Goal: Task Accomplishment & Management: Manage account settings

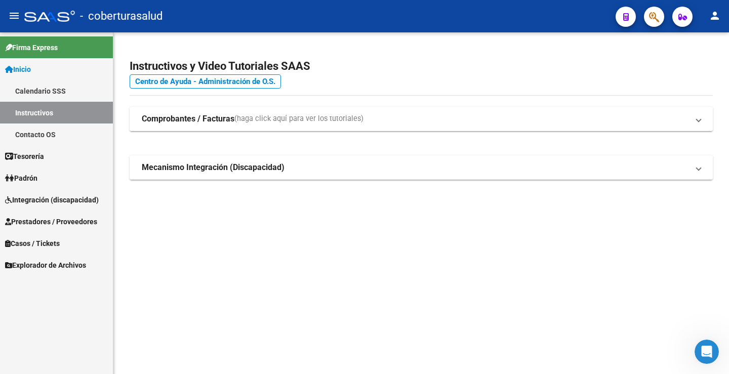
click at [67, 201] on span "Integración (discapacidad)" at bounding box center [52, 199] width 94 height 11
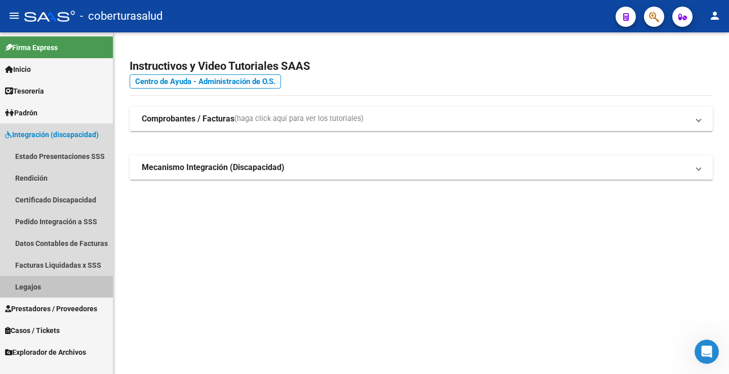
click at [63, 289] on link "Legajos" at bounding box center [56, 287] width 113 height 22
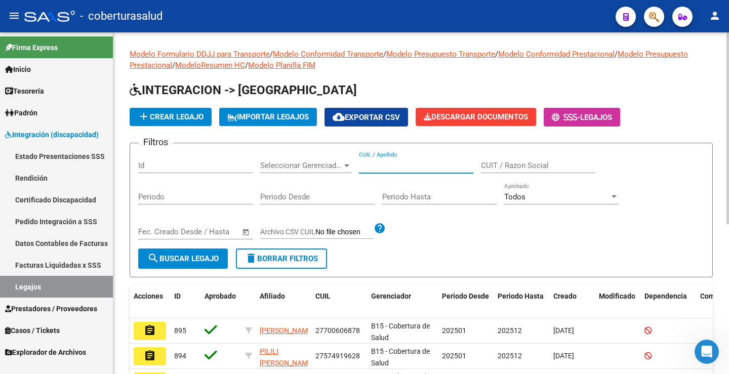
click at [379, 169] on input "CUIL / Apellido" at bounding box center [416, 165] width 114 height 9
click at [368, 166] on input "CUIL / Apellido" at bounding box center [416, 165] width 114 height 9
paste input "27515521459"
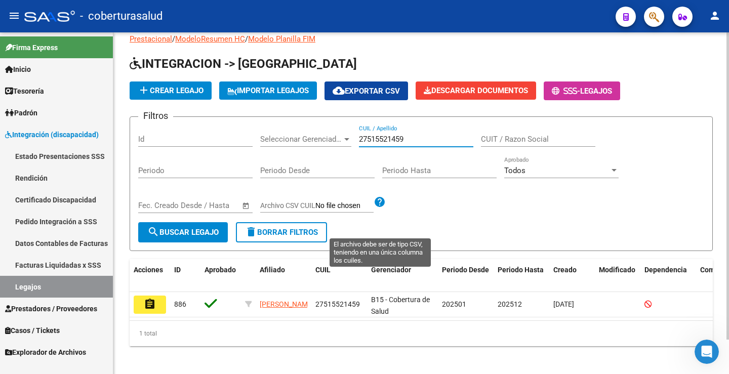
scroll to position [38, 0]
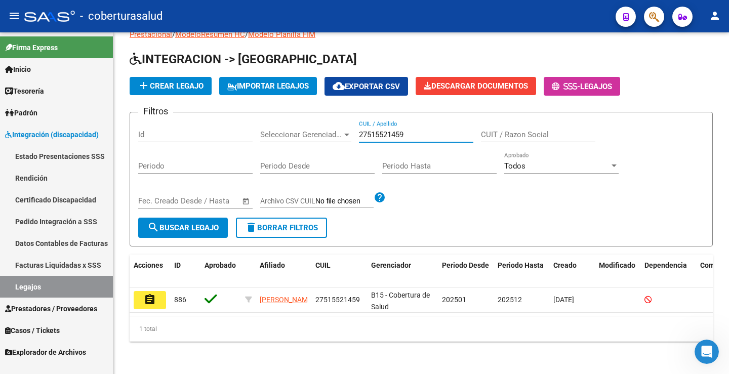
type input "27515521459"
drag, startPoint x: 156, startPoint y: 296, endPoint x: 165, endPoint y: 279, distance: 19.2
click at [156, 295] on button "assignment" at bounding box center [150, 300] width 32 height 18
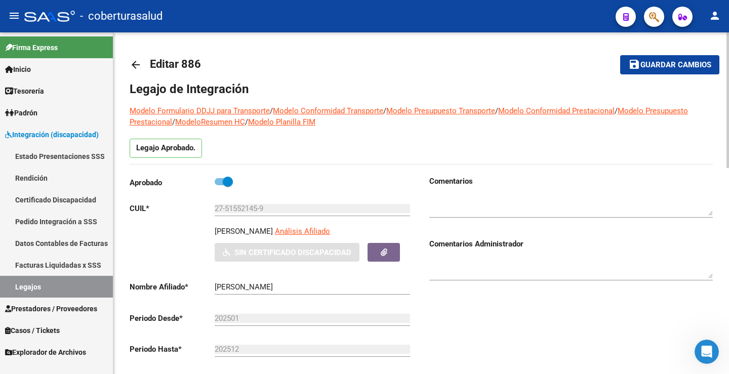
type input "[PERSON_NAME]"
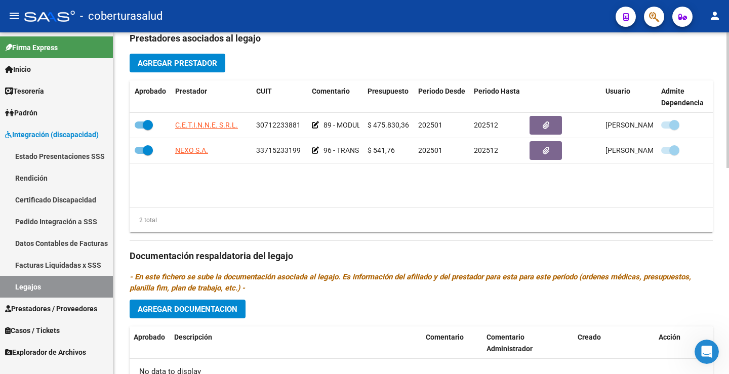
scroll to position [367, 0]
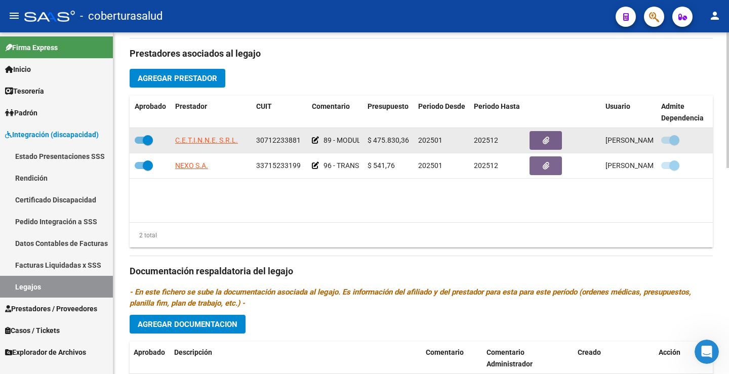
click at [149, 140] on span at bounding box center [148, 140] width 10 height 10
click at [140, 144] on input "checkbox" at bounding box center [139, 144] width 1 height 1
click at [146, 140] on span at bounding box center [144, 140] width 18 height 7
click at [140, 144] on input "checkbox" at bounding box center [139, 144] width 1 height 1
checkbox input "true"
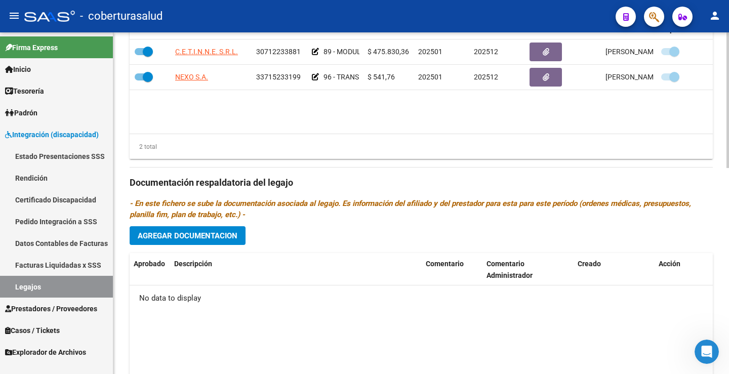
scroll to position [468, 0]
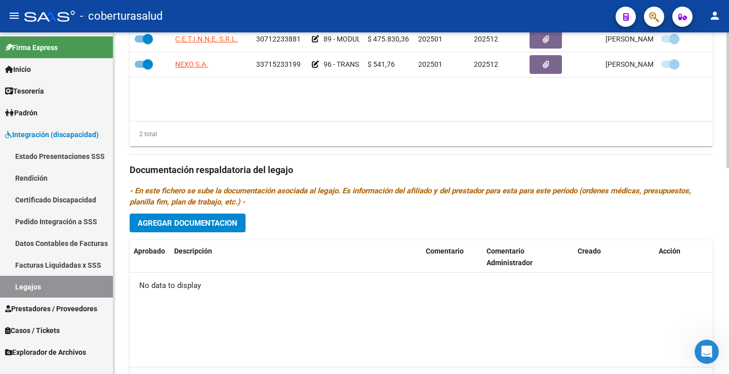
click at [241, 224] on button "Agregar Documentacion" at bounding box center [188, 223] width 116 height 19
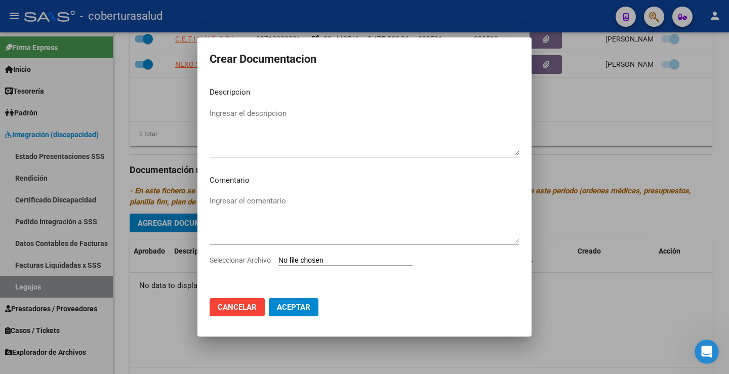
click at [307, 257] on input "Seleccionar Archivo" at bounding box center [346, 261] width 134 height 10
type input "C:\fakepath\1-CUD.pdf"
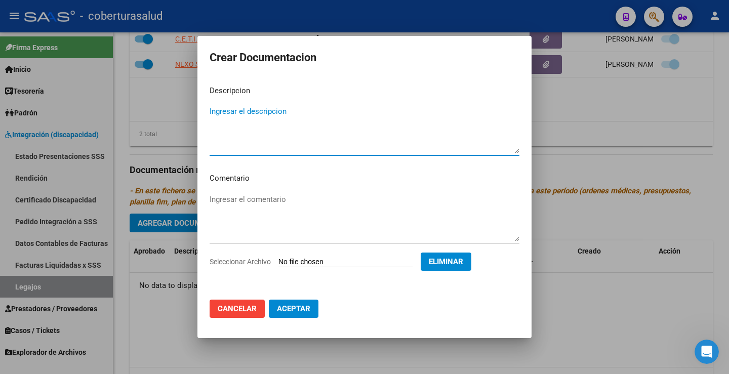
click at [234, 111] on textarea "Ingresar el descripcion" at bounding box center [365, 130] width 310 height 48
click at [252, 306] on span "Cancelar" at bounding box center [237, 308] width 39 height 9
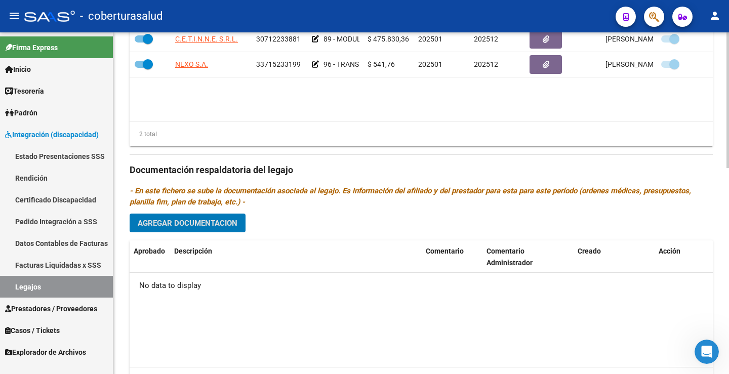
click at [199, 228] on button "Agregar Documentacion" at bounding box center [188, 223] width 116 height 19
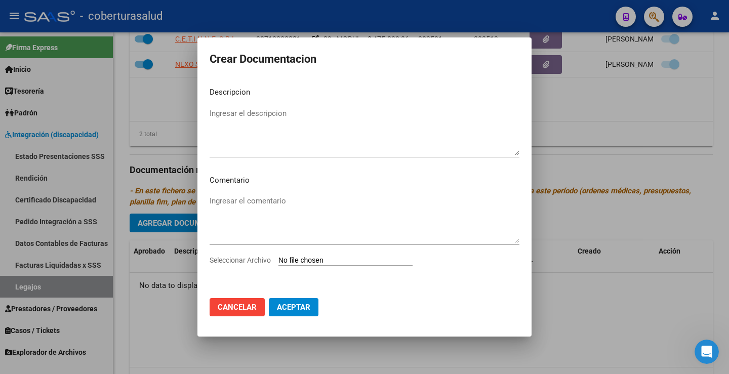
click at [301, 260] on input "Seleccionar Archivo" at bounding box center [346, 261] width 134 height 10
type input "C:\fakepath\1-CUD.pdf"
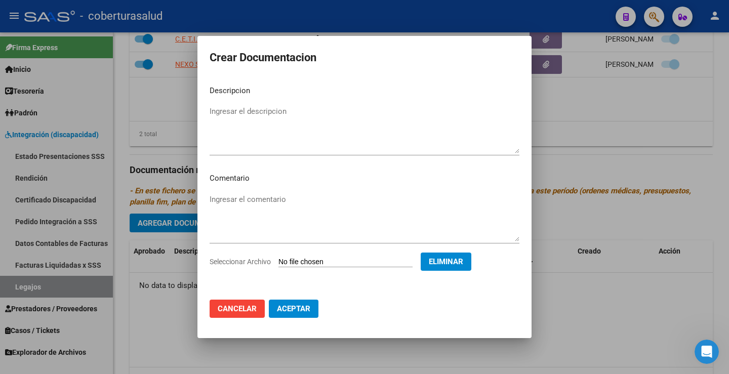
click at [246, 105] on div "Ingresar el descripcion" at bounding box center [365, 130] width 310 height 52
click at [247, 113] on textarea "Ingresar el descripcion" at bounding box center [365, 130] width 310 height 48
paste textarea "1-CUD"
click at [216, 111] on textarea "1-CUD" at bounding box center [365, 130] width 310 height 48
type textarea "1- CUD"
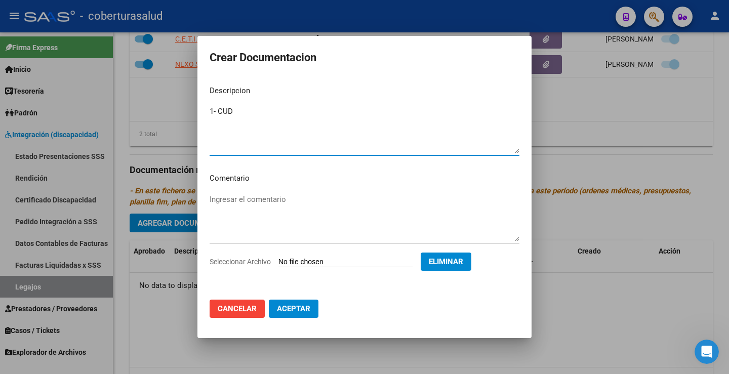
drag, startPoint x: 301, startPoint y: 307, endPoint x: 304, endPoint y: 303, distance: 5.2
click at [301, 307] on span "Aceptar" at bounding box center [293, 308] width 33 height 9
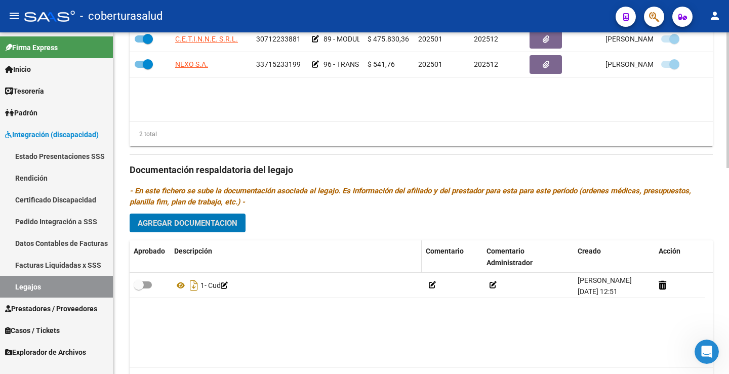
scroll to position [417, 0]
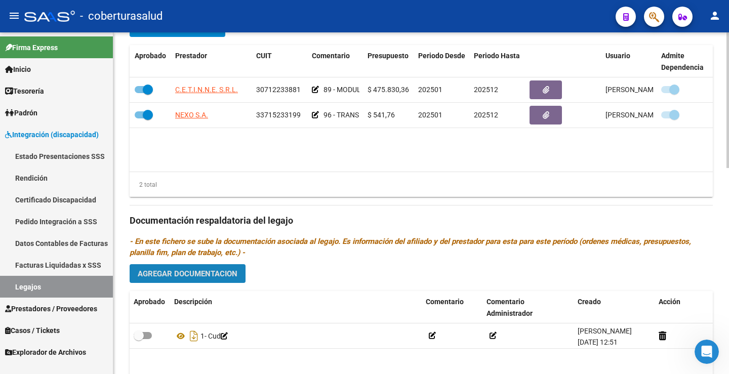
click at [188, 279] on span "Agregar Documentacion" at bounding box center [188, 273] width 100 height 9
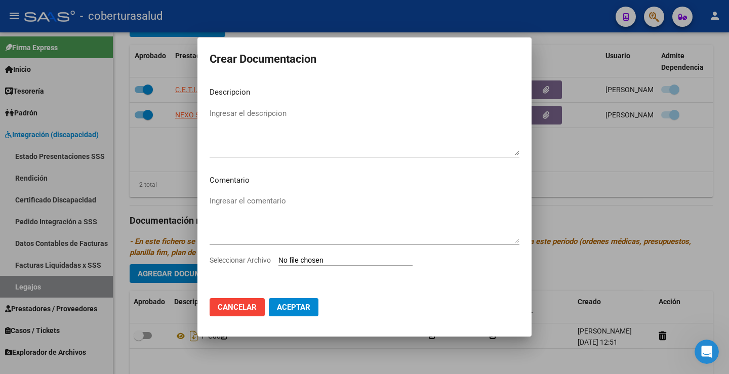
click at [317, 253] on div "Ingresar el comentario" at bounding box center [365, 223] width 310 height 61
click at [317, 258] on input "Seleccionar Archivo" at bounding box center [346, 261] width 134 height 10
type input "C:\fakepath\2-FORMULARIOS.pdf"
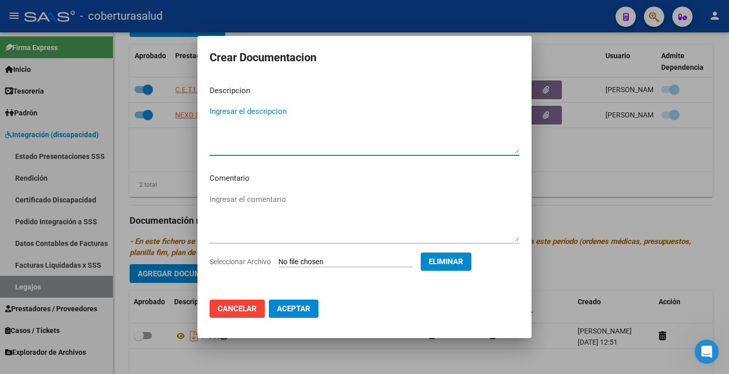
click at [251, 109] on textarea "Ingresar el descripcion" at bounding box center [365, 130] width 310 height 48
paste textarea "2-FORMULARIOS"
click at [216, 111] on textarea "2-FORMULARIOS" at bounding box center [365, 130] width 310 height 48
type textarea "2- FORMULARIOS"
click at [309, 313] on span "Aceptar" at bounding box center [293, 308] width 33 height 9
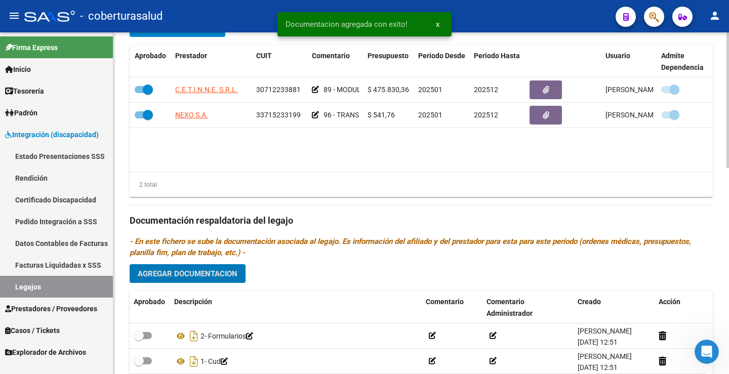
click at [227, 275] on span "Agregar Documentacion" at bounding box center [188, 273] width 100 height 9
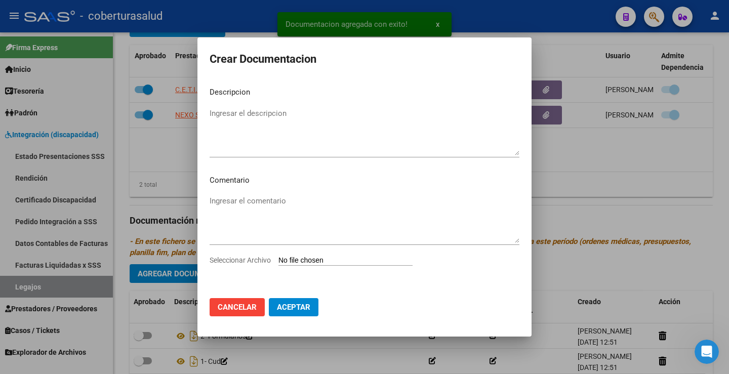
click at [300, 258] on input "Seleccionar Archivo" at bounding box center [346, 261] width 134 height 10
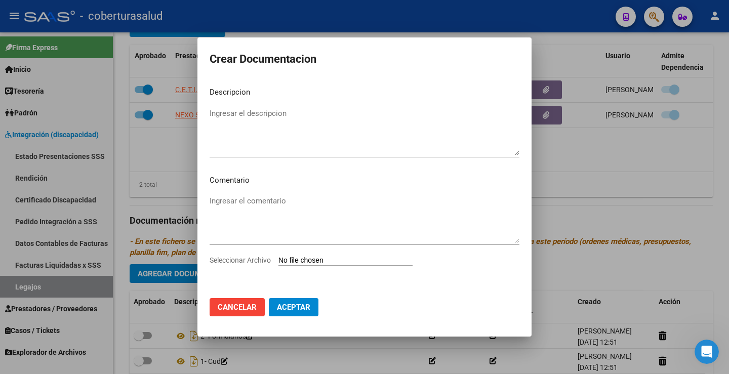
type input "C:\fakepath\3-MODULO DE APOYO A LA INTEGRACION ESCOLAR.pdf"
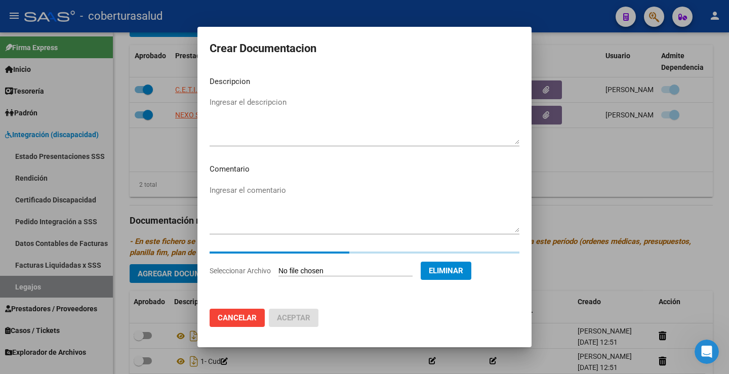
click at [253, 104] on div "Ingresar el descripcion" at bounding box center [365, 121] width 310 height 52
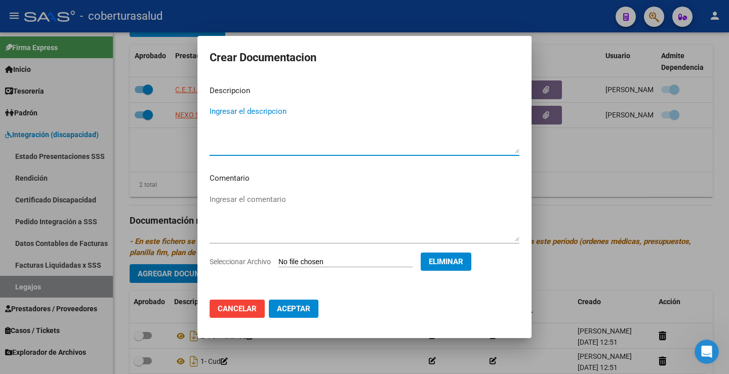
paste textarea "3-MODULO DE APOYO A LA INTEGRACION ESCOLAR"
click at [218, 112] on textarea "3-MODULO DE APOYO A LA INTEGRACION ESCOLAR" at bounding box center [365, 130] width 310 height 48
type textarea "3- MODULO DE APOYO A LA INTEGRACION ESCOLAR"
click at [312, 312] on button "Aceptar" at bounding box center [294, 309] width 50 height 18
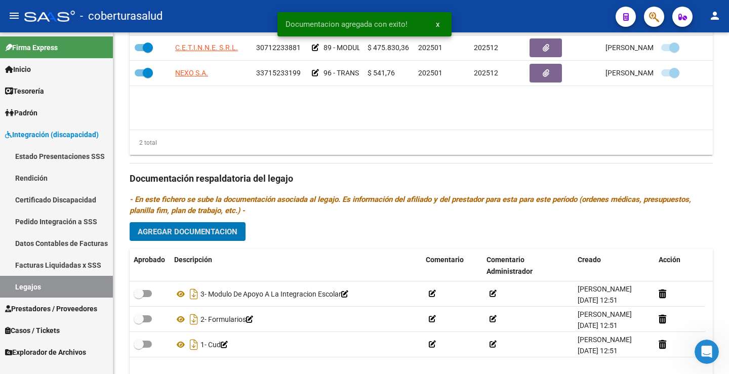
scroll to position [519, 0]
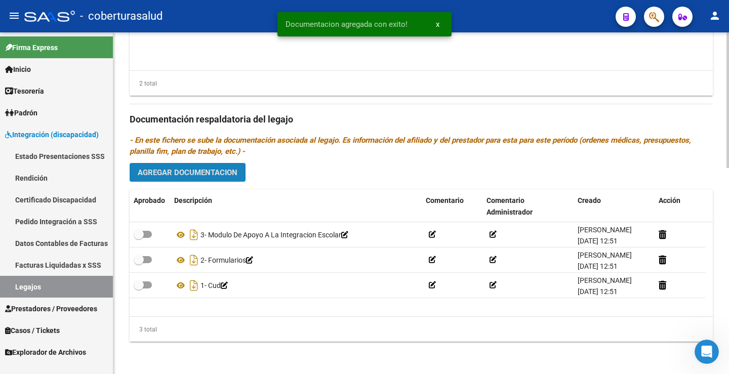
click at [226, 177] on span "Agregar Documentacion" at bounding box center [188, 172] width 100 height 9
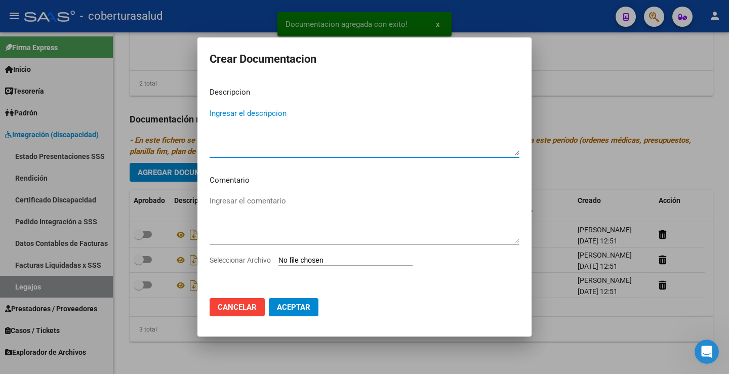
click at [301, 264] on input "Seleccionar Archivo" at bounding box center [346, 261] width 134 height 10
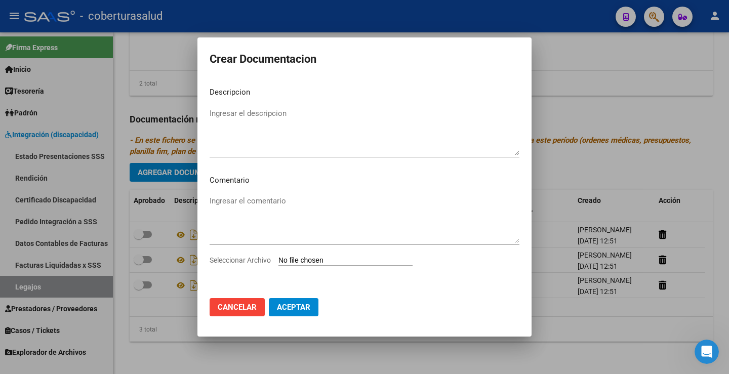
type input "C:\fakepath\4-TRANSPORTE SIN DEPENDENCIA.pdf"
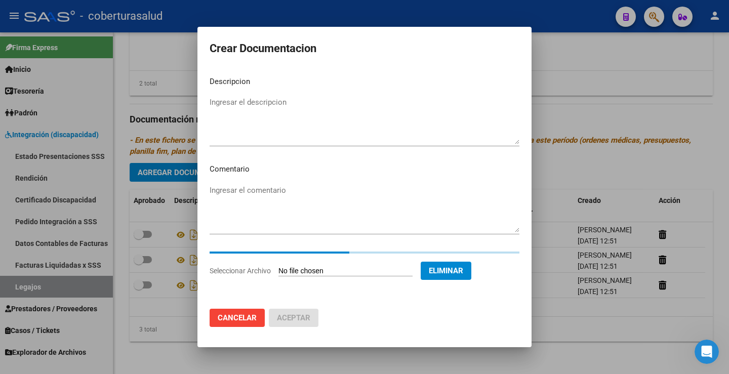
click at [246, 100] on textarea "Ingresar el descripcion" at bounding box center [365, 121] width 310 height 48
paste textarea "4-TRANSPORTE SIN DEPENDENCIA"
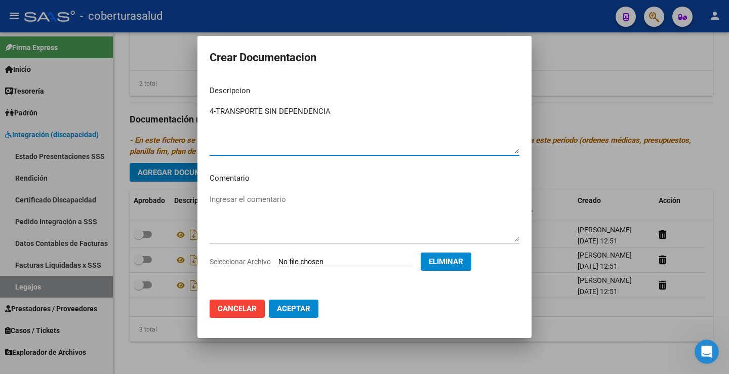
click at [217, 110] on textarea "4-TRANSPORTE SIN DEPENDENCIA" at bounding box center [365, 130] width 310 height 48
type textarea "4- TRANSPORTE SIN DEPENDENCIA"
drag, startPoint x: 288, startPoint y: 311, endPoint x: 309, endPoint y: 265, distance: 50.5
click at [289, 310] on span "Aceptar" at bounding box center [293, 308] width 33 height 9
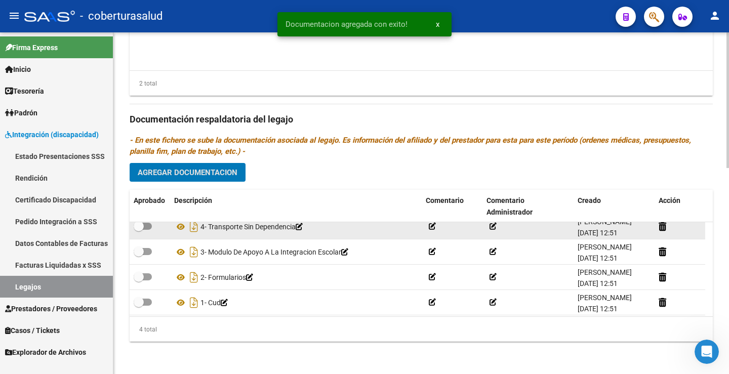
scroll to position [10, 0]
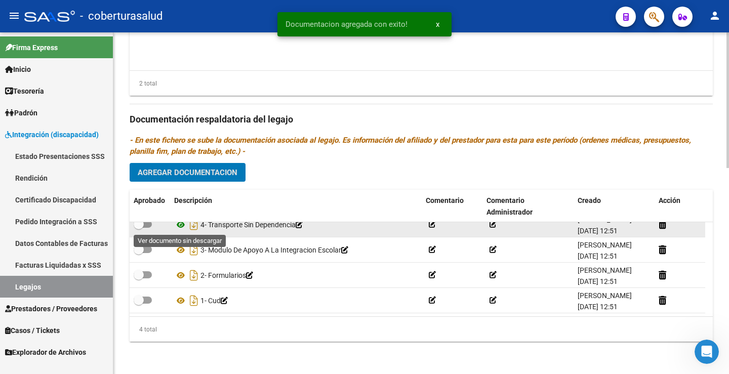
click at [181, 230] on icon at bounding box center [180, 225] width 13 height 12
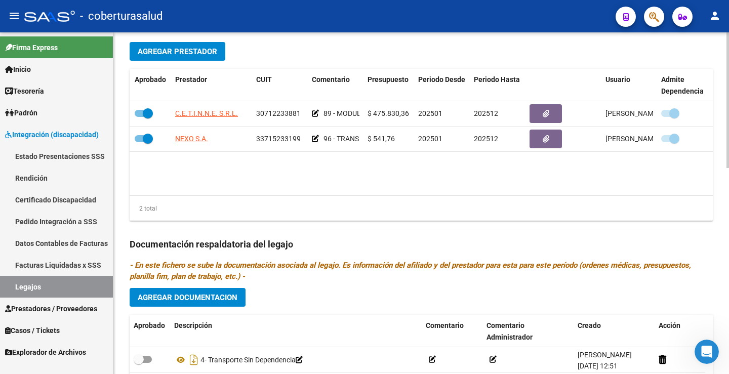
scroll to position [367, 0]
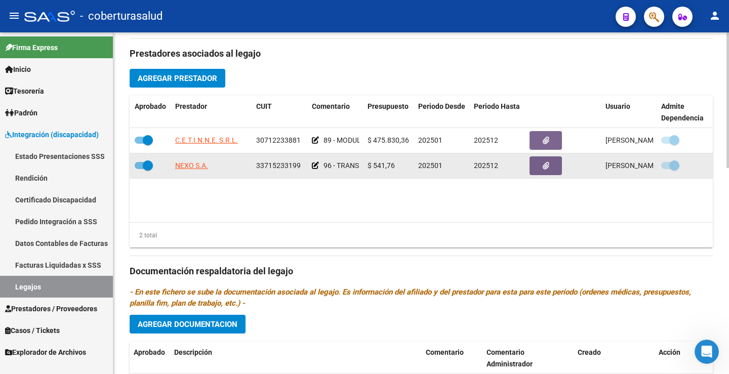
drag, startPoint x: 375, startPoint y: 165, endPoint x: 393, endPoint y: 165, distance: 18.2
click at [393, 165] on span "$ 541,76" at bounding box center [381, 166] width 27 height 8
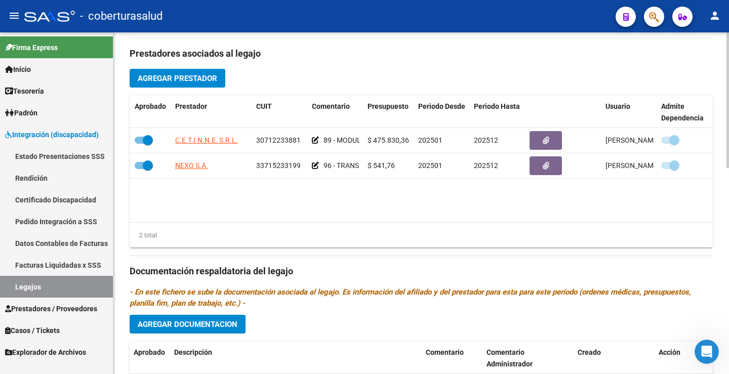
click at [420, 191] on datatable-body "C.E.T.I.N.N.E. S.R.L. 30712233881 89 - MODULO DE APOYO A LA INTEGRACION ESCOLAR…" at bounding box center [421, 175] width 583 height 94
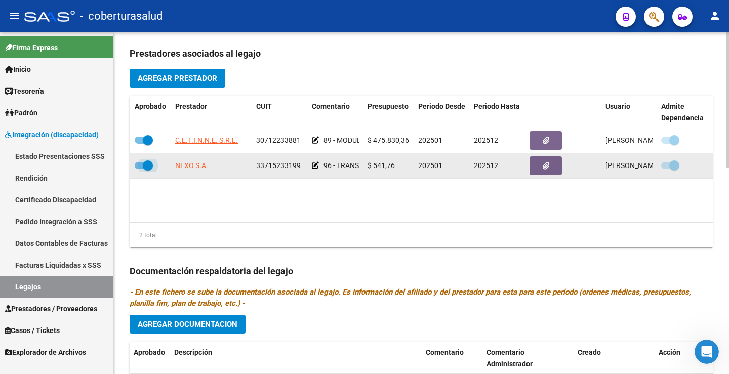
click at [138, 165] on span at bounding box center [144, 165] width 18 height 7
click at [139, 169] on input "checkbox" at bounding box center [139, 169] width 1 height 1
checkbox input "false"
click at [668, 167] on span at bounding box center [670, 165] width 18 height 7
click at [666, 169] on input "checkbox" at bounding box center [666, 169] width 1 height 1
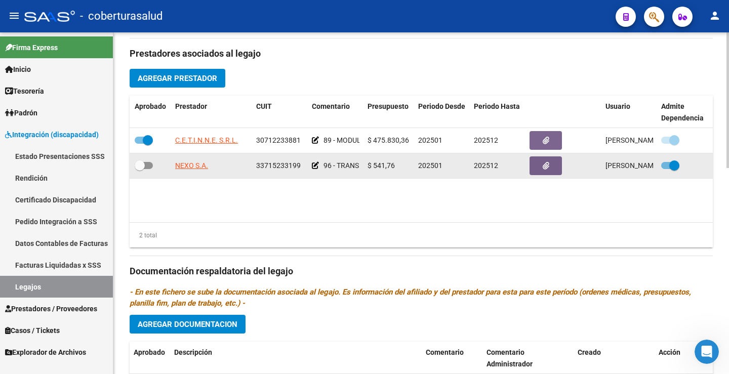
checkbox input "false"
click at [147, 164] on span at bounding box center [144, 165] width 18 height 7
click at [140, 169] on input "checkbox" at bounding box center [139, 169] width 1 height 1
checkbox input "true"
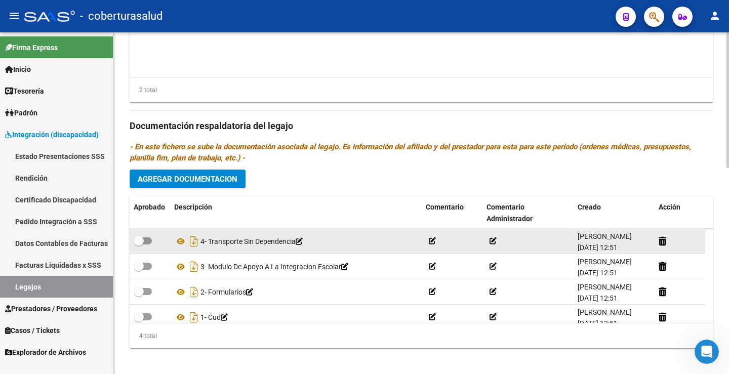
scroll to position [519, 0]
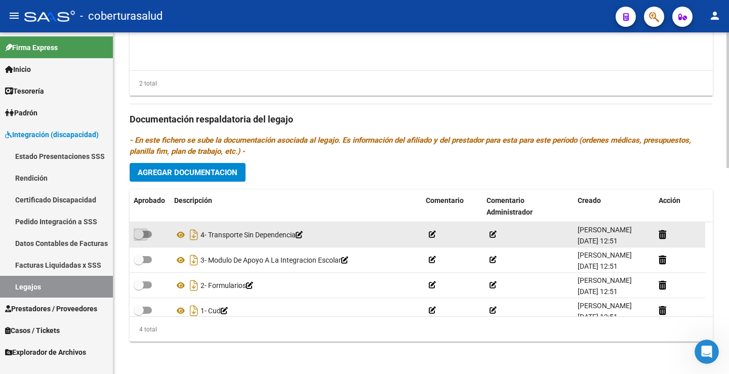
click at [147, 232] on span at bounding box center [143, 234] width 18 height 7
click at [139, 238] on input "checkbox" at bounding box center [138, 238] width 1 height 1
checkbox input "true"
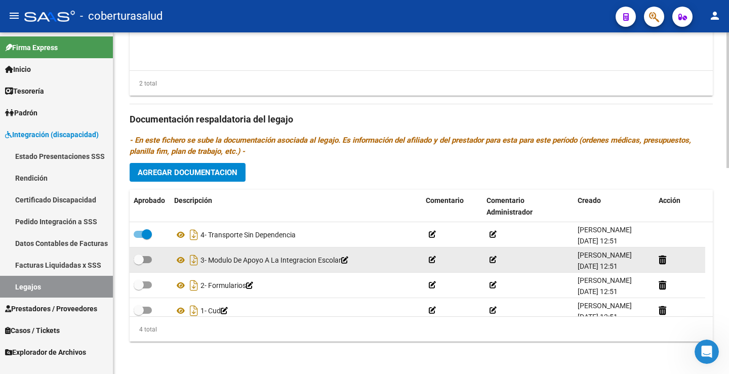
click at [145, 259] on span at bounding box center [143, 259] width 18 height 7
click at [139, 263] on input "checkbox" at bounding box center [138, 263] width 1 height 1
checkbox input "true"
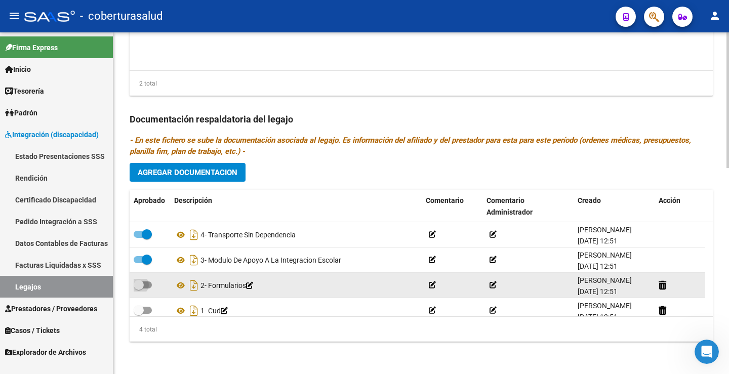
click at [149, 282] on span at bounding box center [143, 285] width 18 height 7
click at [139, 289] on input "checkbox" at bounding box center [138, 289] width 1 height 1
checkbox input "true"
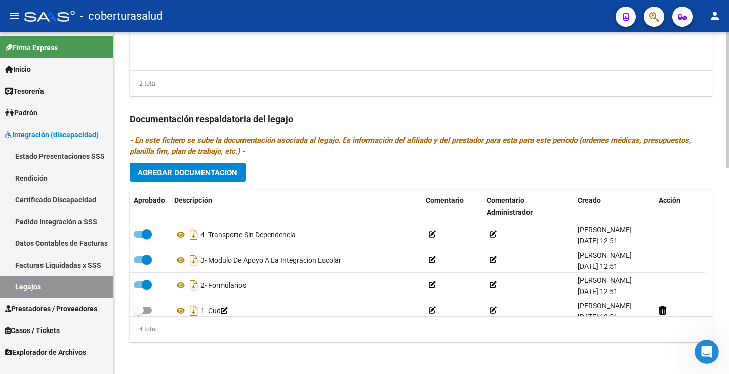
click at [142, 317] on div "4 total" at bounding box center [421, 329] width 583 height 25
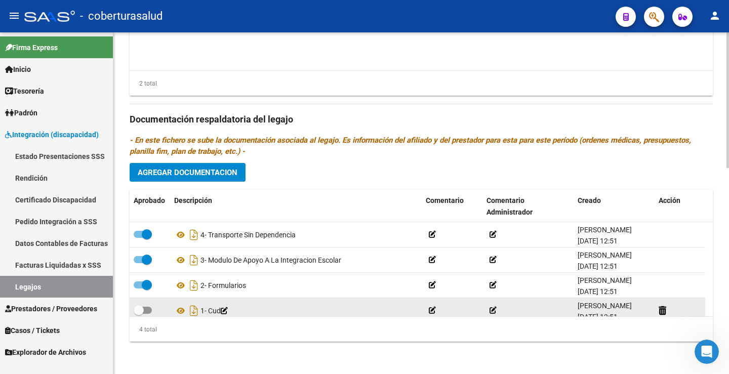
click at [146, 310] on span at bounding box center [143, 310] width 18 height 7
click at [139, 314] on input "checkbox" at bounding box center [138, 314] width 1 height 1
checkbox input "true"
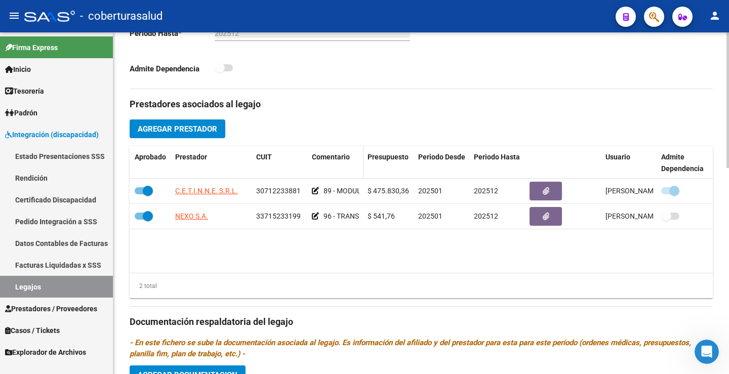
scroll to position [265, 0]
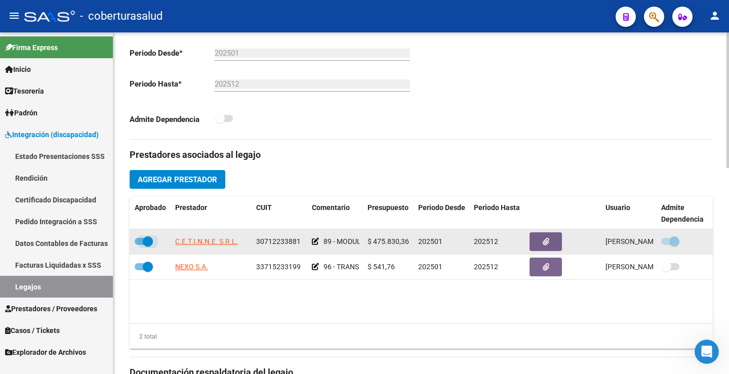
click at [138, 238] on span at bounding box center [144, 241] width 18 height 7
click at [139, 245] on input "checkbox" at bounding box center [139, 245] width 1 height 1
checkbox input "false"
drag, startPoint x: 678, startPoint y: 243, endPoint x: 620, endPoint y: 243, distance: 57.2
click at [677, 244] on span at bounding box center [674, 241] width 10 height 10
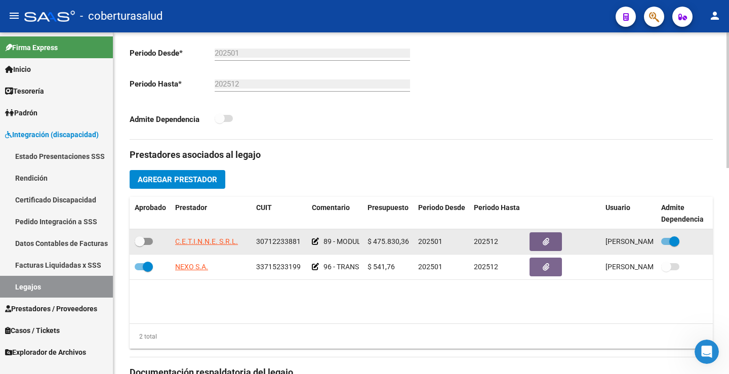
click at [666, 245] on input "checkbox" at bounding box center [666, 245] width 1 height 1
checkbox input "false"
click at [150, 240] on span at bounding box center [144, 241] width 18 height 7
click at [140, 245] on input "checkbox" at bounding box center [139, 245] width 1 height 1
checkbox input "true"
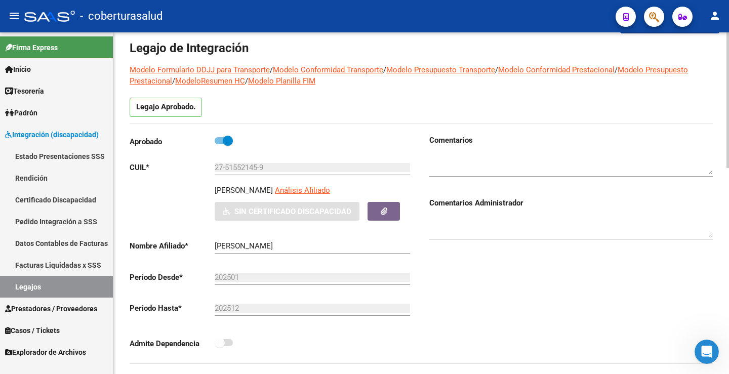
scroll to position [12, 0]
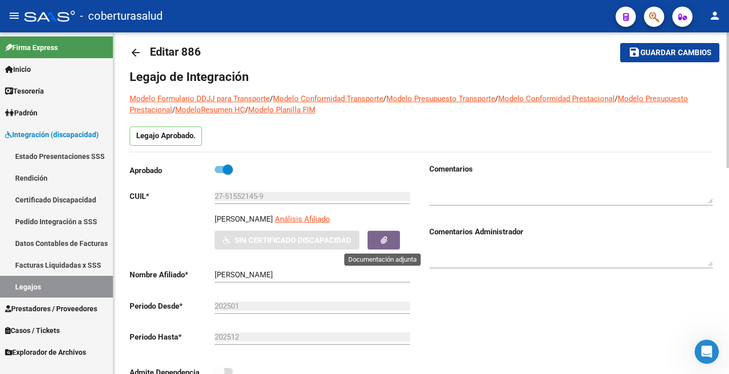
click at [372, 246] on button "button" at bounding box center [384, 240] width 32 height 19
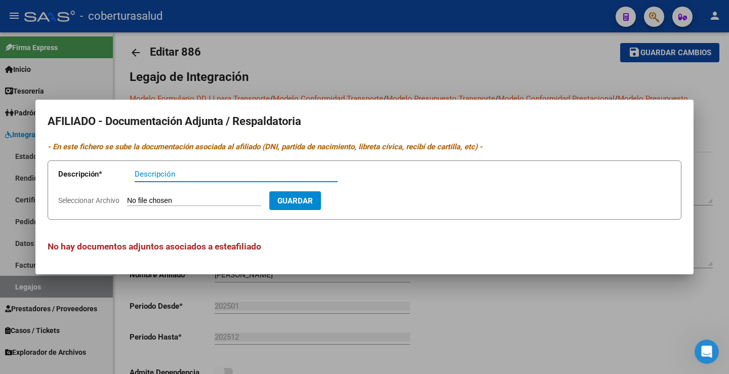
click at [173, 197] on input "Seleccionar Archivo" at bounding box center [194, 201] width 134 height 10
click at [395, 61] on div at bounding box center [364, 187] width 729 height 374
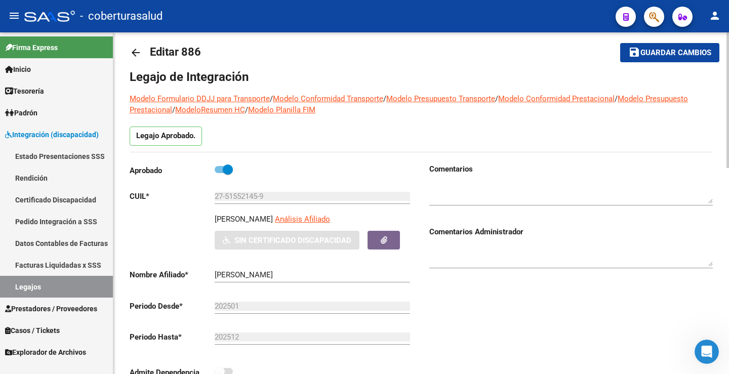
click at [666, 56] on span "Guardar cambios" at bounding box center [676, 53] width 71 height 9
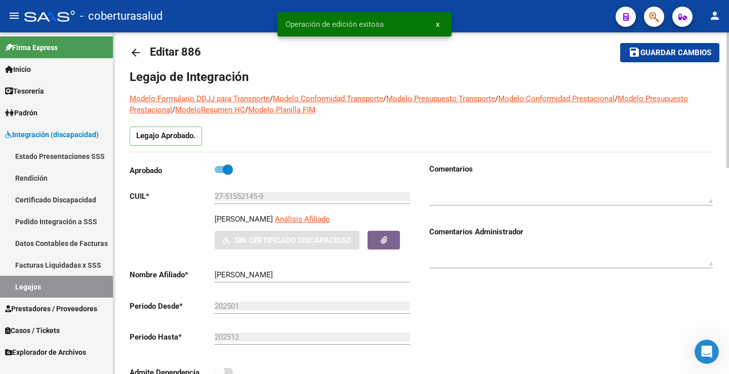
click at [235, 196] on input "27-51552145-9" at bounding box center [312, 196] width 195 height 9
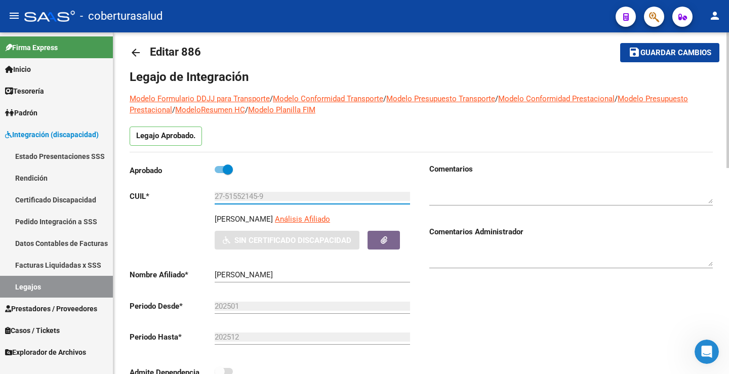
click at [235, 196] on input "27-51552145-9" at bounding box center [312, 196] width 195 height 9
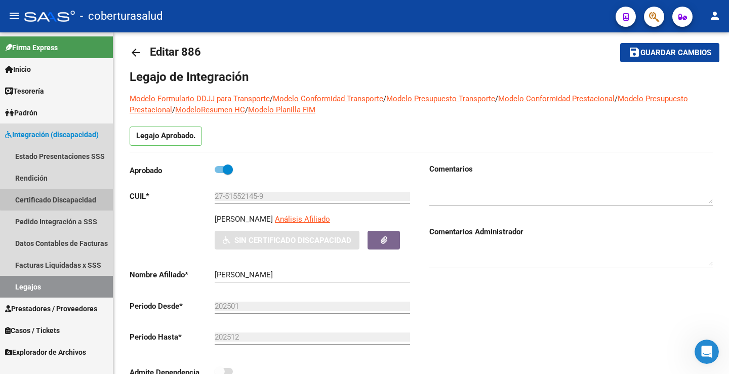
click at [76, 194] on link "Certificado Discapacidad" at bounding box center [56, 200] width 113 height 22
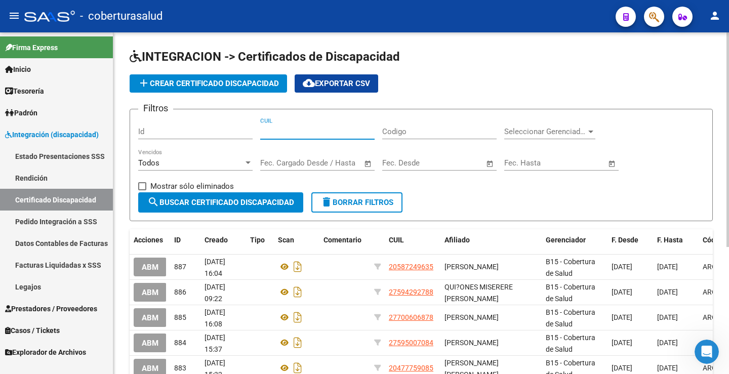
click at [299, 134] on input "CUIL" at bounding box center [317, 131] width 114 height 9
paste input "27-51552145-9"
type input "27-51552145-9"
click at [267, 200] on span "search Buscar Certificado Discapacidad" at bounding box center [220, 202] width 147 height 9
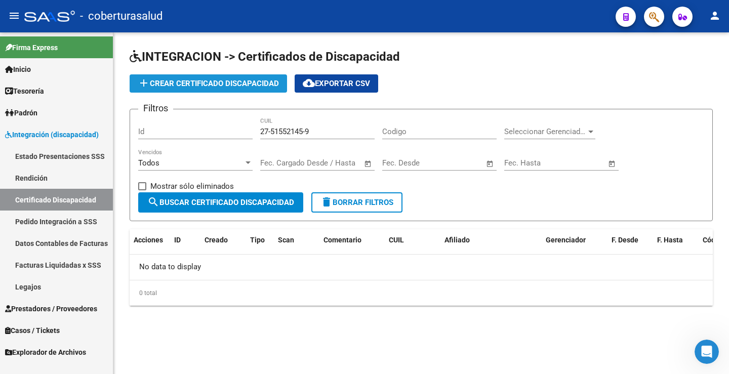
click at [189, 89] on button "add Crear Certificado Discapacidad" at bounding box center [208, 83] width 157 height 18
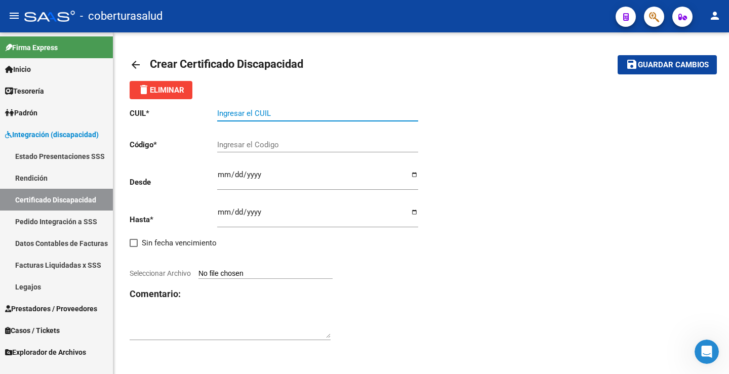
click at [274, 113] on input "Ingresar el CUIL" at bounding box center [317, 113] width 201 height 9
paste input "27-51552145-9"
type input "27-51552145-9"
click at [245, 274] on input "Seleccionar Archivo" at bounding box center [265, 274] width 134 height 10
type input "C:\fakepath\1-CUD.pdf"
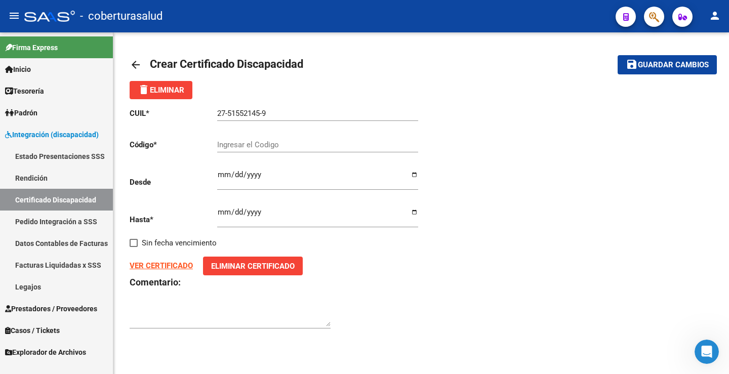
click at [173, 266] on strong "VER CERTIFICADO" at bounding box center [161, 265] width 63 height 9
click at [315, 140] on input "Ingresar el Codigo" at bounding box center [317, 144] width 201 height 9
paste input "ARG01000515521452022041220270412TUC136"
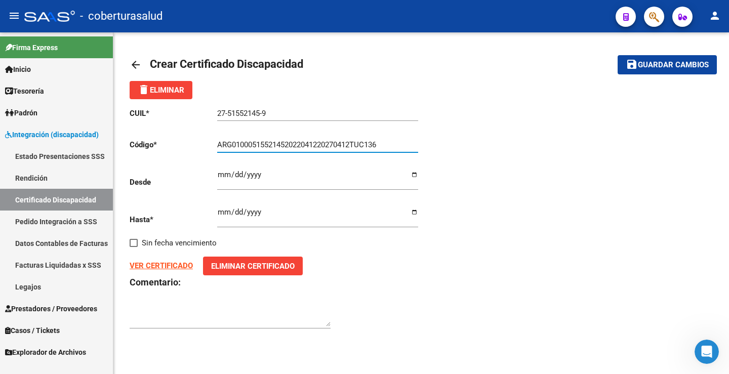
type input "ARG01000515521452022041220270412TUC136"
click at [277, 181] on input "Ingresar fec. Desde" at bounding box center [317, 179] width 201 height 16
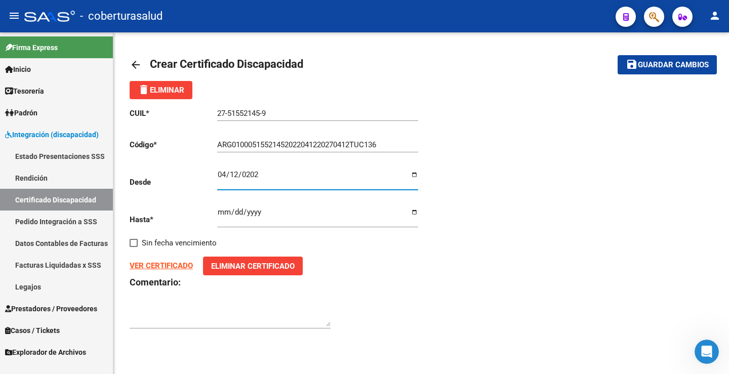
type input "[DATE]"
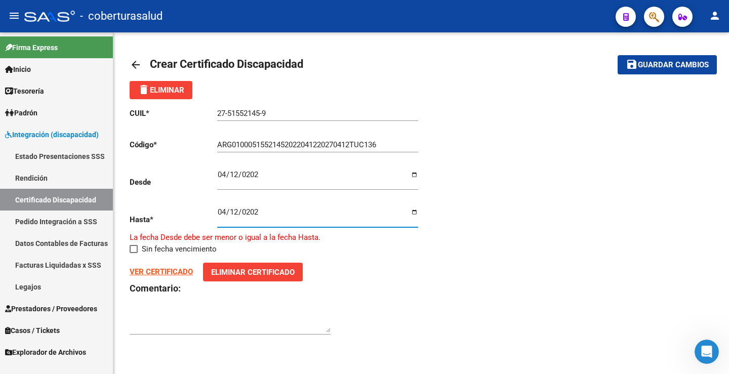
type input "[DATE]"
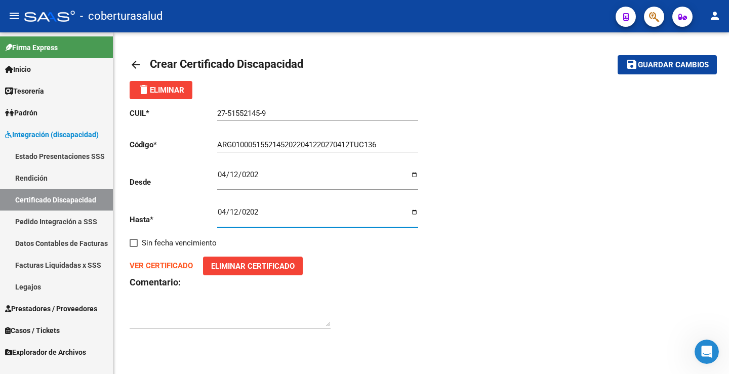
click at [307, 215] on input "[DATE]" at bounding box center [317, 216] width 201 height 16
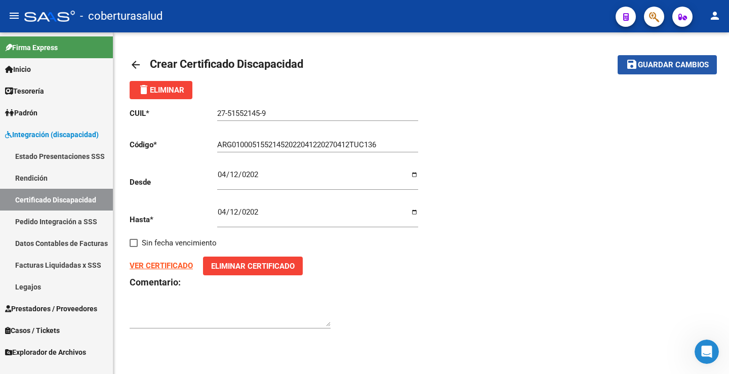
click at [672, 62] on span "Guardar cambios" at bounding box center [673, 65] width 71 height 9
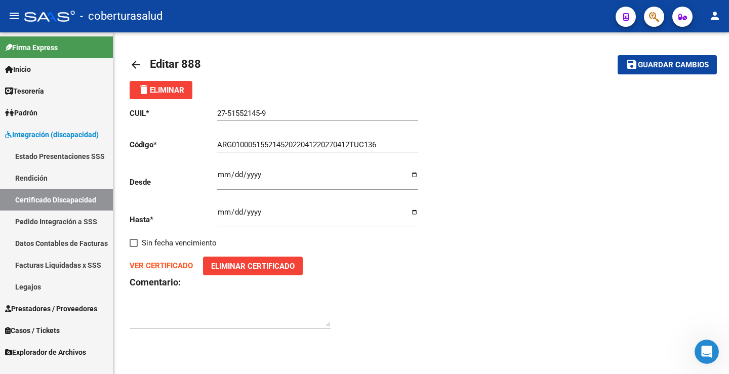
click at [236, 109] on input "27-51552145-9" at bounding box center [317, 113] width 201 height 9
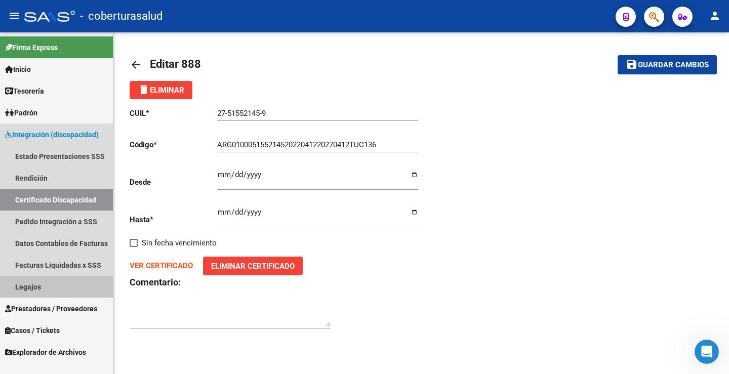
click at [26, 282] on link "Legajos" at bounding box center [56, 287] width 113 height 22
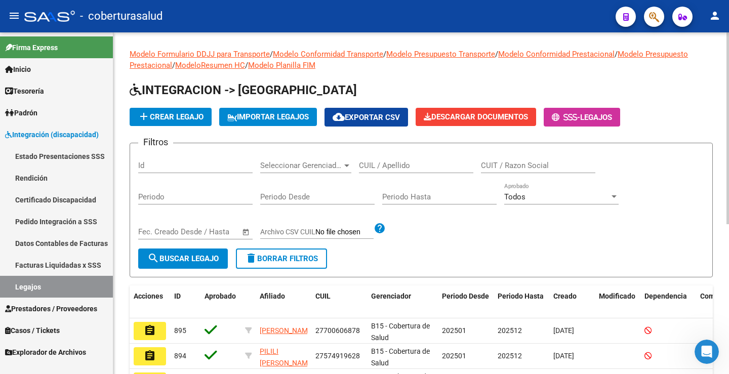
click at [382, 169] on input "CUIL / Apellido" at bounding box center [416, 165] width 114 height 9
paste input "27-51552145-9"
click at [177, 264] on button "search Buscar Legajo" at bounding box center [183, 259] width 90 height 20
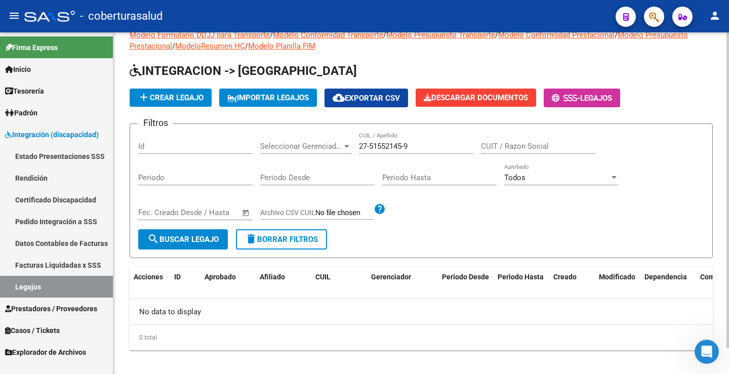
scroll to position [28, 0]
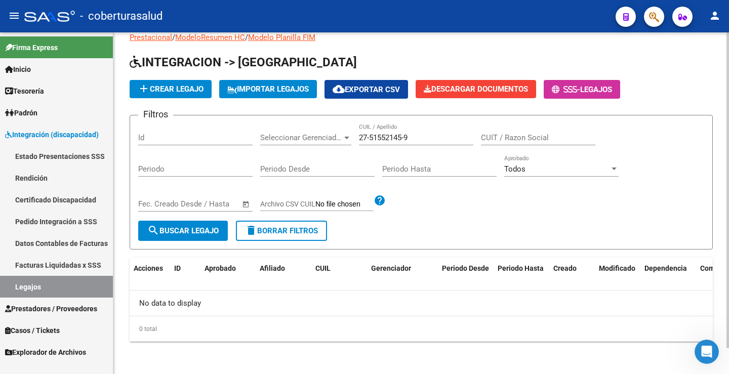
click at [408, 136] on input "27-51552145-9" at bounding box center [416, 137] width 114 height 9
click at [407, 137] on input "27-51552145-9" at bounding box center [416, 137] width 114 height 9
click at [409, 139] on input "27-51552145-9" at bounding box center [416, 137] width 114 height 9
click at [406, 139] on input "27-51552145-9" at bounding box center [416, 137] width 114 height 9
click at [370, 137] on input "27-515521459" at bounding box center [416, 137] width 114 height 9
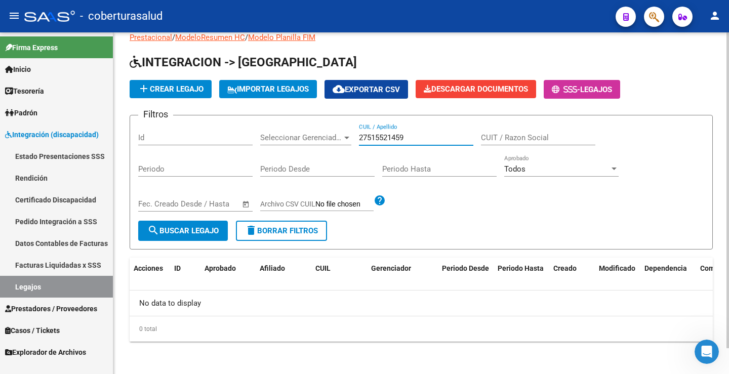
type input "27515521459"
click at [179, 240] on button "search Buscar Legajo" at bounding box center [183, 231] width 90 height 20
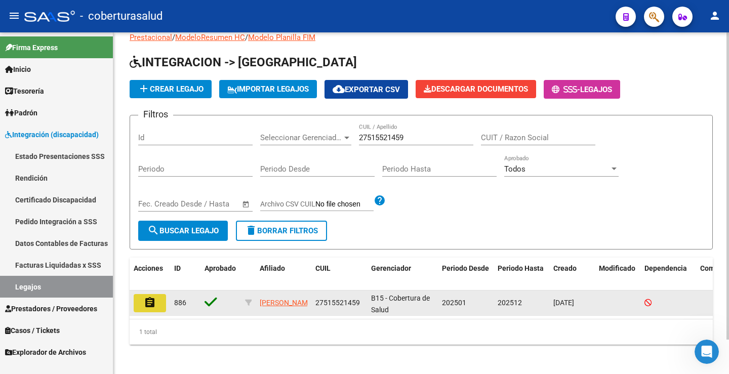
click at [154, 298] on mat-icon "assignment" at bounding box center [150, 303] width 12 height 12
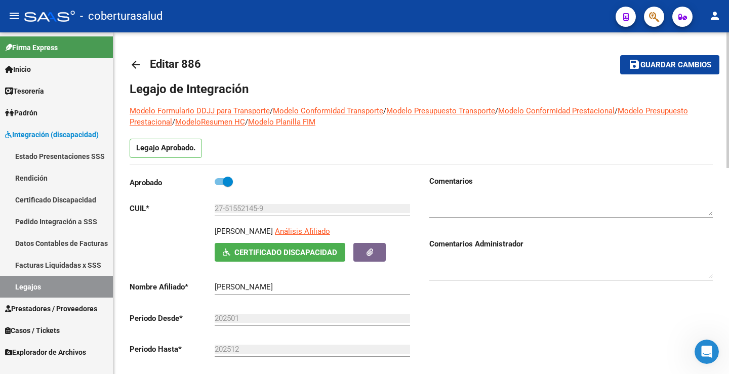
click at [675, 72] on button "save Guardar cambios" at bounding box center [669, 64] width 99 height 19
click at [628, 61] on mat-icon "save" at bounding box center [634, 64] width 12 height 12
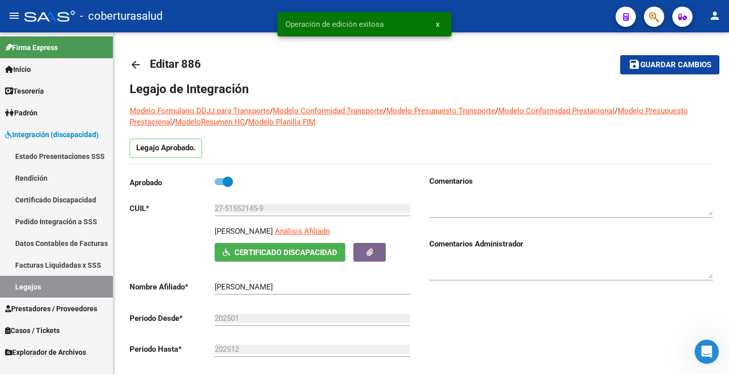
click at [44, 288] on link "Legajos" at bounding box center [56, 287] width 113 height 22
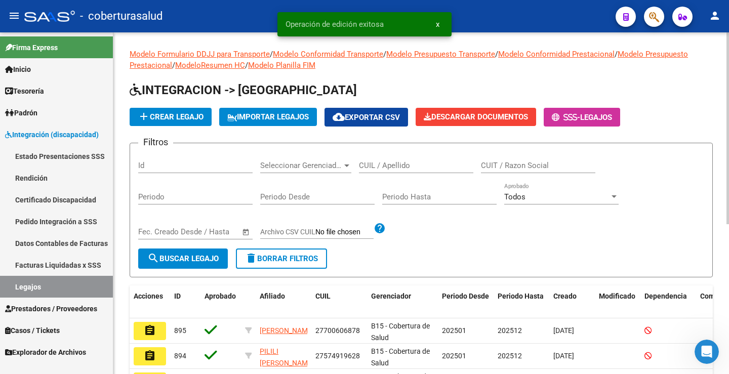
click at [401, 161] on div "CUIL / Apellido" at bounding box center [416, 162] width 114 height 22
click at [401, 163] on input "CUIL / Apellido" at bounding box center [416, 165] width 114 height 9
paste input "20704232382"
type input "20704232382"
click at [202, 268] on button "search Buscar Legajo" at bounding box center [183, 259] width 90 height 20
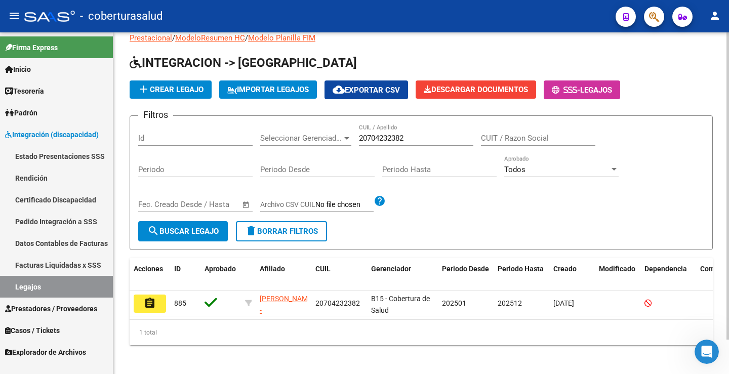
scroll to position [38, 0]
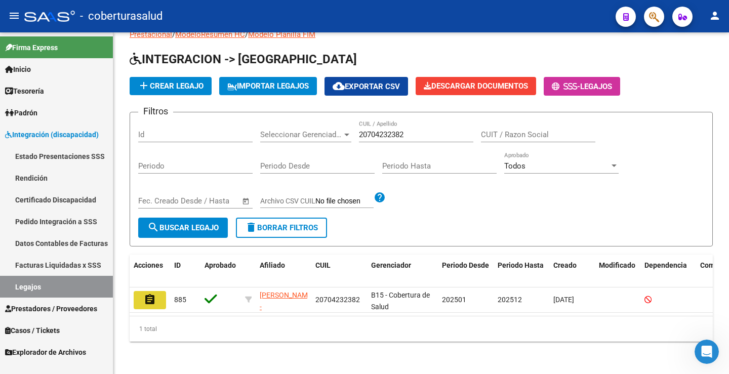
click at [156, 293] on button "assignment" at bounding box center [150, 300] width 32 height 18
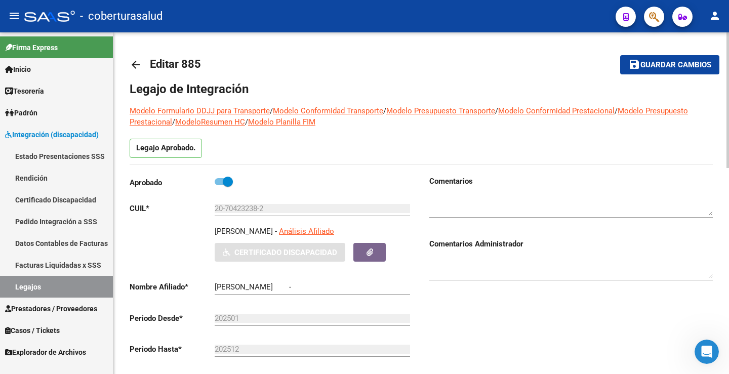
type input "[PERSON_NAME]"
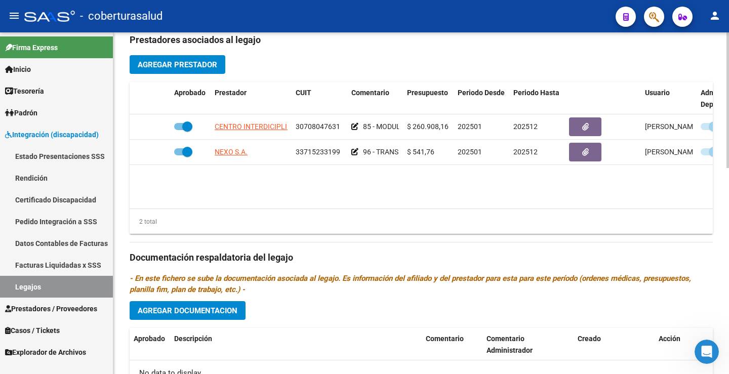
scroll to position [506, 0]
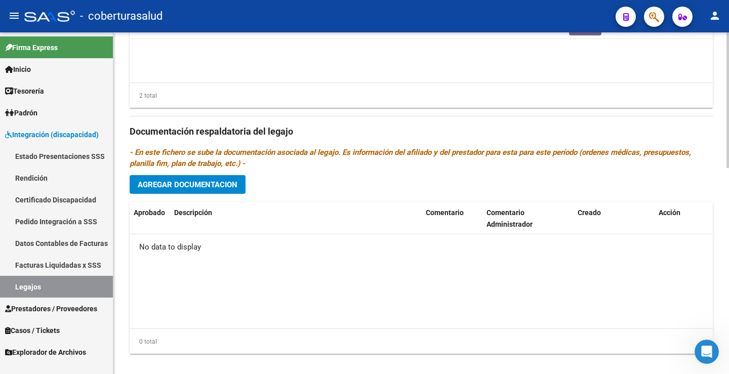
click at [220, 195] on div "Prestadores asociados al legajo Agregar Prestador Aprobado Prestador CUIT Comen…" at bounding box center [421, 130] width 583 height 463
click at [221, 189] on span "Agregar Documentacion" at bounding box center [188, 184] width 100 height 9
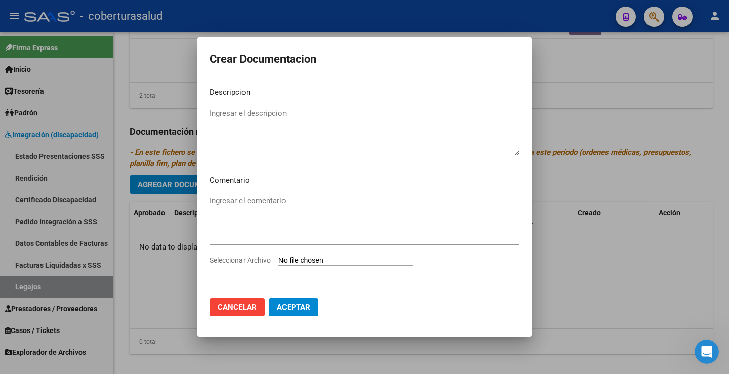
click at [308, 265] on input "Seleccionar Archivo" at bounding box center [346, 261] width 134 height 10
type input "C:\fakepath\1-CUD.pdf"
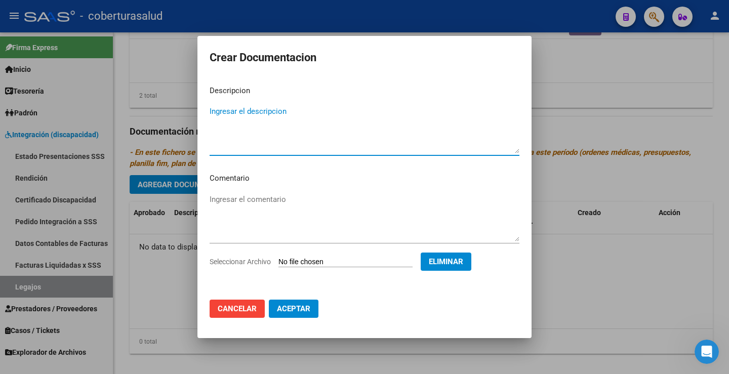
click at [224, 141] on textarea "Ingresar el descripcion" at bounding box center [365, 130] width 310 height 48
paste textarea "1-CUD"
click at [215, 109] on textarea "1-CUD" at bounding box center [365, 130] width 310 height 48
type textarea "1- CUD"
click at [284, 305] on span "Aceptar" at bounding box center [293, 308] width 33 height 9
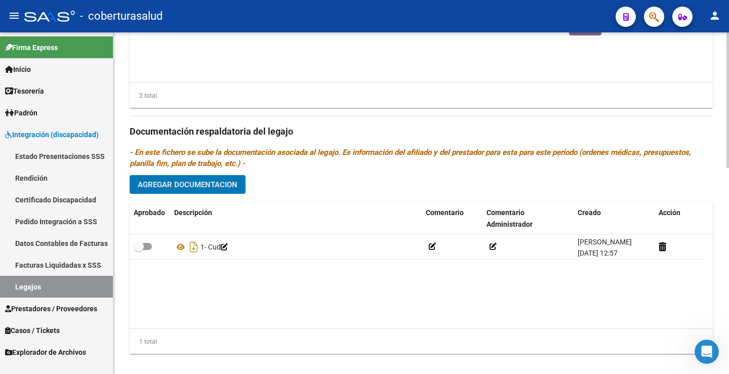
click at [228, 182] on span "Agregar Documentacion" at bounding box center [188, 184] width 100 height 9
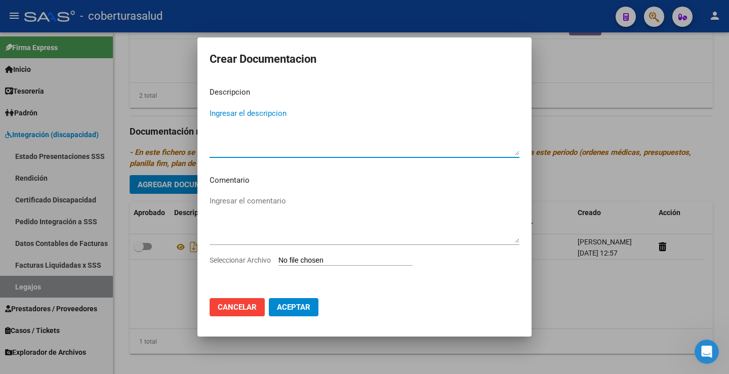
click at [345, 262] on input "Seleccionar Archivo" at bounding box center [346, 261] width 134 height 10
type input "C:\fakepath\2-FORMULARIOS.pdf"
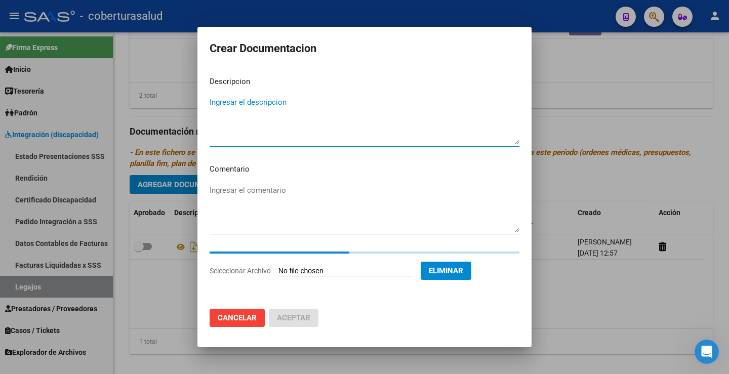
click at [238, 104] on textarea "Ingresar el descripcion" at bounding box center [365, 121] width 310 height 48
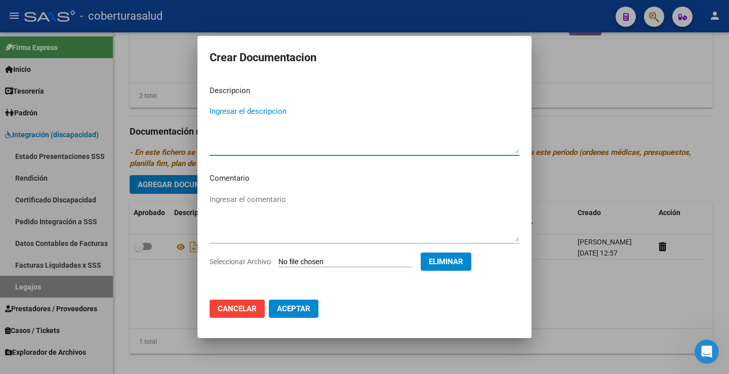
click at [245, 111] on textarea "Ingresar el descripcion" at bounding box center [365, 130] width 310 height 48
paste textarea "2-FORMULARIOS"
click at [217, 111] on textarea "2-FORMULARIOS" at bounding box center [365, 130] width 310 height 48
type textarea "2- FORMULARIOS"
click at [298, 306] on span "Aceptar" at bounding box center [293, 308] width 33 height 9
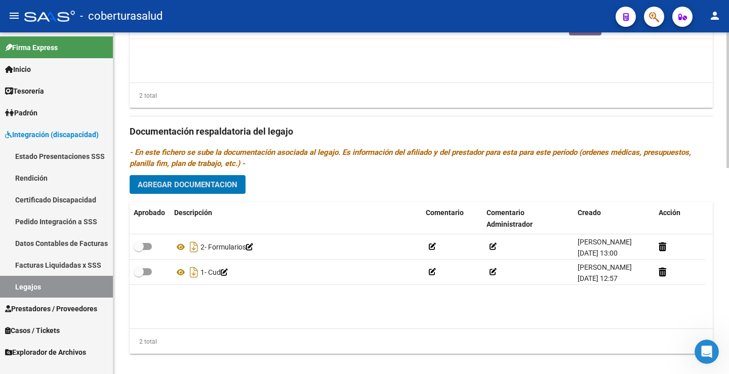
click at [204, 181] on span "Agregar Documentacion" at bounding box center [188, 184] width 100 height 9
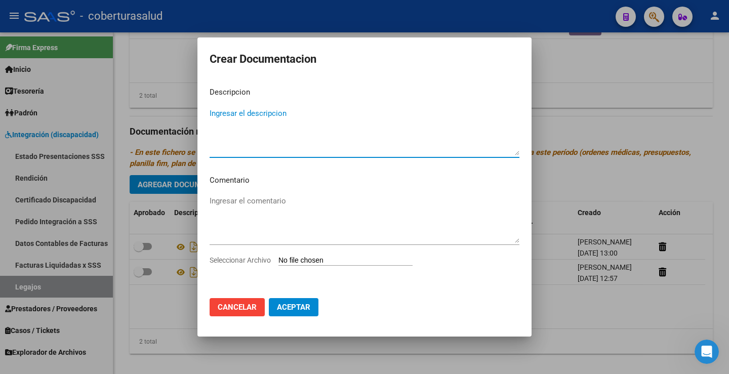
click at [350, 262] on input "Seleccionar Archivo" at bounding box center [346, 261] width 134 height 10
type input "C:\fakepath\3-MODULO ESTIMULACION TEMPRANA.pdf"
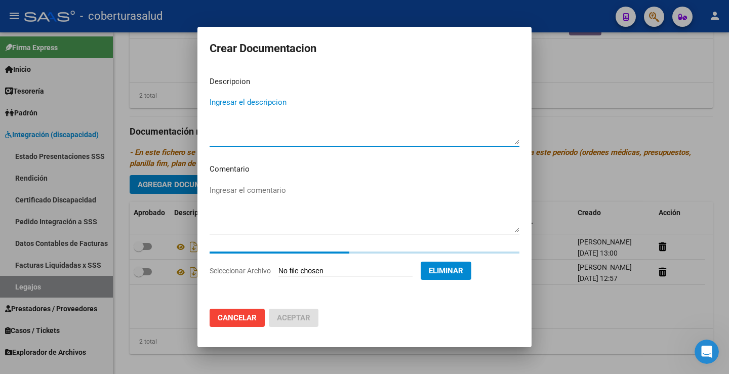
click at [249, 111] on textarea "Ingresar el descripcion" at bounding box center [365, 121] width 310 height 48
paste textarea "3-MODULO ESTIMULACION TEMPRANA"
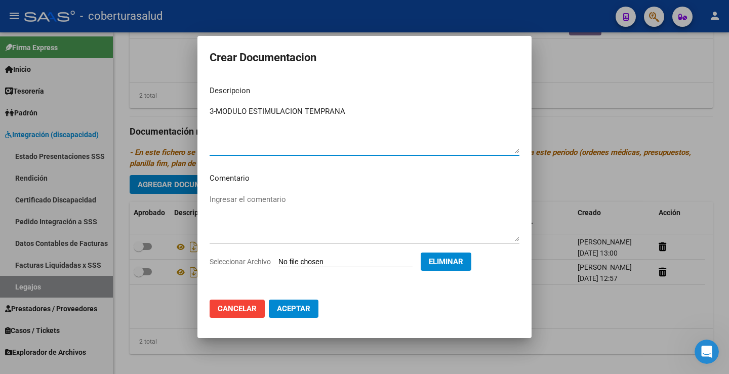
click at [213, 111] on textarea "3-MODULO ESTIMULACION TEMPRANA" at bounding box center [365, 130] width 310 height 48
click at [215, 114] on textarea "3-MODULO ESTIMULACION TEMPRANA" at bounding box center [365, 130] width 310 height 48
type textarea "3- MODULO ESTIMULACION TEMPRANA"
click at [294, 318] on button "Aceptar" at bounding box center [294, 309] width 50 height 18
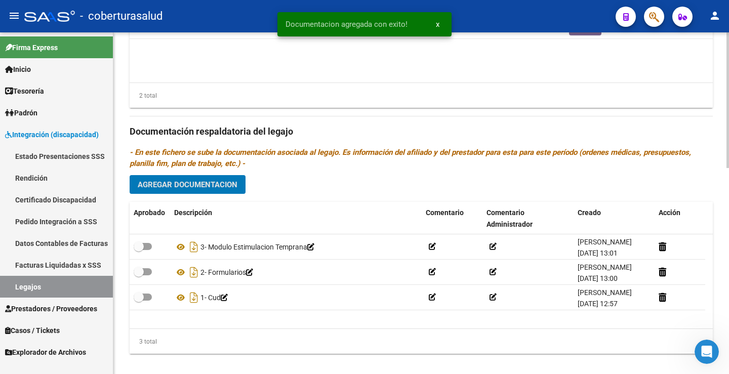
click at [206, 188] on span "Agregar Documentacion" at bounding box center [188, 184] width 100 height 9
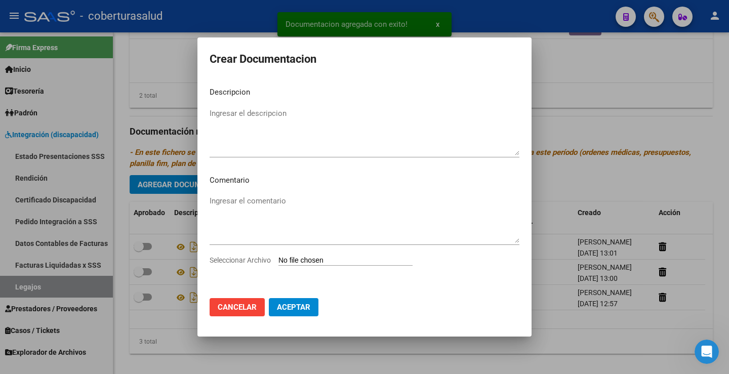
click at [309, 258] on input "Seleccionar Archivo" at bounding box center [346, 261] width 134 height 10
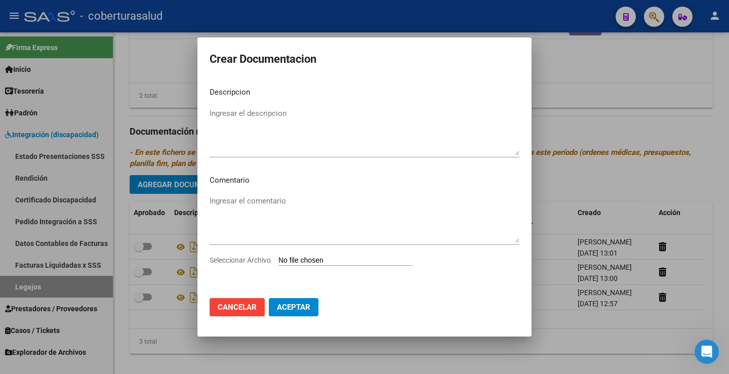
type input "C:\fakepath\4-TRANSPORTE SIN DEPENDENCIA.pdf"
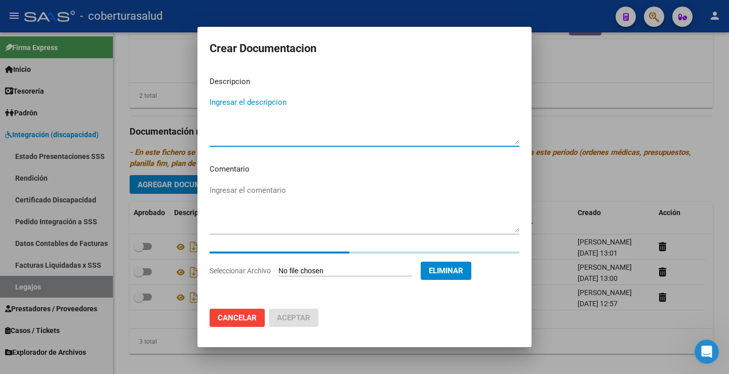
click at [259, 100] on textarea "Ingresar el descripcion" at bounding box center [365, 121] width 310 height 48
paste textarea "4-TRANSPORTE SIN DEPENDENCIA"
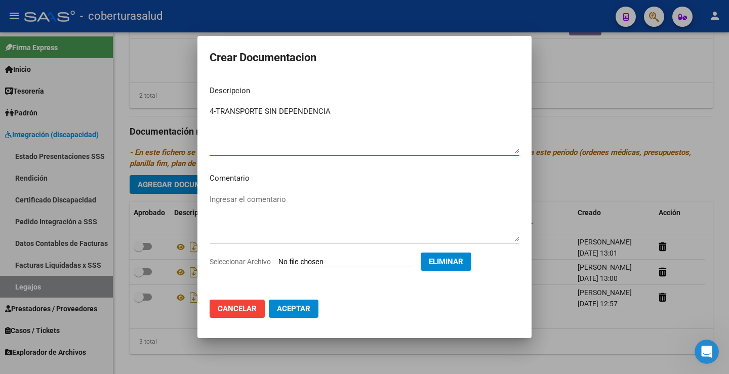
click at [217, 113] on textarea "4-TRANSPORTE SIN DEPENDENCIA" at bounding box center [365, 130] width 310 height 48
type textarea "4- TRANSPORTE SIN DEPENDENCIA"
click at [303, 315] on button "Aceptar" at bounding box center [294, 309] width 50 height 18
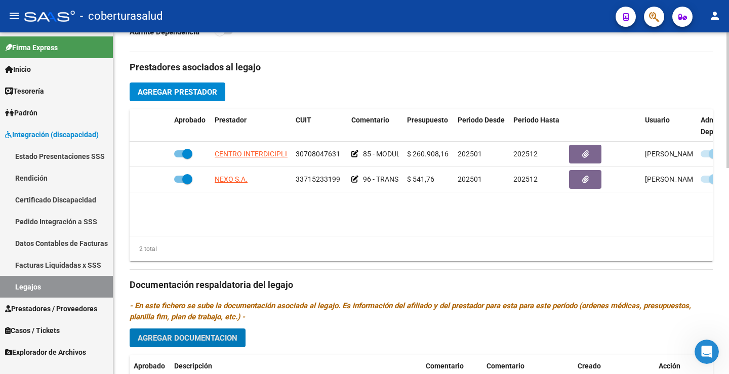
scroll to position [316, 0]
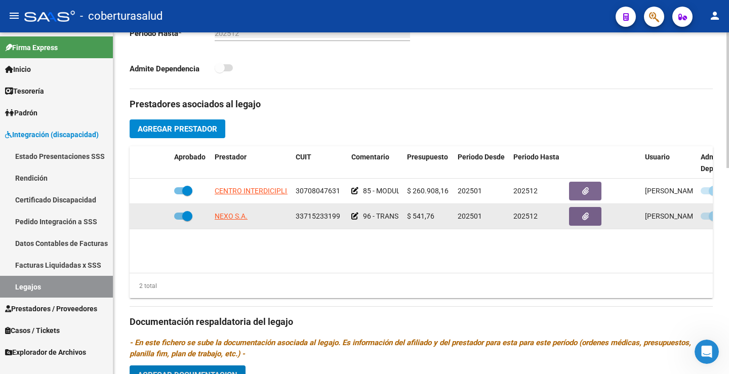
click at [187, 215] on span at bounding box center [187, 216] width 10 height 10
click at [179, 220] on input "checkbox" at bounding box center [179, 220] width 1 height 1
checkbox input "false"
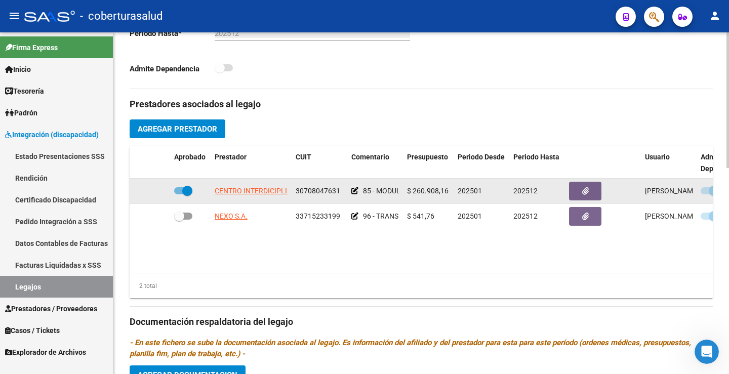
click at [185, 192] on span at bounding box center [187, 191] width 10 height 10
click at [179, 194] on input "checkbox" at bounding box center [179, 194] width 1 height 1
checkbox input "false"
click at [707, 191] on span at bounding box center [710, 190] width 18 height 7
click at [706, 194] on input "checkbox" at bounding box center [705, 194] width 1 height 1
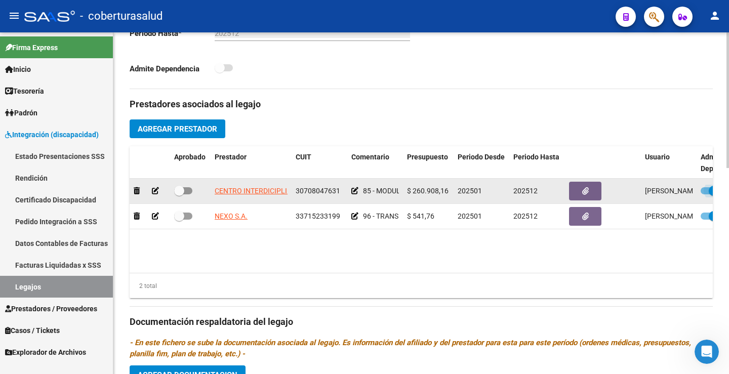
checkbox input "false"
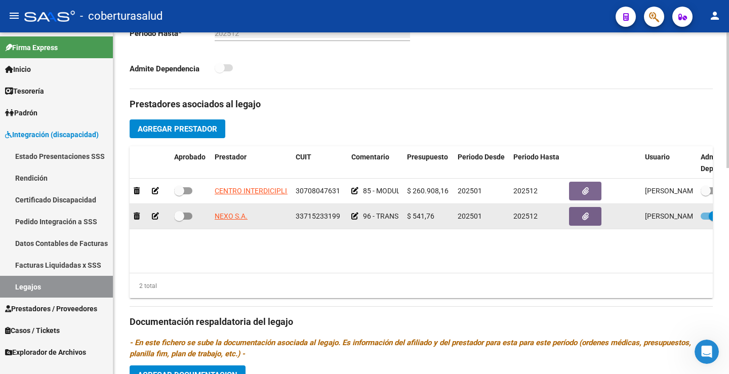
click at [710, 209] on datatable-body-cell at bounding box center [725, 216] width 56 height 25
click at [709, 214] on span at bounding box center [714, 216] width 10 height 10
click at [706, 220] on input "checkbox" at bounding box center [705, 220] width 1 height 1
checkbox input "false"
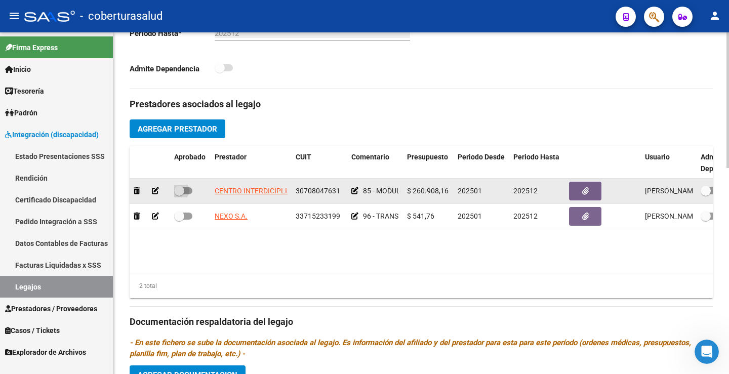
drag, startPoint x: 181, startPoint y: 186, endPoint x: 183, endPoint y: 204, distance: 17.9
click at [180, 188] on span at bounding box center [179, 191] width 10 height 10
click at [179, 194] on input "checkbox" at bounding box center [179, 194] width 1 height 1
checkbox input "true"
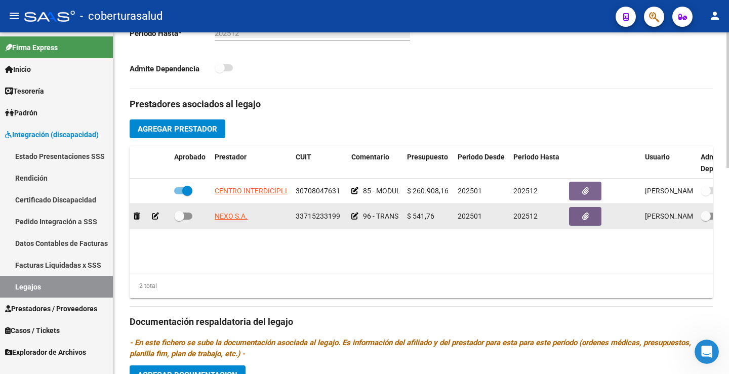
click at [184, 207] on datatable-body-cell at bounding box center [190, 216] width 41 height 25
click at [189, 220] on label at bounding box center [183, 216] width 18 height 12
click at [179, 220] on input "checkbox" at bounding box center [179, 220] width 1 height 1
checkbox input "true"
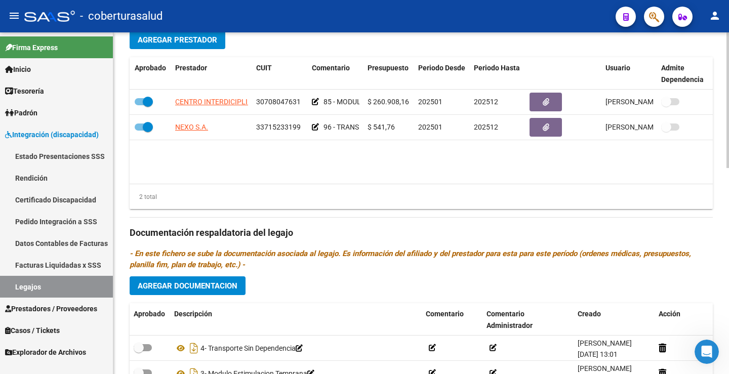
scroll to position [0, 25]
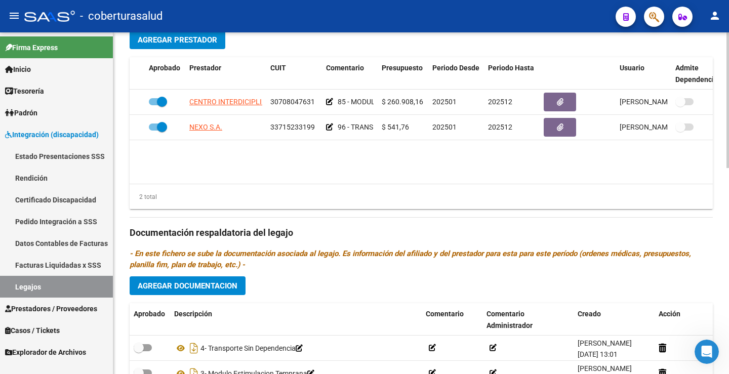
click at [233, 187] on div "2 total" at bounding box center [421, 196] width 583 height 25
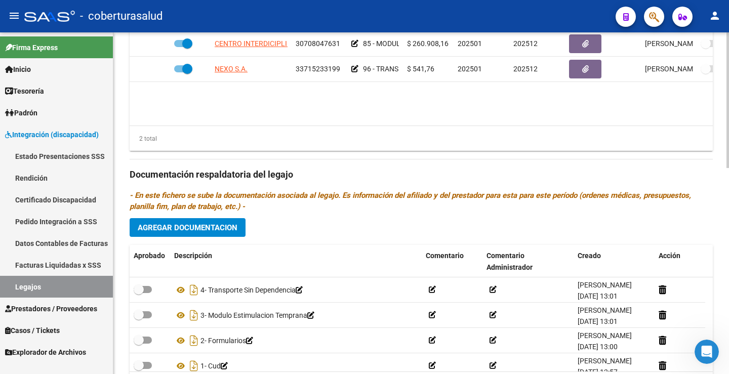
scroll to position [519, 0]
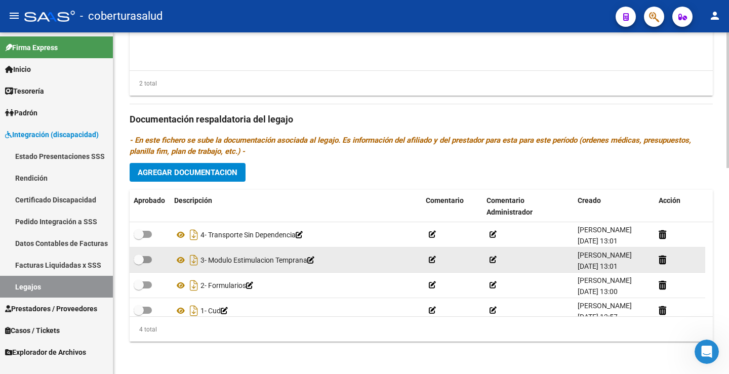
drag, startPoint x: 145, startPoint y: 235, endPoint x: 144, endPoint y: 250, distance: 14.7
click at [145, 235] on span at bounding box center [143, 234] width 18 height 7
click at [139, 238] on input "checkbox" at bounding box center [138, 238] width 1 height 1
checkbox input "true"
click at [144, 255] on label at bounding box center [143, 260] width 18 height 12
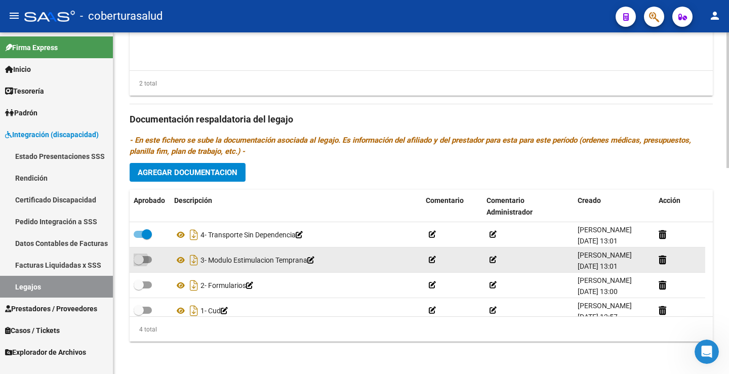
click at [139, 263] on input "checkbox" at bounding box center [138, 263] width 1 height 1
checkbox input "true"
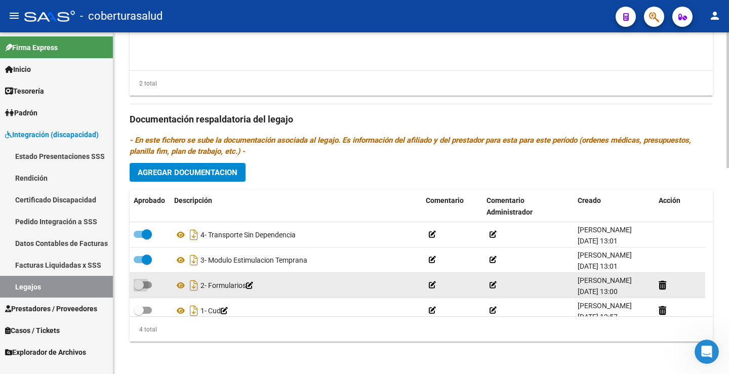
click at [146, 281] on label at bounding box center [143, 285] width 18 height 12
click at [139, 289] on input "checkbox" at bounding box center [138, 289] width 1 height 1
checkbox input "true"
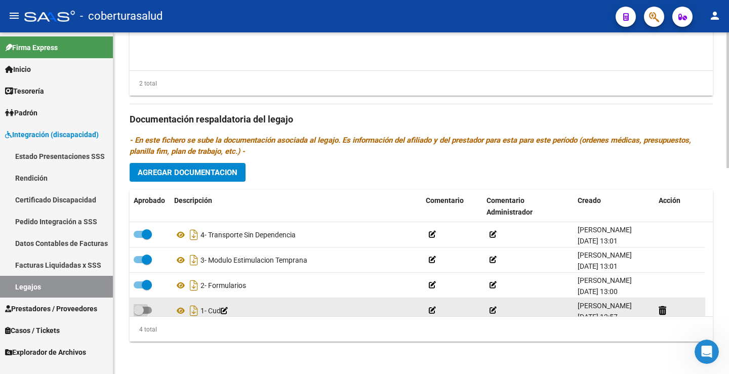
click at [147, 308] on span at bounding box center [143, 310] width 18 height 7
click at [139, 314] on input "checkbox" at bounding box center [138, 314] width 1 height 1
checkbox input "true"
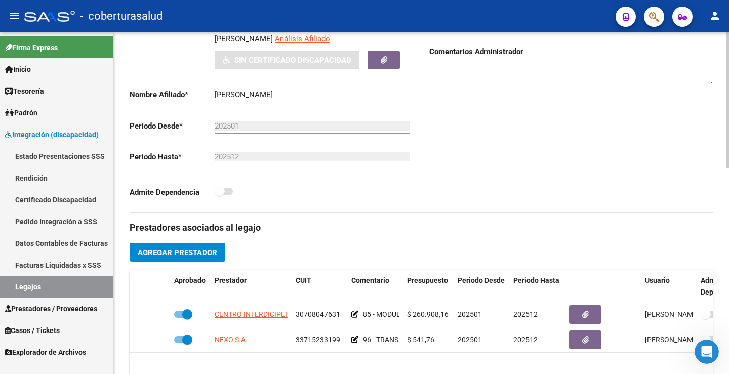
scroll to position [12, 0]
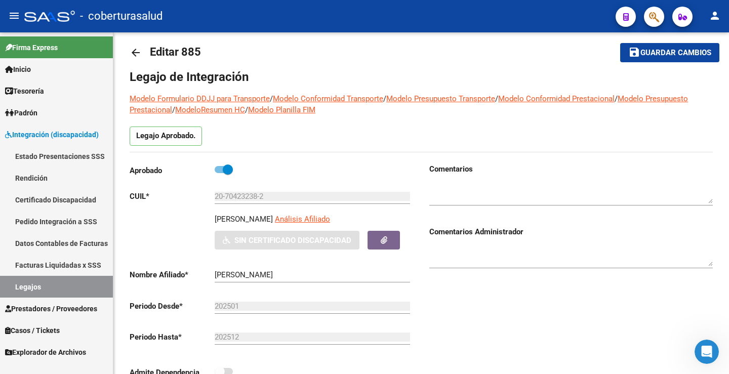
click at [62, 198] on link "Certificado Discapacidad" at bounding box center [56, 200] width 113 height 22
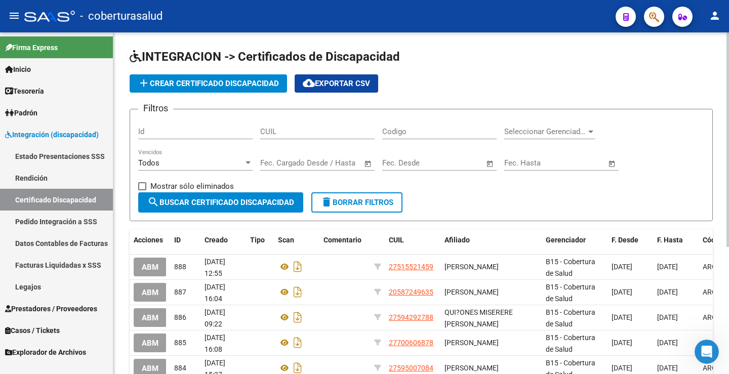
click at [334, 135] on input "CUIL" at bounding box center [317, 131] width 114 height 9
click at [274, 137] on div "CUIL" at bounding box center [317, 128] width 114 height 22
click at [275, 134] on input "CUIL" at bounding box center [317, 131] width 114 height 9
paste input "20-70423238-2"
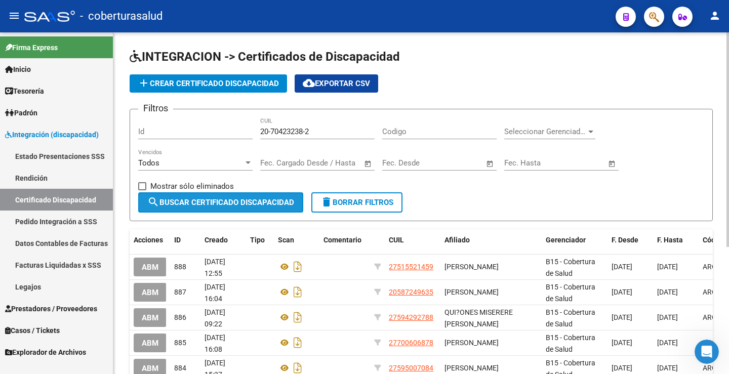
click at [206, 208] on button "search Buscar Certificado Discapacidad" at bounding box center [220, 202] width 165 height 20
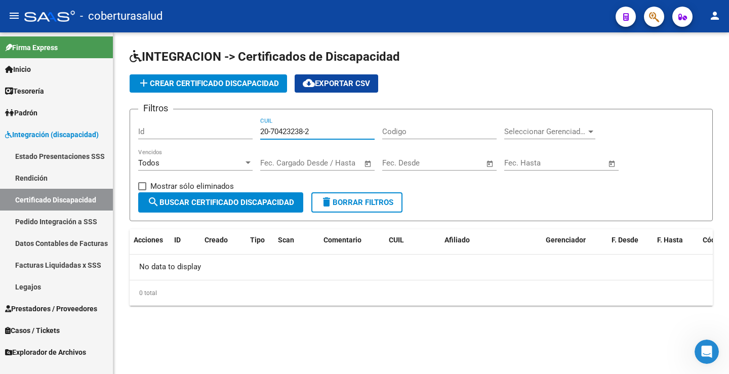
click at [307, 132] on input "20-70423238-2" at bounding box center [317, 131] width 114 height 9
click at [307, 133] on input "20-70423238-2" at bounding box center [317, 131] width 114 height 9
click at [306, 133] on input "20-70423238-2" at bounding box center [317, 131] width 114 height 9
click at [319, 133] on input "20-70423238-2" at bounding box center [317, 131] width 114 height 9
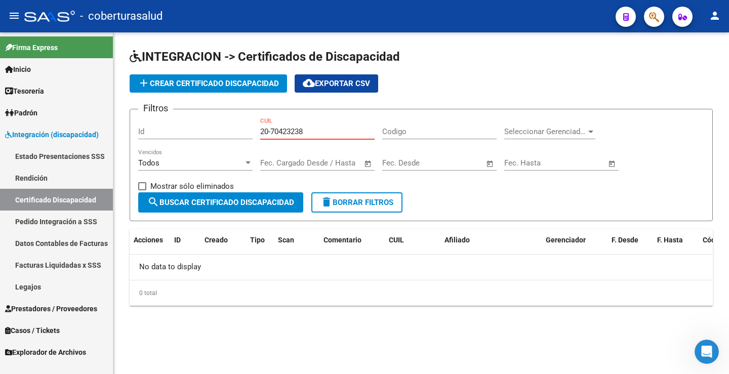
type input "20-70423238-2"
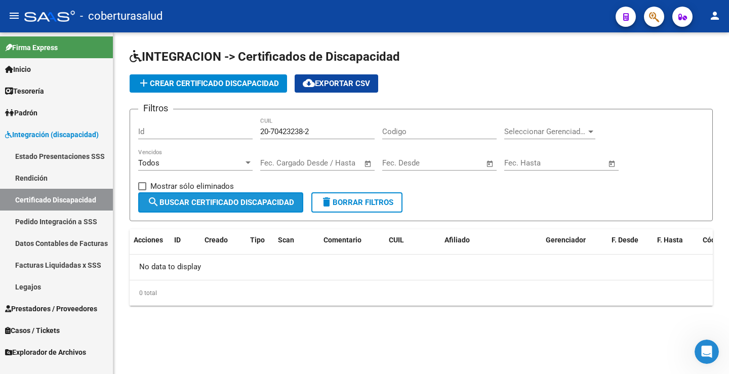
click at [257, 202] on span "search Buscar Certificado Discapacidad" at bounding box center [220, 202] width 147 height 9
click at [223, 87] on span "add Crear Certificado Discapacidad" at bounding box center [208, 83] width 141 height 9
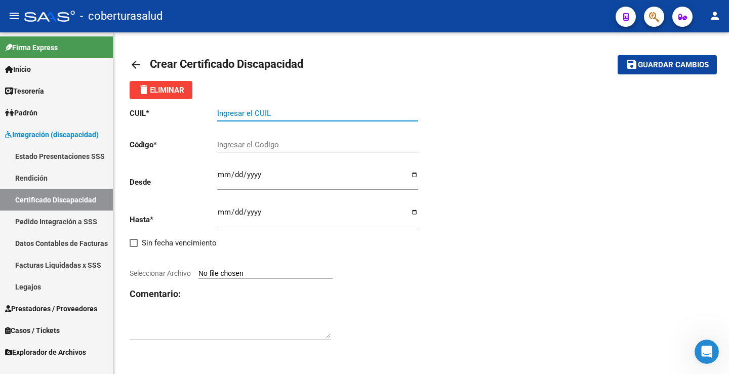
click at [265, 115] on input "Ingresar el CUIL" at bounding box center [317, 113] width 201 height 9
paste input "20-70423238-2"
type input "20-70423238-2"
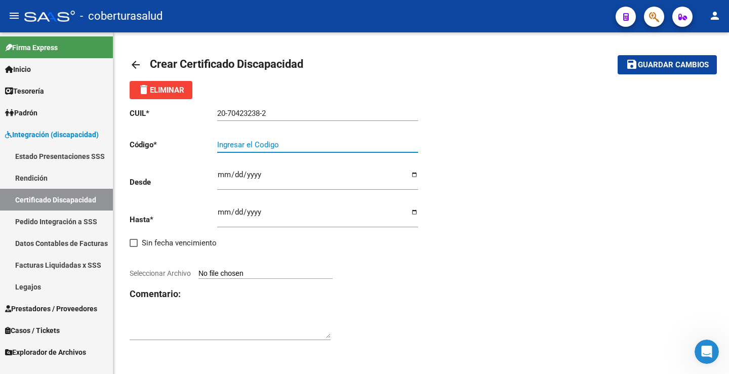
click at [276, 146] on input "Ingresar el Codigo" at bounding box center [317, 144] width 201 height 9
click at [217, 269] on input "Seleccionar Archivo" at bounding box center [265, 274] width 134 height 10
type input "C:\fakepath\1-CUD.pdf"
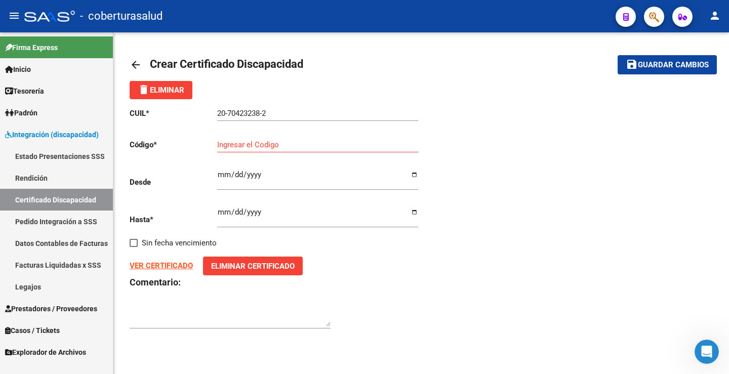
click at [161, 271] on div "VER CERTIFICADO Eliminar Certificado" at bounding box center [276, 266] width 292 height 19
click at [162, 266] on strong "VER CERTIFICADO" at bounding box center [161, 265] width 63 height 9
click at [259, 147] on input "Ingresar el Codigo" at bounding box center [317, 144] width 201 height 9
paste input "ARG01000704232382025033120280331TUC136"
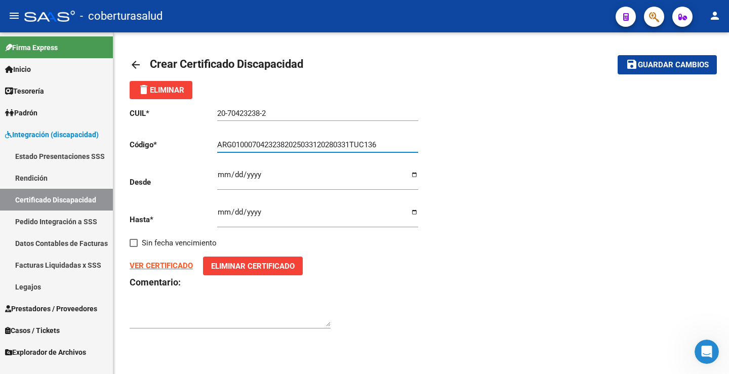
type input "ARG01000704232382025033120280331TUC136"
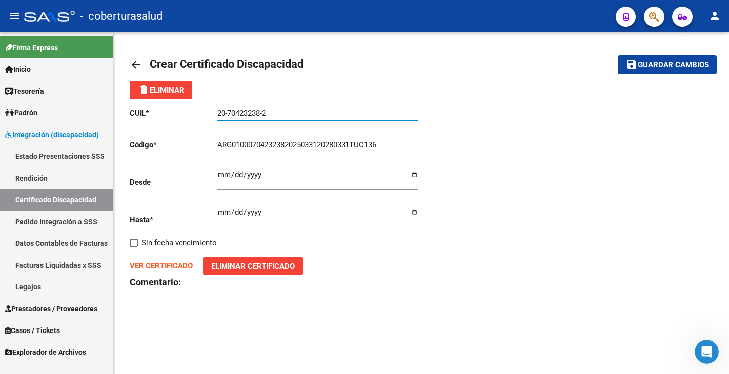
click at [231, 112] on input "20-70423238-2" at bounding box center [317, 113] width 201 height 9
click at [264, 114] on input "20-70423238-2" at bounding box center [317, 113] width 201 height 9
click at [263, 115] on input "20-70423238-2" at bounding box center [317, 113] width 201 height 9
type input "20-70423238-2"
click at [272, 174] on input "Ingresar fec. Desde" at bounding box center [317, 179] width 201 height 16
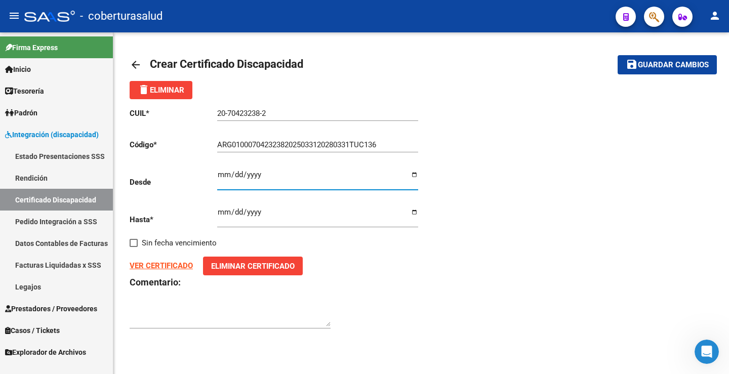
click at [243, 172] on input "Ingresar fec. Desde" at bounding box center [317, 179] width 201 height 16
click at [240, 172] on input "Ingresar fec. Desde" at bounding box center [317, 179] width 201 height 16
type input "[DATE]"
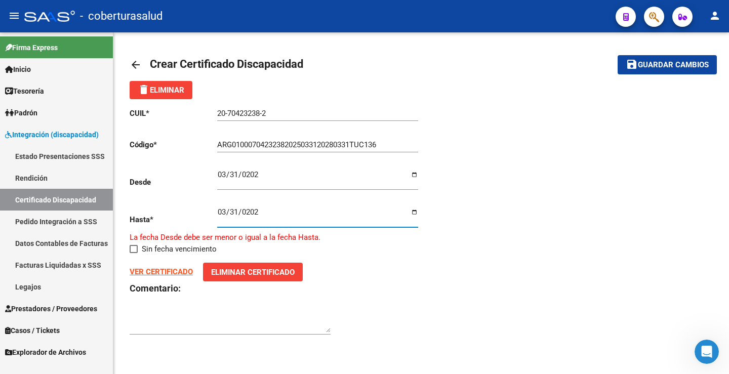
type input "[DATE]"
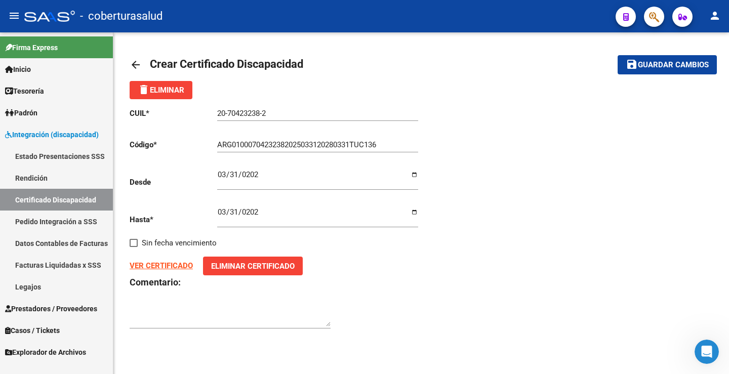
click at [278, 212] on input "[DATE]" at bounding box center [317, 216] width 201 height 16
click at [414, 290] on div "CUIL * 20-70423238-2 Ingresar el CUIL Código * ARG01000704232382025033120280331…" at bounding box center [276, 218] width 292 height 239
click at [679, 71] on button "save Guardar cambios" at bounding box center [667, 64] width 99 height 19
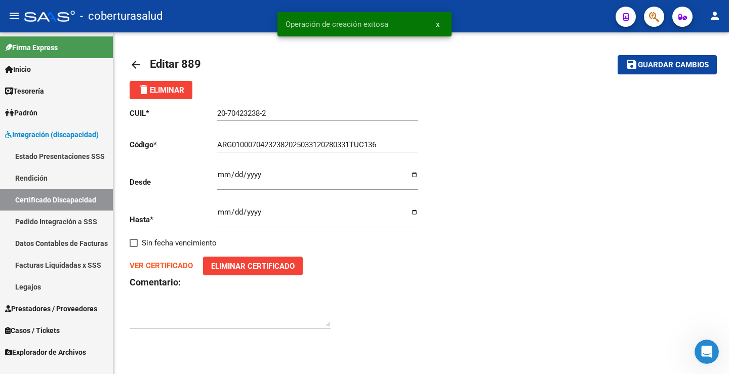
click at [53, 288] on link "Legajos" at bounding box center [56, 287] width 113 height 22
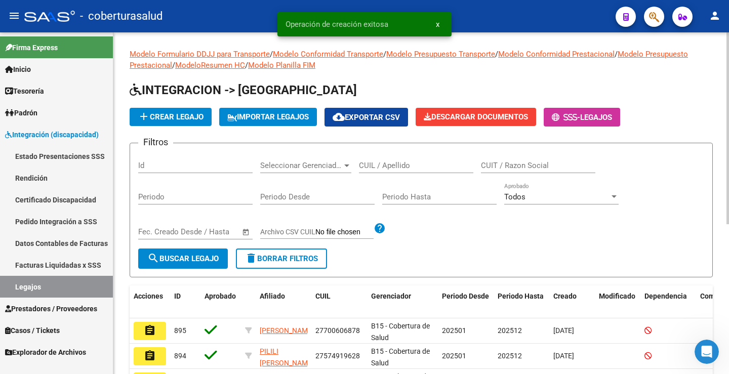
click at [401, 160] on div "CUIL / Apellido" at bounding box center [416, 162] width 114 height 22
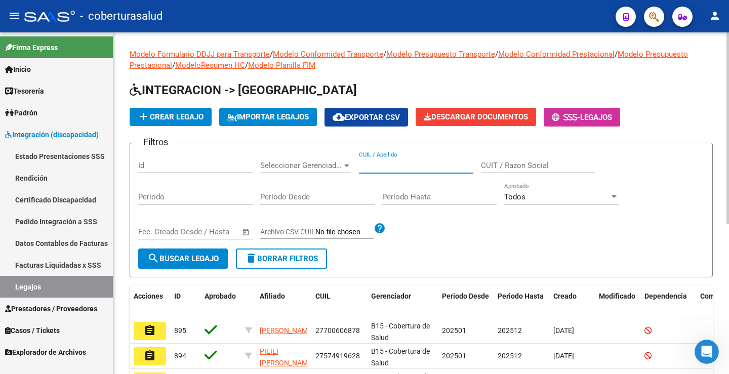
paste input "89353613"
type input "89353613"
click at [404, 170] on input "89353613" at bounding box center [416, 165] width 114 height 9
paste input "20704232382"
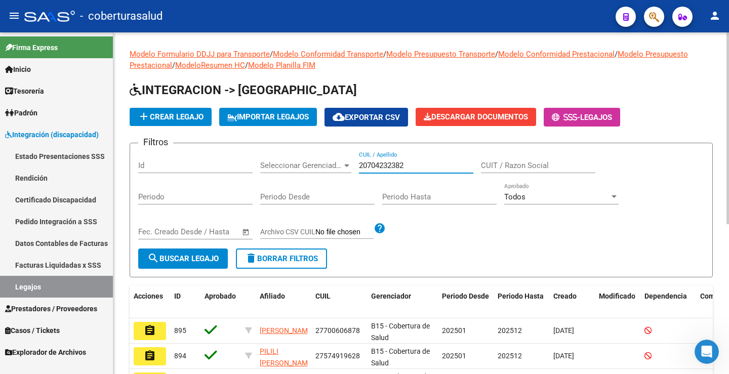
type input "20704232382"
click at [212, 259] on span "search Buscar Legajo" at bounding box center [182, 258] width 71 height 9
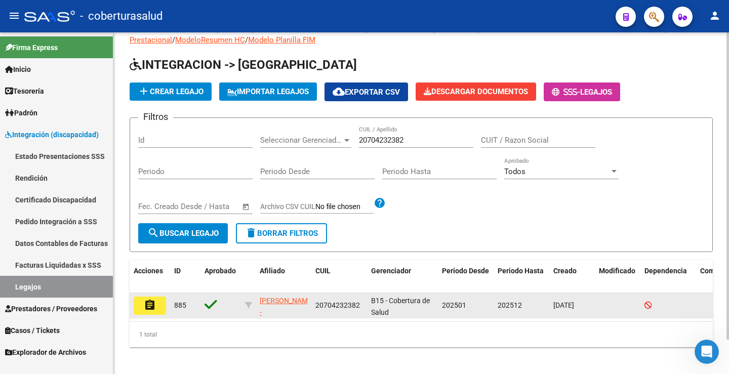
scroll to position [38, 0]
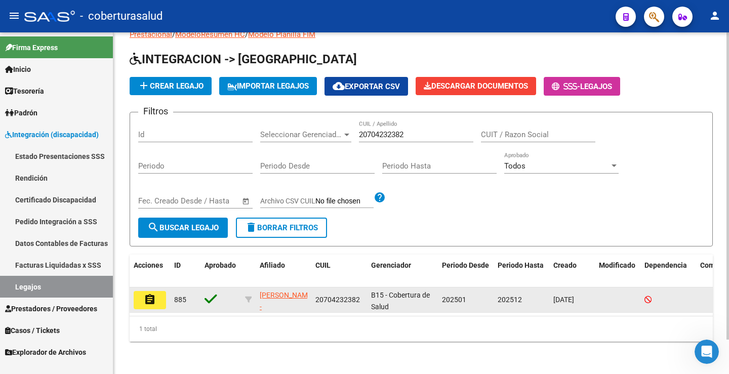
click at [149, 296] on mat-icon "assignment" at bounding box center [150, 300] width 12 height 12
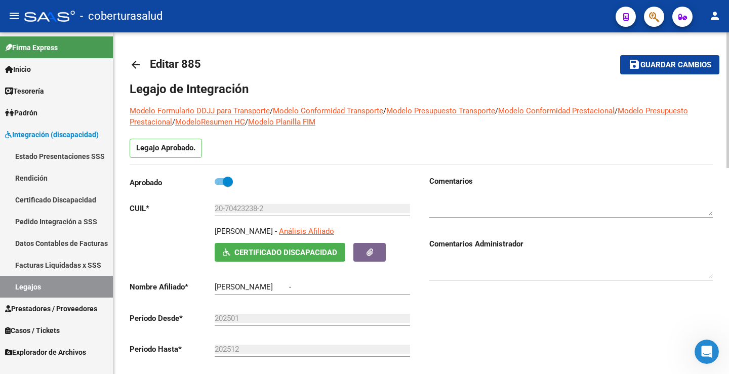
type input "[PERSON_NAME]"
click at [645, 68] on span "Guardar cambios" at bounding box center [676, 65] width 71 height 9
click at [37, 277] on link "Legajos" at bounding box center [56, 287] width 113 height 22
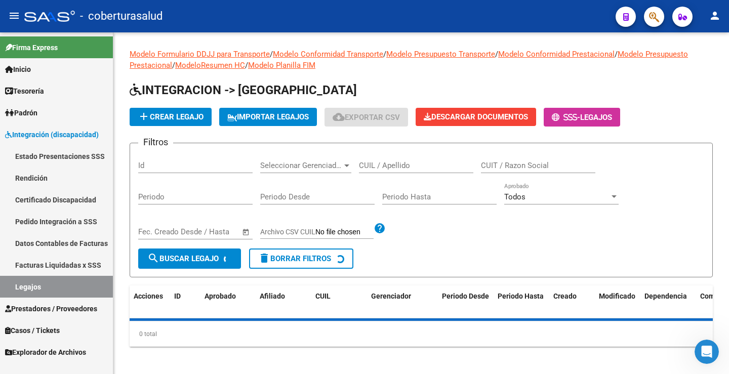
click at [36, 290] on link "Legajos" at bounding box center [56, 287] width 113 height 22
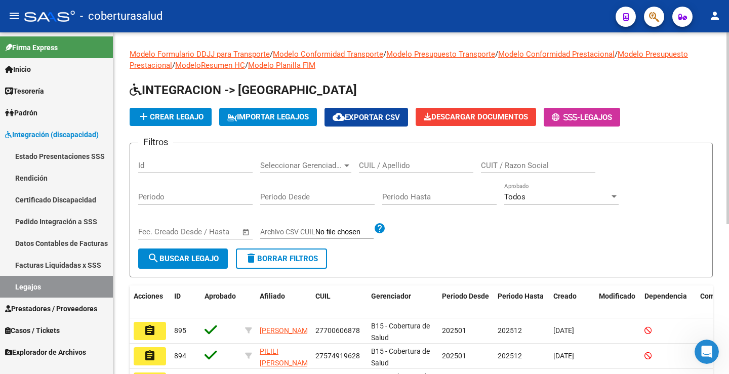
click at [395, 172] on div "CUIL / Apellido" at bounding box center [416, 162] width 114 height 22
click at [396, 166] on input "CUIL / Apellido" at bounding box center [416, 165] width 114 height 9
paste input "27592124330"
type input "27592124330"
click at [189, 247] on div "Fecha inicio – Fecha fin Fec. Creado Desde / Hasta" at bounding box center [195, 233] width 114 height 31
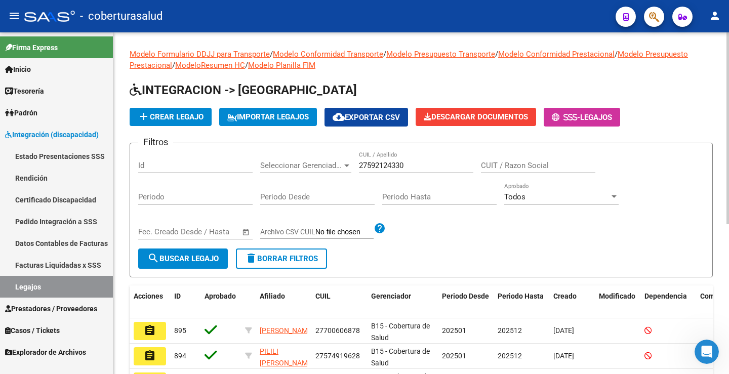
click at [190, 258] on span "search Buscar Legajo" at bounding box center [182, 258] width 71 height 9
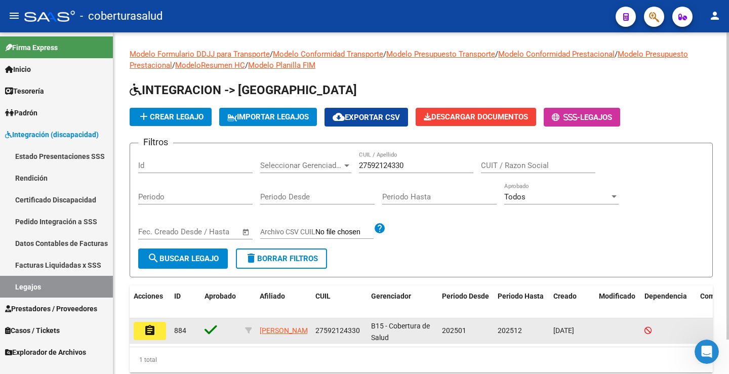
click at [152, 331] on mat-icon "assignment" at bounding box center [150, 331] width 12 height 12
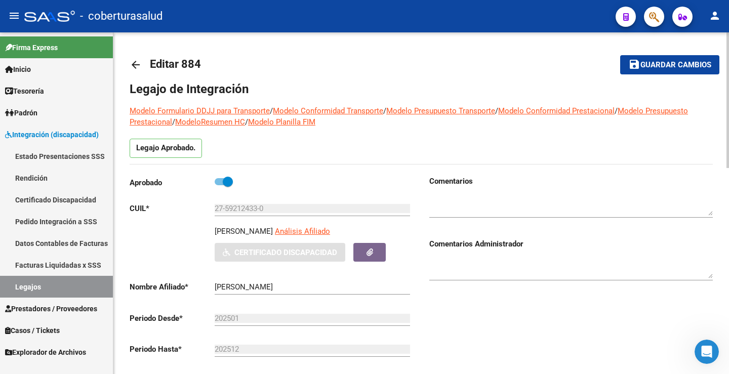
type input "[PERSON_NAME]"
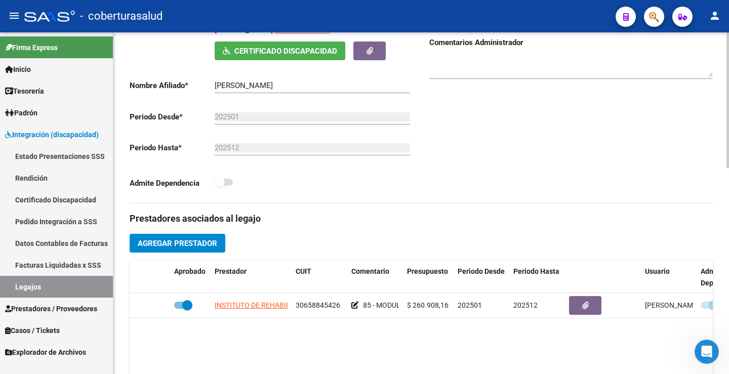
scroll to position [203, 0]
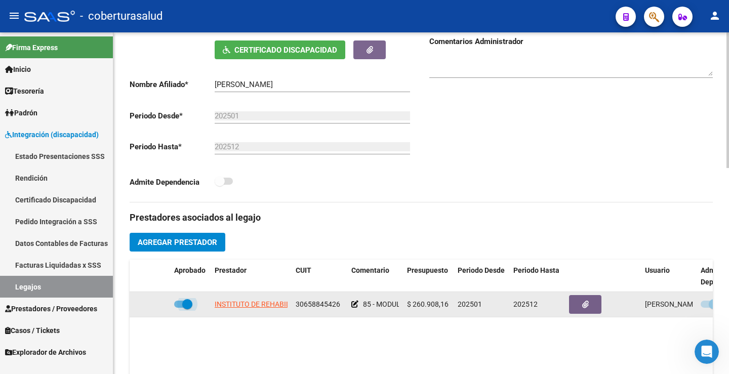
click at [183, 305] on span at bounding box center [187, 304] width 10 height 10
click at [179, 308] on input "checkbox" at bounding box center [179, 308] width 1 height 1
checkbox input "false"
click at [712, 306] on div "arrow_back Editar 884 save Guardar cambios Legajo de Integración Modelo Formula…" at bounding box center [421, 260] width 616 height 860
click at [711, 306] on span at bounding box center [714, 304] width 10 height 10
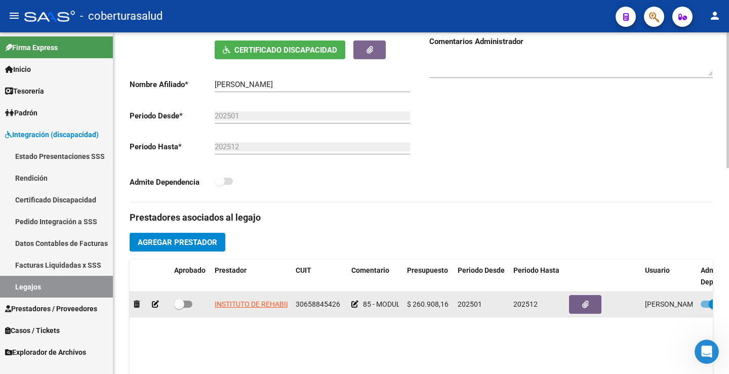
click at [706, 308] on input "checkbox" at bounding box center [705, 308] width 1 height 1
checkbox input "false"
click at [182, 301] on span at bounding box center [179, 304] width 10 height 10
click at [179, 308] on input "checkbox" at bounding box center [179, 308] width 1 height 1
checkbox input "true"
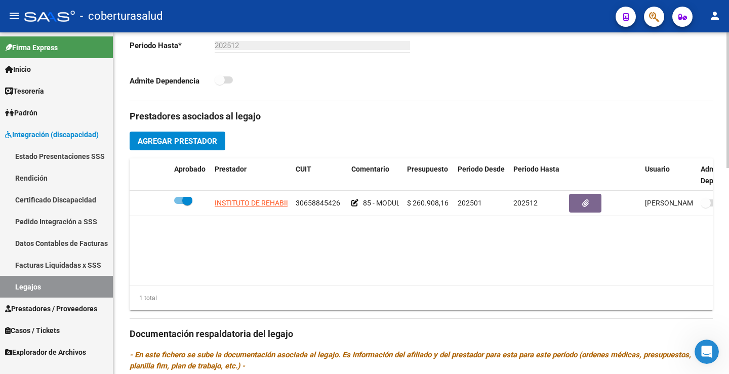
scroll to position [519, 0]
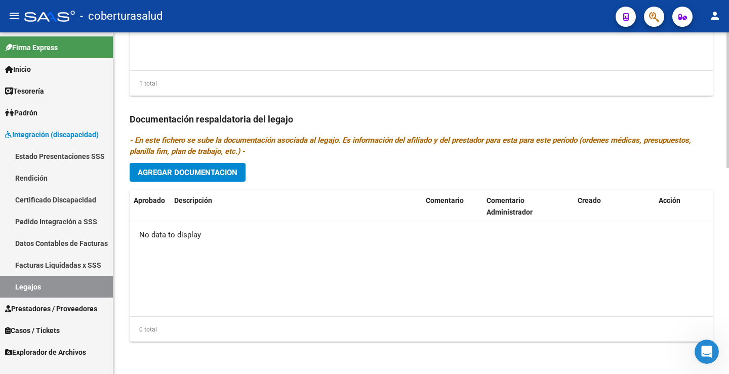
click at [216, 178] on button "Agregar Documentacion" at bounding box center [188, 172] width 116 height 19
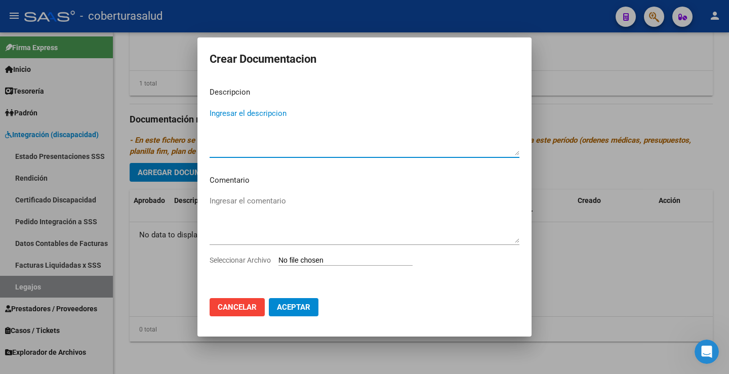
click at [317, 261] on input "Seleccionar Archivo" at bounding box center [346, 261] width 134 height 10
type input "C:\fakepath\1-CUD.pdf"
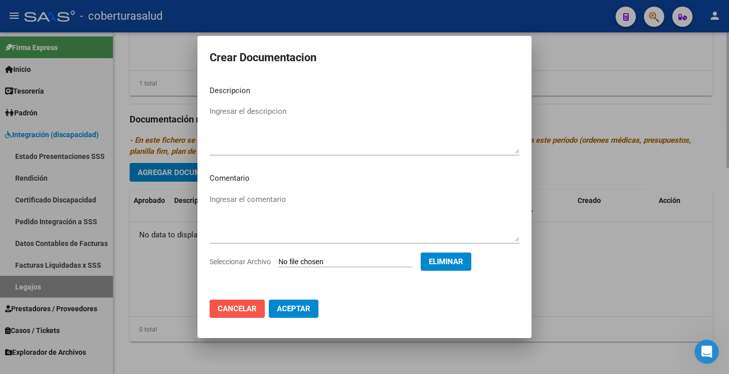
drag, startPoint x: 230, startPoint y: 303, endPoint x: 300, endPoint y: 253, distance: 86.0
click at [231, 301] on button "Cancelar" at bounding box center [237, 309] width 55 height 18
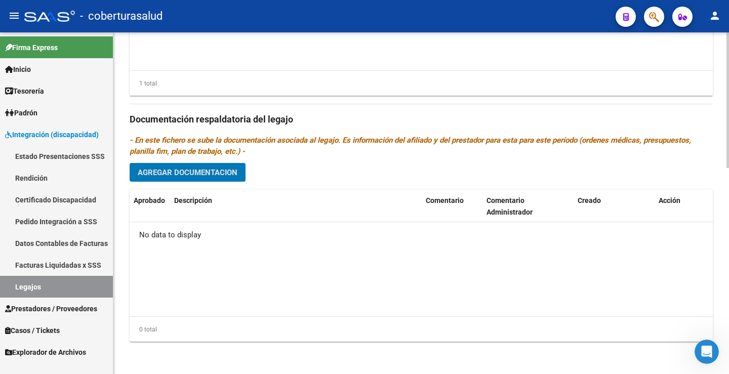
click at [170, 180] on button "Agregar Documentacion" at bounding box center [188, 172] width 116 height 19
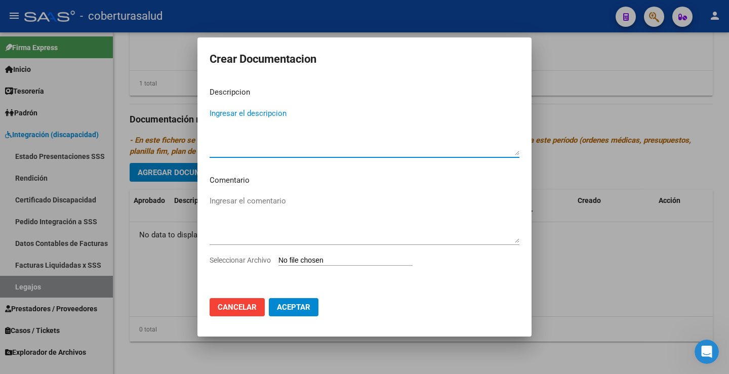
click at [316, 255] on div "Seleccionar Archivo" at bounding box center [365, 264] width 310 height 19
click at [343, 259] on input "Seleccionar Archivo" at bounding box center [346, 261] width 134 height 10
click at [326, 257] on input "Seleccionar Archivo" at bounding box center [346, 261] width 134 height 10
type input "C:\fakepath\1-CUD.pdf"
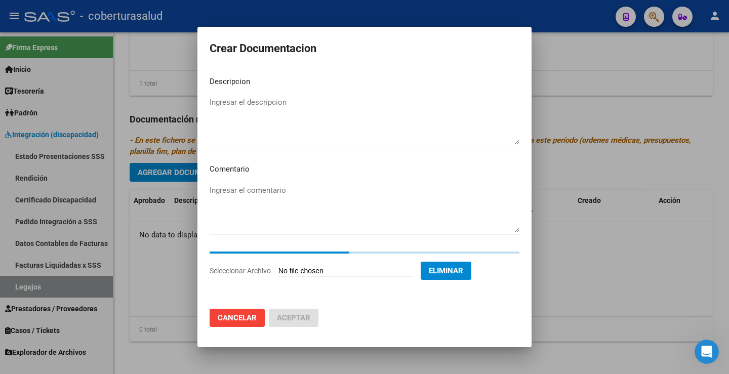
click at [243, 103] on textarea "Ingresar el descripcion" at bounding box center [365, 121] width 310 height 48
paste textarea "1-CUD"
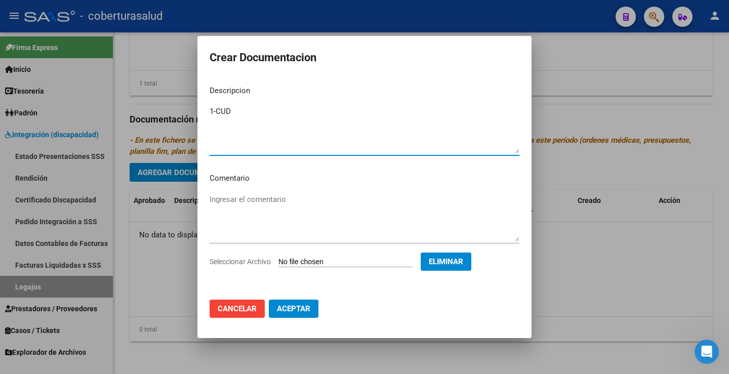
click at [217, 112] on textarea "1-CUD" at bounding box center [365, 130] width 310 height 48
type textarea "1- CUD"
click at [293, 306] on span "Aceptar" at bounding box center [293, 308] width 33 height 9
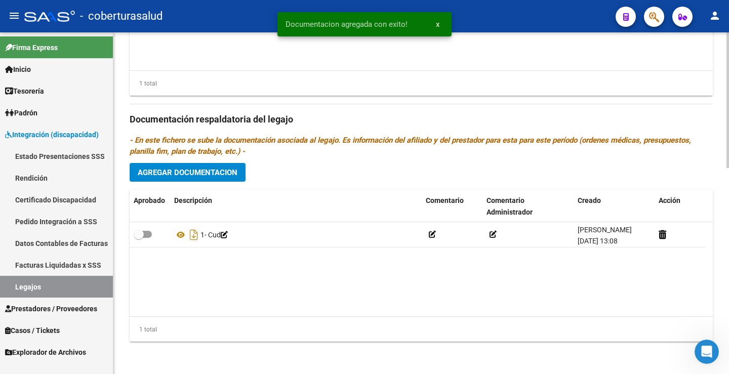
click at [170, 182] on div "Prestadores asociados al legajo Agregar Prestador Aprobado Prestador CUIT Comen…" at bounding box center [421, 118] width 583 height 463
click at [170, 179] on button "Agregar Documentacion" at bounding box center [188, 172] width 116 height 19
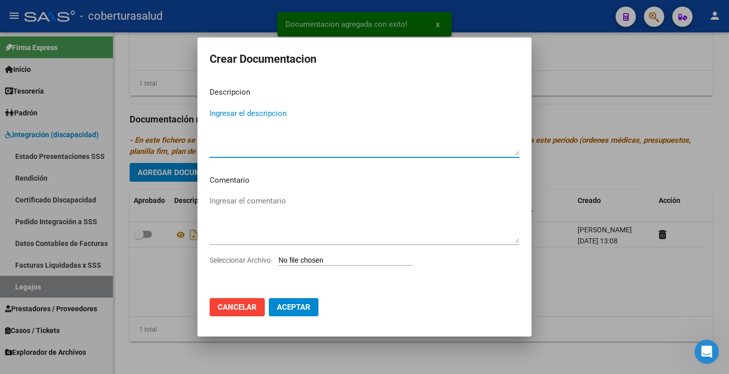
click at [319, 266] on div "Seleccionar Archivo" at bounding box center [365, 264] width 310 height 19
click at [321, 261] on input "Seleccionar Archivo" at bounding box center [346, 261] width 134 height 10
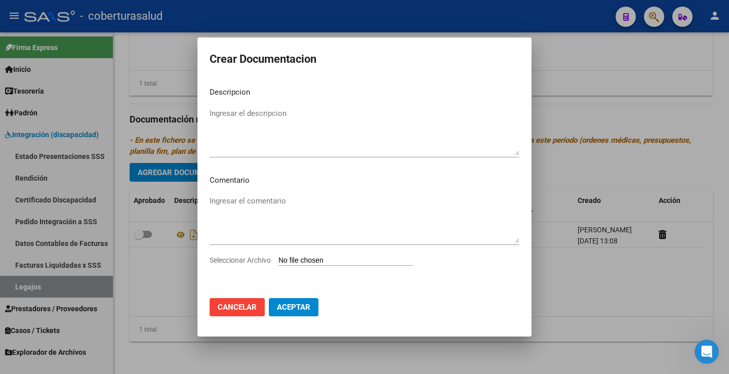
type input "C:\fakepath\2-FORMULARIOS.pdf"
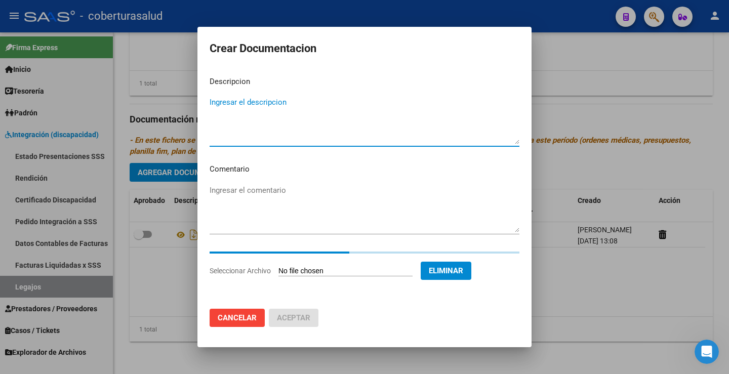
click at [247, 109] on textarea "Ingresar el descripcion" at bounding box center [365, 121] width 310 height 48
paste textarea "2-FORMULARIOS"
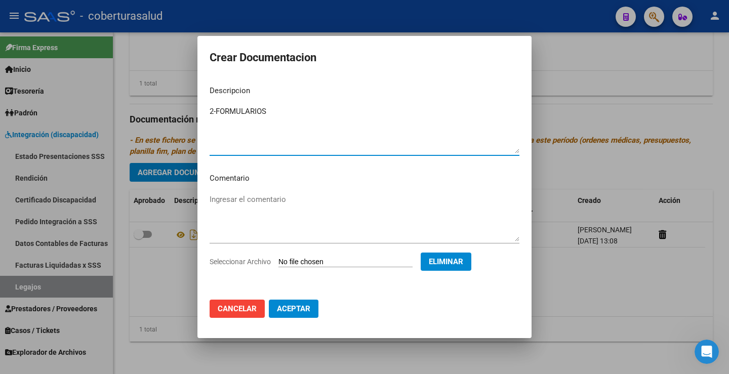
click at [215, 112] on textarea "2-FORMULARIOS" at bounding box center [365, 130] width 310 height 48
type textarea "2- FORMULARIOS"
click at [311, 310] on button "Aceptar" at bounding box center [294, 309] width 50 height 18
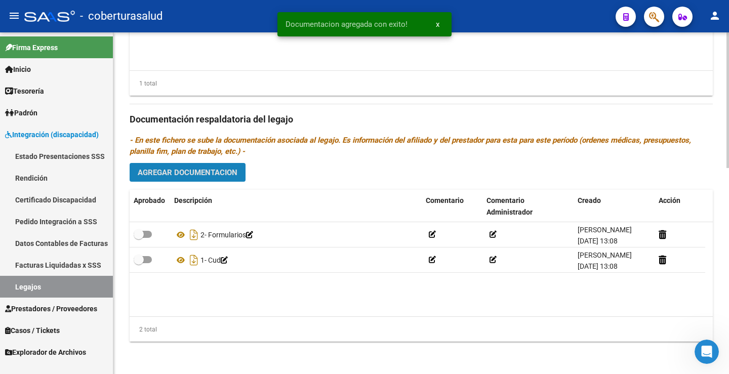
click at [210, 175] on span "Agregar Documentacion" at bounding box center [188, 172] width 100 height 9
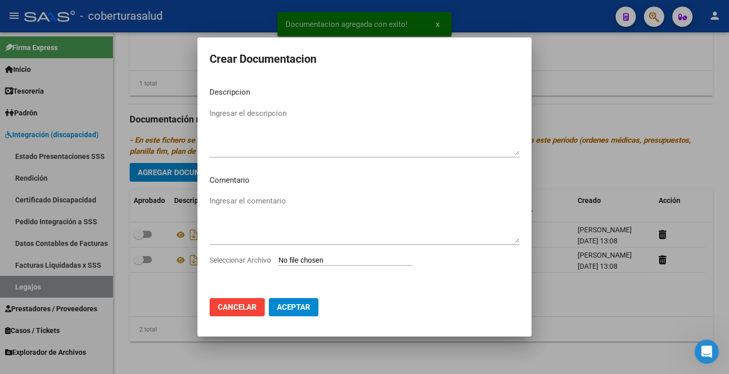
click at [329, 264] on input "Seleccionar Archivo" at bounding box center [346, 261] width 134 height 10
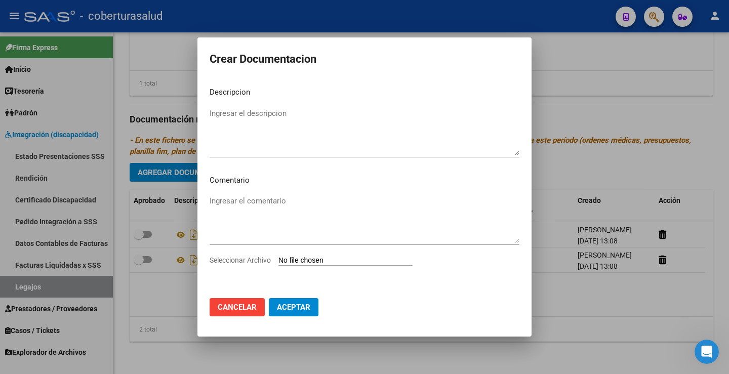
type input "C:\fakepath\3-MODULO DE ESTIMULACION TEMPRANA.pdf"
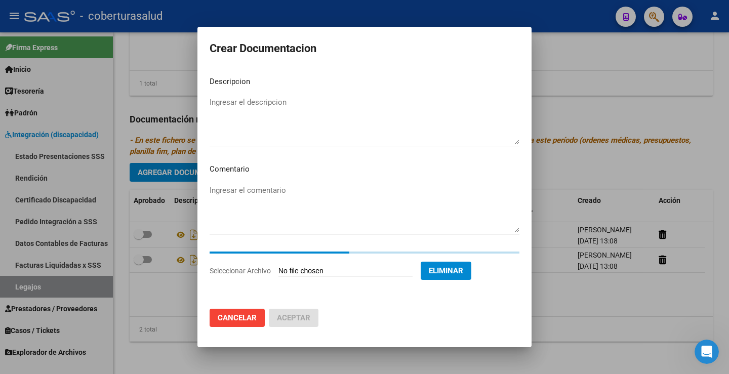
click at [238, 111] on textarea "Ingresar el descripcion" at bounding box center [365, 121] width 310 height 48
paste textarea "3-MODULO DE ESTIMULACION TEMPRANA"
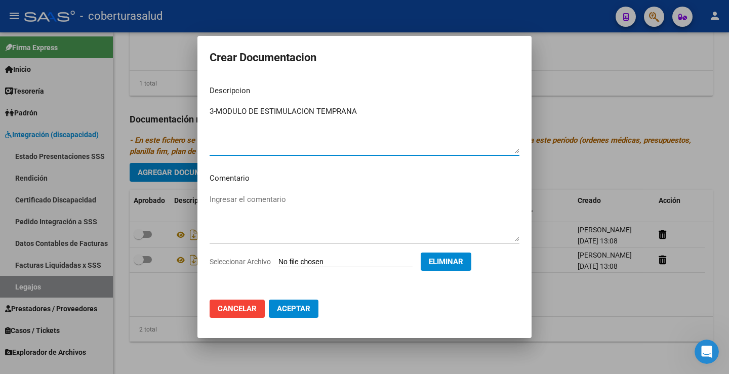
click at [213, 110] on textarea "3-MODULO DE ESTIMULACION TEMPRANA" at bounding box center [365, 130] width 310 height 48
click at [216, 113] on textarea "3-MODULO DE ESTIMULACION TEMPRANA" at bounding box center [365, 130] width 310 height 48
type textarea "3- MODULO DE ESTIMULACION TEMPRANA"
click at [318, 301] on button "Aceptar" at bounding box center [294, 309] width 50 height 18
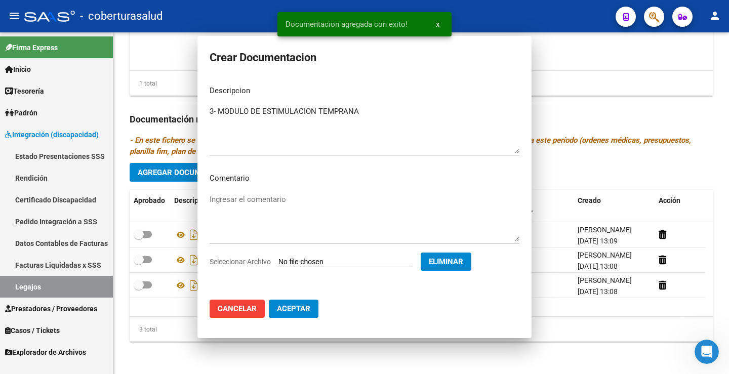
click at [310, 312] on datatable-body "3- Modulo De Estimulacion Temprana [PERSON_NAME] [DATE] 13:09 2- Formularios [P…" at bounding box center [421, 269] width 583 height 94
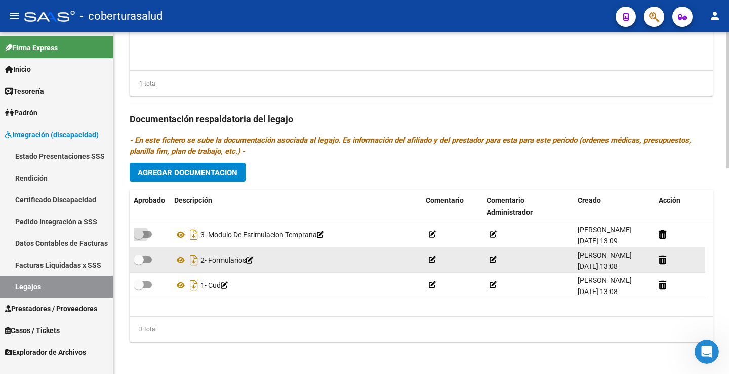
drag, startPoint x: 147, startPoint y: 231, endPoint x: 141, endPoint y: 250, distance: 19.5
click at [146, 232] on span at bounding box center [143, 234] width 18 height 7
click at [139, 238] on input "checkbox" at bounding box center [138, 238] width 1 height 1
checkbox input "true"
click at [142, 254] on label at bounding box center [143, 260] width 18 height 12
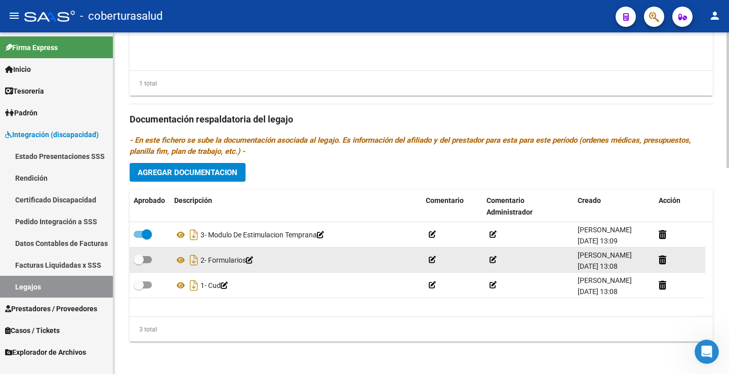
click at [139, 263] on input "checkbox" at bounding box center [138, 263] width 1 height 1
checkbox input "true"
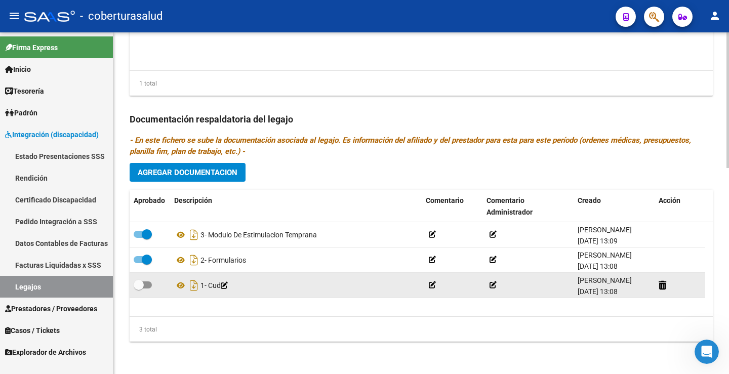
click at [149, 289] on label at bounding box center [143, 285] width 18 height 12
click at [139, 289] on input "checkbox" at bounding box center [138, 289] width 1 height 1
checkbox input "true"
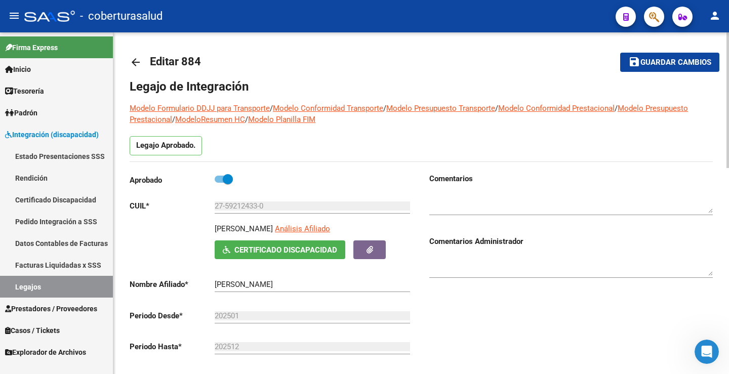
scroll to position [0, 0]
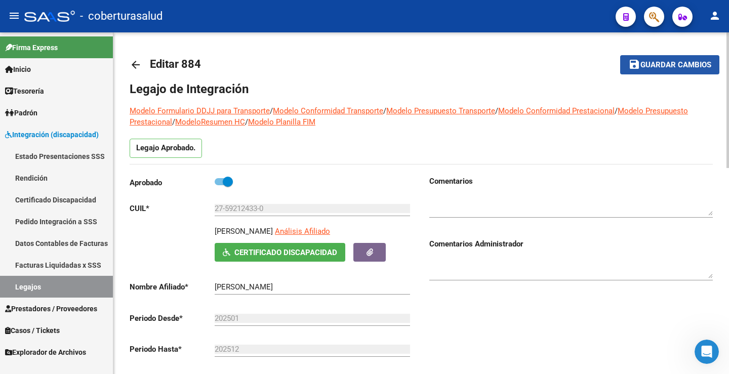
click at [674, 58] on button "save Guardar cambios" at bounding box center [669, 64] width 99 height 19
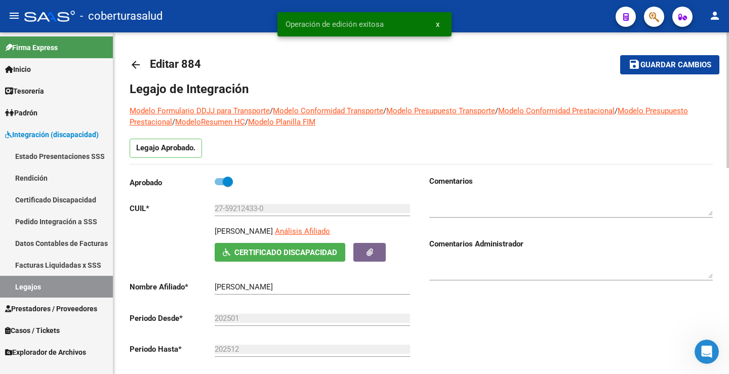
click at [674, 58] on button "save Guardar cambios" at bounding box center [669, 64] width 99 height 19
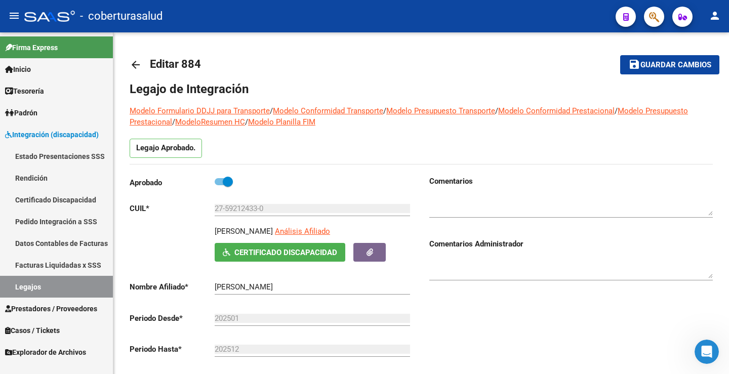
click at [41, 287] on link "Legajos" at bounding box center [56, 287] width 113 height 22
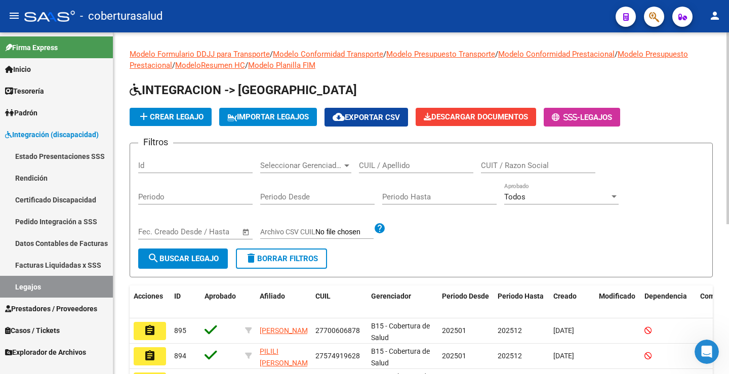
drag, startPoint x: 393, startPoint y: 171, endPoint x: 394, endPoint y: 165, distance: 6.3
click at [393, 169] on div "CUIL / Apellido" at bounding box center [416, 162] width 114 height 22
click at [395, 163] on input "CUIL / Apellido" at bounding box center [416, 165] width 114 height 9
paste input "27530002239"
type input "27530002239"
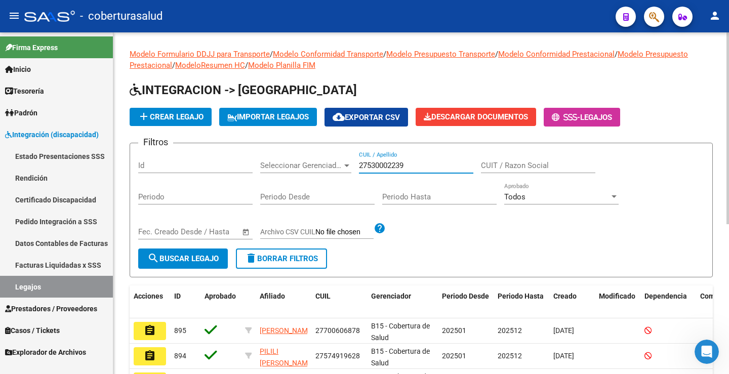
click at [189, 263] on span "search Buscar Legajo" at bounding box center [182, 258] width 71 height 9
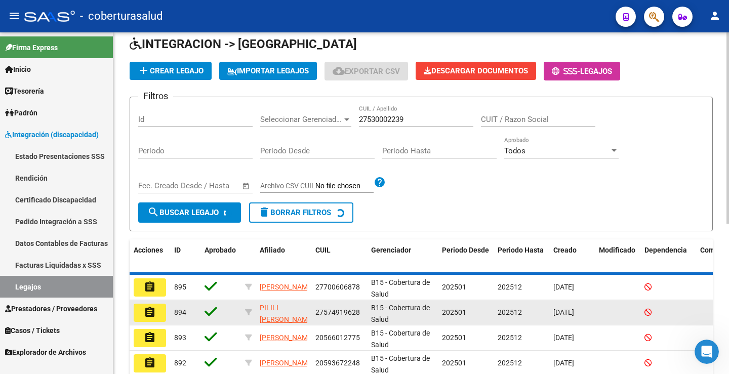
scroll to position [38, 0]
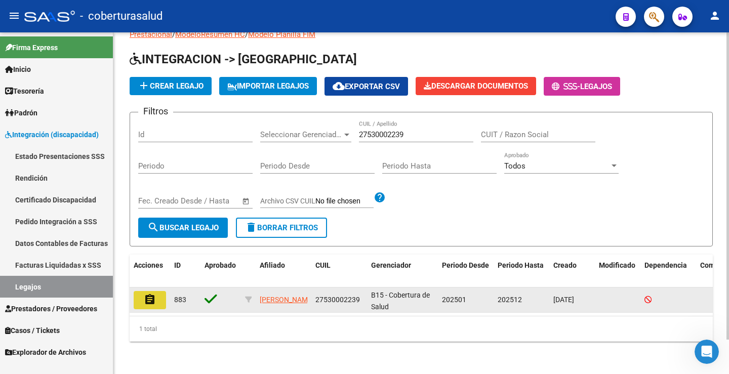
click at [161, 296] on button "assignment" at bounding box center [150, 300] width 32 height 18
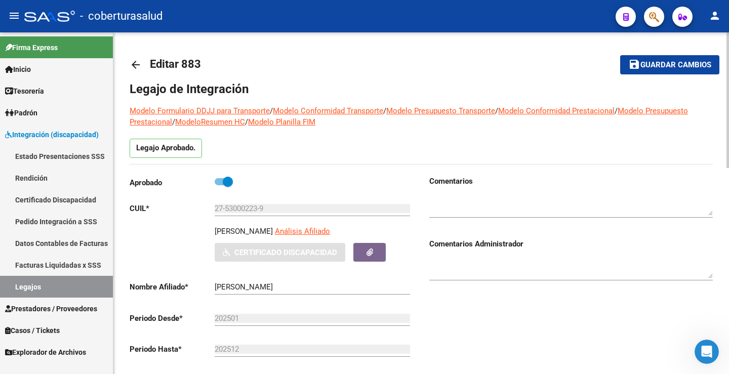
type input "[PERSON_NAME]"
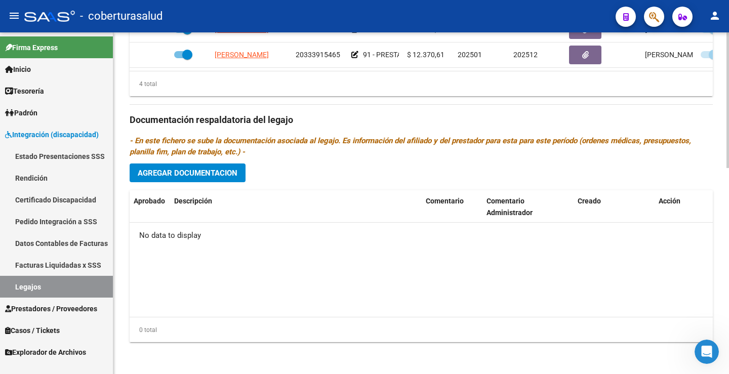
scroll to position [519, 0]
click at [212, 180] on button "Agregar Documentacion" at bounding box center [188, 172] width 116 height 19
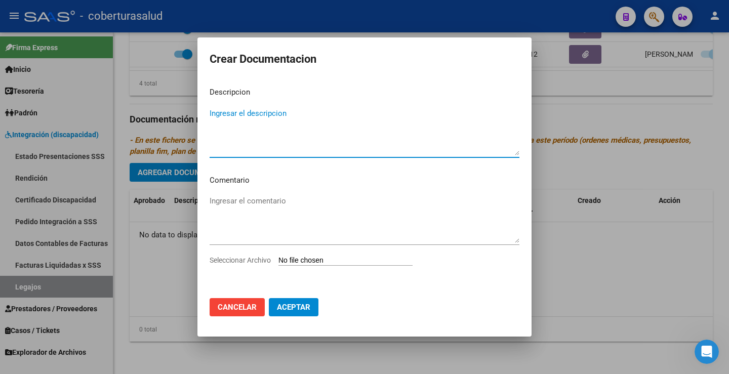
click at [311, 256] on input "Seleccionar Archivo" at bounding box center [346, 261] width 134 height 10
type input "C:\fakepath\1-CUD.pdf"
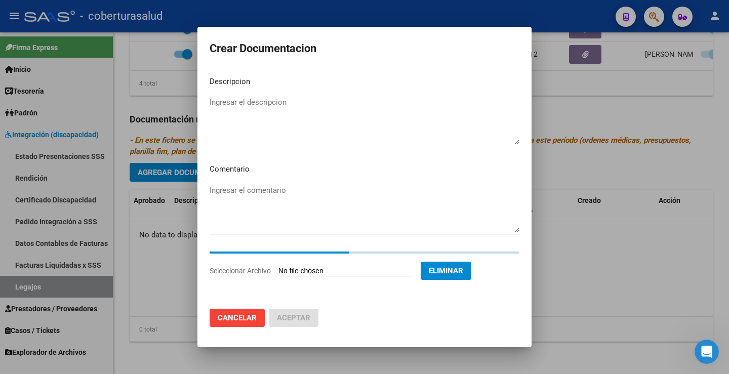
click at [247, 106] on textarea "Ingresar el descripcion" at bounding box center [365, 121] width 310 height 48
paste textarea "1-CUD"
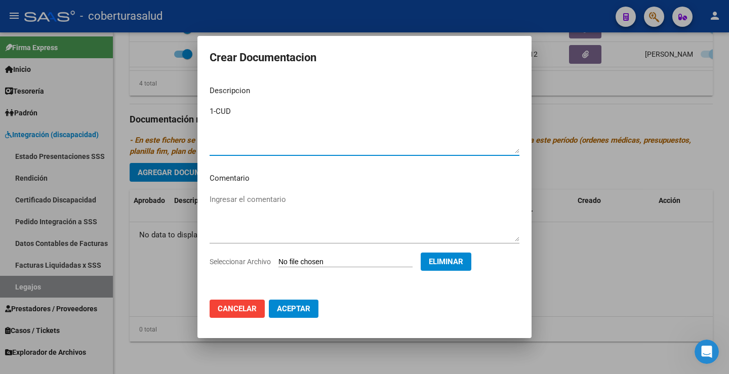
click at [217, 110] on textarea "1-CUD" at bounding box center [365, 130] width 310 height 48
type textarea "1- CUD"
drag, startPoint x: 277, startPoint y: 307, endPoint x: 300, endPoint y: 226, distance: 84.6
click at [279, 301] on button "Aceptar" at bounding box center [294, 309] width 50 height 18
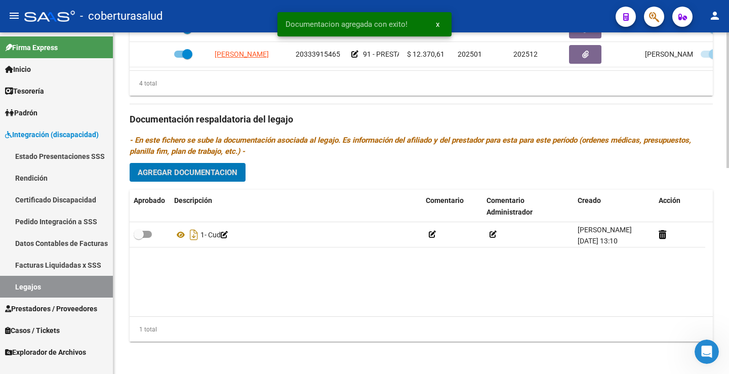
click at [201, 182] on button "Agregar Documentacion" at bounding box center [188, 172] width 116 height 19
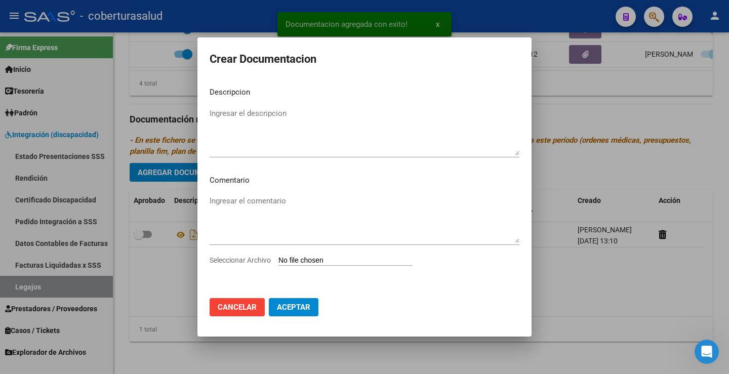
click at [311, 263] on input "Seleccionar Archivo" at bounding box center [346, 261] width 134 height 10
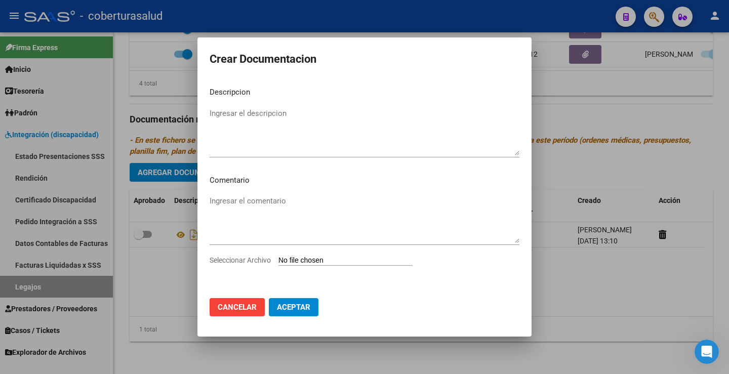
type input "C:\fakepath\2-FORMULARIOS.pdf"
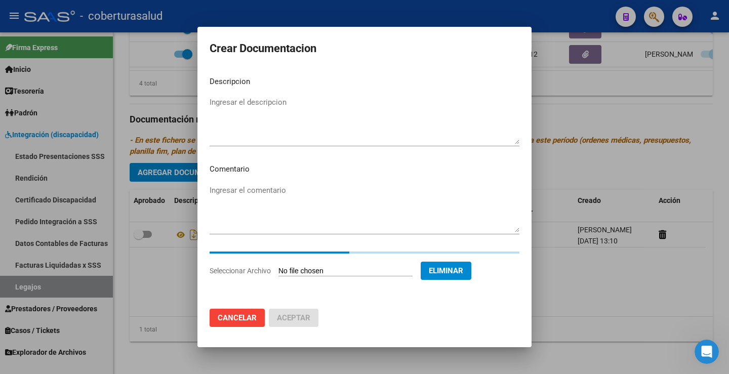
click at [236, 95] on div "Ingresar el descripcion" at bounding box center [365, 121] width 310 height 52
click at [236, 105] on textarea "Ingresar el descripcion" at bounding box center [365, 121] width 310 height 48
paste textarea "2-FORMULARIOS"
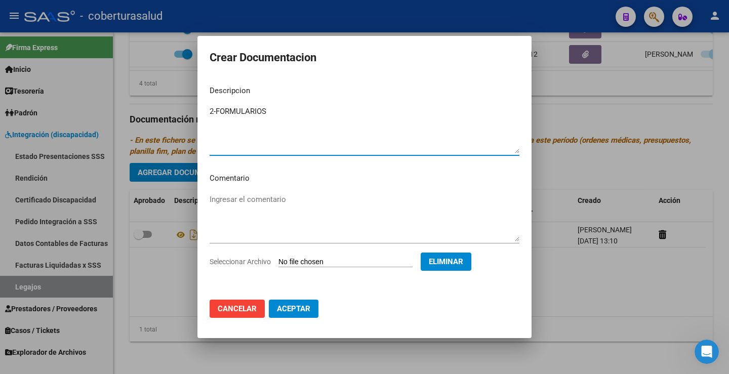
click at [216, 112] on textarea "2-FORMULARIOS" at bounding box center [365, 130] width 310 height 48
type textarea "2- FORMULARIOS"
click at [295, 309] on span "Aceptar" at bounding box center [293, 308] width 33 height 9
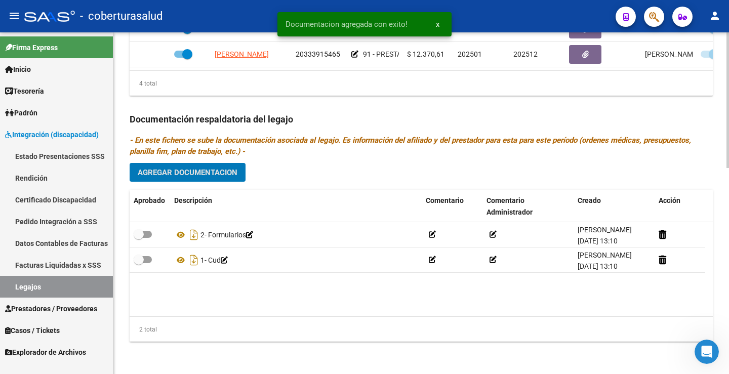
click at [191, 177] on span "Agregar Documentacion" at bounding box center [188, 172] width 100 height 9
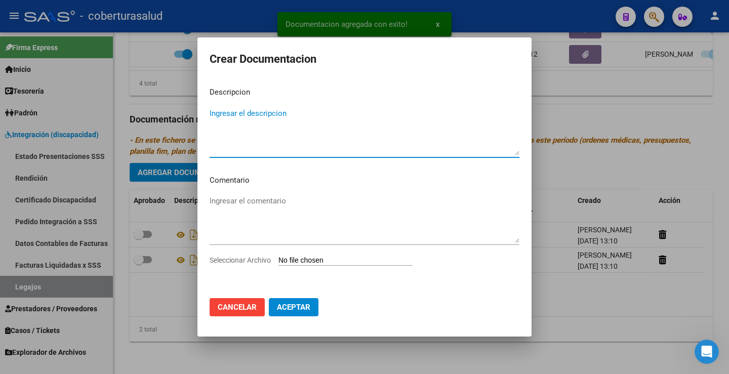
click at [316, 265] on input "Seleccionar Archivo" at bounding box center [346, 261] width 134 height 10
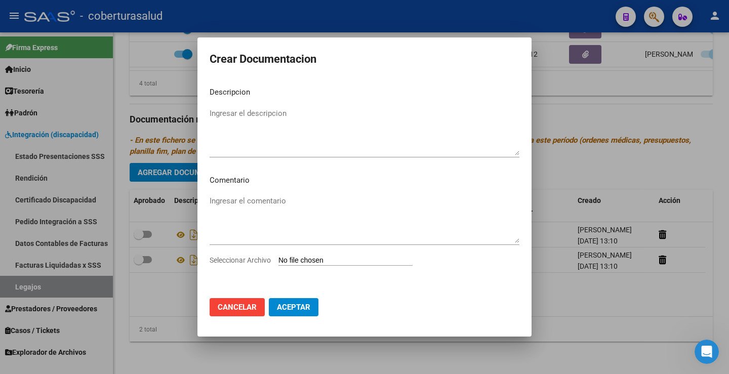
type input "C:\fakepath\3-MODULO MAESTRA DE APOYO.pdf"
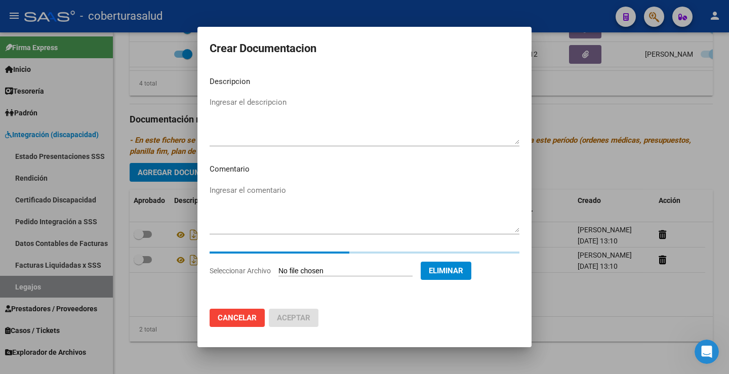
click at [251, 89] on mat-dialog-content "Descripcion Ingresar el descripcion Comentario Ingresar el comentario Seleccion…" at bounding box center [364, 184] width 334 height 233
click at [254, 107] on textarea "Ingresar el descripcion" at bounding box center [365, 121] width 310 height 48
paste textarea "3-MODULO MAESTRA DE APOYO"
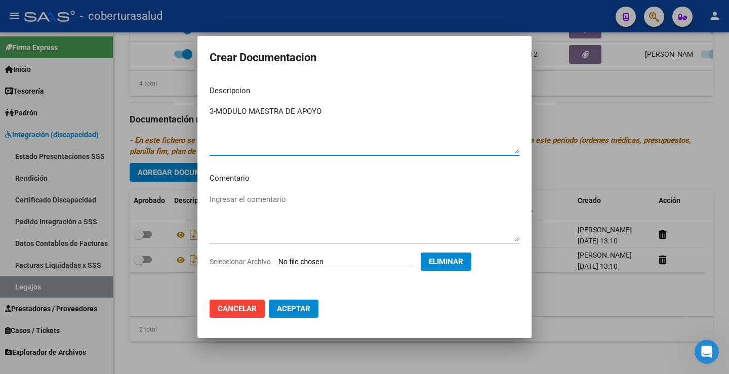
click at [218, 109] on textarea "3-MODULO MAESTRA DE APOYO" at bounding box center [365, 130] width 310 height 48
type textarea "3- MODULO MAESTRA DE APOYO"
click at [291, 308] on span "Aceptar" at bounding box center [293, 308] width 33 height 9
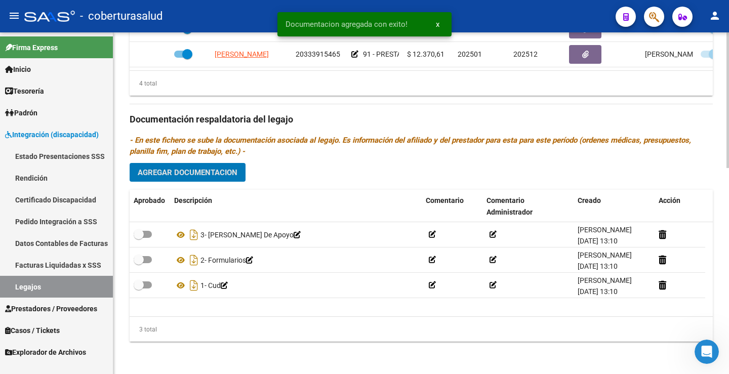
click at [202, 175] on span "Agregar Documentacion" at bounding box center [188, 172] width 100 height 9
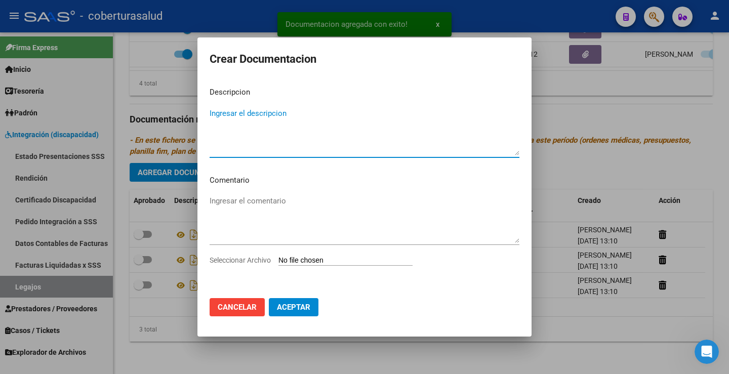
click at [256, 121] on textarea "Ingresar el descripcion" at bounding box center [365, 132] width 310 height 48
click at [314, 255] on div "Seleccionar Archivo" at bounding box center [365, 264] width 310 height 19
click at [324, 265] on input "Seleccionar Archivo" at bounding box center [346, 261] width 134 height 10
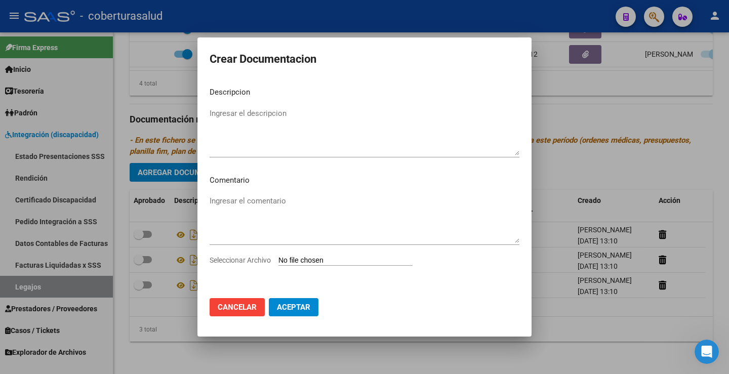
type input "C:\fakepath\4-PRESTACION DE APOYO EN FONOAUDIOLOGIA.pdf"
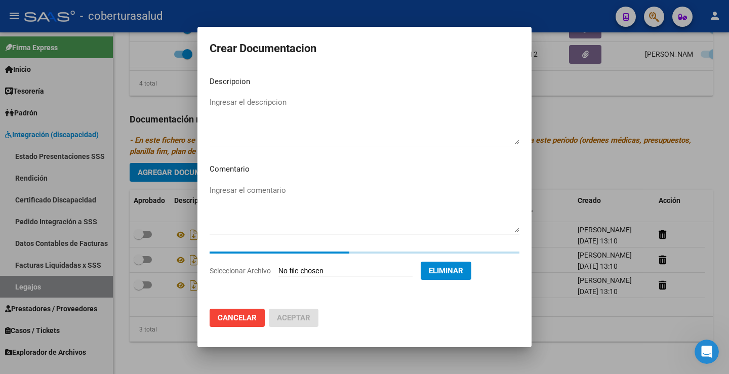
click at [241, 100] on textarea "Ingresar el descripcion" at bounding box center [365, 121] width 310 height 48
paste textarea "4-PRESTACION DE APOYO EN FONOAUDIOLOGIA"
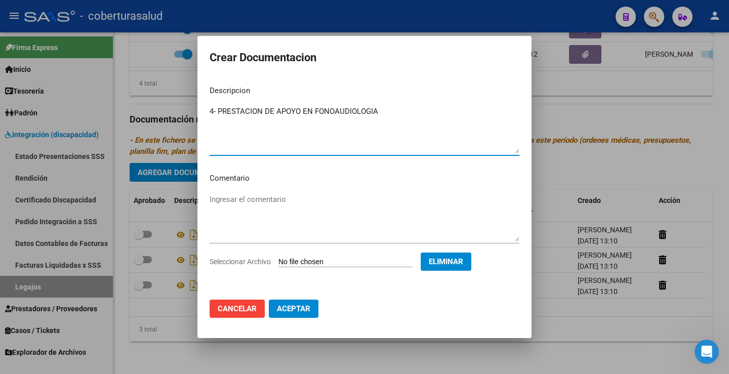
click at [216, 111] on textarea "4- PRESTACION DE APOYO EN FONOAUDIOLOGIA" at bounding box center [365, 130] width 310 height 48
type textarea "4- PRESTACION DE APOYO EN FONOAUDIOLOGIA"
click at [283, 311] on span "Aceptar" at bounding box center [293, 308] width 33 height 9
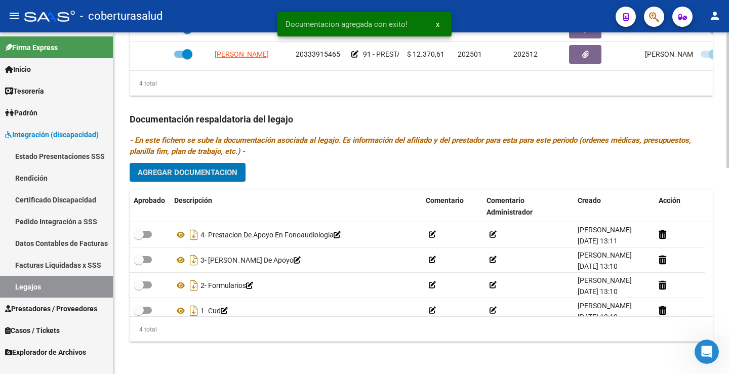
click at [212, 180] on button "Agregar Documentacion" at bounding box center [188, 172] width 116 height 19
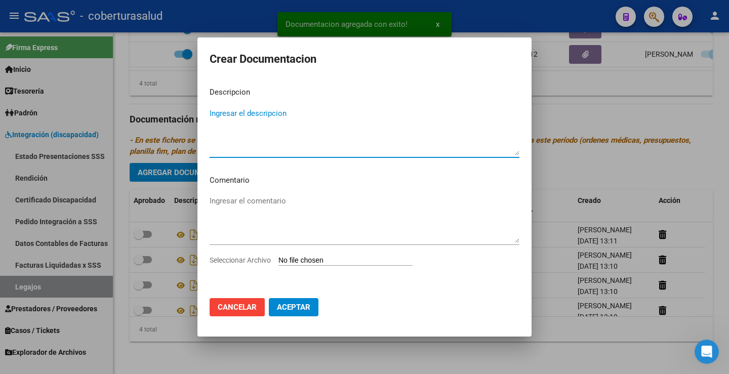
click at [331, 262] on input "Seleccionar Archivo" at bounding box center [346, 261] width 134 height 10
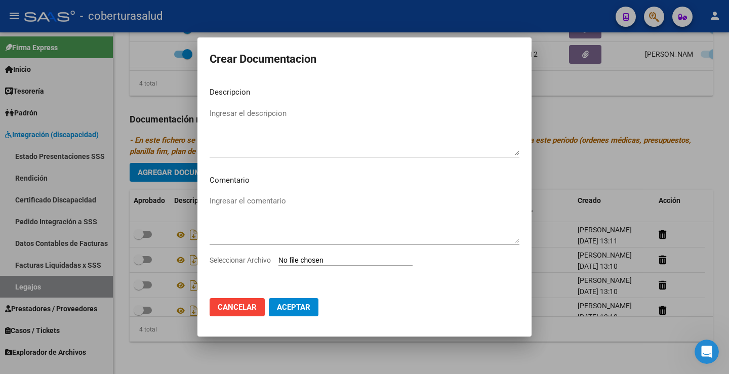
type input "C:\fakepath\5-PRESTACION DE APOYO EN PSICOLOGIA.pdf"
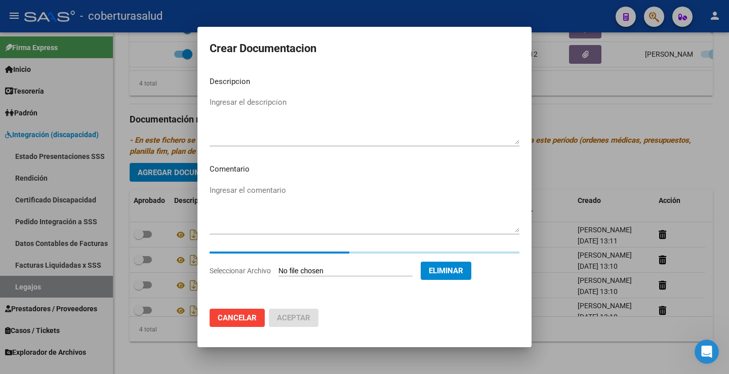
click at [242, 104] on textarea "Ingresar el descripcion" at bounding box center [365, 121] width 310 height 48
paste textarea "5-PRESTACION DE APOYO EN PSICOLOGIA"
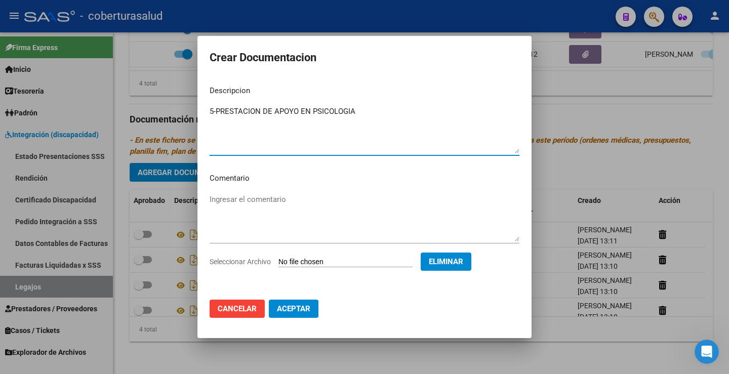
click at [216, 116] on textarea "5-PRESTACION DE APOYO EN PSICOLOGIA" at bounding box center [365, 130] width 310 height 48
type textarea "5- PRESTACION DE APOYO EN PSICOLOGIA"
click at [283, 317] on button "Aceptar" at bounding box center [294, 309] width 50 height 18
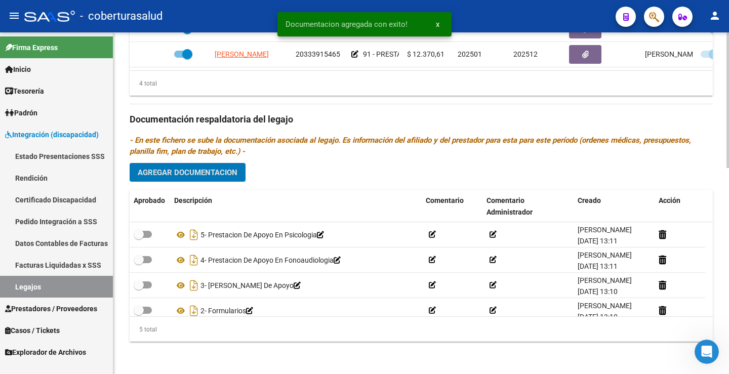
click at [206, 175] on span "Agregar Documentacion" at bounding box center [188, 172] width 100 height 9
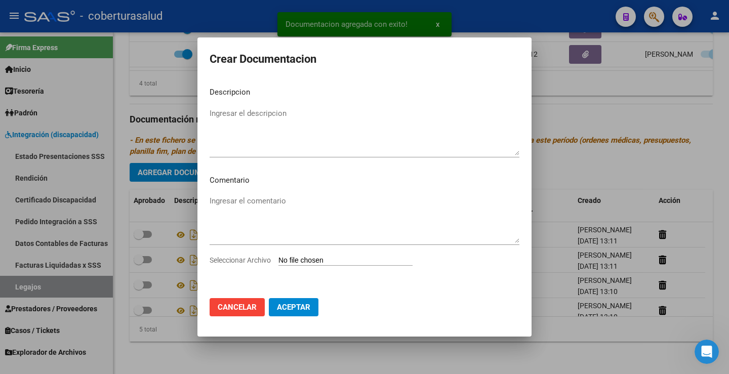
click at [301, 257] on input "Seleccionar Archivo" at bounding box center [346, 261] width 134 height 10
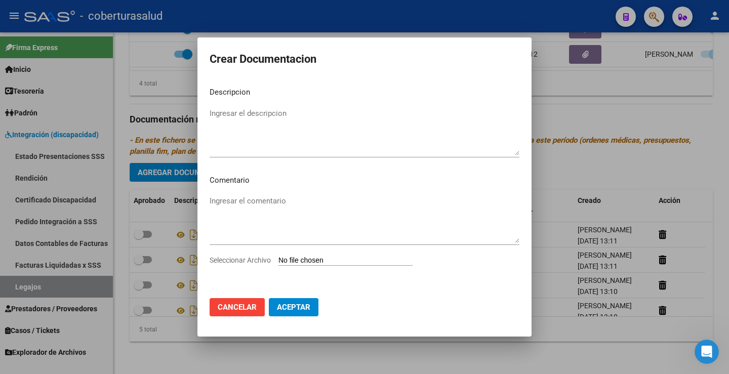
type input "C:\fakepath\6-PRESTACION DE APOYO EN PSICOPEDAGOGIA.pdf"
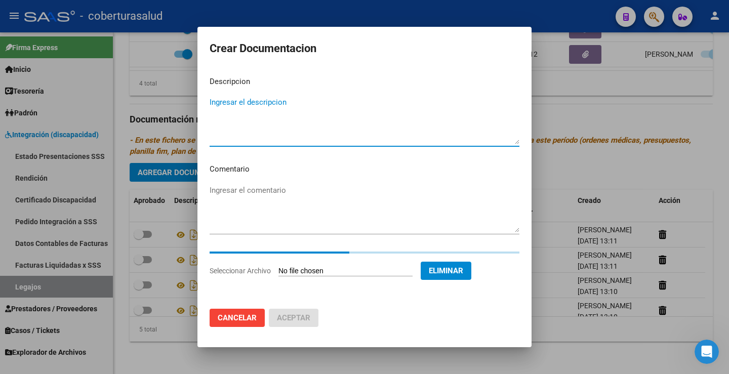
click at [243, 103] on textarea "Ingresar el descripcion" at bounding box center [365, 121] width 310 height 48
paste textarea "6-PRESTACION DE APOYO EN PSICOPEDAGOGIA"
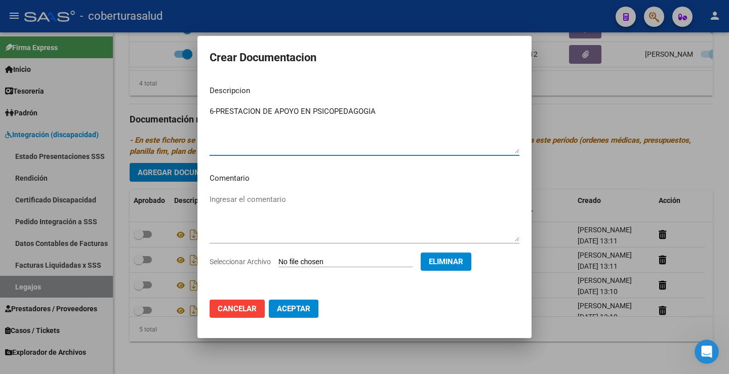
click at [218, 111] on textarea "6-PRESTACION DE APOYO EN PSICOPEDAGOGIA" at bounding box center [365, 130] width 310 height 48
type textarea "6- PRESTACION DE APOYO EN PSICOPEDAGOGIA"
click at [288, 316] on button "Aceptar" at bounding box center [294, 309] width 50 height 18
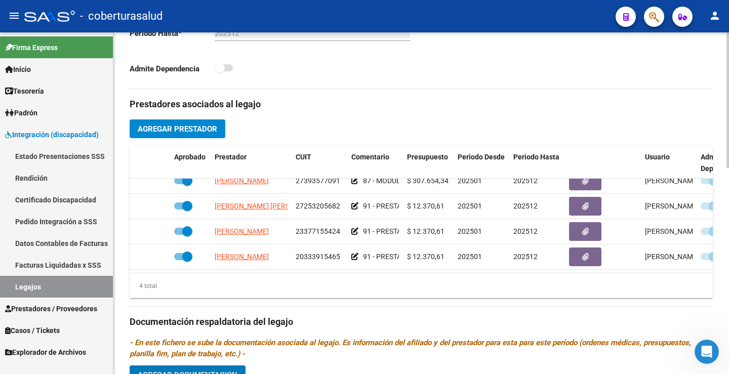
scroll to position [0, 0]
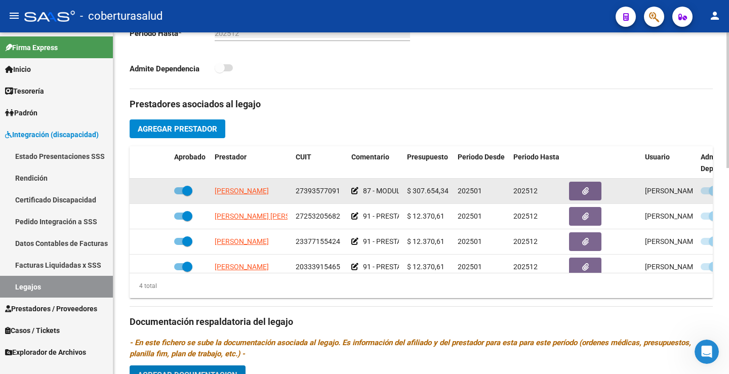
click at [185, 192] on span at bounding box center [187, 191] width 10 height 10
click at [179, 194] on input "checkbox" at bounding box center [179, 194] width 1 height 1
checkbox input "false"
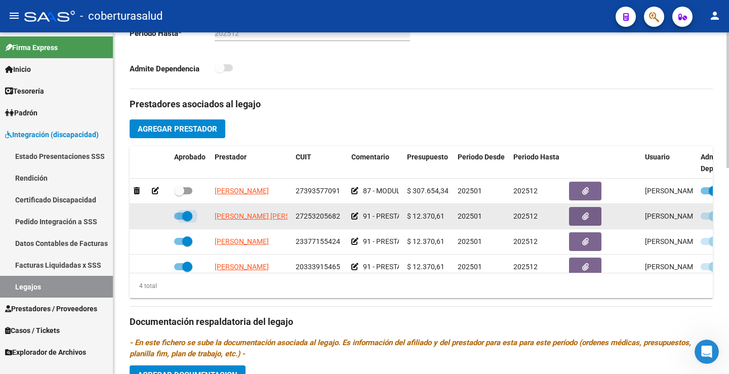
click at [179, 217] on span at bounding box center [183, 216] width 18 height 7
click at [179, 220] on input "checkbox" at bounding box center [179, 220] width 1 height 1
checkbox input "false"
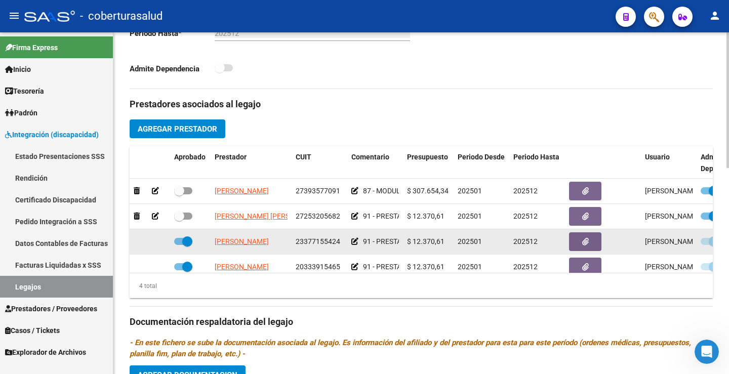
click at [181, 243] on span at bounding box center [183, 241] width 18 height 7
click at [179, 245] on input "checkbox" at bounding box center [179, 245] width 1 height 1
checkbox input "false"
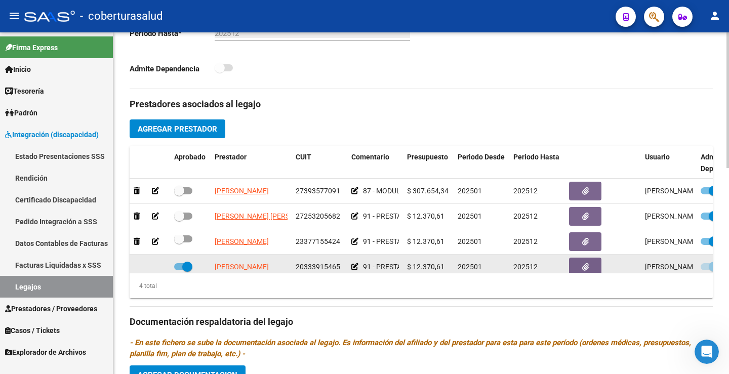
click at [186, 263] on span at bounding box center [187, 267] width 10 height 10
click at [179, 270] on input "checkbox" at bounding box center [179, 270] width 1 height 1
checkbox input "false"
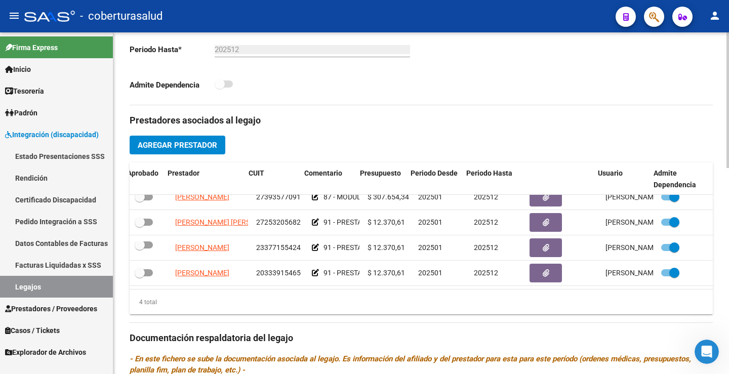
scroll to position [316, 0]
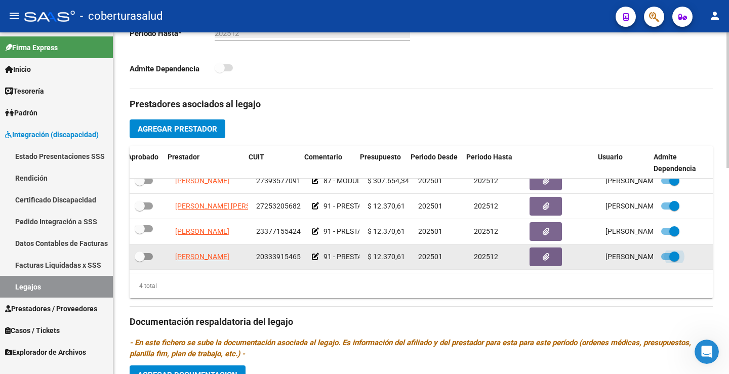
click at [670, 252] on span at bounding box center [674, 257] width 10 height 10
click at [666, 260] on input "checkbox" at bounding box center [666, 260] width 1 height 1
checkbox input "false"
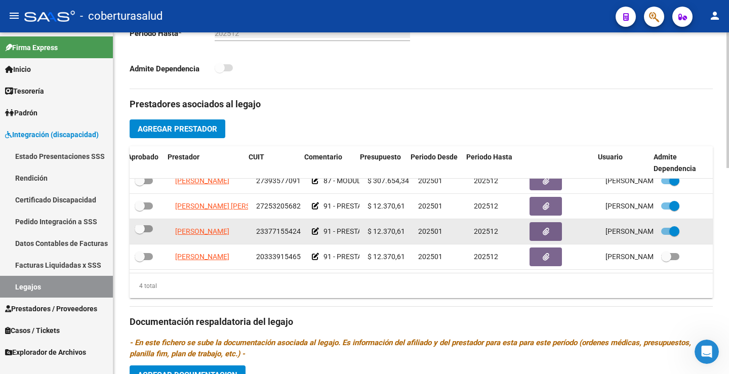
drag, startPoint x: 665, startPoint y: 227, endPoint x: 665, endPoint y: 221, distance: 6.6
click at [669, 226] on span at bounding box center [674, 231] width 10 height 10
click at [666, 235] on input "checkbox" at bounding box center [666, 235] width 1 height 1
checkbox input "false"
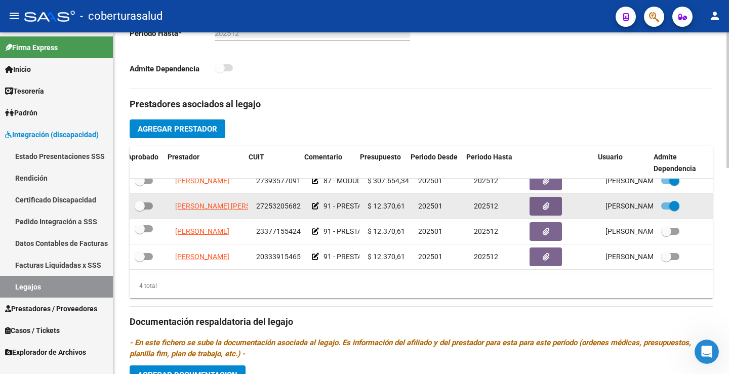
click at [669, 201] on span at bounding box center [674, 206] width 10 height 10
click at [666, 210] on input "checkbox" at bounding box center [666, 210] width 1 height 1
checkbox input "false"
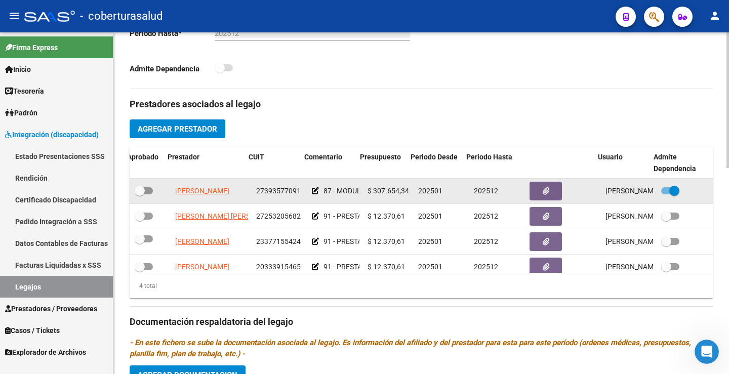
click at [669, 194] on span at bounding box center [674, 191] width 10 height 10
click at [666, 194] on input "checkbox" at bounding box center [666, 194] width 1 height 1
checkbox input "false"
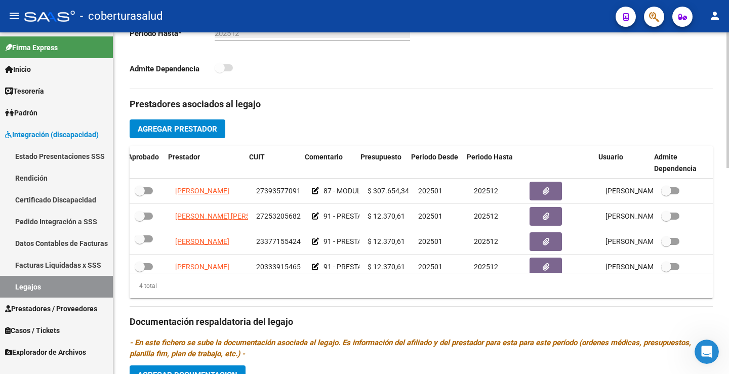
scroll to position [0, 0]
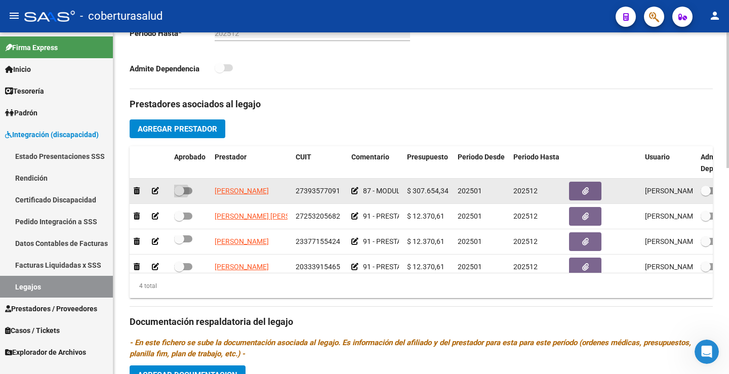
click at [186, 193] on span at bounding box center [183, 190] width 18 height 7
click at [179, 194] on input "checkbox" at bounding box center [179, 194] width 1 height 1
checkbox input "true"
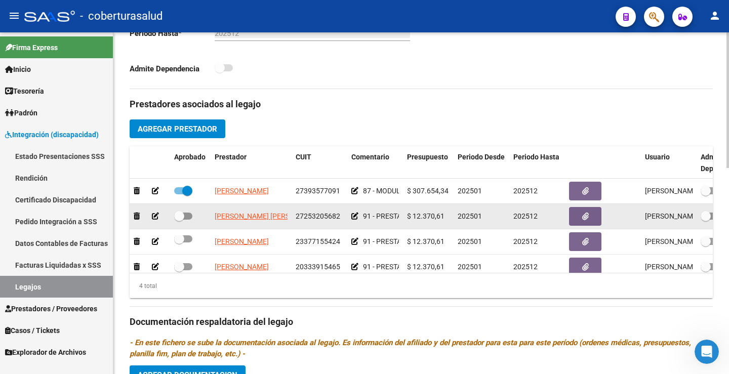
click at [184, 211] on label at bounding box center [183, 216] width 18 height 12
click at [179, 220] on input "checkbox" at bounding box center [179, 220] width 1 height 1
checkbox input "true"
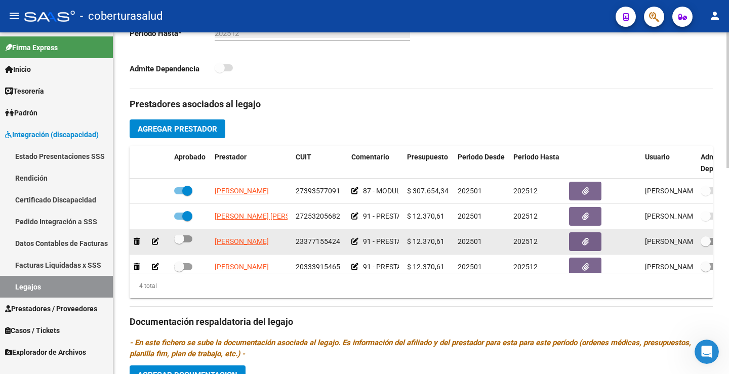
click at [187, 232] on datatable-body-cell at bounding box center [190, 241] width 41 height 25
drag, startPoint x: 186, startPoint y: 238, endPoint x: 178, endPoint y: 247, distance: 11.8
click at [184, 240] on span at bounding box center [183, 238] width 18 height 7
click at [179, 243] on input "checkbox" at bounding box center [179, 243] width 1 height 1
checkbox input "true"
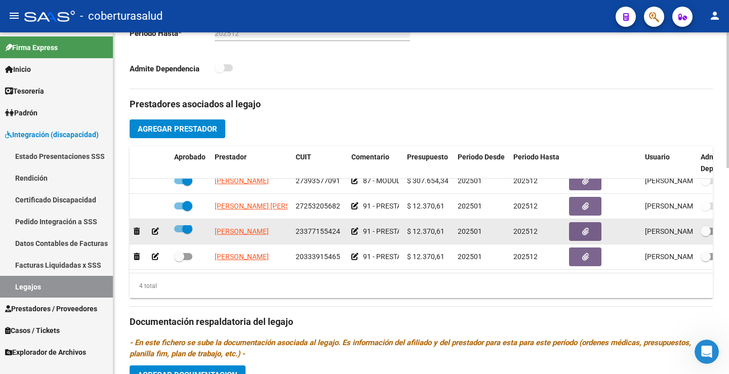
scroll to position [18, 0]
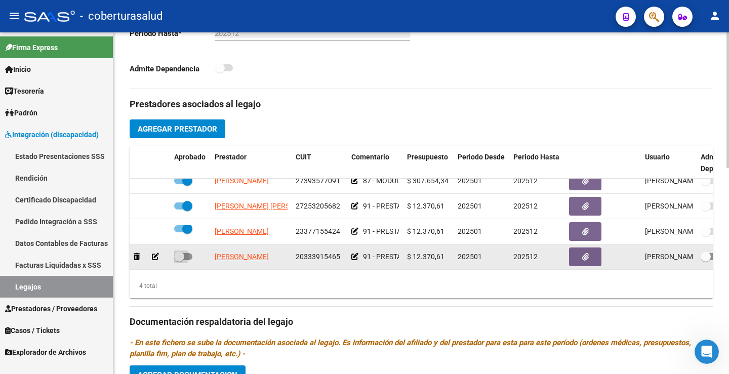
click at [189, 253] on span at bounding box center [183, 256] width 18 height 7
click at [179, 260] on input "checkbox" at bounding box center [179, 260] width 1 height 1
checkbox input "true"
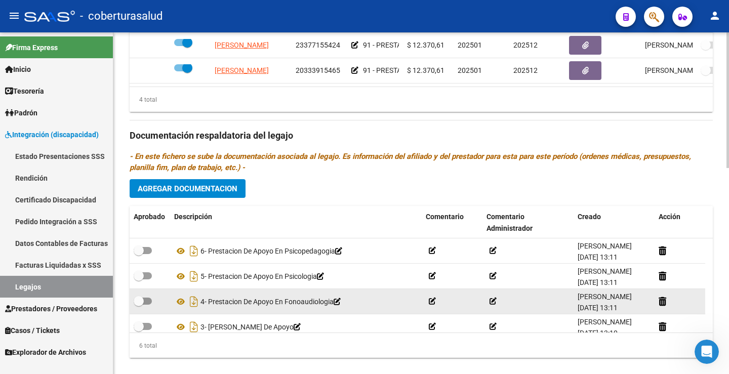
scroll to position [519, 0]
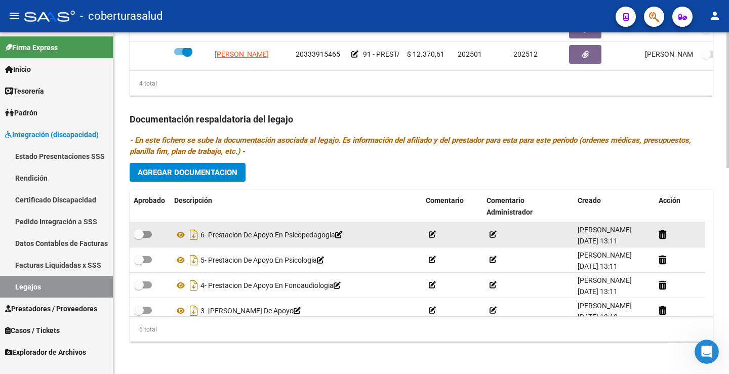
click at [148, 234] on span at bounding box center [143, 234] width 18 height 7
click at [139, 238] on input "checkbox" at bounding box center [138, 238] width 1 height 1
checkbox input "true"
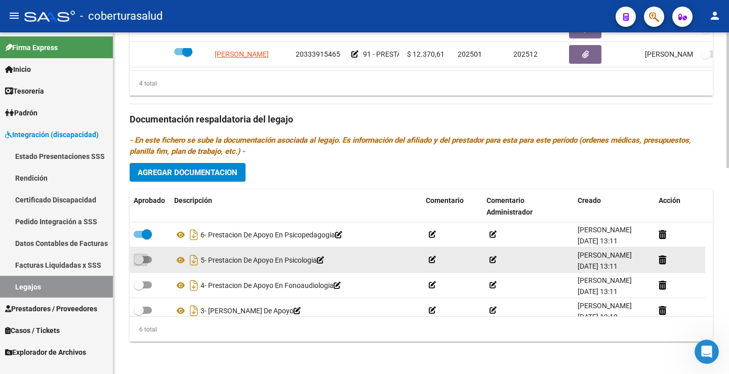
click at [143, 257] on span at bounding box center [139, 260] width 10 height 10
click at [139, 263] on input "checkbox" at bounding box center [138, 263] width 1 height 1
checkbox input "true"
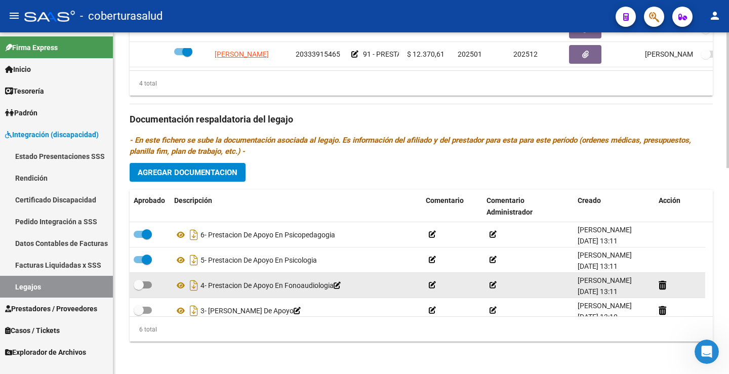
click at [151, 283] on span at bounding box center [143, 285] width 18 height 7
click at [139, 289] on input "checkbox" at bounding box center [138, 289] width 1 height 1
checkbox input "true"
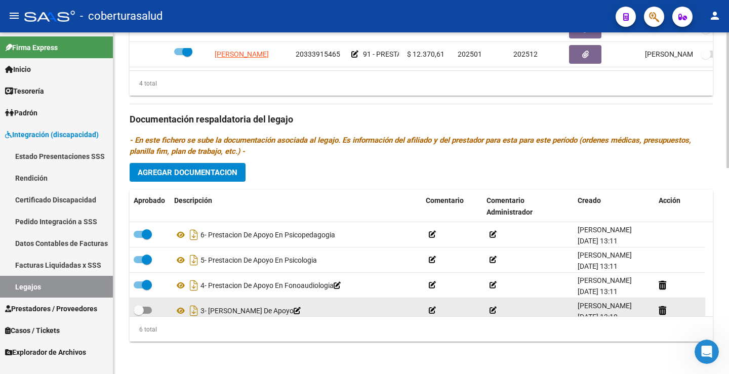
click at [148, 300] on datatable-body-cell at bounding box center [150, 310] width 41 height 25
click at [147, 308] on span at bounding box center [143, 310] width 18 height 7
click at [139, 314] on input "checkbox" at bounding box center [138, 314] width 1 height 1
checkbox input "true"
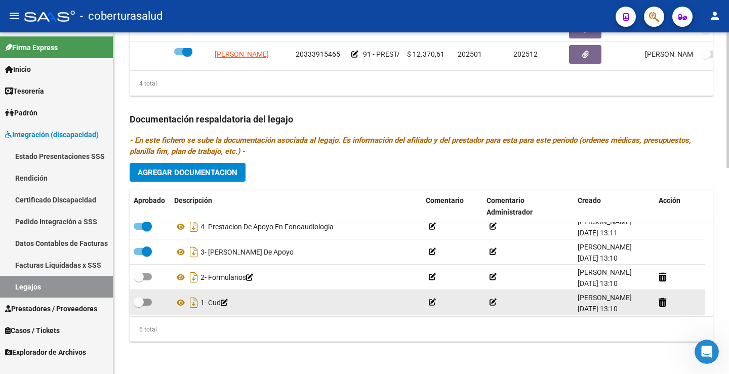
scroll to position [61, 0]
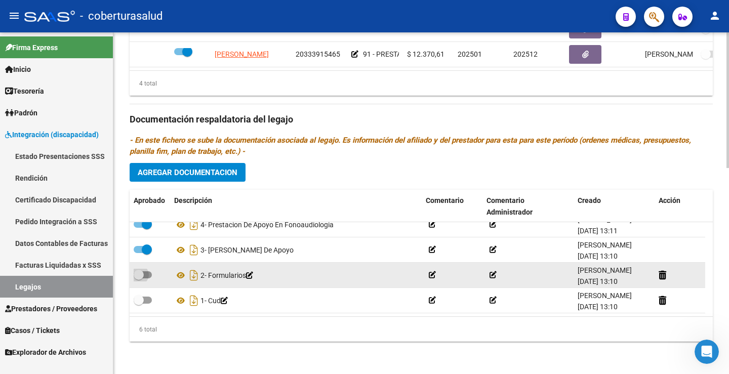
drag, startPoint x: 150, startPoint y: 275, endPoint x: 147, endPoint y: 289, distance: 14.0
click at [150, 275] on span at bounding box center [143, 274] width 18 height 7
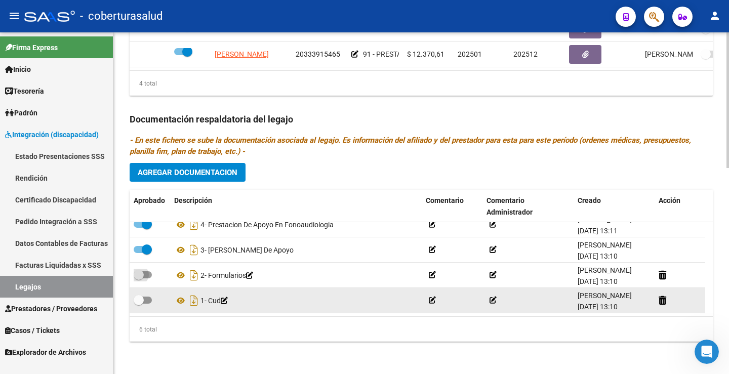
click at [139, 279] on input "checkbox" at bounding box center [138, 279] width 1 height 1
checkbox input "true"
click at [149, 292] on datatable-body-cell at bounding box center [150, 300] width 41 height 25
click at [146, 299] on span at bounding box center [143, 300] width 18 height 7
click at [139, 304] on input "checkbox" at bounding box center [138, 304] width 1 height 1
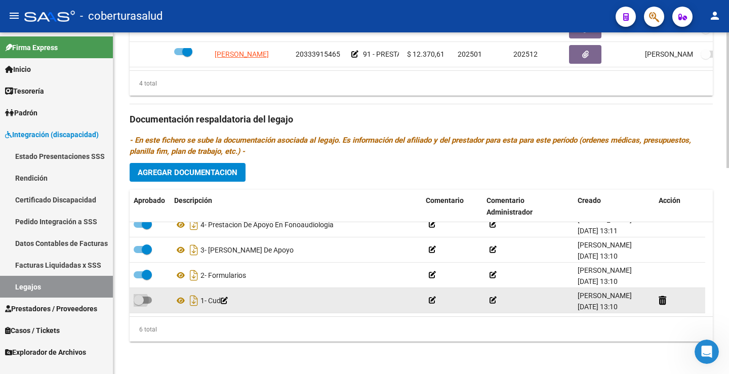
checkbox input "true"
click at [177, 298] on icon at bounding box center [180, 301] width 13 height 12
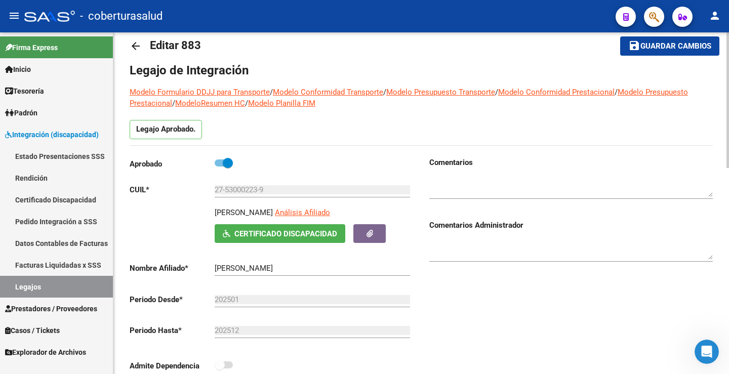
scroll to position [0, 0]
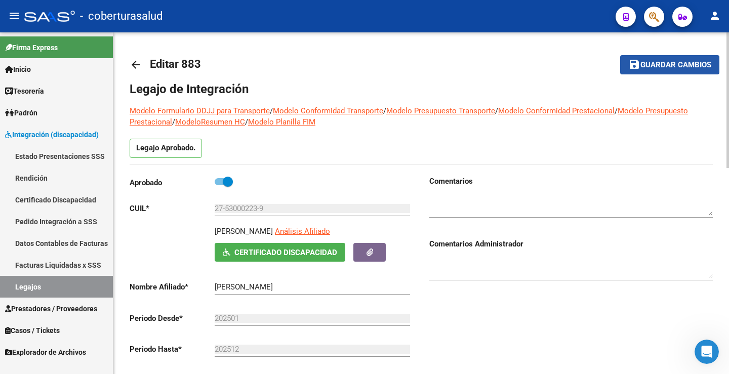
click at [664, 61] on span "Guardar cambios" at bounding box center [676, 65] width 71 height 9
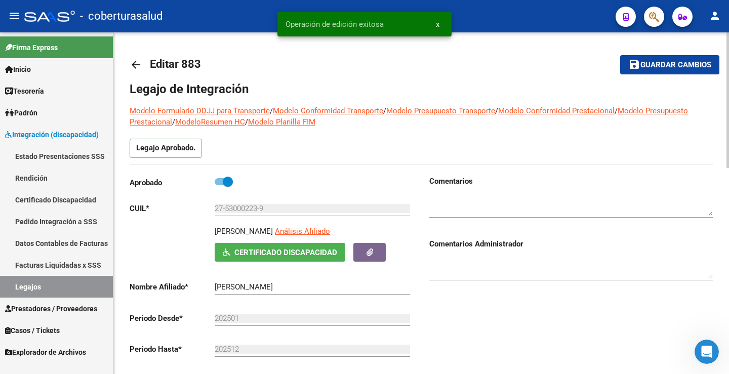
click at [664, 61] on span "Guardar cambios" at bounding box center [676, 65] width 71 height 9
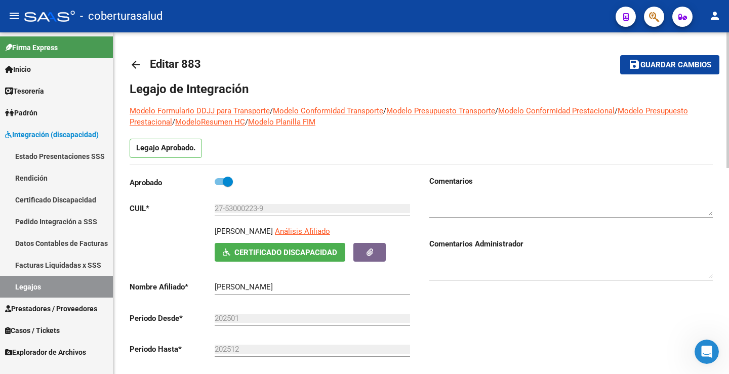
click at [667, 69] on span "Guardar cambios" at bounding box center [676, 65] width 71 height 9
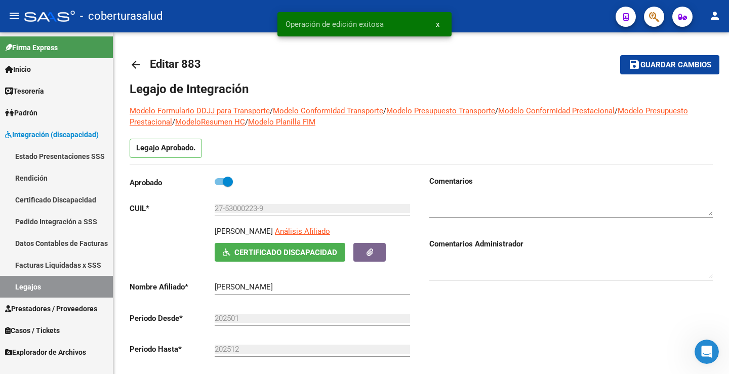
click at [61, 284] on link "Legajos" at bounding box center [56, 287] width 113 height 22
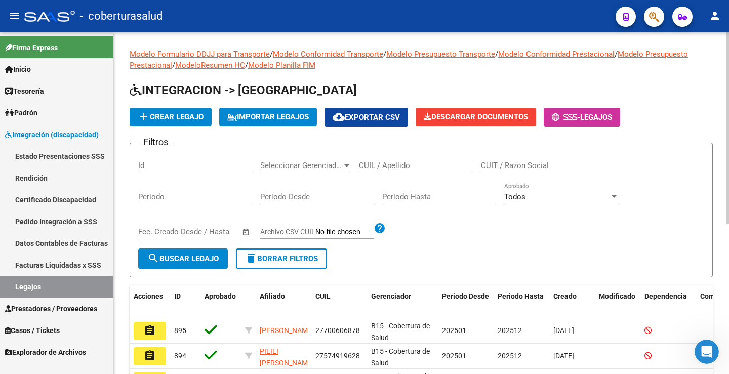
click at [387, 157] on div "CUIL / Apellido" at bounding box center [416, 162] width 114 height 22
paste input "20553464251"
type input "20553464251"
click at [200, 267] on button "search Buscar Legajo" at bounding box center [183, 259] width 90 height 20
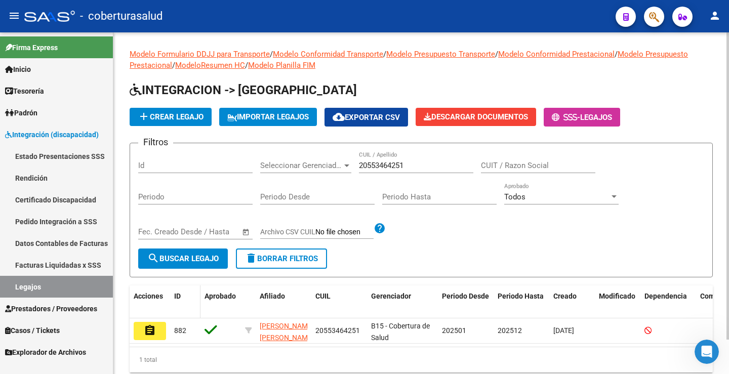
scroll to position [38, 0]
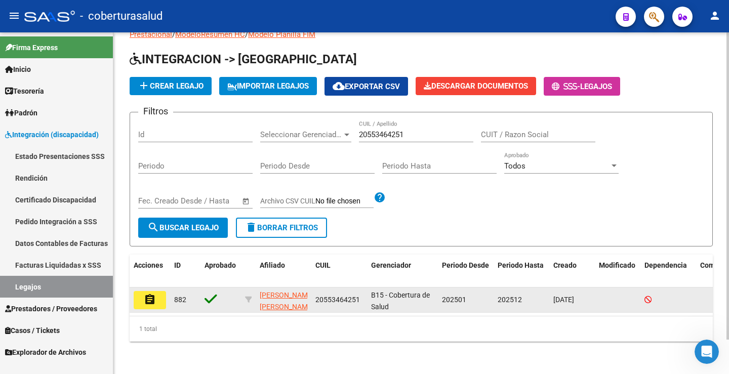
click at [158, 295] on button "assignment" at bounding box center [150, 300] width 32 height 18
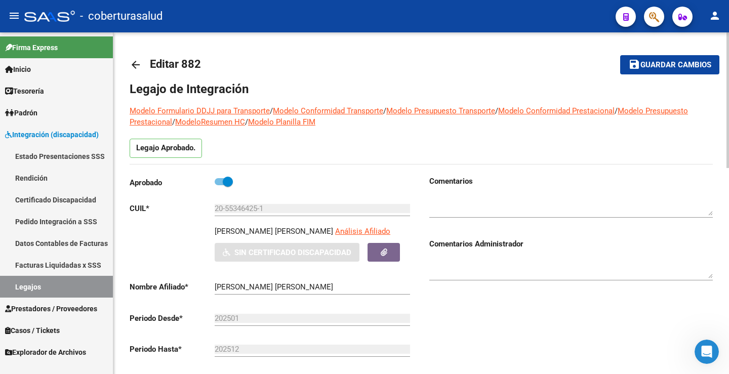
type input "[PERSON_NAME] [PERSON_NAME]"
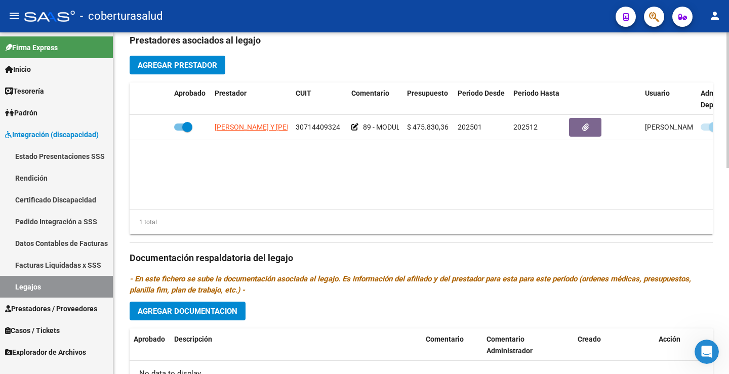
scroll to position [506, 0]
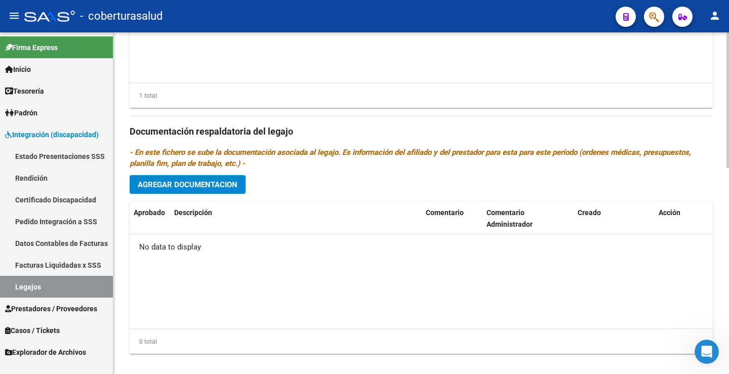
click at [215, 186] on span "Agregar Documentacion" at bounding box center [188, 184] width 100 height 9
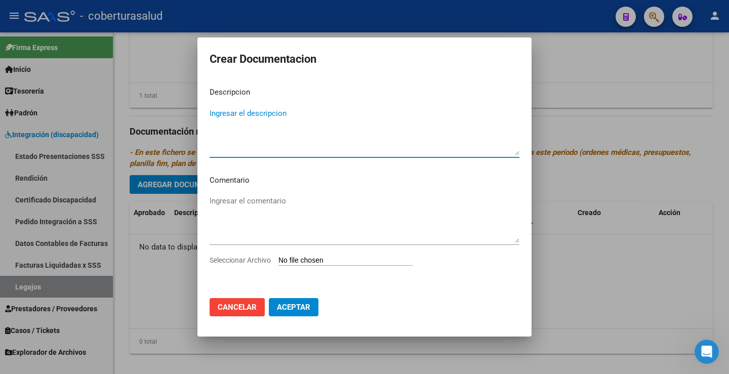
click at [314, 265] on input "Seleccionar Archivo" at bounding box center [346, 261] width 134 height 10
type input "C:\fakepath\1-CUD.pdf"
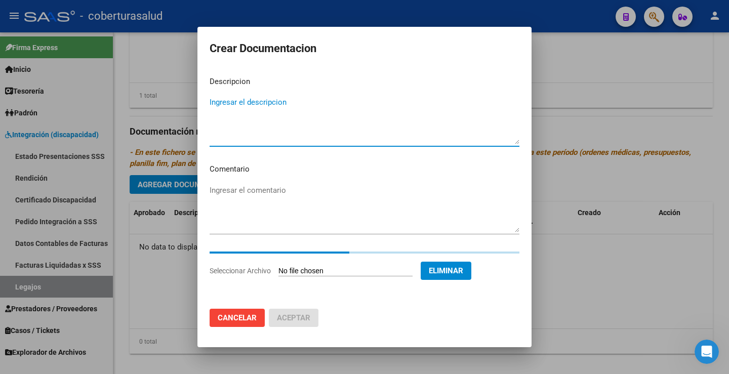
click at [266, 100] on textarea "Ingresar el descripcion" at bounding box center [365, 121] width 310 height 48
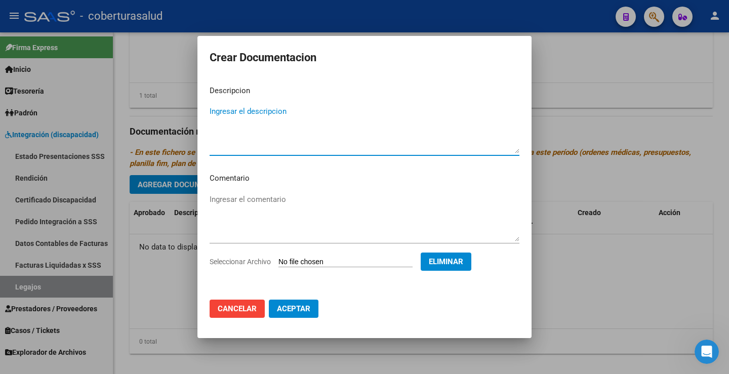
paste textarea "1-CUD"
click at [217, 111] on textarea "1-CUD" at bounding box center [365, 130] width 310 height 48
type textarea "1- CUD"
click at [286, 307] on span "Aceptar" at bounding box center [293, 308] width 33 height 9
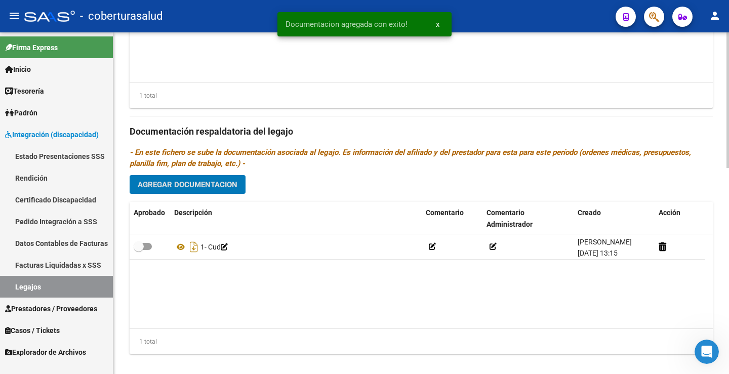
click at [195, 185] on span "Agregar Documentacion" at bounding box center [188, 184] width 100 height 9
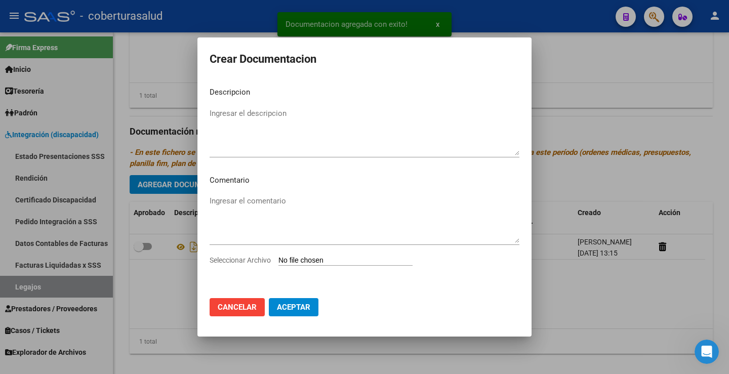
click at [315, 259] on input "Seleccionar Archivo" at bounding box center [346, 261] width 134 height 10
type input "C:\fakepath\2-FORMULARIOS.pdf"
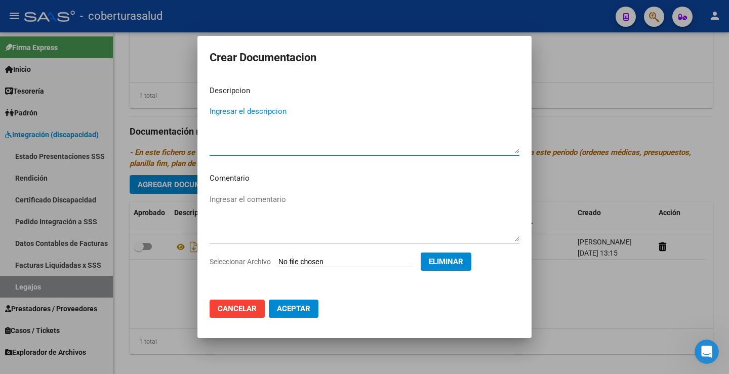
click at [238, 113] on textarea "Ingresar el descripcion" at bounding box center [365, 130] width 310 height 48
paste textarea "2-FORMULARIOS"
click at [216, 112] on textarea "2-FORMULARIOS" at bounding box center [365, 130] width 310 height 48
type textarea "2- FORMULARIOS"
click at [305, 311] on span "Aceptar" at bounding box center [293, 308] width 33 height 9
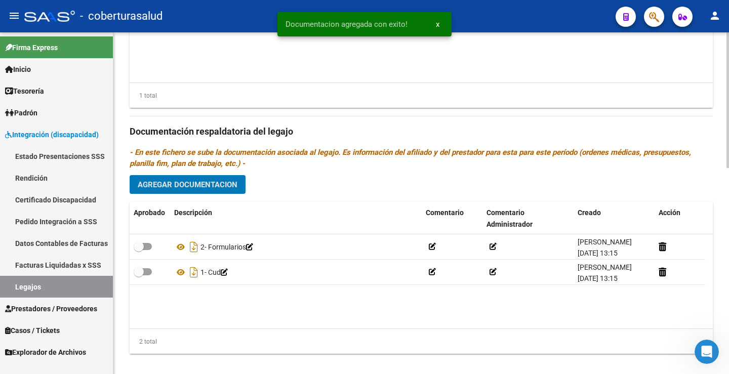
click at [214, 194] on button "Agregar Documentacion" at bounding box center [188, 184] width 116 height 19
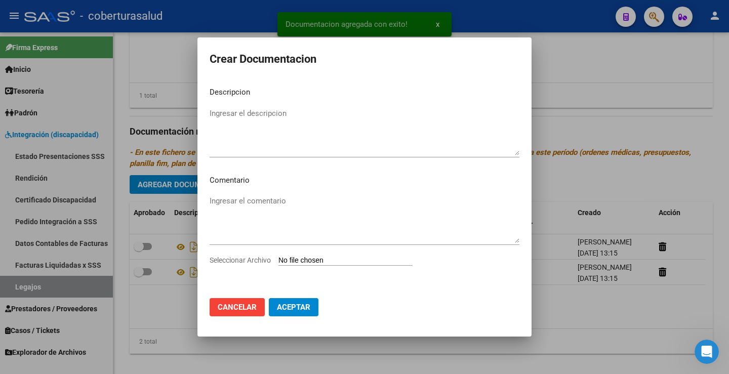
click at [306, 252] on div "Ingresar el comentario" at bounding box center [365, 223] width 310 height 61
click at [306, 259] on input "Seleccionar Archivo" at bounding box center [346, 261] width 134 height 10
type input "C:\fakepath\3-MODULO DE APOYO A LA INTEGRACION ESCOLAR.pdf"
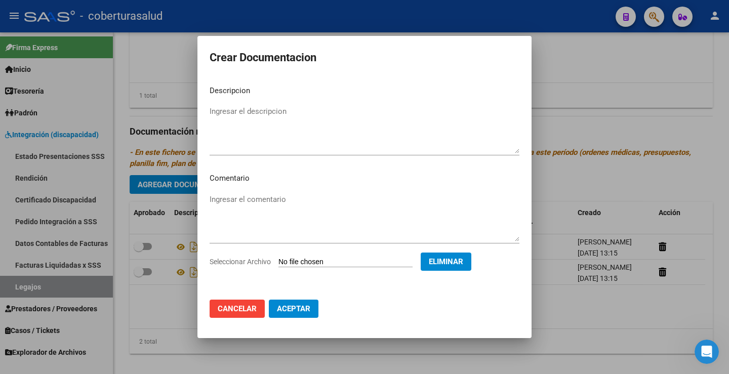
click at [261, 303] on button "Cancelar" at bounding box center [237, 309] width 55 height 18
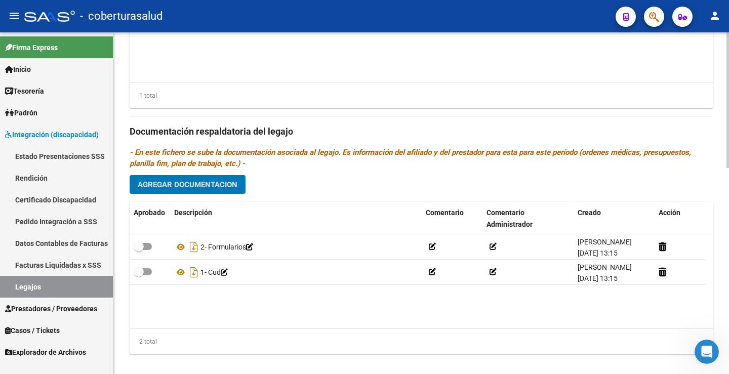
click at [216, 195] on div "Prestadores asociados al legajo Agregar Prestador Aprobado Prestador CUIT Comen…" at bounding box center [421, 130] width 583 height 463
click at [216, 190] on button "Agregar Documentacion" at bounding box center [188, 184] width 116 height 19
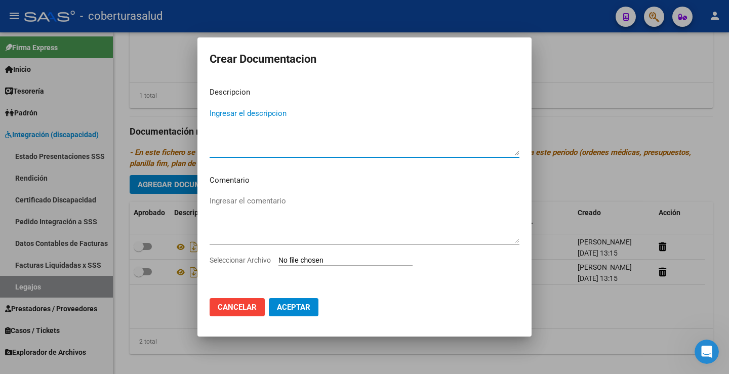
click at [313, 258] on input "Seleccionar Archivo" at bounding box center [346, 261] width 134 height 10
type input "C:\fakepath\3-MODULO DE APOYO A LA INTEGRACION ESCOLAR.pdf"
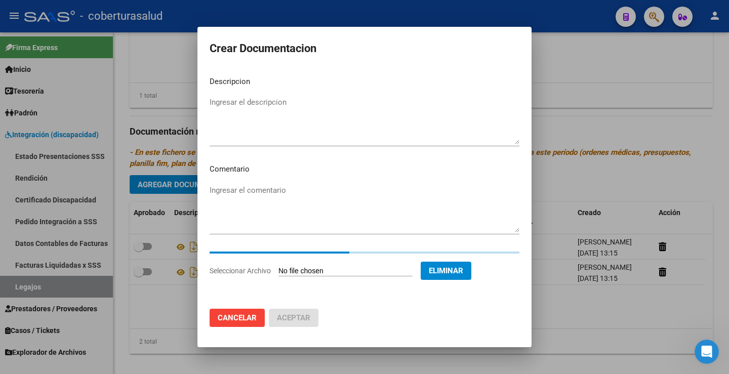
click at [246, 99] on textarea "Ingresar el descripcion" at bounding box center [365, 121] width 310 height 48
paste textarea "3-MODULO DE APOYO A LA INTEGRACION ESCOLAR"
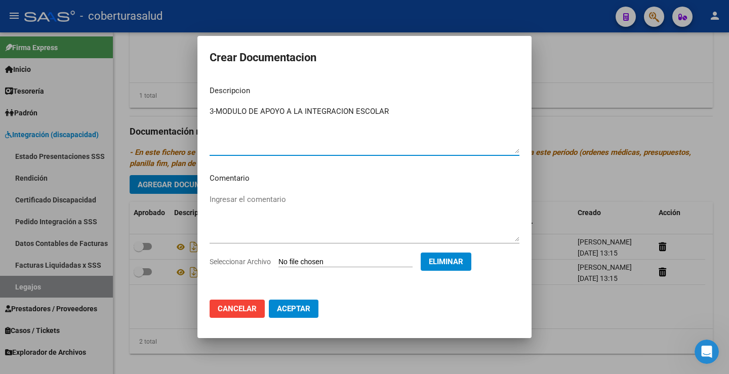
click at [216, 115] on textarea "3-MODULO DE APOYO A LA INTEGRACION ESCOLAR" at bounding box center [365, 130] width 310 height 48
type textarea "3- MODULO DE APOYO A LA INTEGRACION ESCOLAR"
click at [296, 303] on button "Aceptar" at bounding box center [294, 309] width 50 height 18
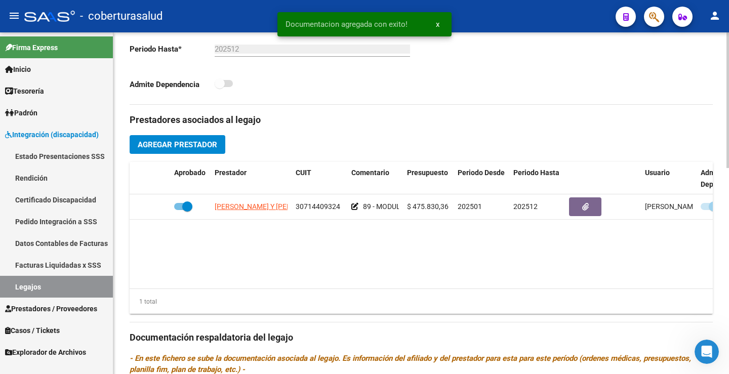
scroll to position [304, 0]
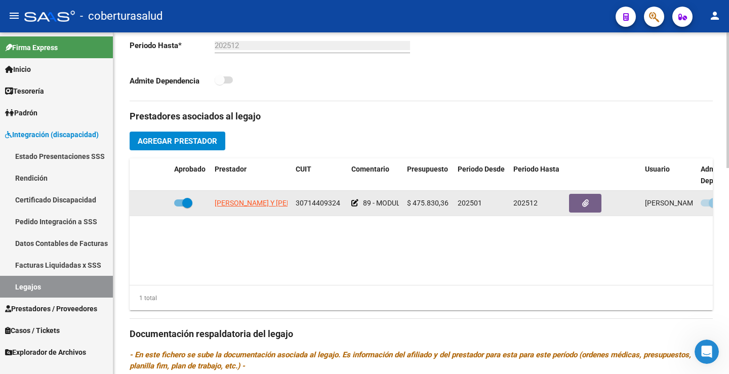
click at [182, 203] on span at bounding box center [183, 203] width 18 height 7
click at [179, 207] on input "checkbox" at bounding box center [179, 207] width 1 height 1
checkbox input "false"
click at [709, 203] on span at bounding box center [714, 203] width 10 height 10
click at [706, 207] on input "checkbox" at bounding box center [705, 207] width 1 height 1
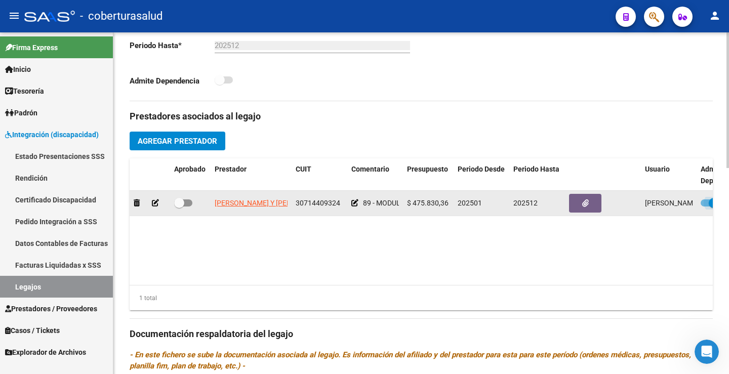
checkbox input "false"
click at [181, 203] on span at bounding box center [179, 203] width 10 height 10
click at [179, 207] on input "checkbox" at bounding box center [179, 207] width 1 height 1
checkbox input "true"
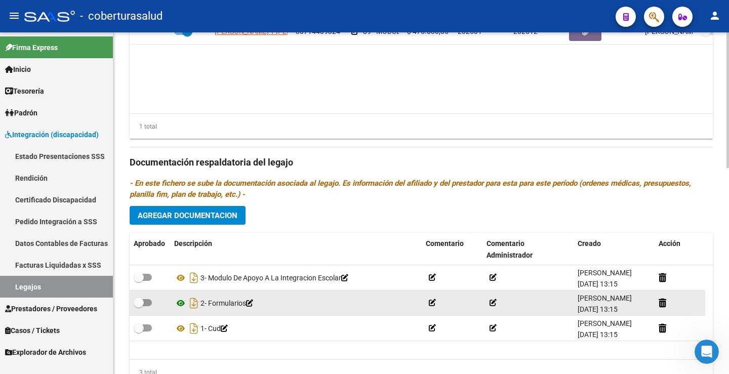
scroll to position [506, 0]
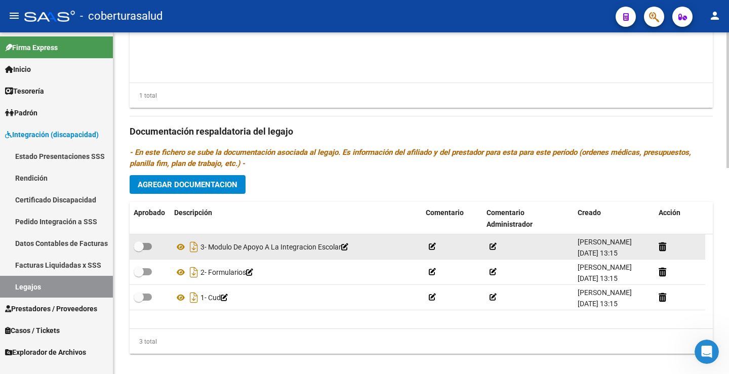
click at [145, 248] on span at bounding box center [143, 246] width 18 height 7
click at [139, 250] on input "checkbox" at bounding box center [138, 250] width 1 height 1
checkbox input "true"
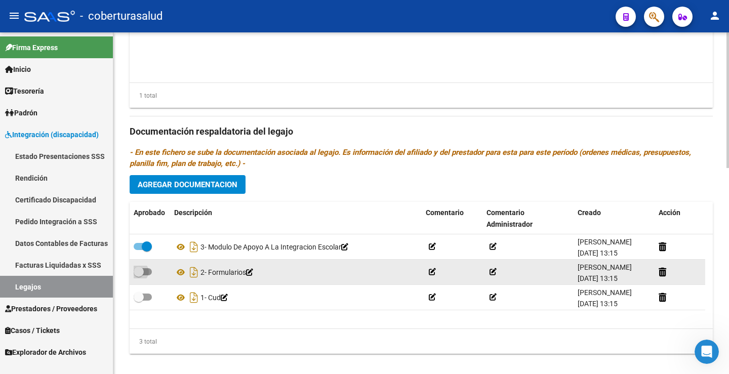
click at [145, 273] on span at bounding box center [143, 271] width 18 height 7
click at [139, 275] on input "checkbox" at bounding box center [138, 275] width 1 height 1
checkbox input "true"
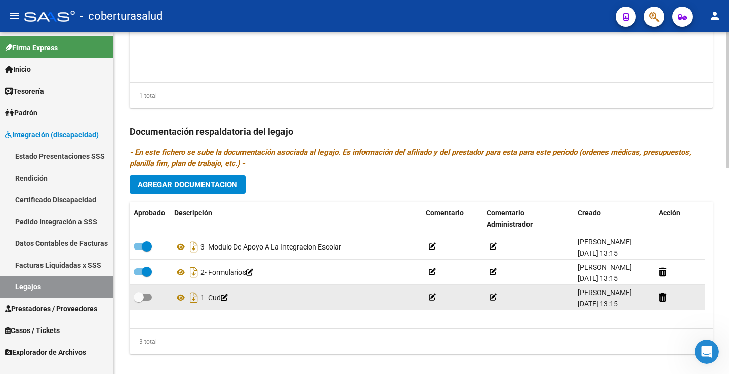
click at [144, 301] on label at bounding box center [143, 297] width 18 height 12
click at [139, 301] on input "checkbox" at bounding box center [138, 301] width 1 height 1
checkbox input "true"
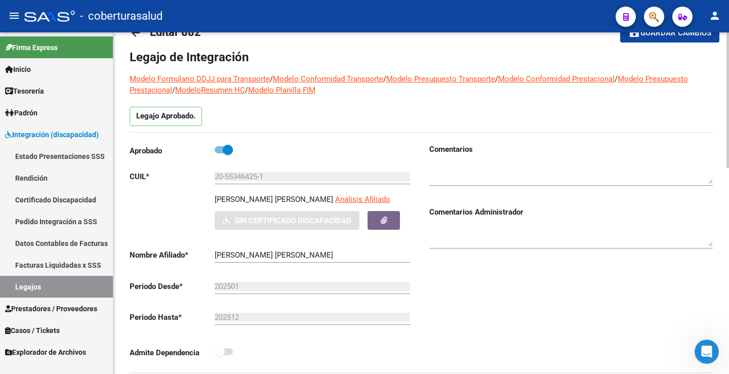
scroll to position [0, 0]
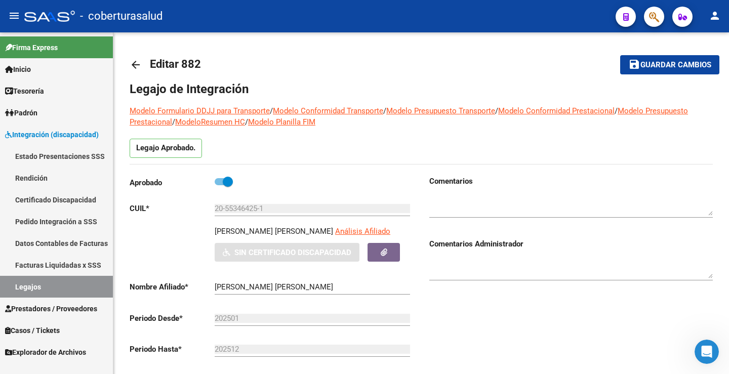
click at [64, 208] on link "Certificado Discapacidad" at bounding box center [56, 200] width 113 height 22
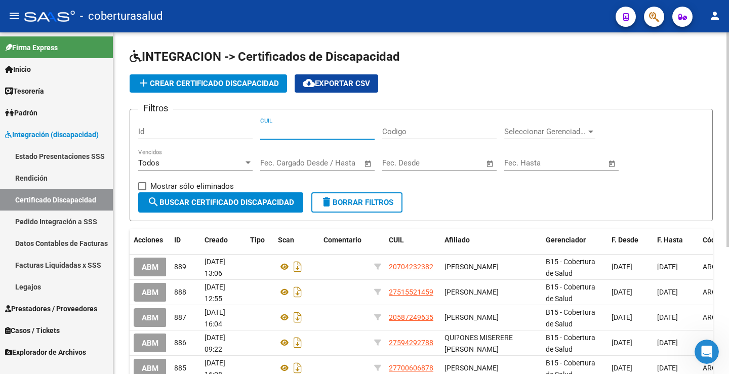
click at [333, 129] on input "CUIL" at bounding box center [317, 131] width 114 height 9
paste input "20-55346425-1"
type input "20-55346425-1"
click at [243, 208] on button "search Buscar Certificado Discapacidad" at bounding box center [220, 202] width 165 height 20
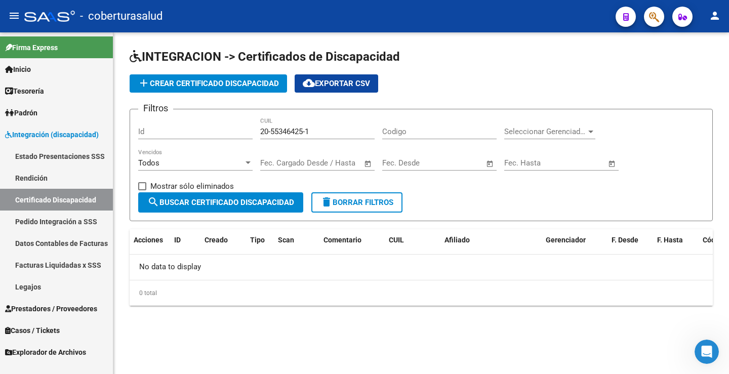
click at [239, 80] on span "add Crear Certificado Discapacidad" at bounding box center [208, 83] width 141 height 9
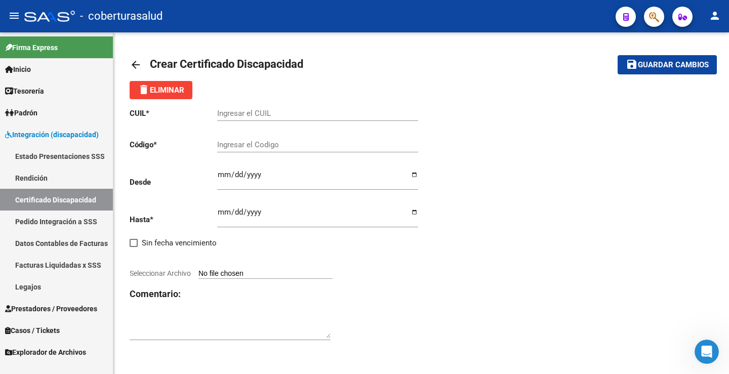
click at [239, 120] on div "Ingresar el CUIL" at bounding box center [317, 110] width 201 height 22
paste input "20-55346425-1"
type input "20-55346425-1"
click at [229, 274] on input "Seleccionar Archivo" at bounding box center [265, 274] width 134 height 10
type input "C:\fakepath\1-CUD.pdf"
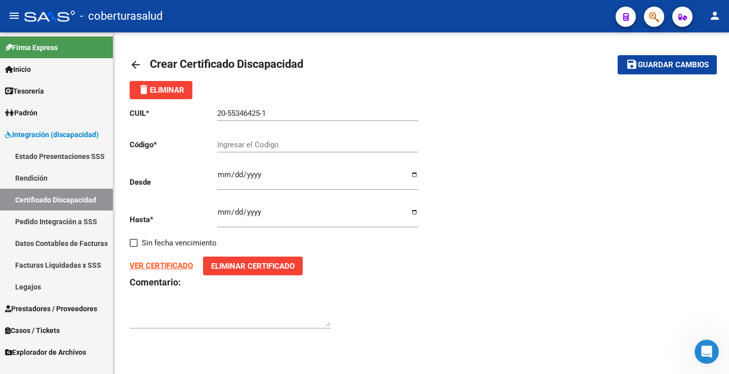
click at [166, 266] on strong "VER CERTIFICADO" at bounding box center [161, 265] width 63 height 9
click at [286, 141] on input "Ingresar el Codigo" at bounding box center [317, 144] width 201 height 9
paste input "ARG02000553464252024122720291227SAN116"
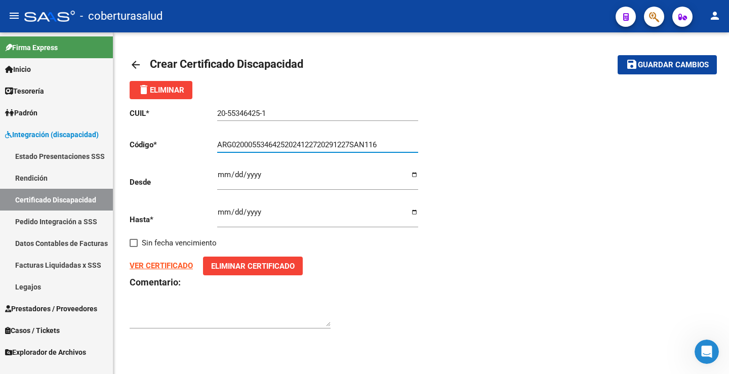
type input "ARG02000553464252024122720291227SAN116"
click at [288, 171] on input "Ingresar fec. Desde" at bounding box center [317, 179] width 201 height 16
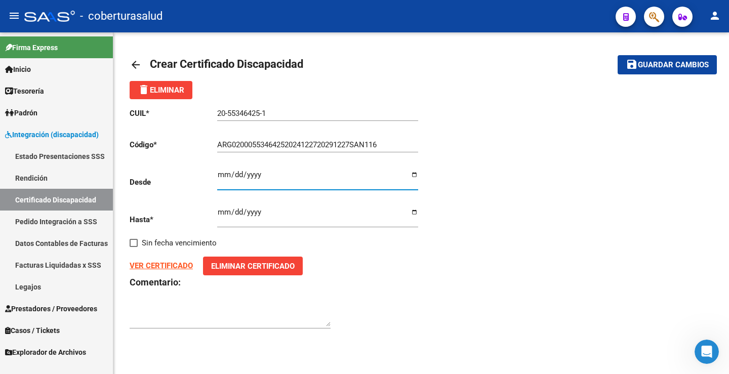
click at [251, 145] on input "ARG02000553464252024122720291227SAN116" at bounding box center [317, 144] width 201 height 9
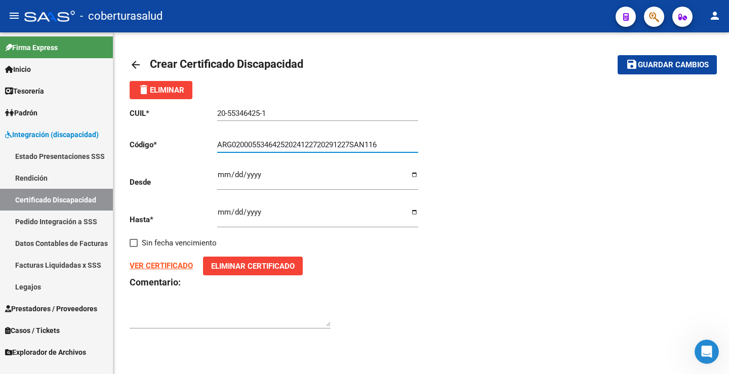
click at [251, 145] on input "ARG02000553464252024122720291227SAN116" at bounding box center [317, 144] width 201 height 9
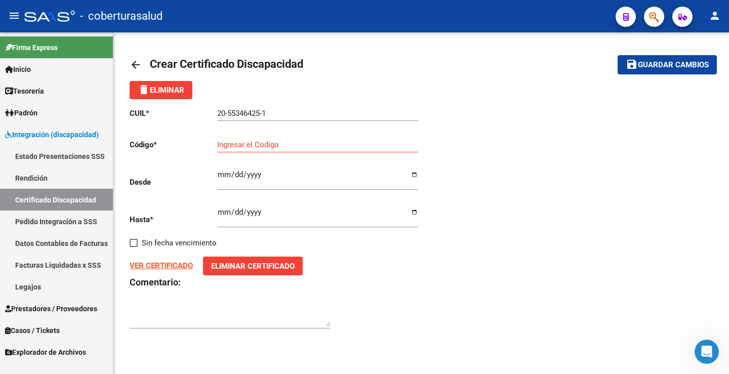
click at [166, 267] on strong "VER CERTIFICADO" at bounding box center [161, 265] width 63 height 9
click at [291, 147] on input "Ingresar el Codigo" at bounding box center [317, 144] width 201 height 9
paste input "ARG02000553464252024122720291227SAN116"
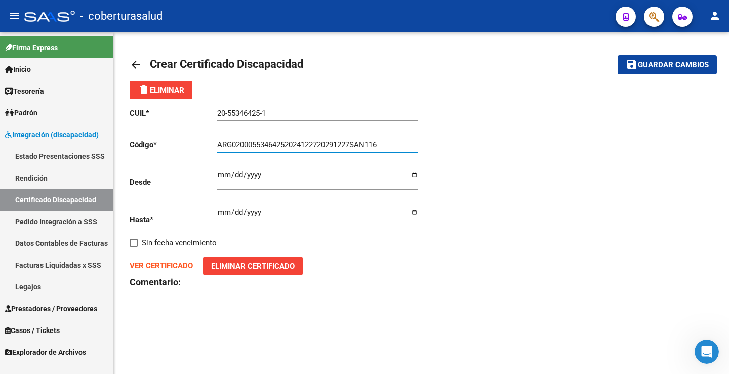
type input "ARG02000553464252024122720291227SAN116"
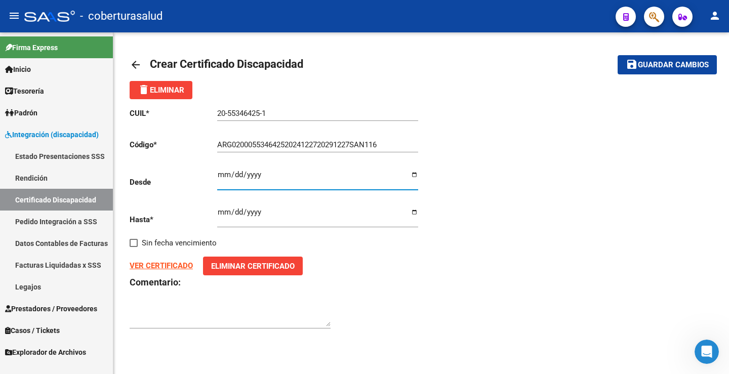
click at [275, 176] on input "Ingresar fec. Desde" at bounding box center [317, 179] width 201 height 16
type input "[DATE]"
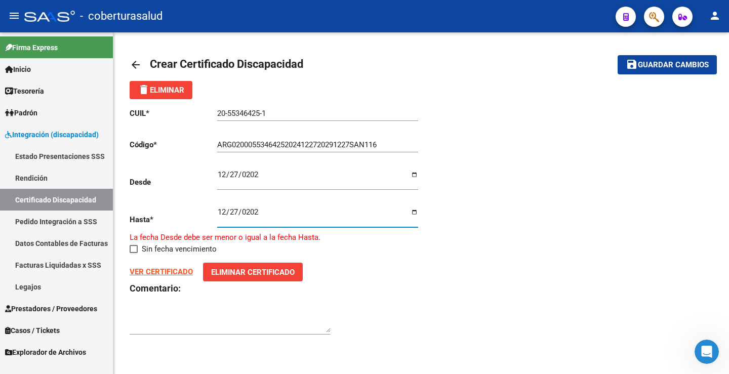
type input "[DATE]"
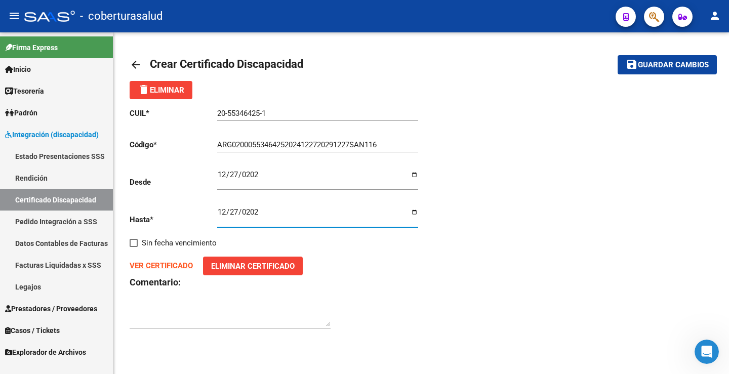
click at [529, 215] on div "CUIL * 20-55346425-1 Ingresar el CUIL Código * ARG02000553464252024122720291227…" at bounding box center [421, 218] width 583 height 239
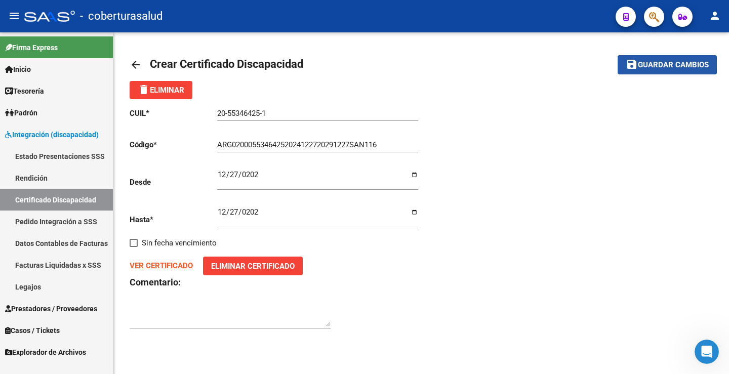
click at [646, 64] on span "Guardar cambios" at bounding box center [673, 65] width 71 height 9
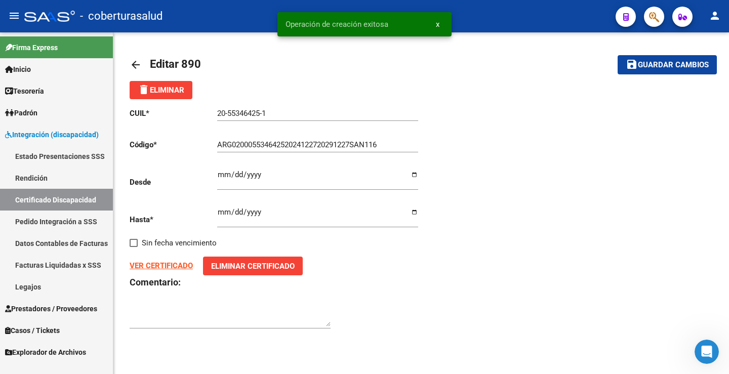
click at [47, 291] on link "Legajos" at bounding box center [56, 287] width 113 height 22
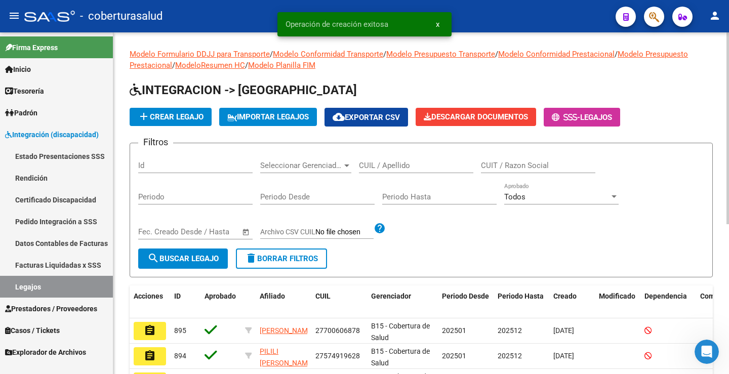
click at [379, 173] on div "CUIL / Apellido" at bounding box center [416, 162] width 114 height 22
click at [384, 168] on input "CUIL / Apellido" at bounding box center [416, 165] width 114 height 9
paste input "ARG02000553464252024122720291227SAN116"
type input "ARG02000553464252024122720291227SAN116"
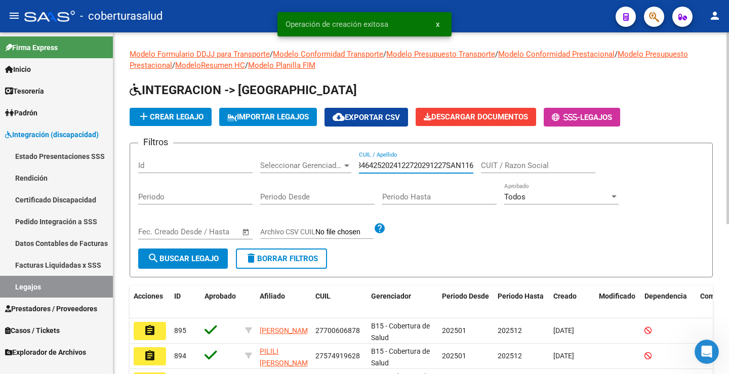
click at [386, 166] on input "ARG02000553464252024122720291227SAN116" at bounding box center [416, 165] width 114 height 9
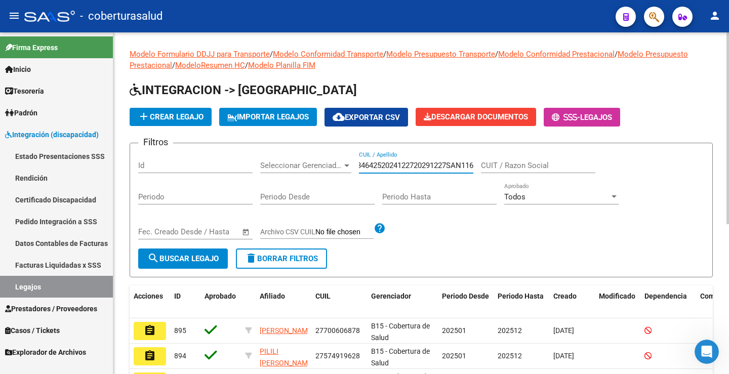
click at [386, 166] on input "ARG02000553464252024122720291227SAN116" at bounding box center [416, 165] width 114 height 9
click at [389, 169] on input "CUIL / Apellido" at bounding box center [416, 165] width 114 height 9
paste input "20553464251"
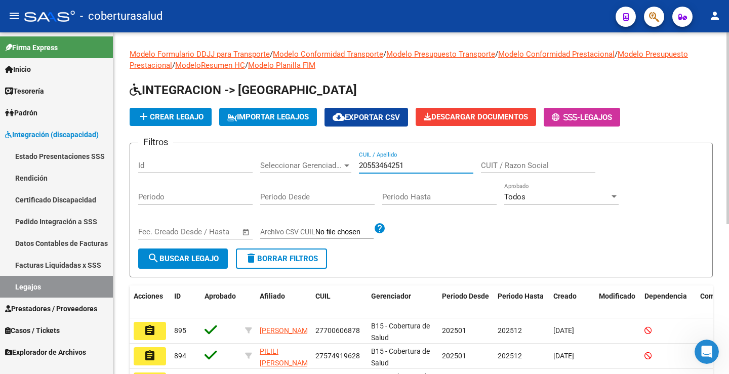
type input "20553464251"
click at [206, 253] on button "search Buscar Legajo" at bounding box center [183, 259] width 90 height 20
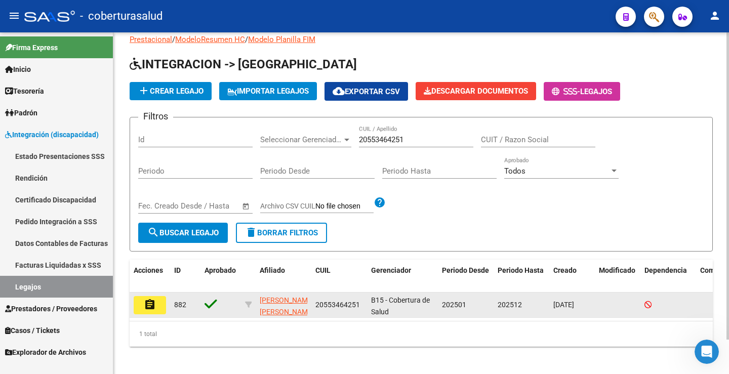
scroll to position [38, 0]
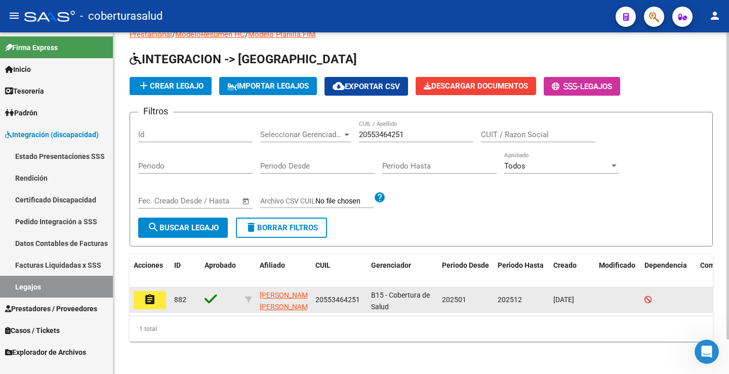
click at [157, 300] on button "assignment" at bounding box center [150, 300] width 32 height 18
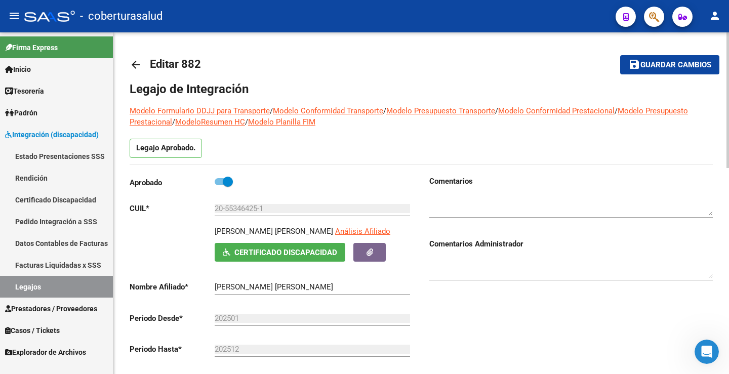
type input "[PERSON_NAME] [PERSON_NAME]"
click at [658, 71] on button "save Guardar cambios" at bounding box center [669, 64] width 99 height 19
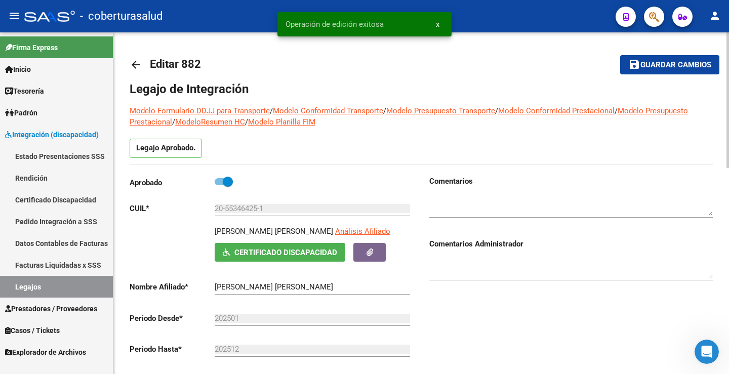
click at [656, 64] on span "Guardar cambios" at bounding box center [676, 65] width 71 height 9
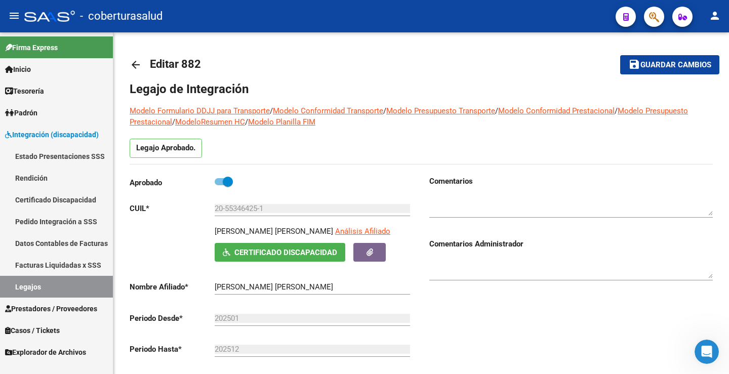
click at [33, 291] on link "Legajos" at bounding box center [56, 287] width 113 height 22
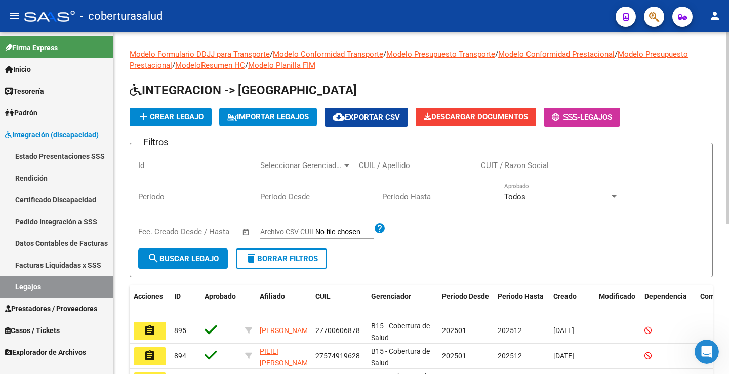
click at [377, 169] on input "CUIL / Apellido" at bounding box center [416, 165] width 114 height 9
paste input "27586865604"
type input "27586865604"
click at [192, 261] on span "search Buscar Legajo" at bounding box center [182, 258] width 71 height 9
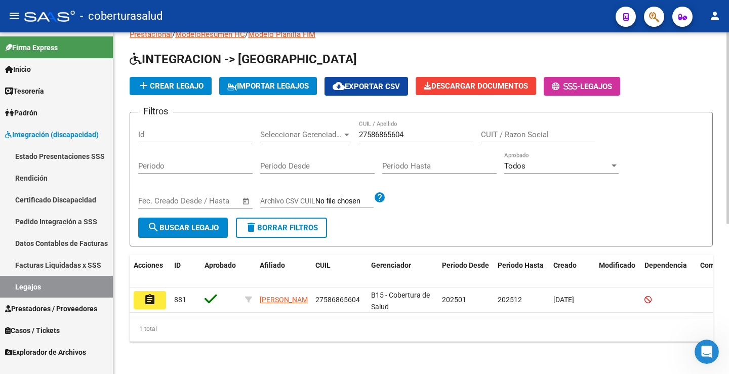
scroll to position [38, 0]
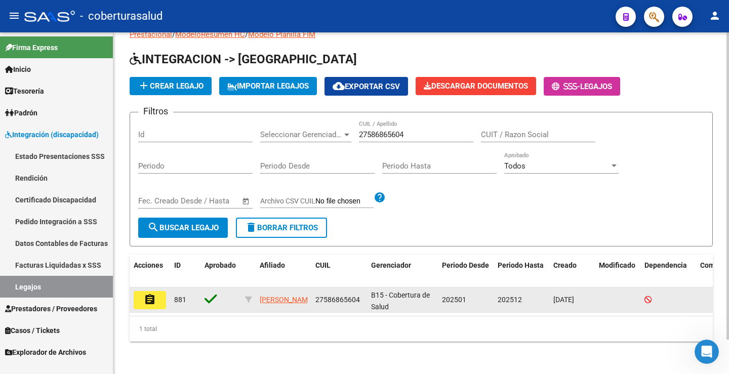
click at [138, 291] on button "assignment" at bounding box center [150, 300] width 32 height 18
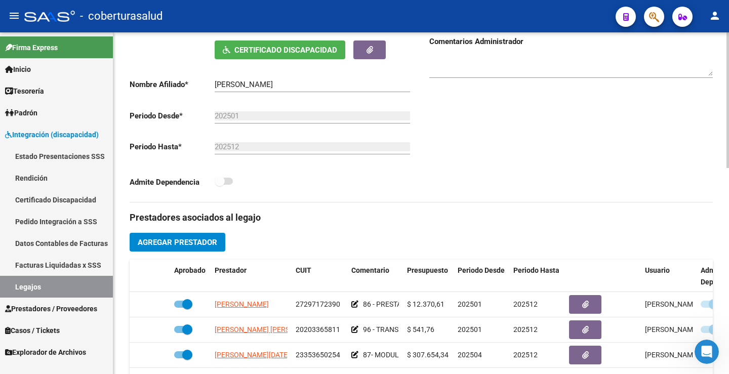
scroll to position [304, 0]
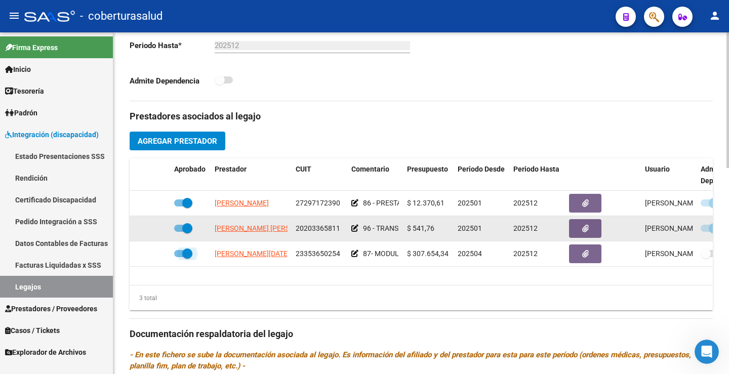
drag, startPoint x: 178, startPoint y: 255, endPoint x: 182, endPoint y: 230, distance: 24.6
click at [179, 253] on span at bounding box center [183, 253] width 18 height 7
click at [179, 257] on input "checkbox" at bounding box center [179, 257] width 1 height 1
checkbox input "false"
drag, startPoint x: 182, startPoint y: 230, endPoint x: 186, endPoint y: 204, distance: 27.1
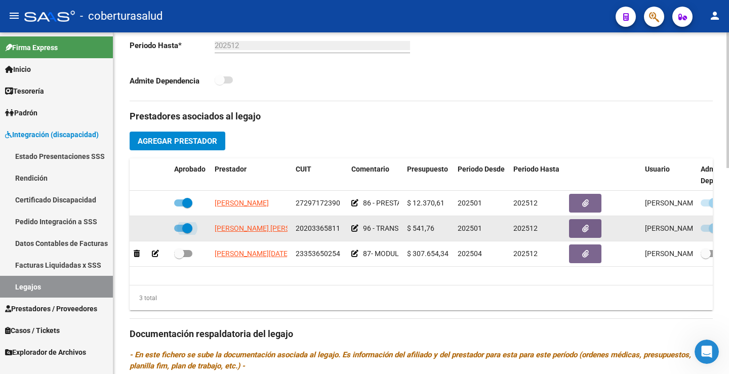
click at [182, 229] on span at bounding box center [183, 228] width 18 height 7
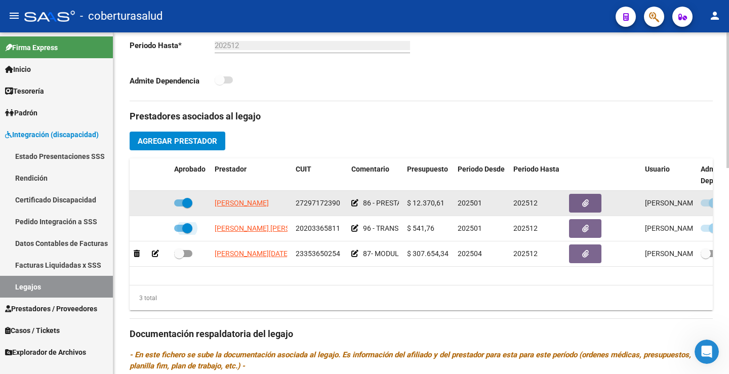
click at [179, 232] on input "checkbox" at bounding box center [179, 232] width 1 height 1
checkbox input "false"
click at [186, 202] on span at bounding box center [187, 203] width 10 height 10
click at [179, 207] on input "checkbox" at bounding box center [179, 207] width 1 height 1
checkbox input "false"
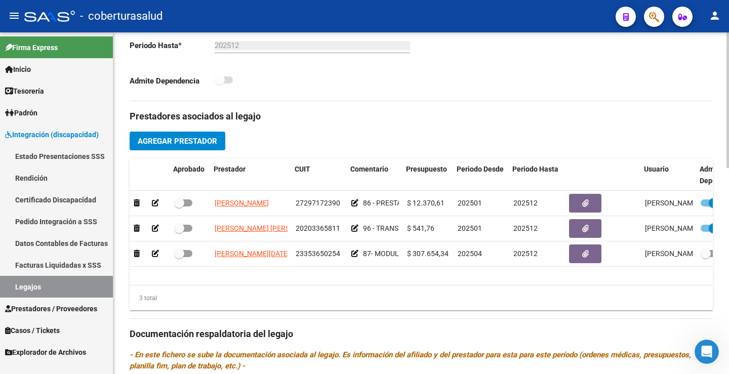
scroll to position [0, 39]
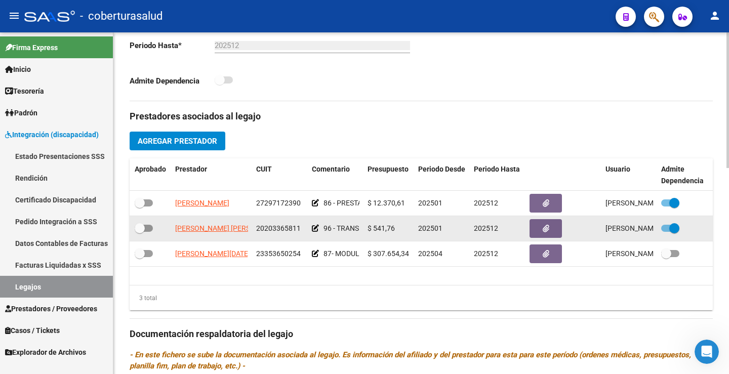
click at [675, 227] on span at bounding box center [674, 228] width 10 height 10
click at [666, 232] on input "checkbox" at bounding box center [666, 232] width 1 height 1
checkbox input "false"
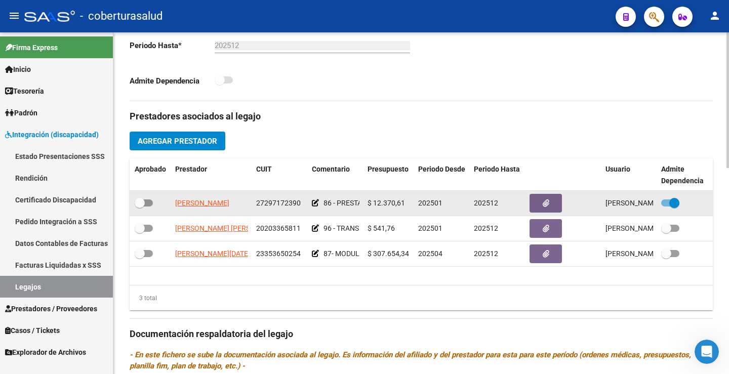
click at [678, 206] on span at bounding box center [674, 203] width 10 height 10
click at [666, 207] on input "checkbox" at bounding box center [666, 207] width 1 height 1
checkbox input "false"
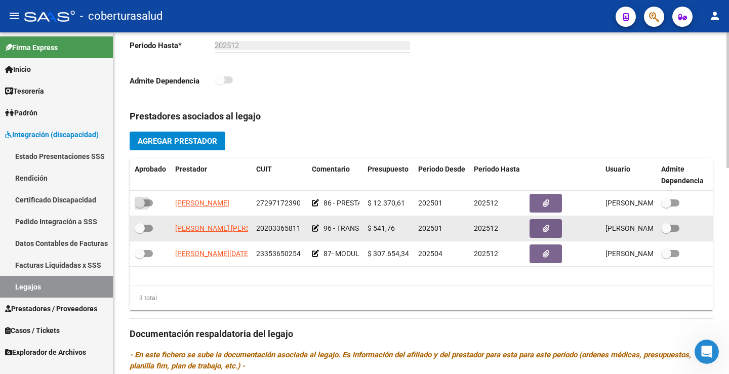
drag, startPoint x: 144, startPoint y: 201, endPoint x: 148, endPoint y: 220, distance: 19.6
click at [142, 205] on span at bounding box center [140, 203] width 10 height 10
click at [140, 207] on input "checkbox" at bounding box center [139, 207] width 1 height 1
checkbox input "true"
drag, startPoint x: 146, startPoint y: 230, endPoint x: 142, endPoint y: 250, distance: 20.8
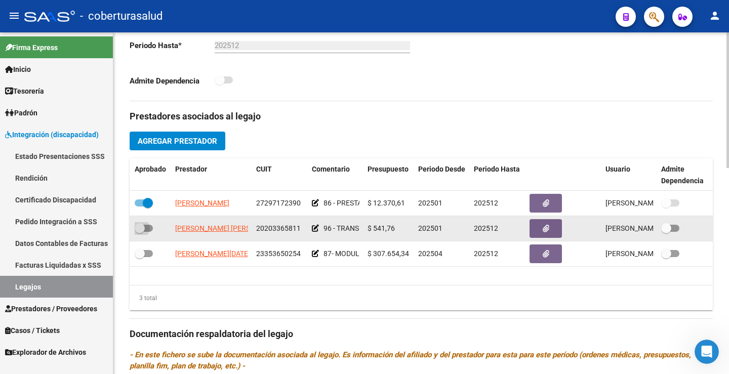
click at [146, 230] on span at bounding box center [144, 228] width 18 height 7
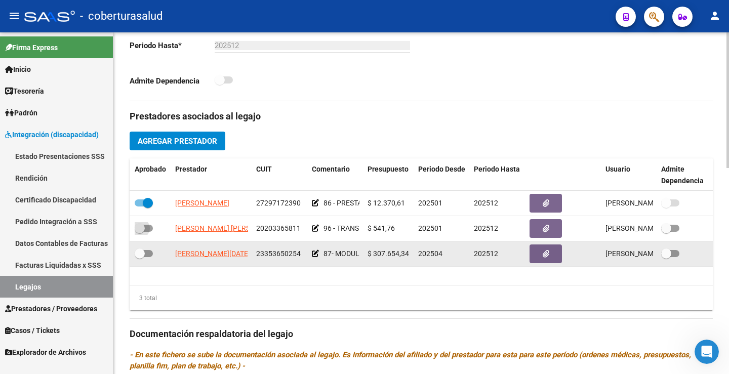
click at [140, 232] on input "checkbox" at bounding box center [139, 232] width 1 height 1
checkbox input "true"
click at [142, 251] on span at bounding box center [140, 254] width 10 height 10
click at [140, 257] on input "checkbox" at bounding box center [139, 257] width 1 height 1
checkbox input "true"
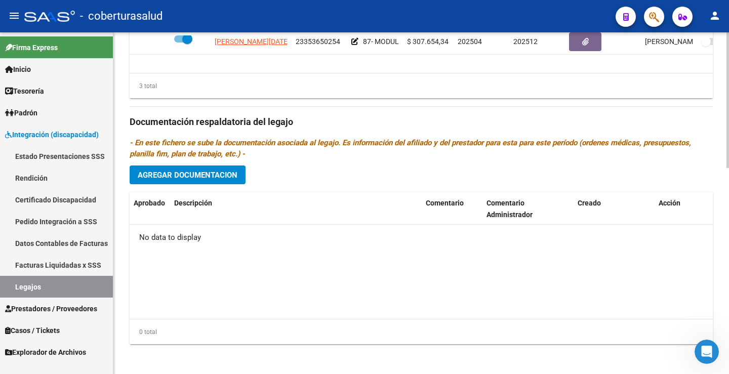
scroll to position [519, 0]
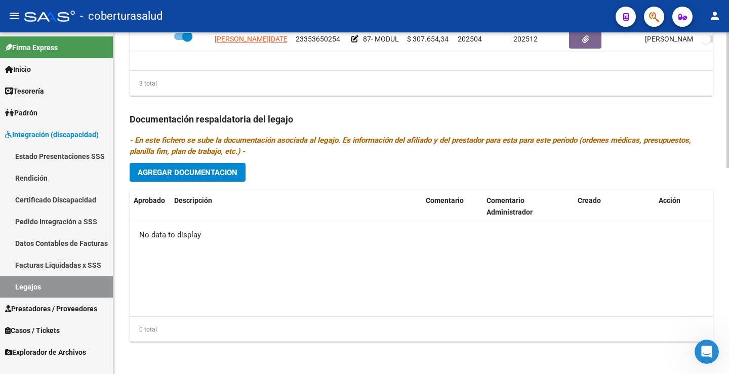
drag, startPoint x: 210, startPoint y: 189, endPoint x: 210, endPoint y: 182, distance: 7.1
click at [210, 182] on div "Prestadores asociados al legajo Agregar Prestador Aprobado Prestador CUIT Comen…" at bounding box center [421, 118] width 583 height 463
click at [211, 175] on span "Agregar Documentacion" at bounding box center [188, 172] width 100 height 9
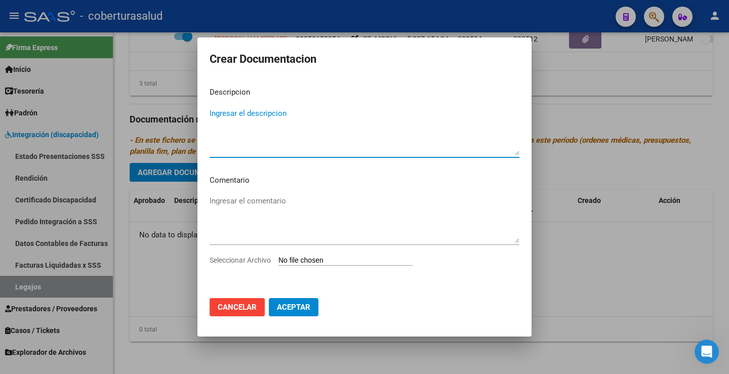
click at [319, 265] on input "Seleccionar Archivo" at bounding box center [346, 261] width 134 height 10
type input "C:\fakepath\1-CUD.pdf"
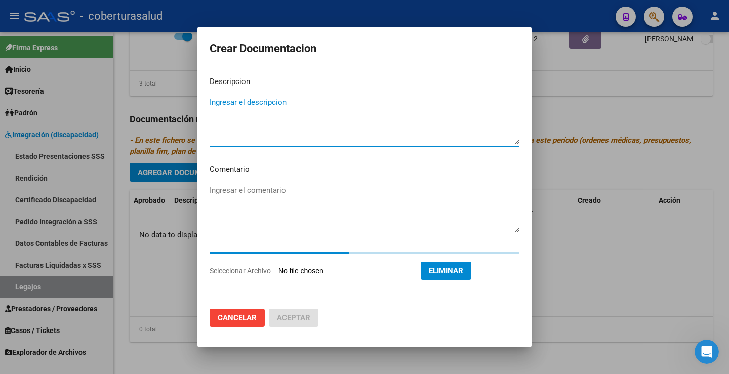
click at [247, 106] on textarea "Ingresar el descripcion" at bounding box center [365, 121] width 310 height 48
paste textarea "1-CUD"
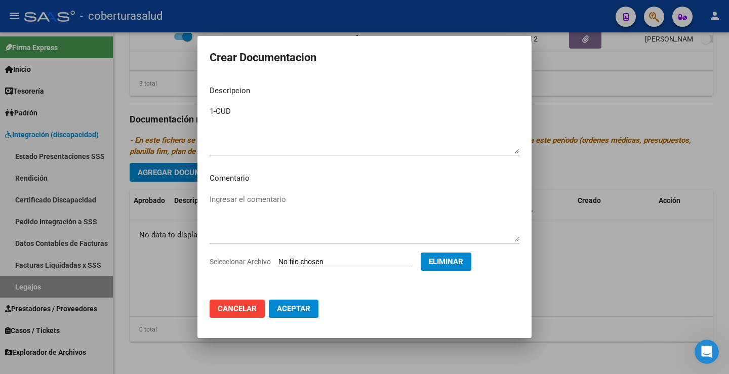
click at [216, 103] on mat-dialog-content "Descripcion 1-CUD Ingresar el descripcion Comentario Ingresar el comentario Sel…" at bounding box center [364, 184] width 334 height 215
click at [216, 110] on textarea "1-CUD" at bounding box center [365, 130] width 310 height 48
type textarea "1- CUD"
click at [435, 260] on app-file-uploader "Seleccionar Archivo Eliminar" at bounding box center [345, 261] width 270 height 9
click at [297, 305] on span "Aceptar" at bounding box center [293, 308] width 33 height 9
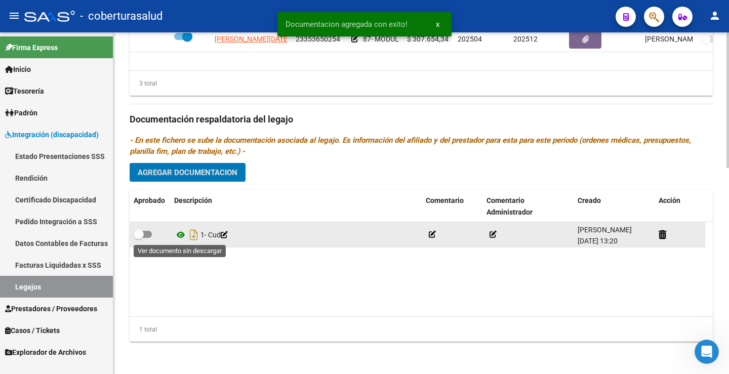
click at [183, 237] on icon at bounding box center [180, 235] width 13 height 12
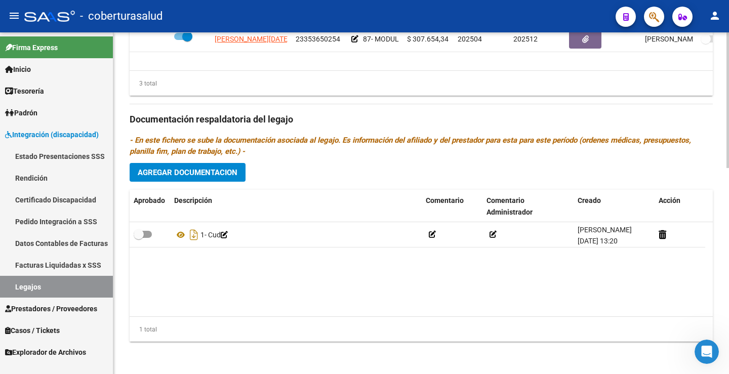
click at [196, 181] on button "Agregar Documentacion" at bounding box center [188, 172] width 116 height 19
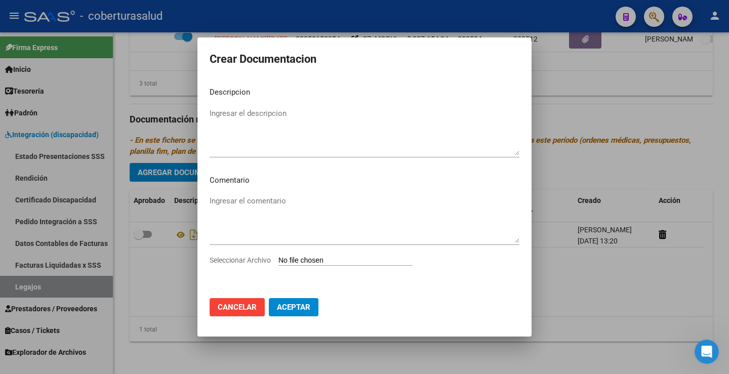
click at [309, 262] on input "Seleccionar Archivo" at bounding box center [346, 261] width 134 height 10
type input "C:\fakepath\2-FORMULARIOS.pdf"
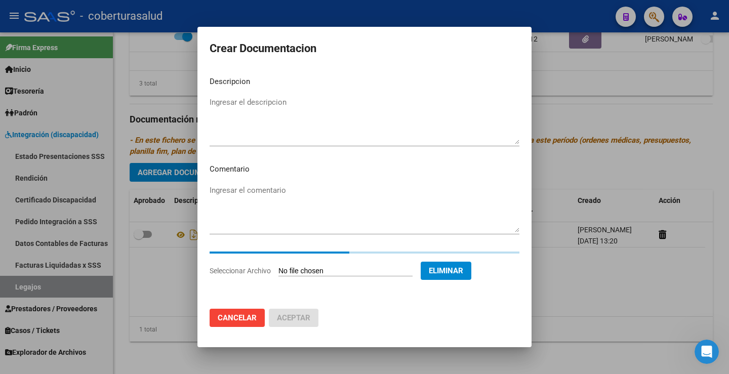
click at [233, 95] on div "Ingresar el descripcion" at bounding box center [365, 121] width 310 height 52
click at [240, 107] on textarea "Ingresar el descripcion" at bounding box center [365, 121] width 310 height 48
paste textarea "2-FORMULARIOS"
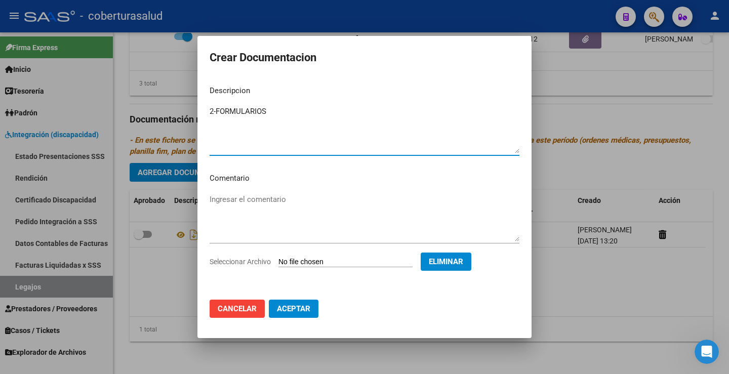
click at [214, 111] on textarea "2-FORMULARIOS" at bounding box center [365, 130] width 310 height 48
click at [216, 111] on textarea "2-FORMULARIOS" at bounding box center [365, 130] width 310 height 48
type textarea "2- FORMULARIOS"
click at [300, 305] on span "Aceptar" at bounding box center [293, 308] width 33 height 9
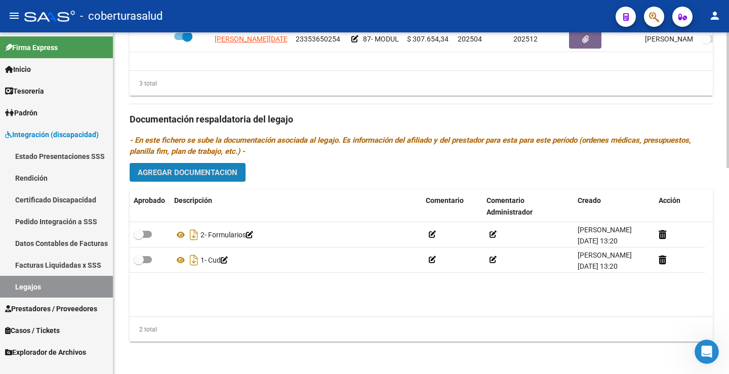
click at [207, 172] on span "Agregar Documentacion" at bounding box center [188, 172] width 100 height 9
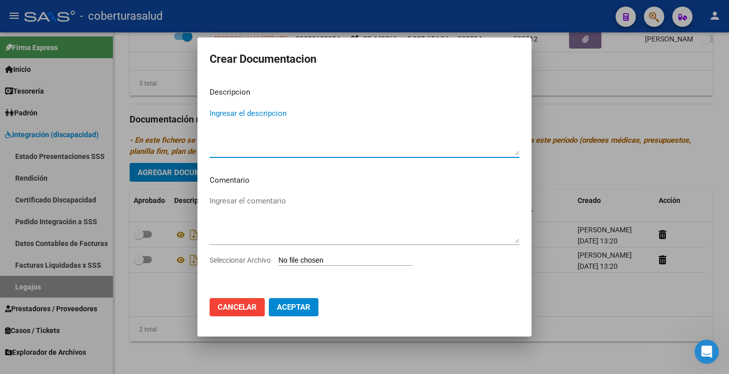
click at [315, 261] on input "Seleccionar Archivo" at bounding box center [346, 261] width 134 height 10
type input "C:\fakepath\3-MODULO MAESTRA DE APOYO.pdf"
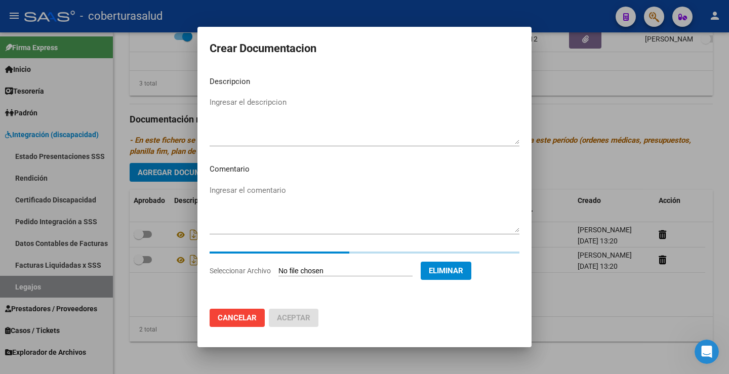
click at [225, 97] on div "Ingresar el descripcion" at bounding box center [365, 121] width 310 height 52
click at [229, 101] on textarea "Ingresar el descripcion" at bounding box center [365, 121] width 310 height 48
paste textarea "3-MODULO MAESTRA DE APOYO"
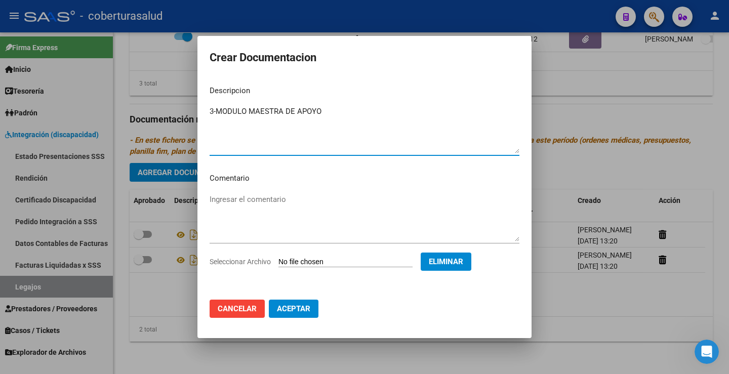
click at [218, 113] on textarea "3-MODULO MAESTRA DE APOYO" at bounding box center [365, 130] width 310 height 48
type textarea "3- MODULO MAESTRA DE APOYO"
click at [295, 316] on button "Aceptar" at bounding box center [294, 309] width 50 height 18
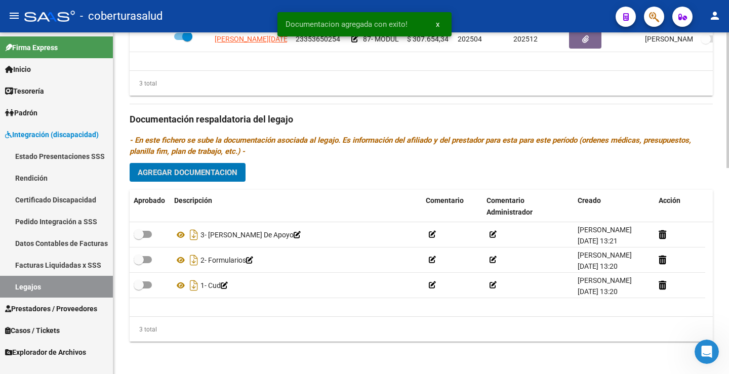
click at [199, 177] on span "Agregar Documentacion" at bounding box center [188, 172] width 100 height 9
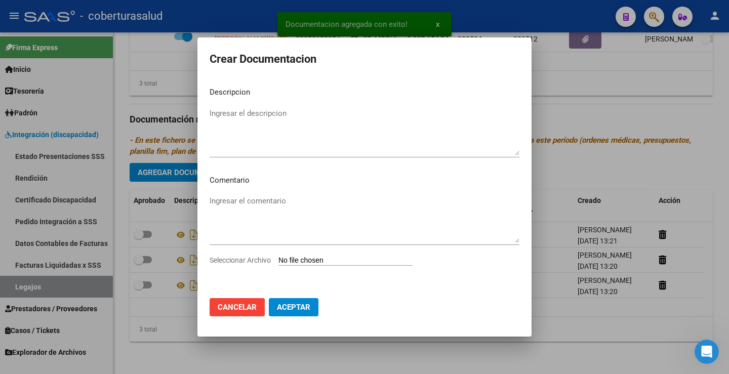
click at [306, 262] on input "Seleccionar Archivo" at bounding box center [346, 261] width 134 height 10
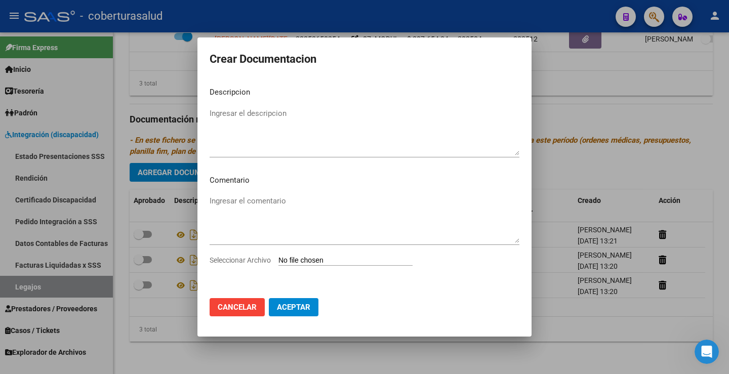
type input "C:\fakepath\4-PRESTACION DE APOYO EN FONOAUDIOLOGIA.pdf"
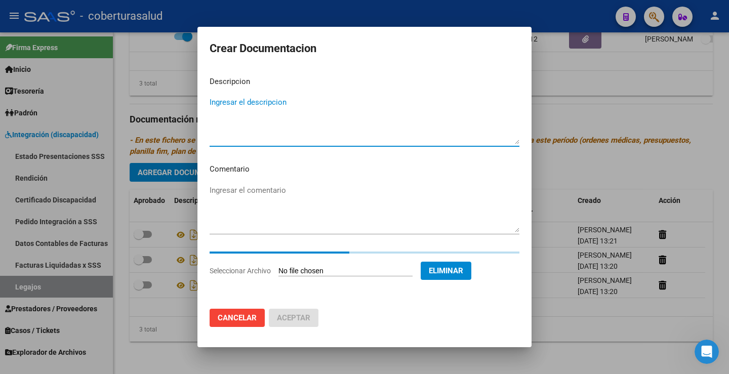
click at [239, 108] on textarea "Ingresar el descripcion" at bounding box center [365, 121] width 310 height 48
paste textarea "4-PRESTACION DE APOYO EN FONOAUDIOLOGIA"
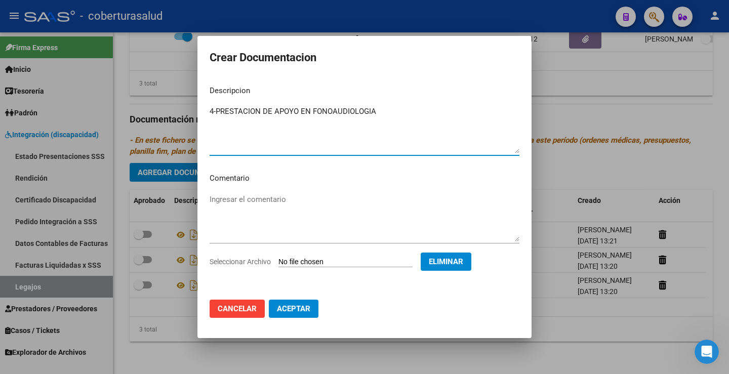
click at [217, 111] on textarea "4-PRESTACION DE APOYO EN FONOAUDIOLOGIA" at bounding box center [365, 130] width 310 height 48
type textarea "4- PRESTACION DE APOYO EN FONOAUDIOLOGIA"
click at [279, 311] on span "Aceptar" at bounding box center [293, 308] width 33 height 9
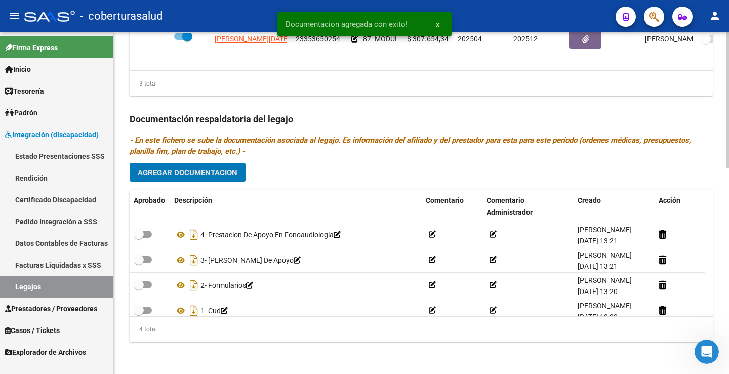
click at [190, 177] on span "Agregar Documentacion" at bounding box center [188, 172] width 100 height 9
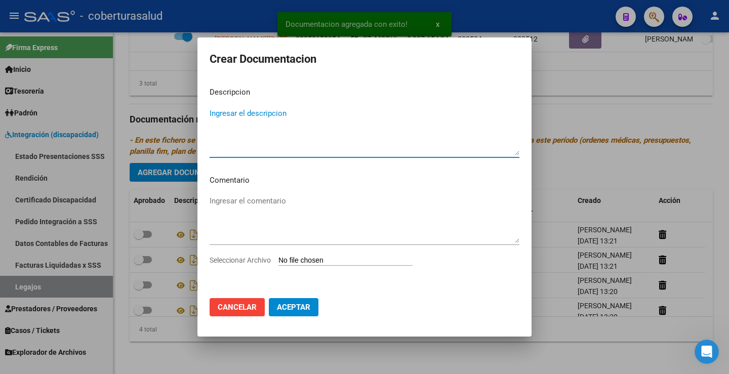
click at [306, 261] on input "Seleccionar Archivo" at bounding box center [346, 261] width 134 height 10
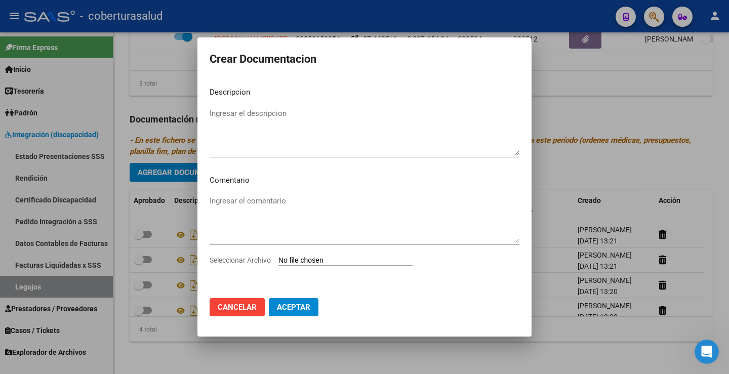
type input "C:\fakepath\5-TRANSPORTE A TERAPIAS CON DEPENDENCIA.pdf"
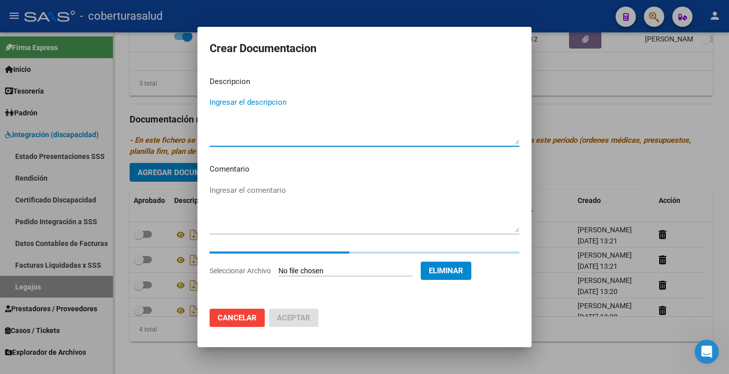
click at [234, 104] on textarea "Ingresar el descripcion" at bounding box center [365, 121] width 310 height 48
paste textarea "5-TRANSPORTE A TERAPIAS CON DEPENDENCIA"
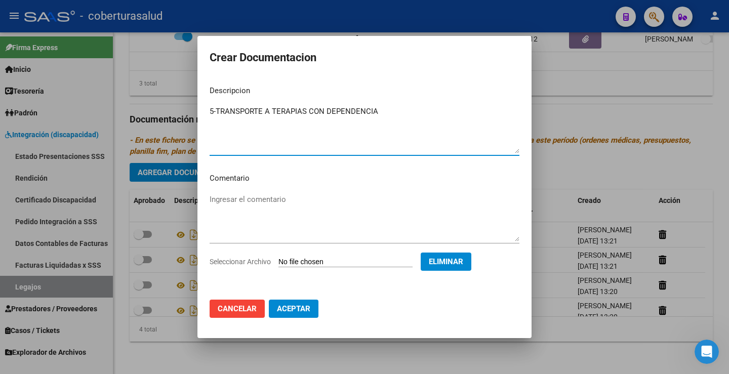
click at [216, 113] on textarea "5-TRANSPORTE A TERAPIAS CON DEPENDENCIA" at bounding box center [365, 130] width 310 height 48
type textarea "5- TRANSPORTE A TERAPIAS CON DEPENDENCIA"
click at [295, 298] on mat-dialog-actions "Cancelar Aceptar" at bounding box center [365, 309] width 310 height 34
drag, startPoint x: 295, startPoint y: 298, endPoint x: 295, endPoint y: 305, distance: 6.6
click at [295, 300] on mat-dialog-actions "Cancelar Aceptar" at bounding box center [365, 309] width 310 height 34
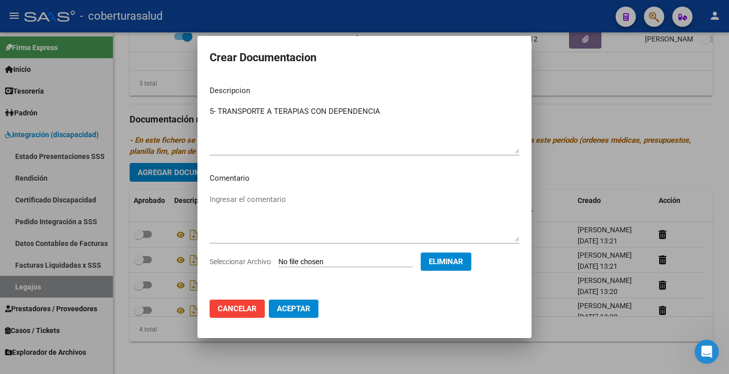
click at [295, 305] on span "Aceptar" at bounding box center [293, 308] width 33 height 9
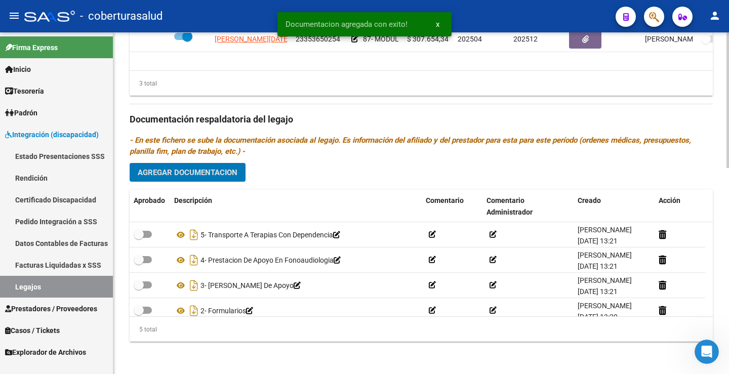
click at [207, 172] on span "Agregar Documentacion" at bounding box center [188, 172] width 100 height 9
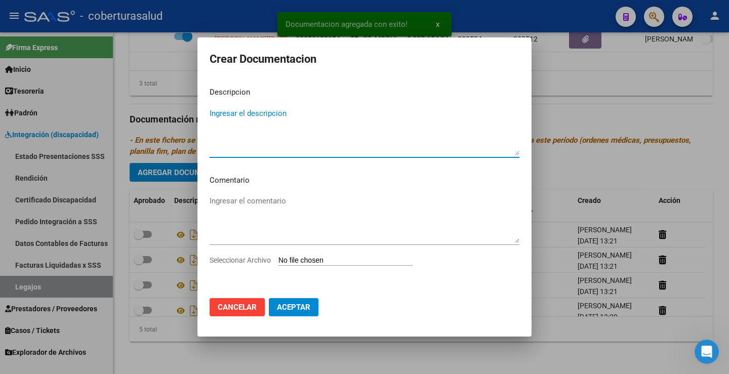
click at [309, 262] on input "Seleccionar Archivo" at bounding box center [346, 261] width 134 height 10
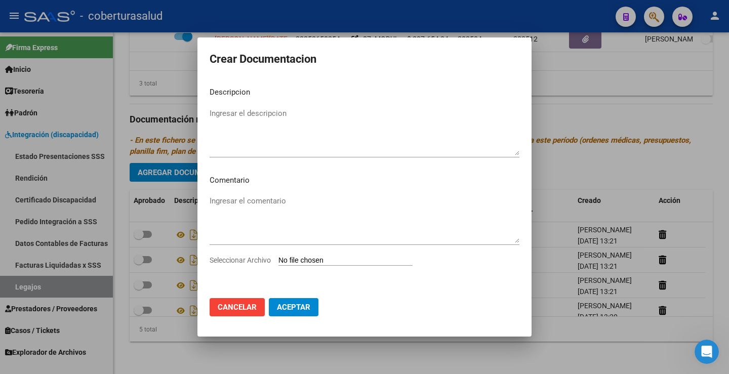
type input "C:\fakepath\6-NOTA DE BAJA PSICOLOGIA.pdf"
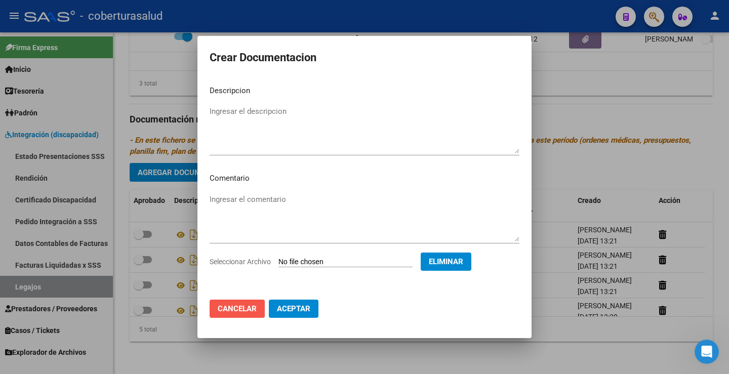
click at [234, 309] on span "Cancelar" at bounding box center [237, 308] width 39 height 9
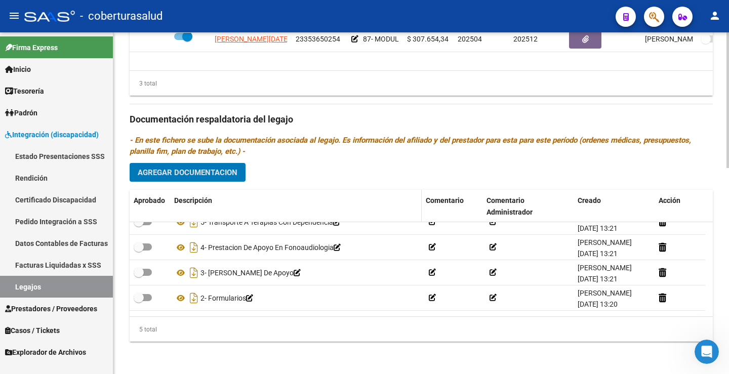
scroll to position [0, 0]
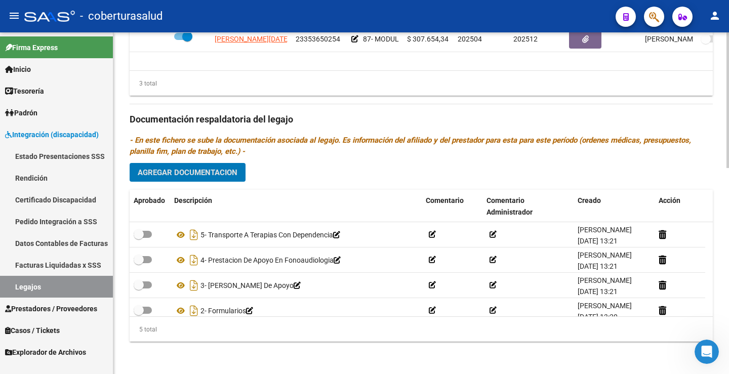
click at [177, 175] on span "Agregar Documentacion" at bounding box center [188, 172] width 100 height 9
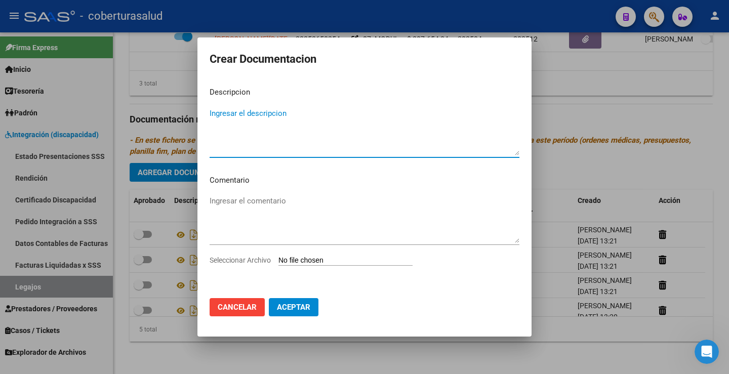
click at [305, 261] on input "Seleccionar Archivo" at bounding box center [346, 261] width 134 height 10
type input "C:\fakepath\6-NOTA DE BAJA PSICOLOGIA.pdf"
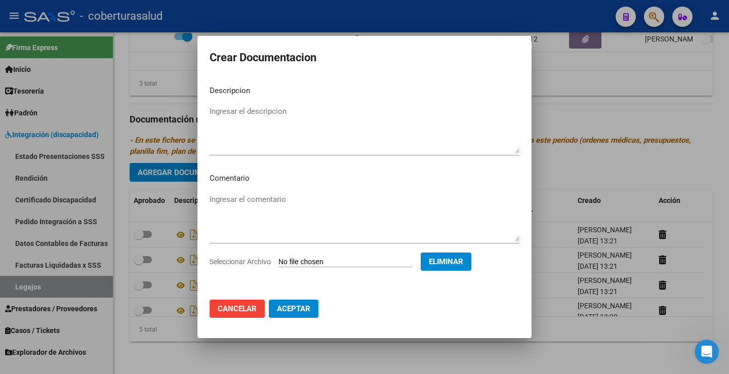
click at [269, 116] on textarea "Ingresar el descripcion" at bounding box center [365, 130] width 310 height 48
paste textarea "6-NOTA DE BAJA PSICOLOGIA"
click at [216, 110] on textarea "6-NOTA DE BAJA PSICOLOGIA" at bounding box center [365, 130] width 310 height 48
type textarea "6- NOTA DE BAJA PSICOLOGIA"
click at [302, 310] on span "Aceptar" at bounding box center [293, 308] width 33 height 9
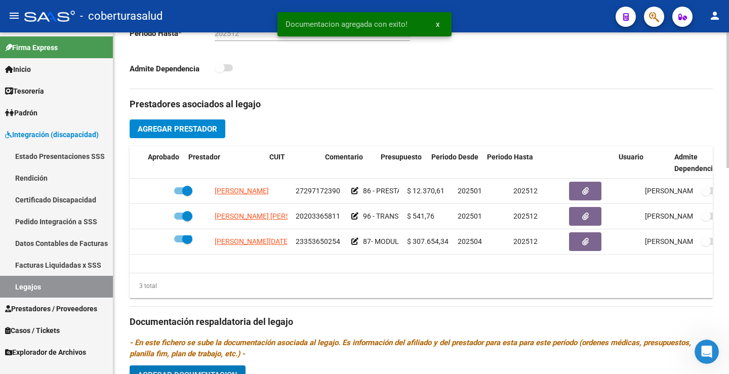
scroll to position [0, 39]
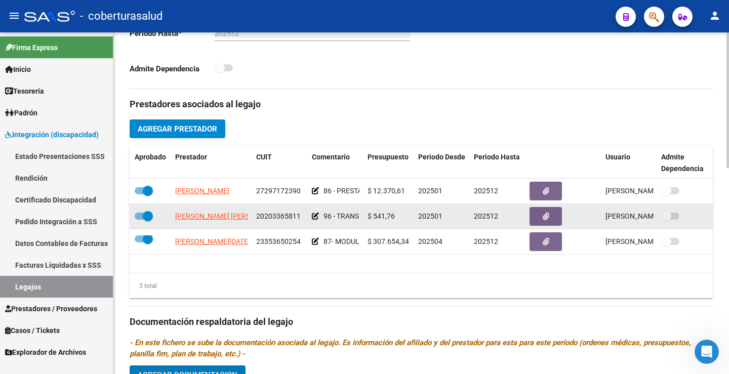
click at [149, 216] on span at bounding box center [148, 216] width 10 height 10
click at [140, 220] on input "checkbox" at bounding box center [139, 220] width 1 height 1
checkbox input "false"
click at [674, 214] on span at bounding box center [670, 216] width 18 height 7
click at [666, 220] on input "checkbox" at bounding box center [666, 220] width 1 height 1
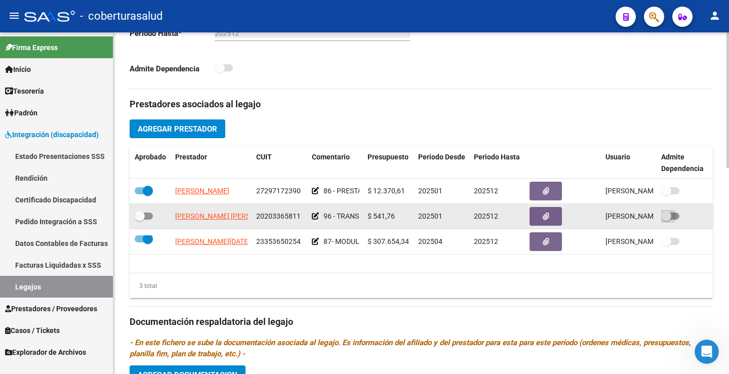
checkbox input "true"
drag, startPoint x: 134, startPoint y: 214, endPoint x: 140, endPoint y: 214, distance: 5.6
click at [135, 214] on datatable-body-cell at bounding box center [151, 216] width 41 height 25
click at [142, 215] on span at bounding box center [140, 216] width 10 height 10
click at [140, 220] on input "checkbox" at bounding box center [139, 220] width 1 height 1
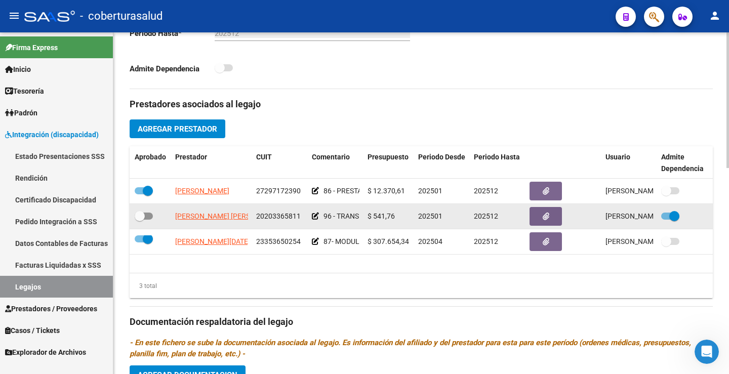
checkbox input "true"
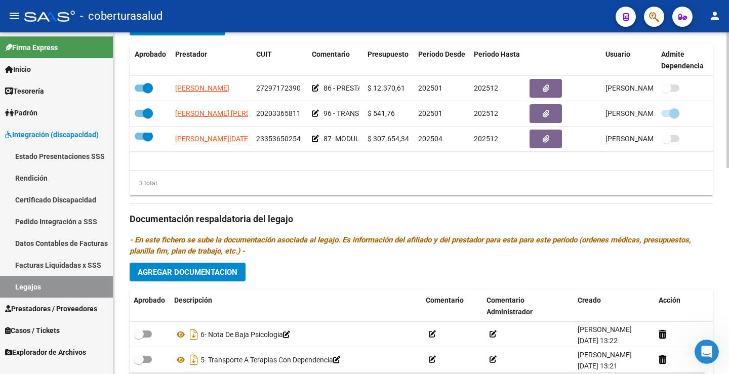
scroll to position [519, 0]
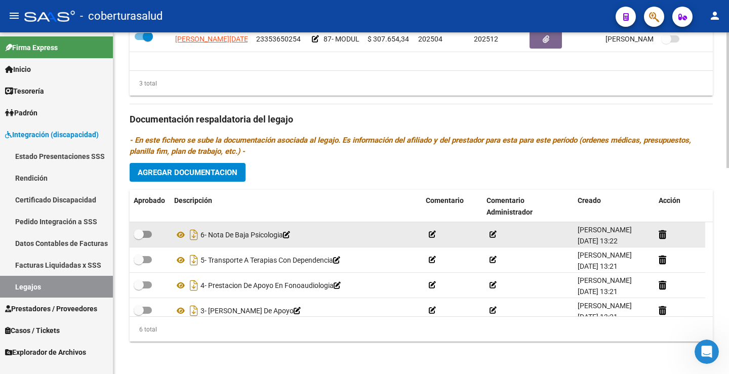
click at [141, 233] on span at bounding box center [139, 234] width 10 height 10
click at [139, 238] on input "checkbox" at bounding box center [138, 238] width 1 height 1
checkbox input "true"
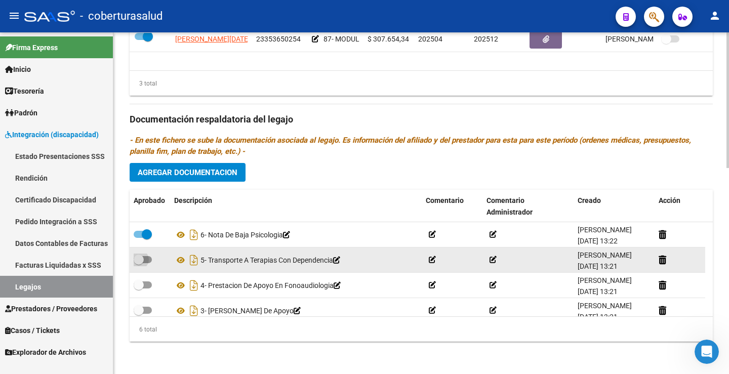
click at [145, 264] on label at bounding box center [143, 260] width 18 height 12
click at [139, 264] on input "checkbox" at bounding box center [138, 263] width 1 height 1
checkbox input "true"
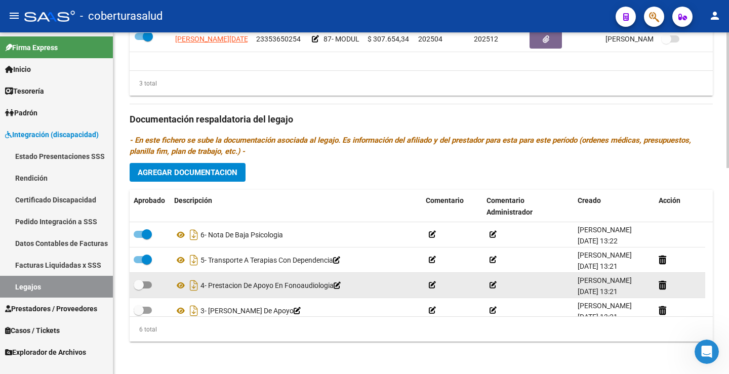
click at [145, 282] on span at bounding box center [143, 285] width 18 height 7
click at [139, 289] on input "checkbox" at bounding box center [138, 289] width 1 height 1
checkbox input "true"
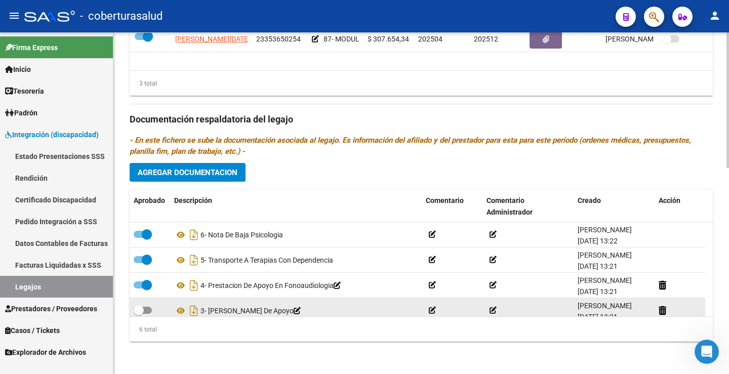
click at [144, 298] on datatable-body-cell at bounding box center [150, 310] width 41 height 25
click at [144, 302] on datatable-body-cell at bounding box center [150, 310] width 41 height 25
click at [144, 311] on span at bounding box center [143, 310] width 18 height 7
click at [139, 314] on input "checkbox" at bounding box center [138, 314] width 1 height 1
checkbox input "true"
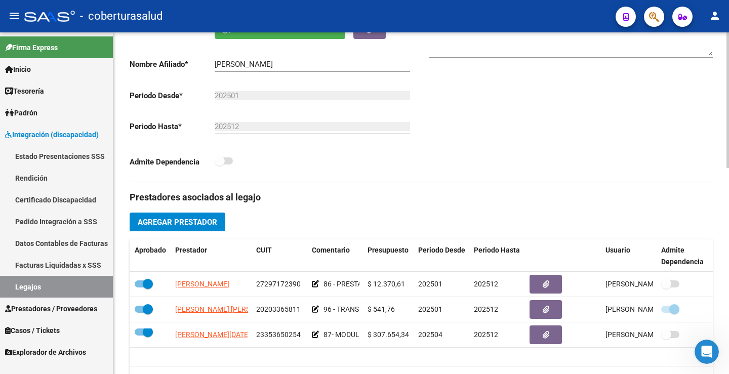
scroll to position [12, 0]
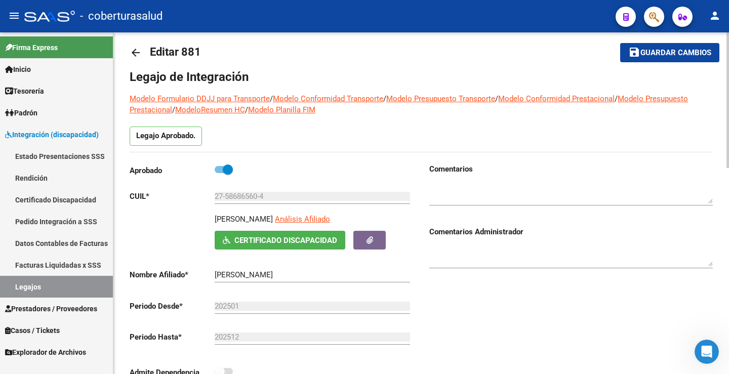
click at [649, 62] on mat-toolbar-row "save Guardar cambios" at bounding box center [657, 52] width 124 height 32
click at [651, 52] on span "Guardar cambios" at bounding box center [676, 53] width 71 height 9
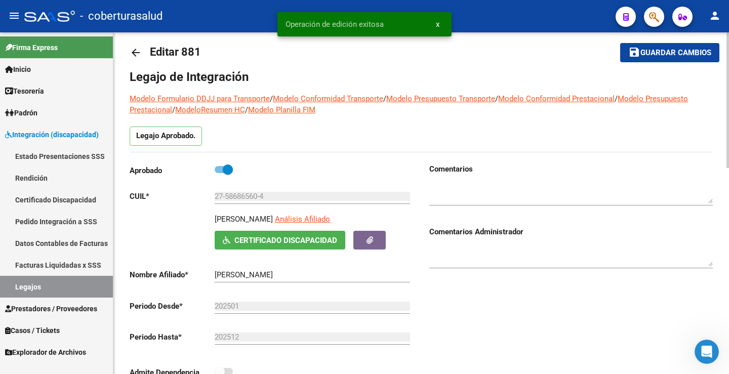
click at [651, 52] on span "Guardar cambios" at bounding box center [676, 53] width 71 height 9
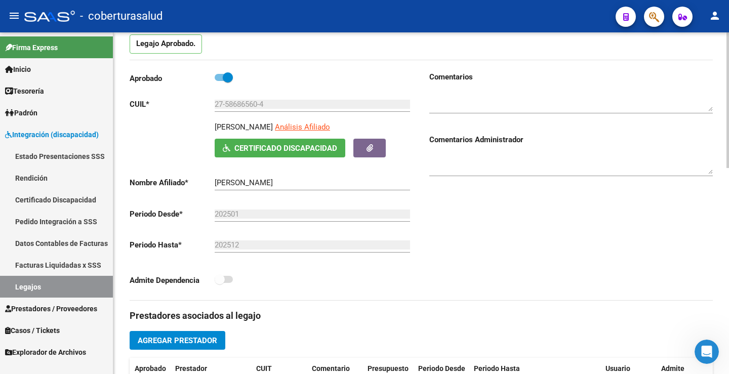
scroll to position [0, 0]
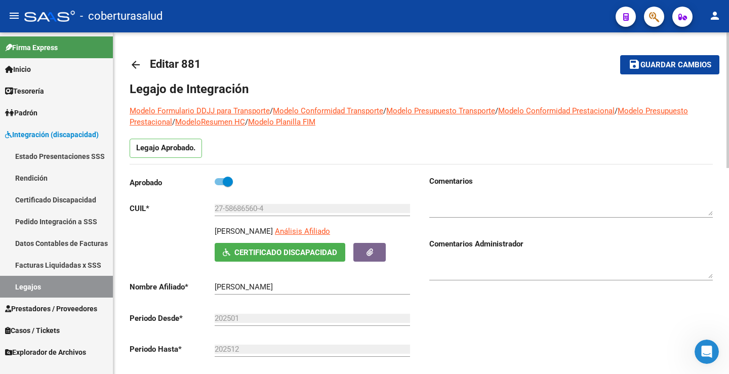
click at [679, 66] on span "Guardar cambios" at bounding box center [676, 65] width 71 height 9
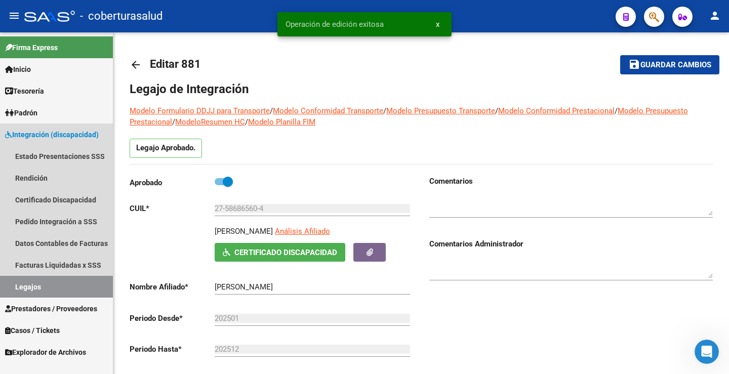
click at [34, 287] on link "Legajos" at bounding box center [56, 287] width 113 height 22
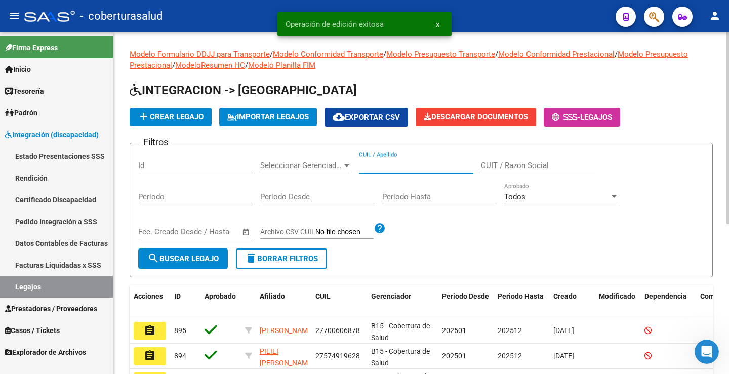
click at [412, 162] on input "CUIL / Apellido" at bounding box center [416, 165] width 114 height 9
paste input "20490352350"
type input "20490352350"
click at [202, 254] on button "search Buscar Legajo" at bounding box center [183, 259] width 90 height 20
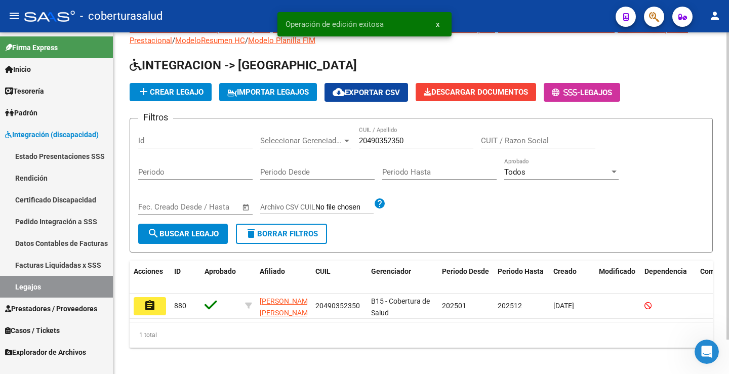
scroll to position [38, 0]
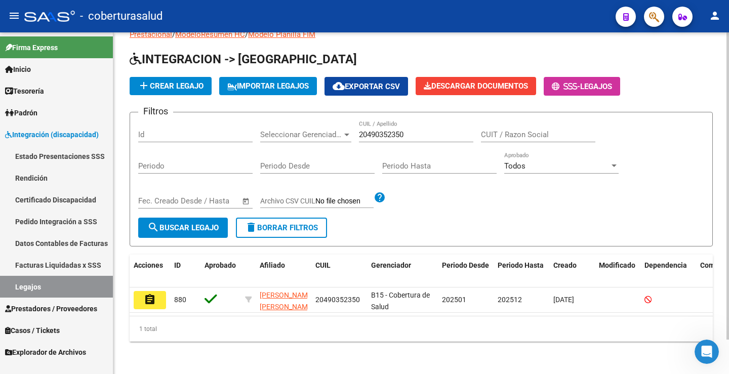
click at [210, 223] on span "search Buscar Legajo" at bounding box center [182, 227] width 71 height 9
drag, startPoint x: 149, startPoint y: 307, endPoint x: 155, endPoint y: 300, distance: 9.7
click at [149, 306] on datatable-selection "assignment 880 [PERSON_NAME] [PERSON_NAME] 20490352350 B15 - Cobertura de Salud…" at bounding box center [421, 310] width 583 height 9
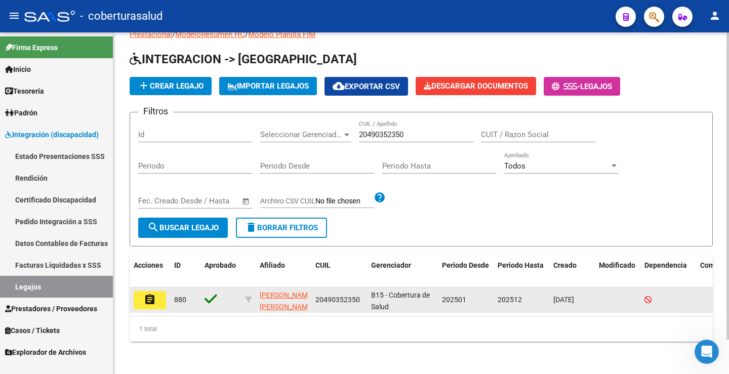
click at [155, 300] on button "assignment" at bounding box center [150, 300] width 32 height 18
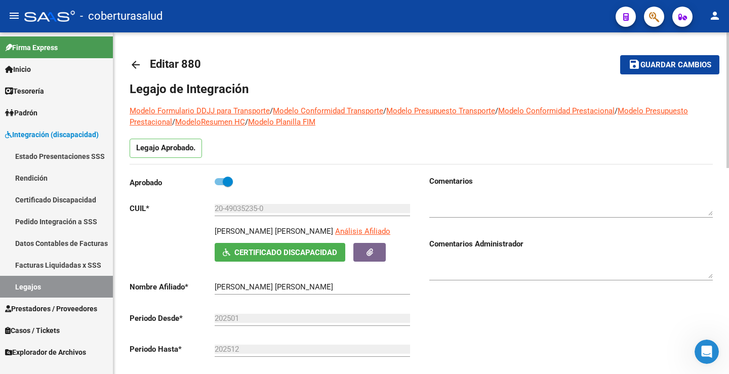
type input "[PERSON_NAME] [PERSON_NAME]"
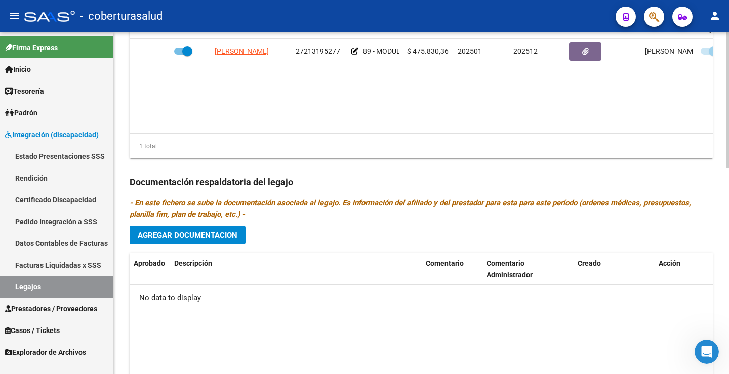
scroll to position [405, 0]
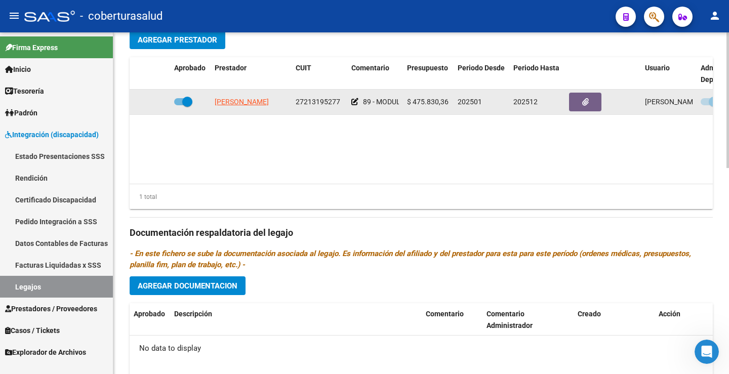
click at [188, 101] on span at bounding box center [187, 102] width 10 height 10
click at [179, 105] on input "checkbox" at bounding box center [179, 105] width 1 height 1
checkbox input "false"
click at [708, 98] on span at bounding box center [710, 101] width 18 height 7
click at [706, 105] on input "checkbox" at bounding box center [705, 105] width 1 height 1
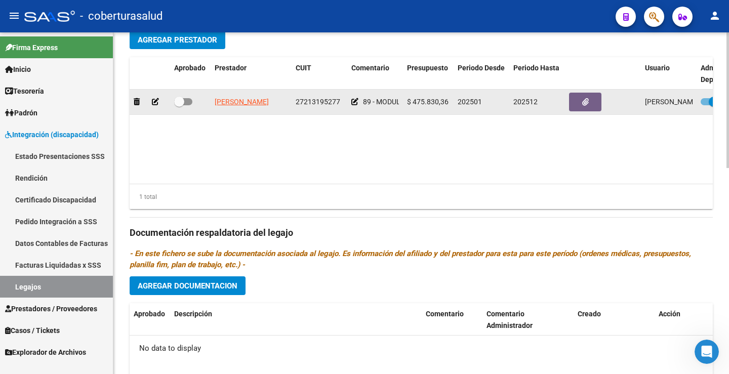
checkbox input "false"
click at [178, 102] on span at bounding box center [179, 102] width 10 height 10
click at [179, 105] on input "checkbox" at bounding box center [179, 105] width 1 height 1
checkbox input "true"
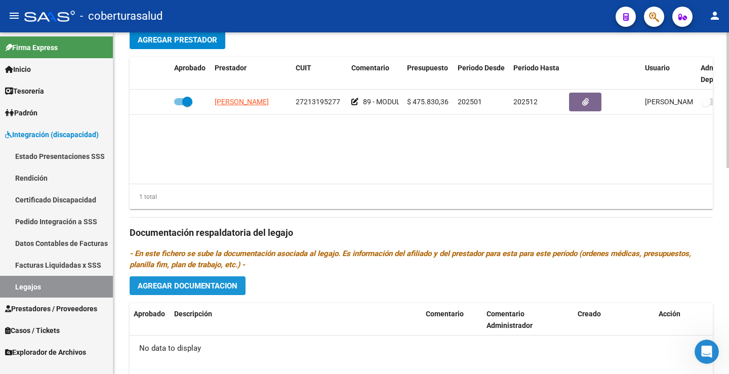
click at [190, 294] on button "Agregar Documentacion" at bounding box center [188, 285] width 116 height 19
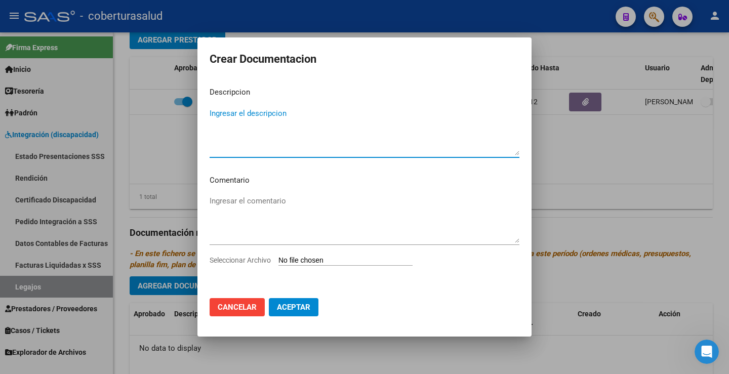
click at [310, 256] on input "Seleccionar Archivo" at bounding box center [346, 261] width 134 height 10
type input "C:\fakepath\1-CUD.pdf"
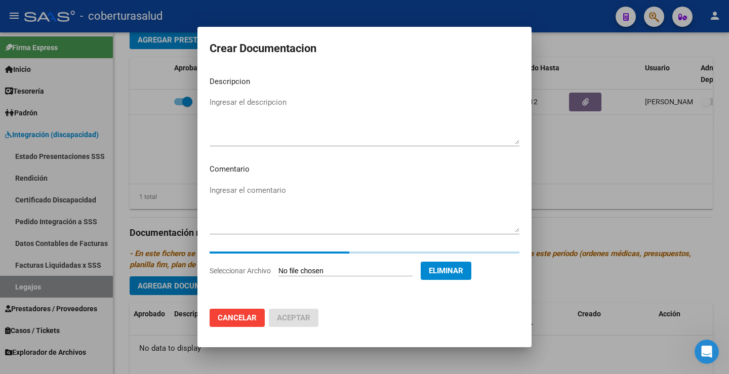
click at [264, 103] on mat-dialog-content "Descripcion Ingresar el descripcion Comentario Ingresar el comentario Seleccion…" at bounding box center [364, 184] width 334 height 233
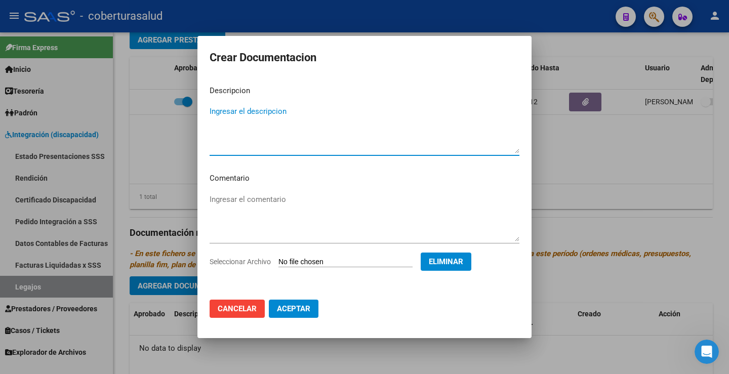
paste textarea "1-CUD"
click at [216, 113] on textarea "1-CUD" at bounding box center [365, 130] width 310 height 48
type textarea "1- CUD"
click at [292, 307] on span "Aceptar" at bounding box center [293, 308] width 33 height 9
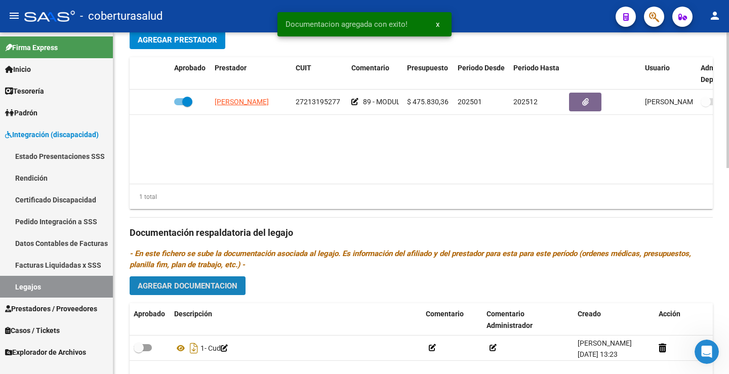
click at [183, 281] on span "Agregar Documentacion" at bounding box center [188, 285] width 100 height 9
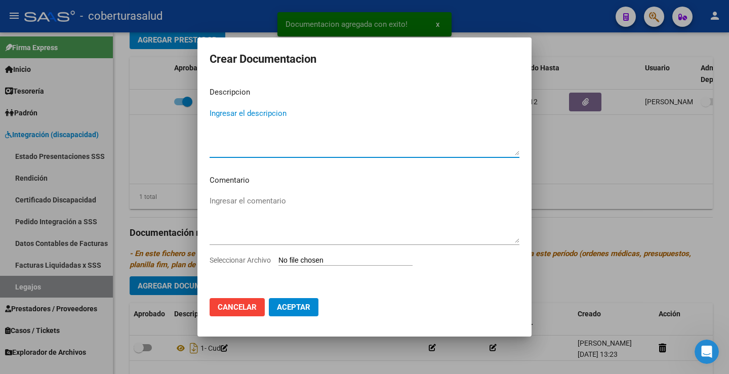
click at [309, 261] on input "Seleccionar Archivo" at bounding box center [346, 261] width 134 height 10
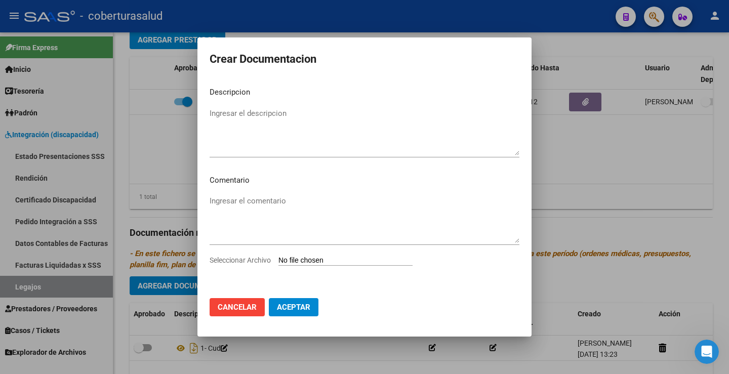
type input "C:\fakepath\2-FORMULARIOS.pdf"
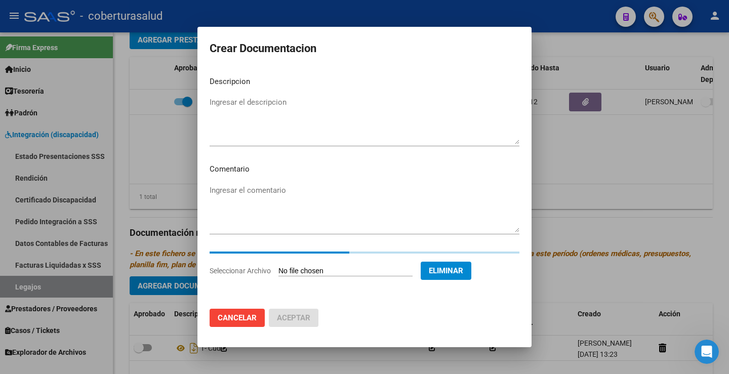
click at [243, 108] on textarea "Ingresar el descripcion" at bounding box center [365, 121] width 310 height 48
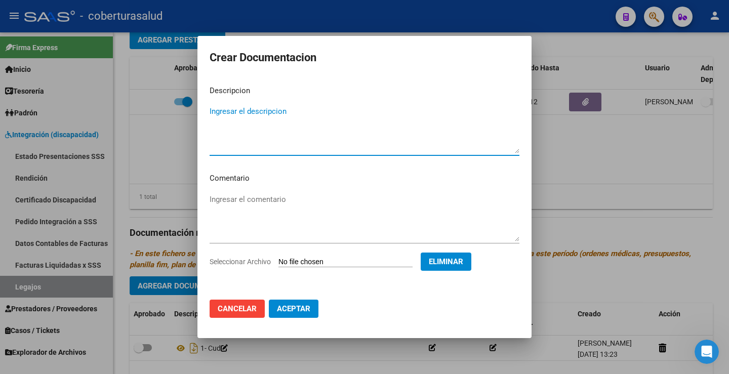
paste textarea "2-FORMULARIOS"
click at [214, 108] on textarea "2-FORMULARIOS" at bounding box center [365, 130] width 310 height 48
click at [216, 110] on textarea "2-FORMULARIOS" at bounding box center [365, 130] width 310 height 48
type textarea "2- FORMULARIOS"
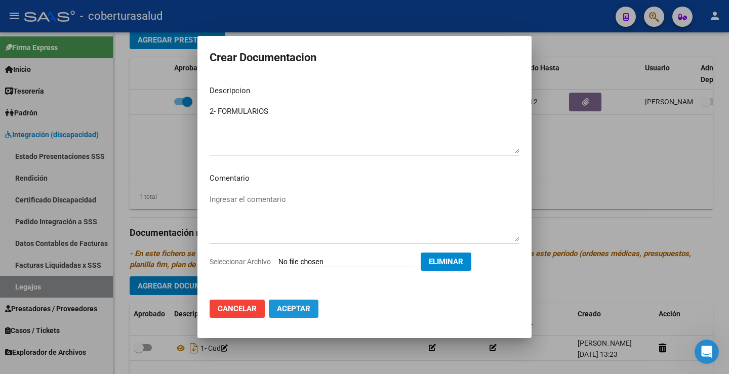
click at [277, 302] on button "Aceptar" at bounding box center [294, 309] width 50 height 18
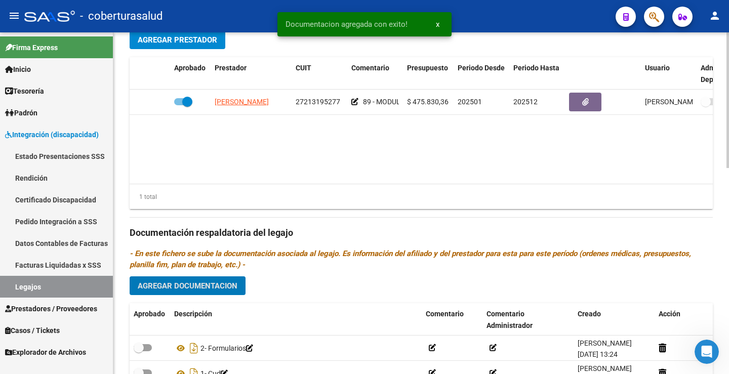
scroll to position [456, 0]
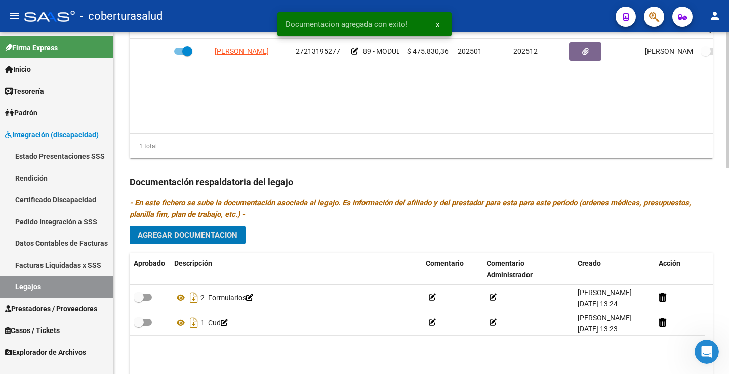
click at [205, 237] on span "Agregar Documentacion" at bounding box center [188, 235] width 100 height 9
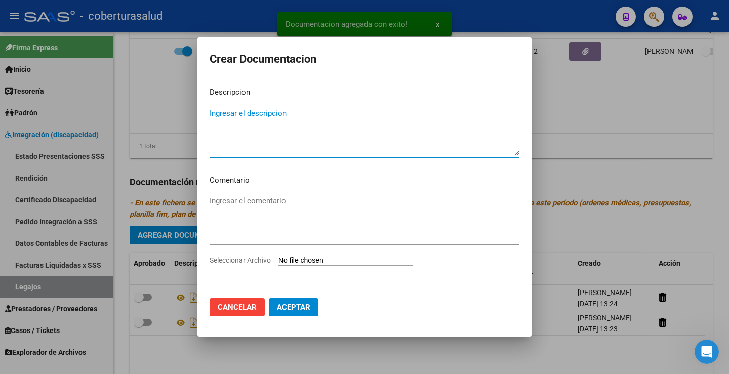
click at [313, 261] on input "Seleccionar Archivo" at bounding box center [346, 261] width 134 height 10
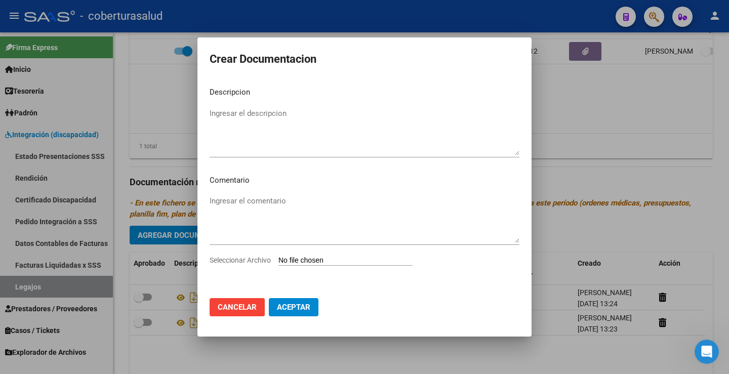
type input "C:\fakepath\3-MODULO DE APOYO A LA INTEGRACION ESCOLAR.pdf"
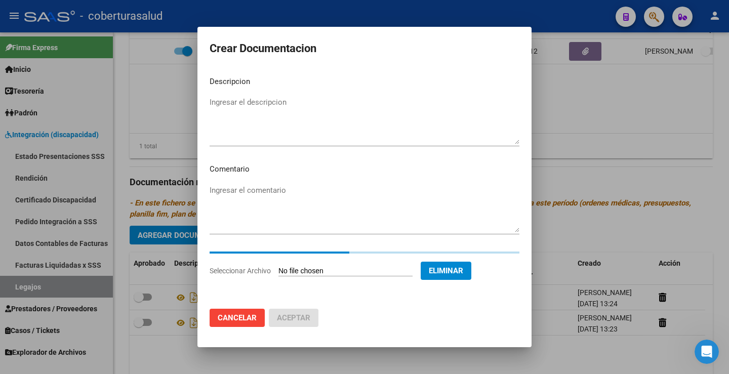
click at [252, 105] on textarea "Ingresar el descripcion" at bounding box center [365, 121] width 310 height 48
paste textarea "3-MODULO DE APOYO A LA INTEGRACION ESCOLAR"
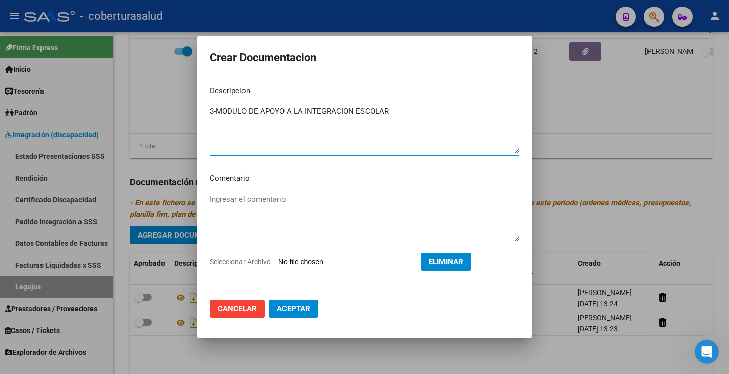
drag, startPoint x: 215, startPoint y: 108, endPoint x: 233, endPoint y: 131, distance: 29.9
click at [215, 108] on textarea "3-MODULO DE APOYO A LA INTEGRACION ESCOLAR" at bounding box center [365, 130] width 310 height 48
click at [217, 110] on textarea "3-MODULO DE APOYO A LA INTEGRACION ESCOLAR" at bounding box center [365, 130] width 310 height 48
type textarea "3- MODULO DE APOYO A LA INTEGRACION ESCOLAR"
click at [294, 312] on span "Aceptar" at bounding box center [293, 308] width 33 height 9
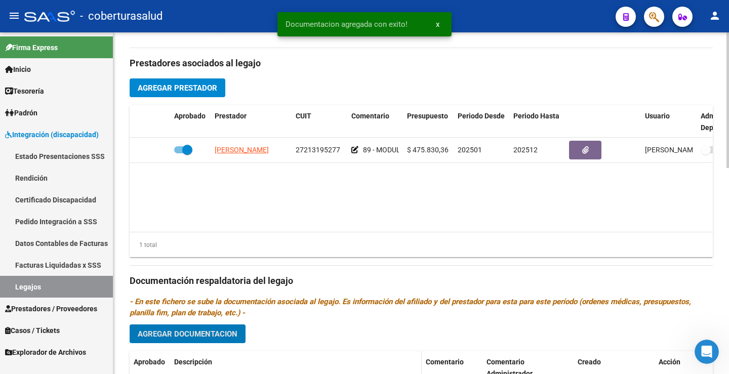
scroll to position [519, 0]
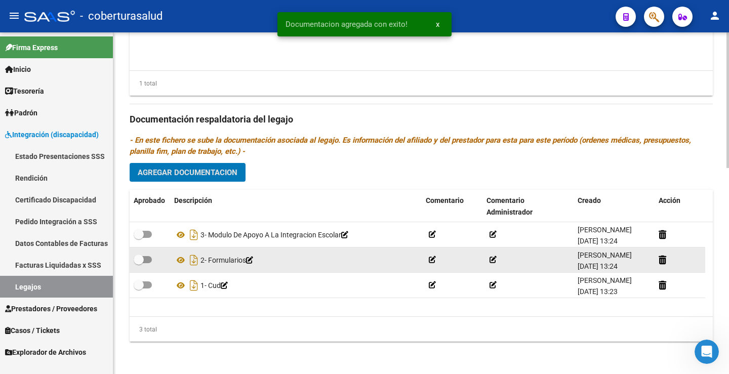
drag, startPoint x: 142, startPoint y: 234, endPoint x: 139, endPoint y: 252, distance: 17.6
click at [141, 235] on span at bounding box center [139, 234] width 10 height 10
click at [139, 238] on input "checkbox" at bounding box center [138, 238] width 1 height 1
checkbox input "true"
click at [142, 256] on span at bounding box center [139, 260] width 10 height 10
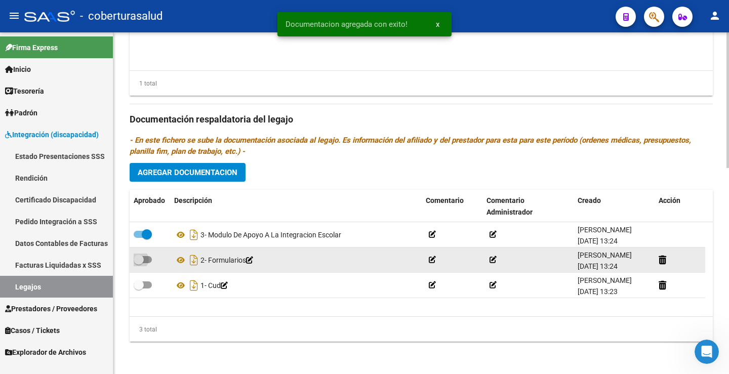
click at [139, 263] on input "checkbox" at bounding box center [138, 263] width 1 height 1
checkbox input "true"
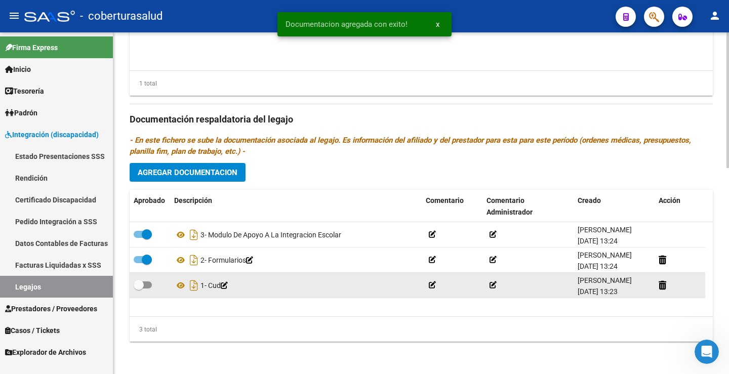
click at [147, 280] on label at bounding box center [143, 285] width 18 height 12
click at [139, 289] on input "checkbox" at bounding box center [138, 289] width 1 height 1
checkbox input "true"
click at [179, 284] on icon at bounding box center [180, 286] width 13 height 12
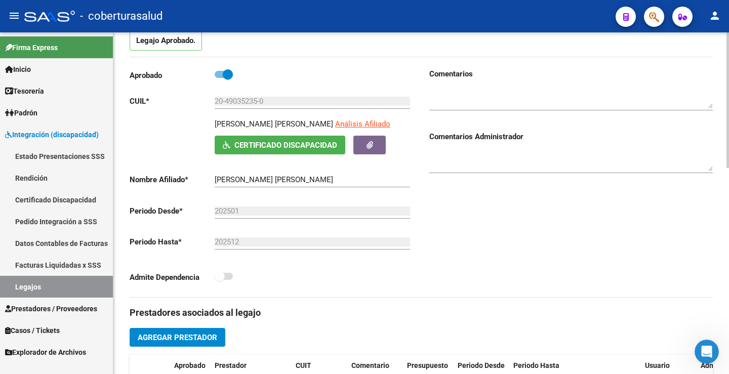
scroll to position [12, 0]
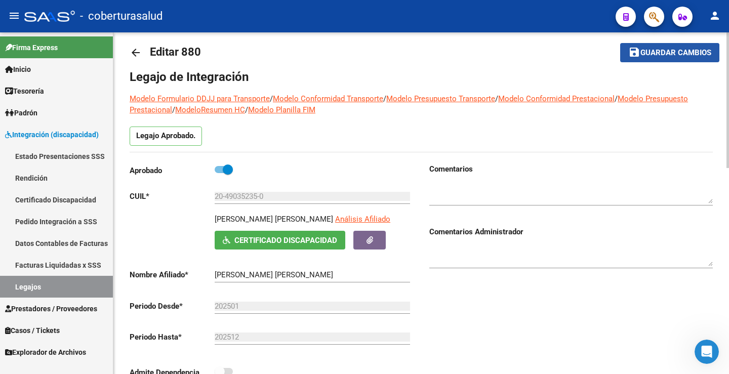
click at [654, 57] on span "Guardar cambios" at bounding box center [676, 53] width 71 height 9
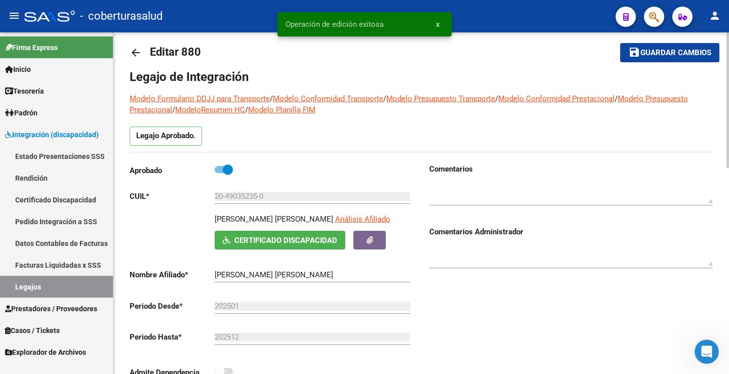
click at [662, 57] on span "Guardar cambios" at bounding box center [676, 53] width 71 height 9
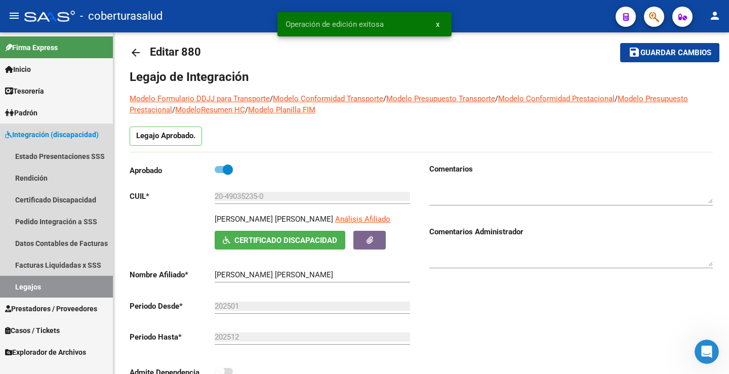
click at [48, 287] on link "Legajos" at bounding box center [56, 287] width 113 height 22
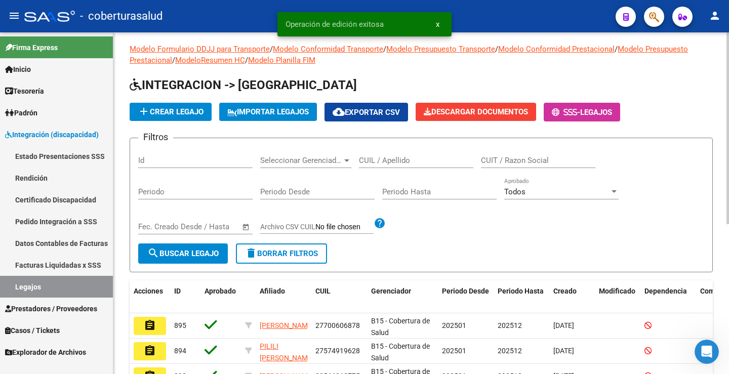
scroll to position [12, 0]
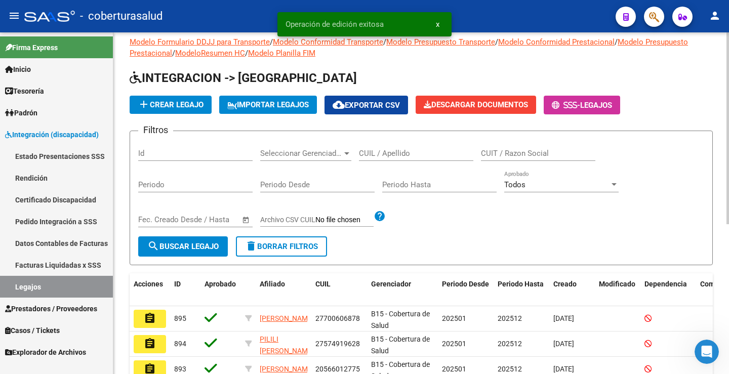
click at [385, 162] on div "CUIL / Apellido" at bounding box center [416, 154] width 114 height 31
click at [386, 158] on input "CUIL / Apellido" at bounding box center [416, 153] width 114 height 9
paste input "27540881354"
type input "27540881354"
click at [212, 247] on span "search Buscar Legajo" at bounding box center [182, 246] width 71 height 9
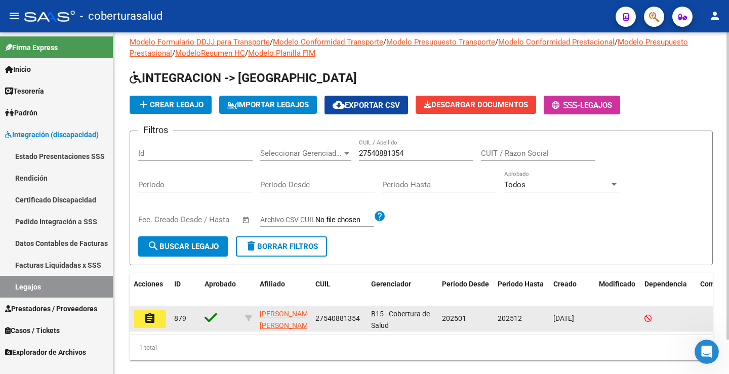
click at [157, 313] on button "assignment" at bounding box center [150, 319] width 32 height 18
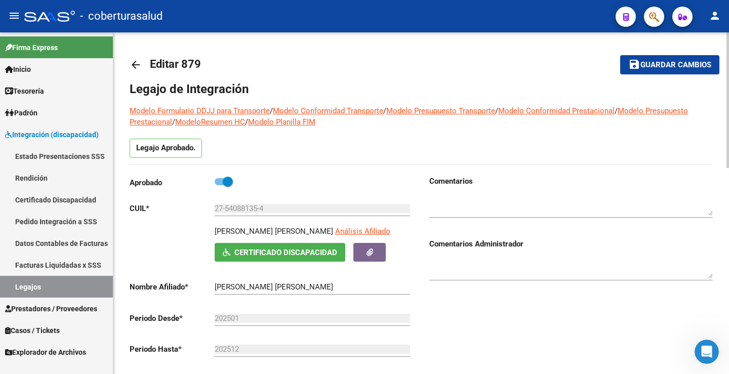
type input "[PERSON_NAME] [PERSON_NAME]"
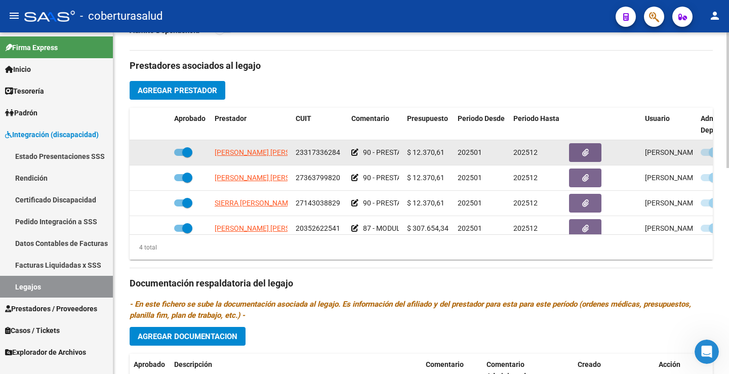
click at [177, 150] on span at bounding box center [183, 152] width 18 height 7
click at [179, 156] on input "checkbox" at bounding box center [179, 156] width 1 height 1
checkbox input "false"
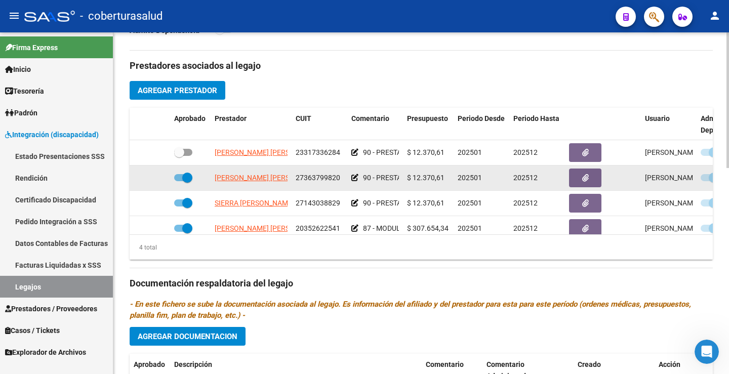
click at [179, 176] on span at bounding box center [183, 177] width 18 height 7
click at [179, 181] on input "checkbox" at bounding box center [179, 181] width 1 height 1
checkbox input "false"
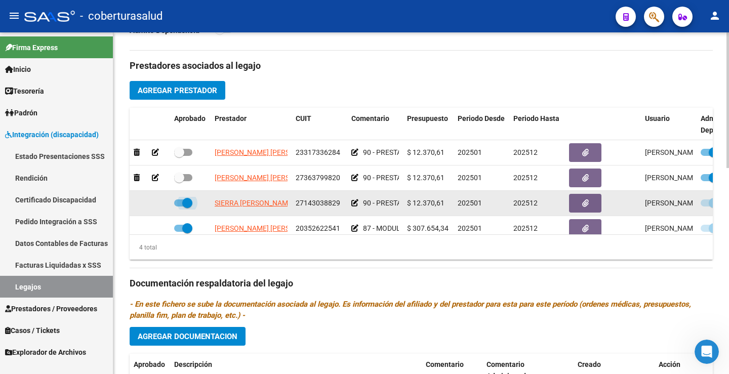
click at [182, 204] on span at bounding box center [183, 203] width 18 height 7
click at [179, 207] on input "checkbox" at bounding box center [179, 207] width 1 height 1
checkbox input "false"
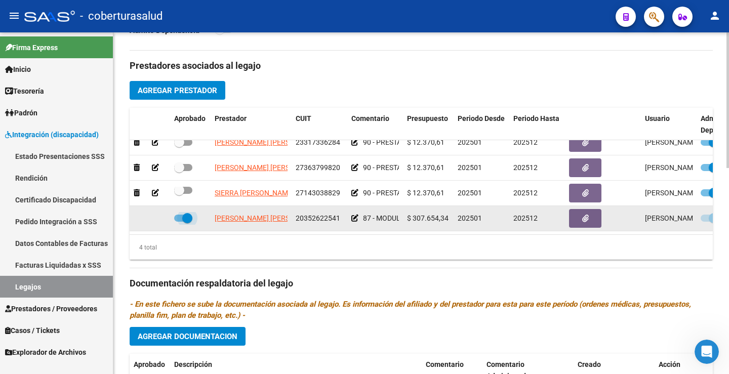
click at [184, 213] on span at bounding box center [187, 218] width 10 height 10
click at [179, 222] on input "checkbox" at bounding box center [179, 222] width 1 height 1
checkbox input "false"
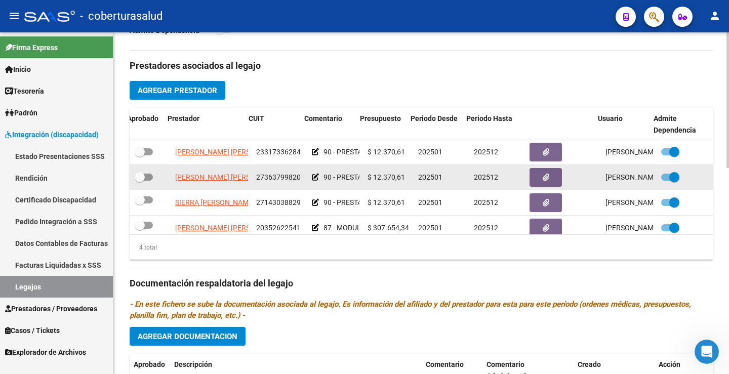
scroll to position [0, 47]
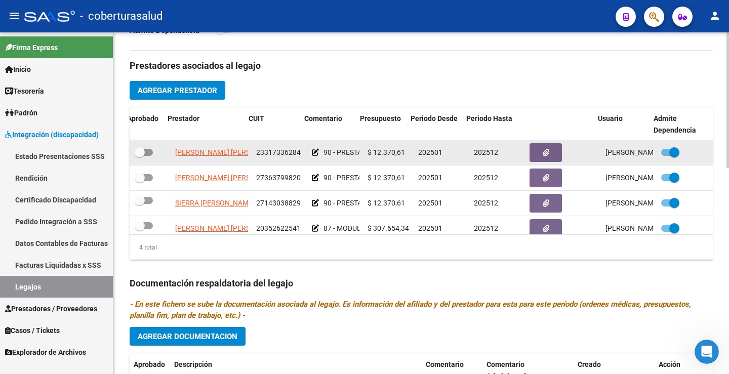
drag, startPoint x: 660, startPoint y: 148, endPoint x: 656, endPoint y: 153, distance: 6.2
click at [661, 151] on label at bounding box center [670, 152] width 18 height 12
click at [666, 156] on input "checkbox" at bounding box center [666, 156] width 1 height 1
checkbox input "false"
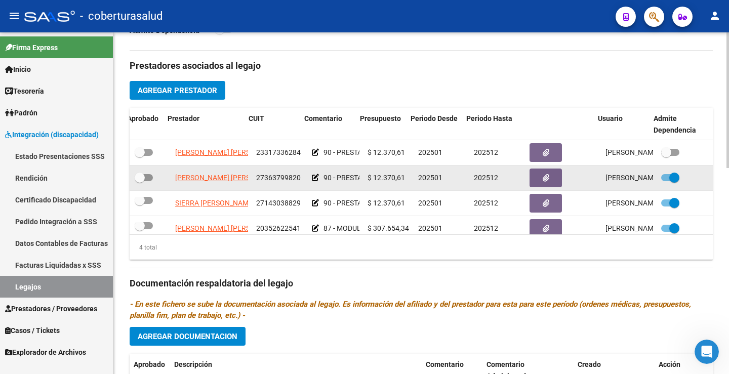
click at [661, 178] on span at bounding box center [670, 177] width 18 height 7
click at [666, 181] on input "checkbox" at bounding box center [666, 181] width 1 height 1
checkbox input "false"
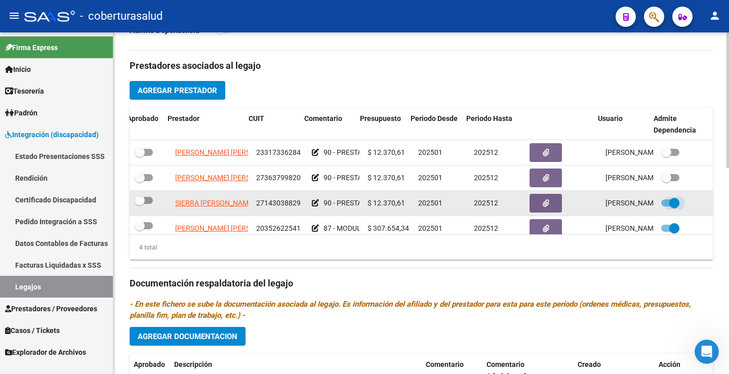
click at [669, 203] on span at bounding box center [674, 203] width 10 height 10
click at [666, 207] on input "checkbox" at bounding box center [666, 207] width 1 height 1
checkbox input "false"
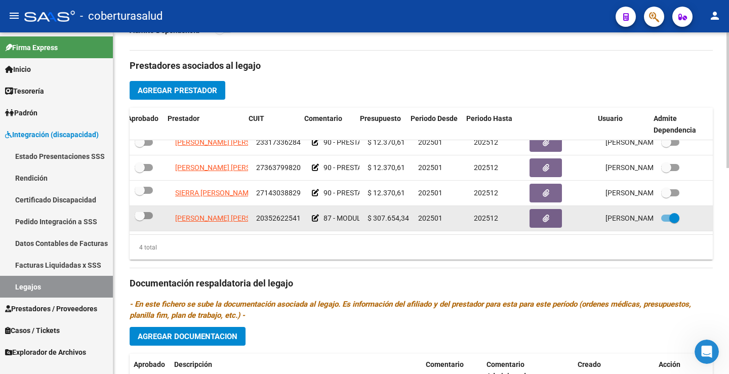
scroll to position [18, 47]
click at [669, 213] on span at bounding box center [674, 218] width 10 height 10
click at [666, 222] on input "checkbox" at bounding box center [666, 222] width 1 height 1
checkbox input "false"
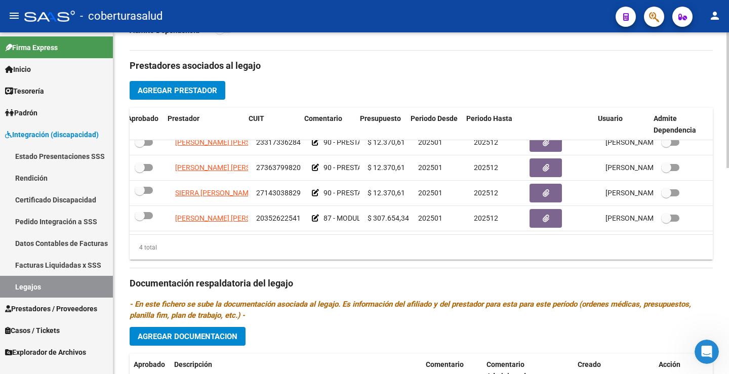
scroll to position [18, 0]
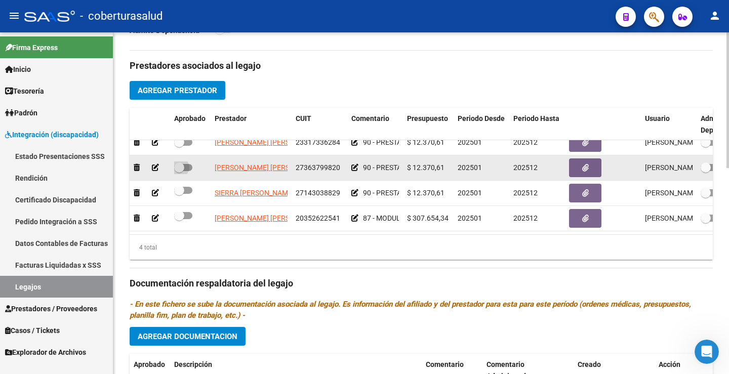
drag, startPoint x: 188, startPoint y: 154, endPoint x: 185, endPoint y: 169, distance: 14.6
click at [185, 162] on label at bounding box center [183, 168] width 18 height 12
click at [179, 171] on input "checkbox" at bounding box center [179, 171] width 1 height 1
checkbox input "true"
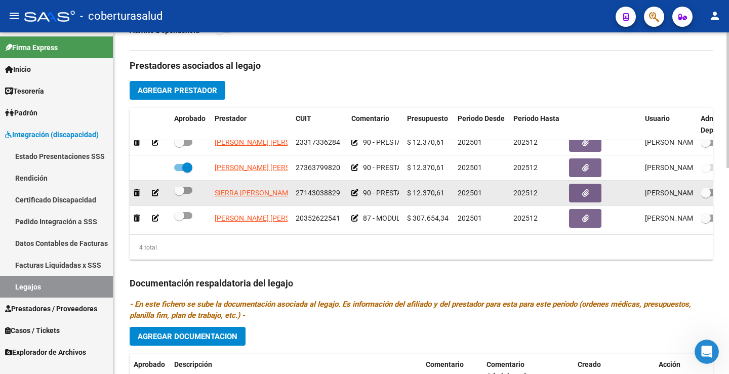
drag, startPoint x: 188, startPoint y: 182, endPoint x: 185, endPoint y: 188, distance: 7.3
click at [187, 187] on span at bounding box center [183, 190] width 18 height 7
click at [179, 194] on input "checkbox" at bounding box center [179, 194] width 1 height 1
checkbox input "true"
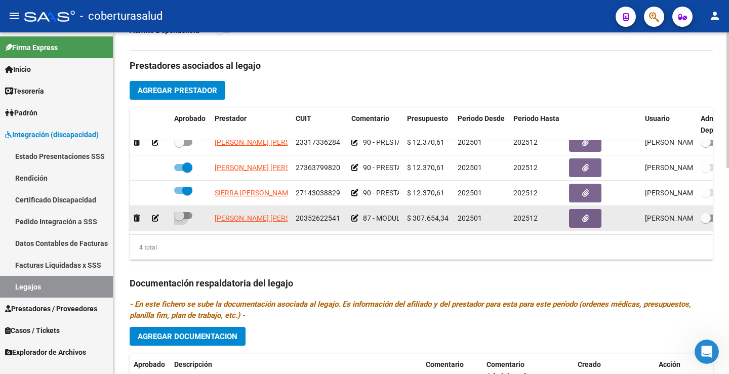
click at [187, 212] on span at bounding box center [183, 215] width 18 height 7
click at [179, 219] on input "checkbox" at bounding box center [179, 219] width 1 height 1
checkbox input "true"
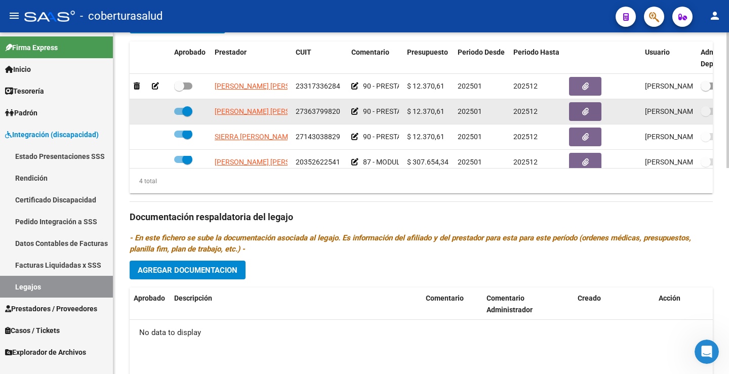
scroll to position [405, 0]
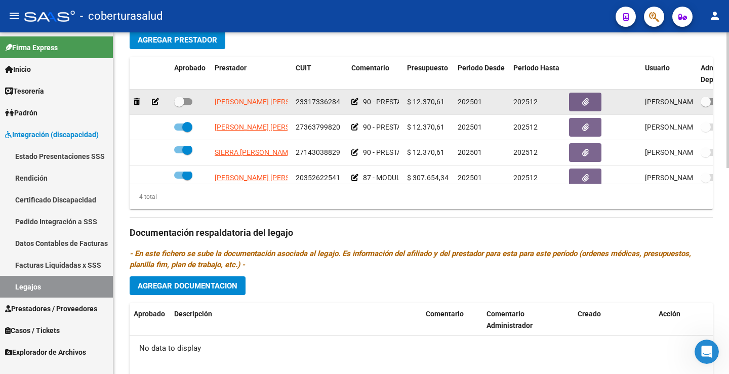
click at [191, 107] on label at bounding box center [183, 102] width 18 height 12
click at [179, 106] on input "checkbox" at bounding box center [179, 105] width 1 height 1
checkbox input "true"
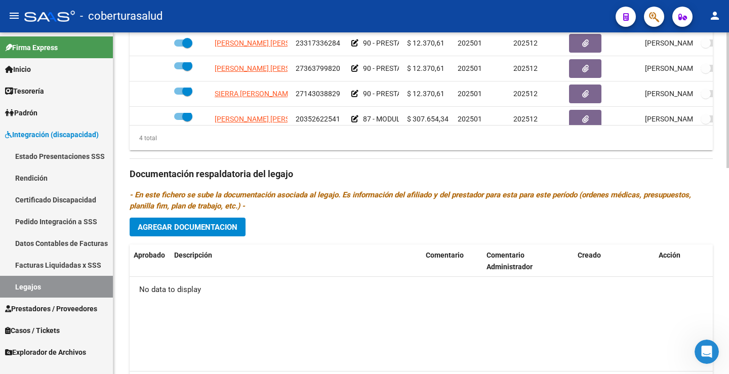
scroll to position [519, 0]
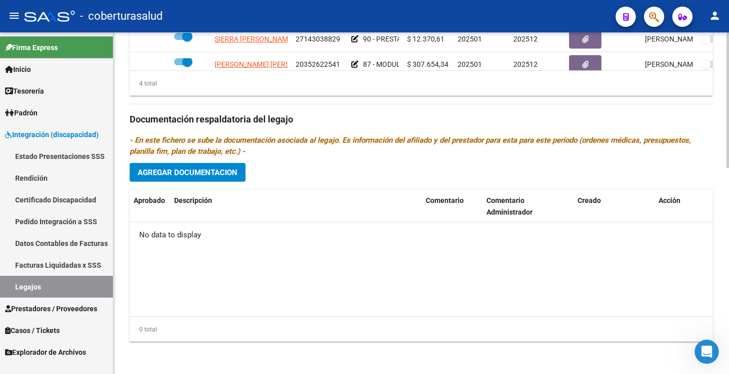
drag, startPoint x: 181, startPoint y: 150, endPoint x: 178, endPoint y: 155, distance: 5.9
click at [178, 154] on icon "- En este fichero se sube la documentación asociada al legajo. Es información d…" at bounding box center [411, 146] width 562 height 20
click at [180, 173] on span "Agregar Documentacion" at bounding box center [188, 172] width 100 height 9
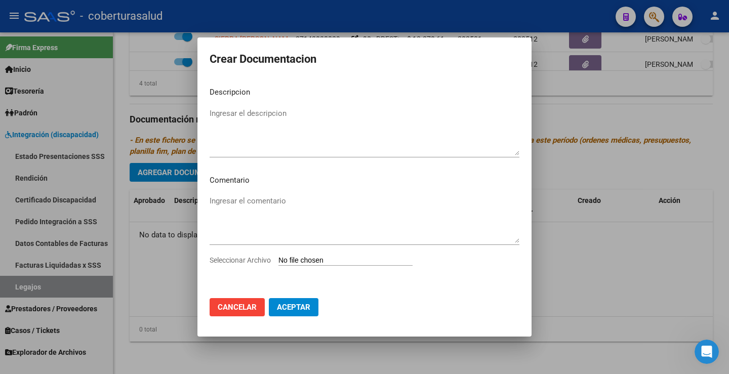
click at [301, 265] on input "Seleccionar Archivo" at bounding box center [346, 261] width 134 height 10
type input "C:\fakepath\1-CUD.pdf"
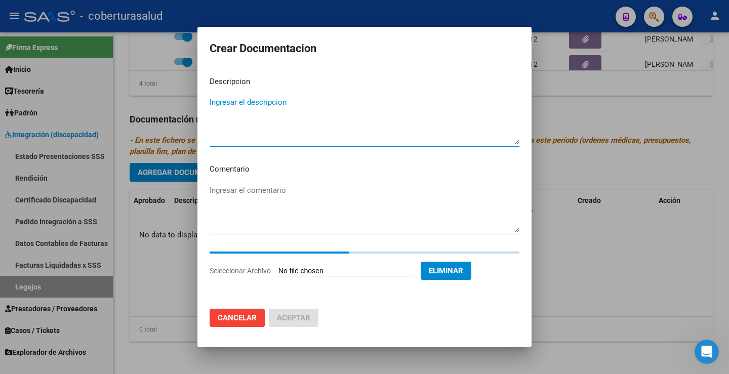
click at [248, 101] on textarea "Ingresar el descripcion" at bounding box center [365, 121] width 310 height 48
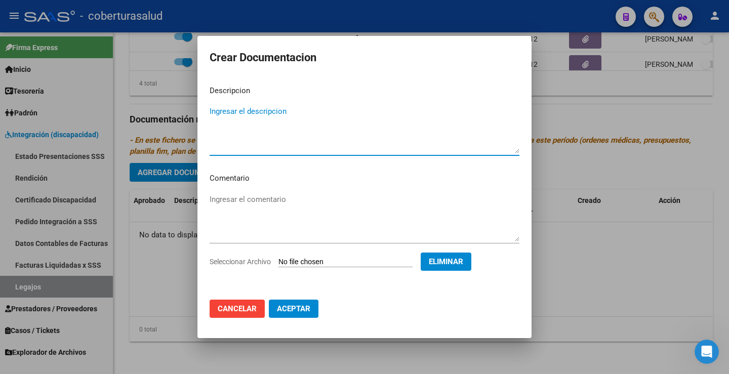
paste textarea "1-CUD"
click at [218, 110] on textarea "1-CUD" at bounding box center [365, 130] width 310 height 48
type textarea "1- CUD"
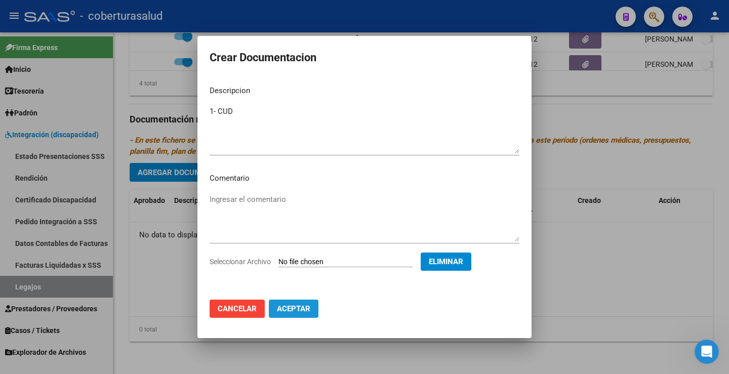
click at [305, 310] on span "Aceptar" at bounding box center [293, 308] width 33 height 9
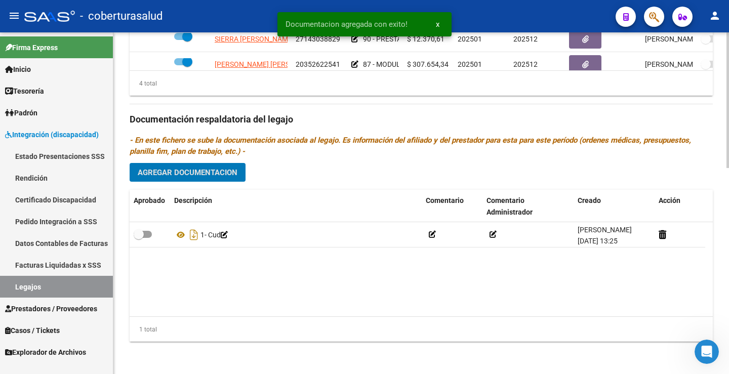
click at [196, 174] on span "Agregar Documentacion" at bounding box center [188, 172] width 100 height 9
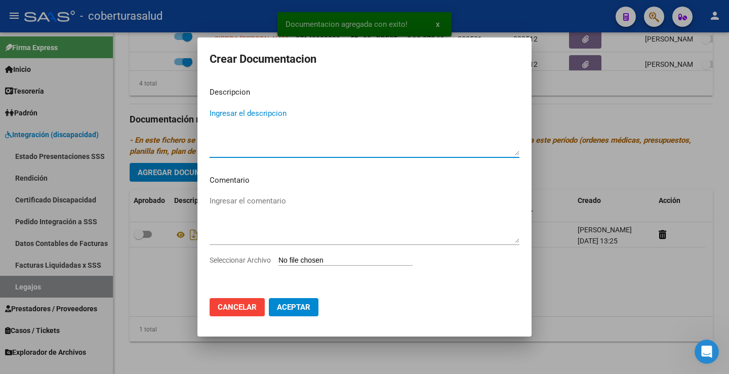
click at [297, 257] on input "Seleccionar Archivo" at bounding box center [346, 261] width 134 height 10
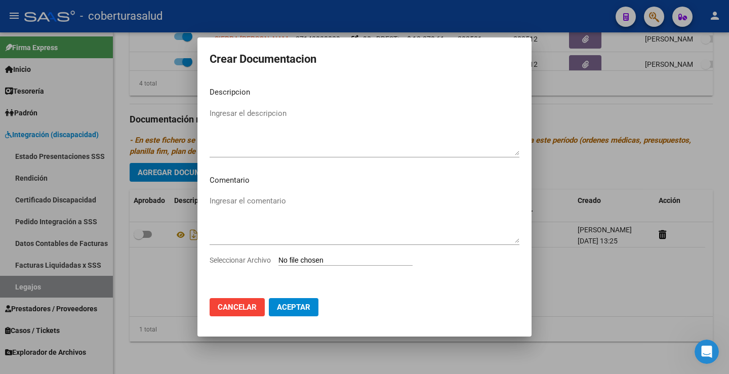
type input "C:\fakepath\2-FORMULARIOS.pdf"
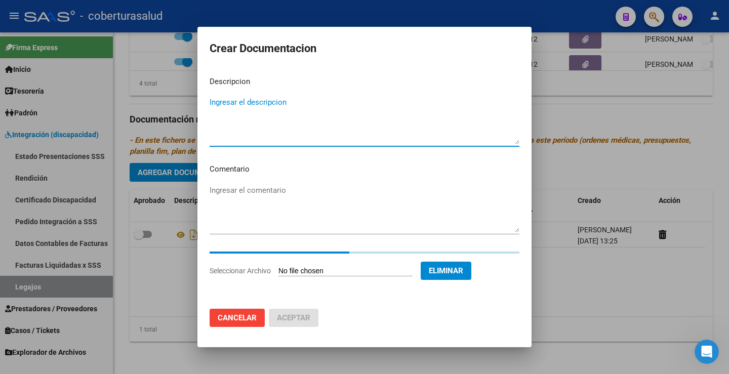
click at [226, 102] on mat-dialog-content "Descripcion Ingresar el descripcion Comentario Ingresar el comentario Seleccion…" at bounding box center [364, 184] width 334 height 233
paste textarea "2-FORMULARIOS"
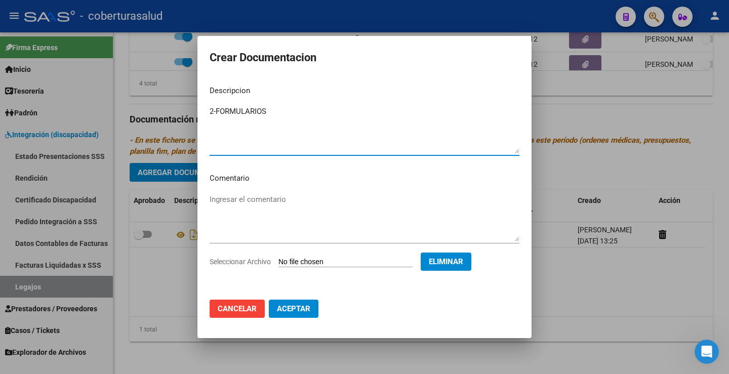
click at [219, 110] on textarea "2-FORMULARIOS" at bounding box center [365, 130] width 310 height 48
click at [217, 109] on textarea "2-FORMULARIOS" at bounding box center [365, 130] width 310 height 48
type textarea "2- FORMULARIOS"
drag, startPoint x: 300, startPoint y: 305, endPoint x: 322, endPoint y: 243, distance: 65.3
click at [301, 301] on button "Aceptar" at bounding box center [294, 309] width 50 height 18
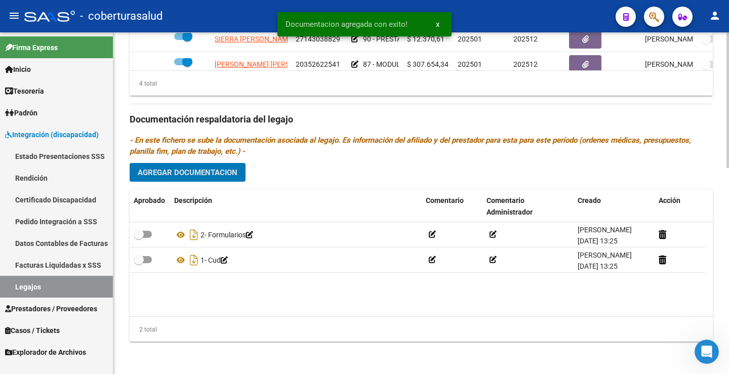
click at [200, 171] on span "Agregar Documentacion" at bounding box center [188, 172] width 100 height 9
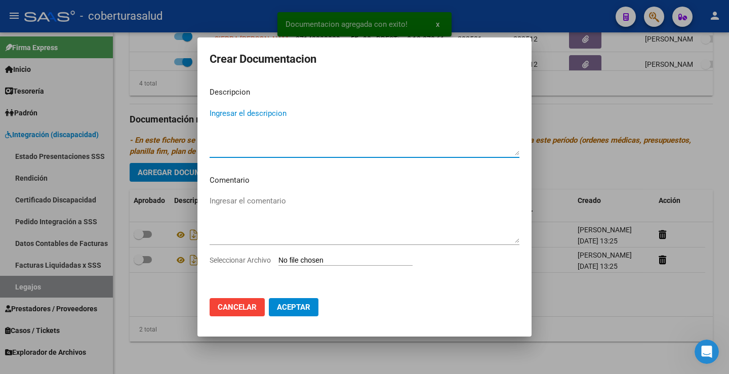
click at [300, 260] on input "Seleccionar Archivo" at bounding box center [346, 261] width 134 height 10
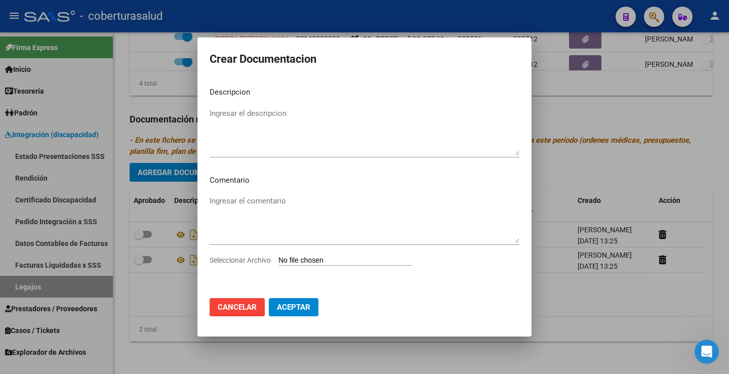
type input "C:\fakepath\3-PRESTACION DE APOYO EN PSICOLOGIA.pdf"
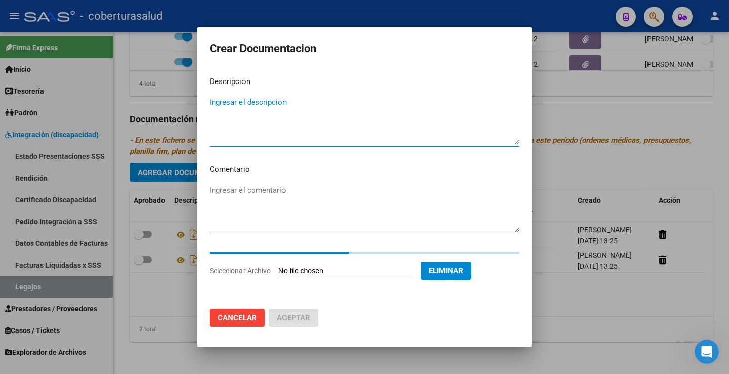
click at [229, 109] on textarea "Ingresar el descripcion" at bounding box center [365, 121] width 310 height 48
paste textarea "3-PRESTACION DE APOYO EN PSICOLOGIA"
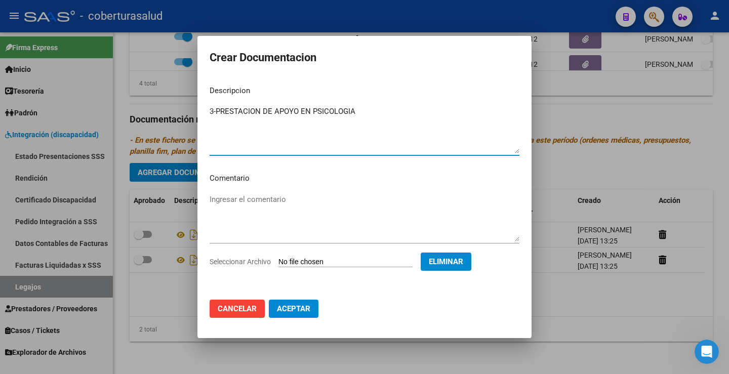
click at [217, 112] on textarea "3-PRESTACION DE APOYO EN PSICOLOGIA" at bounding box center [365, 130] width 310 height 48
type textarea "3- PRESTACION DE APOYO EN PSICOLOGIA"
click at [314, 315] on button "Aceptar" at bounding box center [294, 309] width 50 height 18
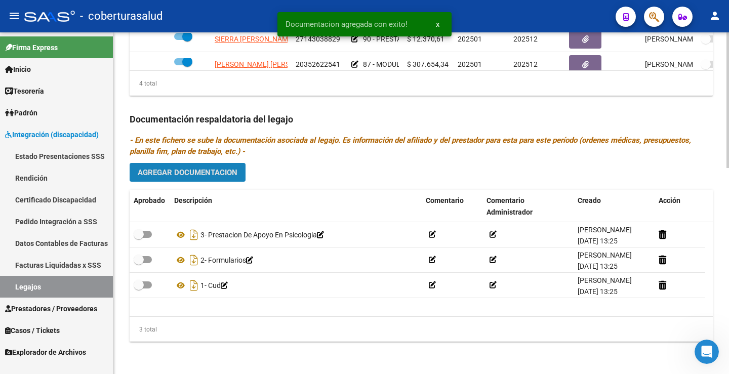
click at [219, 177] on span "Agregar Documentacion" at bounding box center [188, 172] width 100 height 9
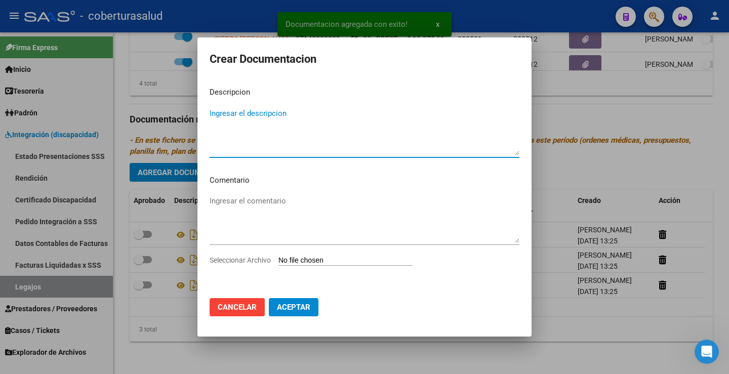
click at [315, 266] on div "Seleccionar Archivo" at bounding box center [365, 264] width 310 height 19
click at [317, 261] on input "Seleccionar Archivo" at bounding box center [346, 261] width 134 height 10
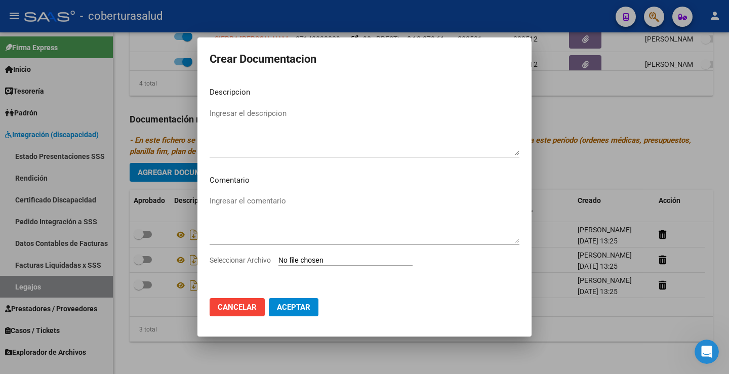
type input "C:\fakepath\4-PRESTACION DE APOYO EN PSICOPEDAGOGIA.pdf"
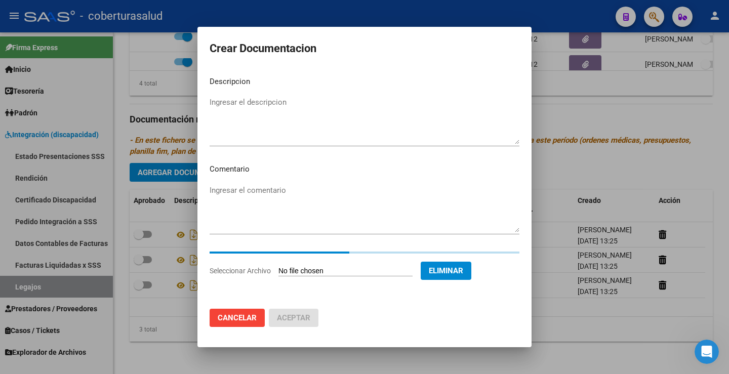
click at [237, 105] on textarea "Ingresar el descripcion" at bounding box center [365, 121] width 310 height 48
paste textarea "4-PRESTACION DE APOYO EN PSICOPEDAGOGIA"
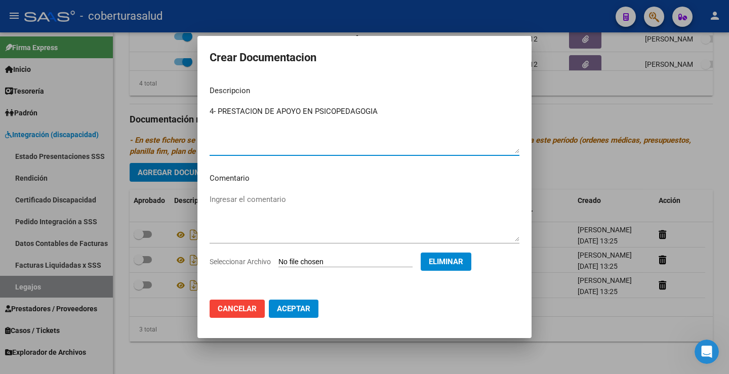
click at [215, 112] on textarea "4- PRESTACION DE APOYO EN PSICOPEDAGOGIA" at bounding box center [365, 130] width 310 height 48
type textarea "4- PRESTACION DE APOYO EN PSICOPEDAGOGIA"
click at [298, 300] on button "Aceptar" at bounding box center [294, 309] width 50 height 18
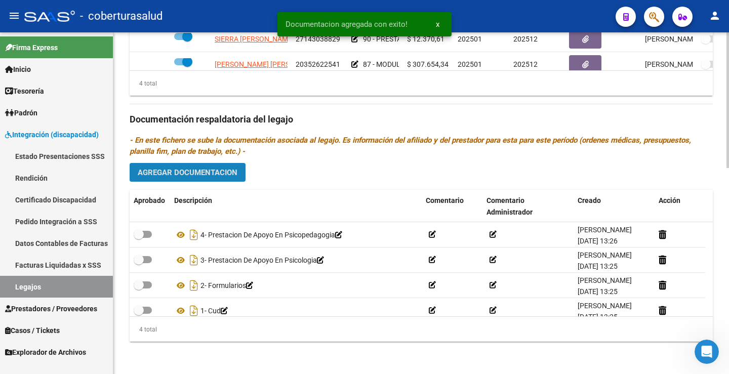
click at [214, 169] on span "Agregar Documentacion" at bounding box center [188, 172] width 100 height 9
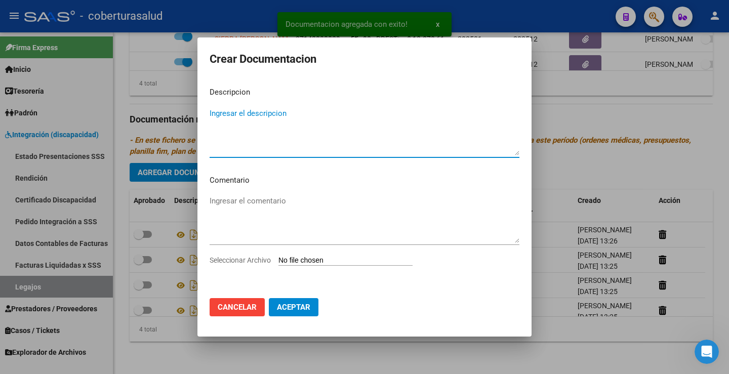
click at [324, 266] on div "Seleccionar Archivo" at bounding box center [365, 264] width 310 height 19
click at [326, 264] on input "Seleccionar Archivo" at bounding box center [346, 261] width 134 height 10
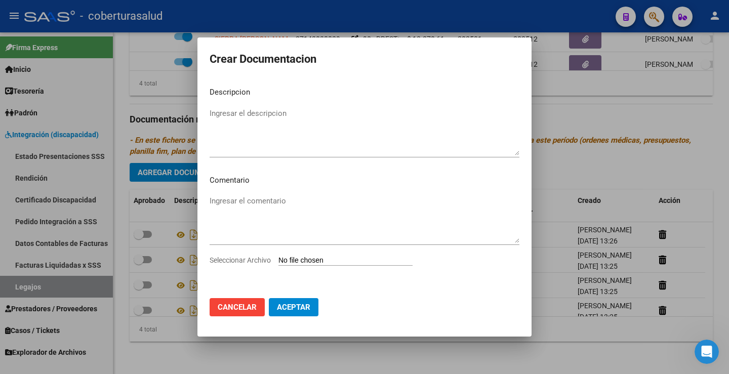
type input "C:\fakepath\5-PRESTACION DE APOYO EN FONOAUDIOLOGIA.pdf"
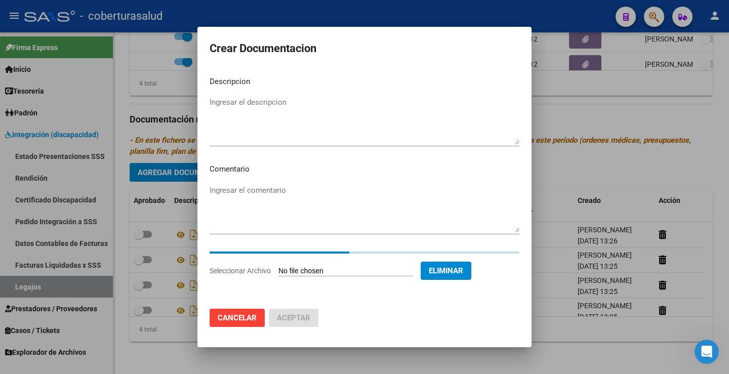
click at [258, 108] on textarea "Ingresar el descripcion" at bounding box center [365, 121] width 310 height 48
paste textarea "5-PRESTACION DE APOYO EN FONOAUDIOLOGIA"
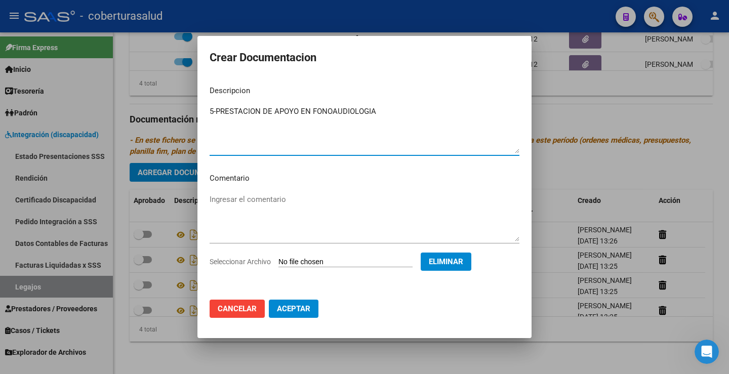
click at [217, 111] on textarea "5-PRESTACION DE APOYO EN FONOAUDIOLOGIA" at bounding box center [365, 130] width 310 height 48
type textarea "5- PRESTACION DE APOYO EN FONOAUDIOLOGIA"
click at [309, 310] on span "Aceptar" at bounding box center [293, 308] width 33 height 9
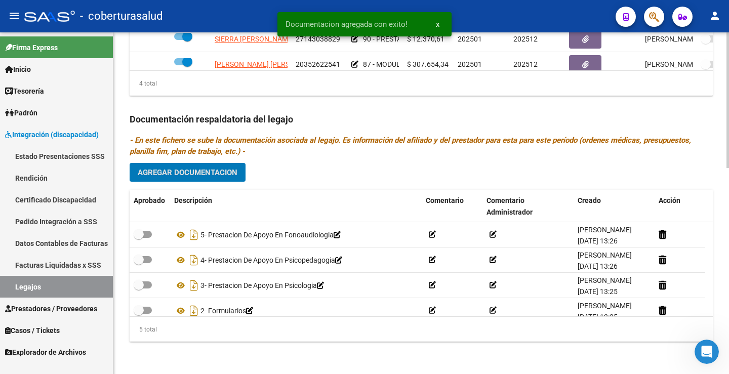
click at [215, 182] on button "Agregar Documentacion" at bounding box center [188, 172] width 116 height 19
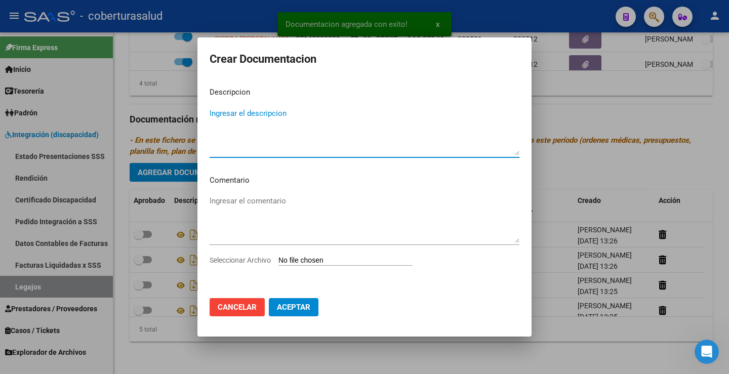
click at [245, 113] on textarea "Ingresar el descripcion" at bounding box center [365, 132] width 310 height 48
click at [313, 261] on input "Seleccionar Archivo" at bounding box center [346, 261] width 134 height 10
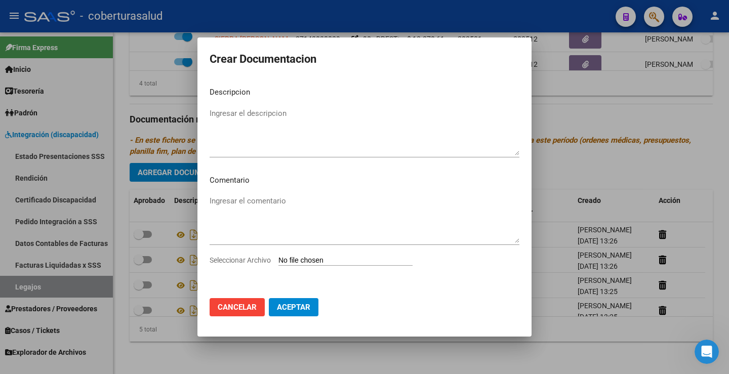
type input "C:\fakepath\6-MODULO MAESTRA DE APOYO.pdf"
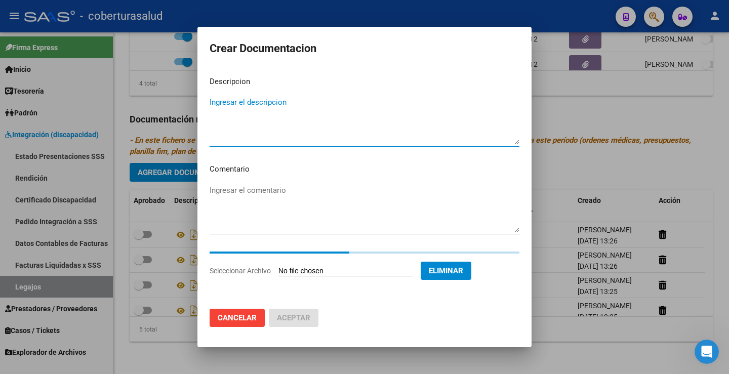
click at [256, 105] on textarea "Ingresar el descripcion" at bounding box center [365, 121] width 310 height 48
paste textarea "6-MODULO MAESTRA DE APOYO"
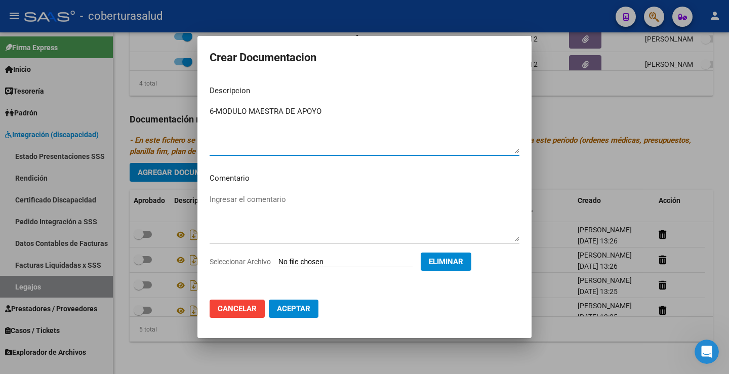
click at [217, 111] on textarea "6-MODULO MAESTRA DE APOYO" at bounding box center [365, 130] width 310 height 48
type textarea "6- MODULO MAESTRA DE APOYO"
click at [284, 302] on button "Aceptar" at bounding box center [294, 309] width 50 height 18
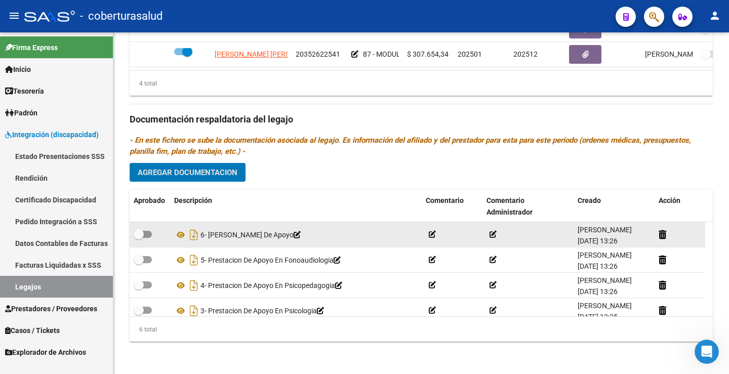
drag, startPoint x: 150, startPoint y: 231, endPoint x: 149, endPoint y: 241, distance: 9.1
click at [150, 232] on span at bounding box center [143, 234] width 18 height 7
click at [139, 238] on input "checkbox" at bounding box center [138, 238] width 1 height 1
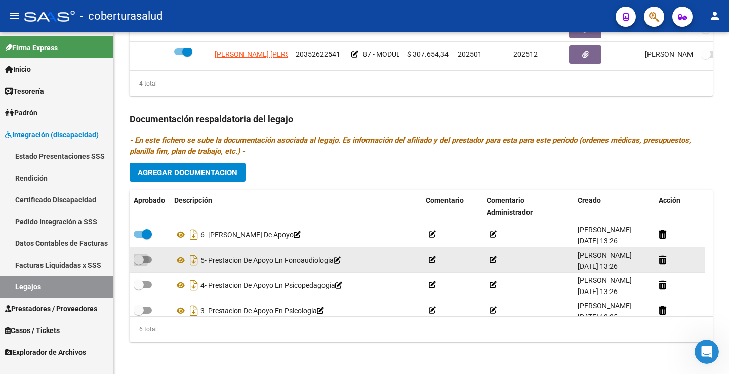
click at [147, 261] on span at bounding box center [143, 259] width 18 height 7
click at [139, 263] on input "checkbox" at bounding box center [138, 263] width 1 height 1
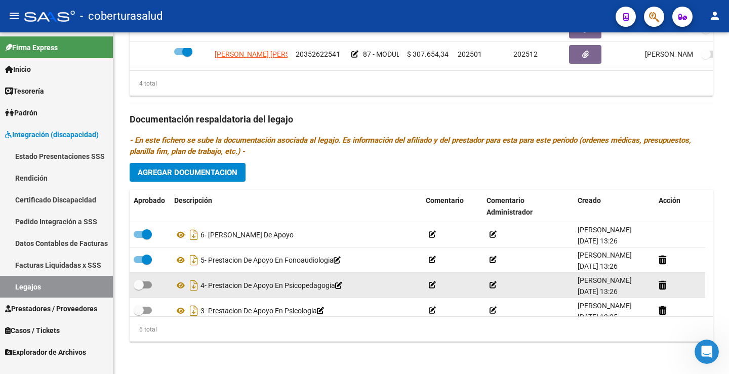
click at [145, 288] on span at bounding box center [143, 285] width 18 height 7
click at [139, 289] on input "checkbox" at bounding box center [138, 289] width 1 height 1
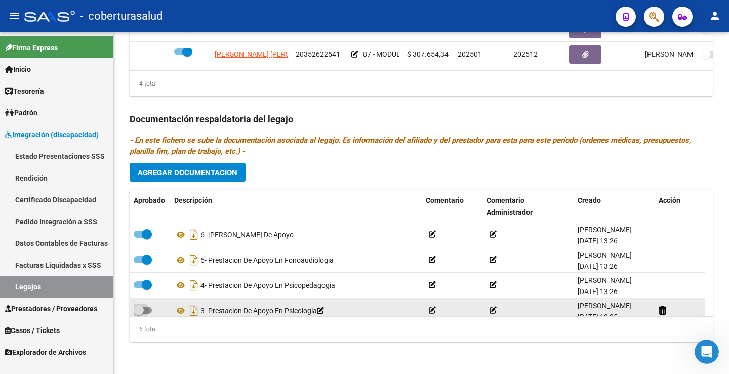
click at [149, 308] on span at bounding box center [143, 310] width 18 height 7
click at [139, 314] on input "checkbox" at bounding box center [138, 314] width 1 height 1
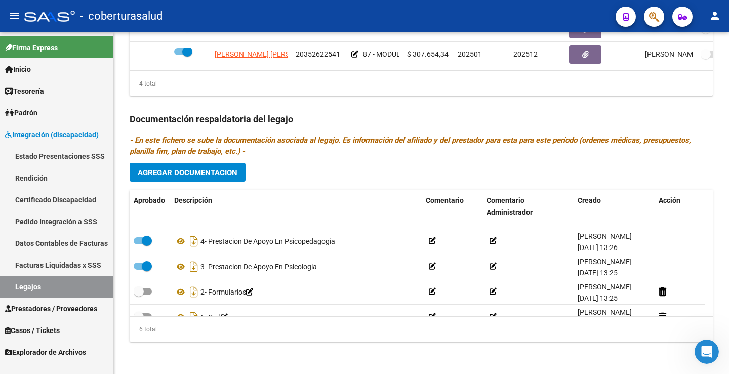
scroll to position [61, 0]
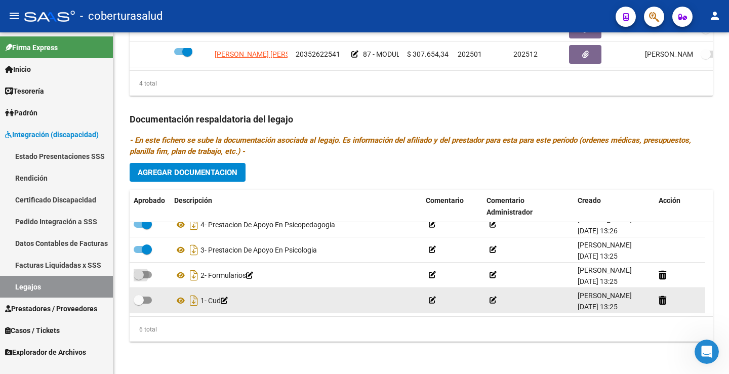
drag, startPoint x: 147, startPoint y: 270, endPoint x: 139, endPoint y: 295, distance: 25.6
click at [145, 274] on label at bounding box center [143, 275] width 18 height 12
click at [139, 279] on input "checkbox" at bounding box center [138, 279] width 1 height 1
click at [139, 297] on span at bounding box center [139, 300] width 10 height 10
click at [139, 304] on input "checkbox" at bounding box center [138, 304] width 1 height 1
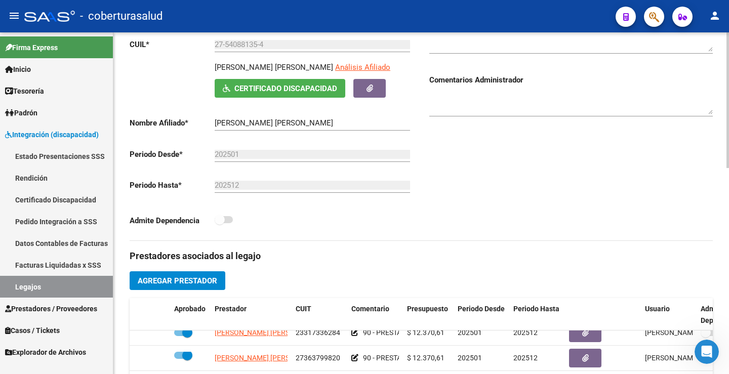
scroll to position [0, 0]
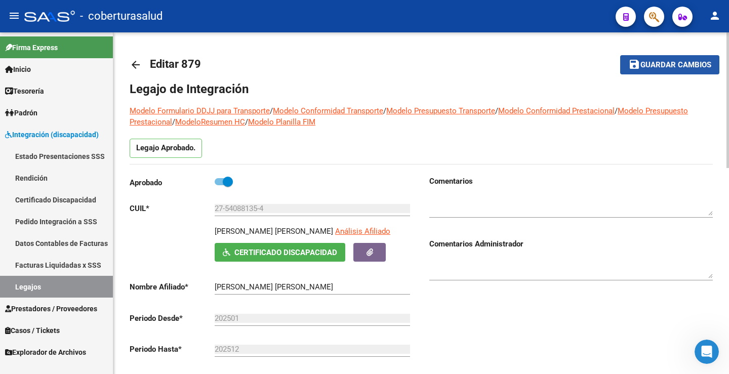
click at [707, 65] on span "Guardar cambios" at bounding box center [676, 65] width 71 height 9
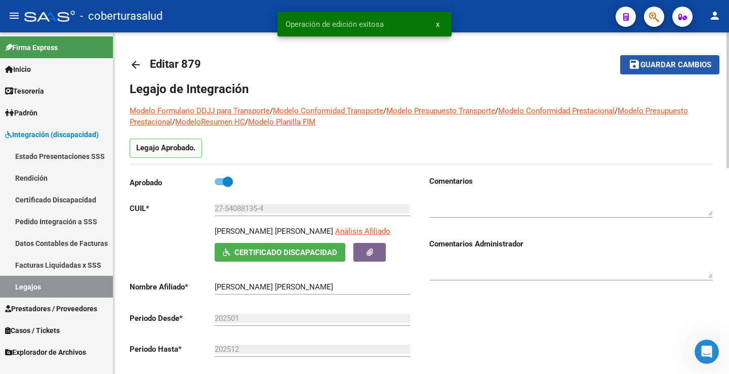
click at [707, 65] on span "Guardar cambios" at bounding box center [676, 65] width 71 height 9
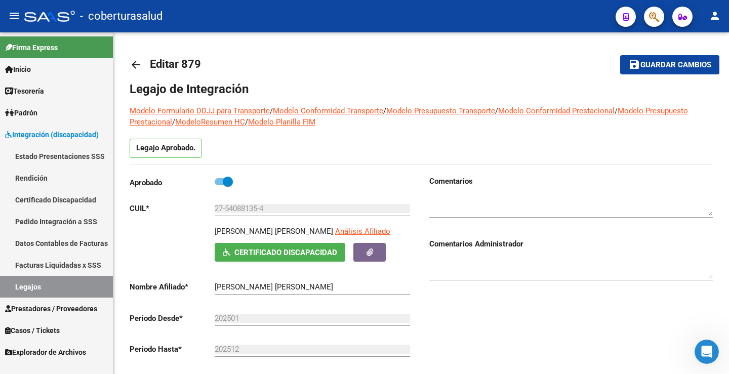
click at [52, 287] on link "Legajos" at bounding box center [56, 287] width 113 height 22
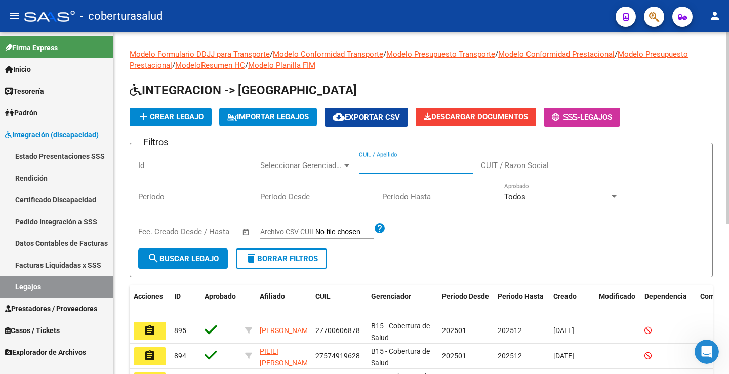
click at [389, 165] on input "CUIL / Apellido" at bounding box center [416, 165] width 114 height 9
paste input "20510763395"
click at [177, 268] on button "search Buscar Legajo" at bounding box center [183, 259] width 90 height 20
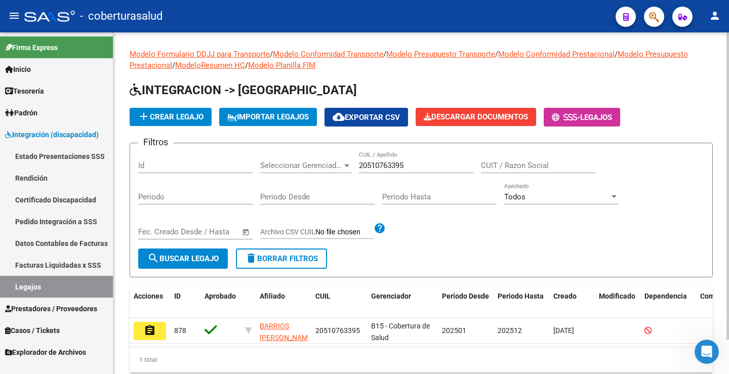
scroll to position [38, 0]
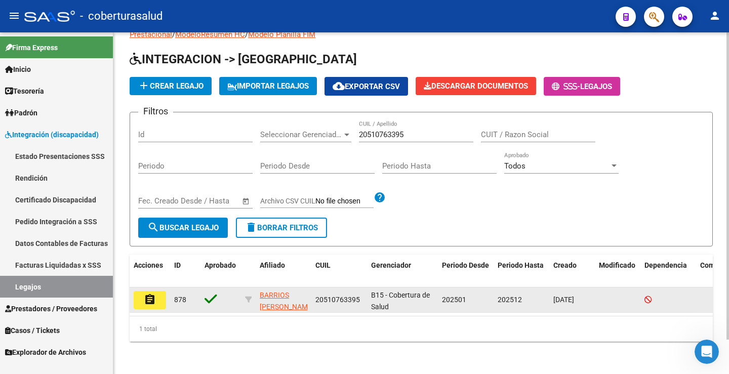
click at [152, 294] on mat-icon "assignment" at bounding box center [150, 300] width 12 height 12
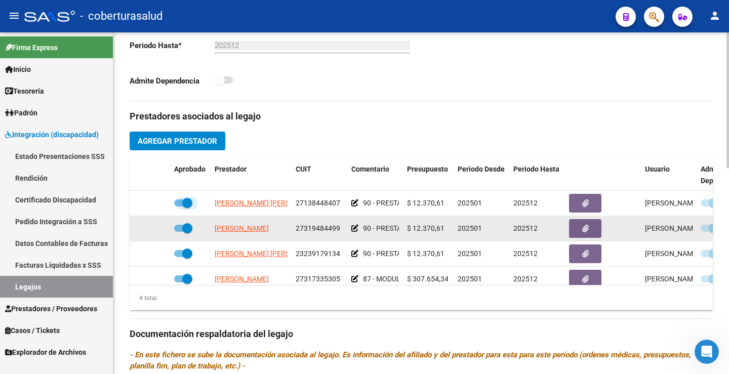
drag, startPoint x: 184, startPoint y: 203, endPoint x: 181, endPoint y: 218, distance: 15.9
click at [183, 204] on span at bounding box center [187, 203] width 10 height 10
click at [179, 207] on input "checkbox" at bounding box center [179, 207] width 1 height 1
click at [181, 232] on label at bounding box center [183, 228] width 18 height 12
click at [179, 232] on input "checkbox" at bounding box center [179, 232] width 1 height 1
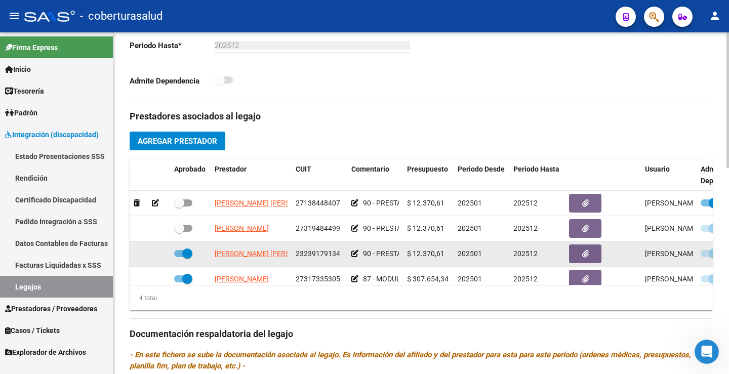
click at [187, 265] on datatable-body-cell at bounding box center [190, 254] width 41 height 25
click at [186, 258] on span at bounding box center [187, 254] width 10 height 10
click at [179, 258] on input "checkbox" at bounding box center [179, 257] width 1 height 1
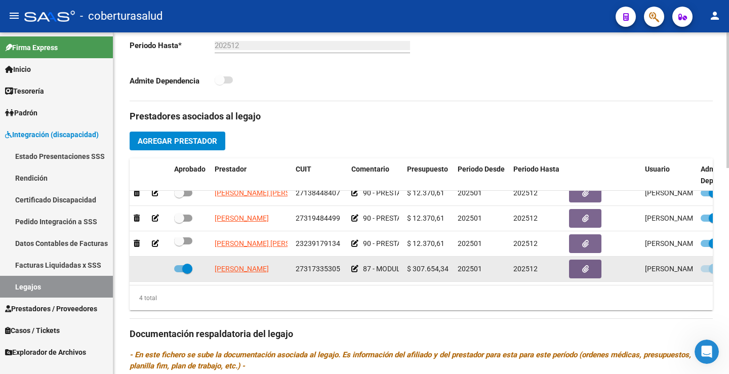
click at [185, 264] on span at bounding box center [187, 269] width 10 height 10
click at [179, 272] on input "checkbox" at bounding box center [179, 272] width 1 height 1
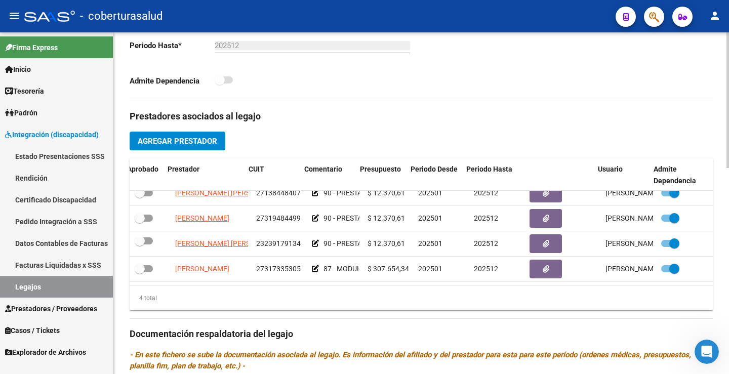
scroll to position [0, 47]
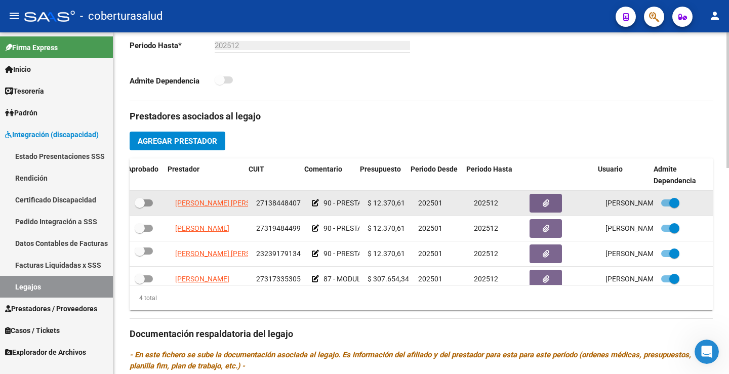
click at [672, 204] on div at bounding box center [685, 203] width 48 height 13
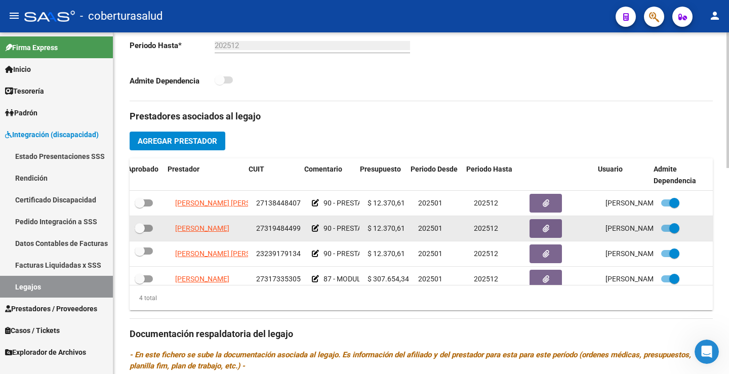
drag, startPoint x: 671, startPoint y: 204, endPoint x: 664, endPoint y: 216, distance: 14.1
click at [671, 204] on span at bounding box center [674, 203] width 10 height 10
click at [666, 207] on input "checkbox" at bounding box center [666, 207] width 1 height 1
click at [669, 231] on span at bounding box center [674, 228] width 10 height 10
click at [666, 232] on input "checkbox" at bounding box center [666, 232] width 1 height 1
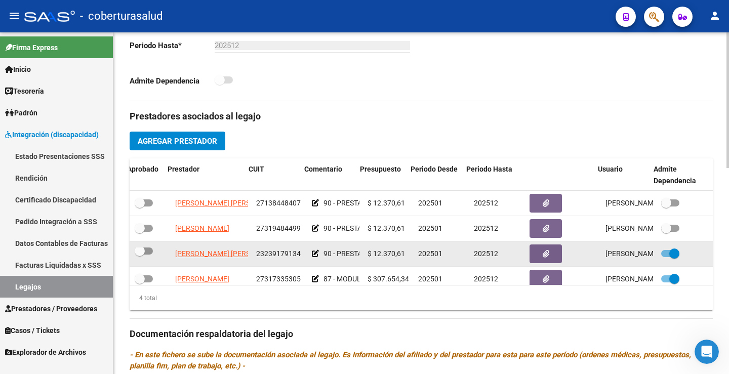
click at [661, 256] on span at bounding box center [670, 253] width 18 height 7
click at [666, 257] on input "checkbox" at bounding box center [666, 257] width 1 height 1
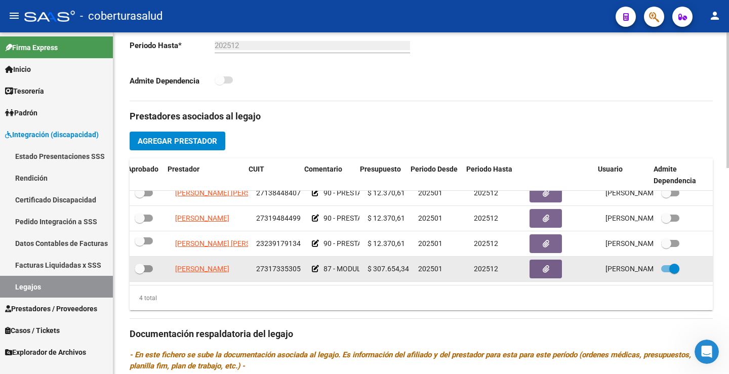
scroll to position [18, 47]
click at [669, 264] on span at bounding box center [674, 269] width 10 height 10
click at [666, 272] on input "checkbox" at bounding box center [666, 272] width 1 height 1
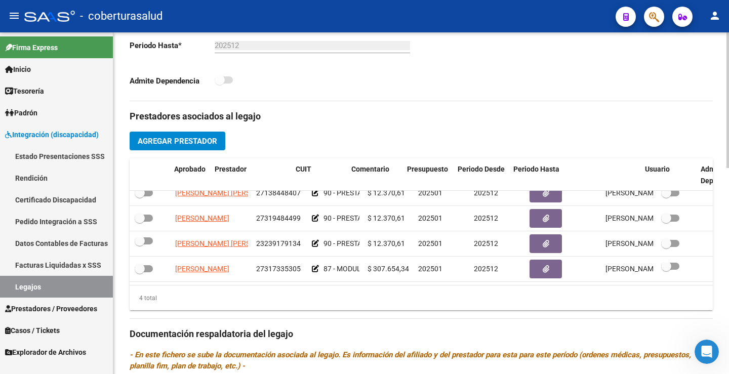
scroll to position [18, 0]
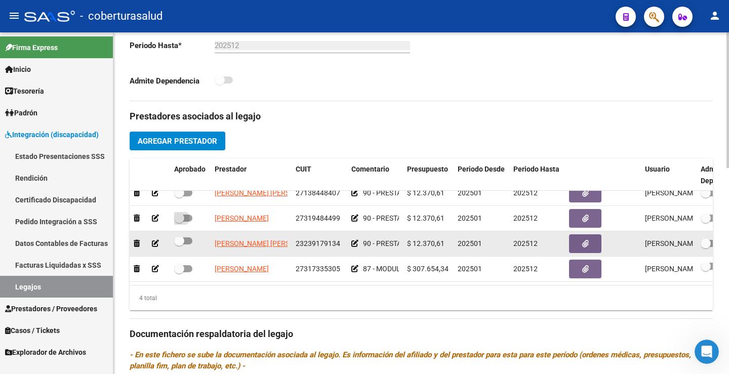
drag, startPoint x: 182, startPoint y: 211, endPoint x: 177, endPoint y: 229, distance: 18.8
click at [179, 221] on datatable-body-cell at bounding box center [190, 218] width 41 height 25
click at [189, 238] on label at bounding box center [183, 241] width 18 height 12
click at [179, 245] on input "checkbox" at bounding box center [179, 245] width 1 height 1
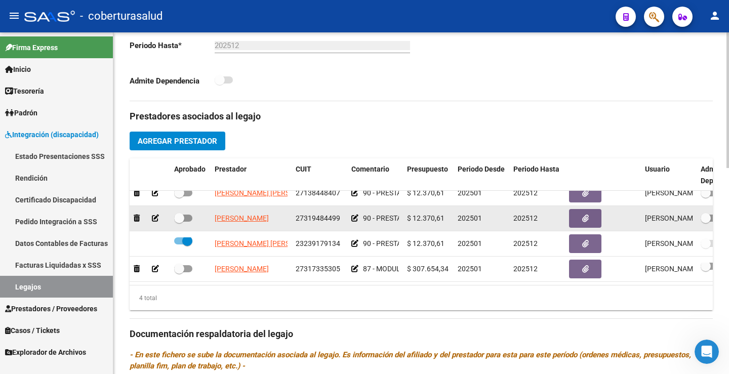
click at [188, 216] on label at bounding box center [183, 218] width 18 height 12
click at [179, 222] on input "checkbox" at bounding box center [179, 222] width 1 height 1
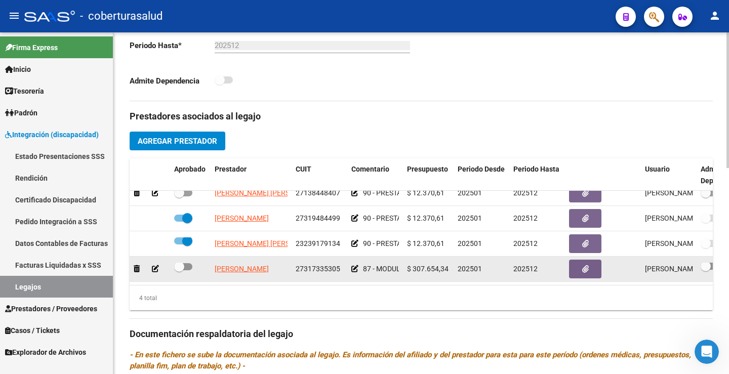
scroll to position [3, 0]
click at [191, 263] on span at bounding box center [183, 266] width 18 height 7
click at [179, 270] on input "checkbox" at bounding box center [179, 270] width 1 height 1
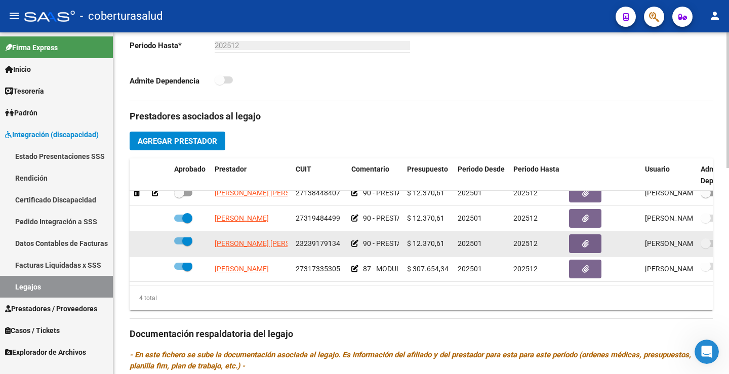
scroll to position [0, 0]
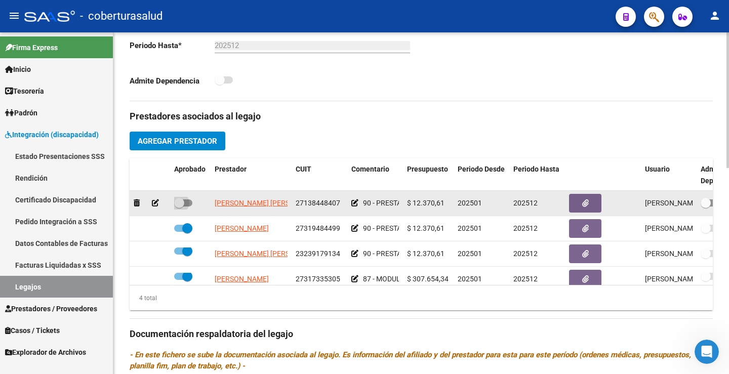
click at [186, 205] on span at bounding box center [183, 203] width 18 height 7
click at [179, 207] on input "checkbox" at bounding box center [179, 207] width 1 height 1
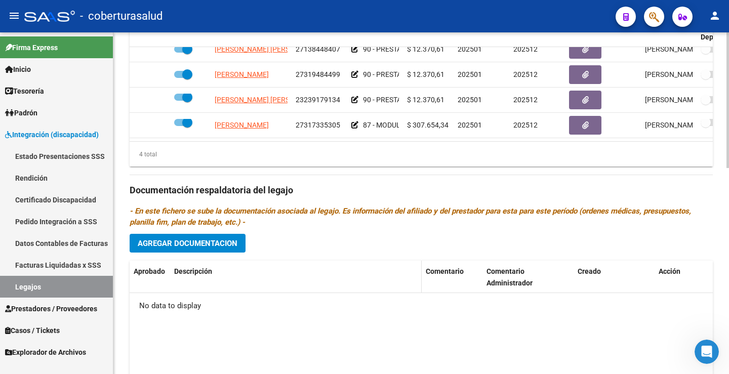
scroll to position [456, 0]
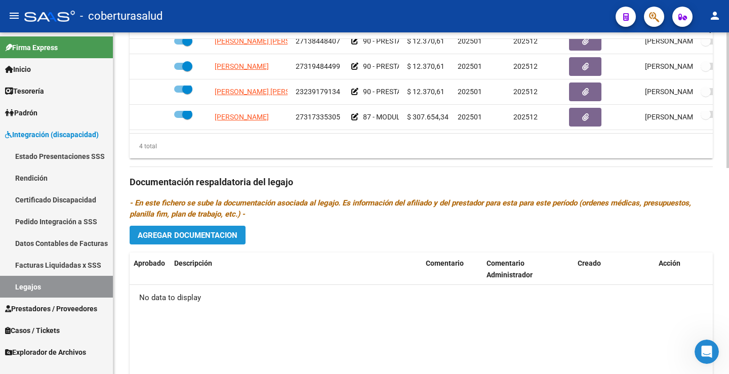
click at [203, 233] on span "Agregar Documentacion" at bounding box center [188, 235] width 100 height 9
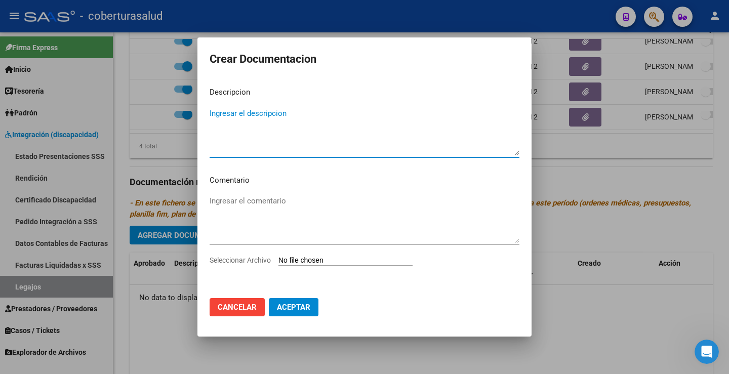
click at [320, 254] on div "Ingresar el comentario" at bounding box center [365, 223] width 310 height 61
click at [320, 257] on input "Seleccionar Archivo" at bounding box center [346, 261] width 134 height 10
click at [330, 262] on input "Seleccionar Archivo" at bounding box center [346, 261] width 134 height 10
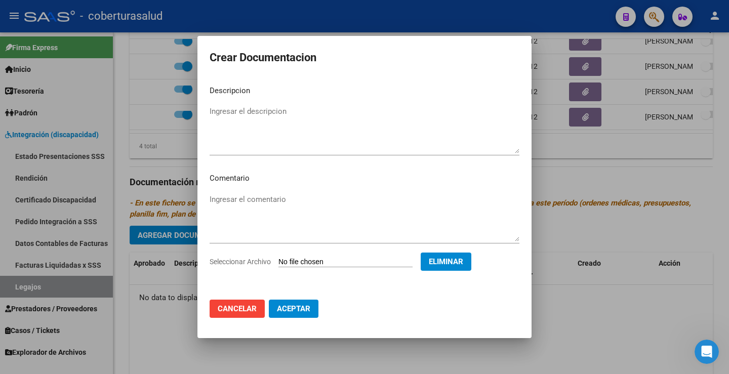
click at [234, 101] on mat-dialog-content "Descripcion Ingresar el descripcion Comentario Ingresar el comentario Seleccion…" at bounding box center [364, 184] width 334 height 215
click at [234, 111] on textarea "Ingresar el descripcion" at bounding box center [365, 130] width 310 height 48
paste textarea "1-CUD"
click at [215, 111] on textarea "1-CUD" at bounding box center [365, 130] width 310 height 48
drag, startPoint x: 294, startPoint y: 307, endPoint x: 294, endPoint y: 280, distance: 27.9
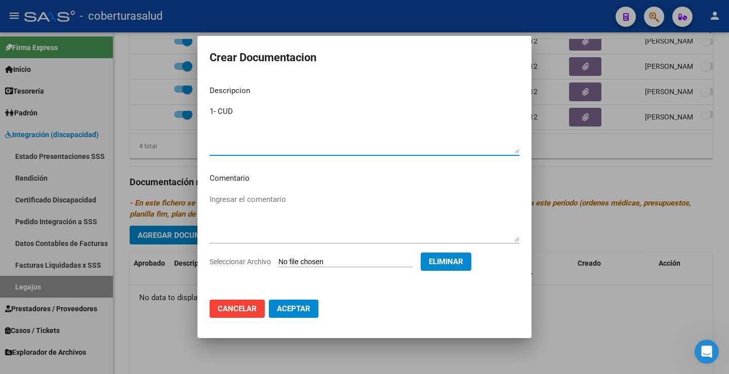
click at [295, 304] on button "Aceptar" at bounding box center [294, 309] width 50 height 18
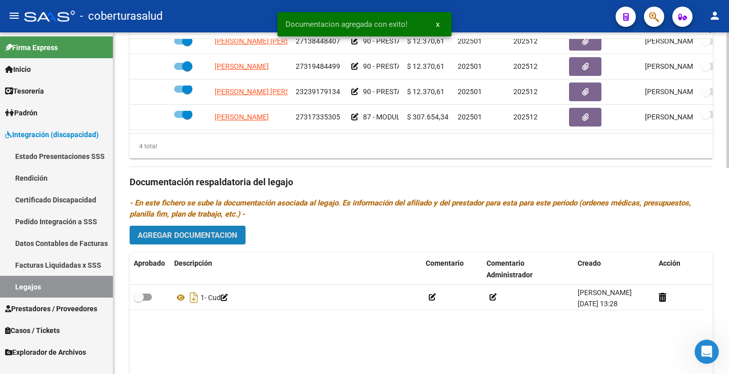
click at [191, 244] on button "Agregar Documentacion" at bounding box center [188, 235] width 116 height 19
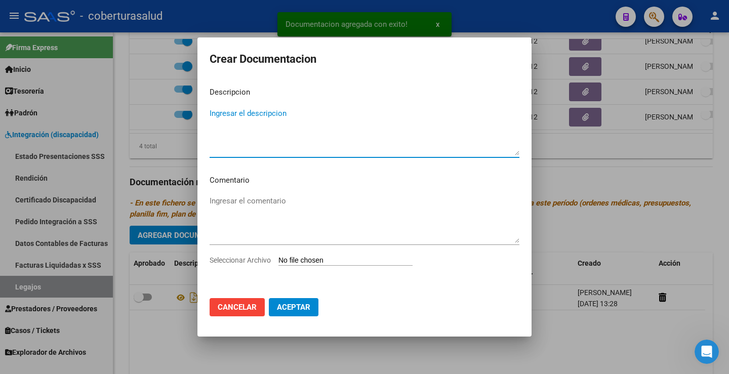
click at [316, 262] on input "Seleccionar Archivo" at bounding box center [346, 261] width 134 height 10
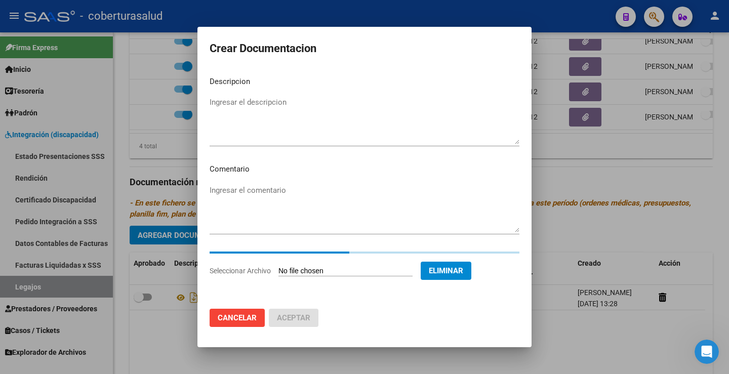
click at [222, 102] on textarea "Ingresar el descripcion" at bounding box center [365, 121] width 310 height 48
paste textarea "2-FORMULARIOS"
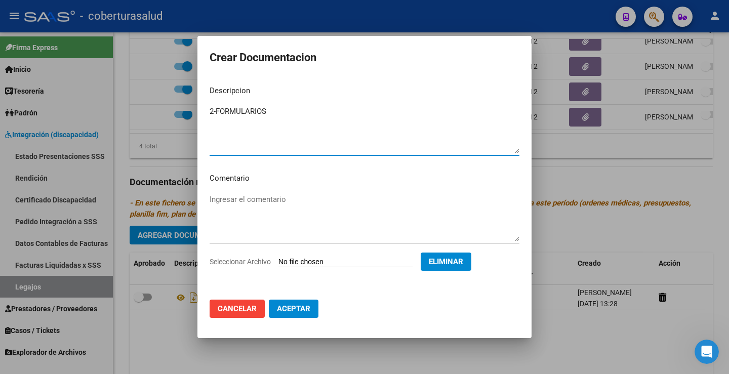
click at [218, 108] on textarea "2-FORMULARIOS" at bounding box center [365, 130] width 310 height 48
click at [320, 309] on mat-dialog-actions "Cancelar Aceptar" at bounding box center [365, 309] width 310 height 34
click at [298, 303] on button "Aceptar" at bounding box center [294, 309] width 50 height 18
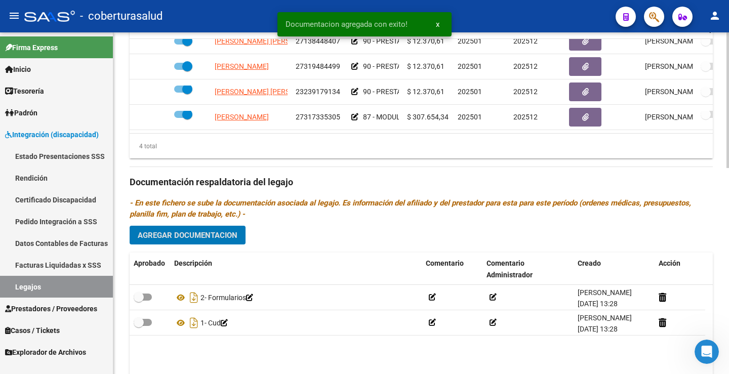
click at [184, 244] on button "Agregar Documentacion" at bounding box center [188, 235] width 116 height 19
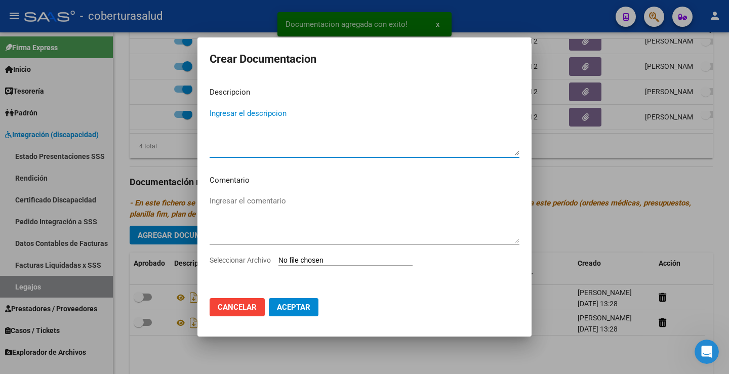
click at [310, 259] on input "Seleccionar Archivo" at bounding box center [346, 261] width 134 height 10
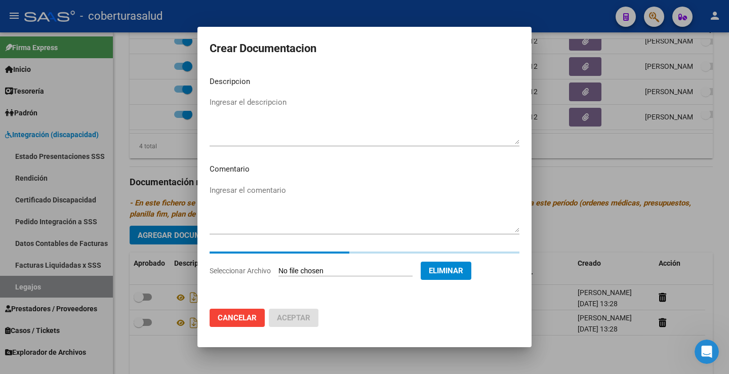
click at [241, 100] on textarea "Ingresar el descripcion" at bounding box center [365, 121] width 310 height 48
paste textarea "3-PRESTACION DE APOYO EN PSICOPEDAGOGIA"
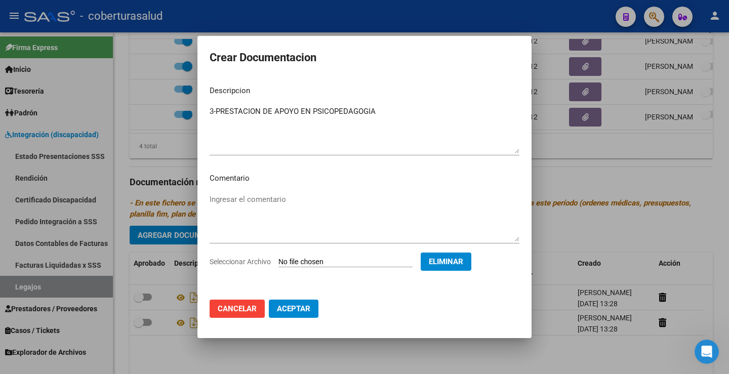
click at [217, 104] on div "3-PRESTACION DE APOYO EN PSICOPEDAGOGIA Ingresar el descripcion" at bounding box center [365, 130] width 310 height 52
click at [217, 113] on textarea "3-PRESTACION DE APOYO EN PSICOPEDAGOGIA" at bounding box center [365, 130] width 310 height 48
drag, startPoint x: 285, startPoint y: 302, endPoint x: 298, endPoint y: 267, distance: 36.7
click at [288, 299] on mat-dialog-actions "Cancelar Aceptar" at bounding box center [365, 309] width 310 height 34
click at [284, 308] on span "Aceptar" at bounding box center [293, 308] width 33 height 9
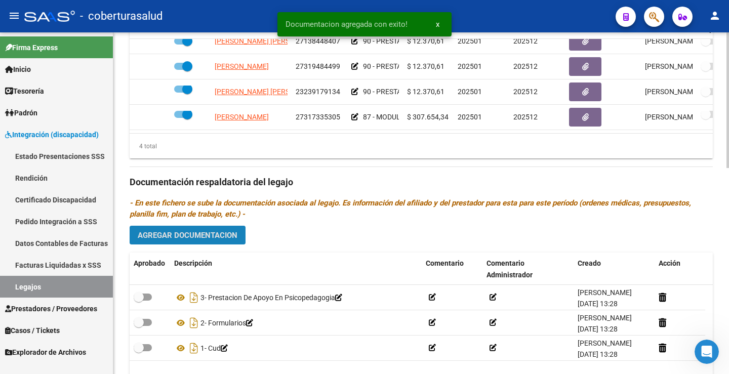
click at [181, 231] on span "Agregar Documentacion" at bounding box center [188, 235] width 100 height 9
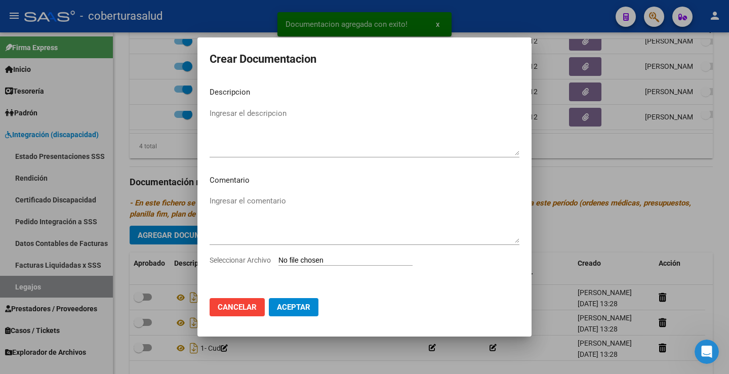
drag, startPoint x: 316, startPoint y: 268, endPoint x: 321, endPoint y: 264, distance: 6.1
click at [317, 268] on div "Seleccionar Archivo" at bounding box center [365, 264] width 310 height 19
click at [321, 264] on input "Seleccionar Archivo" at bounding box center [346, 261] width 134 height 10
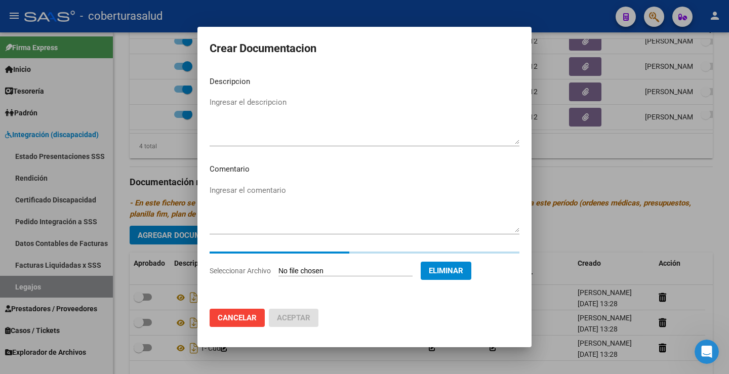
click at [248, 99] on textarea "Ingresar el descripcion" at bounding box center [365, 121] width 310 height 48
paste textarea "4-PRESTACION DE APOYO EN PSICOLOGIA"
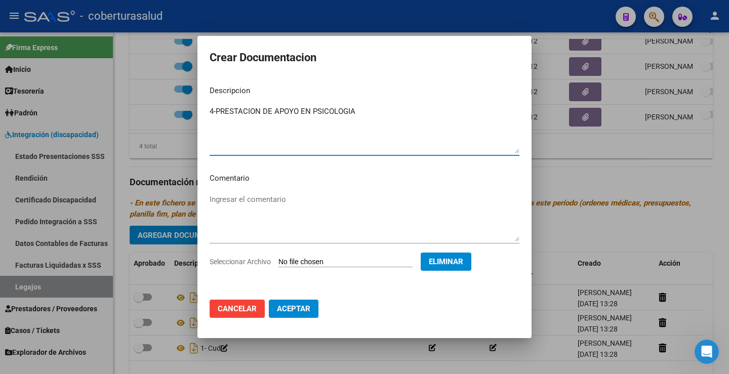
click at [218, 110] on textarea "4-PRESTACION DE APOYO EN PSICOLOGIA" at bounding box center [365, 130] width 310 height 48
click at [312, 303] on button "Aceptar" at bounding box center [294, 309] width 50 height 18
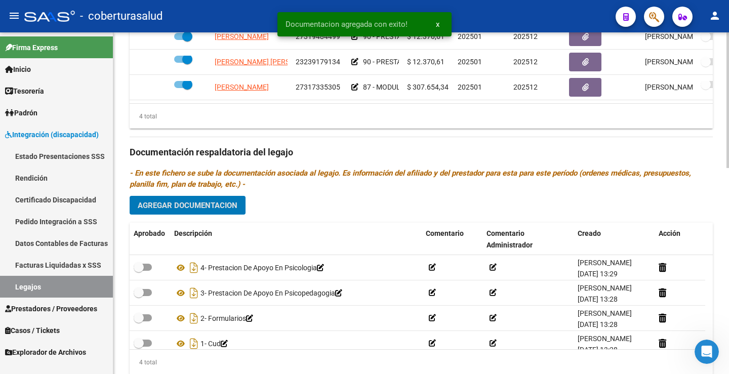
scroll to position [519, 0]
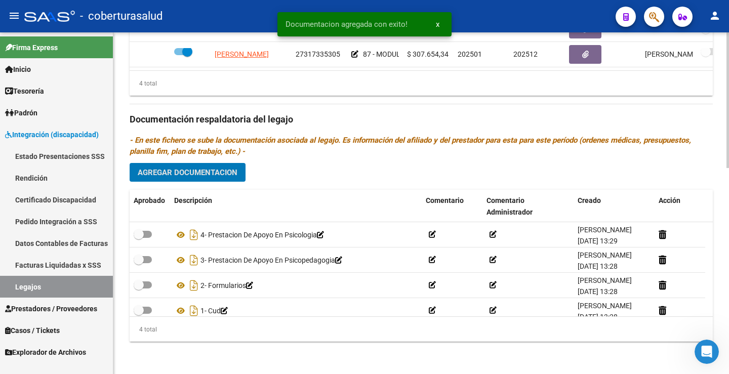
click at [225, 172] on span "Agregar Documentacion" at bounding box center [188, 172] width 100 height 9
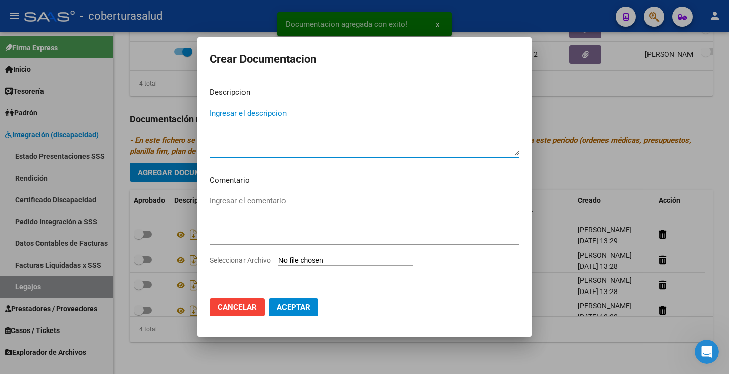
click at [248, 114] on textarea "Ingresar el descripcion" at bounding box center [365, 132] width 310 height 48
click at [322, 264] on input "Seleccionar Archivo" at bounding box center [346, 261] width 134 height 10
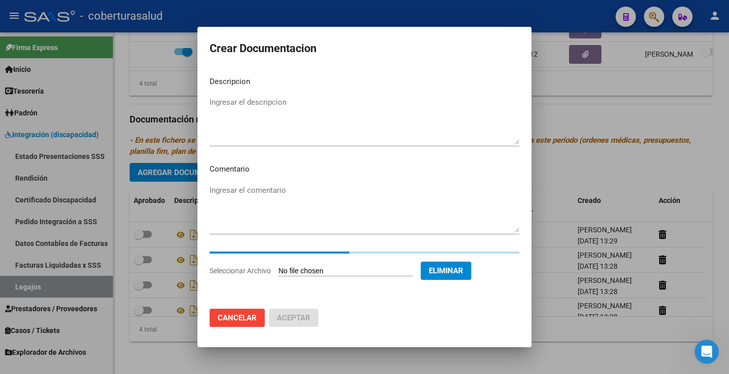
click at [245, 99] on textarea "Ingresar el descripcion" at bounding box center [365, 121] width 310 height 48
paste textarea "5-PRESTACION DE APOYO EN FONOAUDIOLOGIA"
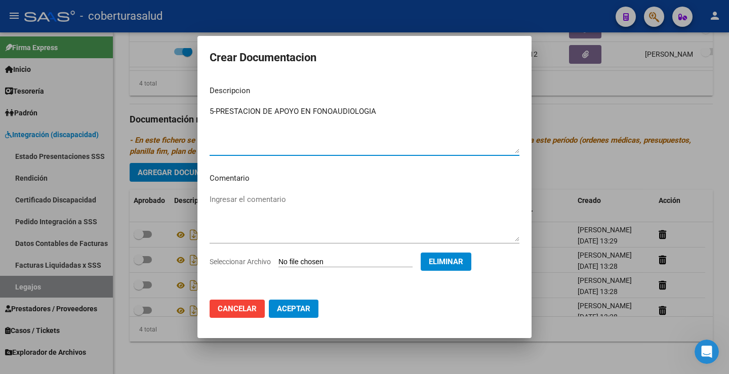
click at [217, 111] on textarea "5-PRESTACION DE APOYO EN FONOAUDIOLOGIA" at bounding box center [365, 130] width 310 height 48
click at [302, 312] on span "Aceptar" at bounding box center [293, 308] width 33 height 9
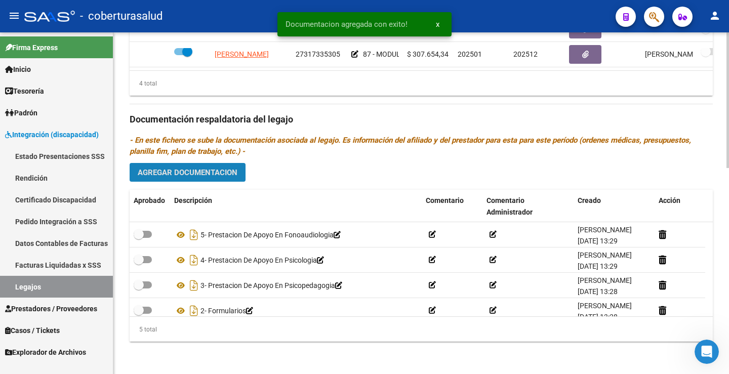
click at [209, 180] on button "Agregar Documentacion" at bounding box center [188, 172] width 116 height 19
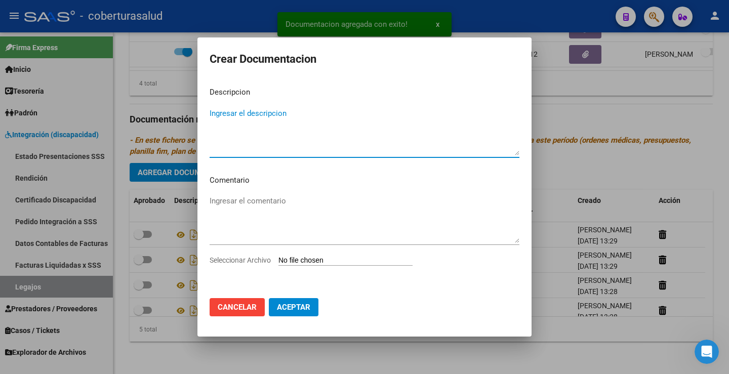
click at [331, 260] on input "Seleccionar Archivo" at bounding box center [346, 261] width 134 height 10
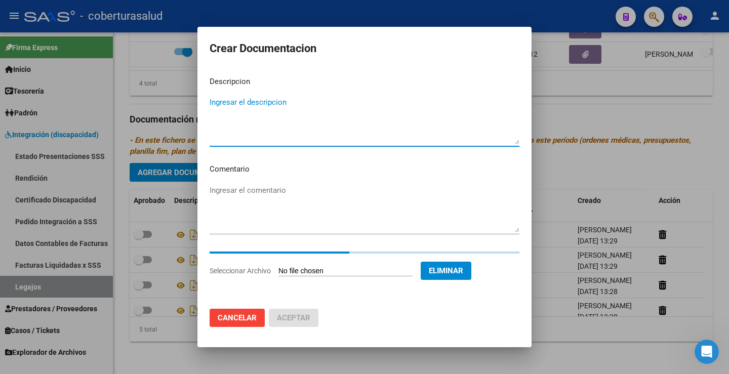
click at [235, 107] on textarea "Ingresar el descripcion" at bounding box center [365, 121] width 310 height 48
paste textarea "6-MODULO MAESTRA DE APOYO"
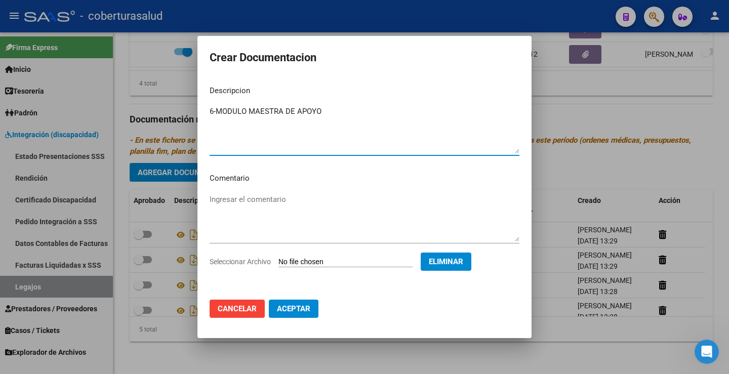
click at [218, 111] on textarea "6-MODULO MAESTRA DE APOYO" at bounding box center [365, 130] width 310 height 48
click at [296, 303] on button "Aceptar" at bounding box center [294, 309] width 50 height 18
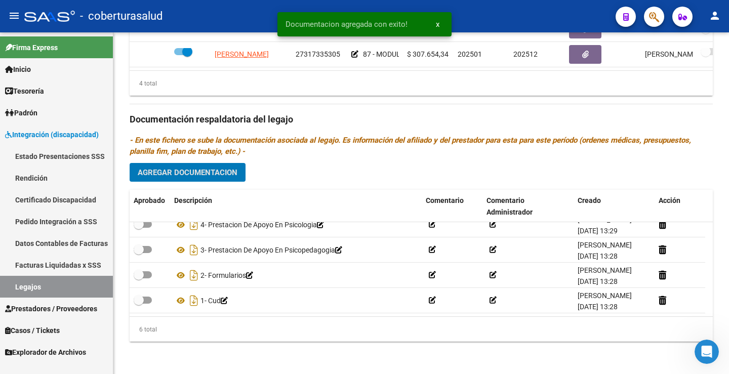
scroll to position [0, 0]
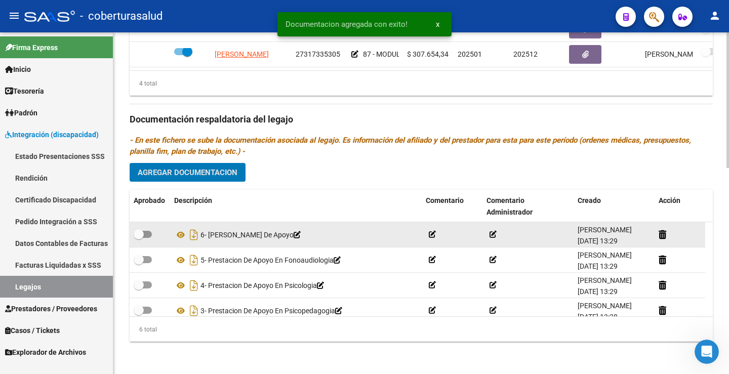
click at [148, 236] on span at bounding box center [143, 234] width 18 height 7
click at [139, 238] on input "checkbox" at bounding box center [138, 238] width 1 height 1
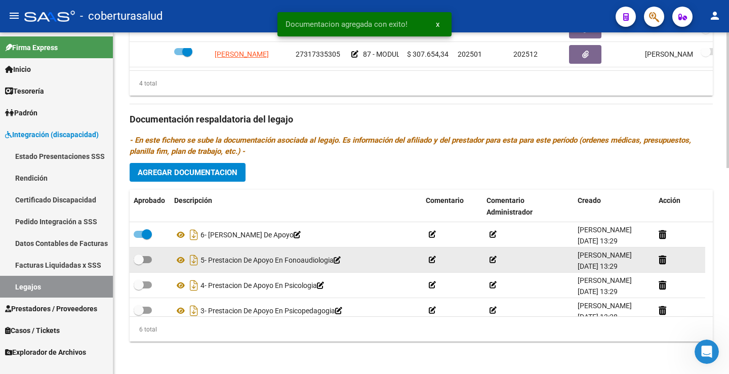
click at [147, 253] on datatable-body-cell at bounding box center [150, 260] width 41 height 25
click at [147, 259] on span at bounding box center [143, 259] width 18 height 7
click at [139, 263] on input "checkbox" at bounding box center [138, 263] width 1 height 1
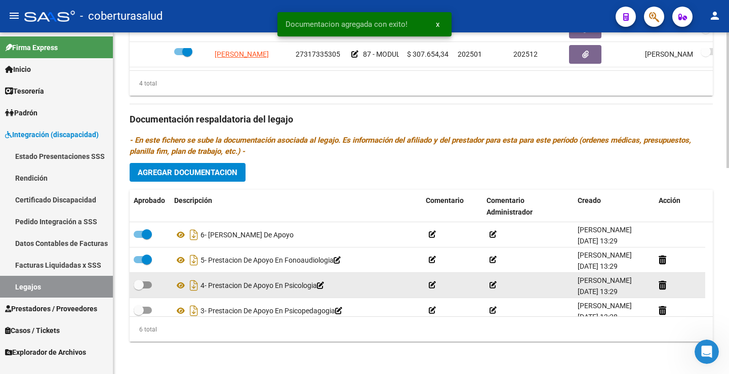
scroll to position [3, 0]
click at [149, 281] on span at bounding box center [143, 282] width 18 height 7
click at [139, 286] on input "checkbox" at bounding box center [138, 286] width 1 height 1
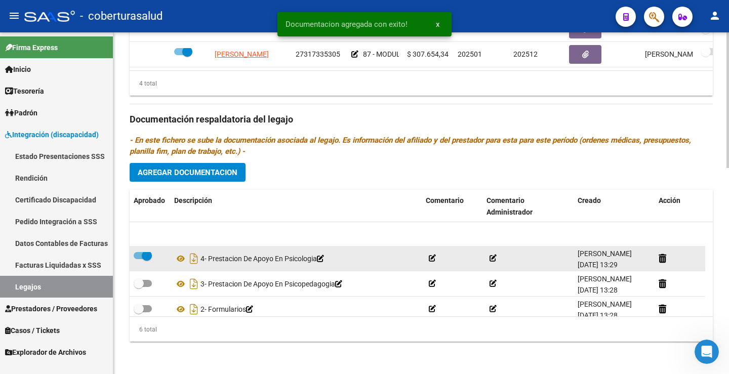
scroll to position [51, 0]
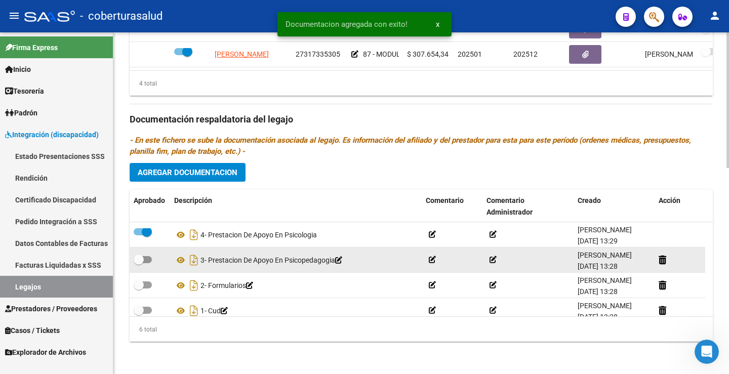
click at [142, 263] on span at bounding box center [139, 260] width 10 height 10
click at [139, 263] on input "checkbox" at bounding box center [138, 263] width 1 height 1
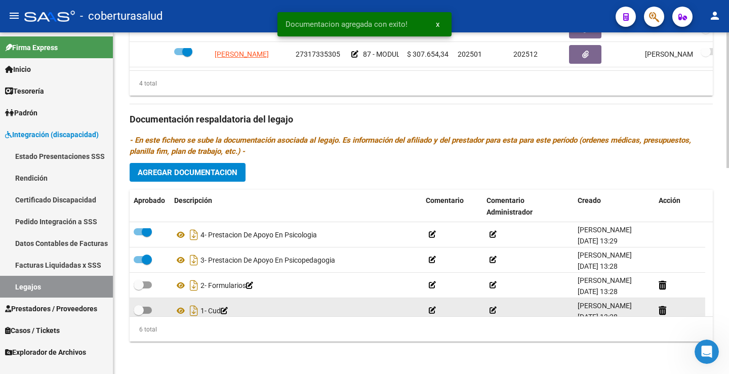
drag, startPoint x: 146, startPoint y: 283, endPoint x: 153, endPoint y: 310, distance: 28.2
click at [147, 284] on span at bounding box center [143, 285] width 18 height 7
click at [139, 289] on input "checkbox" at bounding box center [138, 289] width 1 height 1
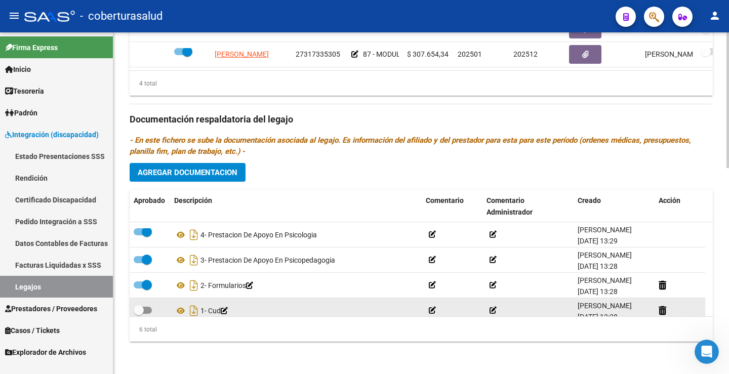
scroll to position [3, 0]
click at [146, 303] on datatable-body-cell at bounding box center [150, 310] width 41 height 25
drag, startPoint x: 146, startPoint y: 306, endPoint x: 180, endPoint y: 309, distance: 33.5
click at [147, 306] on span at bounding box center [143, 307] width 18 height 7
click at [139, 311] on input "checkbox" at bounding box center [138, 311] width 1 height 1
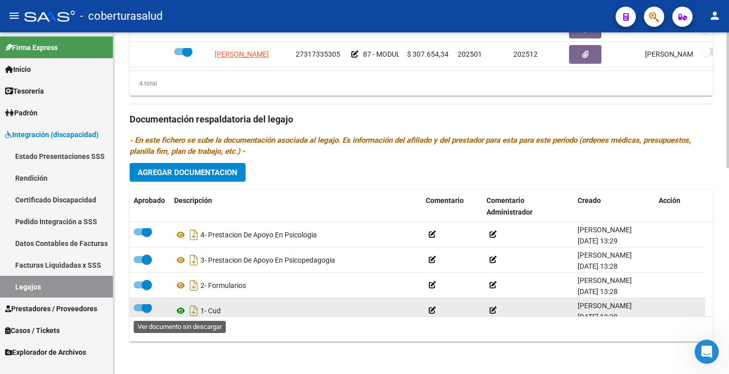
click at [180, 309] on icon at bounding box center [180, 311] width 13 height 12
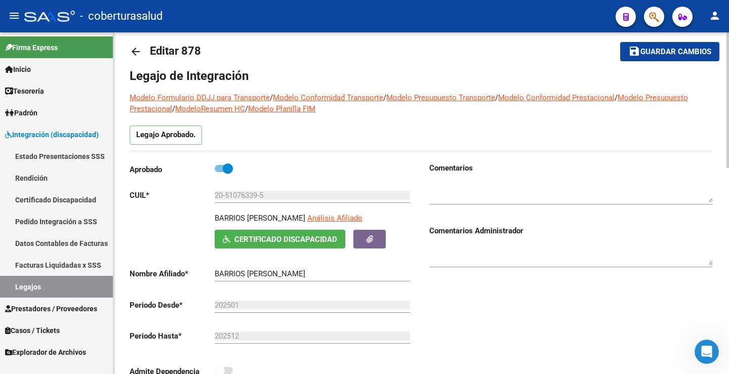
scroll to position [12, 0]
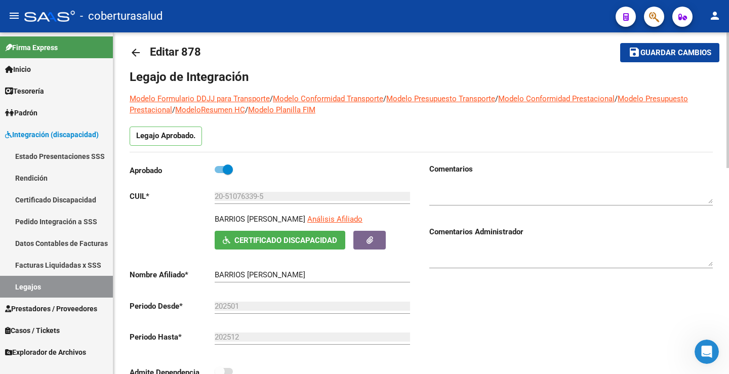
click at [695, 57] on span "Guardar cambios" at bounding box center [676, 53] width 71 height 9
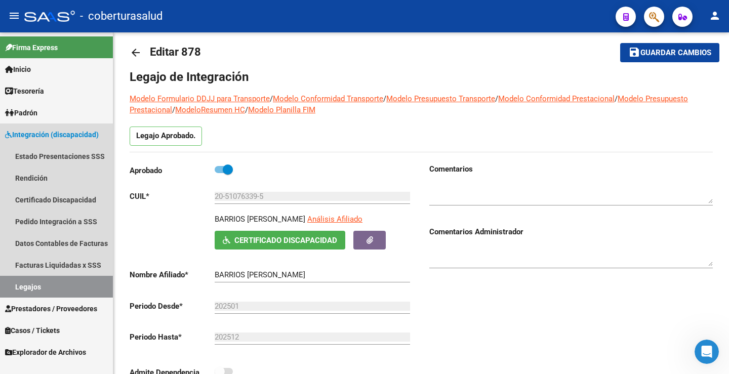
click at [67, 290] on link "Legajos" at bounding box center [56, 287] width 113 height 22
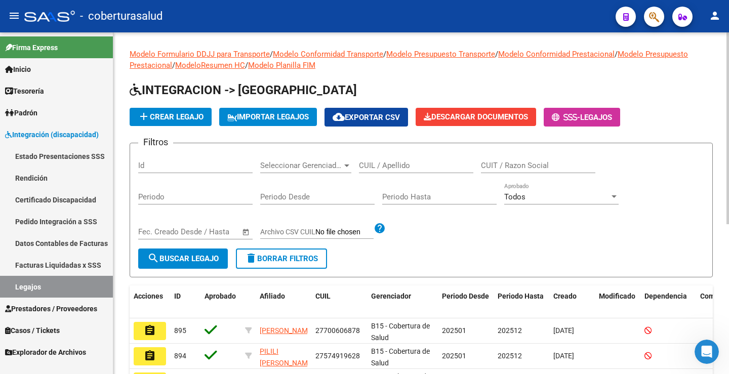
click at [400, 171] on div "CUIL / Apellido" at bounding box center [416, 162] width 114 height 22
click at [400, 166] on input "CUIL / Apellido" at bounding box center [416, 165] width 114 height 9
paste input "20555979542"
click at [199, 268] on button "search Buscar Legajo" at bounding box center [183, 259] width 90 height 20
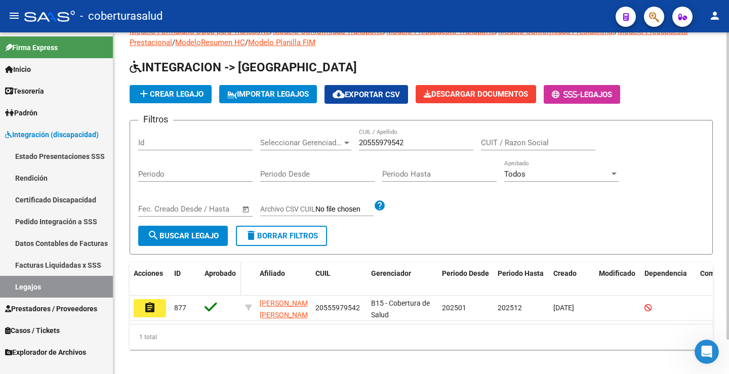
scroll to position [38, 0]
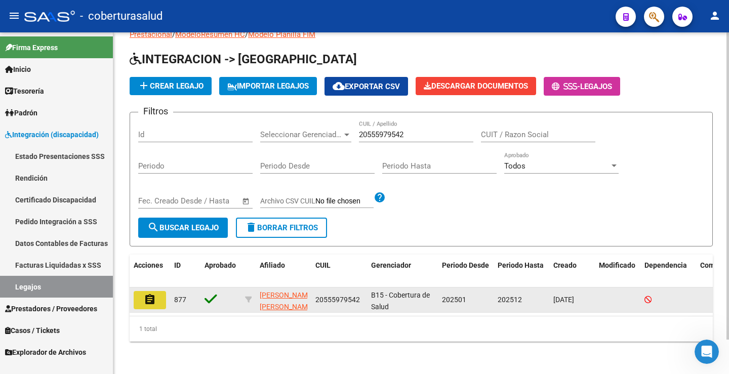
click at [143, 291] on button "assignment" at bounding box center [150, 300] width 32 height 18
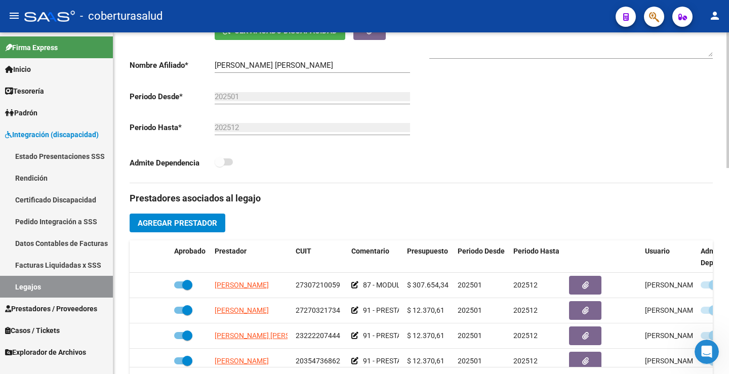
scroll to position [253, 0]
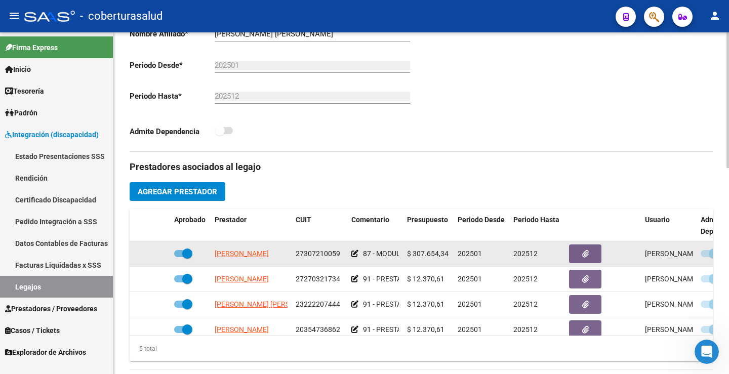
click at [187, 253] on span at bounding box center [187, 254] width 10 height 10
click at [179, 257] on input "checkbox" at bounding box center [179, 257] width 1 height 1
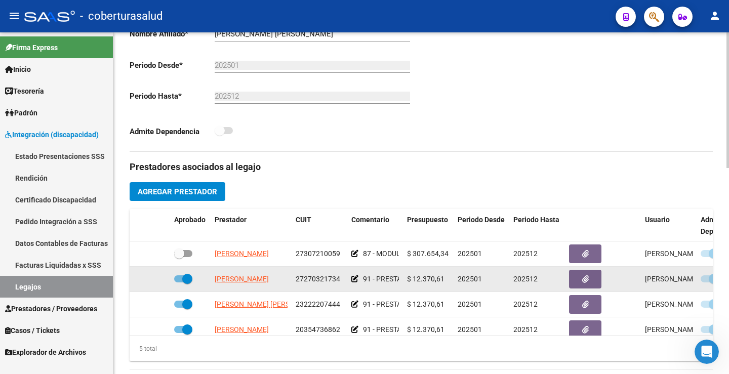
click at [181, 282] on span at bounding box center [183, 278] width 18 height 7
click at [179, 283] on input "checkbox" at bounding box center [179, 283] width 1 height 1
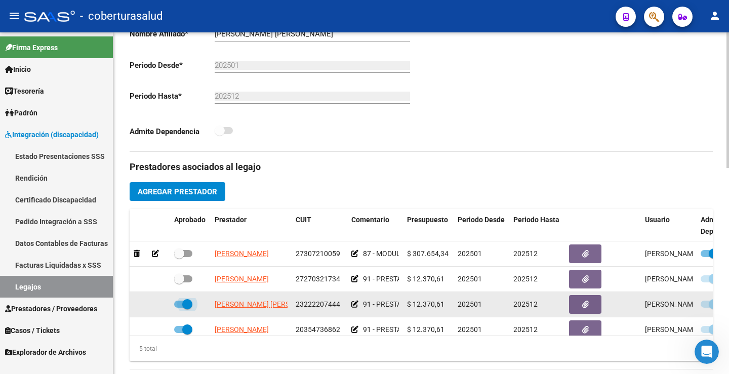
click at [183, 304] on span at bounding box center [187, 304] width 10 height 10
click at [179, 308] on input "checkbox" at bounding box center [179, 308] width 1 height 1
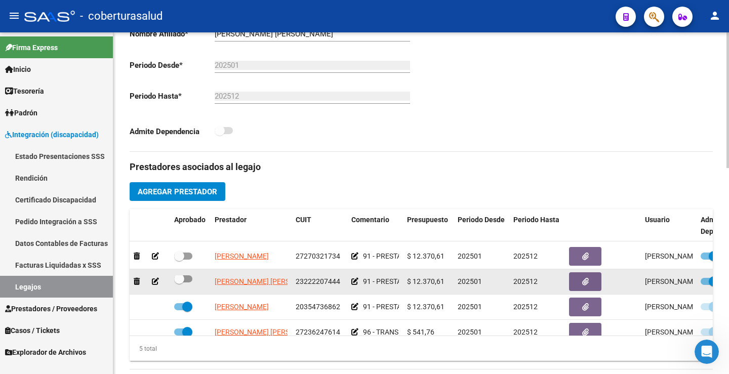
scroll to position [43, 0]
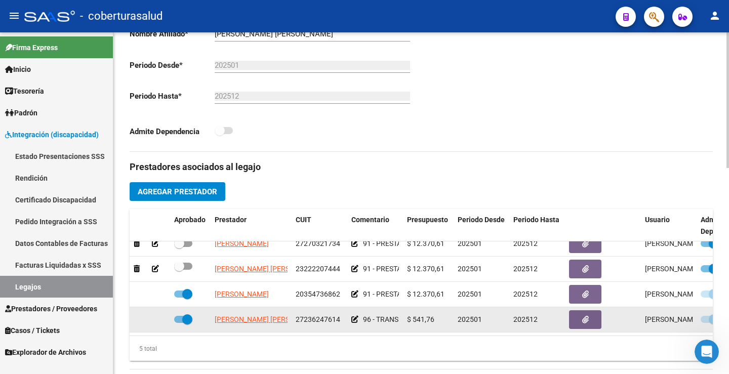
drag, startPoint x: 181, startPoint y: 292, endPoint x: 178, endPoint y: 303, distance: 10.9
click at [181, 293] on div at bounding box center [190, 294] width 32 height 13
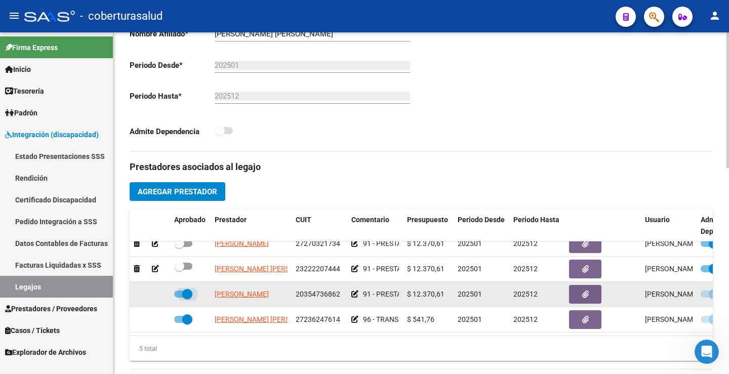
click at [184, 289] on span at bounding box center [187, 294] width 10 height 10
click at [179, 298] on input "checkbox" at bounding box center [179, 298] width 1 height 1
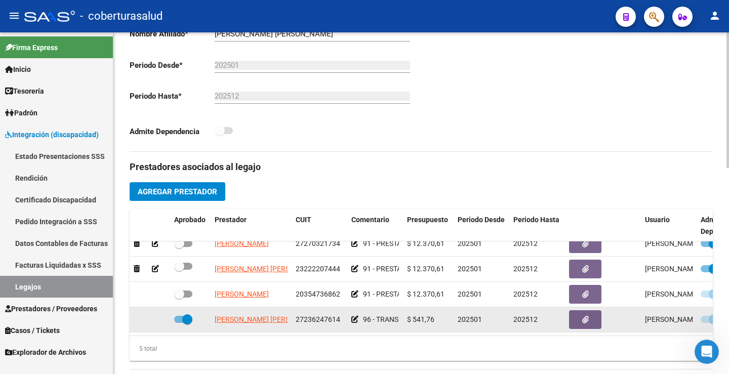
click at [187, 314] on span at bounding box center [187, 319] width 10 height 10
click at [179, 323] on input "checkbox" at bounding box center [179, 323] width 1 height 1
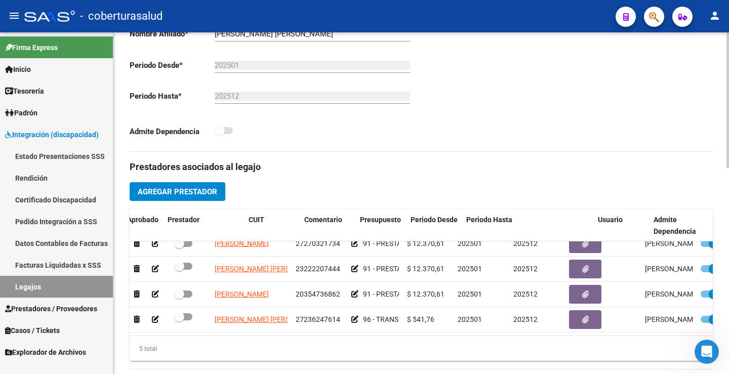
scroll to position [43, 47]
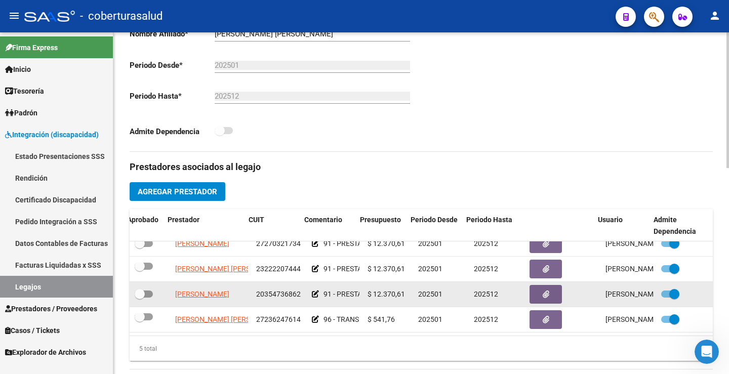
drag, startPoint x: 661, startPoint y: 310, endPoint x: 669, endPoint y: 288, distance: 23.2
click at [663, 316] on span at bounding box center [670, 319] width 18 height 7
click at [666, 323] on input "checkbox" at bounding box center [666, 323] width 1 height 1
click at [669, 289] on span at bounding box center [674, 294] width 10 height 10
click at [666, 298] on input "checkbox" at bounding box center [666, 298] width 1 height 1
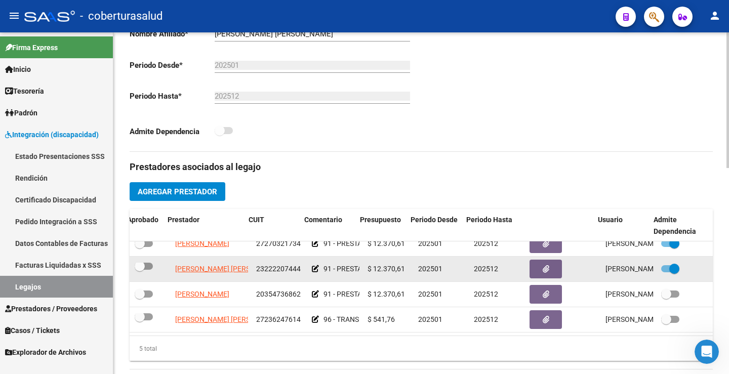
click at [670, 264] on span at bounding box center [674, 269] width 10 height 10
click at [666, 272] on input "checkbox" at bounding box center [666, 272] width 1 height 1
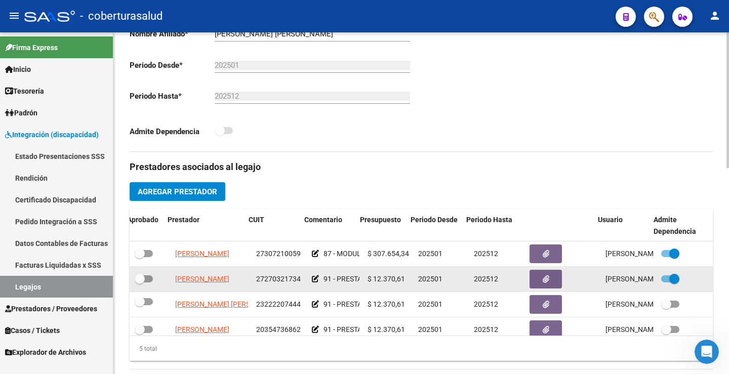
click at [669, 277] on span at bounding box center [674, 279] width 10 height 10
click at [666, 283] on input "checkbox" at bounding box center [666, 283] width 1 height 1
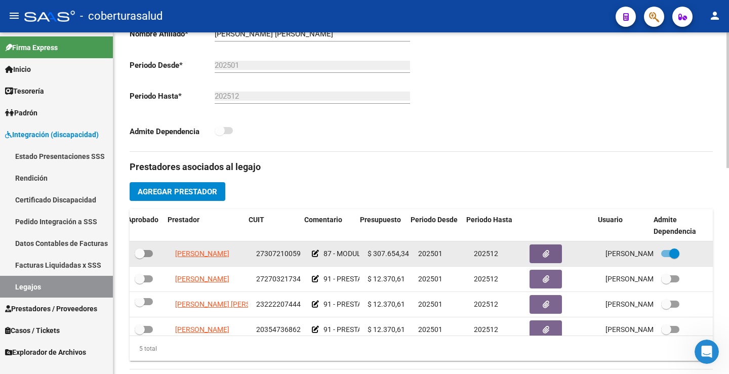
click at [669, 255] on span at bounding box center [674, 254] width 10 height 10
click at [666, 257] on input "checkbox" at bounding box center [666, 257] width 1 height 1
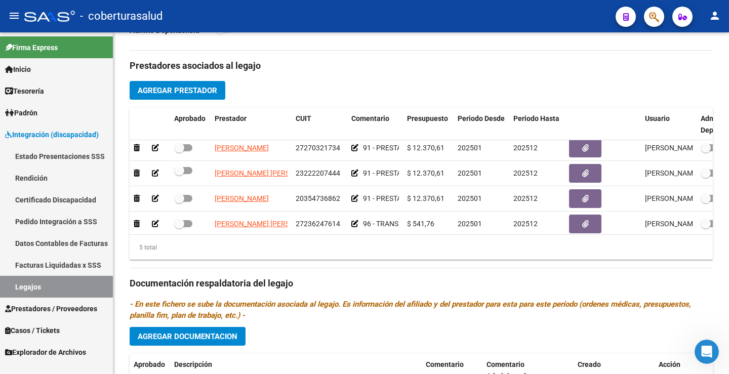
scroll to position [43, 0]
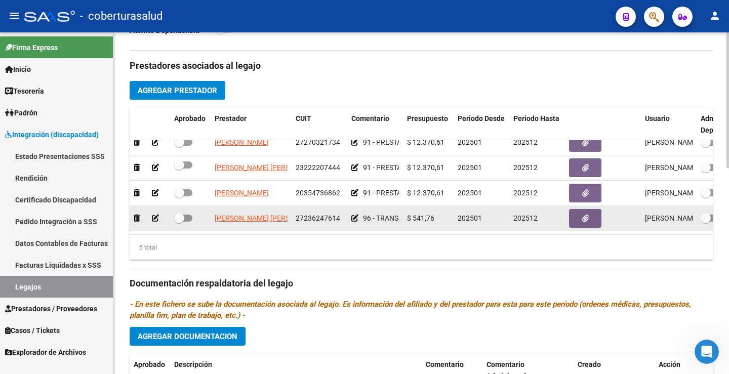
drag, startPoint x: 182, startPoint y: 211, endPoint x: 182, endPoint y: 205, distance: 5.6
click at [182, 213] on span at bounding box center [179, 218] width 10 height 10
click at [179, 222] on input "checkbox" at bounding box center [179, 222] width 1 height 1
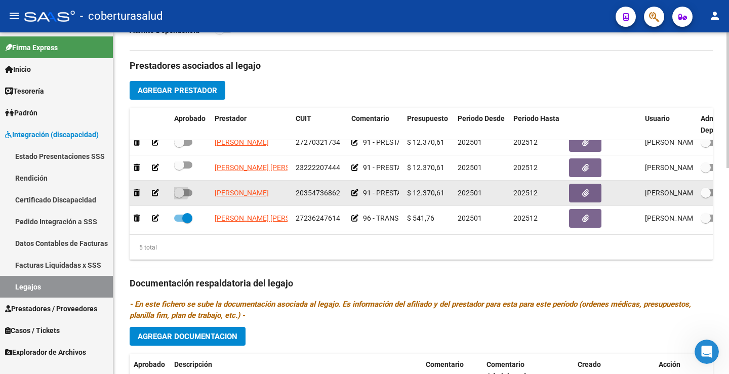
click at [188, 189] on span at bounding box center [183, 192] width 18 height 7
click at [179, 196] on input "checkbox" at bounding box center [179, 196] width 1 height 1
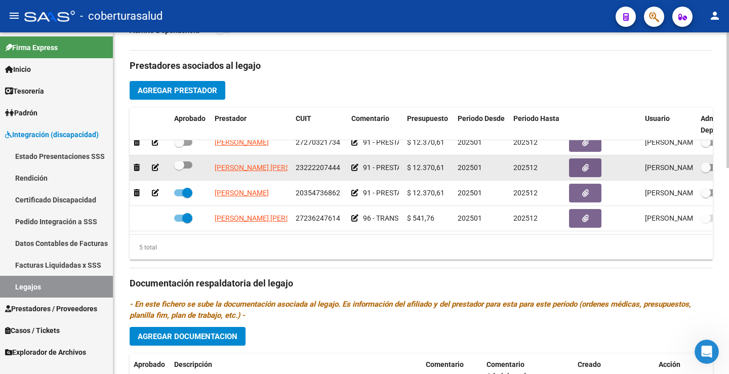
click at [193, 159] on div at bounding box center [190, 165] width 32 height 13
click at [187, 162] on span at bounding box center [183, 165] width 18 height 7
click at [179, 169] on input "checkbox" at bounding box center [179, 169] width 1 height 1
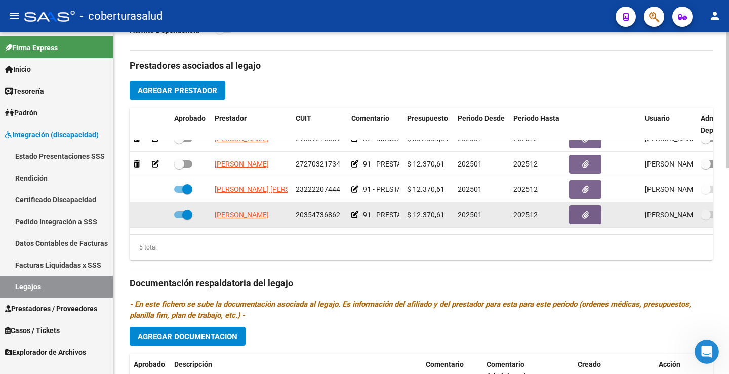
scroll to position [0, 0]
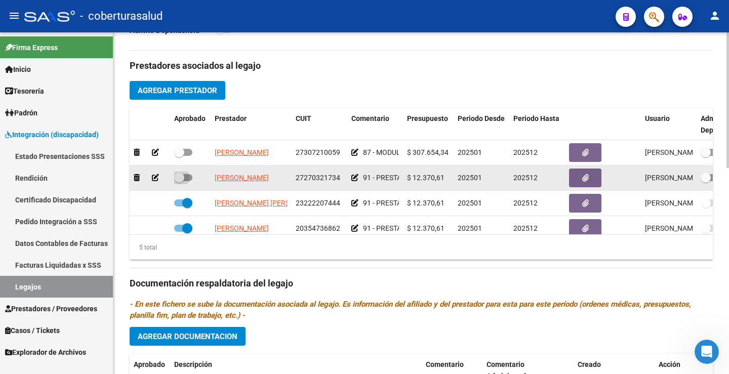
click at [187, 179] on span at bounding box center [183, 177] width 18 height 7
click at [179, 181] on input "checkbox" at bounding box center [179, 181] width 1 height 1
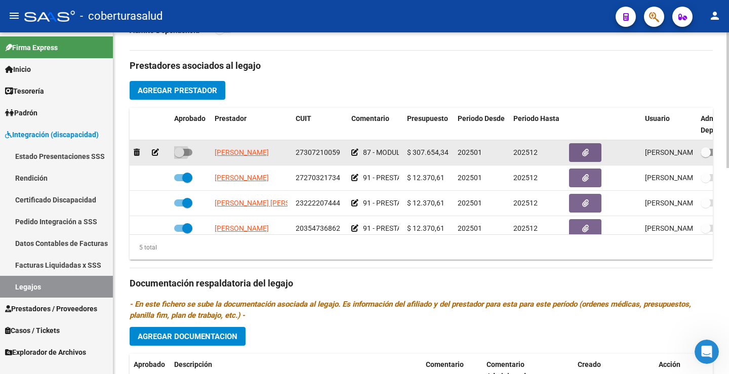
click at [185, 150] on span at bounding box center [183, 152] width 18 height 7
click at [179, 156] on input "checkbox" at bounding box center [179, 156] width 1 height 1
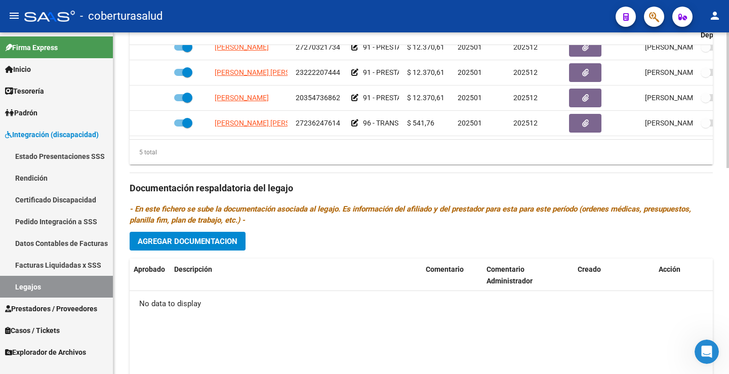
scroll to position [456, 0]
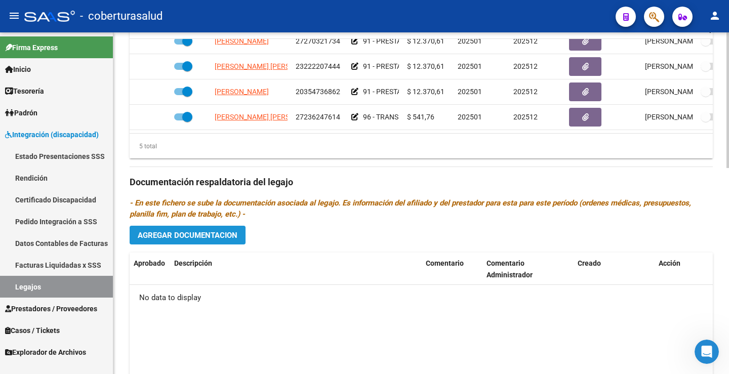
click at [170, 244] on button "Agregar Documentacion" at bounding box center [188, 235] width 116 height 19
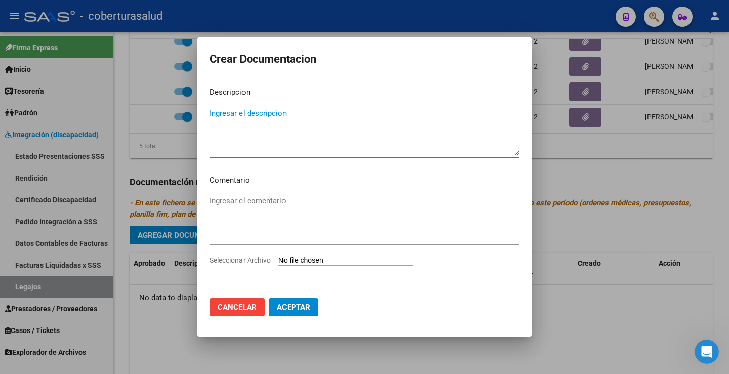
click at [352, 254] on div "Ingresar el comentario" at bounding box center [365, 223] width 310 height 61
click at [351, 261] on input "Seleccionar Archivo" at bounding box center [346, 261] width 134 height 10
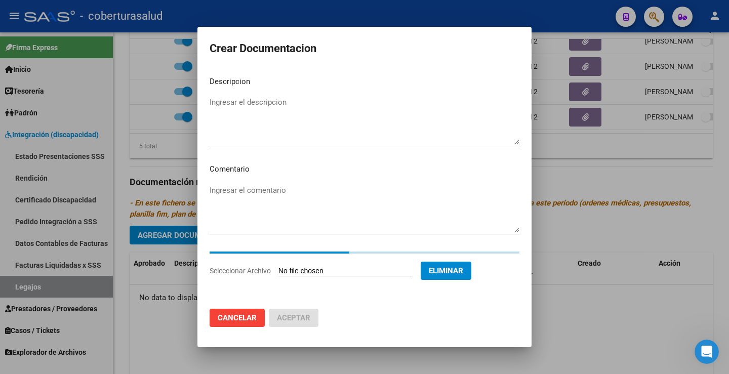
click at [260, 106] on textarea "Ingresar el descripcion" at bounding box center [365, 121] width 310 height 48
paste textarea "1-CUD"
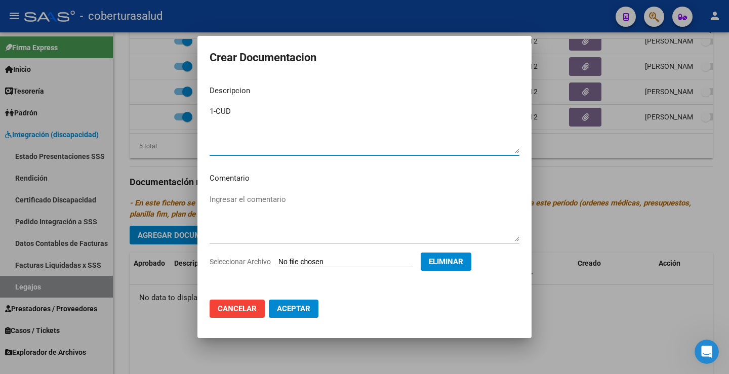
click at [217, 109] on textarea "1-CUD" at bounding box center [365, 130] width 310 height 48
click at [283, 303] on button "Aceptar" at bounding box center [294, 309] width 50 height 18
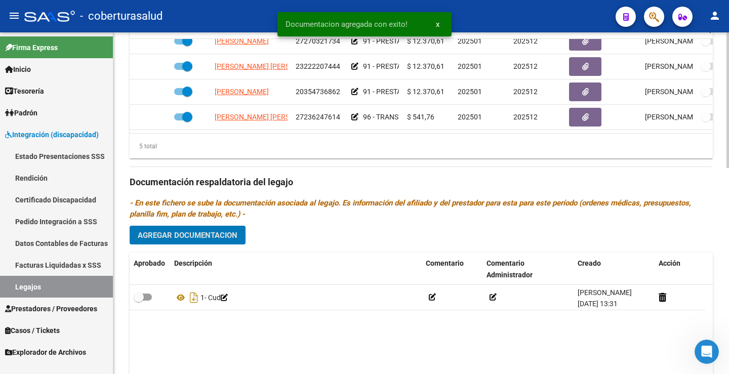
click at [201, 235] on span "Agregar Documentacion" at bounding box center [188, 235] width 100 height 9
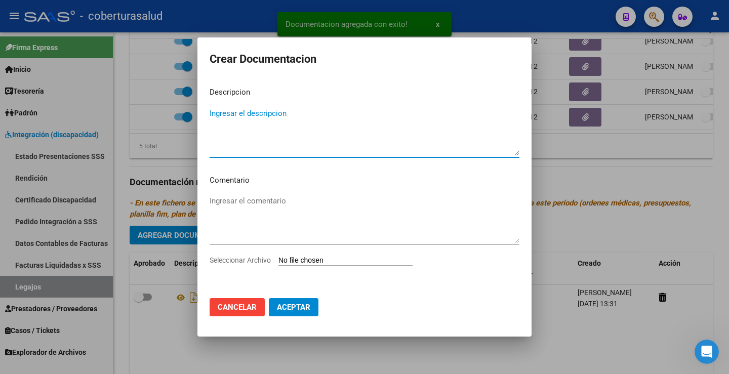
click at [305, 265] on input "Seleccionar Archivo" at bounding box center [346, 261] width 134 height 10
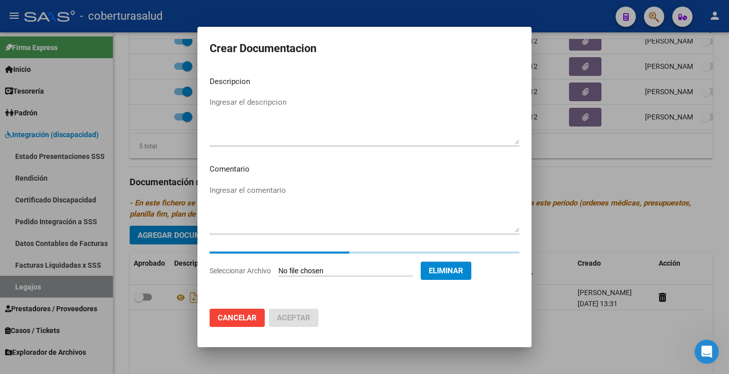
click at [256, 106] on textarea "Ingresar el descripcion" at bounding box center [365, 121] width 310 height 48
paste textarea "2-FORMULARIOS"
click at [216, 105] on textarea "2-FORMULARIOS" at bounding box center [365, 121] width 310 height 48
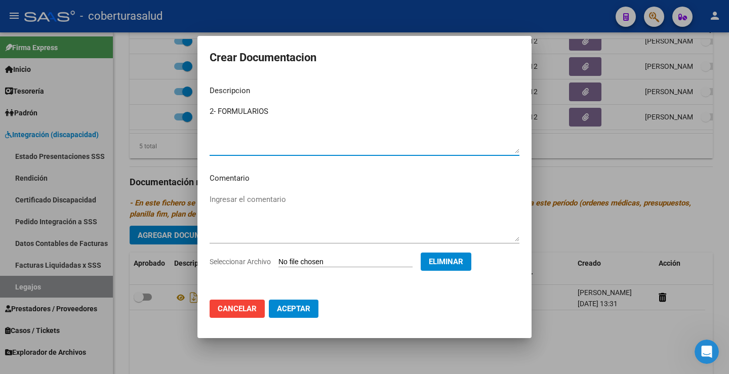
click at [313, 308] on button "Aceptar" at bounding box center [294, 309] width 50 height 18
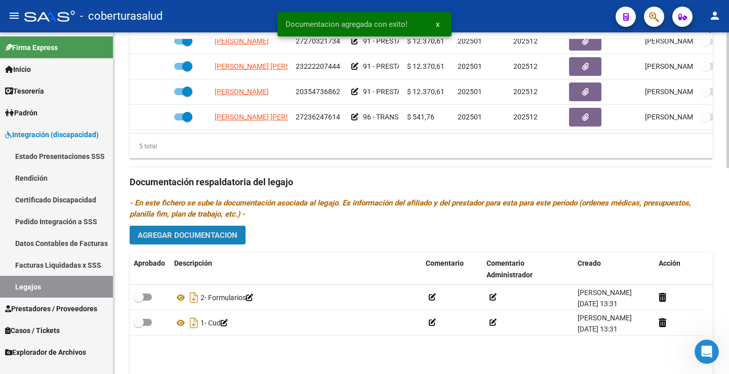
click at [203, 237] on span "Agregar Documentacion" at bounding box center [188, 235] width 100 height 9
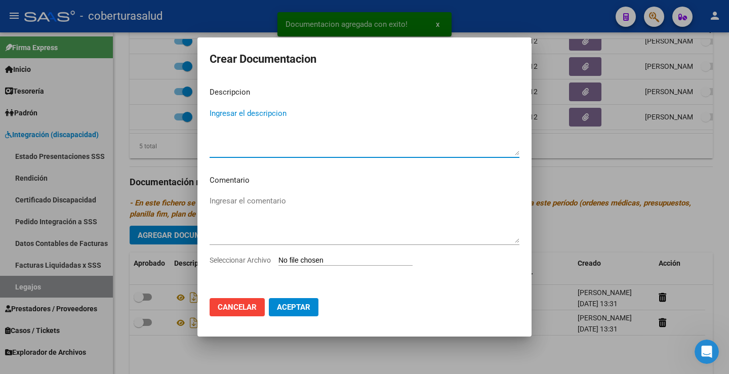
click at [325, 259] on input "Seleccionar Archivo" at bounding box center [346, 261] width 134 height 10
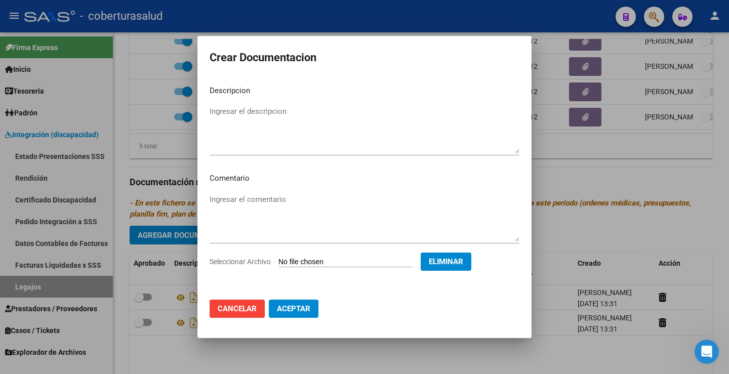
click at [244, 106] on textarea "Ingresar el descripcion" at bounding box center [365, 130] width 310 height 48
paste textarea "3-MODULO MAESTRA DE APOYO"
click at [218, 111] on textarea "3-MODULO MAESTRA DE APOYO" at bounding box center [365, 130] width 310 height 48
click at [300, 301] on button "Aceptar" at bounding box center [294, 309] width 50 height 18
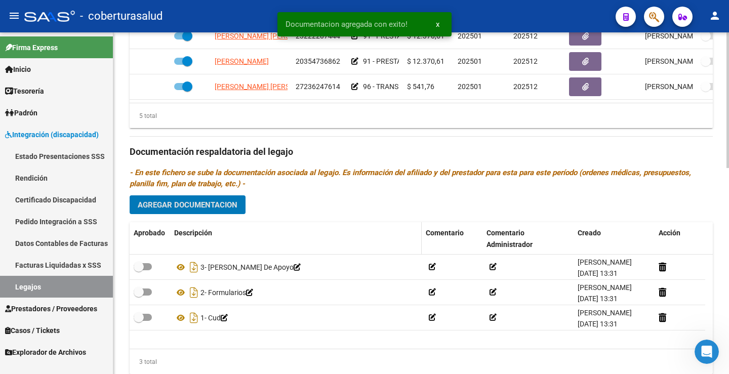
scroll to position [519, 0]
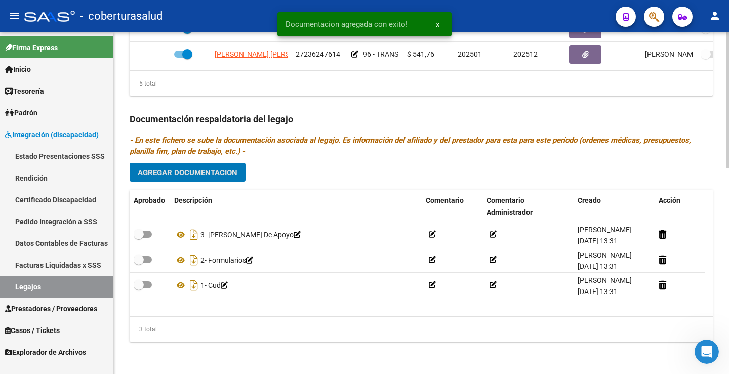
click at [183, 168] on span "Agregar Documentacion" at bounding box center [188, 172] width 100 height 9
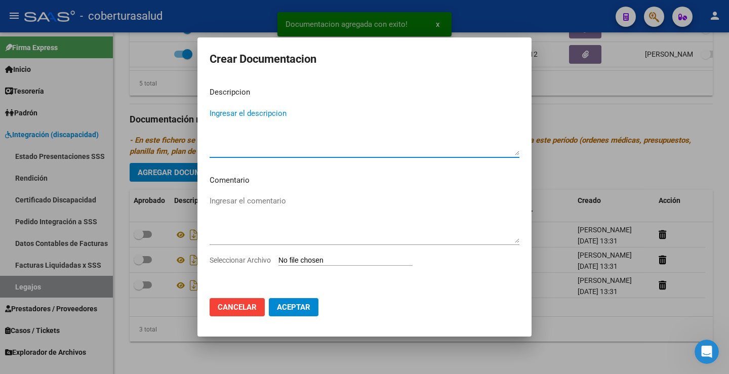
click at [312, 258] on input "Seleccionar Archivo" at bounding box center [346, 261] width 134 height 10
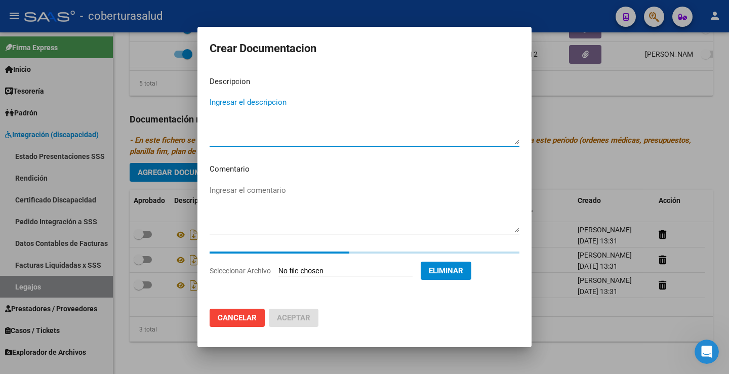
click at [240, 108] on textarea "Ingresar el descripcion" at bounding box center [365, 121] width 310 height 48
paste textarea "4-PRESTACION DE APOYO EN PSICOPEDAGOGIA"
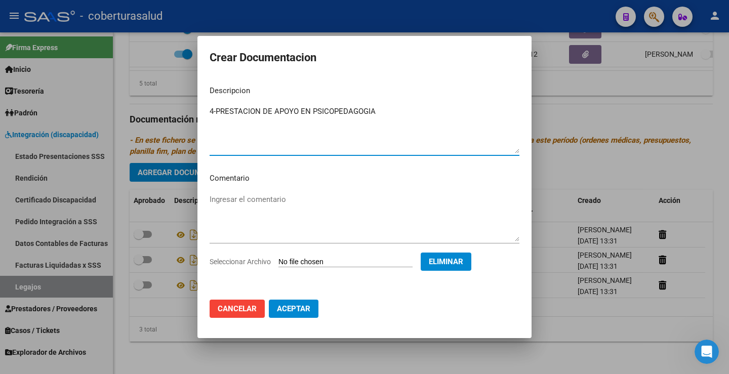
drag, startPoint x: 217, startPoint y: 103, endPoint x: 233, endPoint y: 107, distance: 16.3
click at [219, 103] on mat-dialog-content "Descripcion 4-PRESTACION DE APOYO EN PSICOPEDAGOGIA Ingresar el descripcion Com…" at bounding box center [364, 184] width 334 height 215
click at [217, 111] on textarea "4-PRESTACION DE APOYO EN PSICOPEDAGOGIA" at bounding box center [365, 130] width 310 height 48
click at [301, 308] on span "Aceptar" at bounding box center [293, 308] width 33 height 9
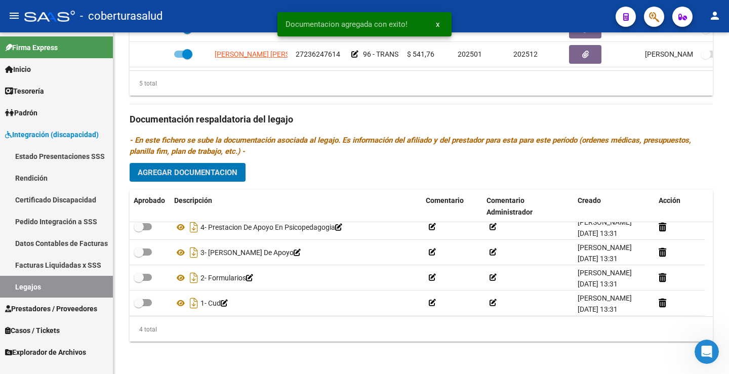
scroll to position [10, 0]
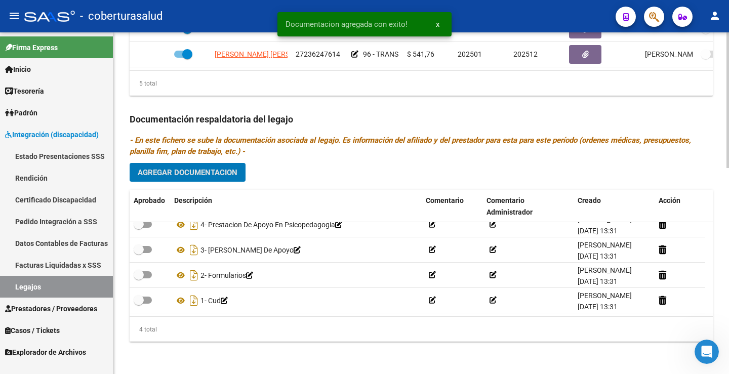
click at [221, 177] on span "Agregar Documentacion" at bounding box center [188, 172] width 100 height 9
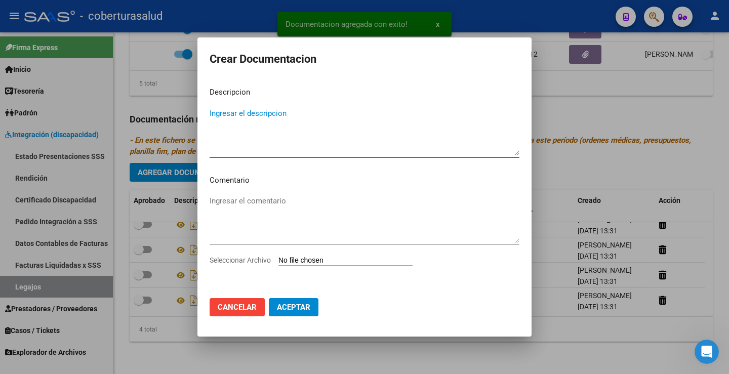
click at [300, 264] on input "Seleccionar Archivo" at bounding box center [346, 261] width 134 height 10
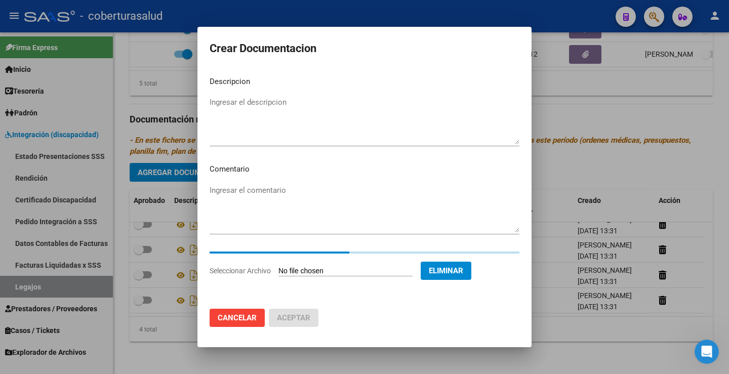
click at [258, 110] on textarea "Ingresar el descripcion" at bounding box center [365, 121] width 310 height 48
paste textarea "5-PRESTACION DE APOYO EN FONOAUDIOLOGIA"
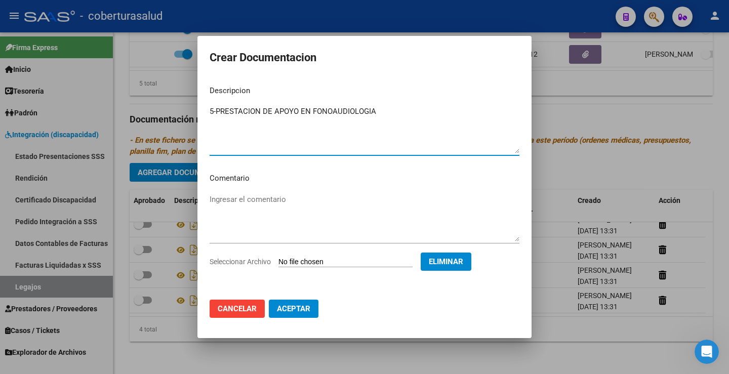
click at [216, 109] on textarea "5-PRESTACION DE APOYO EN FONOAUDIOLOGIA" at bounding box center [365, 130] width 310 height 48
click at [296, 315] on button "Aceptar" at bounding box center [294, 309] width 50 height 18
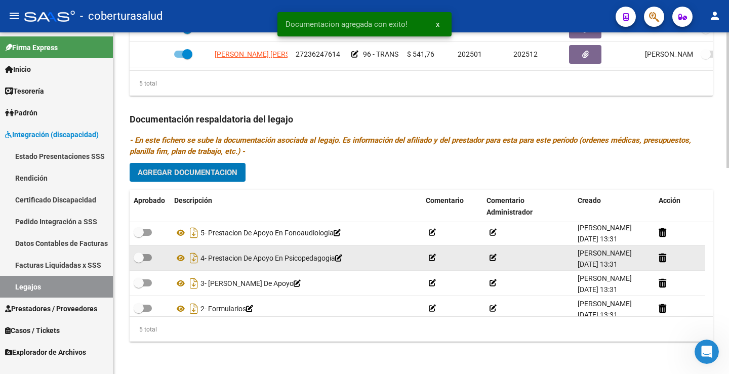
scroll to position [0, 0]
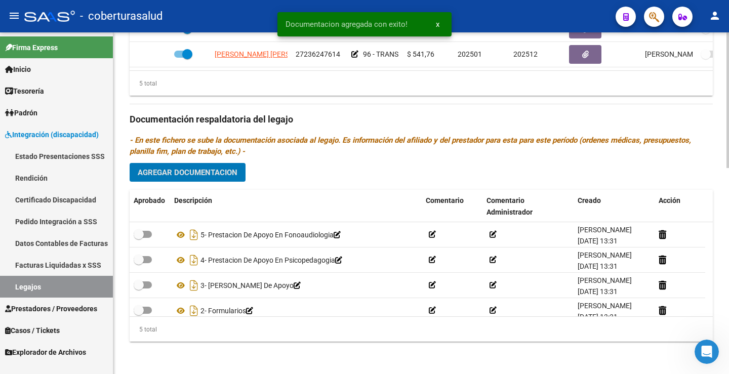
click at [205, 170] on span "Agregar Documentacion" at bounding box center [188, 172] width 100 height 9
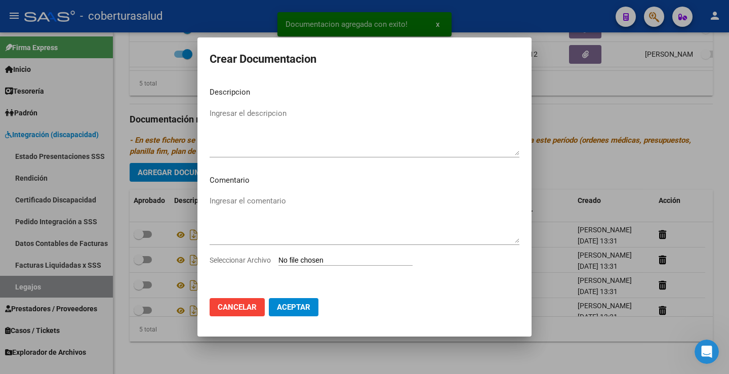
click at [311, 260] on input "Seleccionar Archivo" at bounding box center [346, 261] width 134 height 10
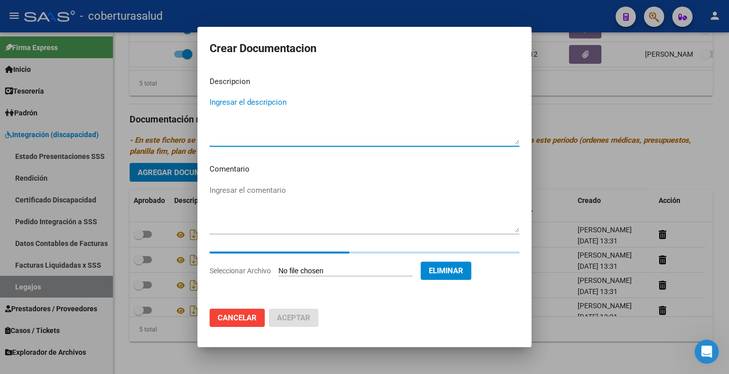
click at [255, 105] on textarea "Ingresar el descripcion" at bounding box center [365, 121] width 310 height 48
paste textarea "6-PRESTACION DE APOYO EN PSICOLOGIA"
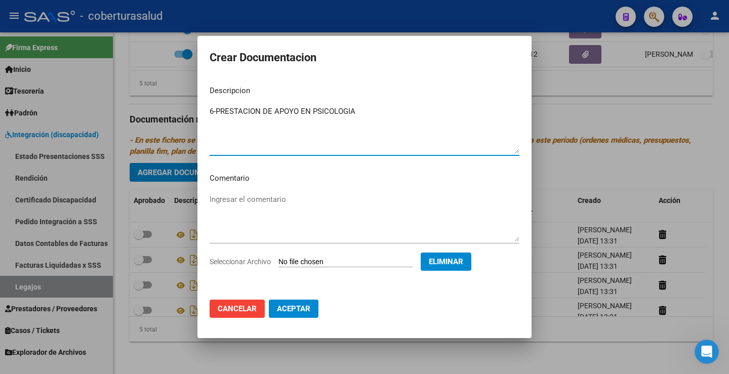
click at [217, 102] on mat-dialog-content "Descripcion 6-PRESTACION DE APOYO EN PSICOLOGIA Ingresar el descripcion Comenta…" at bounding box center [364, 184] width 334 height 215
click at [218, 111] on textarea "6-PRESTACION DE APOYO EN PSICOLOGIA" at bounding box center [365, 130] width 310 height 48
click at [310, 310] on button "Aceptar" at bounding box center [294, 309] width 50 height 18
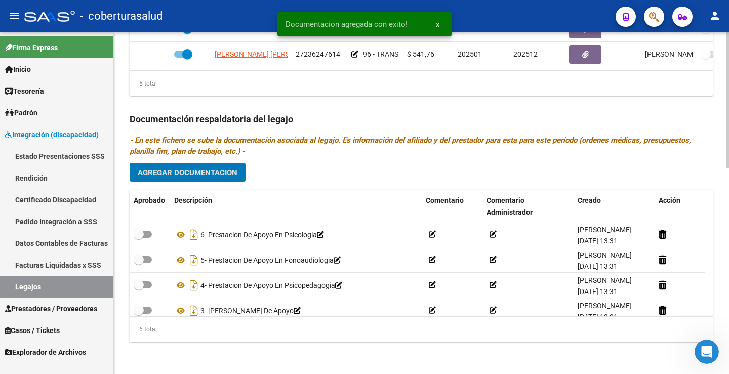
click at [161, 179] on button "Agregar Documentacion" at bounding box center [188, 172] width 116 height 19
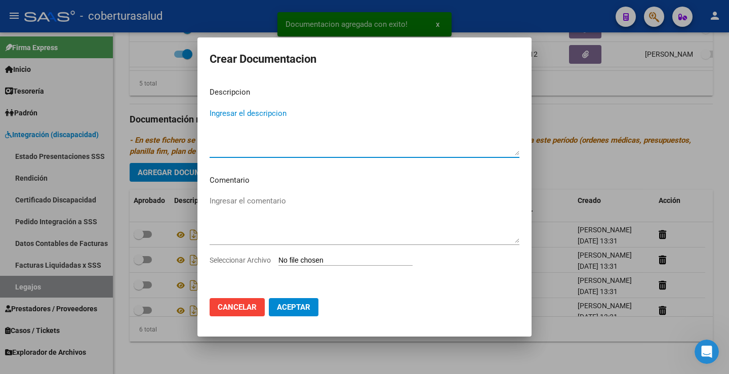
click at [325, 266] on div "Seleccionar Archivo" at bounding box center [365, 264] width 310 height 19
click at [325, 262] on input "Seleccionar Archivo" at bounding box center [346, 261] width 134 height 10
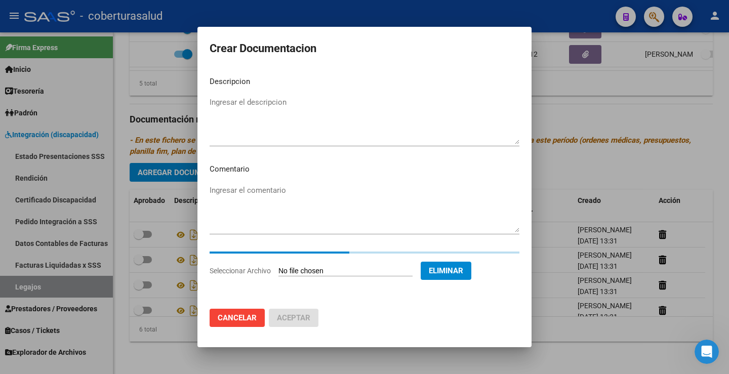
click at [263, 108] on textarea "Ingresar el descripcion" at bounding box center [365, 121] width 310 height 48
paste textarea "7- TRANSPORTE SIN DEPENDENCIA"
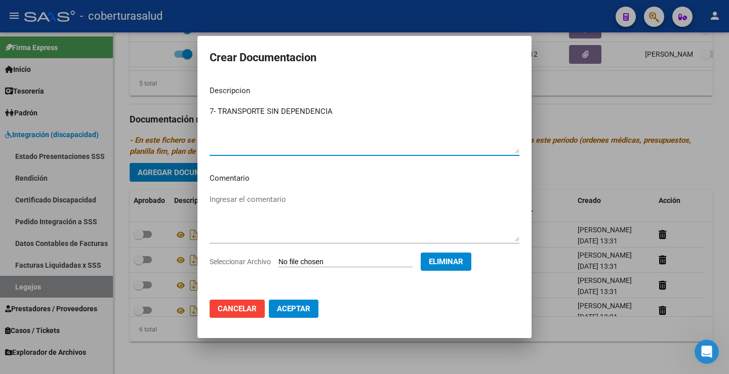
click at [224, 101] on mat-dialog-content "Descripcion 7- TRANSPORTE SIN DEPENDENCIA Ingresar el descripcion Comentario In…" at bounding box center [364, 184] width 334 height 215
click at [217, 110] on textarea "7- TRANSPORTE SIN DEPENDENCIA" at bounding box center [365, 130] width 310 height 48
click at [300, 305] on span "Aceptar" at bounding box center [293, 308] width 33 height 9
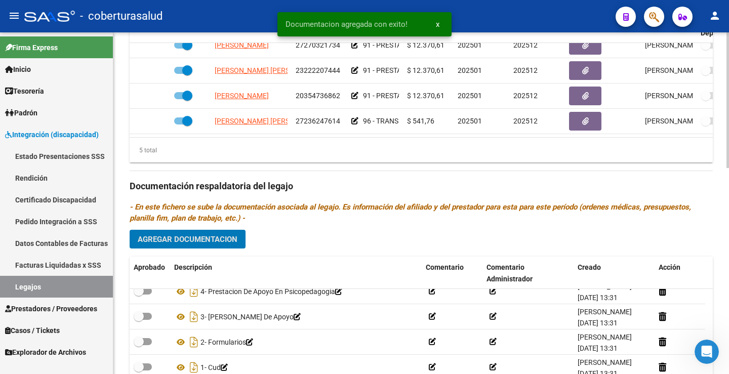
scroll to position [215, 0]
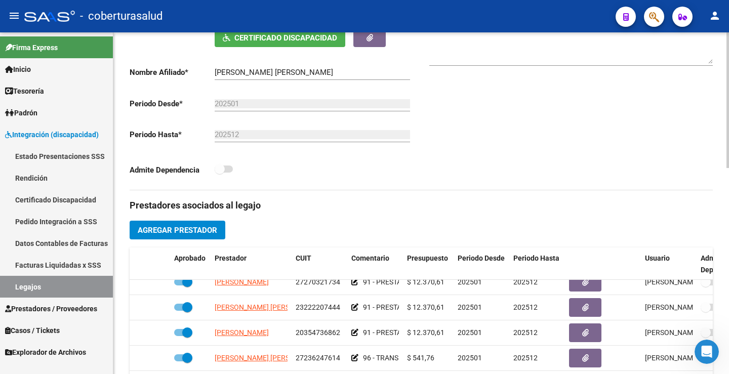
click at [465, 150] on div "Comentarios Comentarios Administrador" at bounding box center [567, 75] width 292 height 229
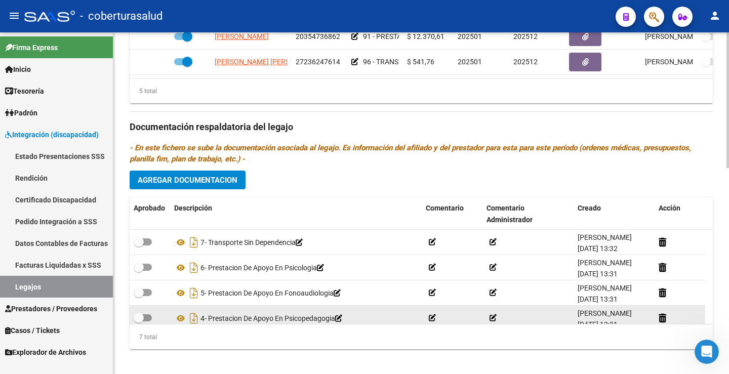
scroll to position [519, 0]
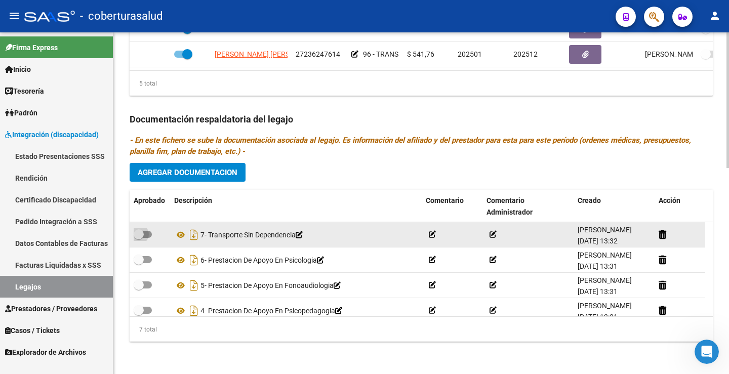
drag, startPoint x: 150, startPoint y: 235, endPoint x: 150, endPoint y: 253, distance: 17.7
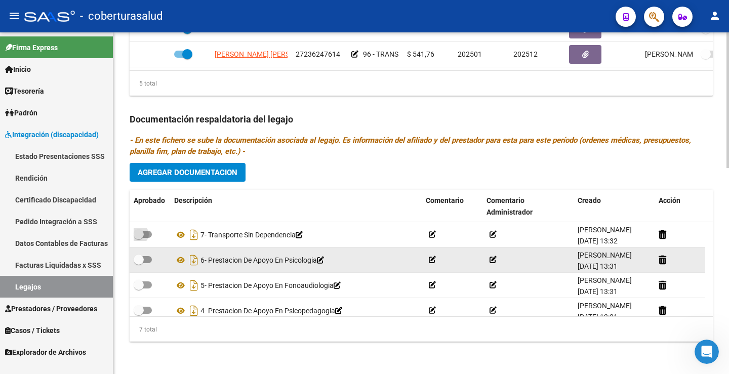
click at [150, 235] on span at bounding box center [143, 234] width 18 height 7
click at [139, 238] on input "checkbox" at bounding box center [138, 238] width 1 height 1
click at [146, 257] on span at bounding box center [143, 259] width 18 height 7
click at [139, 263] on input "checkbox" at bounding box center [138, 263] width 1 height 1
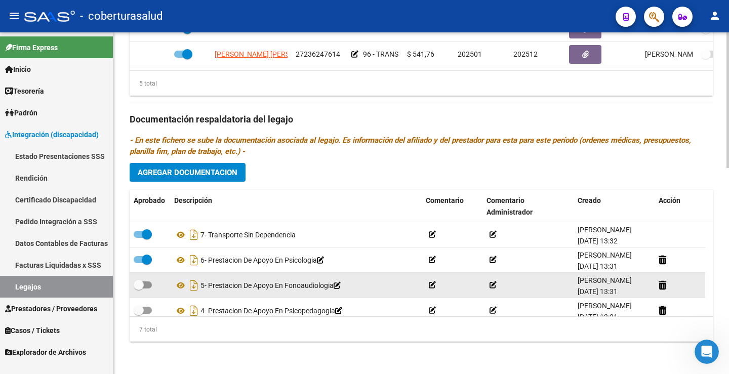
click at [149, 281] on label at bounding box center [143, 285] width 18 height 12
click at [139, 289] on input "checkbox" at bounding box center [138, 289] width 1 height 1
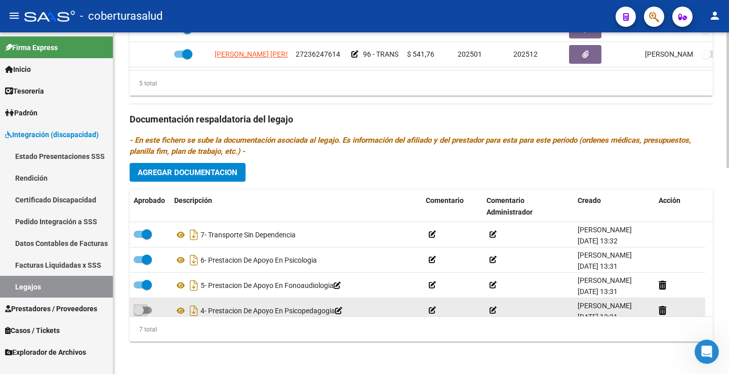
click at [141, 307] on span at bounding box center [139, 310] width 10 height 10
click at [139, 314] on input "checkbox" at bounding box center [138, 314] width 1 height 1
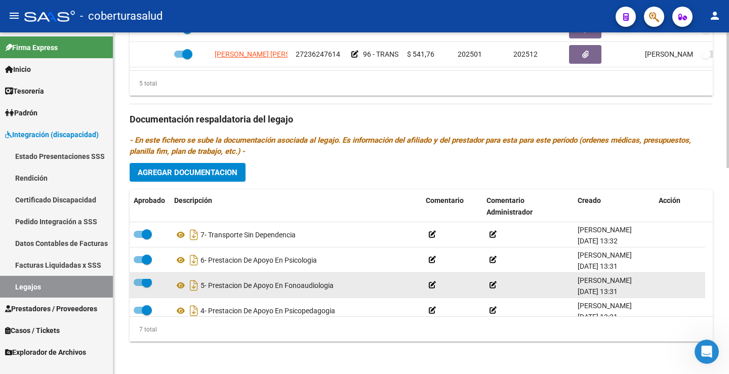
scroll to position [86, 0]
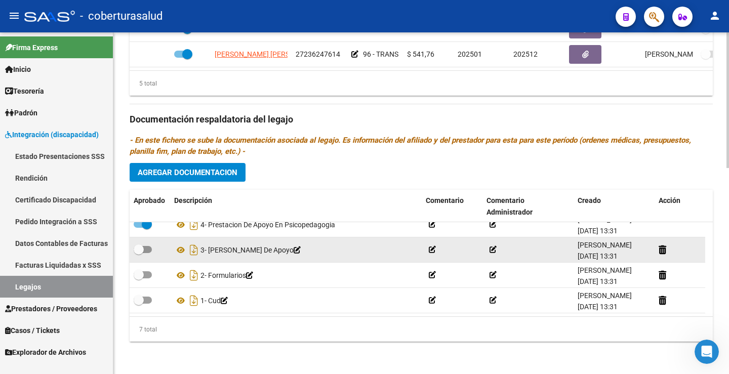
click at [153, 247] on div at bounding box center [150, 250] width 32 height 13
click at [145, 249] on span at bounding box center [143, 249] width 18 height 7
click at [139, 253] on input "checkbox" at bounding box center [138, 253] width 1 height 1
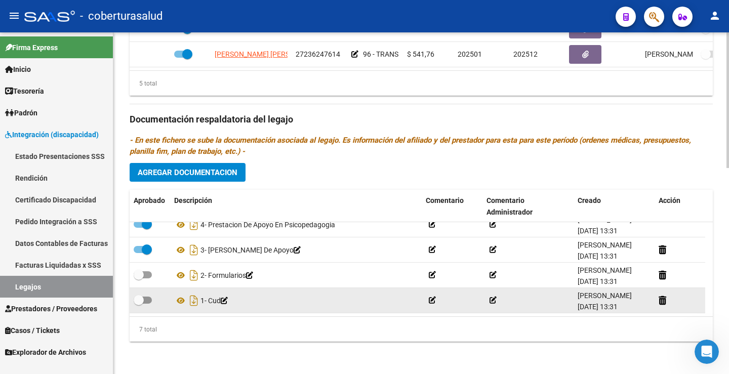
drag, startPoint x: 148, startPoint y: 276, endPoint x: 148, endPoint y: 289, distance: 12.2
click at [148, 277] on span at bounding box center [143, 274] width 18 height 7
click at [139, 279] on input "checkbox" at bounding box center [138, 279] width 1 height 1
click at [143, 307] on datatable-body-cell at bounding box center [150, 300] width 41 height 25
click at [144, 304] on label at bounding box center [143, 300] width 18 height 12
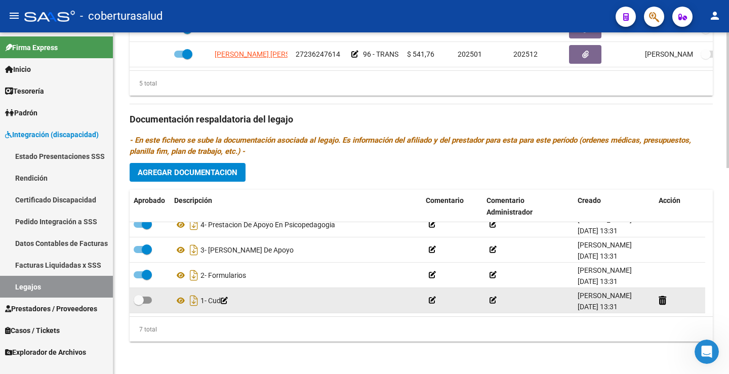
click at [139, 304] on input "checkbox" at bounding box center [138, 304] width 1 height 1
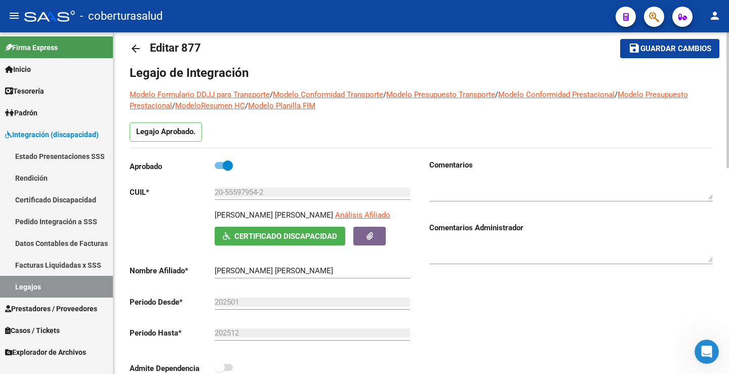
scroll to position [12, 0]
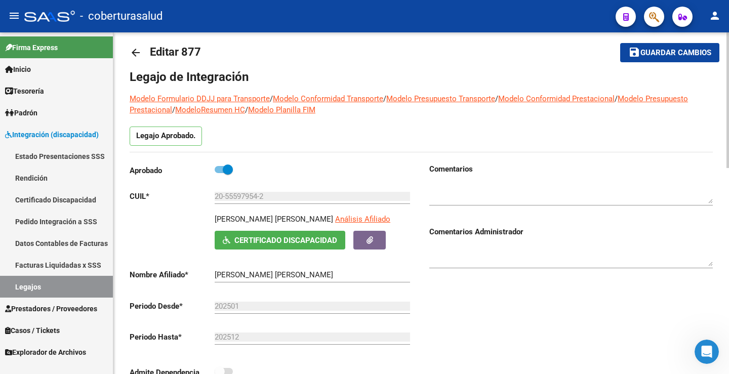
click at [634, 51] on mat-icon "save" at bounding box center [634, 52] width 12 height 12
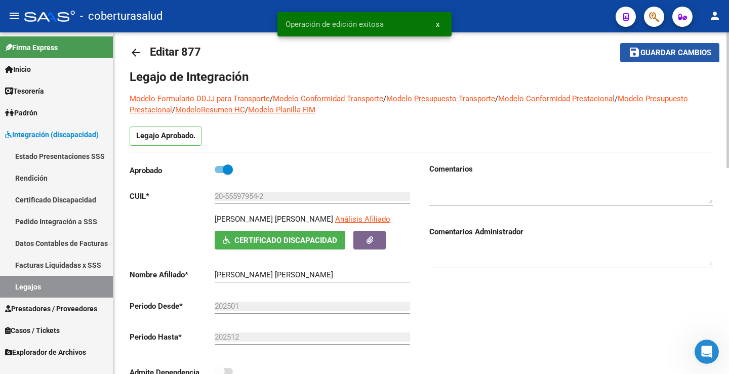
click at [634, 51] on mat-icon "save" at bounding box center [634, 52] width 12 height 12
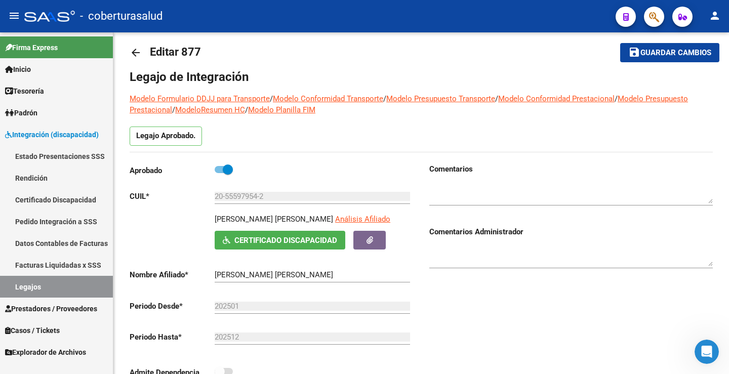
drag, startPoint x: 78, startPoint y: 284, endPoint x: 85, endPoint y: 284, distance: 6.6
click at [79, 284] on link "Legajos" at bounding box center [56, 287] width 113 height 22
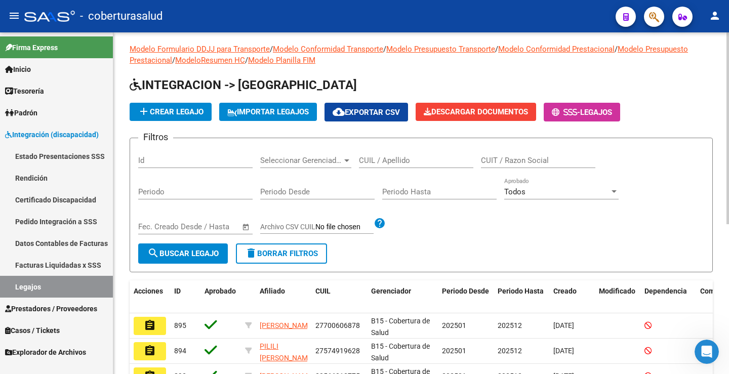
scroll to position [12, 0]
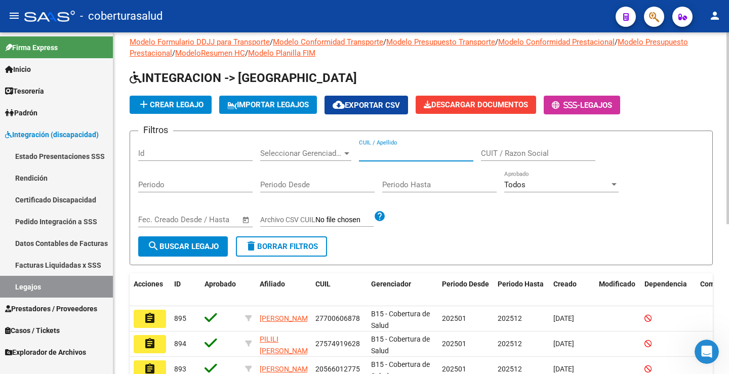
click at [400, 152] on input "CUIL / Apellido" at bounding box center [416, 153] width 114 height 9
paste input "20583968866"
click at [196, 246] on span "search Buscar Legajo" at bounding box center [182, 246] width 71 height 9
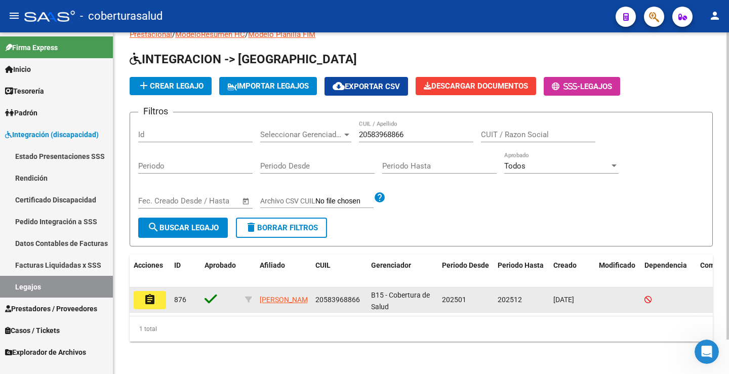
scroll to position [38, 0]
click at [150, 294] on mat-icon "assignment" at bounding box center [150, 300] width 12 height 12
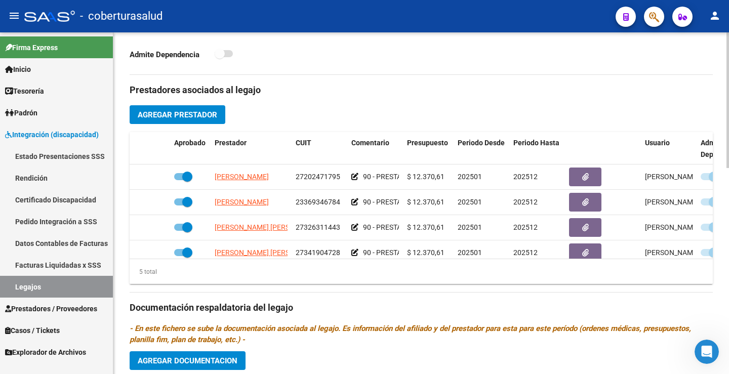
scroll to position [354, 0]
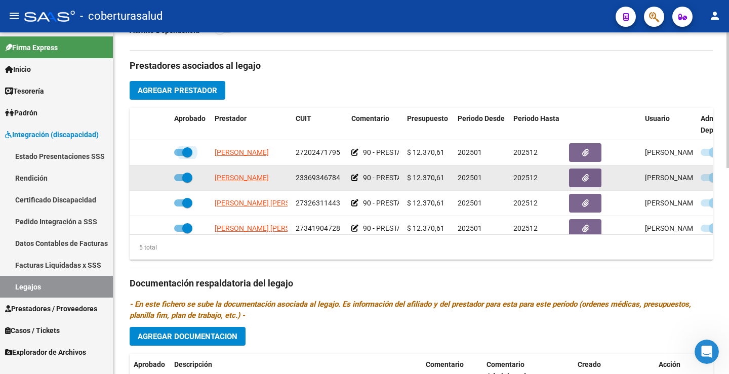
drag, startPoint x: 186, startPoint y: 152, endPoint x: 188, endPoint y: 178, distance: 25.9
click at [184, 156] on span at bounding box center [187, 152] width 10 height 10
click at [179, 156] on input "checkbox" at bounding box center [179, 156] width 1 height 1
click at [188, 178] on span at bounding box center [187, 178] width 10 height 10
click at [179, 181] on input "checkbox" at bounding box center [179, 181] width 1 height 1
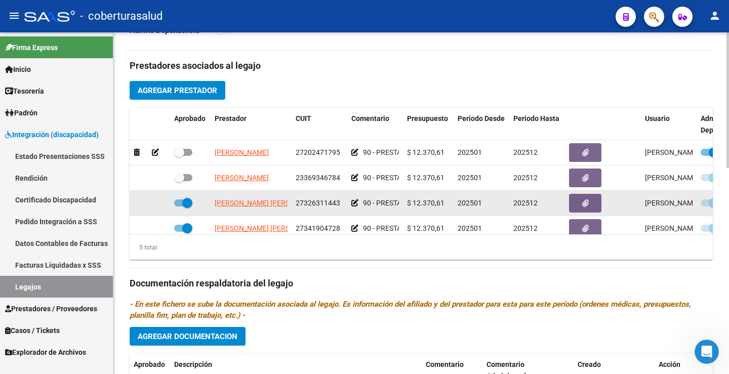
click at [178, 203] on span at bounding box center [183, 203] width 18 height 7
click at [179, 207] on input "checkbox" at bounding box center [179, 207] width 1 height 1
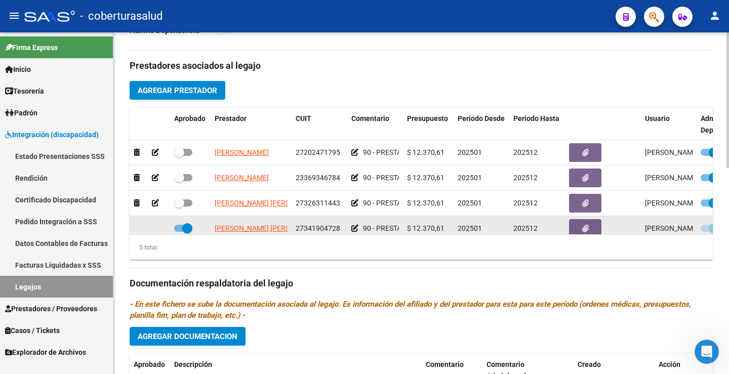
scroll to position [43, 0]
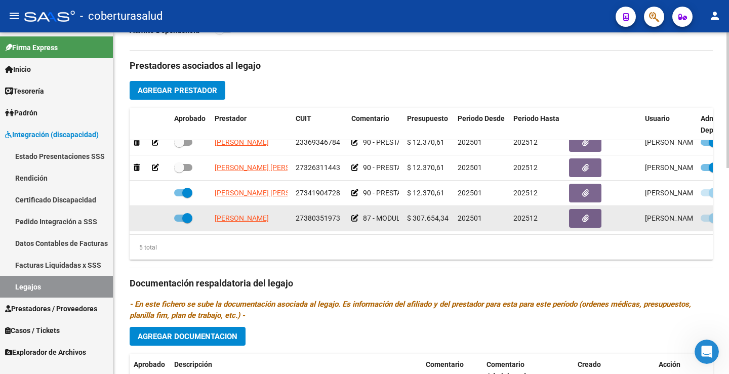
drag, startPoint x: 186, startPoint y: 184, endPoint x: 180, endPoint y: 204, distance: 20.2
click at [184, 188] on span at bounding box center [187, 193] width 10 height 10
click at [179, 196] on input "checkbox" at bounding box center [179, 196] width 1 height 1
click at [183, 213] on span at bounding box center [187, 218] width 10 height 10
click at [179, 222] on input "checkbox" at bounding box center [179, 222] width 1 height 1
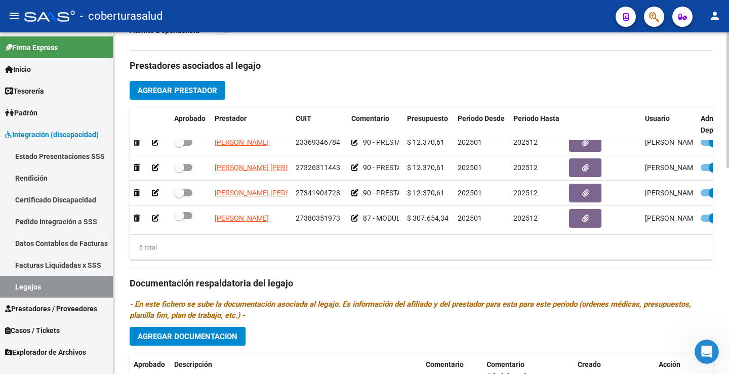
scroll to position [43, 47]
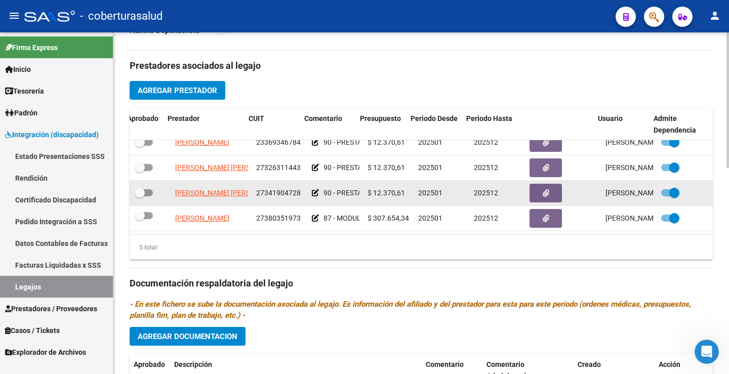
drag, startPoint x: 662, startPoint y: 210, endPoint x: 669, endPoint y: 189, distance: 22.6
click at [669, 213] on span at bounding box center [674, 218] width 10 height 10
click at [666, 222] on input "checkbox" at bounding box center [666, 222] width 1 height 1
click at [669, 188] on span at bounding box center [674, 193] width 10 height 10
click at [666, 196] on input "checkbox" at bounding box center [666, 196] width 1 height 1
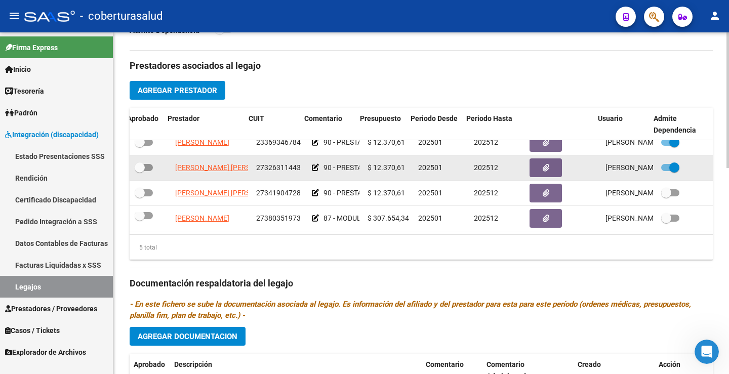
click at [669, 163] on span at bounding box center [674, 168] width 10 height 10
click at [666, 171] on input "checkbox" at bounding box center [666, 171] width 1 height 1
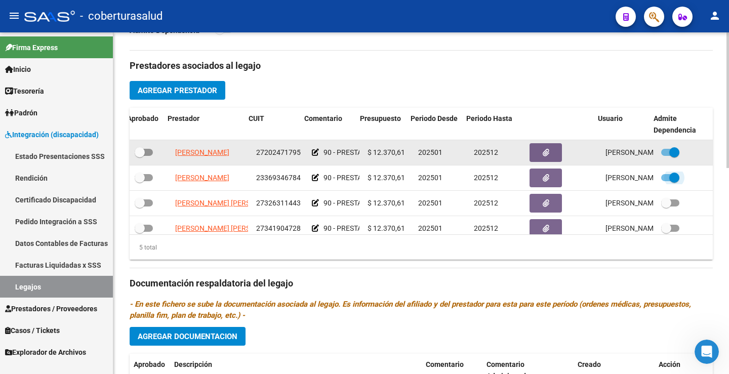
drag, startPoint x: 662, startPoint y: 174, endPoint x: 663, endPoint y: 157, distance: 16.7
click at [669, 173] on span at bounding box center [674, 178] width 10 height 10
click at [666, 181] on input "checkbox" at bounding box center [666, 181] width 1 height 1
click at [669, 152] on span at bounding box center [674, 152] width 10 height 10
click at [666, 156] on input "checkbox" at bounding box center [666, 156] width 1 height 1
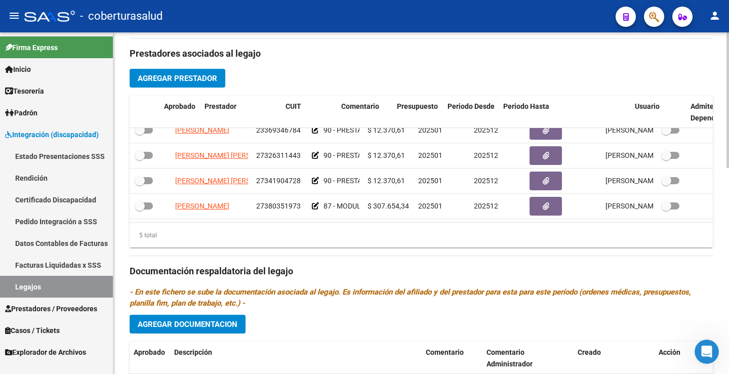
scroll to position [43, 0]
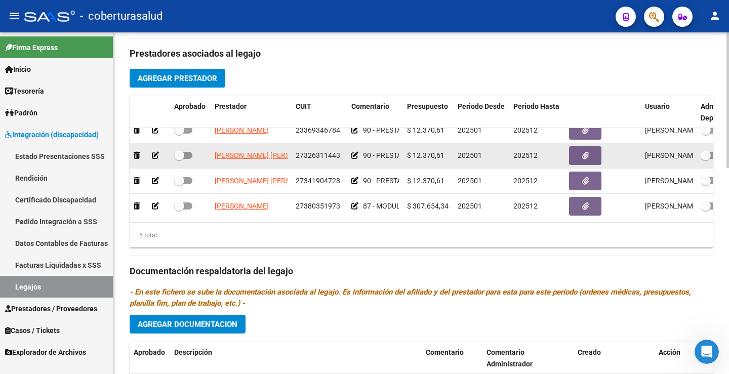
drag, startPoint x: 191, startPoint y: 145, endPoint x: 188, endPoint y: 154, distance: 9.6
click at [189, 152] on span at bounding box center [183, 155] width 18 height 7
click at [179, 159] on input "checkbox" at bounding box center [179, 159] width 1 height 1
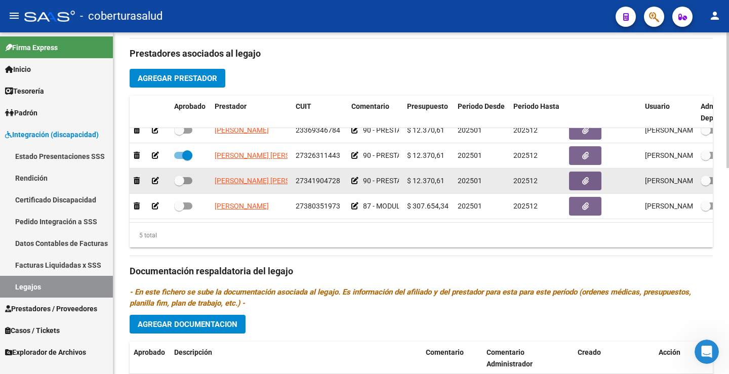
click at [191, 175] on div at bounding box center [190, 181] width 32 height 13
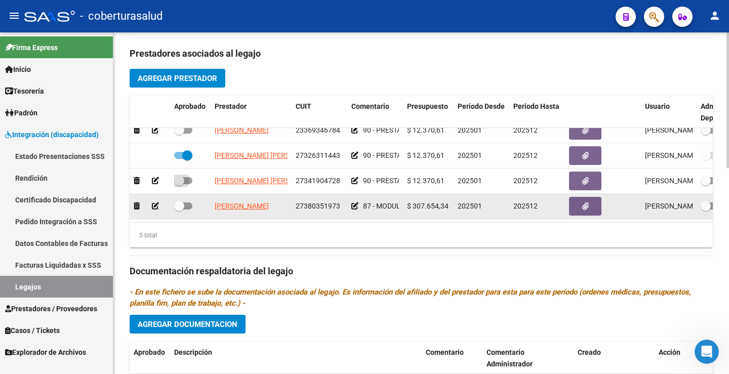
drag, startPoint x: 191, startPoint y: 172, endPoint x: 187, endPoint y: 197, distance: 25.6
click at [190, 177] on span at bounding box center [183, 180] width 18 height 7
click at [179, 184] on input "checkbox" at bounding box center [179, 184] width 1 height 1
click at [188, 203] on span at bounding box center [183, 206] width 18 height 7
click at [179, 210] on input "checkbox" at bounding box center [179, 210] width 1 height 1
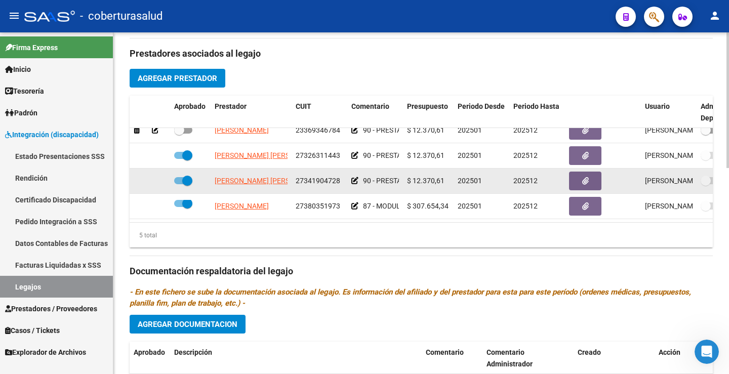
scroll to position [0, 0]
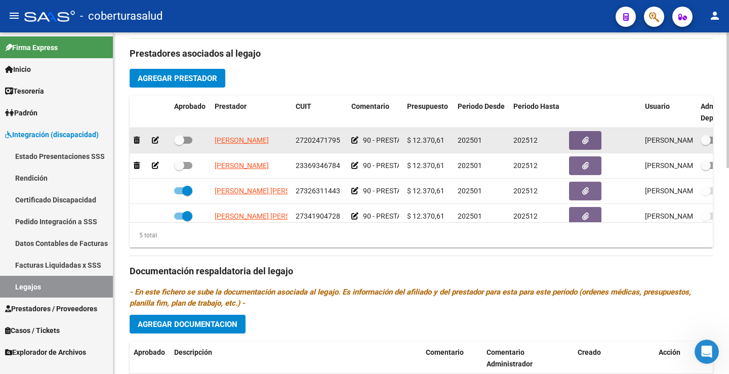
drag, startPoint x: 193, startPoint y: 163, endPoint x: 190, endPoint y: 153, distance: 10.4
click at [192, 163] on div at bounding box center [190, 166] width 32 height 13
click at [191, 144] on label at bounding box center [183, 140] width 18 height 12
click at [179, 144] on input "checkbox" at bounding box center [179, 144] width 1 height 1
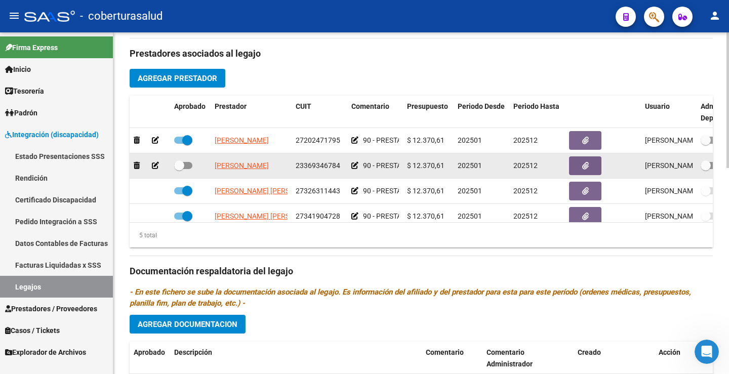
click at [187, 166] on span at bounding box center [183, 165] width 18 height 7
click at [179, 169] on input "checkbox" at bounding box center [179, 169] width 1 height 1
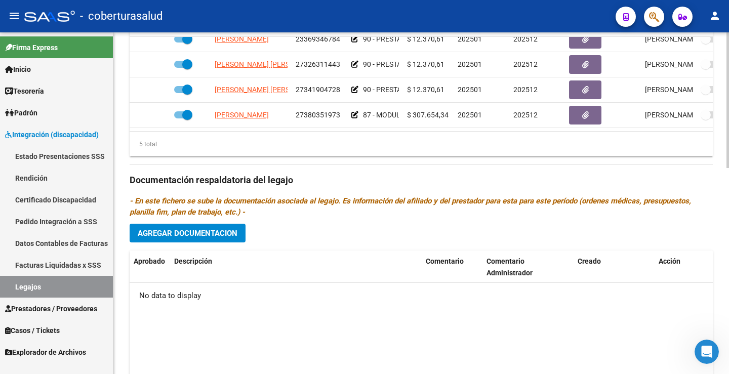
scroll to position [519, 0]
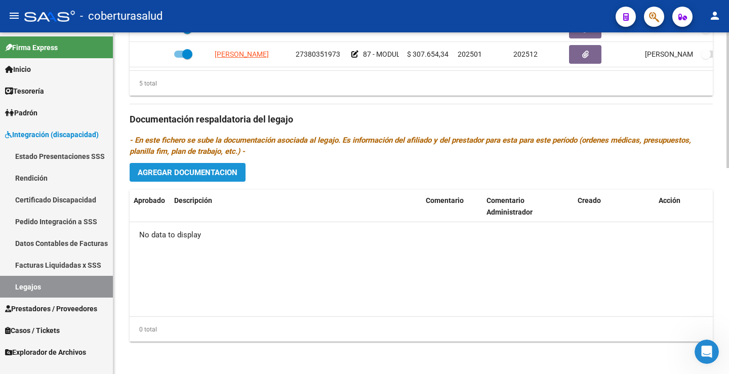
click at [201, 173] on span "Agregar Documentacion" at bounding box center [188, 172] width 100 height 9
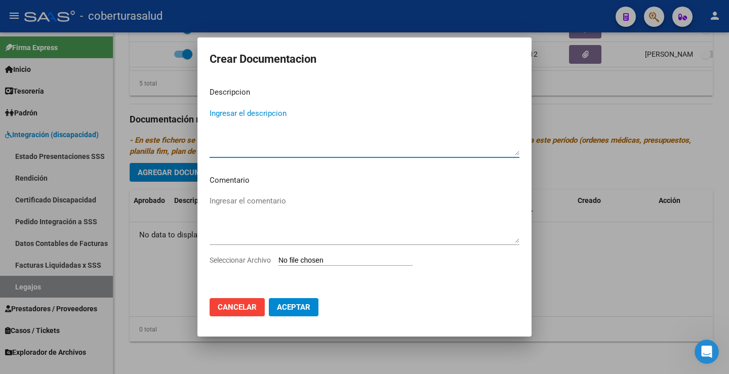
click at [330, 253] on div "Ingresar el comentario" at bounding box center [365, 223] width 310 height 61
click at [330, 257] on input "Seleccionar Archivo" at bounding box center [346, 261] width 134 height 10
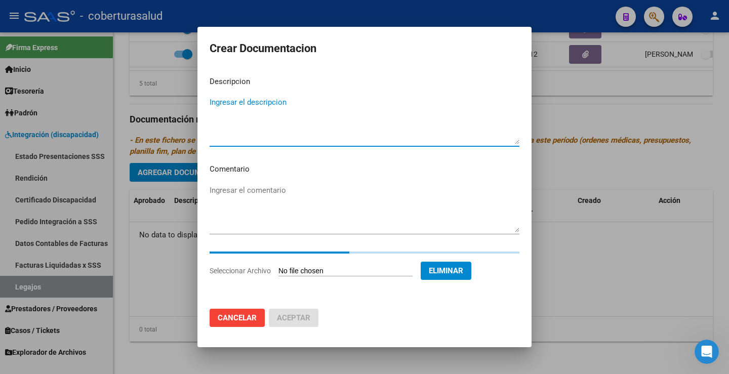
click at [233, 104] on textarea "Ingresar el descripcion" at bounding box center [365, 121] width 310 height 48
paste textarea "1-CUD"
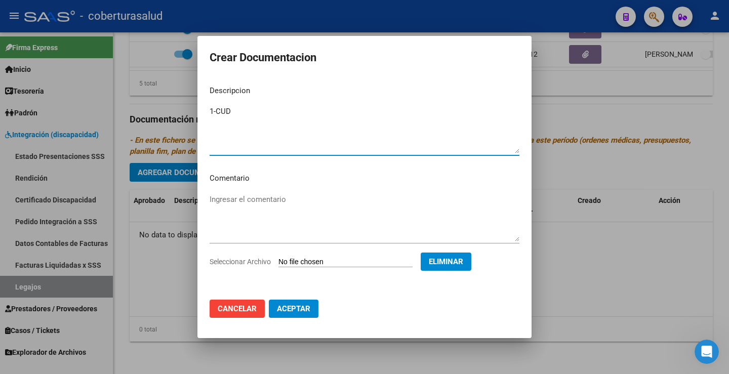
click at [218, 112] on textarea "1-CUD" at bounding box center [365, 130] width 310 height 48
click at [288, 308] on span "Aceptar" at bounding box center [293, 308] width 33 height 9
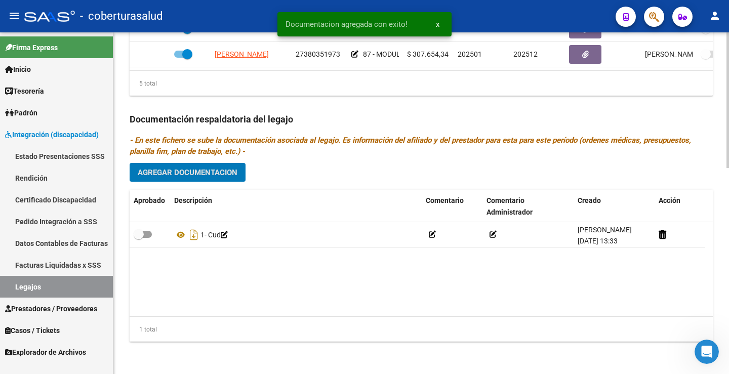
click at [203, 177] on span "Agregar Documentacion" at bounding box center [188, 172] width 100 height 9
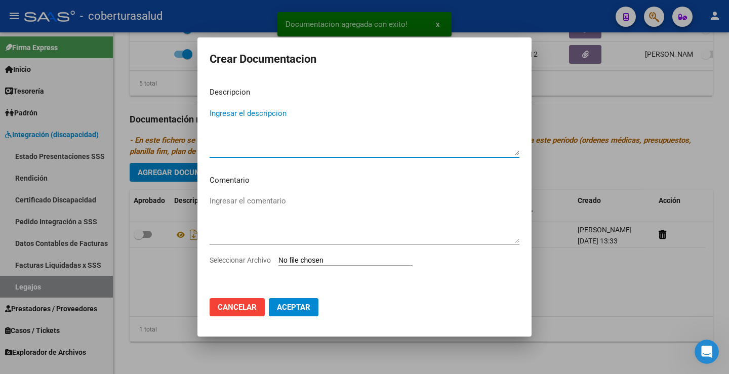
click at [311, 268] on div "Seleccionar Archivo" at bounding box center [365, 264] width 310 height 19
click at [309, 261] on input "Seleccionar Archivo" at bounding box center [346, 261] width 134 height 10
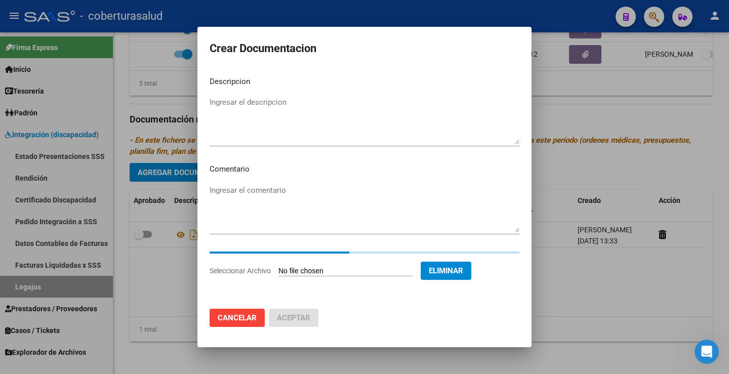
click at [266, 141] on textarea "Ingresar el descripcion" at bounding box center [365, 121] width 310 height 48
click at [272, 104] on textarea "Ingresar el descripcion" at bounding box center [365, 121] width 310 height 48
paste textarea "2-FORMULARIOS"
click at [216, 102] on textarea "2-FORMULARIOS" at bounding box center [365, 121] width 310 height 48
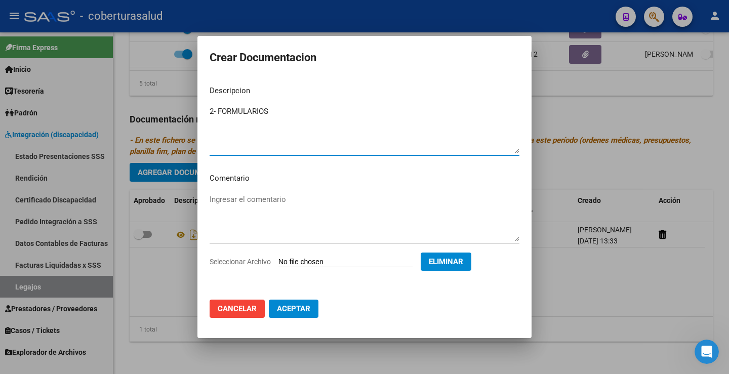
click at [305, 317] on button "Aceptar" at bounding box center [294, 309] width 50 height 18
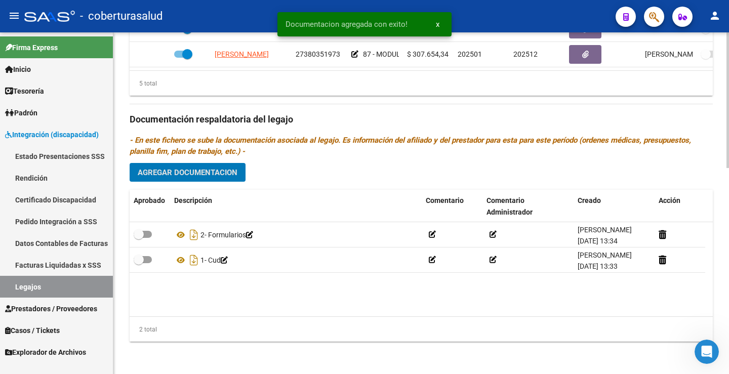
click at [198, 174] on span "Agregar Documentacion" at bounding box center [188, 172] width 100 height 9
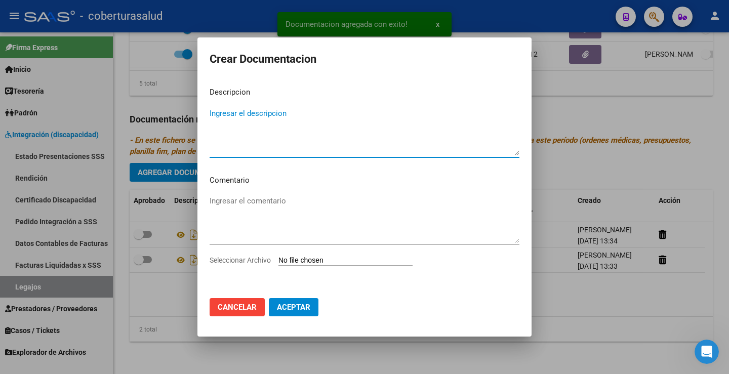
click at [303, 261] on input "Seleccionar Archivo" at bounding box center [346, 261] width 134 height 10
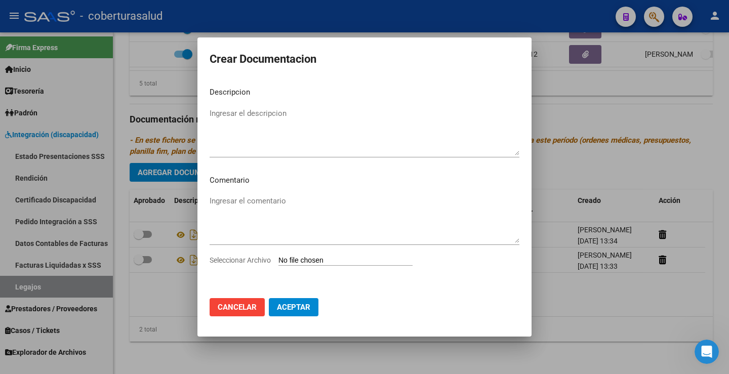
click at [248, 299] on button "Cancelar" at bounding box center [237, 307] width 55 height 18
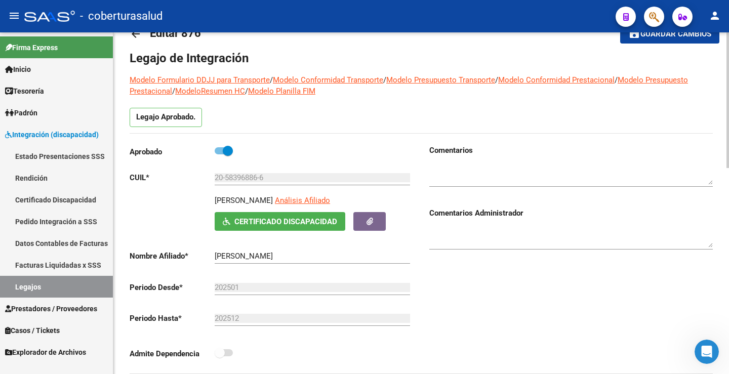
scroll to position [0, 0]
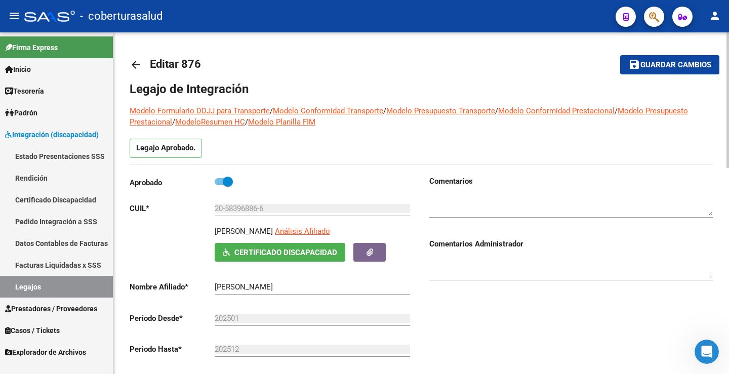
drag, startPoint x: 178, startPoint y: 62, endPoint x: 244, endPoint y: 71, distance: 66.4
click at [244, 71] on mat-toolbar-row "arrow_back Editar 876" at bounding box center [357, 65] width 455 height 32
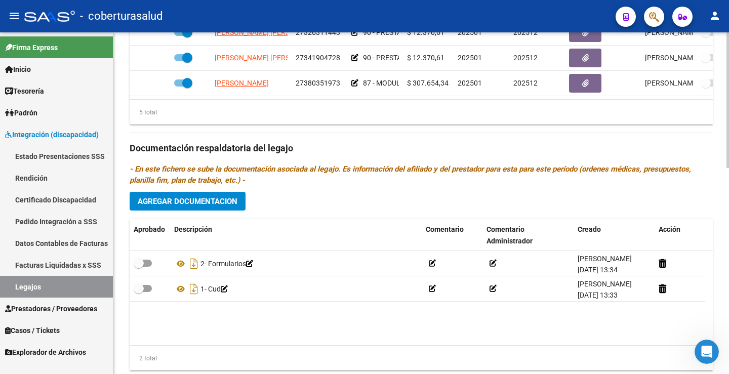
scroll to position [506, 0]
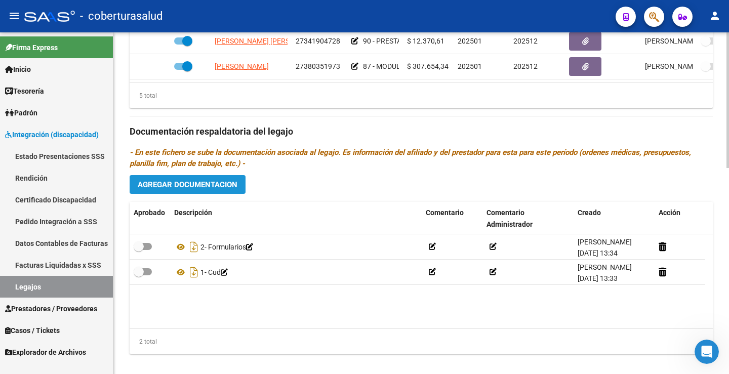
click at [222, 179] on button "Agregar Documentacion" at bounding box center [188, 184] width 116 height 19
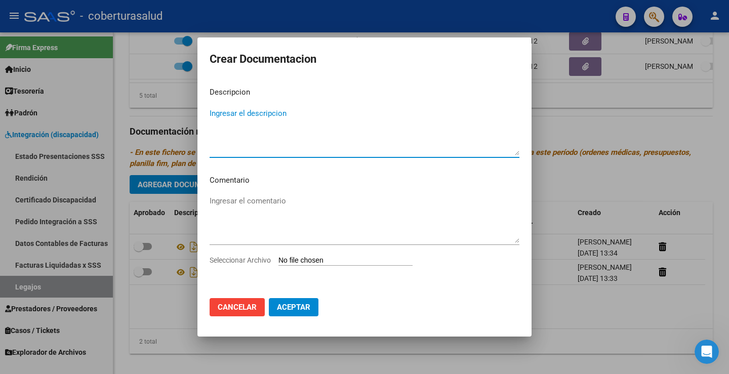
drag, startPoint x: 331, startPoint y: 268, endPoint x: 332, endPoint y: 260, distance: 7.7
click at [331, 267] on div "Seleccionar Archivo" at bounding box center [365, 264] width 310 height 19
click at [332, 260] on input "Seleccionar Archivo" at bounding box center [346, 261] width 134 height 10
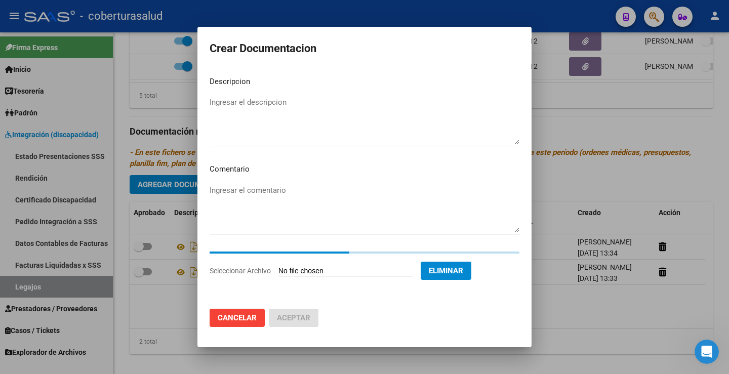
click at [237, 95] on div "Ingresar el descripcion" at bounding box center [365, 121] width 310 height 52
click at [238, 101] on textarea "Ingresar el descripcion" at bounding box center [365, 121] width 310 height 48
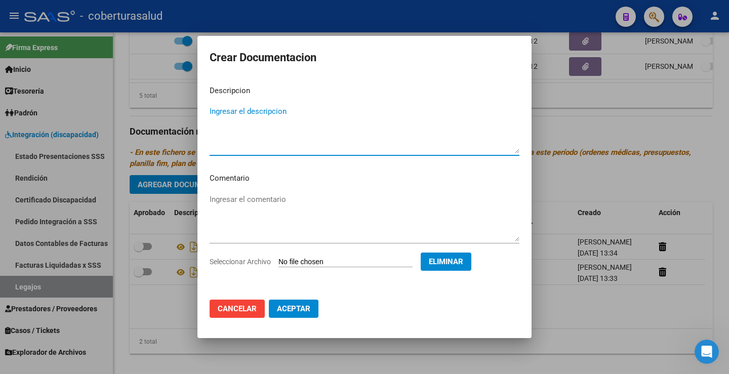
paste textarea "3-MODULO MAESTRA DE APOYO"
click at [215, 109] on textarea "3-MODULO MAESTRA DE APOYO" at bounding box center [365, 130] width 310 height 48
click at [217, 112] on textarea "3-MODULO MAESTRA DE APOYO" at bounding box center [365, 130] width 310 height 48
click at [280, 296] on mat-dialog-actions "Cancelar Aceptar" at bounding box center [365, 309] width 310 height 34
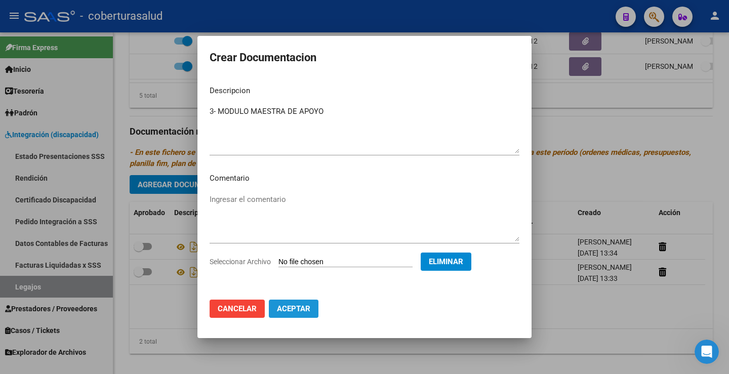
click at [290, 316] on button "Aceptar" at bounding box center [294, 309] width 50 height 18
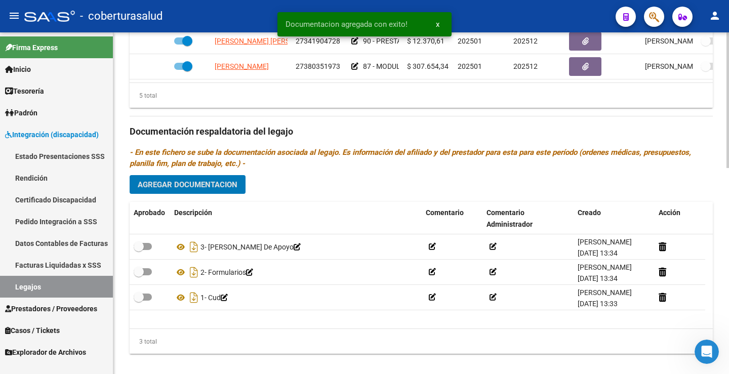
click at [203, 190] on button "Agregar Documentacion" at bounding box center [188, 184] width 116 height 19
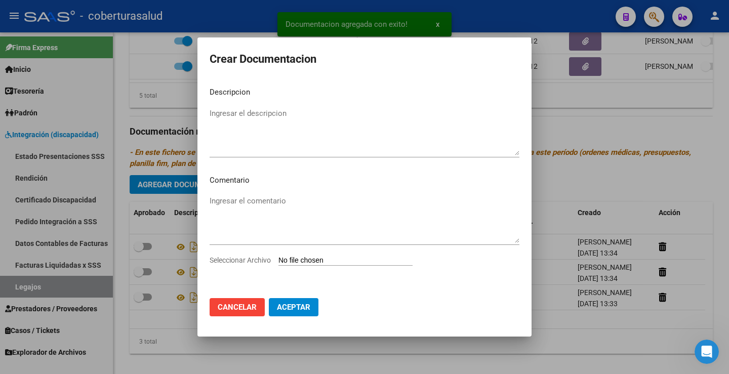
click at [322, 263] on input "Seleccionar Archivo" at bounding box center [346, 261] width 134 height 10
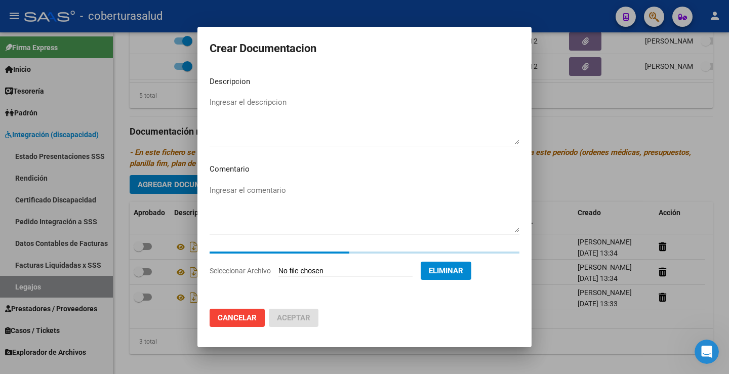
click at [245, 98] on textarea "Ingresar el descripcion" at bounding box center [365, 121] width 310 height 48
paste textarea "4-PRESTACION DE APOYO EN PSICOPEDAGOGIA"
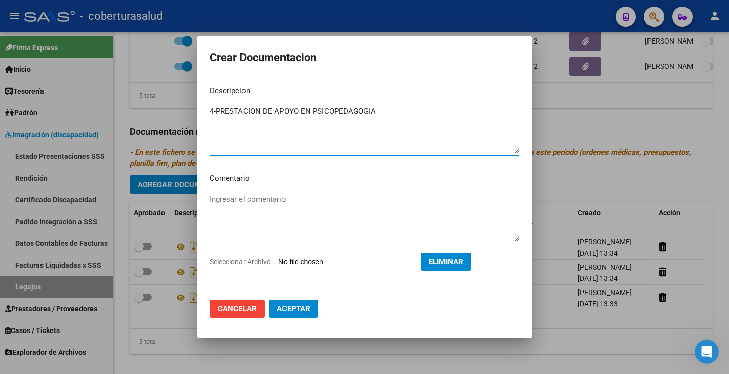
click at [217, 110] on textarea "4-PRESTACION DE APOYO EN PSICOPEDAGOGIA" at bounding box center [365, 130] width 310 height 48
drag, startPoint x: 300, startPoint y: 307, endPoint x: 294, endPoint y: 306, distance: 6.2
click at [299, 307] on span "Aceptar" at bounding box center [293, 308] width 33 height 9
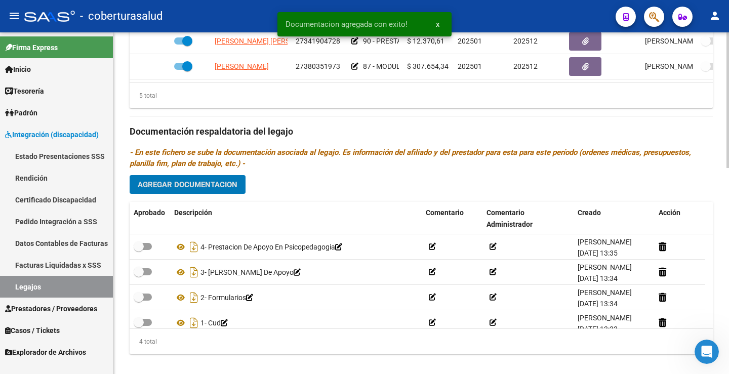
click at [199, 189] on span "Agregar Documentacion" at bounding box center [188, 184] width 100 height 9
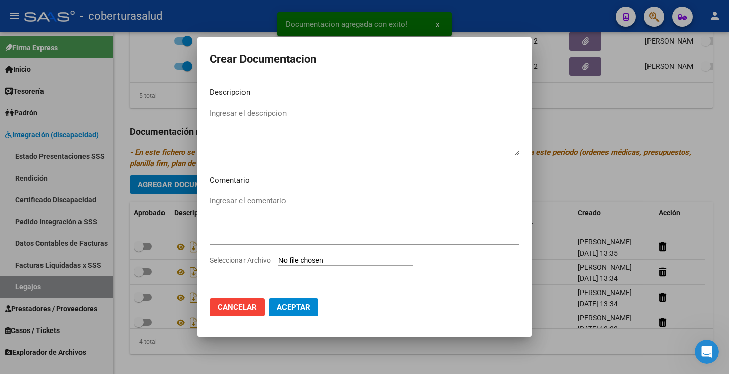
click at [311, 258] on input "Seleccionar Archivo" at bounding box center [346, 261] width 134 height 10
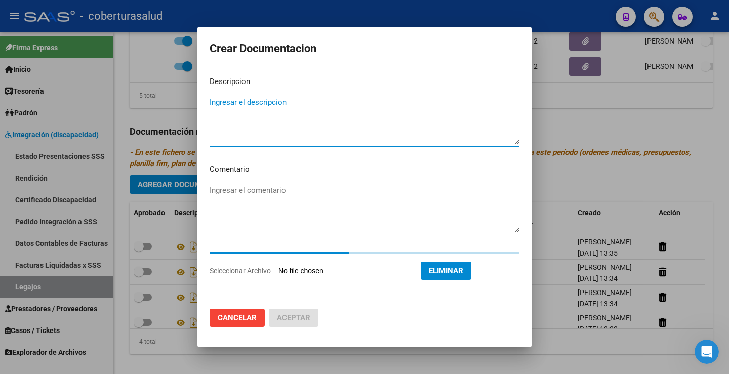
click at [268, 106] on textarea "Ingresar el descripcion" at bounding box center [365, 121] width 310 height 48
paste textarea "5-PRESTACION DE APOYO EN FONOAUDIOLOGIA"
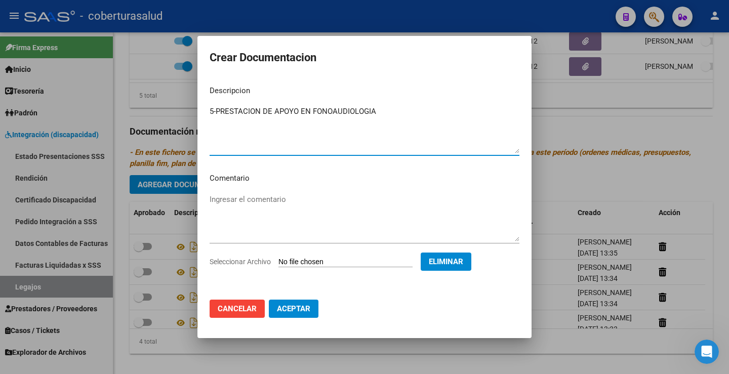
click at [217, 102] on mat-dialog-content "Descripcion 5-PRESTACION DE APOYO EN FONOAUDIOLOGIA Ingresar el descripcion Com…" at bounding box center [364, 184] width 334 height 215
click at [215, 107] on textarea "5-PRESTACION DE APOYO EN FONOAUDIOLOGIA" at bounding box center [365, 130] width 310 height 48
click at [299, 308] on span "Aceptar" at bounding box center [293, 308] width 33 height 9
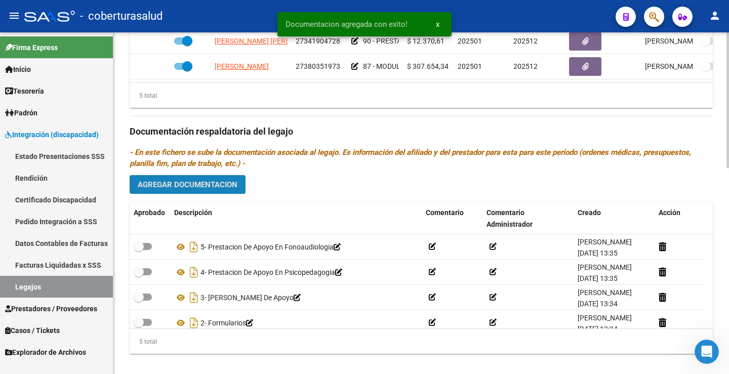
click at [202, 180] on span "Agregar Documentacion" at bounding box center [188, 184] width 100 height 9
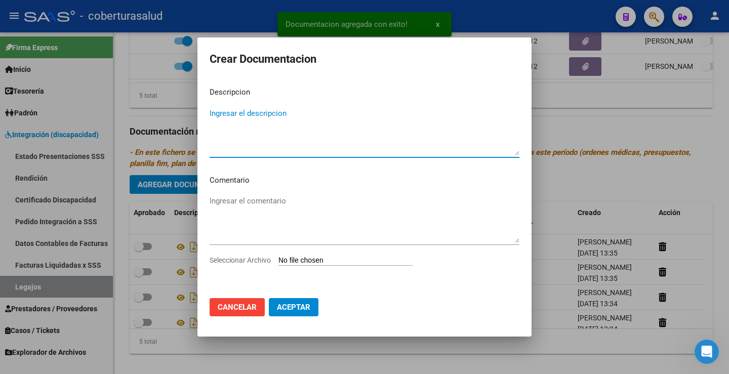
click at [309, 267] on div "Seleccionar Archivo" at bounding box center [365, 264] width 310 height 19
click at [309, 263] on input "Seleccionar Archivo" at bounding box center [346, 261] width 134 height 10
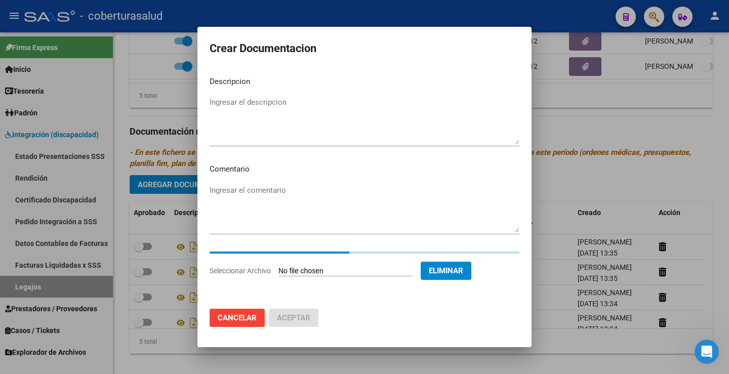
click at [236, 101] on textarea "Ingresar el descripcion" at bounding box center [365, 121] width 310 height 48
paste textarea "6-PRESTACION DE APOYO EN PSICOLOGIA"
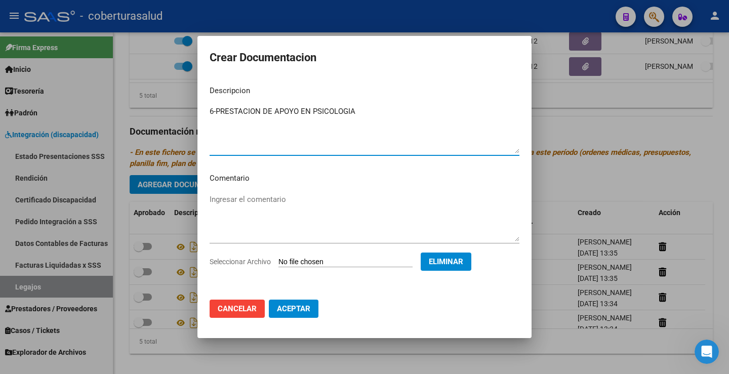
click at [216, 103] on mat-dialog-content "Descripcion 6-PRESTACION DE APOYO EN PSICOLOGIA Ingresar el descripcion Comenta…" at bounding box center [364, 184] width 334 height 215
click at [218, 110] on textarea "6-PRESTACION DE APOYO EN PSICOLOGIA" at bounding box center [365, 130] width 310 height 48
click at [311, 308] on button "Aceptar" at bounding box center [294, 309] width 50 height 18
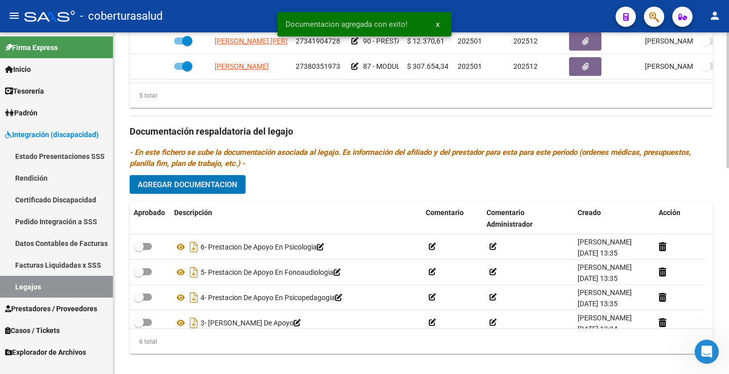
click at [202, 189] on span "Agregar Documentacion" at bounding box center [188, 184] width 100 height 9
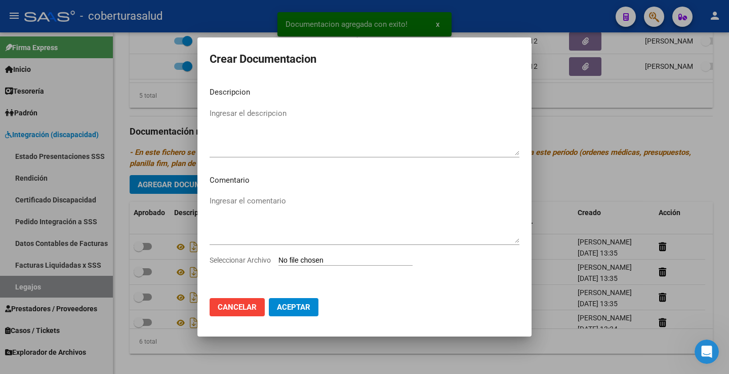
click at [322, 262] on input "Seleccionar Archivo" at bounding box center [346, 261] width 134 height 10
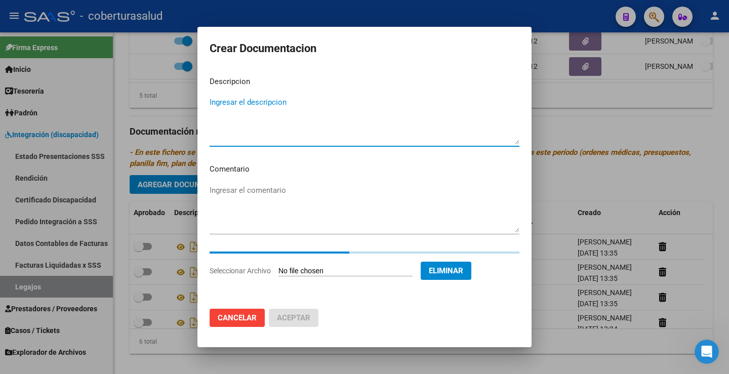
click at [233, 103] on textarea "Ingresar el descripcion" at bounding box center [365, 121] width 310 height 48
paste textarea "7- TRANSPORTE SIN DEPENDENCIA"
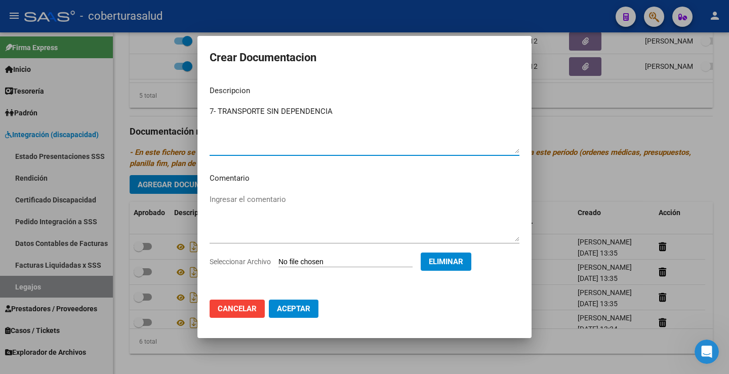
drag, startPoint x: 304, startPoint y: 314, endPoint x: 304, endPoint y: 282, distance: 32.9
click at [304, 314] on button "Aceptar" at bounding box center [294, 309] width 50 height 18
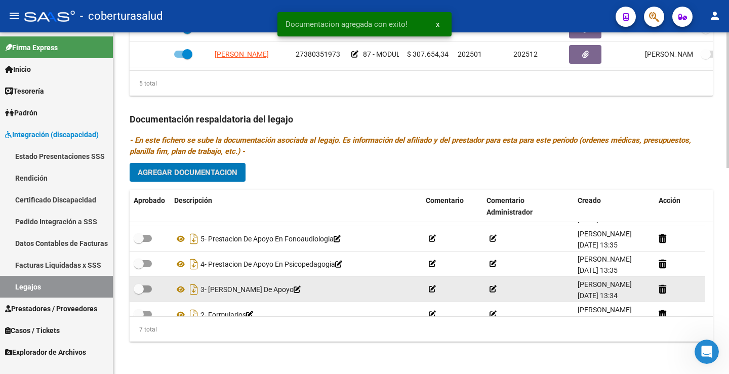
scroll to position [86, 0]
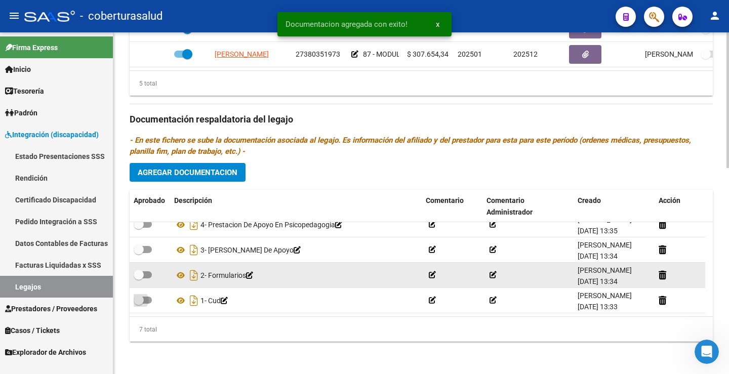
drag, startPoint x: 147, startPoint y: 303, endPoint x: 149, endPoint y: 286, distance: 16.8
click at [147, 301] on span at bounding box center [143, 300] width 18 height 7
click at [139, 304] on input "checkbox" at bounding box center [138, 304] width 1 height 1
drag, startPoint x: 149, startPoint y: 273, endPoint x: 149, endPoint y: 256, distance: 17.7
click at [149, 272] on span at bounding box center [143, 274] width 18 height 7
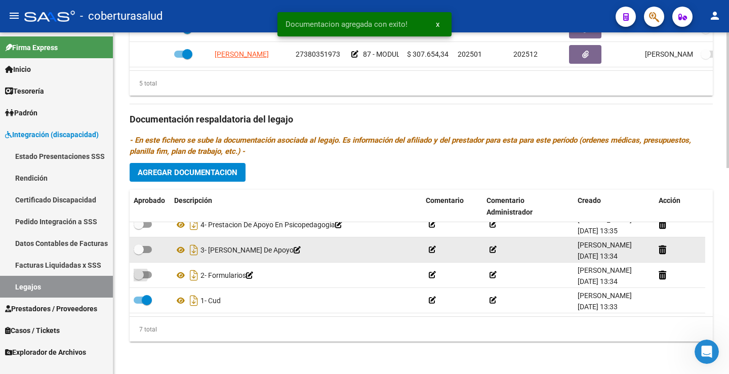
click at [139, 279] on input "checkbox" at bounding box center [138, 279] width 1 height 1
click at [148, 249] on span at bounding box center [143, 249] width 18 height 7
click at [139, 253] on input "checkbox" at bounding box center [138, 253] width 1 height 1
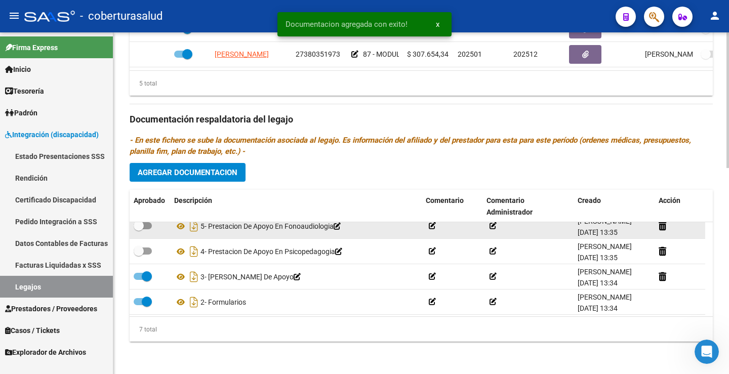
scroll to position [35, 0]
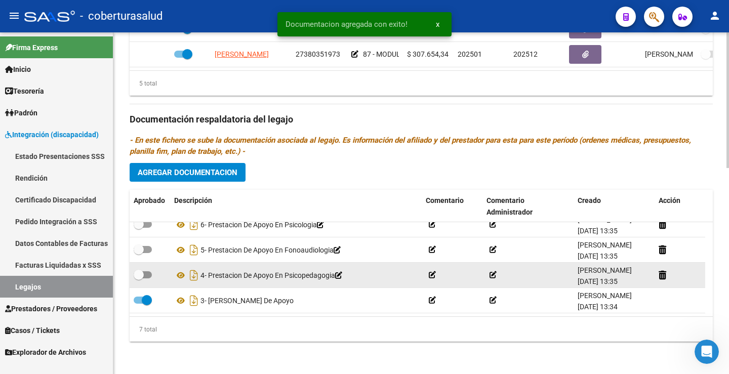
click at [150, 276] on label at bounding box center [143, 275] width 18 height 12
click at [139, 279] on input "checkbox" at bounding box center [138, 279] width 1 height 1
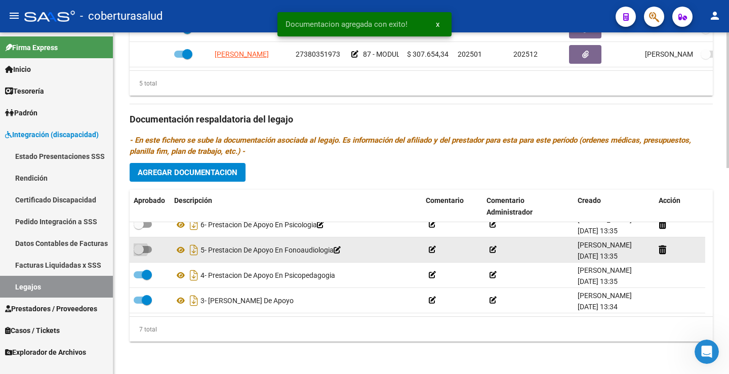
click at [148, 250] on span at bounding box center [143, 249] width 18 height 7
click at [139, 253] on input "checkbox" at bounding box center [138, 253] width 1 height 1
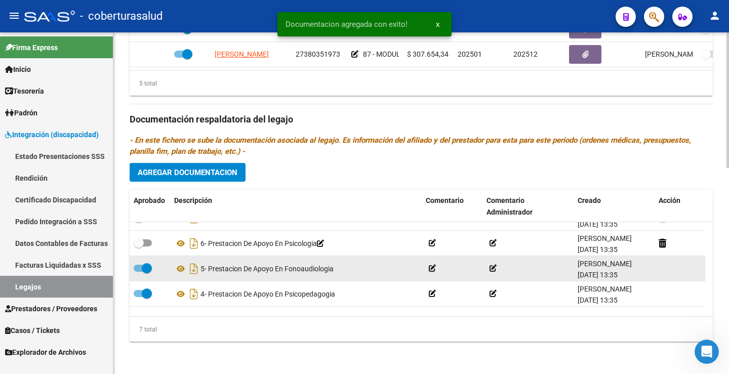
scroll to position [0, 0]
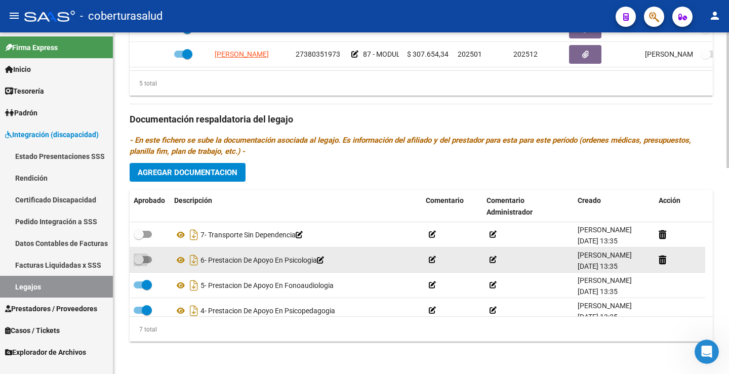
click at [148, 260] on span at bounding box center [143, 259] width 18 height 7
click at [139, 263] on input "checkbox" at bounding box center [138, 263] width 1 height 1
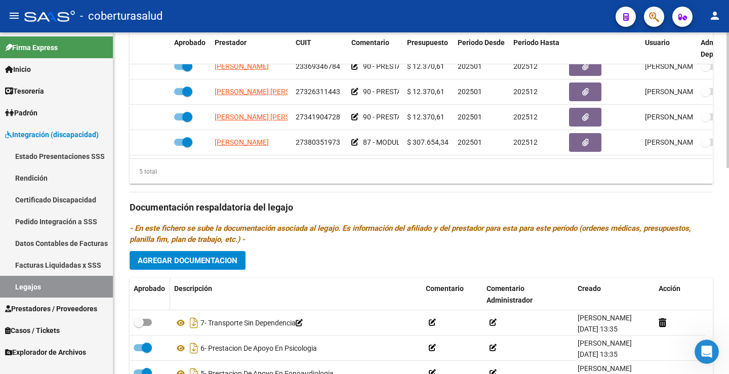
scroll to position [417, 0]
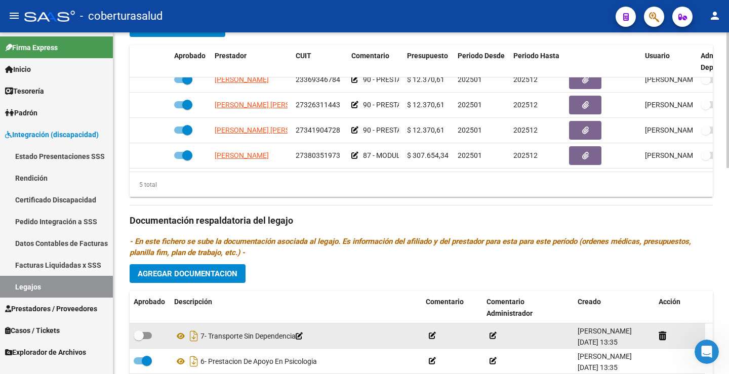
click at [145, 339] on label at bounding box center [143, 336] width 18 height 12
click at [139, 339] on input "checkbox" at bounding box center [138, 339] width 1 height 1
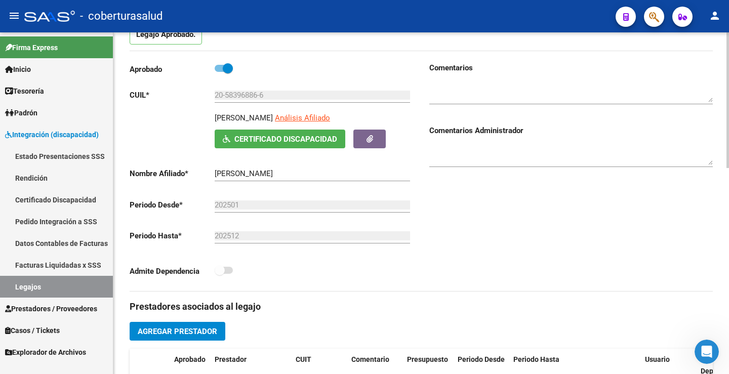
scroll to position [0, 0]
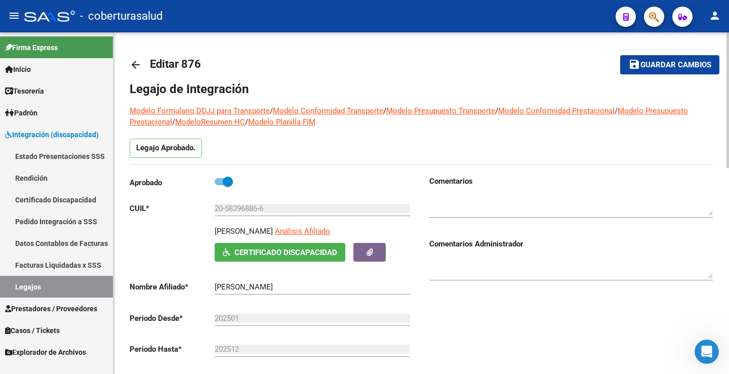
click at [624, 51] on mat-toolbar-row "save Guardar cambios" at bounding box center [657, 65] width 124 height 32
click at [645, 62] on span "Guardar cambios" at bounding box center [676, 65] width 71 height 9
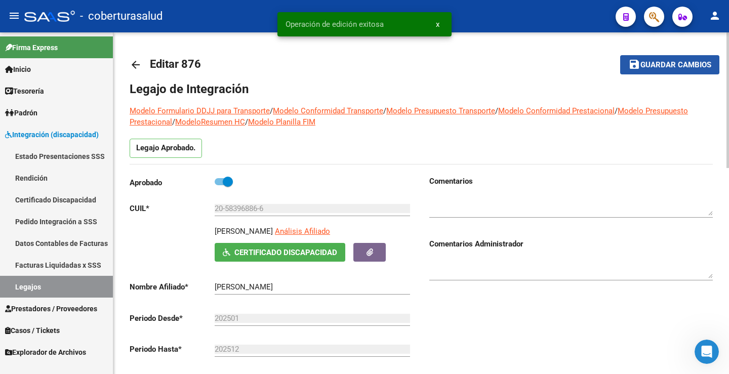
click at [645, 62] on span "Guardar cambios" at bounding box center [676, 65] width 71 height 9
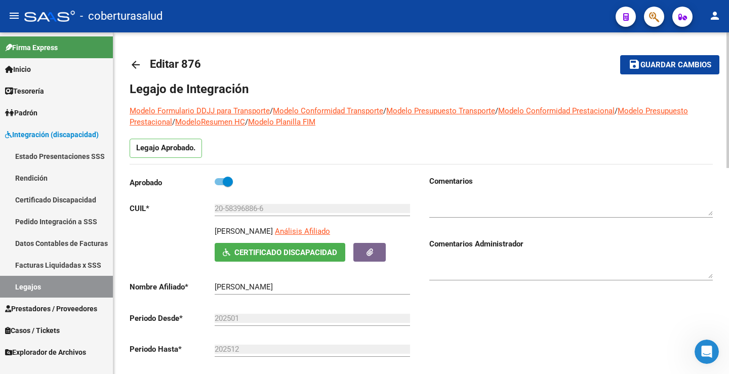
click at [203, 57] on h1 "Editar 876" at bounding box center [177, 65] width 54 height 20
click at [188, 64] on span "Editar 876" at bounding box center [175, 64] width 51 height 13
copy h1 "876"
drag, startPoint x: 420, startPoint y: 49, endPoint x: 396, endPoint y: 49, distance: 23.8
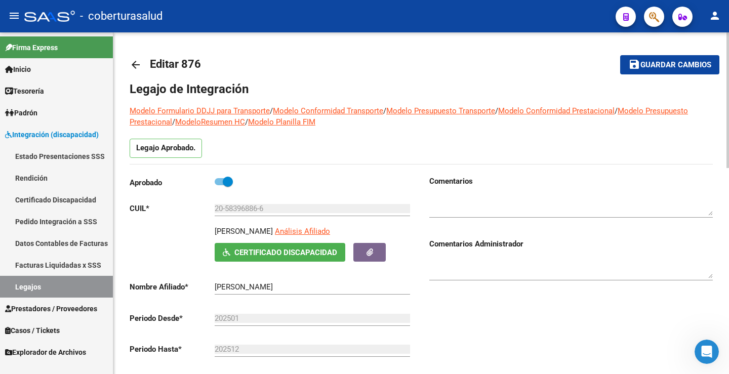
drag, startPoint x: 216, startPoint y: 229, endPoint x: 312, endPoint y: 231, distance: 96.7
click at [273, 231] on p "[PERSON_NAME]" at bounding box center [244, 231] width 58 height 11
copy p "[PERSON_NAME]"
click at [632, 56] on button "save Guardar cambios" at bounding box center [669, 64] width 99 height 19
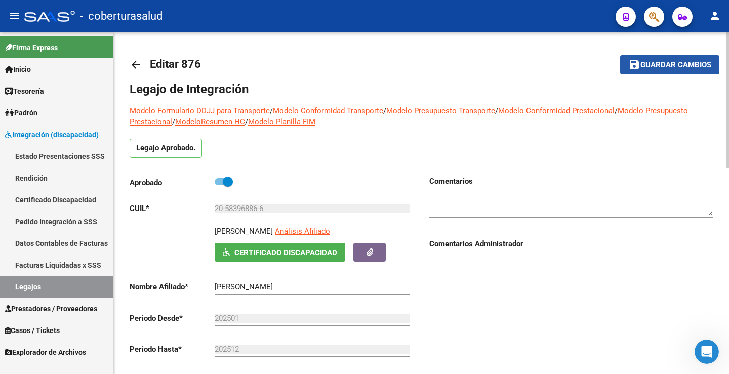
click at [643, 71] on button "save Guardar cambios" at bounding box center [669, 64] width 99 height 19
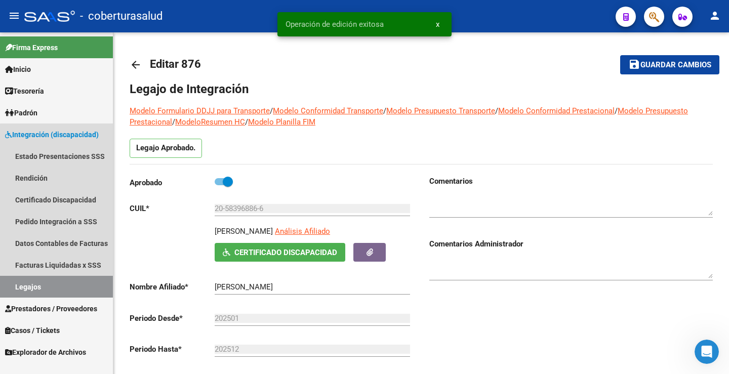
drag, startPoint x: 59, startPoint y: 286, endPoint x: 102, endPoint y: 260, distance: 50.9
click at [59, 285] on link "Legajos" at bounding box center [56, 287] width 113 height 22
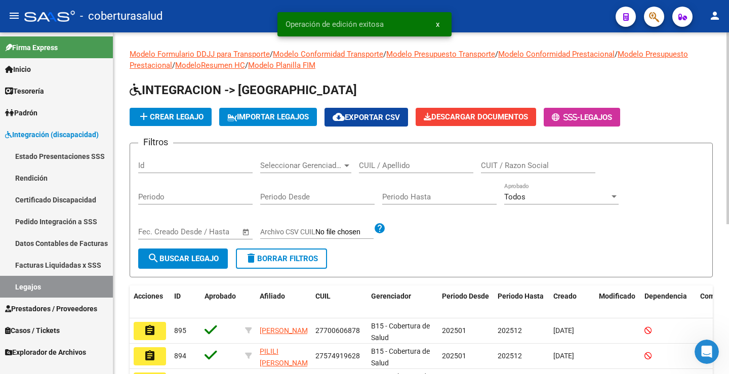
click at [416, 169] on input "CUIL / Apellido" at bounding box center [416, 165] width 114 height 9
paste input "20506745137"
click at [183, 266] on button "search Buscar Legajo" at bounding box center [183, 259] width 90 height 20
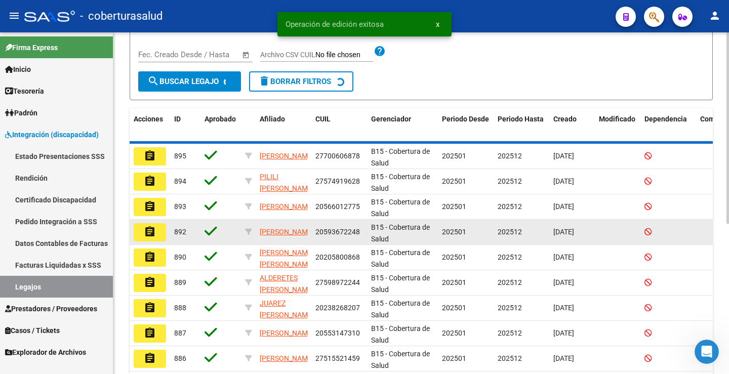
scroll to position [38, 0]
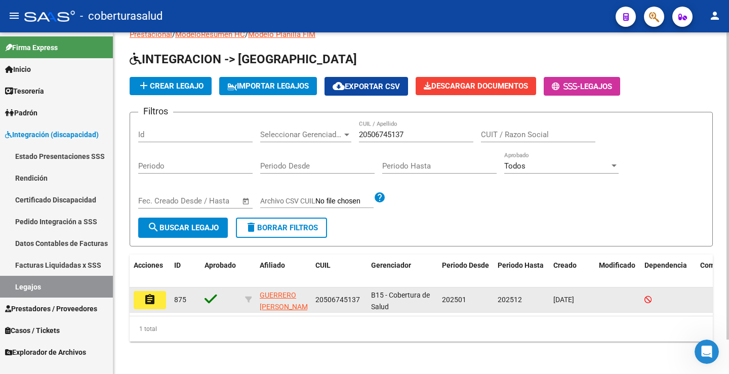
click at [146, 294] on mat-icon "assignment" at bounding box center [150, 300] width 12 height 12
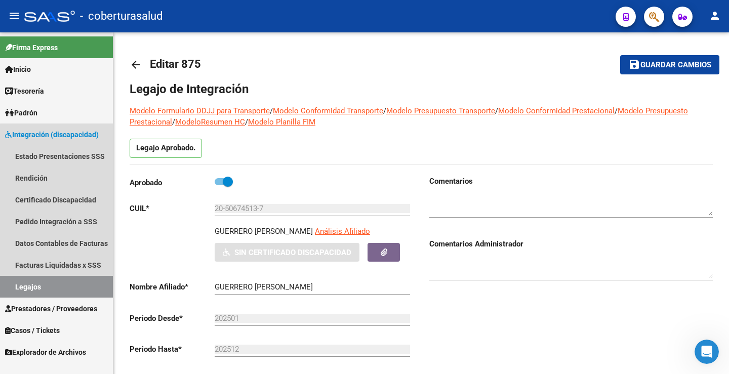
drag, startPoint x: 66, startPoint y: 288, endPoint x: 114, endPoint y: 245, distance: 65.3
click at [66, 288] on link "Legajos" at bounding box center [56, 287] width 113 height 22
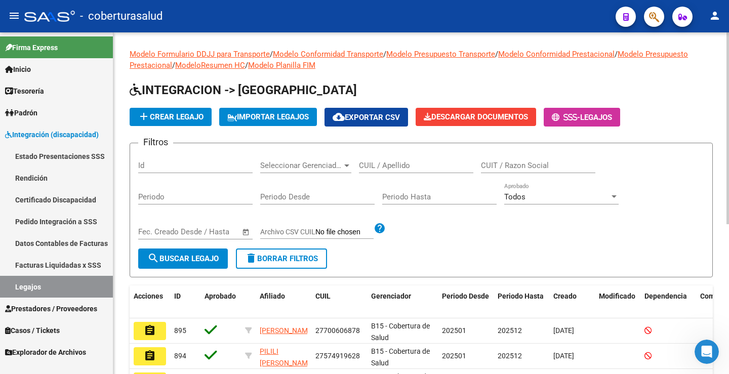
click at [412, 158] on div "CUIL / Apellido" at bounding box center [416, 162] width 114 height 22
paste input "20583968866"
click at [206, 261] on span "search Buscar Legajo" at bounding box center [182, 258] width 71 height 9
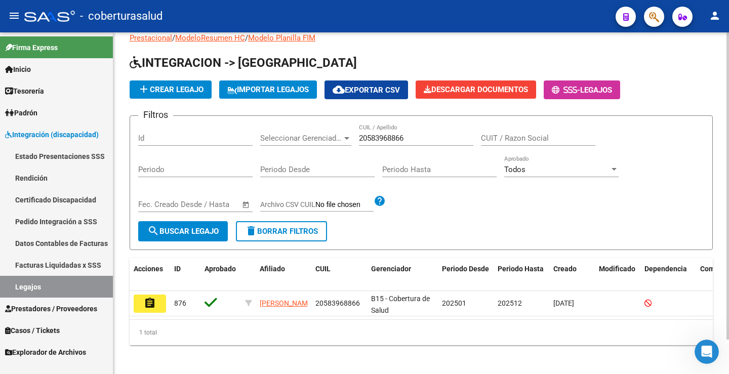
scroll to position [38, 0]
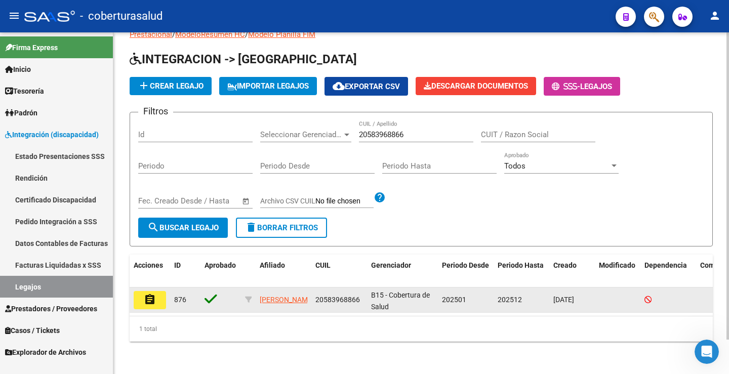
click at [152, 298] on mat-icon "assignment" at bounding box center [150, 300] width 12 height 12
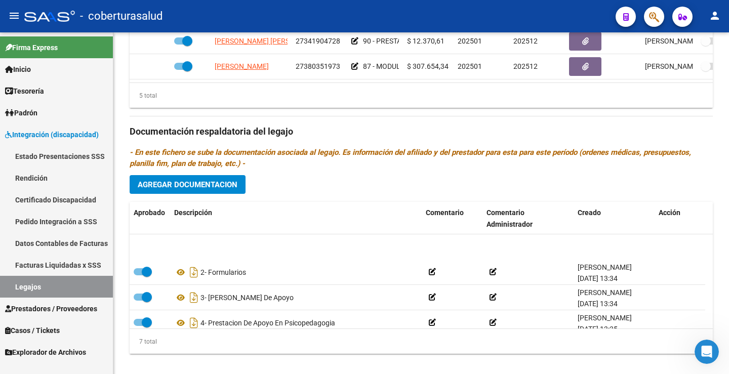
scroll to position [86, 0]
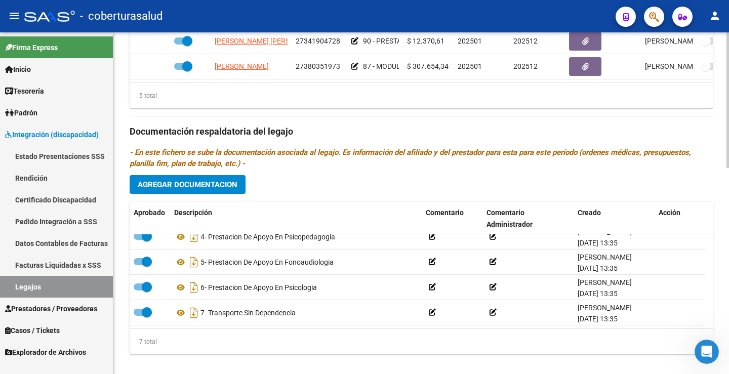
click at [175, 192] on button "Agregar Documentacion" at bounding box center [188, 184] width 116 height 19
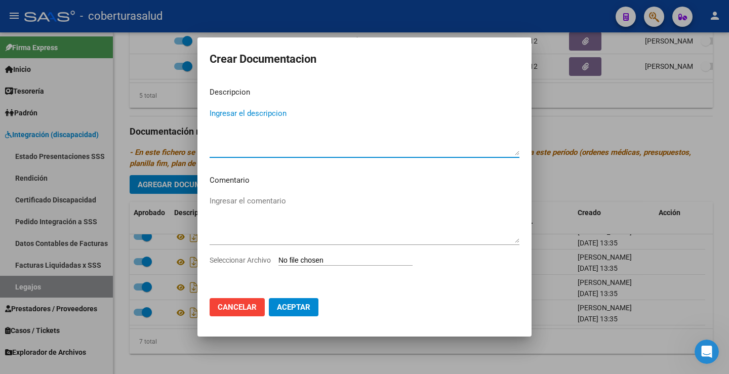
click at [310, 269] on div "Seleccionar Archivo" at bounding box center [365, 264] width 310 height 19
click at [313, 264] on input "Seleccionar Archivo" at bounding box center [346, 261] width 134 height 10
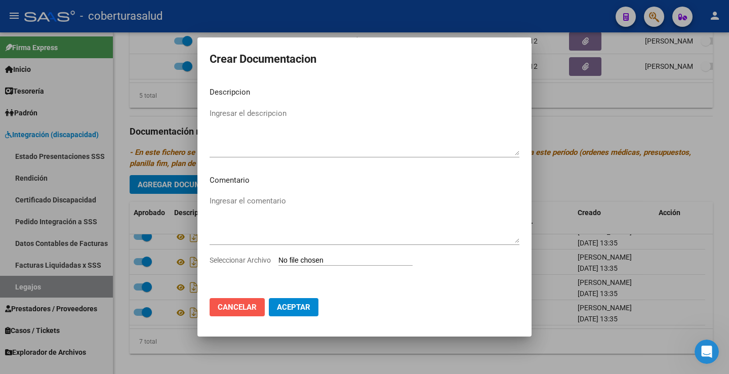
drag, startPoint x: 235, startPoint y: 309, endPoint x: 315, endPoint y: 207, distance: 129.1
click at [236, 306] on span "Cancelar" at bounding box center [237, 307] width 39 height 9
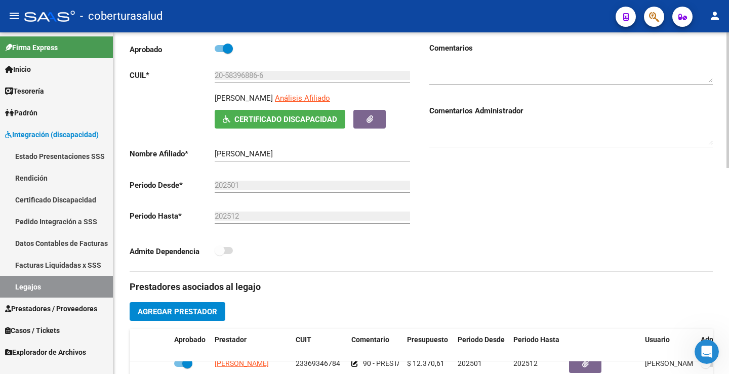
scroll to position [0, 0]
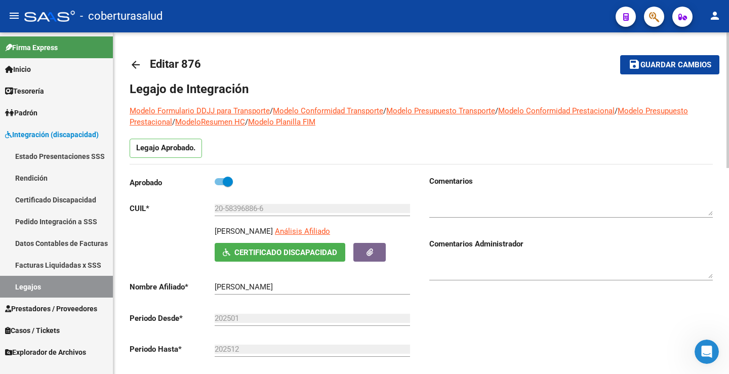
click at [649, 65] on span "Guardar cambios" at bounding box center [676, 65] width 71 height 9
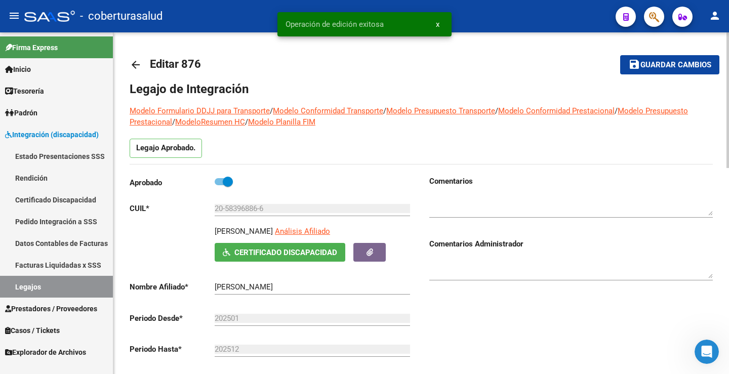
click at [652, 67] on span "Guardar cambios" at bounding box center [676, 65] width 71 height 9
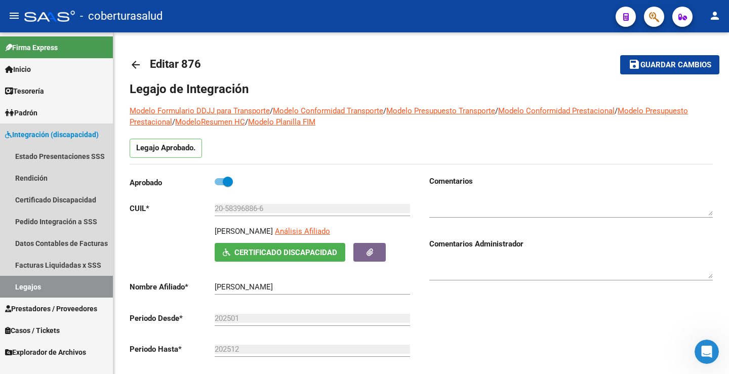
click at [59, 286] on link "Legajos" at bounding box center [56, 287] width 113 height 22
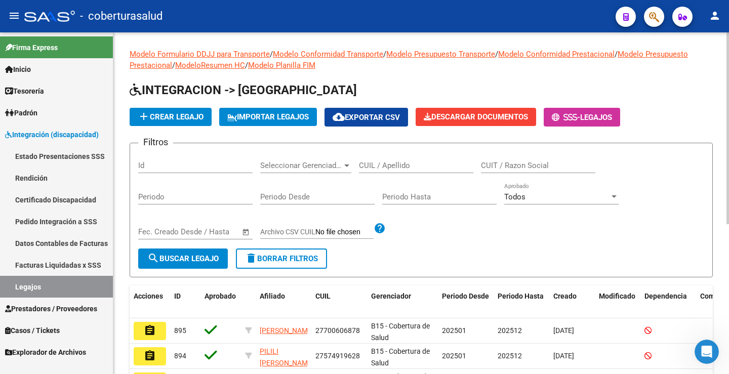
click at [421, 164] on input "CUIL / Apellido" at bounding box center [416, 165] width 114 height 9
paste input "20506745137"
click at [154, 262] on mat-icon "search" at bounding box center [153, 258] width 12 height 12
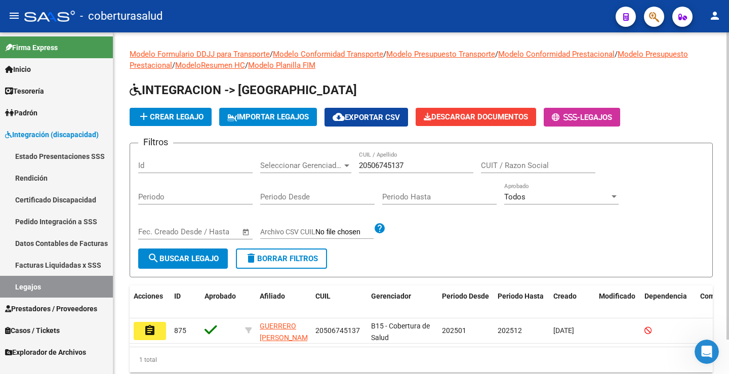
scroll to position [38, 0]
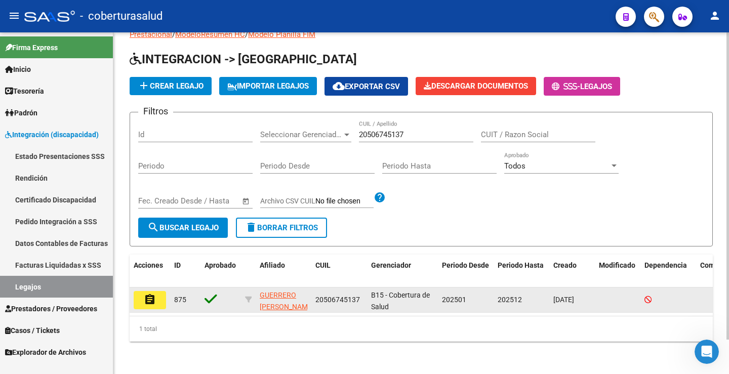
click at [154, 294] on mat-icon "assignment" at bounding box center [150, 300] width 12 height 12
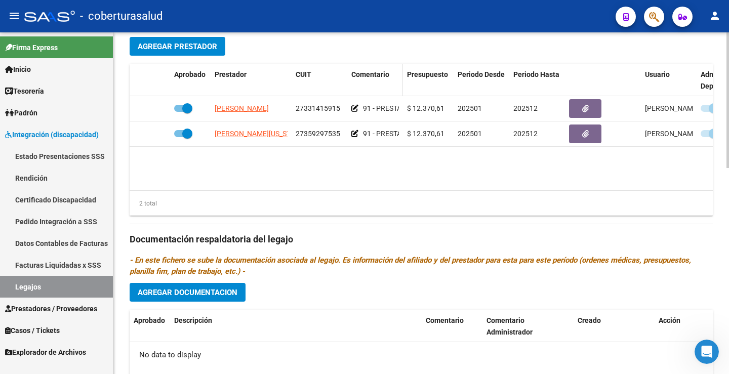
scroll to position [519, 0]
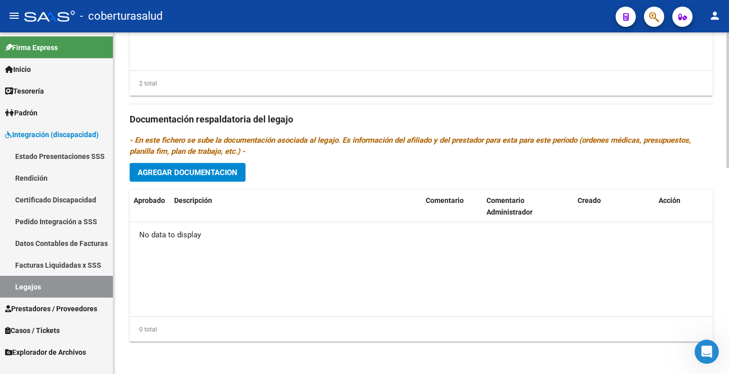
click at [238, 172] on button "Agregar Documentacion" at bounding box center [188, 172] width 116 height 19
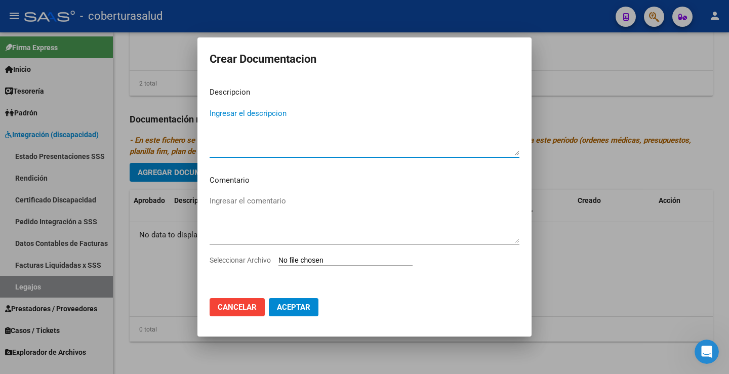
click at [330, 261] on input "Seleccionar Archivo" at bounding box center [346, 261] width 134 height 10
click at [345, 262] on input "Seleccionar Archivo" at bounding box center [346, 261] width 134 height 10
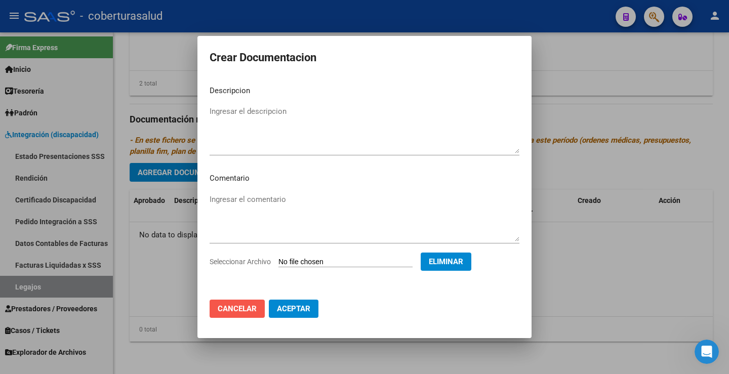
click at [259, 310] on button "Cancelar" at bounding box center [237, 309] width 55 height 18
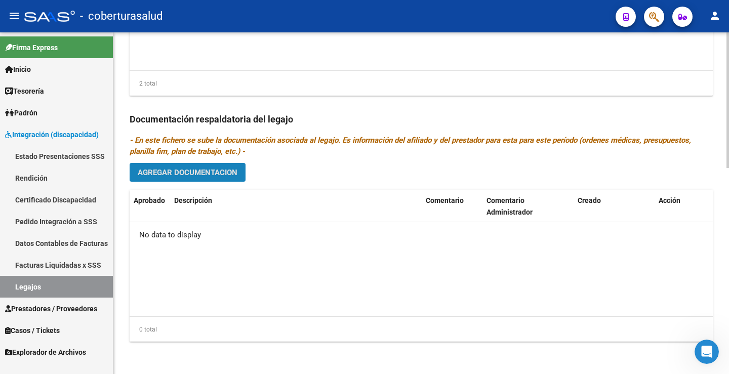
click at [192, 177] on span "Agregar Documentacion" at bounding box center [188, 172] width 100 height 9
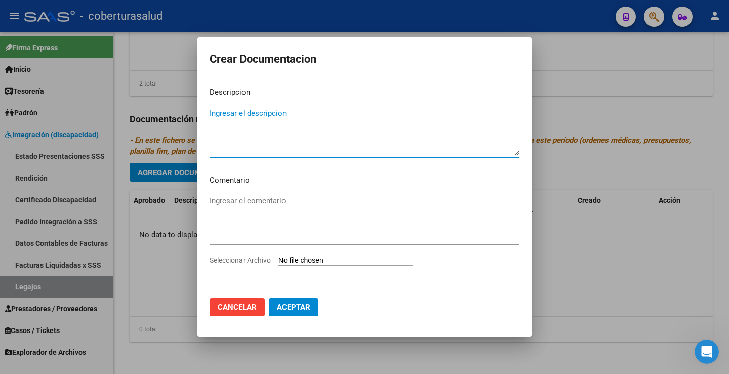
click at [294, 265] on input "Seleccionar Archivo" at bounding box center [346, 261] width 134 height 10
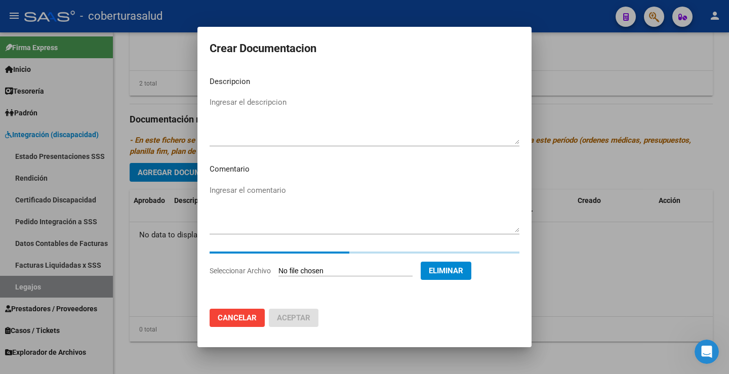
click at [250, 99] on mat-dialog-content "Descripcion Ingresar el descripcion Comentario Ingresar el comentario Seleccion…" at bounding box center [364, 184] width 334 height 233
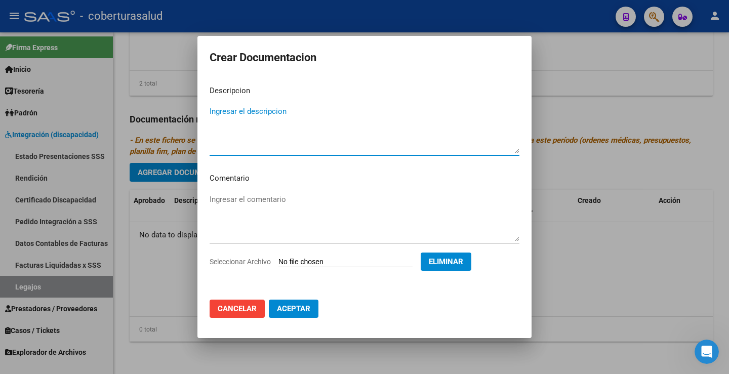
paste textarea "1-CUD"
click at [218, 116] on textarea "1-CUD" at bounding box center [365, 130] width 310 height 48
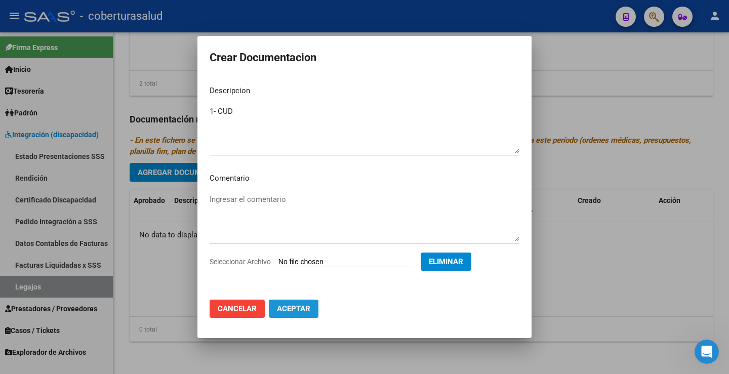
click at [307, 312] on span "Aceptar" at bounding box center [293, 308] width 33 height 9
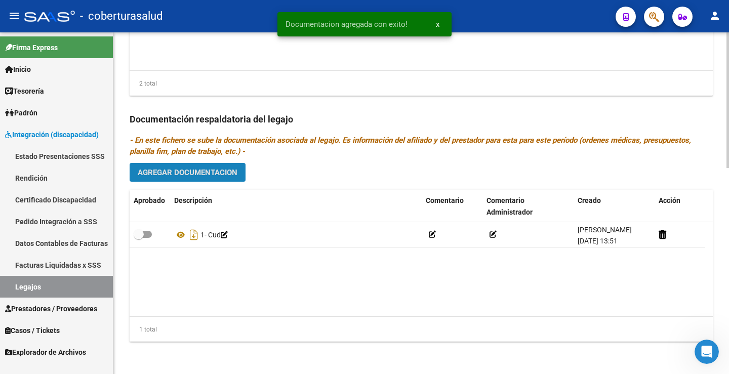
click at [171, 180] on button "Agregar Documentacion" at bounding box center [188, 172] width 116 height 19
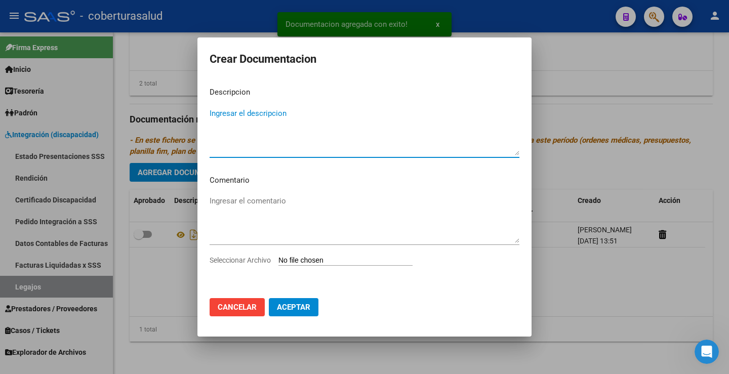
click at [307, 264] on input "Seleccionar Archivo" at bounding box center [346, 261] width 134 height 10
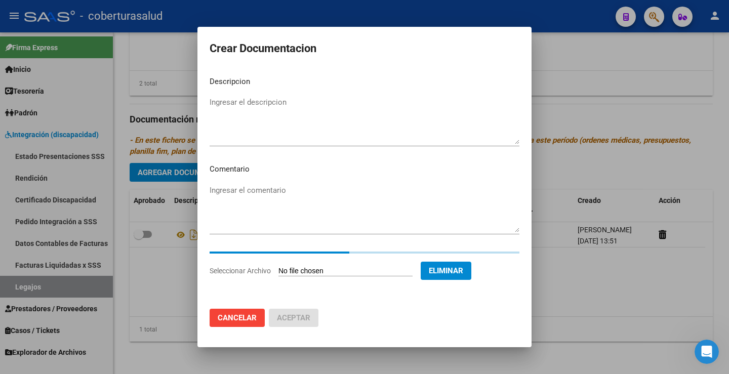
click at [253, 103] on textarea "Ingresar el descripcion" at bounding box center [365, 121] width 310 height 48
paste textarea "2-FORMULARIOS"
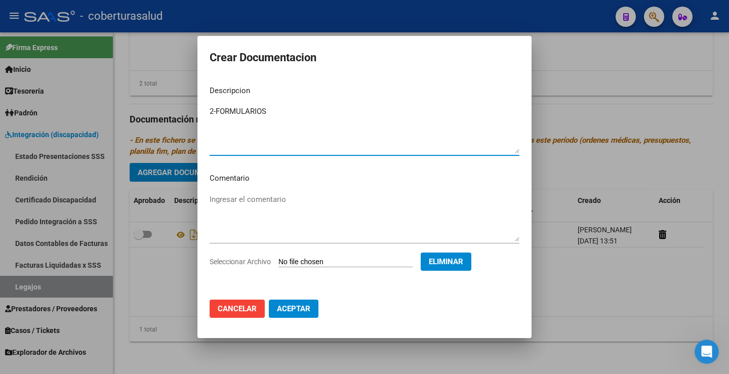
click at [216, 115] on textarea "2-FORMULARIOS" at bounding box center [365, 130] width 310 height 48
click at [293, 308] on span "Aceptar" at bounding box center [293, 308] width 33 height 9
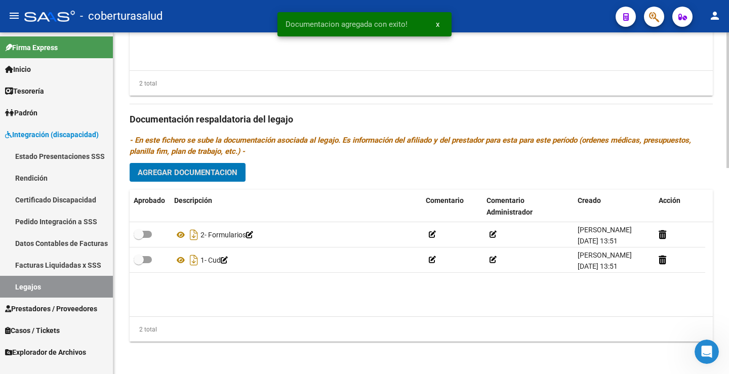
click at [203, 174] on span "Agregar Documentacion" at bounding box center [188, 172] width 100 height 9
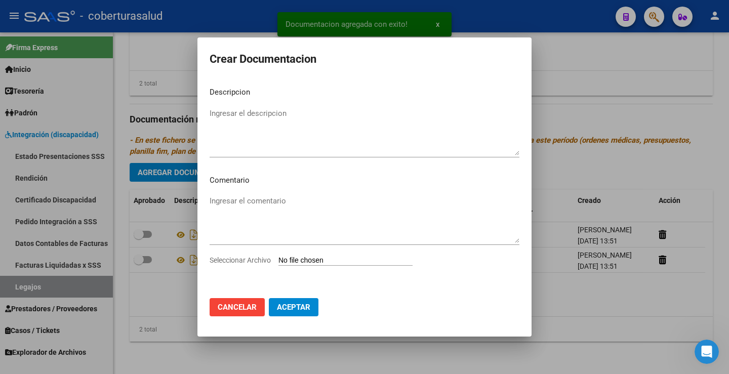
click at [316, 262] on input "Seleccionar Archivo" at bounding box center [346, 261] width 134 height 10
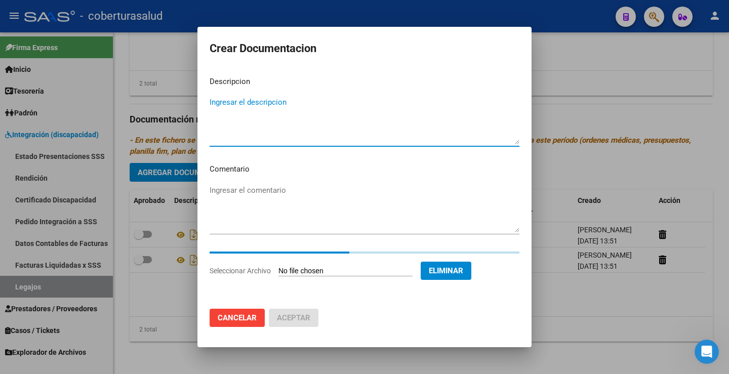
click at [257, 105] on textarea "Ingresar el descripcion" at bounding box center [365, 121] width 310 height 48
paste textarea "3-PRESTACION DE APOYO EN PSICOPEDAGOGIA"
click at [217, 103] on textarea "3-PRESTACION DE APOYO EN PSICOPEDAGOGIA" at bounding box center [365, 121] width 310 height 48
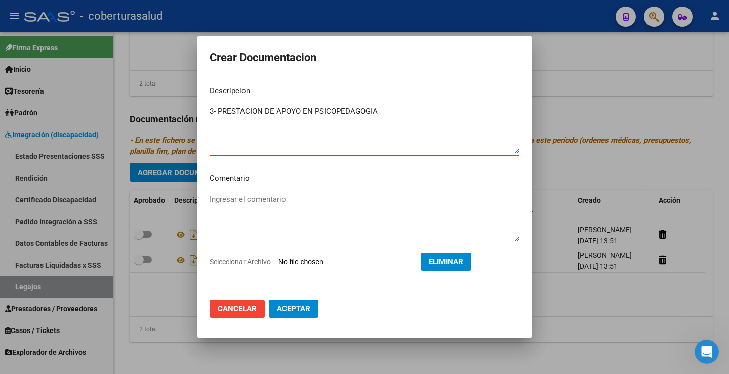
click at [297, 301] on button "Aceptar" at bounding box center [294, 309] width 50 height 18
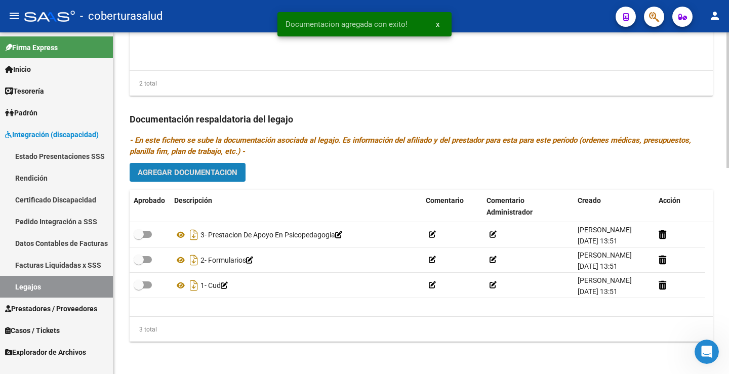
click at [228, 168] on span "Agregar Documentacion" at bounding box center [188, 172] width 100 height 9
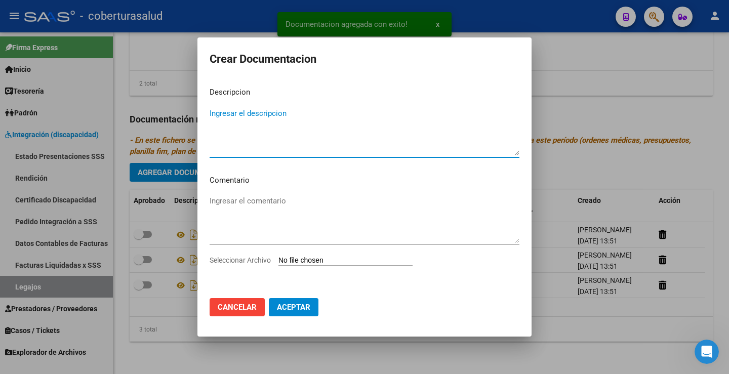
click at [300, 259] on input "Seleccionar Archivo" at bounding box center [346, 261] width 134 height 10
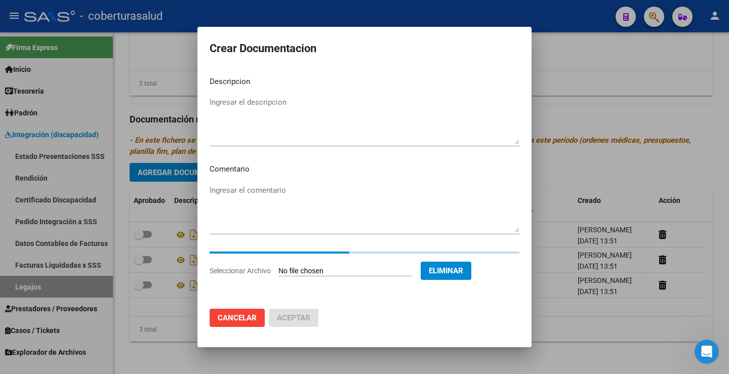
click at [230, 107] on textarea "Ingresar el descripcion" at bounding box center [365, 121] width 310 height 48
paste textarea "4-PRESTACION DE APOYO EN PSICOLOGIA"
click at [218, 103] on mat-dialog-content "Descripcion 4-PRESTACION DE APOYO EN PSICOLOGIA Ingresar el descripcion Comenta…" at bounding box center [364, 184] width 334 height 233
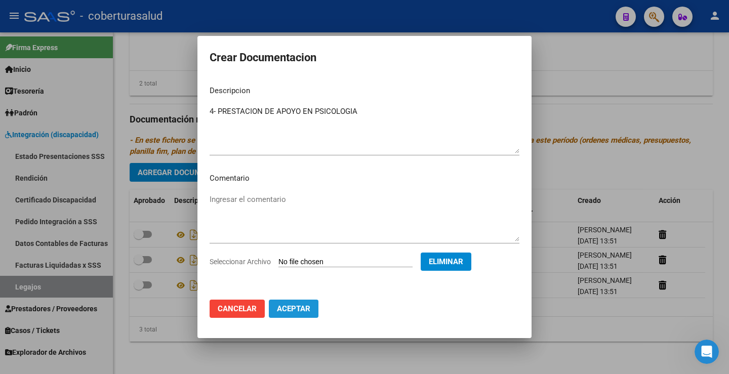
drag, startPoint x: 290, startPoint y: 306, endPoint x: 309, endPoint y: 296, distance: 21.3
click at [291, 306] on span "Aceptar" at bounding box center [293, 308] width 33 height 9
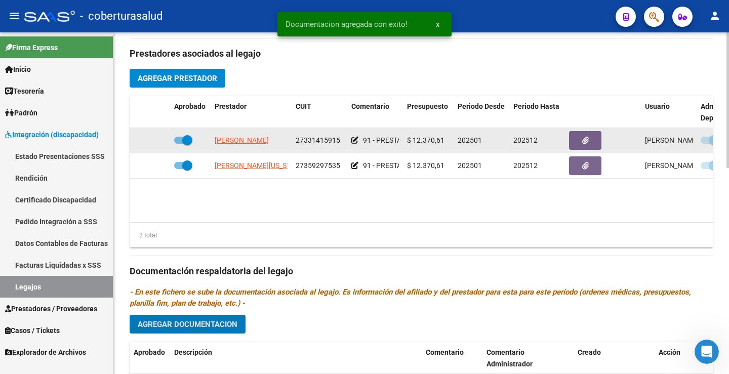
scroll to position [316, 0]
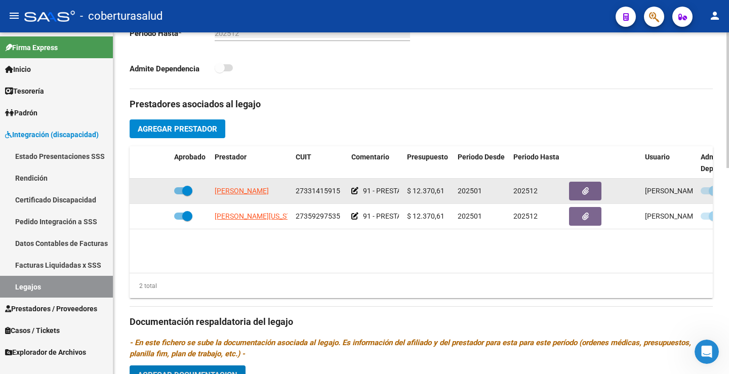
drag, startPoint x: 188, startPoint y: 189, endPoint x: 187, endPoint y: 194, distance: 5.2
click at [187, 191] on span at bounding box center [187, 191] width 10 height 10
click at [179, 194] on input "checkbox" at bounding box center [179, 194] width 1 height 1
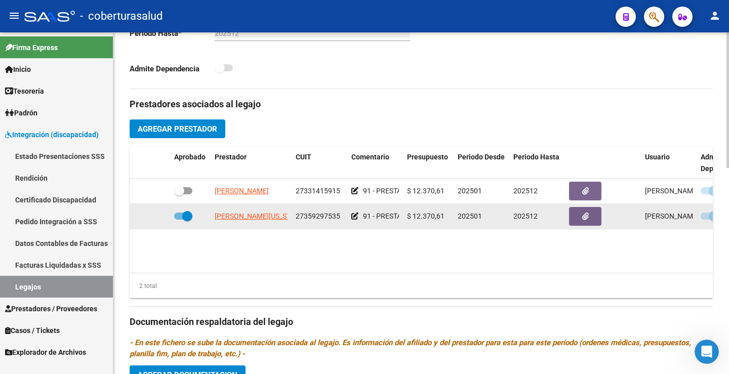
click at [186, 214] on span at bounding box center [187, 216] width 10 height 10
click at [179, 220] on input "checkbox" at bounding box center [179, 220] width 1 height 1
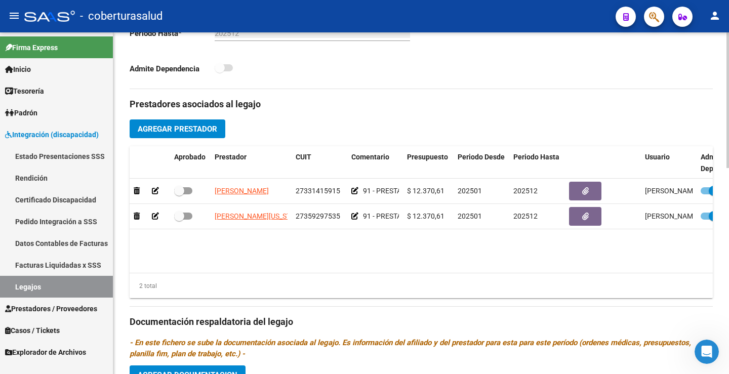
scroll to position [0, 39]
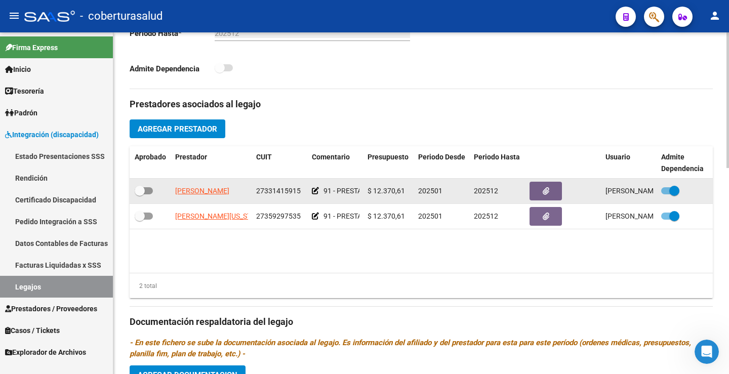
drag, startPoint x: 683, startPoint y: 185, endPoint x: 674, endPoint y: 189, distance: 8.8
click at [682, 185] on div at bounding box center [685, 191] width 48 height 13
drag, startPoint x: 674, startPoint y: 189, endPoint x: 672, endPoint y: 194, distance: 5.7
click at [673, 191] on span at bounding box center [674, 191] width 10 height 10
click at [666, 194] on input "checkbox" at bounding box center [666, 194] width 1 height 1
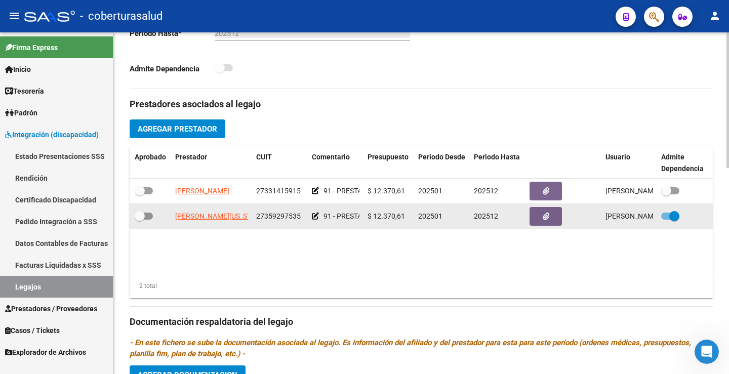
click at [671, 217] on span at bounding box center [674, 216] width 10 height 10
click at [666, 220] on input "checkbox" at bounding box center [666, 220] width 1 height 1
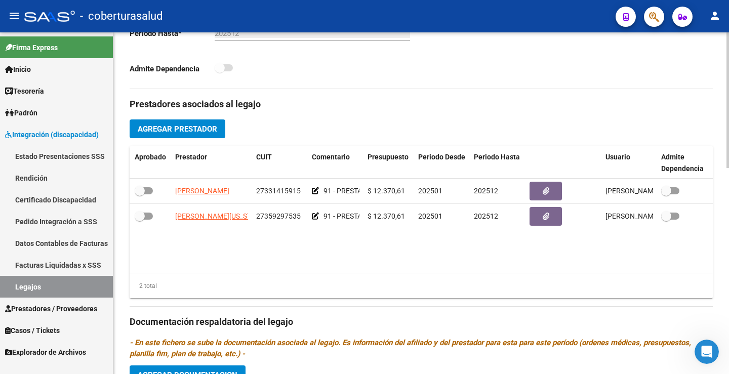
scroll to position [0, 0]
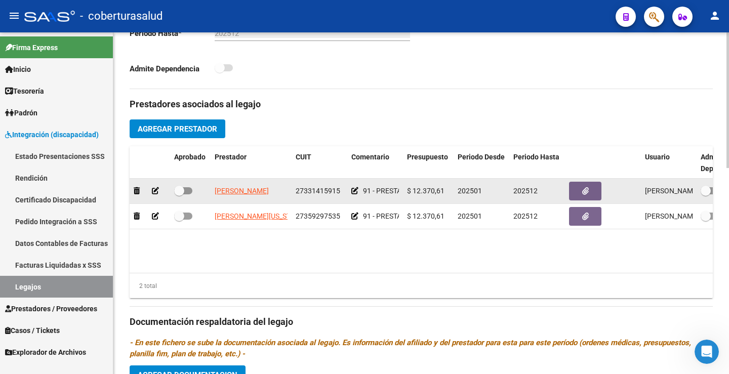
click at [174, 187] on span at bounding box center [179, 191] width 10 height 10
click at [179, 194] on input "checkbox" at bounding box center [179, 194] width 1 height 1
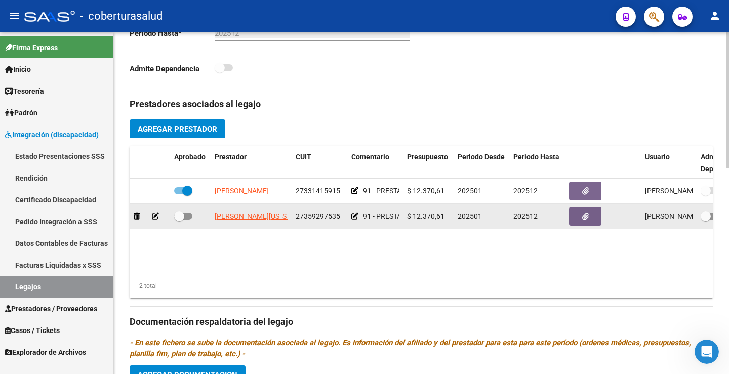
click at [187, 214] on span at bounding box center [183, 216] width 18 height 7
click at [179, 220] on input "checkbox" at bounding box center [179, 220] width 1 height 1
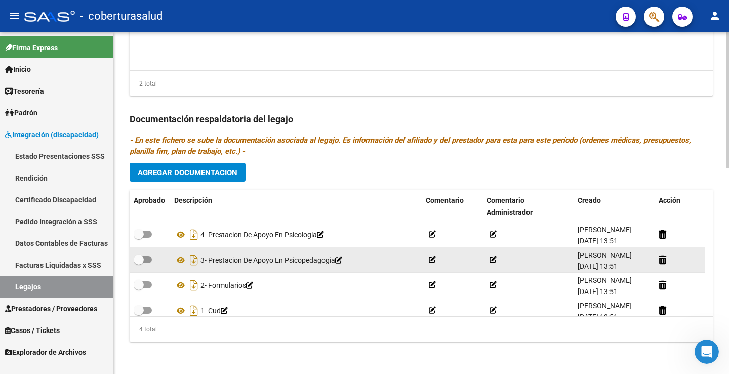
scroll to position [10, 0]
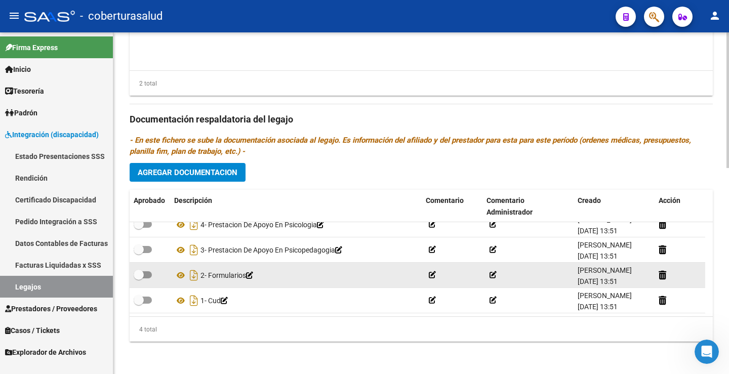
drag, startPoint x: 151, startPoint y: 297, endPoint x: 143, endPoint y: 276, distance: 22.5
click at [150, 292] on datatable-body-cell at bounding box center [150, 300] width 41 height 25
drag, startPoint x: 143, startPoint y: 276, endPoint x: 145, endPoint y: 265, distance: 10.8
click at [143, 273] on span at bounding box center [139, 275] width 10 height 10
click at [139, 279] on input "checkbox" at bounding box center [138, 279] width 1 height 1
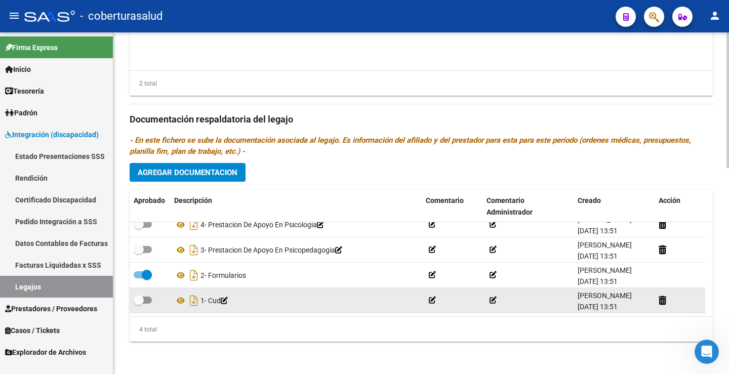
click at [147, 299] on span at bounding box center [143, 300] width 18 height 7
click at [139, 304] on input "checkbox" at bounding box center [138, 304] width 1 height 1
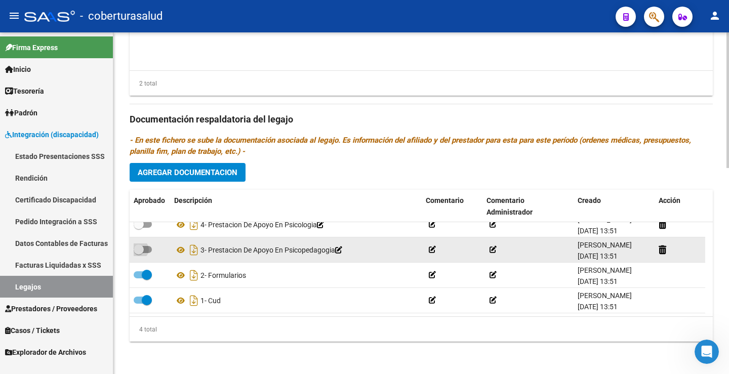
click at [145, 252] on span at bounding box center [143, 249] width 18 height 7
click at [139, 253] on input "checkbox" at bounding box center [138, 253] width 1 height 1
drag, startPoint x: 146, startPoint y: 226, endPoint x: 144, endPoint y: 245, distance: 18.9
click at [143, 228] on span at bounding box center [143, 224] width 18 height 7
click at [139, 228] on input "checkbox" at bounding box center [138, 228] width 1 height 1
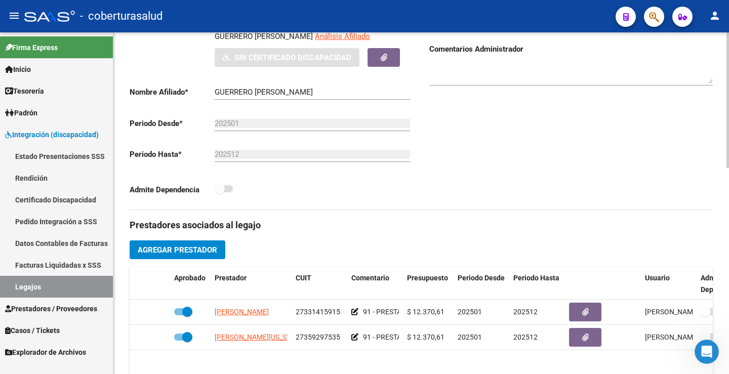
scroll to position [12, 0]
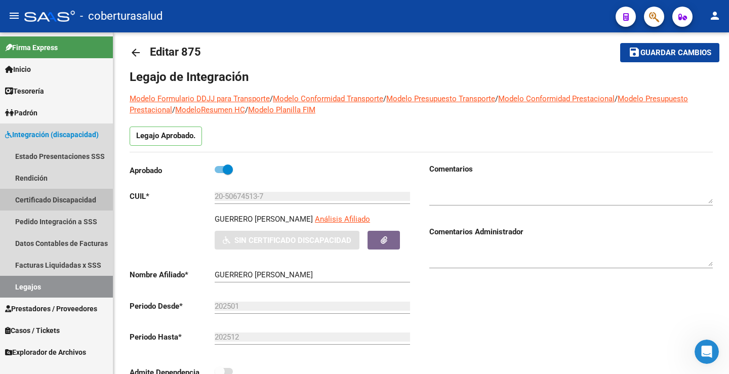
click at [56, 205] on link "Certificado Discapacidad" at bounding box center [56, 200] width 113 height 22
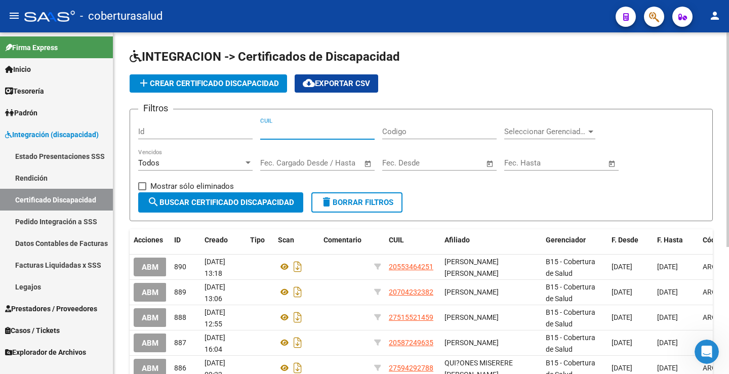
click at [320, 131] on input "CUIL" at bounding box center [317, 131] width 114 height 9
paste input "4"
click at [319, 131] on input "4" at bounding box center [317, 131] width 114 height 9
paste input
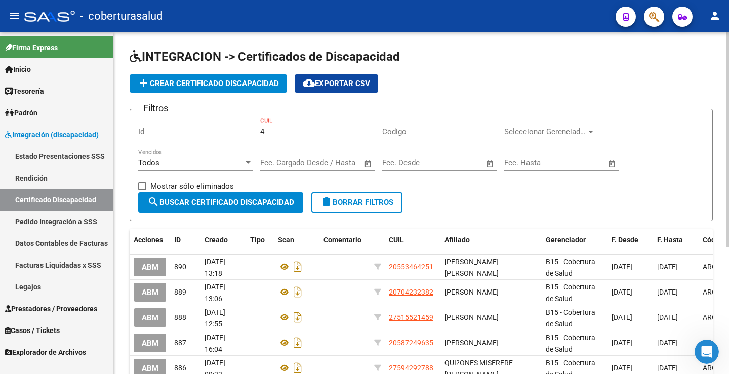
click at [319, 137] on div "4 CUIL" at bounding box center [317, 128] width 114 height 22
click at [315, 136] on div "4 CUIL" at bounding box center [317, 128] width 114 height 22
click at [332, 135] on input "4" at bounding box center [317, 131] width 114 height 9
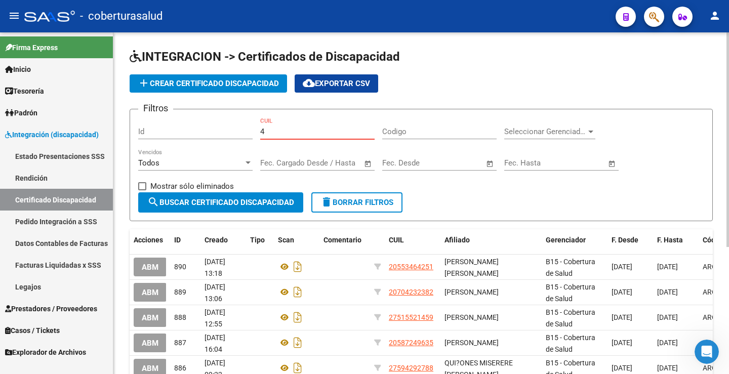
click at [312, 127] on input "4" at bounding box center [317, 131] width 114 height 9
paste input "20-50674513-7"
click at [233, 206] on span "search Buscar Certificado Discapacidad" at bounding box center [220, 202] width 147 height 9
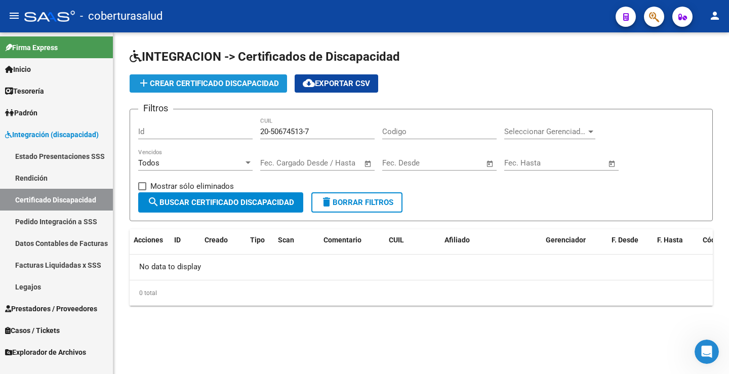
click at [223, 80] on span "add Crear Certificado Discapacidad" at bounding box center [208, 83] width 141 height 9
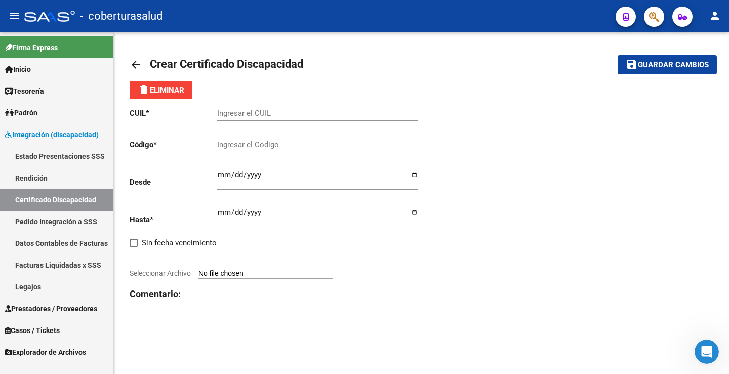
click at [211, 269] on app-file-uploader "Seleccionar Archivo" at bounding box center [235, 273] width 211 height 9
click at [213, 276] on input "Seleccionar Archivo" at bounding box center [265, 274] width 134 height 10
click at [291, 113] on input "Ingresar el CUIL" at bounding box center [317, 113] width 201 height 9
click at [250, 116] on input "Ingresar el CUIL" at bounding box center [317, 113] width 201 height 9
paste input "20-50674513-7"
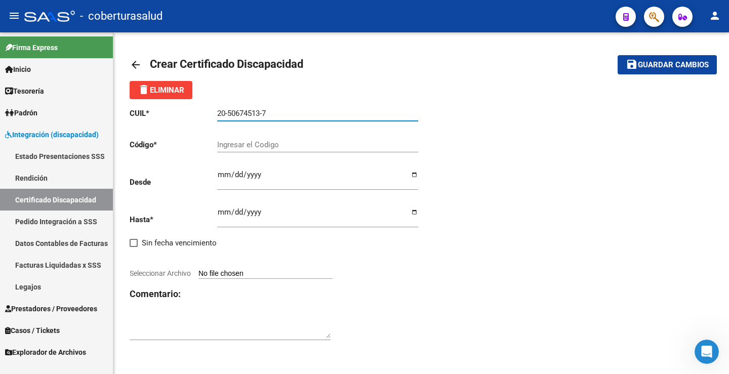
click at [253, 141] on input "Ingresar el Codigo" at bounding box center [317, 144] width 201 height 9
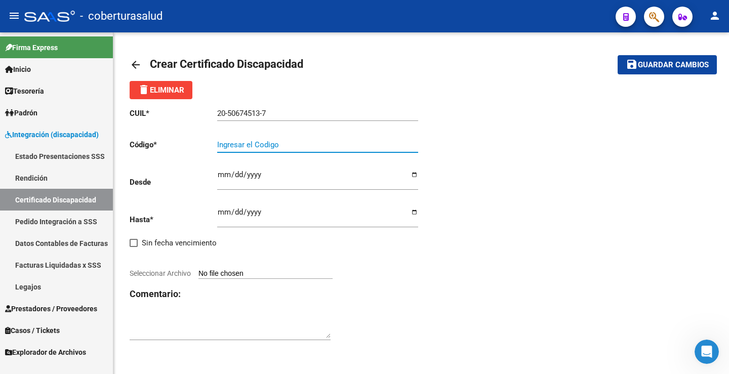
click at [243, 269] on app-file-uploader "Seleccionar Archivo" at bounding box center [235, 273] width 211 height 9
click at [245, 277] on input "Seleccionar Archivo" at bounding box center [265, 274] width 134 height 10
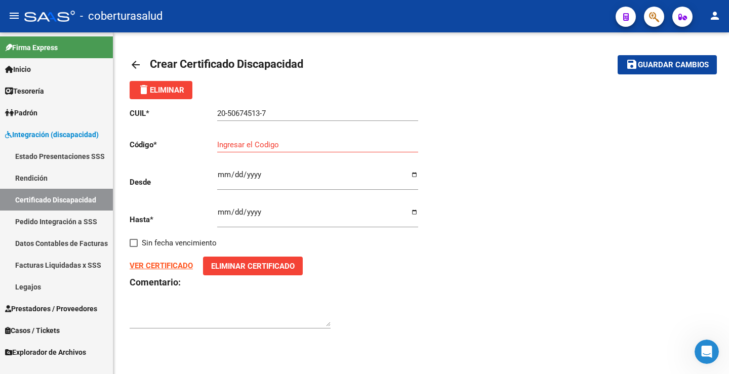
click at [182, 265] on strong "VER CERTIFICADO" at bounding box center [161, 265] width 63 height 9
click at [260, 142] on input "Ingresar el Codigo" at bounding box center [317, 144] width 201 height 9
paste input "ARG02000506745132025052120300521SAL13773"
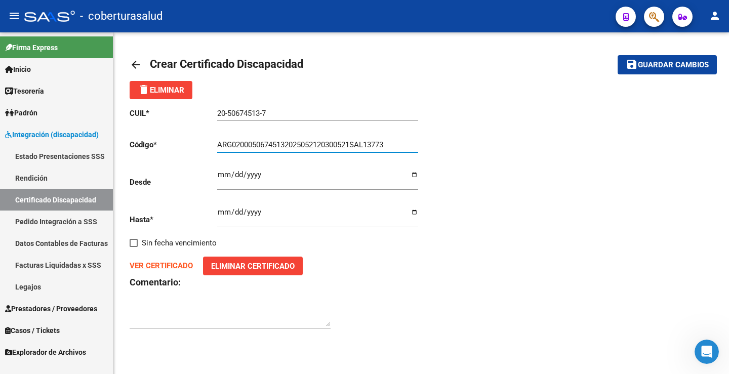
click at [264, 188] on div "Ingresar fec. Desde" at bounding box center [317, 176] width 201 height 28
click at [428, 338] on div "CUIL * 20-50674513-7 Ingresar el CUIL Código * ARG02000506745132025052120300521…" at bounding box center [421, 218] width 583 height 239
click at [226, 172] on input "Ingresar fec. Desde" at bounding box center [317, 179] width 201 height 16
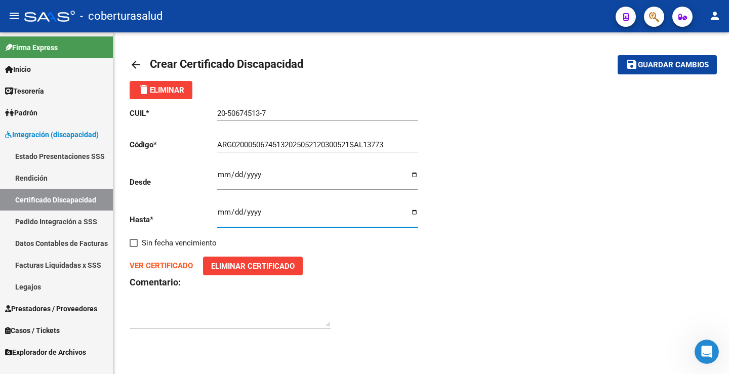
click at [256, 213] on input "Ingresar fec. Hasta" at bounding box center [317, 216] width 201 height 16
click at [452, 331] on div "CUIL * 20-50674513-7 Ingresar el CUIL Código * ARG02000506745132025052120300521…" at bounding box center [421, 218] width 583 height 239
click at [262, 209] on input "Ingresar fec. Hasta" at bounding box center [317, 216] width 201 height 16
click at [254, 214] on input "Ingresar fec. Hasta" at bounding box center [317, 216] width 201 height 16
click at [586, 121] on div "CUIL * 20-50674513-7 Ingresar el CUIL Código * ARG02000506745132025052120300521…" at bounding box center [421, 218] width 583 height 239
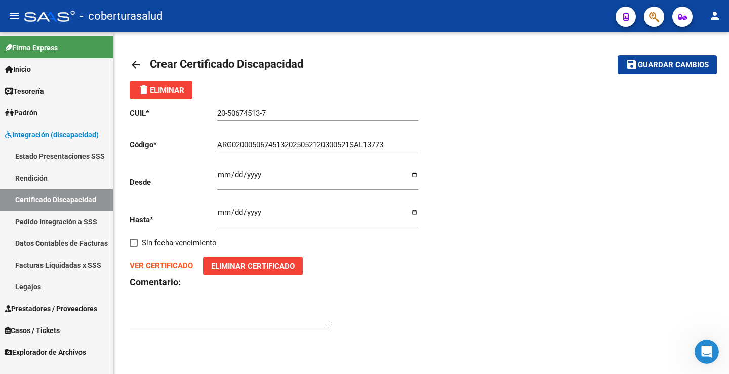
click at [626, 73] on button "save Guardar cambios" at bounding box center [667, 64] width 99 height 19
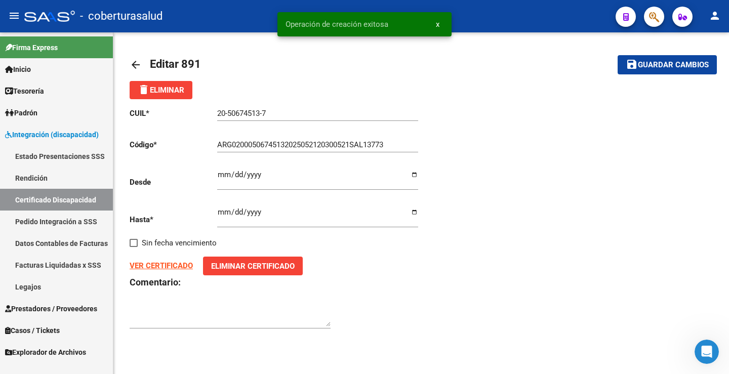
click at [643, 72] on button "save Guardar cambios" at bounding box center [667, 64] width 99 height 19
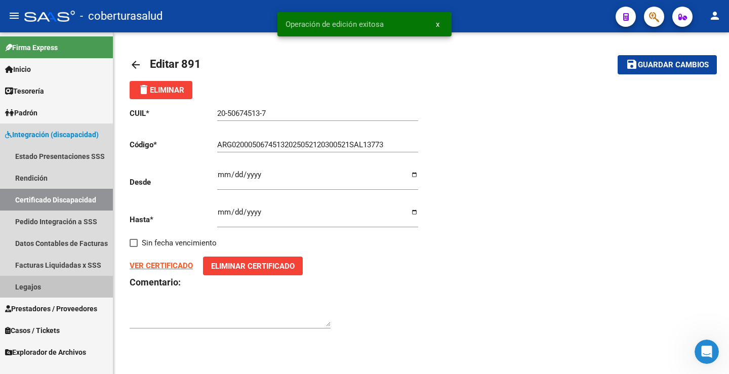
click at [21, 293] on link "Legajos" at bounding box center [56, 287] width 113 height 22
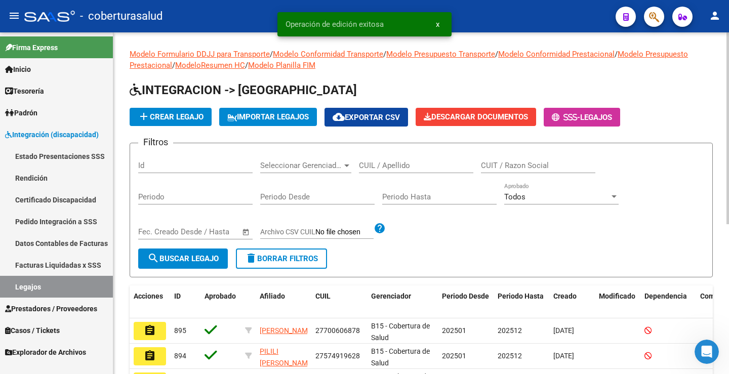
click at [414, 155] on div "CUIL / Apellido" at bounding box center [416, 162] width 114 height 22
click at [411, 168] on input "CUIL / Apellido" at bounding box center [416, 165] width 114 height 9
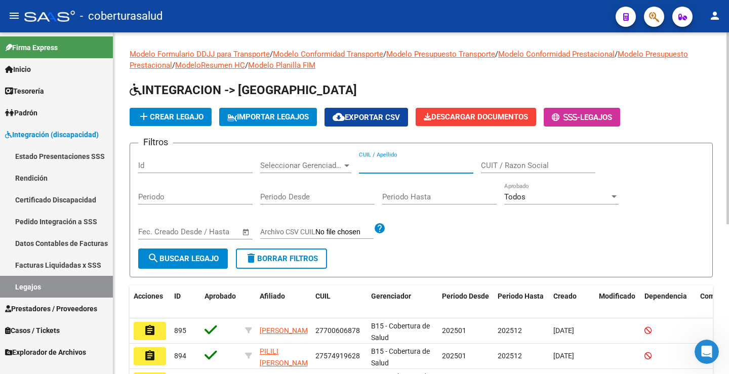
paste input "ARG02000506745132025052120300521SAL13773"
click at [411, 168] on input "ARG02000506745132025052120300521SAL13773" at bounding box center [416, 165] width 114 height 9
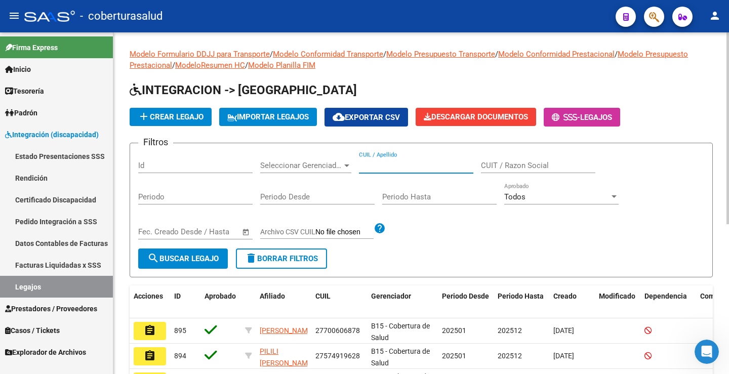
scroll to position [0, 0]
click at [392, 164] on input "CUIL / Apellido" at bounding box center [416, 165] width 114 height 9
paste input "20506745137"
click at [186, 257] on span "search Buscar Legajo" at bounding box center [182, 258] width 71 height 9
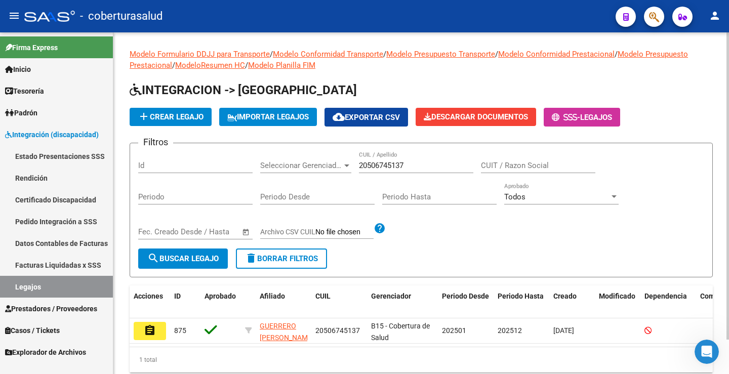
scroll to position [38, 0]
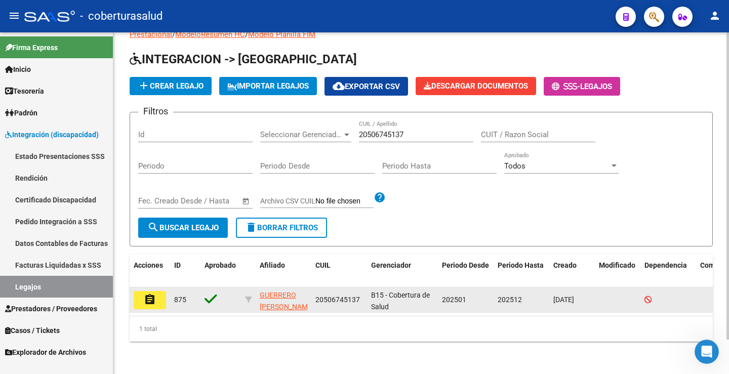
click at [160, 297] on button "assignment" at bounding box center [150, 300] width 32 height 18
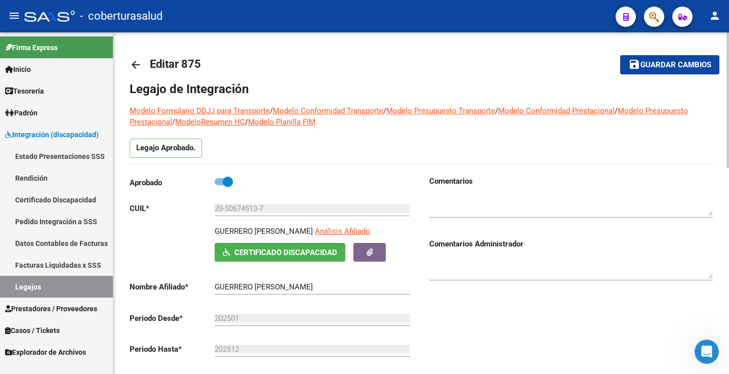
click at [670, 69] on span "Guardar cambios" at bounding box center [676, 65] width 71 height 9
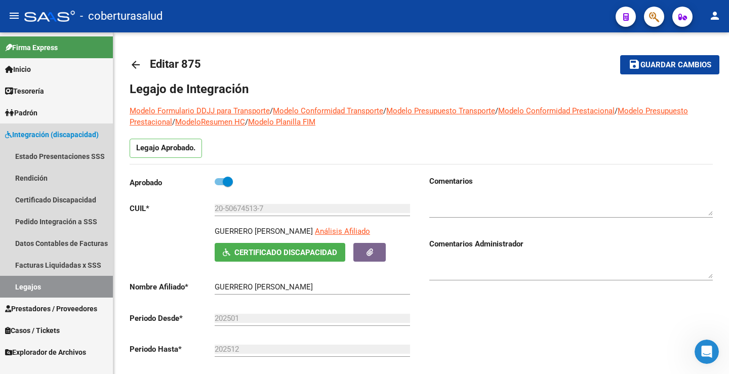
click at [37, 289] on link "Legajos" at bounding box center [56, 287] width 113 height 22
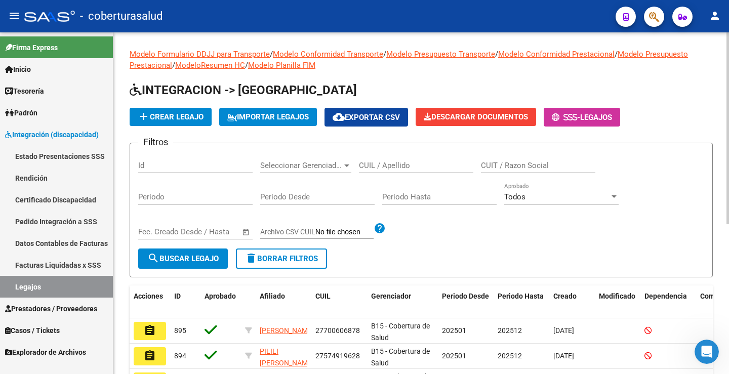
click at [382, 168] on input "CUIL / Apellido" at bounding box center [416, 165] width 114 height 9
paste input "27548030841"
click at [217, 255] on span "search Buscar Legajo" at bounding box center [182, 258] width 71 height 9
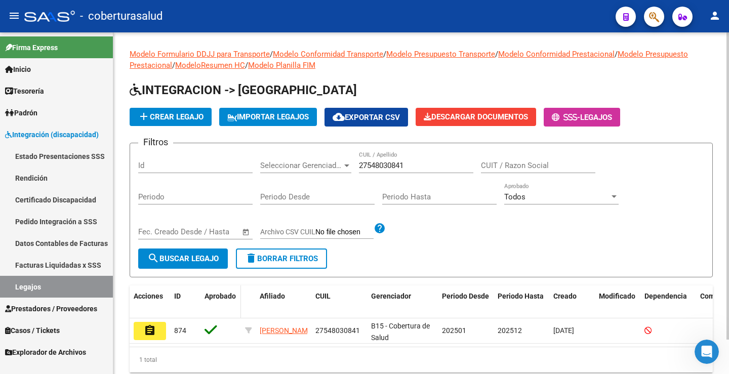
scroll to position [38, 0]
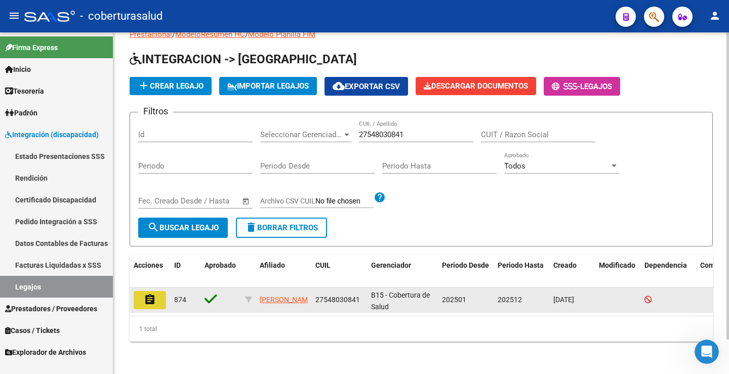
click at [151, 298] on mat-icon "assignment" at bounding box center [150, 300] width 12 height 12
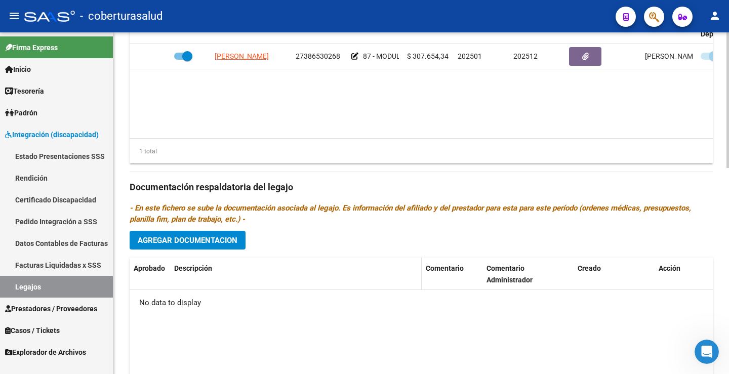
scroll to position [456, 0]
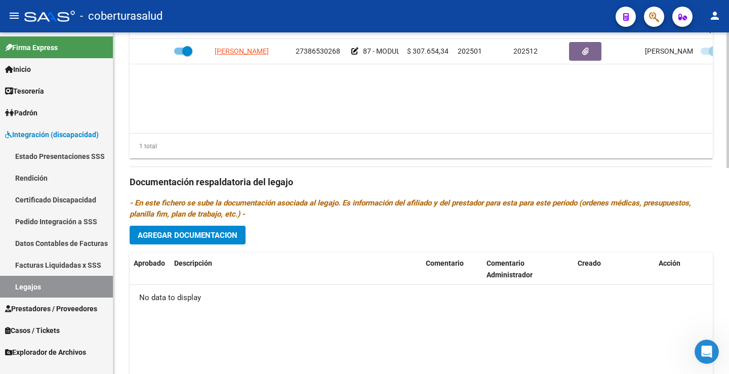
click at [213, 242] on button "Agregar Documentacion" at bounding box center [188, 235] width 116 height 19
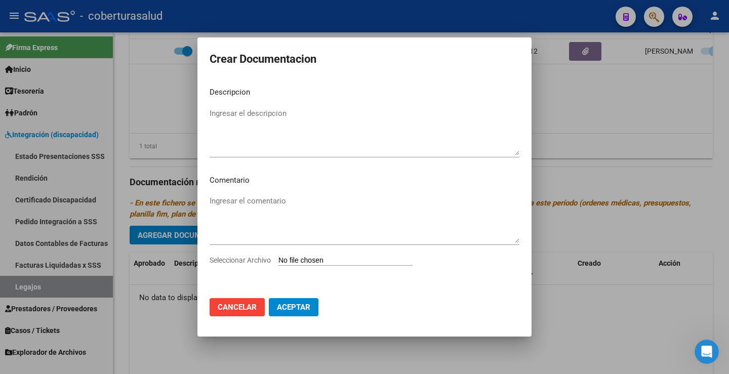
click at [306, 262] on input "Seleccionar Archivo" at bounding box center [346, 261] width 134 height 10
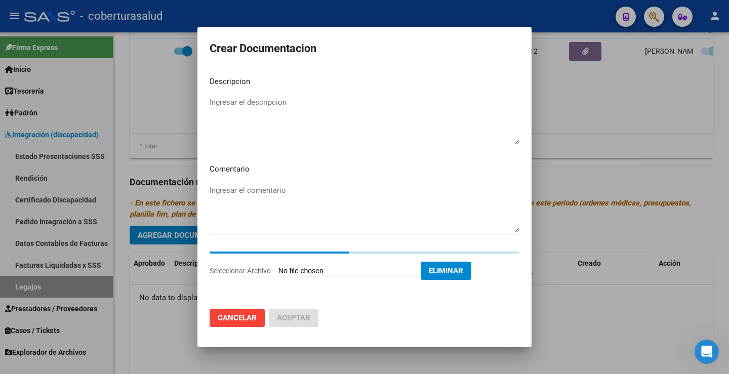
click at [241, 102] on textarea "Ingresar el descripcion" at bounding box center [365, 121] width 310 height 48
paste textarea "1-CUD"
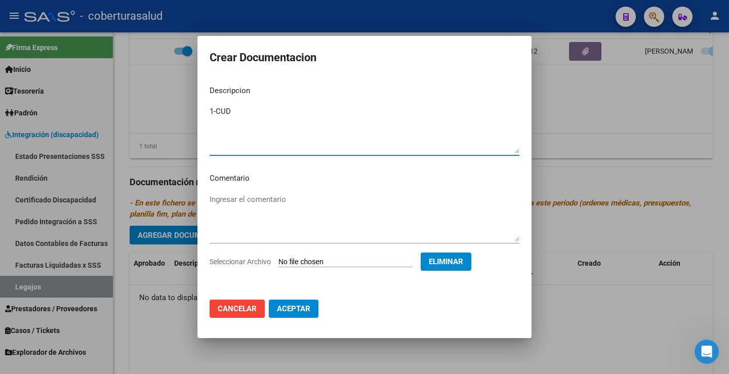
click at [218, 109] on textarea "1-CUD" at bounding box center [365, 130] width 310 height 48
click at [301, 312] on span "Aceptar" at bounding box center [293, 308] width 33 height 9
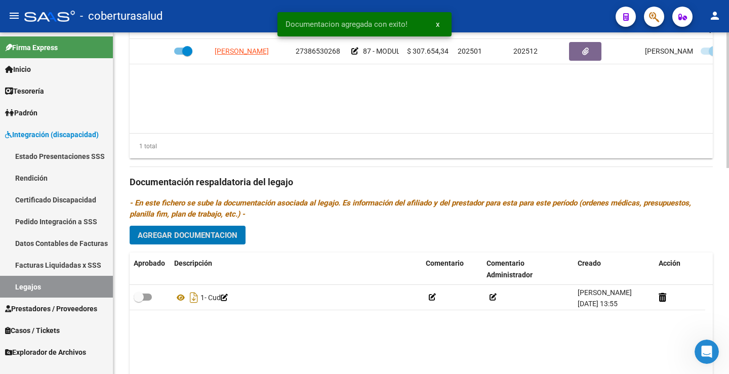
click at [197, 244] on button "Agregar Documentacion" at bounding box center [188, 235] width 116 height 19
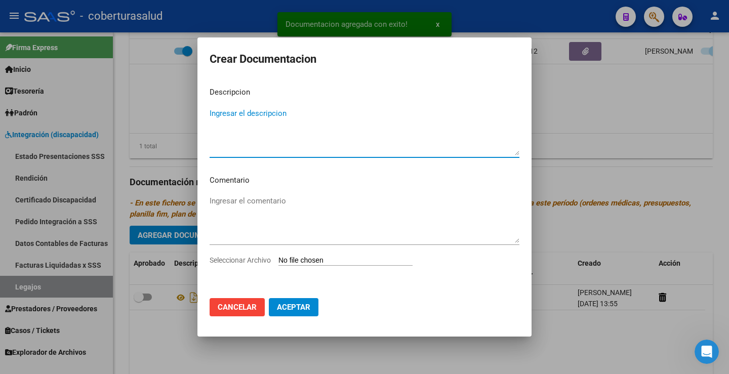
click at [321, 262] on input "Seleccionar Archivo" at bounding box center [346, 261] width 134 height 10
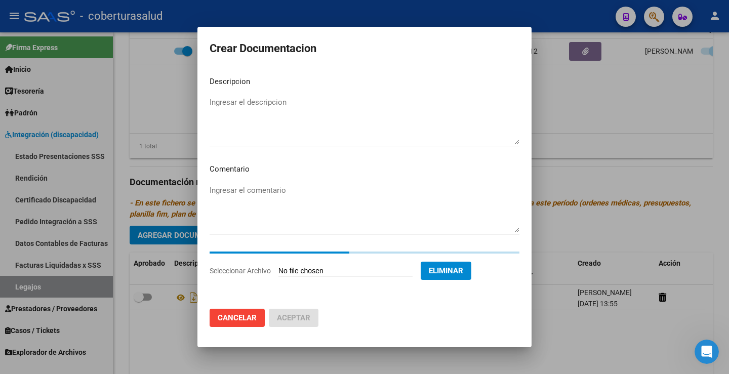
click at [240, 76] on p "Descripcion" at bounding box center [365, 82] width 310 height 12
click at [247, 103] on textarea "Ingresar el descripcion" at bounding box center [365, 121] width 310 height 48
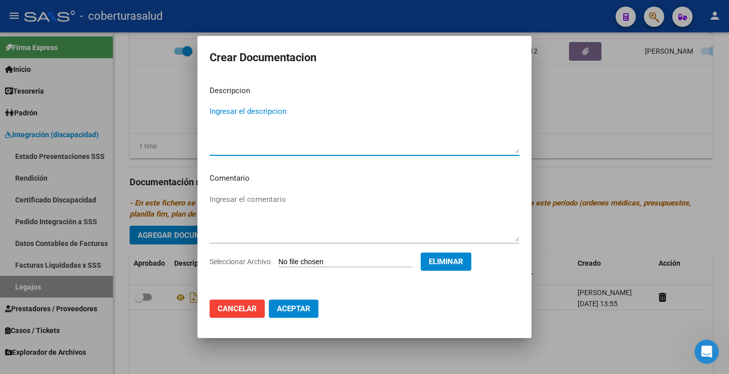
paste textarea "2-FORMULARIOS"
click at [217, 111] on textarea "2- FORMULARIOS" at bounding box center [365, 130] width 310 height 48
click at [293, 307] on span "Aceptar" at bounding box center [293, 308] width 33 height 9
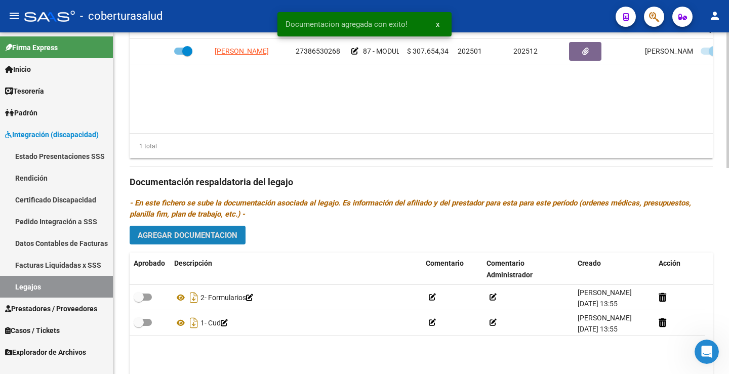
click at [188, 239] on span "Agregar Documentacion" at bounding box center [188, 235] width 100 height 9
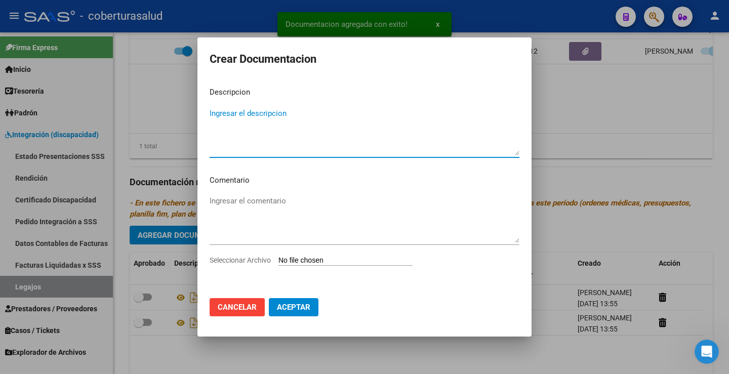
click at [322, 259] on input "Seleccionar Archivo" at bounding box center [346, 261] width 134 height 10
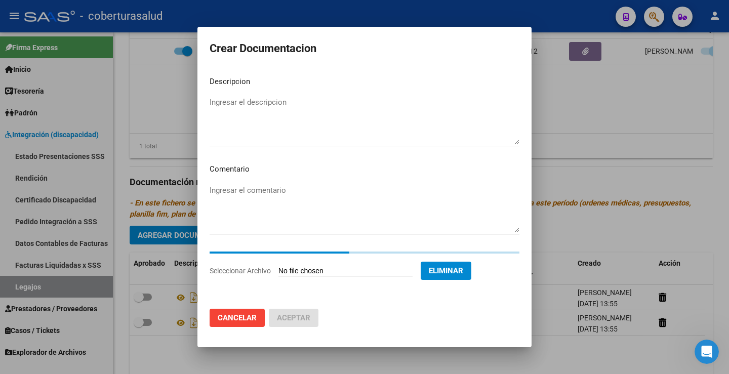
click at [255, 103] on textarea "Ingresar el descripcion" at bounding box center [365, 121] width 310 height 48
paste textarea "3-MODULO MAESTRA DE APOYO"
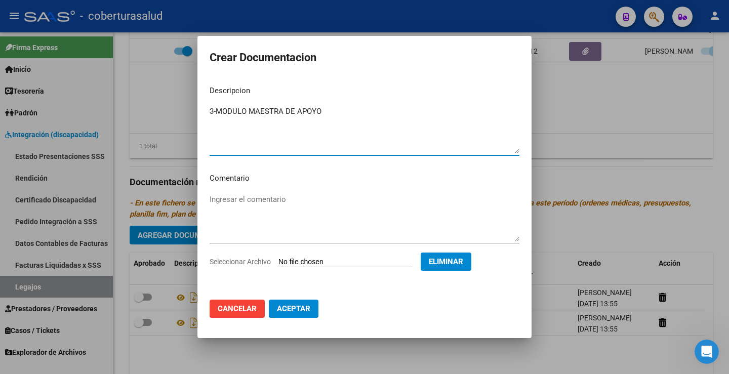
click at [217, 108] on textarea "3-MODULO MAESTRA DE APOYO" at bounding box center [365, 130] width 310 height 48
drag, startPoint x: 293, startPoint y: 310, endPoint x: 293, endPoint y: 293, distance: 17.2
click at [293, 308] on span "Aceptar" at bounding box center [293, 308] width 33 height 9
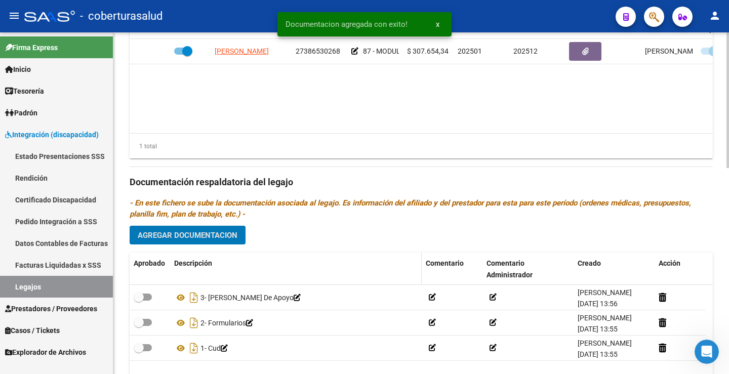
scroll to position [519, 0]
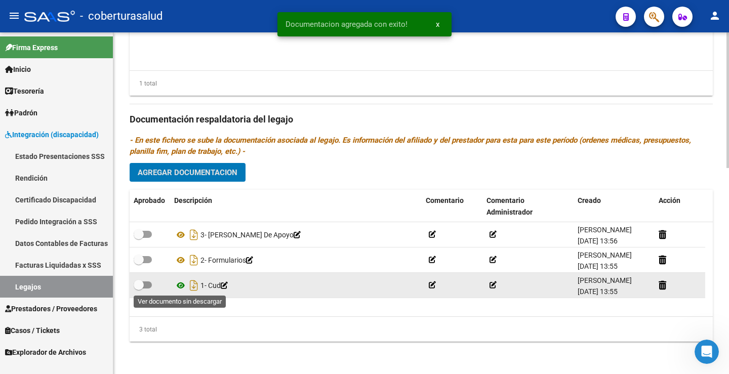
click at [180, 285] on icon at bounding box center [180, 286] width 13 height 12
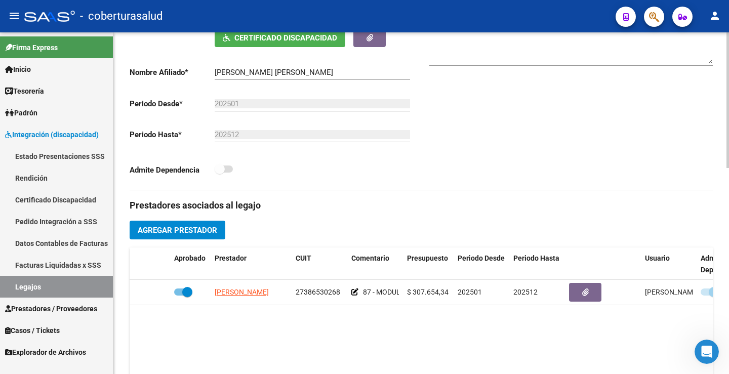
scroll to position [316, 0]
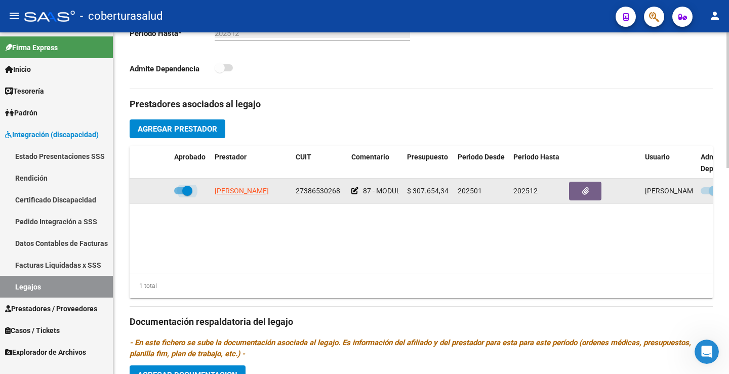
click at [180, 193] on span at bounding box center [183, 190] width 18 height 7
click at [179, 194] on input "checkbox" at bounding box center [179, 194] width 1 height 1
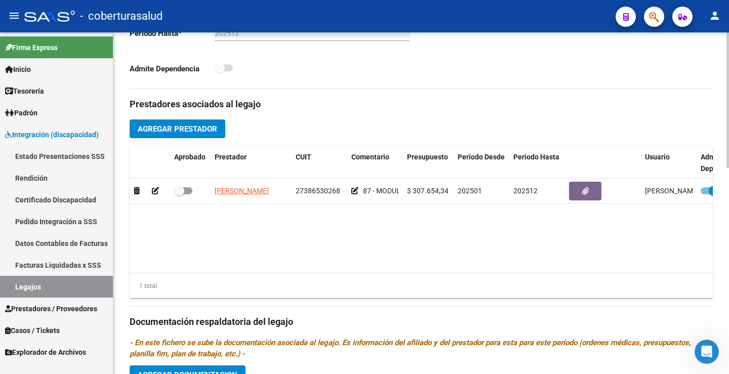
scroll to position [0, 39]
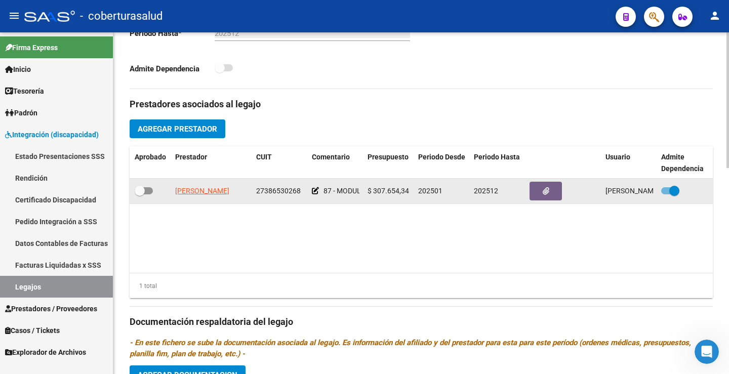
click at [681, 192] on div at bounding box center [685, 191] width 48 height 13
click at [677, 190] on span at bounding box center [674, 191] width 10 height 10
click at [666, 194] on input "checkbox" at bounding box center [666, 194] width 1 height 1
click at [146, 189] on span at bounding box center [144, 190] width 18 height 7
click at [140, 194] on input "checkbox" at bounding box center [139, 194] width 1 height 1
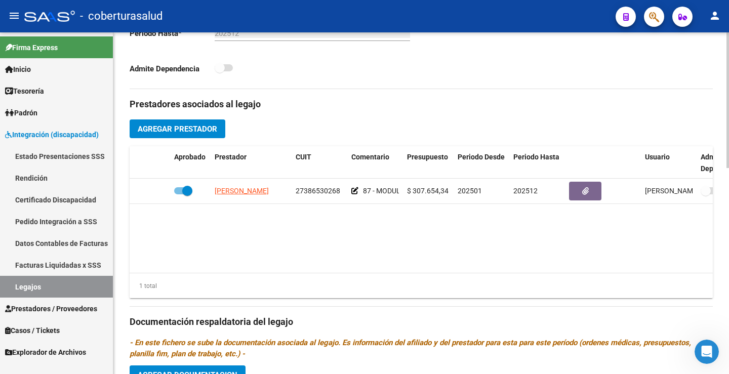
scroll to position [519, 0]
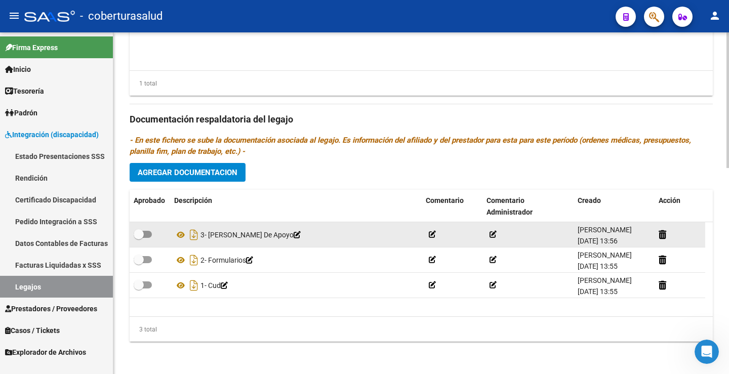
drag, startPoint x: 149, startPoint y: 238, endPoint x: 143, endPoint y: 240, distance: 6.4
click at [144, 240] on label at bounding box center [143, 234] width 18 height 12
click at [139, 238] on input "checkbox" at bounding box center [138, 238] width 1 height 1
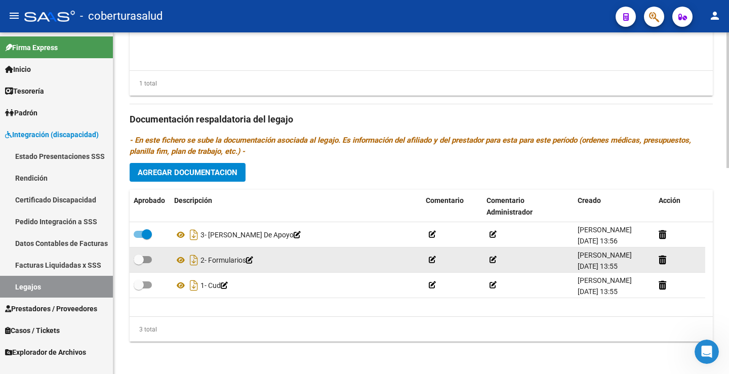
click at [137, 256] on span at bounding box center [139, 260] width 10 height 10
click at [138, 263] on input "checkbox" at bounding box center [138, 263] width 1 height 1
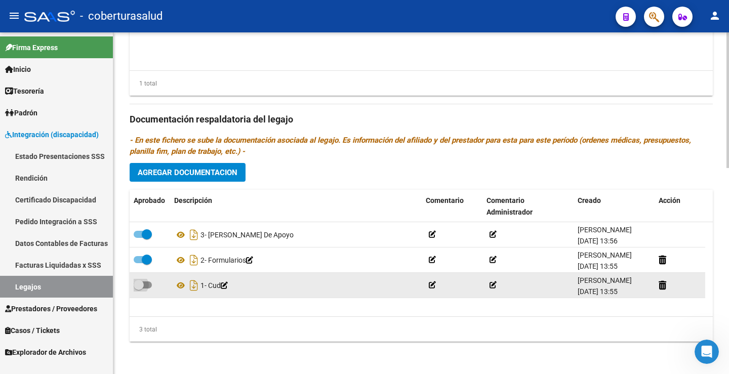
click at [145, 286] on span at bounding box center [143, 285] width 18 height 7
click at [139, 289] on input "checkbox" at bounding box center [138, 289] width 1 height 1
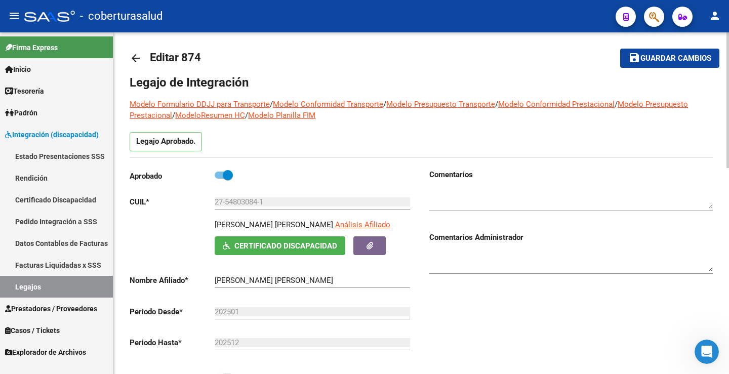
scroll to position [0, 0]
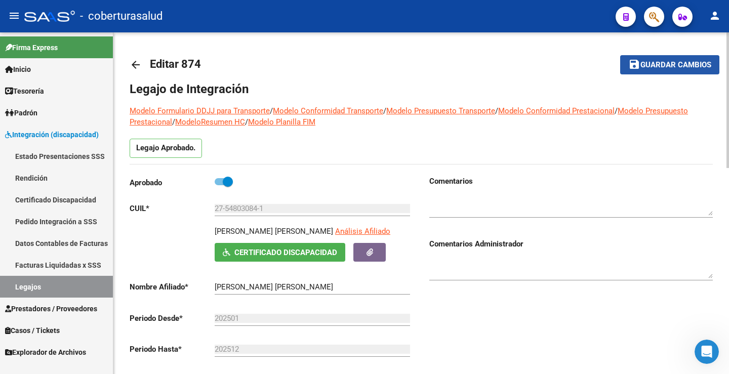
click at [663, 70] on button "save Guardar cambios" at bounding box center [669, 64] width 99 height 19
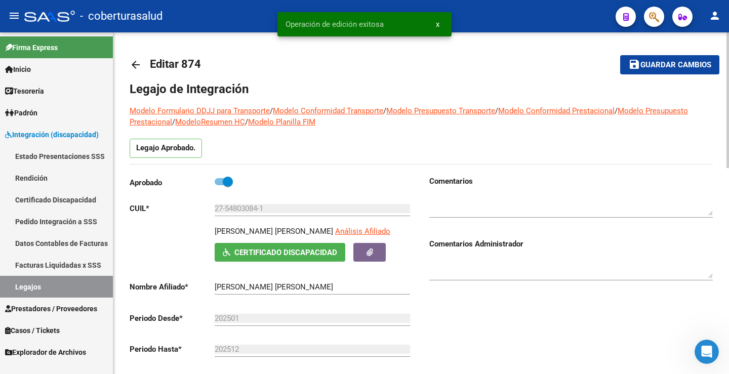
click at [663, 70] on button "save Guardar cambios" at bounding box center [669, 64] width 99 height 19
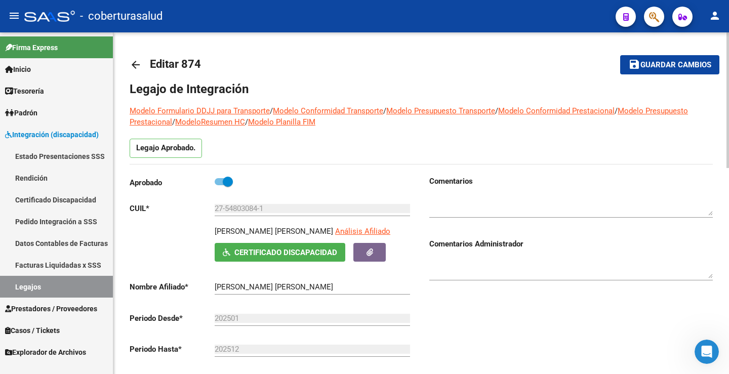
drag, startPoint x: 678, startPoint y: 61, endPoint x: 656, endPoint y: 61, distance: 21.3
click at [677, 61] on span "Guardar cambios" at bounding box center [676, 65] width 71 height 9
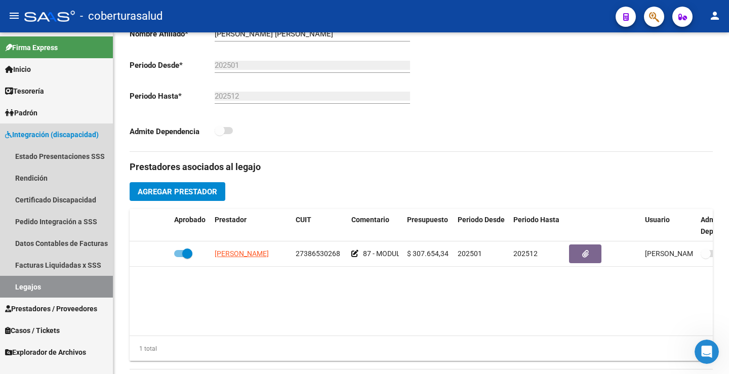
click at [39, 284] on link "Legajos" at bounding box center [56, 287] width 113 height 22
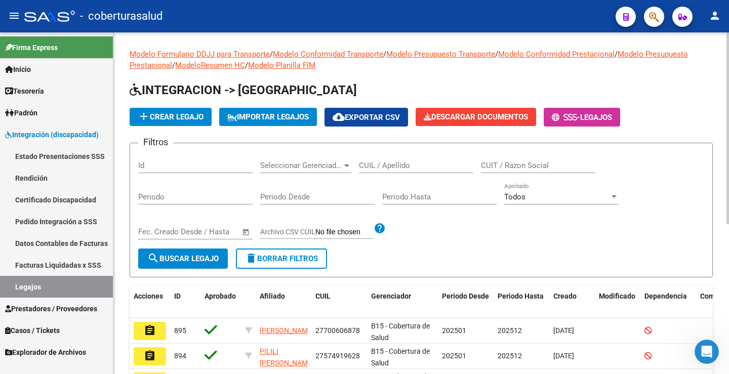
click at [396, 166] on input "CUIL / Apellido" at bounding box center [416, 165] width 114 height 9
paste input "23541914099"
click at [189, 256] on span "search Buscar Legajo" at bounding box center [182, 258] width 71 height 9
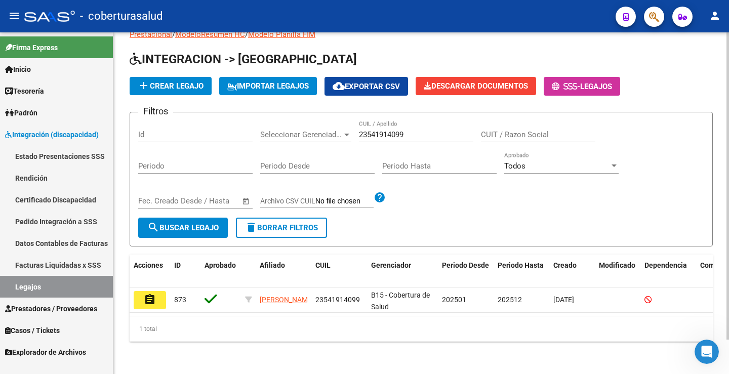
scroll to position [38, 0]
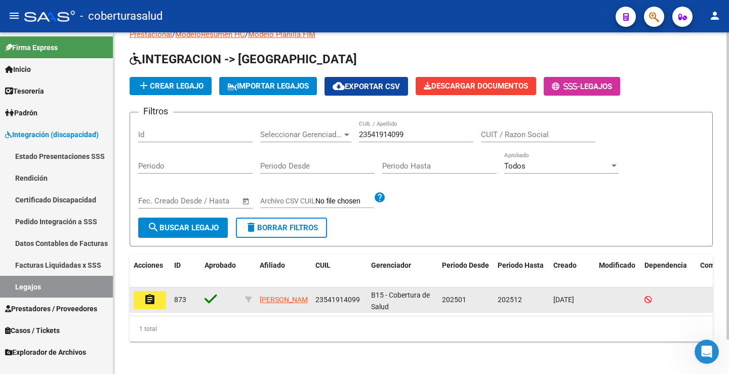
click at [156, 293] on button "assignment" at bounding box center [150, 300] width 32 height 18
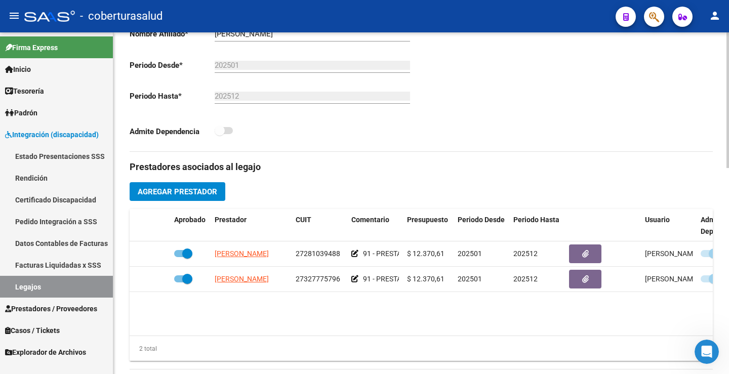
scroll to position [0, 39]
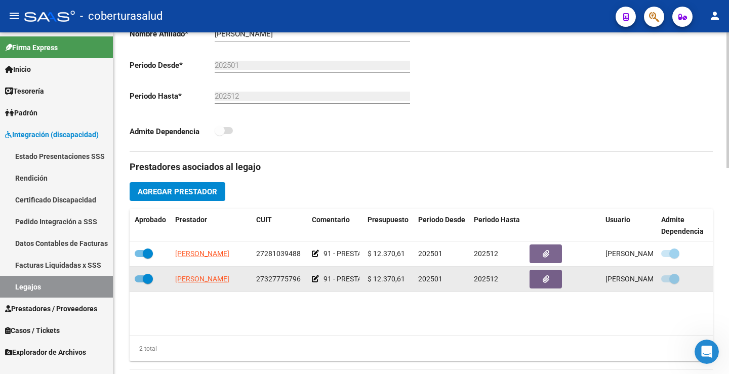
drag, startPoint x: 672, startPoint y: 251, endPoint x: 669, endPoint y: 272, distance: 21.0
click at [672, 252] on span at bounding box center [674, 254] width 10 height 10
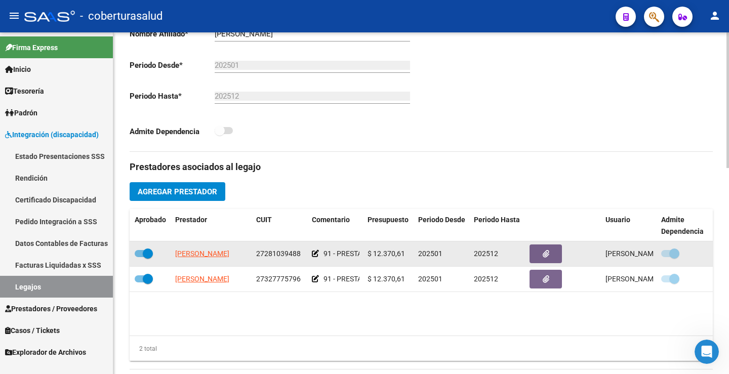
click at [153, 252] on div at bounding box center [151, 254] width 32 height 13
drag, startPoint x: 147, startPoint y: 253, endPoint x: 143, endPoint y: 272, distance: 19.7
click at [145, 256] on span at bounding box center [148, 254] width 10 height 10
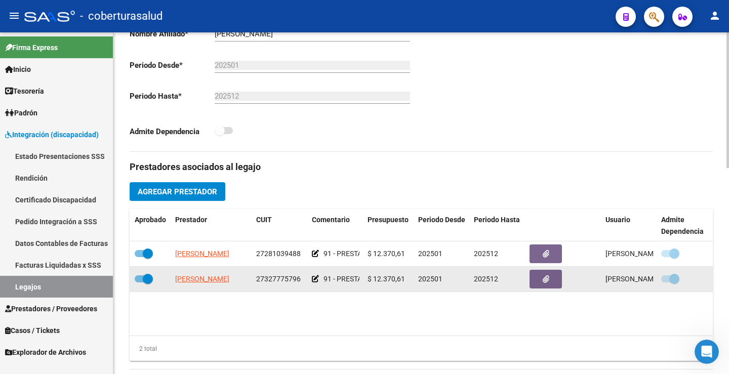
click at [140, 257] on input "checkbox" at bounding box center [139, 257] width 1 height 1
click at [143, 274] on span at bounding box center [148, 279] width 10 height 10
click at [140, 283] on input "checkbox" at bounding box center [139, 283] width 1 height 1
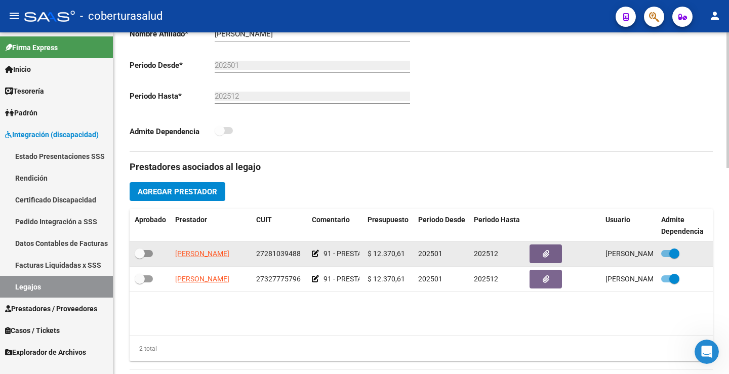
click at [670, 257] on span at bounding box center [674, 254] width 10 height 10
click at [666, 257] on input "checkbox" at bounding box center [666, 257] width 1 height 1
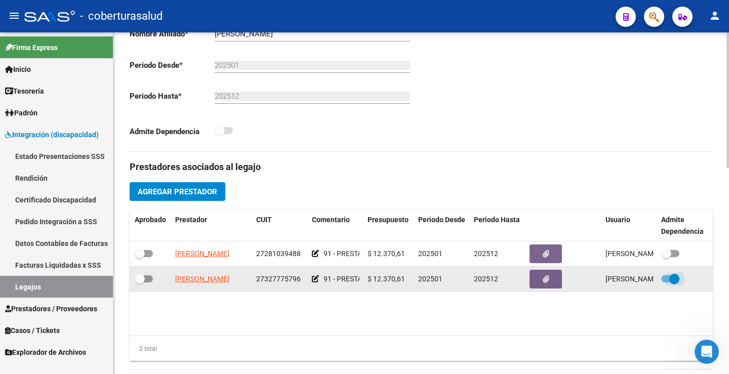
click at [667, 280] on span at bounding box center [670, 278] width 18 height 7
click at [666, 283] on input "checkbox" at bounding box center [666, 283] width 1 height 1
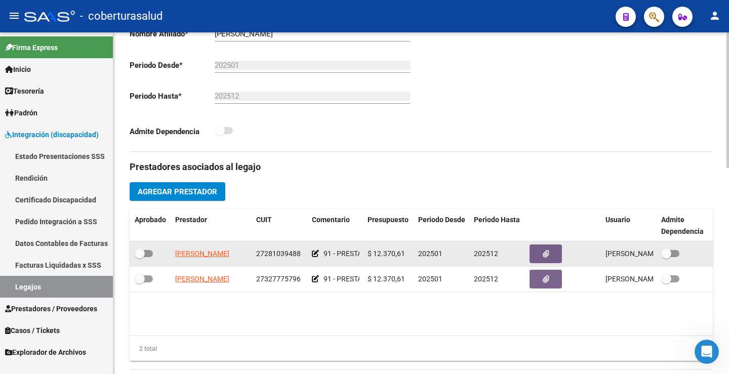
click at [154, 254] on div at bounding box center [151, 254] width 32 height 13
click at [149, 255] on span at bounding box center [144, 253] width 18 height 7
click at [140, 257] on input "checkbox" at bounding box center [139, 257] width 1 height 1
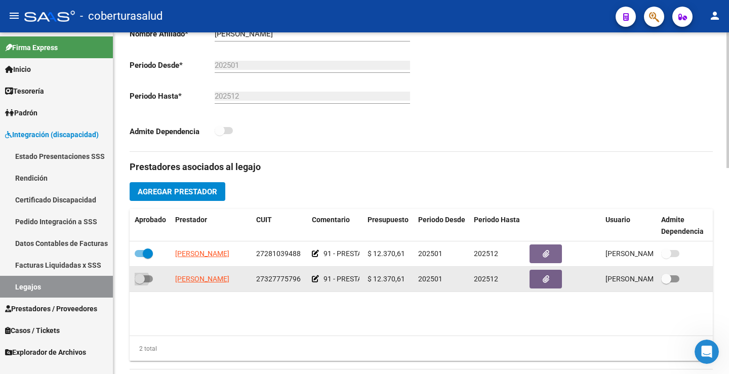
click at [145, 279] on span at bounding box center [144, 278] width 18 height 7
click at [140, 283] on input "checkbox" at bounding box center [139, 283] width 1 height 1
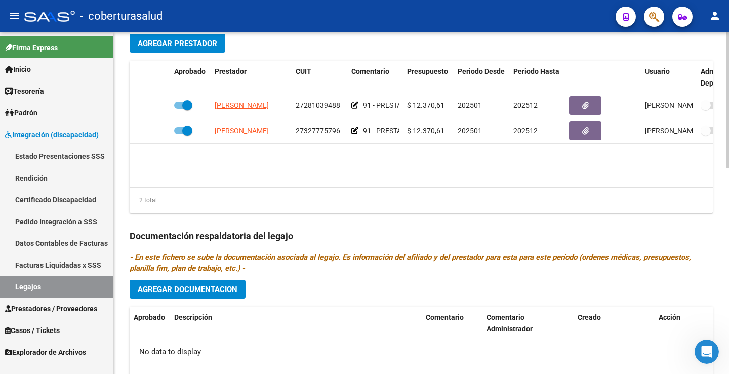
scroll to position [456, 0]
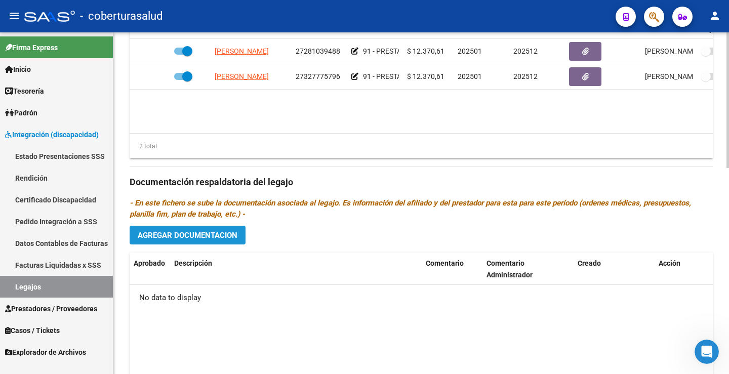
click at [216, 234] on span "Agregar Documentacion" at bounding box center [188, 235] width 100 height 9
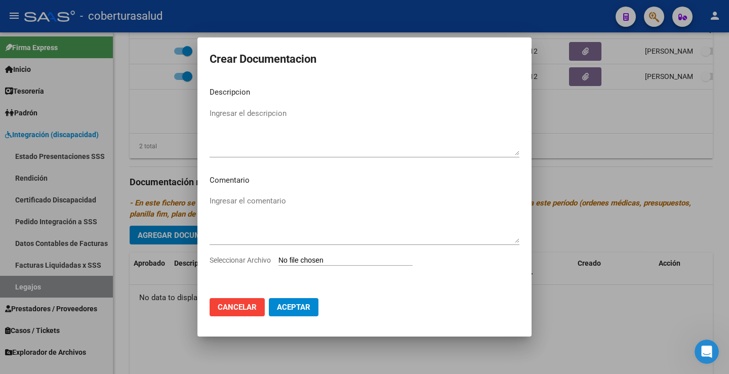
click at [312, 258] on input "Seleccionar Archivo" at bounding box center [346, 261] width 134 height 10
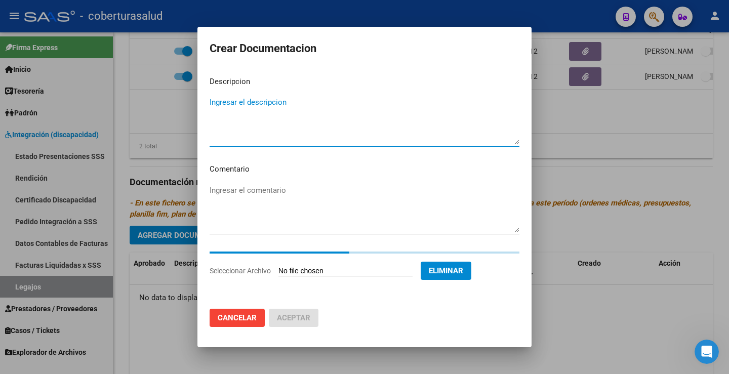
click at [275, 142] on textarea "Ingresar el descripcion" at bounding box center [365, 121] width 310 height 48
paste
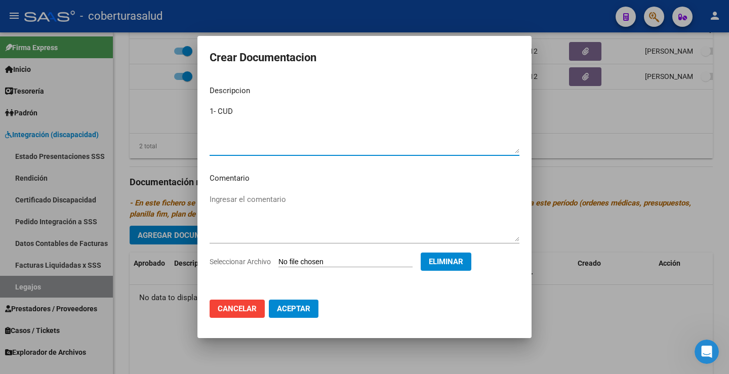
click at [217, 111] on textarea "1- CUD" at bounding box center [365, 130] width 310 height 48
click at [285, 303] on button "Aceptar" at bounding box center [294, 309] width 50 height 18
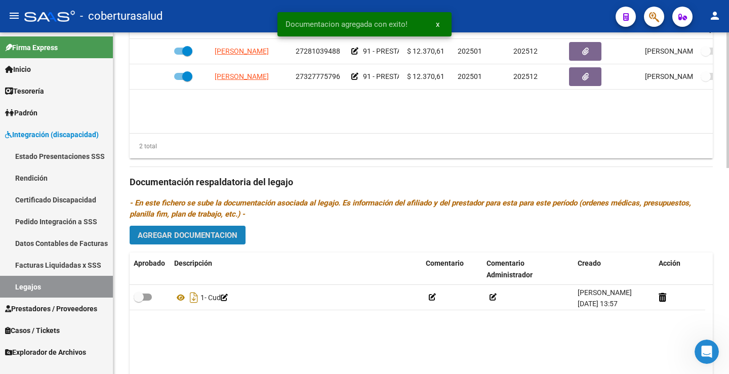
click at [189, 243] on button "Agregar Documentacion" at bounding box center [188, 235] width 116 height 19
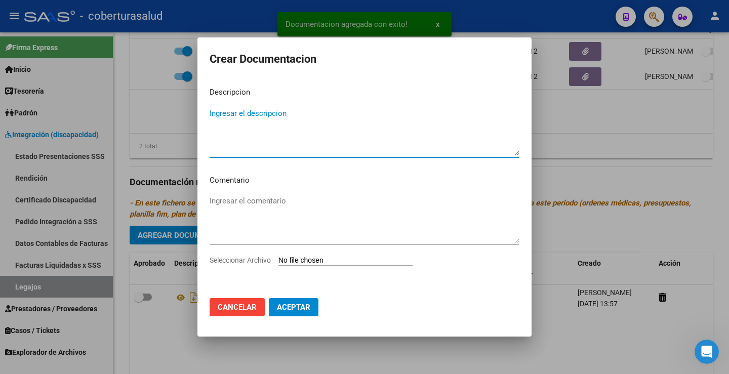
click at [307, 262] on input "Seleccionar Archivo" at bounding box center [346, 261] width 134 height 10
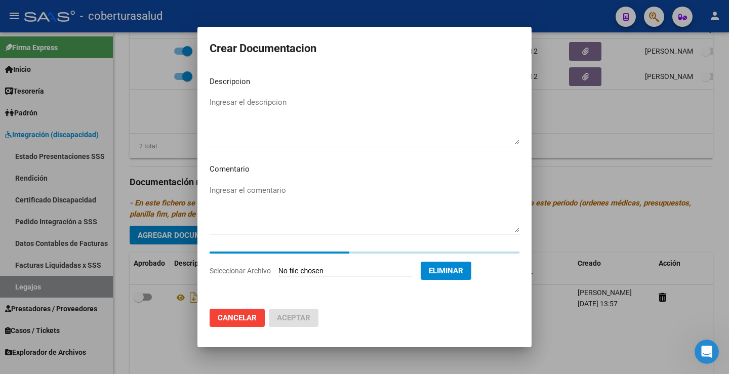
click at [266, 108] on textarea "Ingresar el descripcion" at bounding box center [365, 121] width 310 height 48
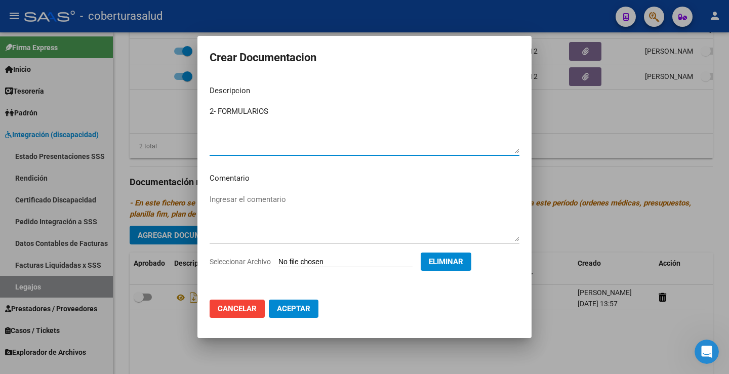
click at [219, 116] on textarea "2- FORMULARIOS" at bounding box center [365, 130] width 310 height 48
click at [282, 313] on span "Aceptar" at bounding box center [293, 308] width 33 height 9
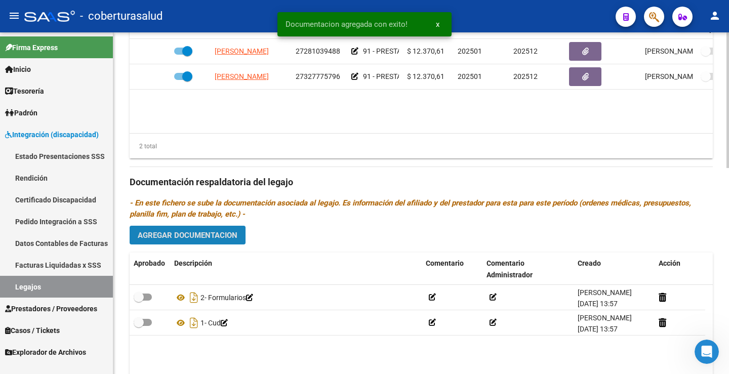
click at [192, 234] on span "Agregar Documentacion" at bounding box center [188, 235] width 100 height 9
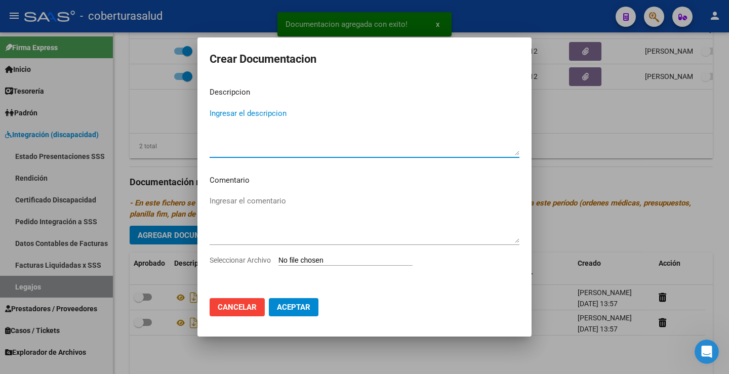
click at [314, 259] on input "Seleccionar Archivo" at bounding box center [346, 261] width 134 height 10
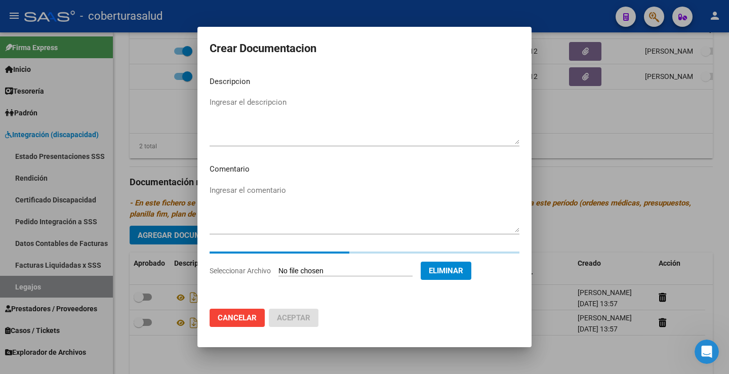
click at [262, 110] on textarea "Ingresar el descripcion" at bounding box center [365, 121] width 310 height 48
click at [218, 107] on textarea "3-PRESTACION DE APOYO EN PSICOPEDAGOGIA" at bounding box center [365, 121] width 310 height 48
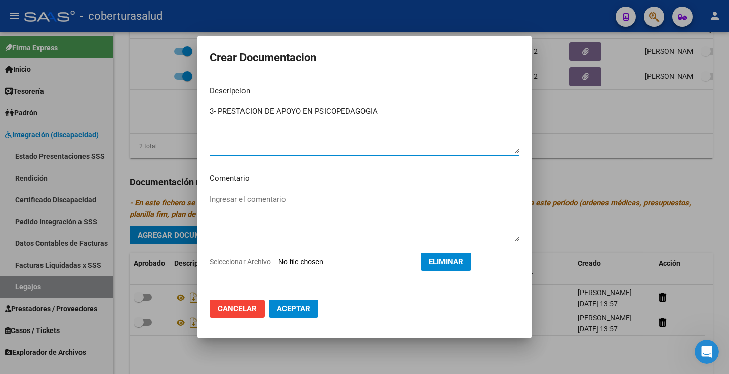
click at [310, 307] on span "Aceptar" at bounding box center [293, 308] width 33 height 9
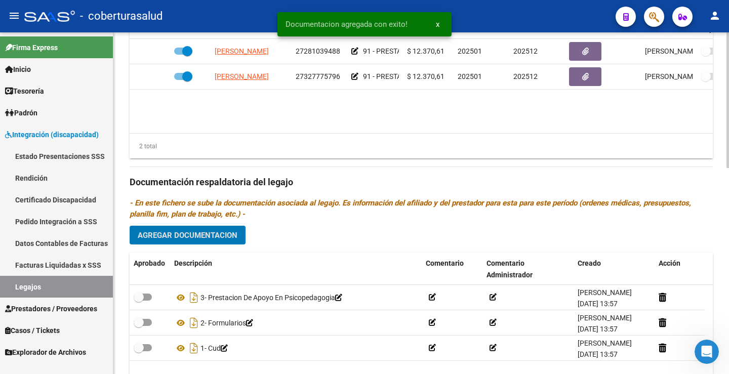
click at [223, 249] on div "Prestadores asociados al legajo Agregar Prestador Aprobado Prestador CUIT Comen…" at bounding box center [421, 180] width 583 height 463
click at [226, 238] on span "Agregar Documentacion" at bounding box center [188, 235] width 100 height 9
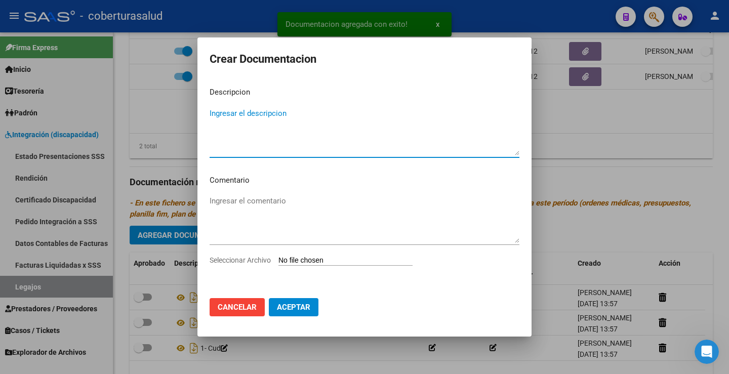
click at [310, 260] on input "Seleccionar Archivo" at bounding box center [346, 261] width 134 height 10
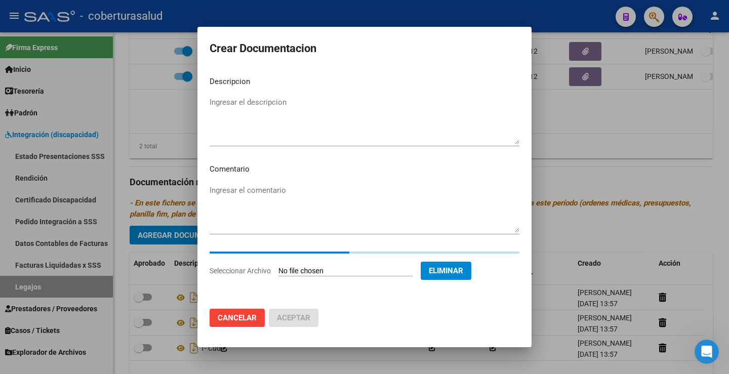
click at [240, 106] on textarea "Ingresar el descripcion" at bounding box center [365, 121] width 310 height 48
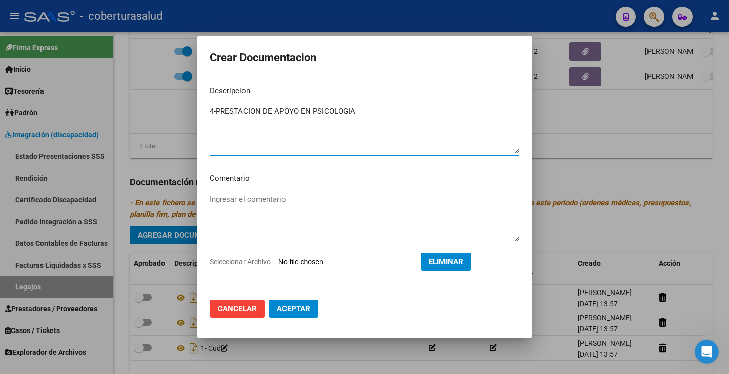
click at [216, 110] on textarea "4-PRESTACION DE APOYO EN PSICOLOGIA" at bounding box center [365, 130] width 310 height 48
click at [301, 312] on span "Aceptar" at bounding box center [293, 308] width 33 height 9
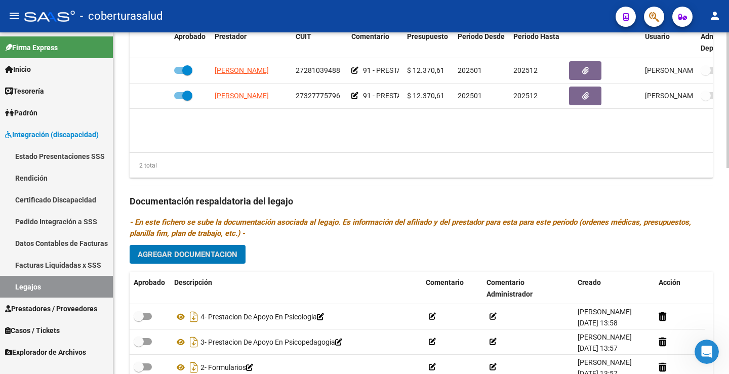
scroll to position [519, 0]
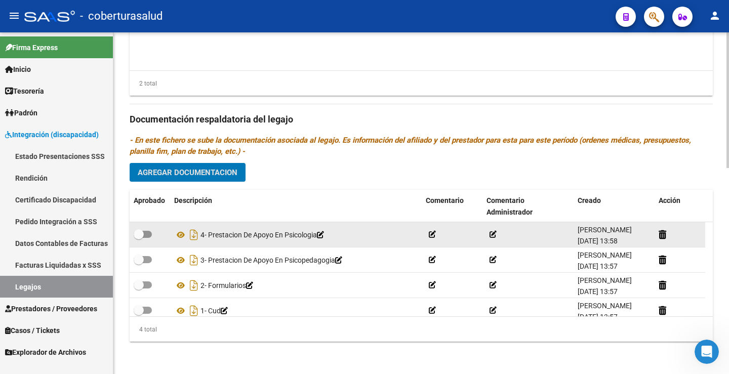
drag, startPoint x: 146, startPoint y: 232, endPoint x: 146, endPoint y: 238, distance: 5.6
click at [146, 232] on span at bounding box center [143, 234] width 18 height 7
click at [139, 238] on input "checkbox" at bounding box center [138, 238] width 1 height 1
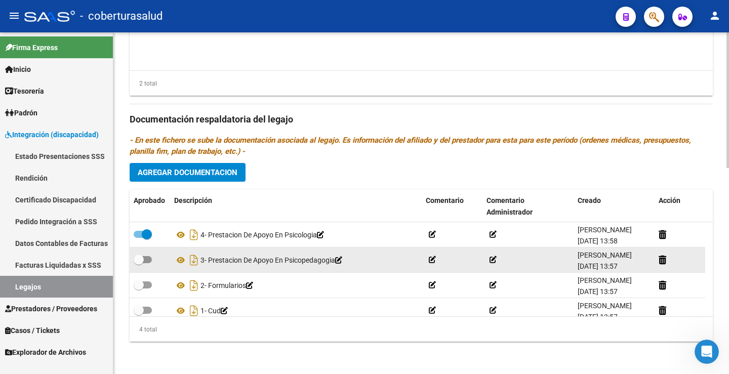
drag, startPoint x: 146, startPoint y: 259, endPoint x: 147, endPoint y: 271, distance: 12.2
click at [146, 260] on span at bounding box center [143, 259] width 18 height 7
click at [139, 263] on input "checkbox" at bounding box center [138, 263] width 1 height 1
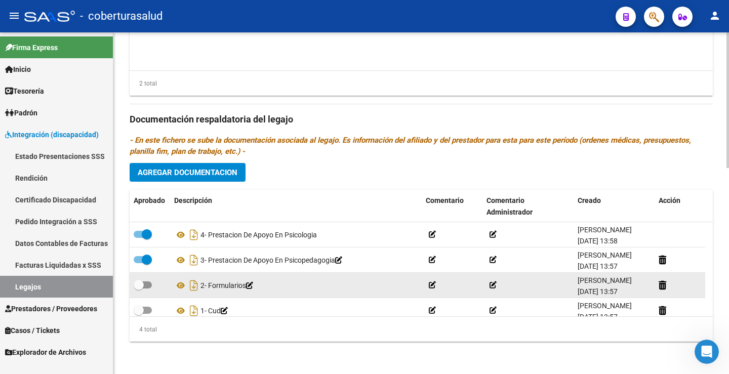
click at [148, 277] on datatable-body-cell at bounding box center [150, 285] width 41 height 25
click at [148, 287] on span at bounding box center [143, 285] width 18 height 7
click at [139, 289] on input "checkbox" at bounding box center [138, 289] width 1 height 1
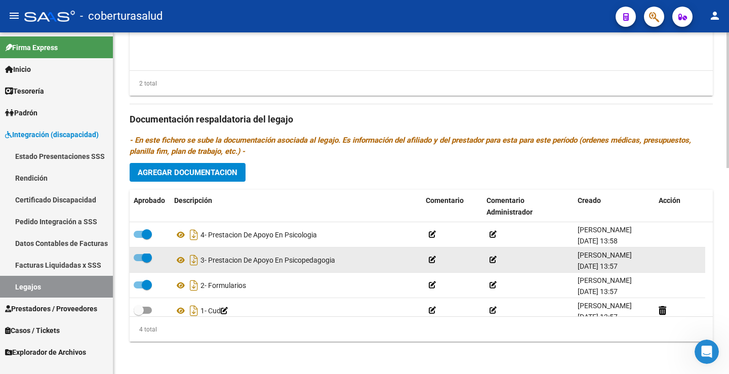
scroll to position [3, 0]
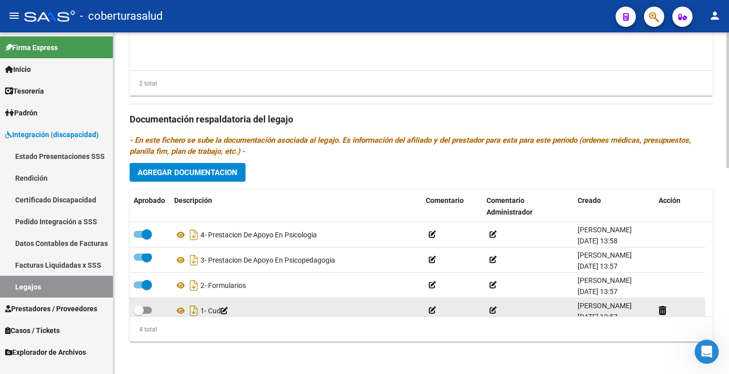
click at [150, 308] on span at bounding box center [143, 310] width 18 height 7
click at [139, 314] on input "checkbox" at bounding box center [138, 314] width 1 height 1
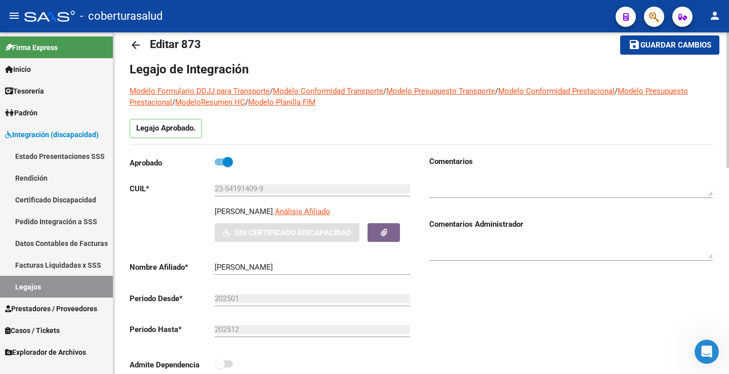
scroll to position [0, 0]
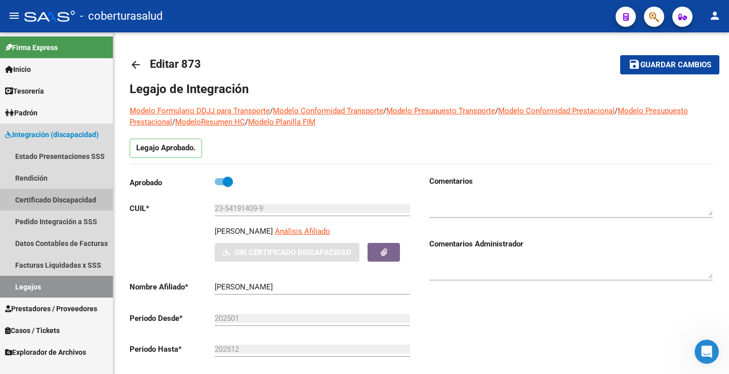
click at [56, 200] on link "Certificado Discapacidad" at bounding box center [56, 200] width 113 height 22
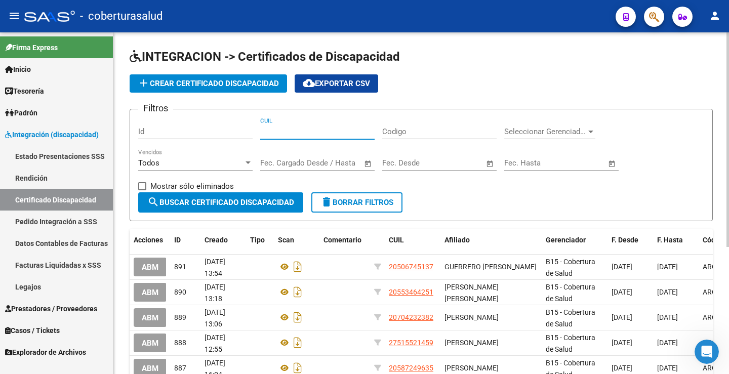
click at [310, 135] on input "CUIL" at bounding box center [317, 131] width 114 height 9
click at [301, 135] on input "CUIL" at bounding box center [317, 131] width 114 height 9
click at [300, 131] on input "CUIL" at bounding box center [317, 131] width 114 height 9
click at [304, 137] on div "CUIL" at bounding box center [317, 128] width 114 height 22
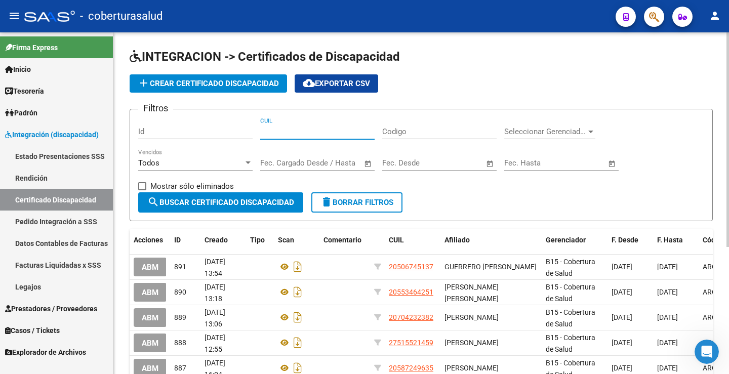
click at [304, 134] on input "CUIL" at bounding box center [317, 131] width 114 height 9
click at [260, 206] on span "search Buscar Certificado Discapacidad" at bounding box center [220, 202] width 147 height 9
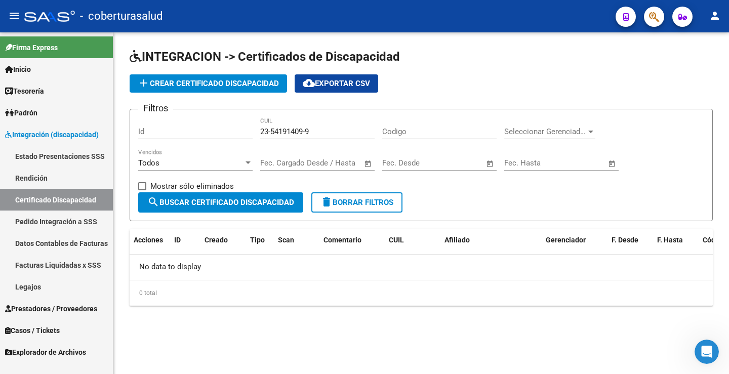
click at [236, 76] on button "add Crear Certificado Discapacidad" at bounding box center [208, 83] width 157 height 18
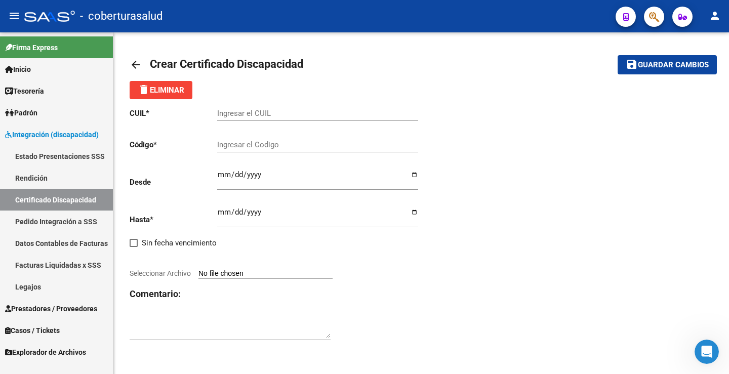
click at [252, 108] on div "Ingresar el CUIL" at bounding box center [317, 110] width 201 height 22
click at [266, 147] on input "Ingresar el Codigo" at bounding box center [317, 144] width 201 height 9
click at [223, 280] on div "CUIL * 23-54191409-9 Ingresar el CUIL Código * Ingresar el Codigo Desde Ingresa…" at bounding box center [276, 224] width 292 height 251
click at [225, 276] on input "Seleccionar Archivo" at bounding box center [265, 274] width 134 height 10
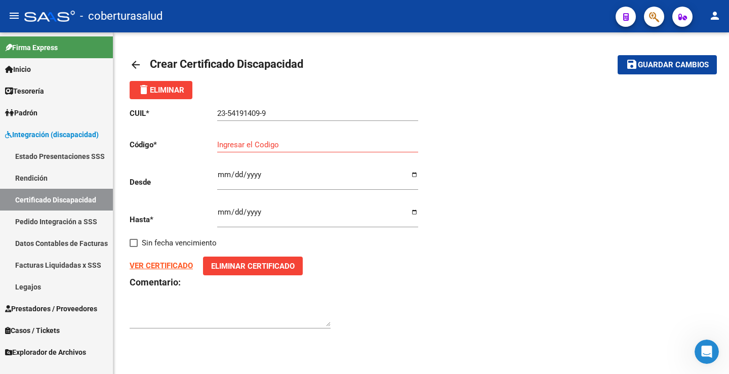
click at [166, 273] on div "VER CERTIFICADO Eliminar Certificado" at bounding box center [276, 266] width 292 height 19
click at [167, 269] on strong "VER CERTIFICADO" at bounding box center [161, 265] width 63 height 9
click at [263, 147] on input "Ingresar el Codigo" at bounding box center [317, 144] width 201 height 9
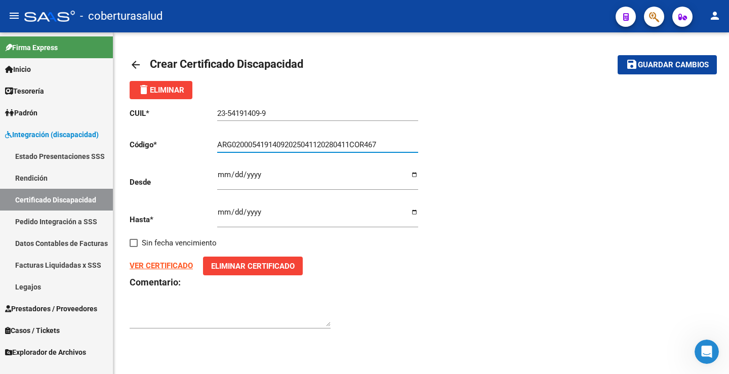
click at [262, 182] on input "Ingresar fec. Desde" at bounding box center [317, 179] width 201 height 16
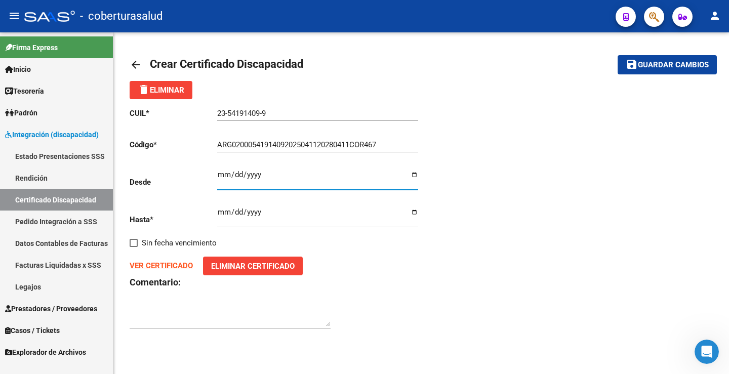
click at [220, 174] on input "Ingresar fec. Desde" at bounding box center [317, 179] width 201 height 16
click at [216, 170] on div "CUIL * 23-54191409-9 Ingresar el CUIL Código * ARG02000541914092025041120280411…" at bounding box center [276, 218] width 292 height 239
click at [224, 178] on input "Ingresar fec. Desde" at bounding box center [317, 179] width 201 height 16
click at [223, 174] on input "Ingresar fec. Desde" at bounding box center [317, 179] width 201 height 16
click at [212, 179] on p "Desde" at bounding box center [174, 182] width 88 height 11
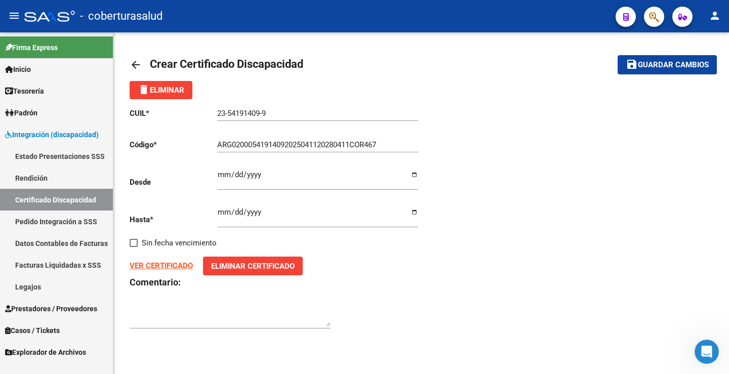
click at [219, 173] on input "Ingresar fec. Desde" at bounding box center [317, 179] width 201 height 16
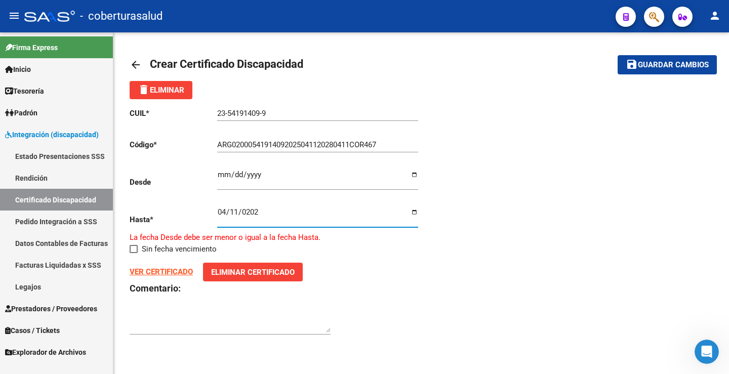
click at [261, 217] on input "0202-04-11" at bounding box center [317, 216] width 201 height 16
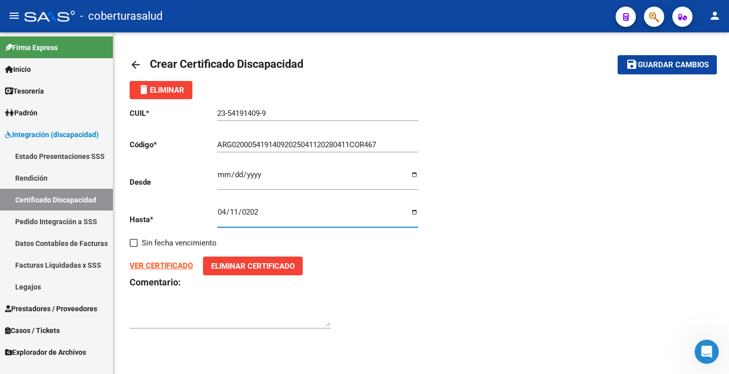
click at [563, 196] on div "CUIL * 23-54191409-9 Ingresar el CUIL Código * ARG02000541914092025041120280411…" at bounding box center [421, 218] width 583 height 239
click at [655, 61] on span "Guardar cambios" at bounding box center [673, 65] width 71 height 9
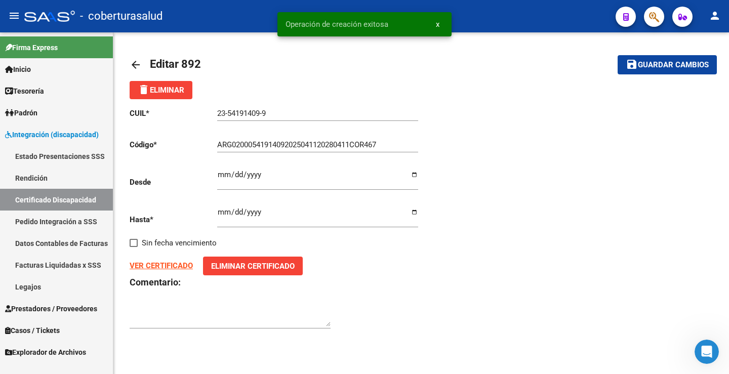
click at [655, 61] on span "Guardar cambios" at bounding box center [673, 65] width 71 height 9
click at [52, 284] on link "Legajos" at bounding box center [56, 287] width 113 height 22
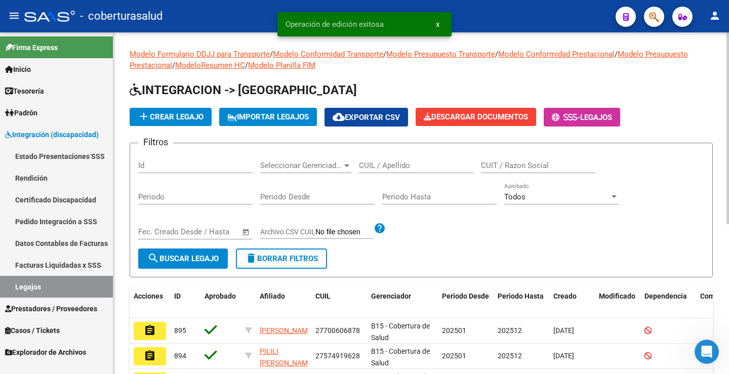
click at [384, 165] on input "CUIL / Apellido" at bounding box center [416, 165] width 114 height 9
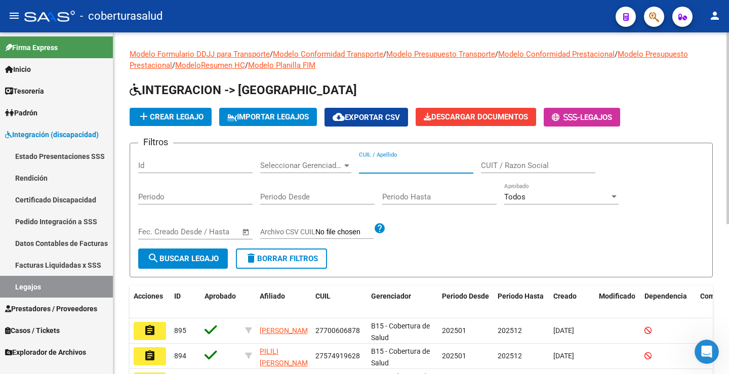
click at [375, 169] on input "CUIL / Apellido" at bounding box center [416, 165] width 114 height 9
click at [213, 252] on button "search Buscar Legajo" at bounding box center [183, 259] width 90 height 20
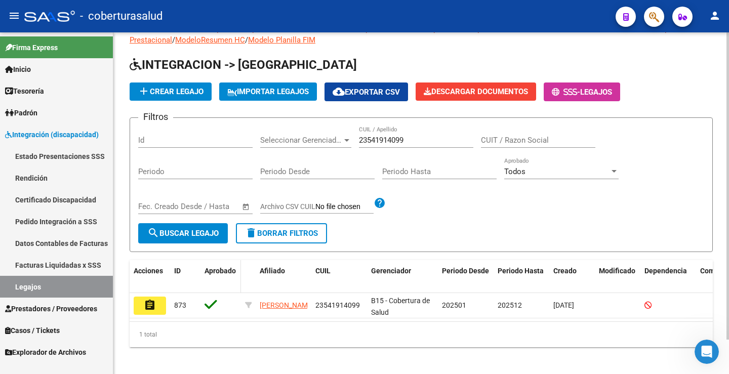
scroll to position [38, 0]
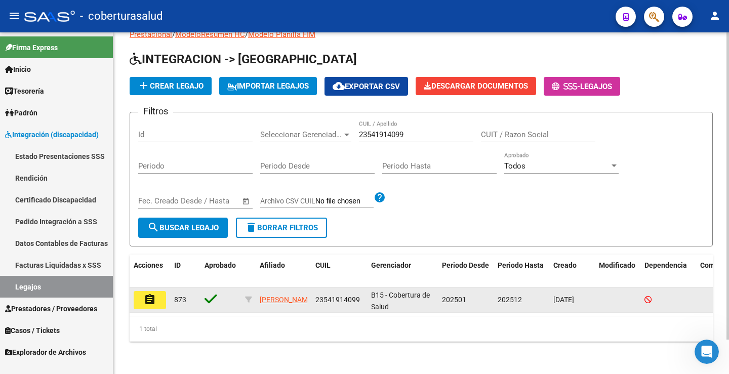
click at [164, 295] on button "assignment" at bounding box center [150, 300] width 32 height 18
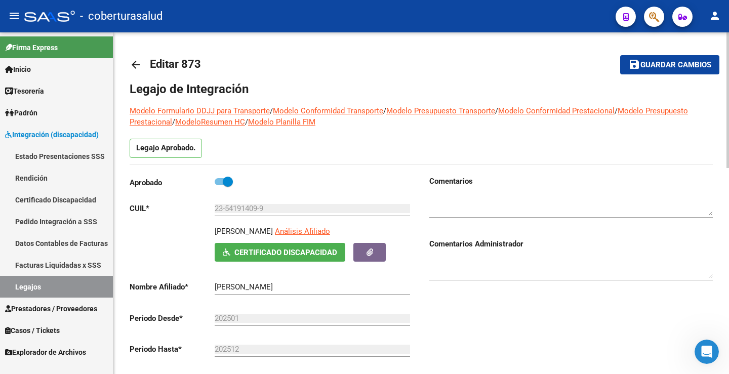
click at [639, 54] on mat-toolbar-row "save Guardar cambios" at bounding box center [657, 65] width 124 height 32
click at [639, 58] on mat-icon "save" at bounding box center [634, 64] width 12 height 12
click at [47, 291] on link "Legajos" at bounding box center [56, 287] width 113 height 22
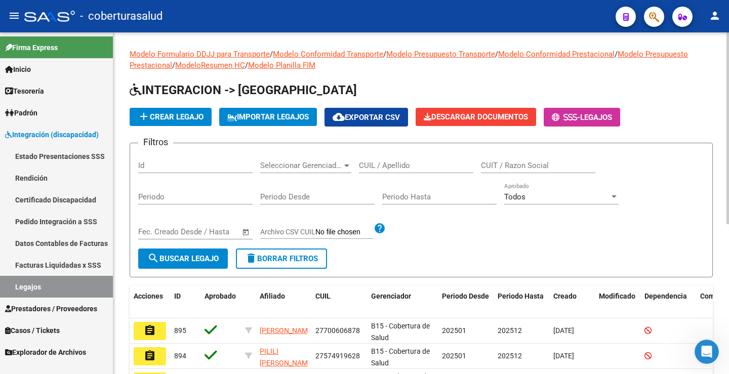
click at [375, 166] on input "CUIL / Apellido" at bounding box center [416, 165] width 114 height 9
click at [212, 259] on span "search Buscar Legajo" at bounding box center [182, 258] width 71 height 9
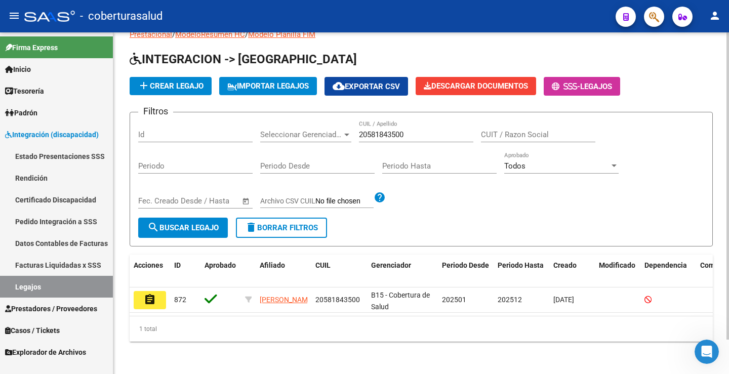
scroll to position [38, 0]
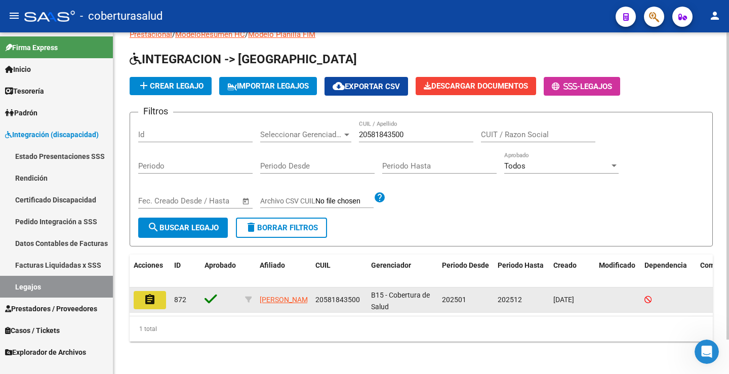
click at [145, 294] on mat-icon "assignment" at bounding box center [150, 300] width 12 height 12
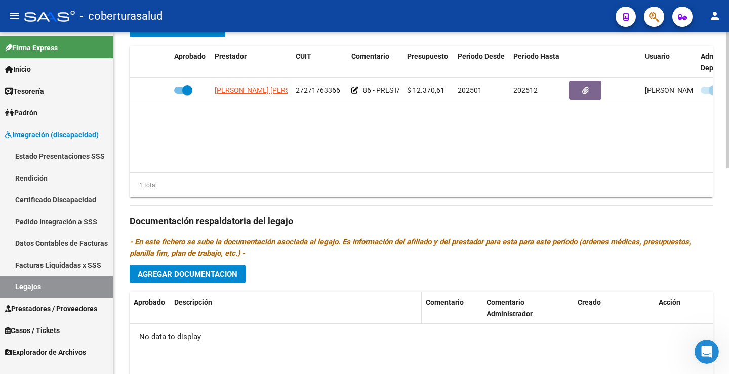
scroll to position [417, 0]
click at [202, 288] on div "Prestadores asociados al legajo Agregar Prestador Aprobado Prestador CUIT Comen…" at bounding box center [421, 219] width 583 height 463
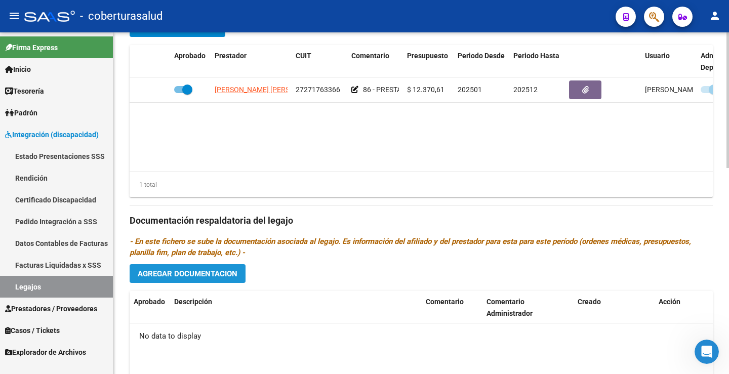
click at [205, 274] on span "Agregar Documentacion" at bounding box center [188, 273] width 100 height 9
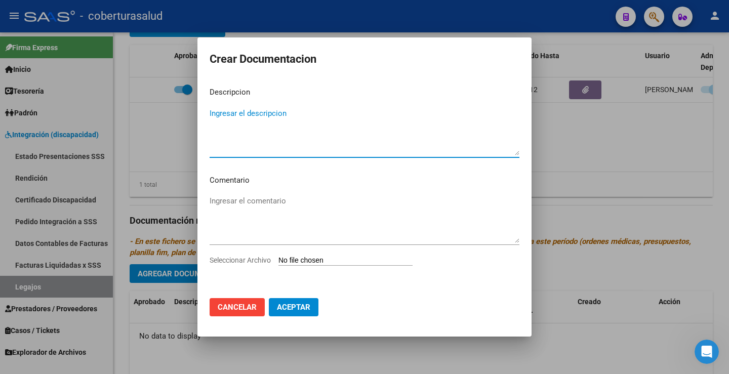
click at [353, 261] on input "Seleccionar Archivo" at bounding box center [346, 261] width 134 height 10
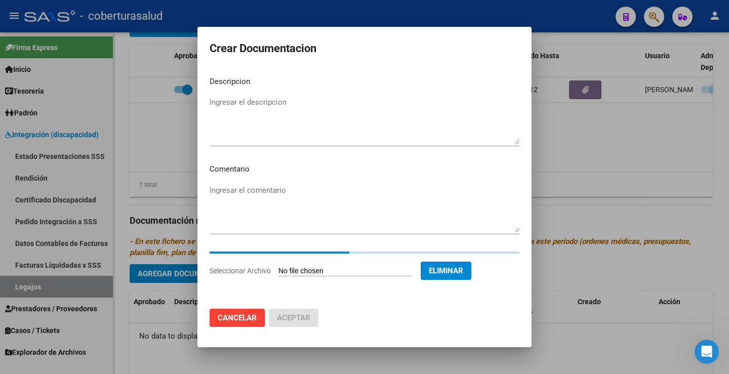
click at [255, 99] on textarea "Ingresar el descripcion" at bounding box center [365, 121] width 310 height 48
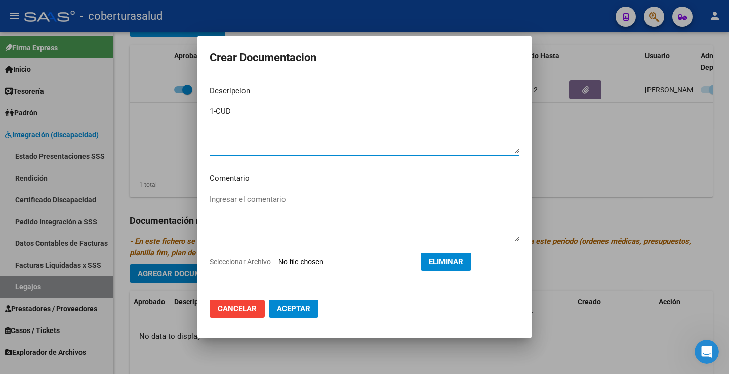
click at [217, 112] on textarea "1-CUD" at bounding box center [365, 130] width 310 height 48
click at [284, 310] on span "Aceptar" at bounding box center [293, 308] width 33 height 9
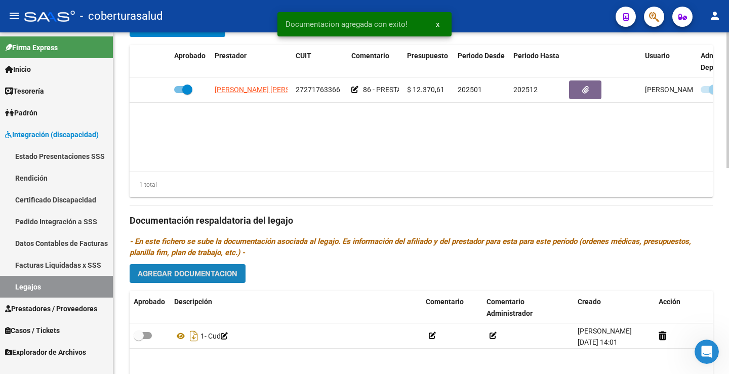
click at [172, 274] on span "Agregar Documentacion" at bounding box center [188, 273] width 100 height 9
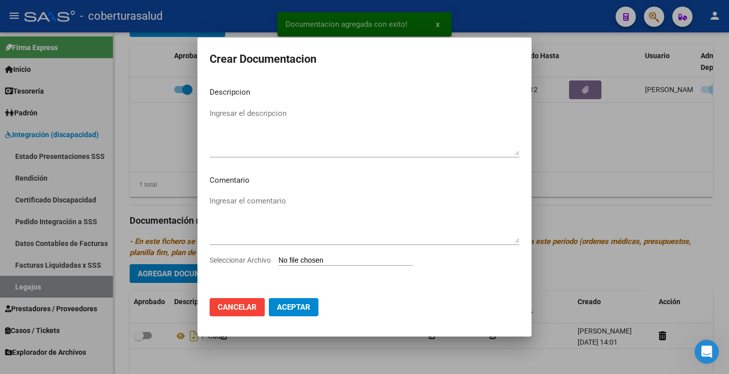
click at [316, 259] on input "Seleccionar Archivo" at bounding box center [346, 261] width 134 height 10
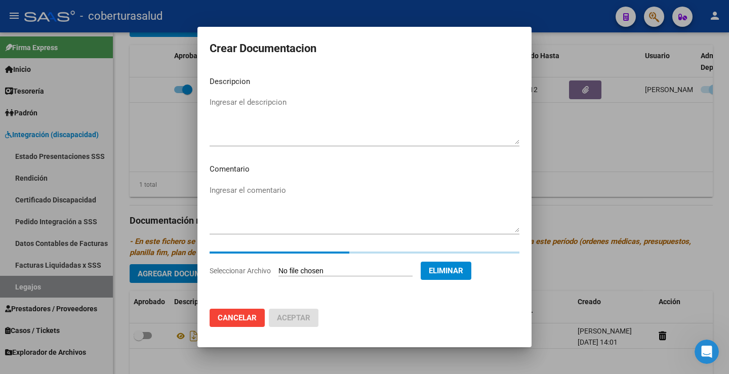
click at [239, 102] on mat-dialog-content "Descripcion Ingresar el descripcion Comentario Ingresar el comentario Seleccion…" at bounding box center [364, 184] width 334 height 233
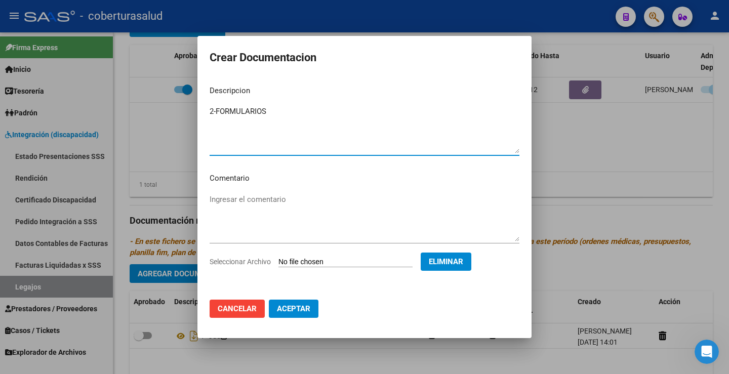
click at [216, 111] on textarea "2-FORMULARIOS" at bounding box center [365, 130] width 310 height 48
click at [300, 311] on span "Aceptar" at bounding box center [293, 308] width 33 height 9
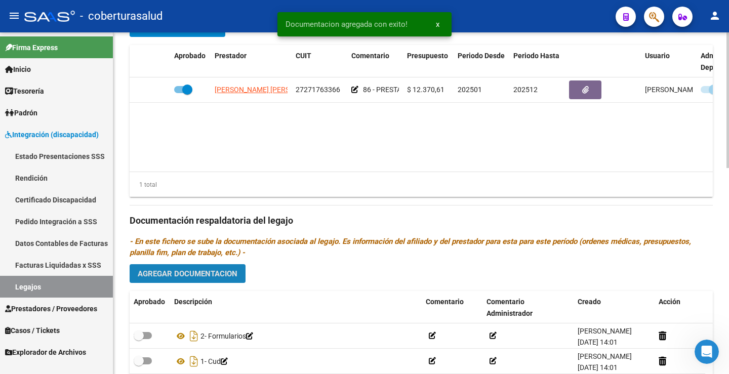
click at [167, 280] on button "Agregar Documentacion" at bounding box center [188, 273] width 116 height 19
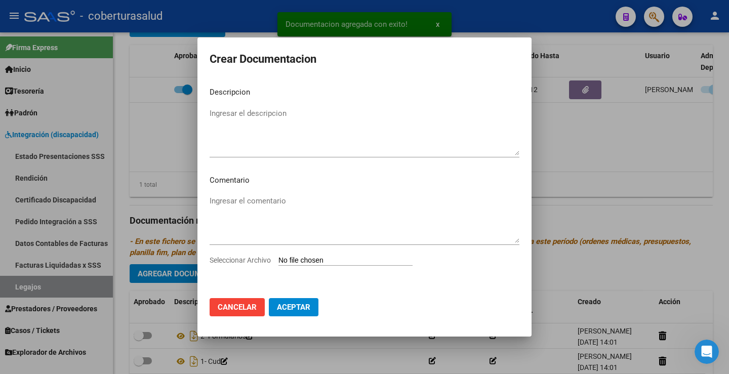
click at [309, 266] on div "Seleccionar Archivo" at bounding box center [365, 264] width 310 height 19
click at [313, 261] on input "Seleccionar Archivo" at bounding box center [346, 261] width 134 height 10
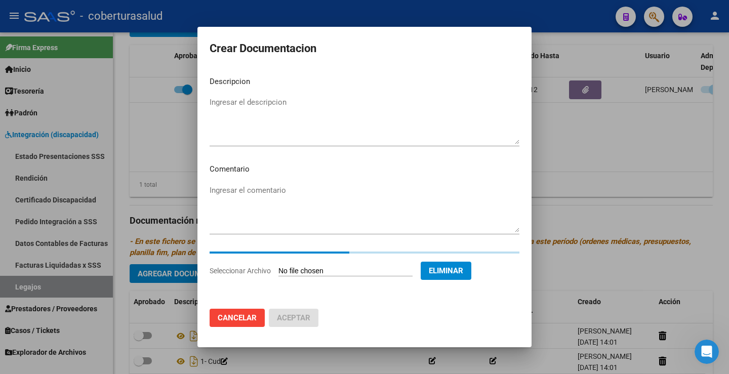
click at [260, 97] on div "Ingresar el descripcion" at bounding box center [365, 121] width 310 height 52
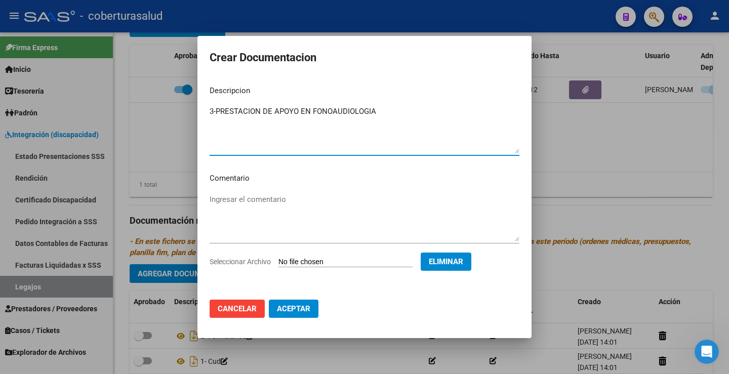
click at [215, 113] on textarea "3-PRESTACION DE APOYO EN FONOAUDIOLOGIA" at bounding box center [365, 130] width 310 height 48
click at [291, 311] on span "Aceptar" at bounding box center [293, 308] width 33 height 9
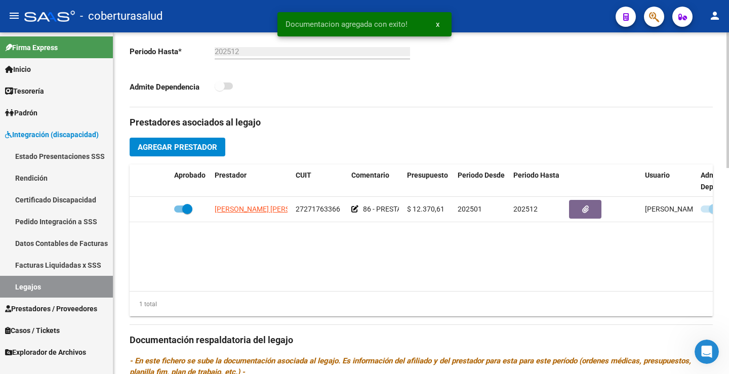
scroll to position [265, 0]
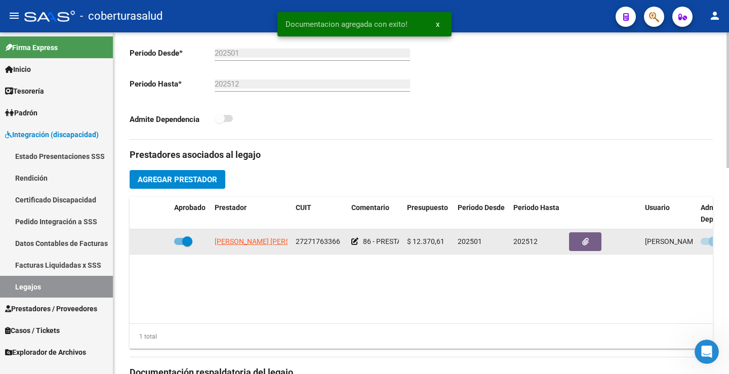
click at [183, 235] on label at bounding box center [183, 241] width 18 height 12
click at [179, 245] on input "checkbox" at bounding box center [179, 245] width 1 height 1
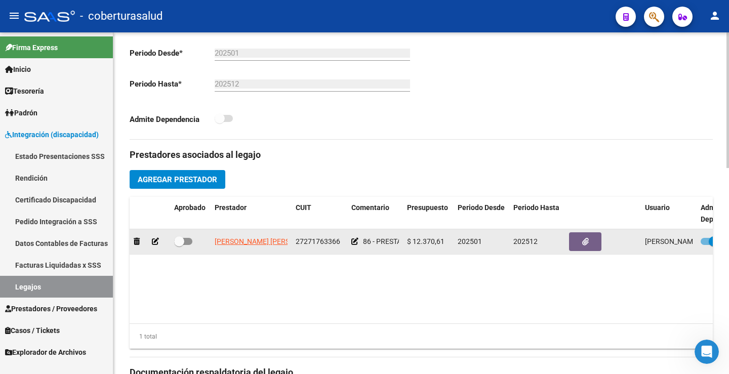
click at [711, 241] on span at bounding box center [714, 241] width 10 height 10
click at [706, 245] on input "checkbox" at bounding box center [705, 245] width 1 height 1
click at [185, 238] on span at bounding box center [183, 241] width 18 height 7
click at [179, 245] on input "checkbox" at bounding box center [179, 245] width 1 height 1
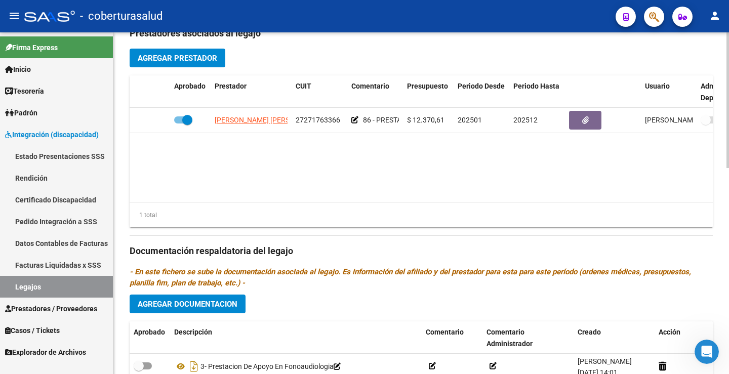
scroll to position [519, 0]
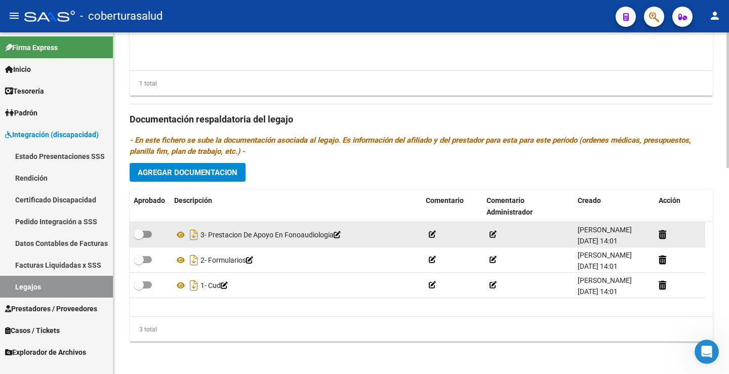
click at [147, 236] on span at bounding box center [143, 234] width 18 height 7
click at [139, 238] on input "checkbox" at bounding box center [138, 238] width 1 height 1
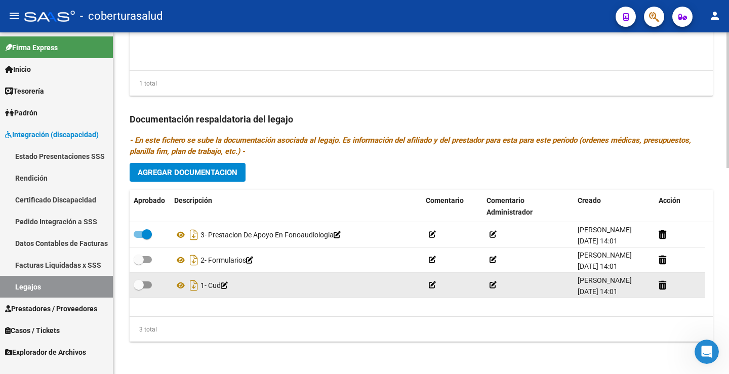
drag, startPoint x: 148, startPoint y: 259, endPoint x: 135, endPoint y: 288, distance: 31.7
click at [148, 261] on span at bounding box center [143, 259] width 18 height 7
click at [139, 263] on input "checkbox" at bounding box center [138, 263] width 1 height 1
click at [135, 288] on span at bounding box center [139, 285] width 10 height 10
click at [138, 289] on input "checkbox" at bounding box center [138, 289] width 1 height 1
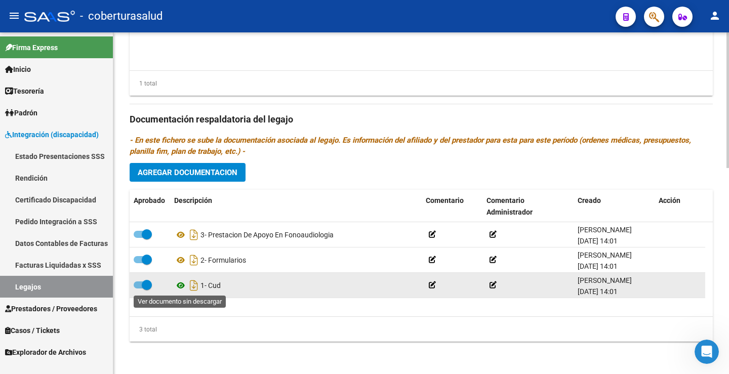
click at [181, 282] on icon at bounding box center [180, 286] width 13 height 12
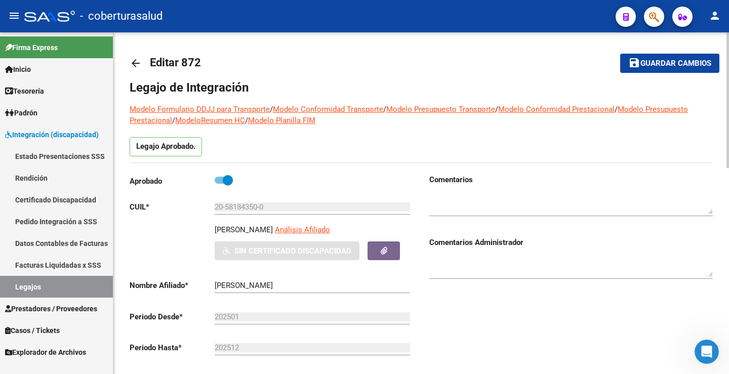
scroll to position [0, 0]
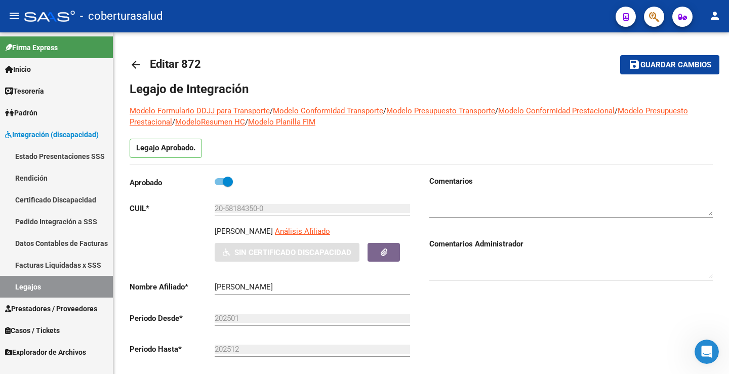
click at [35, 199] on link "Certificado Discapacidad" at bounding box center [56, 200] width 113 height 22
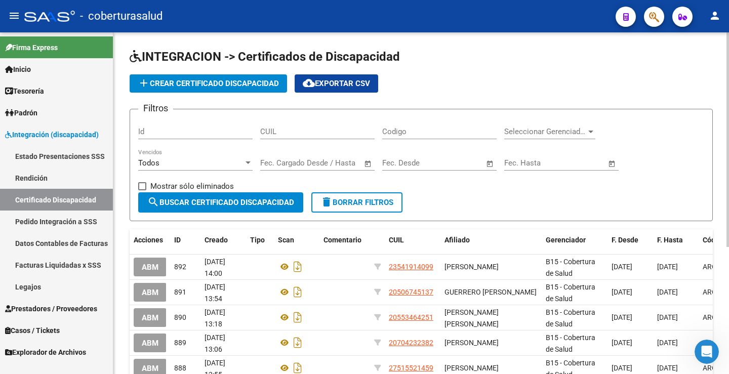
click at [307, 131] on input "CUIL" at bounding box center [317, 131] width 114 height 9
click at [291, 131] on input "CUIL" at bounding box center [317, 131] width 114 height 9
click at [340, 135] on input "CUIL" at bounding box center [317, 131] width 114 height 9
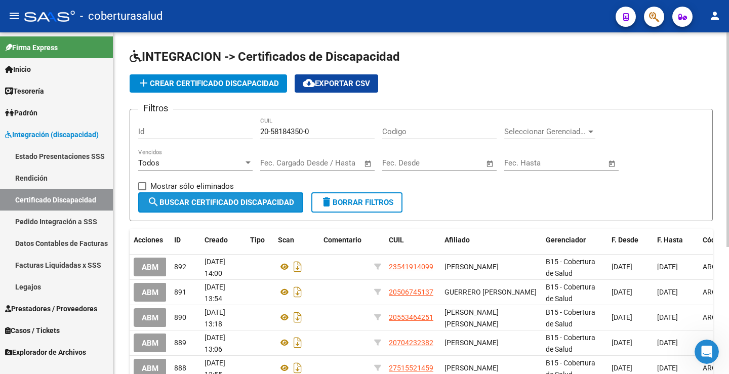
click at [266, 196] on button "search Buscar Certificado Discapacidad" at bounding box center [220, 202] width 165 height 20
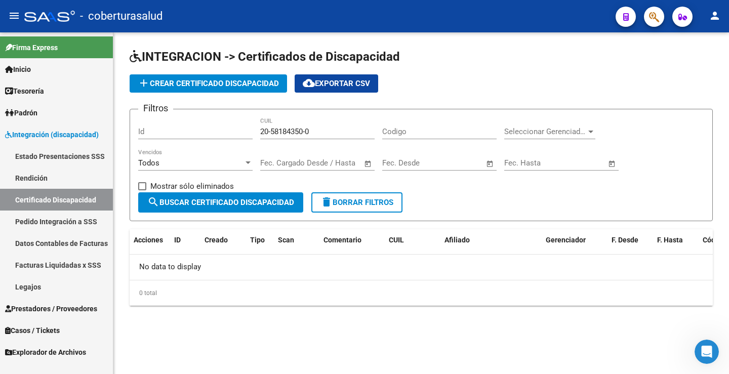
click at [205, 87] on span "add Crear Certificado Discapacidad" at bounding box center [208, 83] width 141 height 9
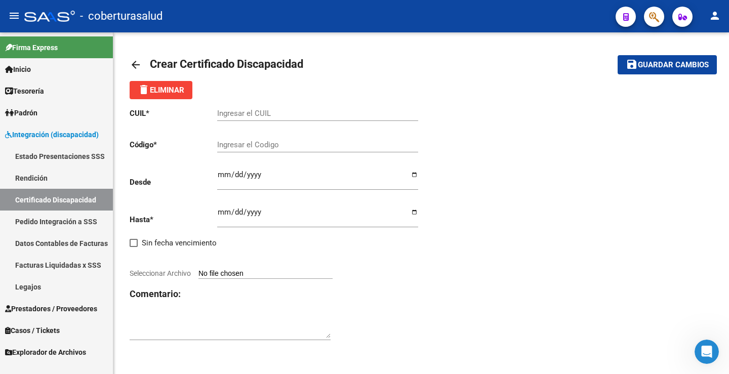
click at [213, 272] on input "Seleccionar Archivo" at bounding box center [265, 274] width 134 height 10
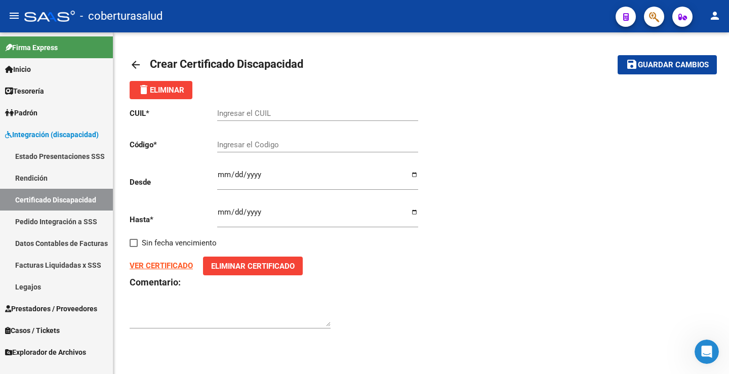
click at [182, 268] on strong "VER CERTIFICADO" at bounding box center [161, 265] width 63 height 9
click at [279, 117] on input "Ingresar el CUIL" at bounding box center [317, 113] width 201 height 9
click at [299, 144] on input "Ingresar el Codigo" at bounding box center [317, 144] width 201 height 9
click at [167, 267] on strong "VER CERTIFICADO" at bounding box center [161, 265] width 63 height 9
click at [249, 135] on div "Ingresar el Codigo" at bounding box center [317, 142] width 201 height 22
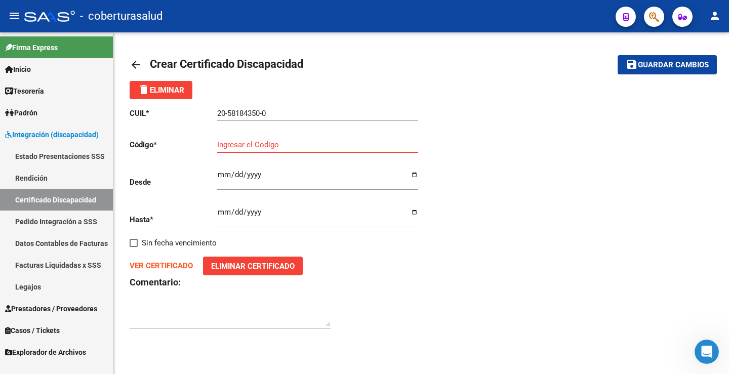
click at [260, 146] on input "Ingresar el Codigo" at bounding box center [317, 144] width 201 height 9
drag, startPoint x: 508, startPoint y: 169, endPoint x: 448, endPoint y: 156, distance: 61.1
click at [507, 169] on div "CUIL * 20-58184350-0 Ingresar el CUIL Código * Ingresar el Codigo Desde Ingresa…" at bounding box center [421, 218] width 583 height 239
click at [326, 145] on input "Ingresar el Codigo" at bounding box center [317, 144] width 201 height 9
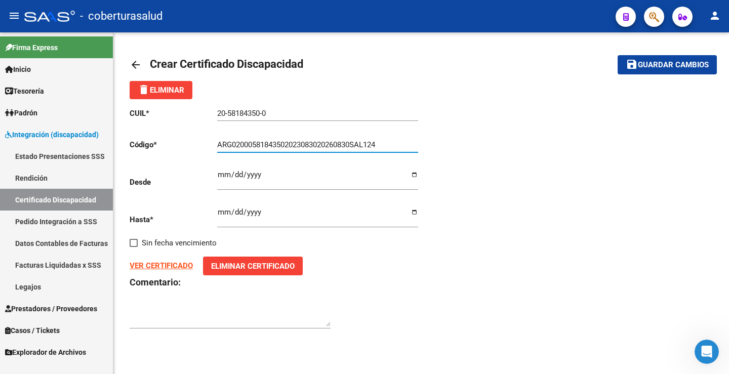
click at [289, 173] on input "Ingresar fec. Desde" at bounding box center [317, 179] width 201 height 16
click at [182, 176] on div "CUIL * 20-58184350-0 Ingresar el CUIL Código * ARG02000581843502023083020260830…" at bounding box center [276, 218] width 292 height 239
click at [255, 175] on input "Ingresar fec. Desde" at bounding box center [317, 179] width 201 height 16
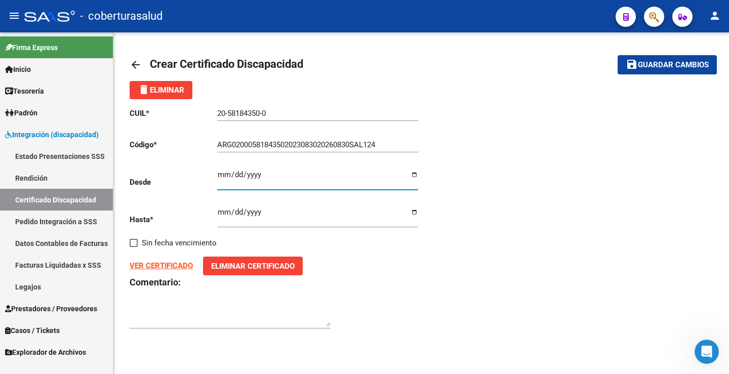
click at [220, 170] on div "Ingresar fec. Desde" at bounding box center [317, 176] width 201 height 28
click at [200, 164] on div "CUIL * 20-58184350-0 Ingresar el CUIL Código * ARG02000581843502023083020260830…" at bounding box center [276, 218] width 292 height 239
click at [219, 174] on input "0003-08-30" at bounding box center [317, 179] width 201 height 16
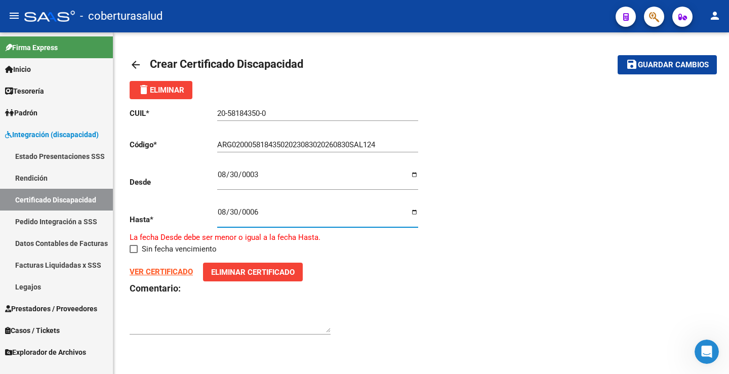
click at [234, 210] on input "0006-08-30" at bounding box center [317, 216] width 201 height 16
click at [229, 213] on input "0006-08-30" at bounding box center [317, 216] width 201 height 16
click at [227, 213] on input "0006-08-30" at bounding box center [317, 216] width 201 height 16
click at [223, 211] on input "0006-08-30" at bounding box center [317, 216] width 201 height 16
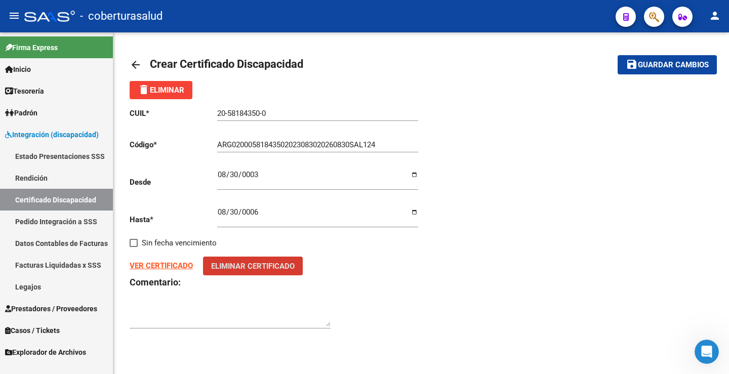
click at [686, 68] on span "Guardar cambios" at bounding box center [673, 65] width 71 height 9
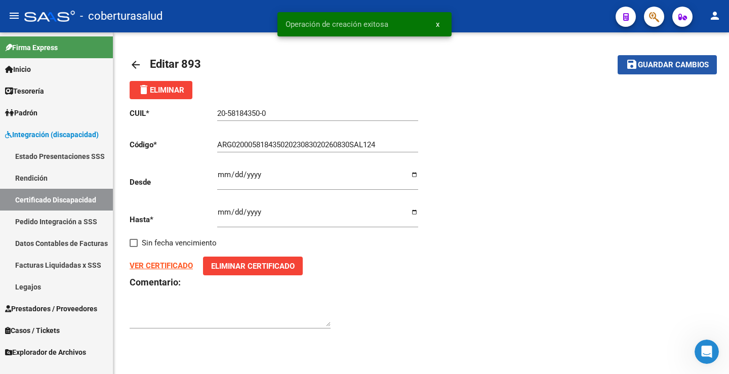
click at [686, 68] on span "Guardar cambios" at bounding box center [673, 65] width 71 height 9
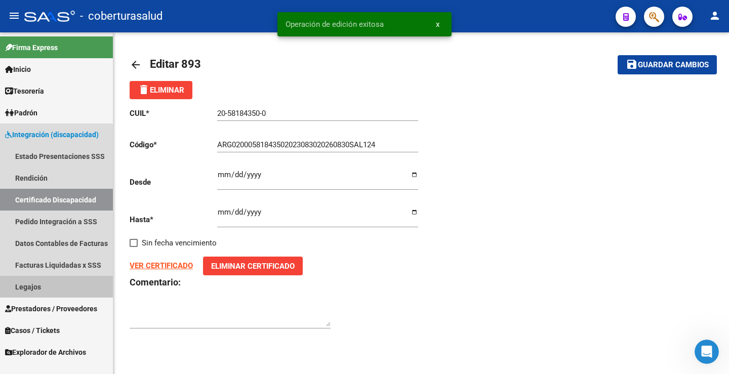
drag, startPoint x: 52, startPoint y: 280, endPoint x: 99, endPoint y: 260, distance: 50.8
click at [53, 280] on link "Legajos" at bounding box center [56, 287] width 113 height 22
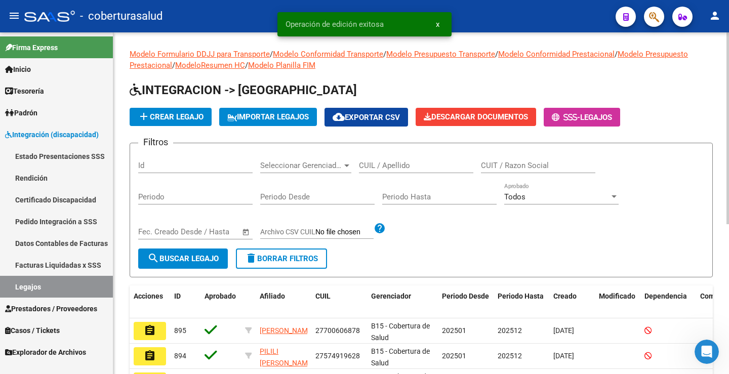
click at [393, 164] on input "CUIL / Apellido" at bounding box center [416, 165] width 114 height 9
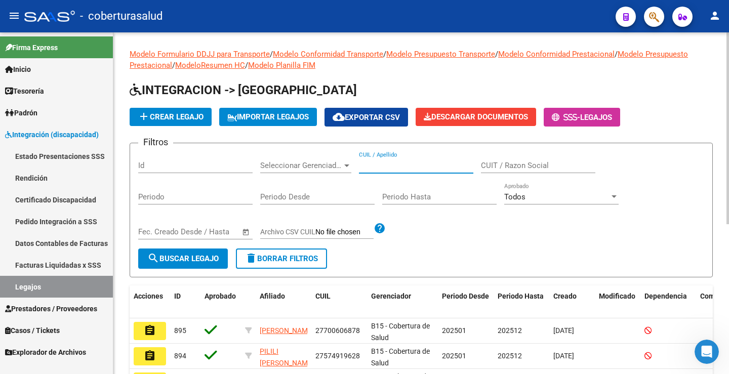
click at [403, 164] on input "CUIL / Apellido" at bounding box center [416, 165] width 114 height 9
click at [193, 261] on span "search Buscar Legajo" at bounding box center [182, 258] width 71 height 9
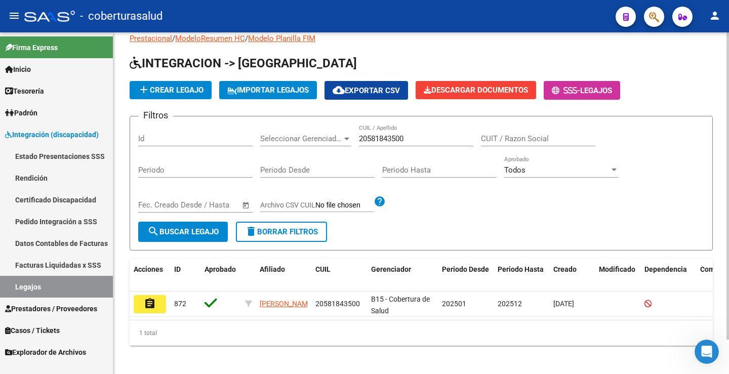
scroll to position [38, 0]
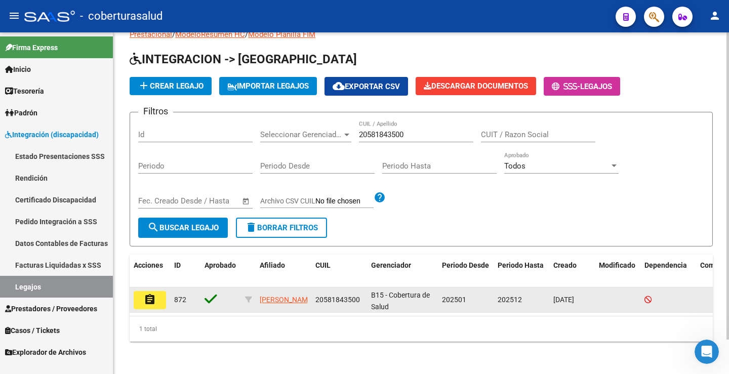
click at [145, 302] on datatable-body-cell "assignment" at bounding box center [150, 300] width 41 height 25
click at [149, 294] on mat-icon "assignment" at bounding box center [150, 300] width 12 height 12
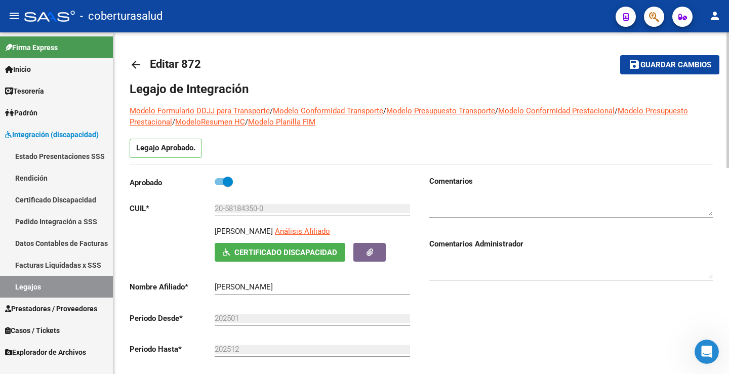
click at [684, 60] on span "save Guardar cambios" at bounding box center [669, 64] width 83 height 9
click at [668, 64] on span "Guardar cambios" at bounding box center [676, 65] width 71 height 9
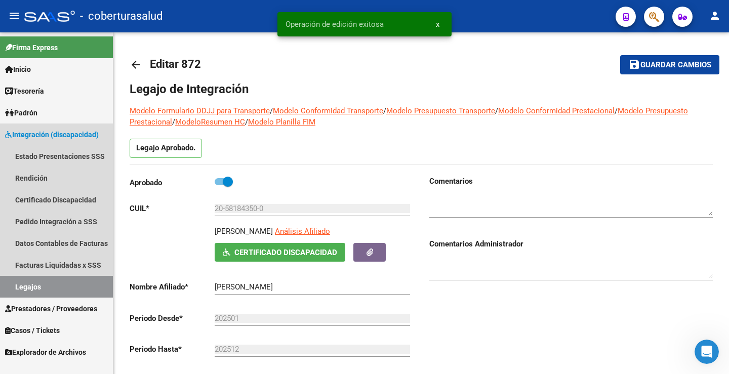
click at [82, 289] on link "Legajos" at bounding box center [56, 287] width 113 height 22
